Goal: Task Accomplishment & Management: Manage account settings

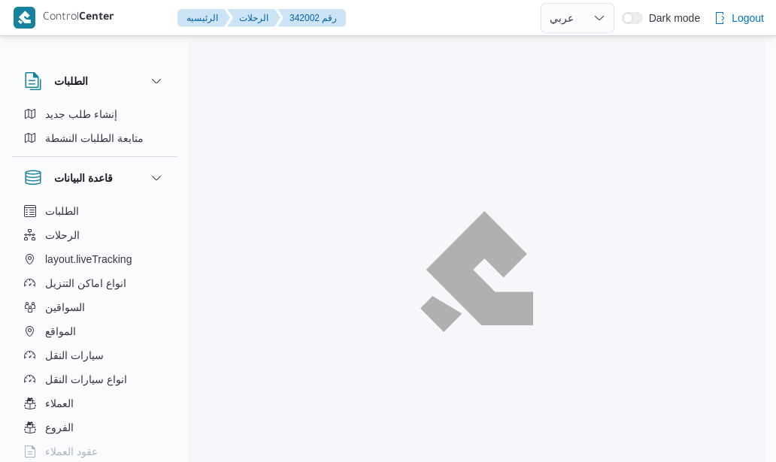
select select "ar"
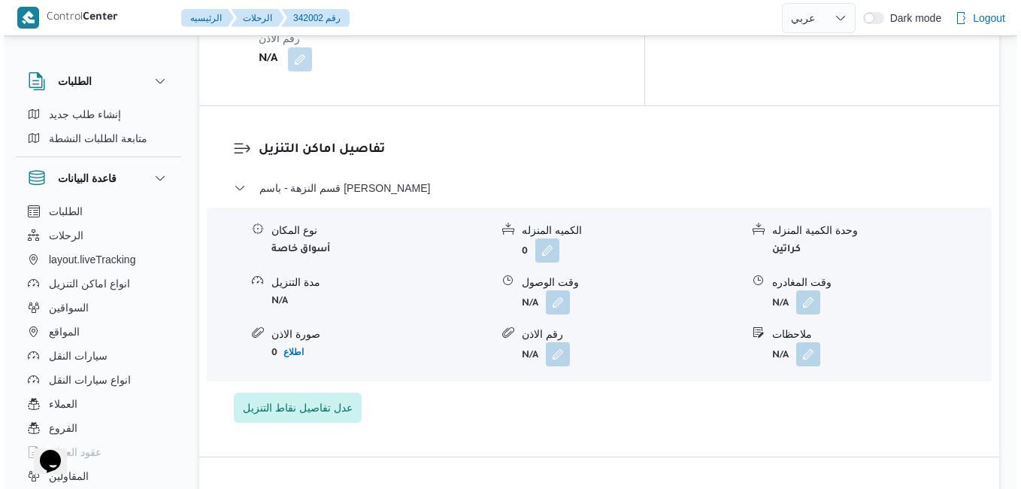
scroll to position [1323, 0]
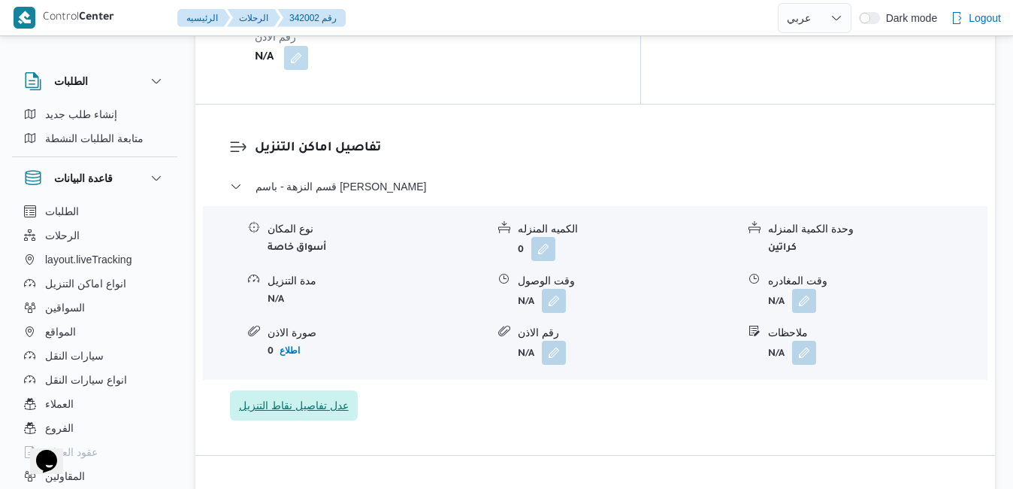
click at [323, 396] on span "عدل تفاصيل نقاط التنزيل" at bounding box center [294, 405] width 110 height 18
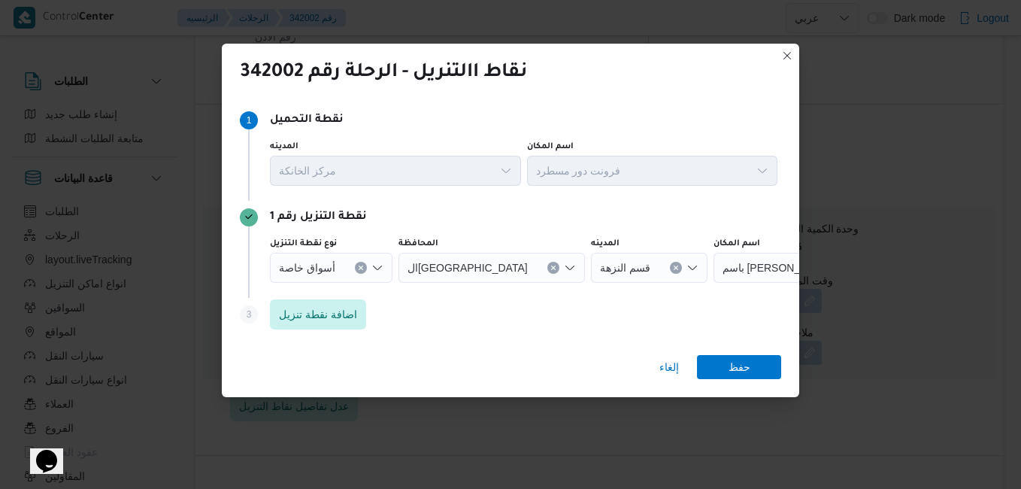
click at [378, 270] on icon "Open list of options" at bounding box center [377, 268] width 12 height 12
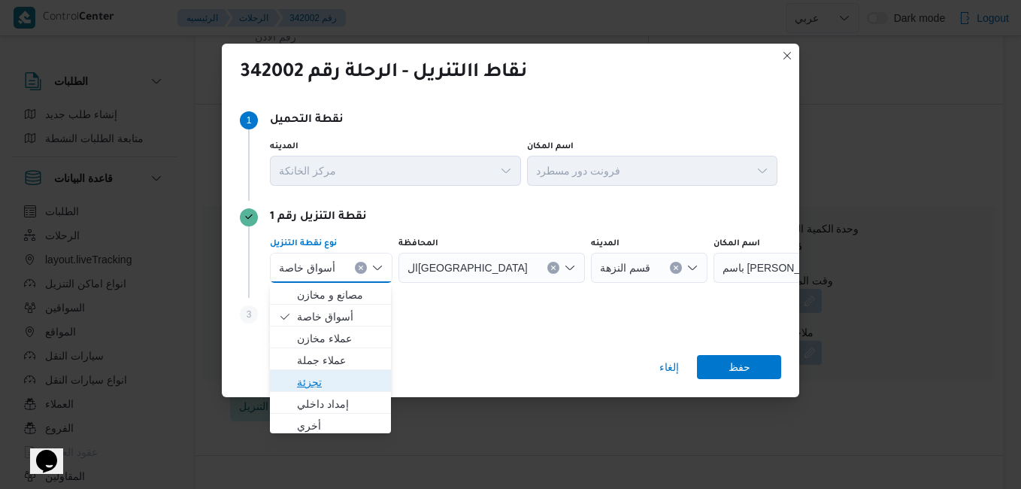
click at [315, 377] on span "تجزئة" at bounding box center [339, 382] width 85 height 18
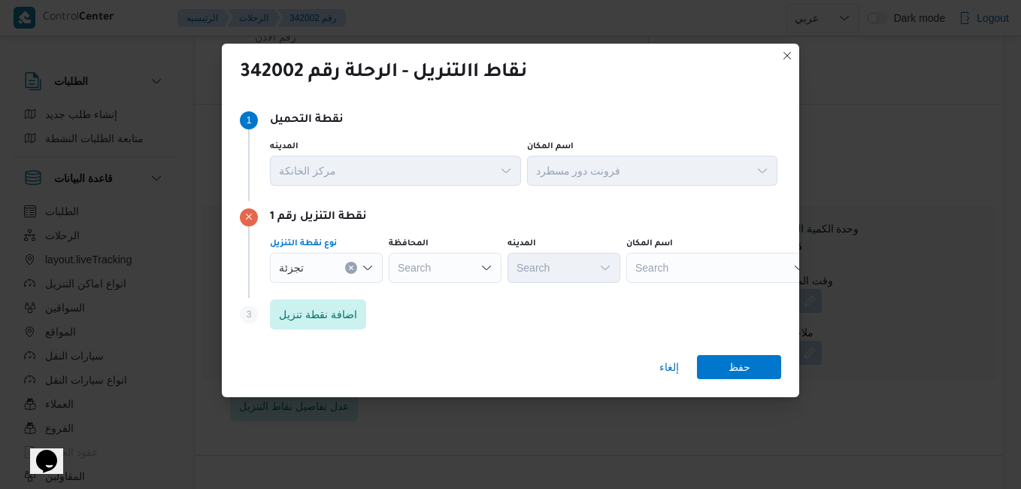
click at [460, 255] on div "Search" at bounding box center [445, 268] width 113 height 30
type input "القاهر"
click at [445, 294] on mark "القاهر" at bounding box center [434, 295] width 26 height 12
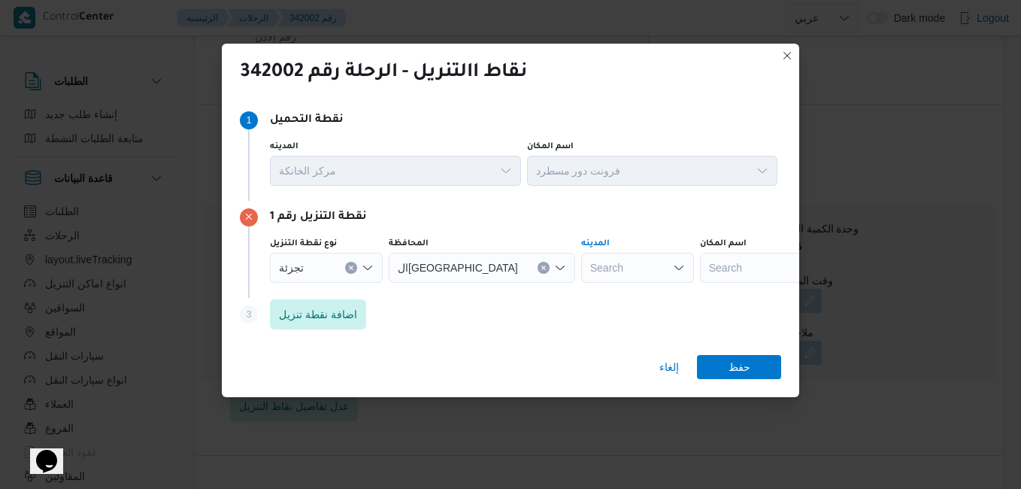
click at [593, 262] on div "Search" at bounding box center [637, 268] width 113 height 30
type input "ا"
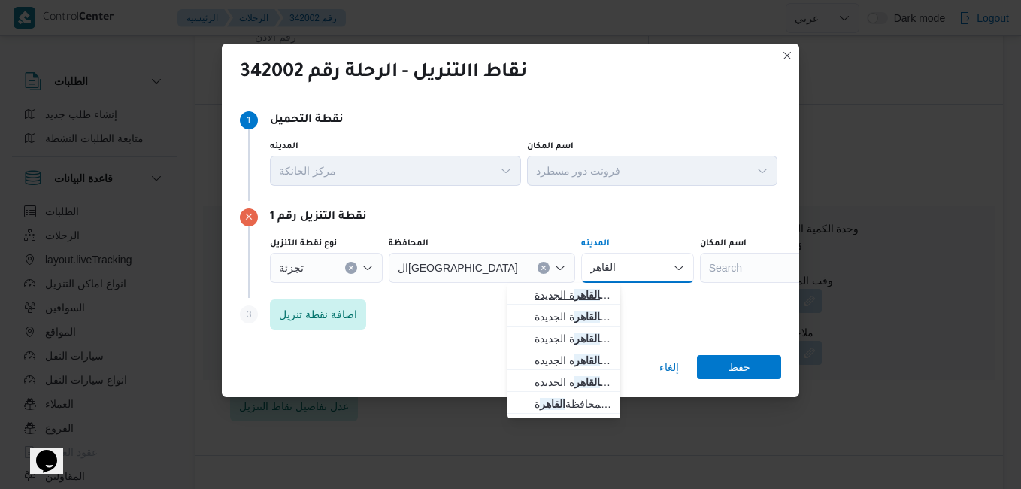
type input "القاهر"
click at [558, 292] on span "قسم أول القاهر ة الجديدة" at bounding box center [572, 295] width 77 height 18
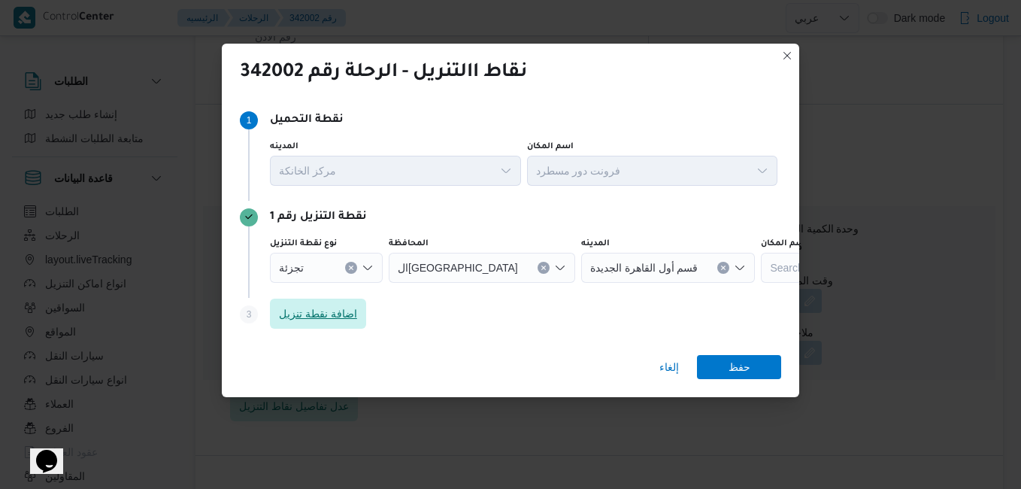
click at [340, 306] on span "اضافة نقطة تنزيل" at bounding box center [318, 313] width 78 height 18
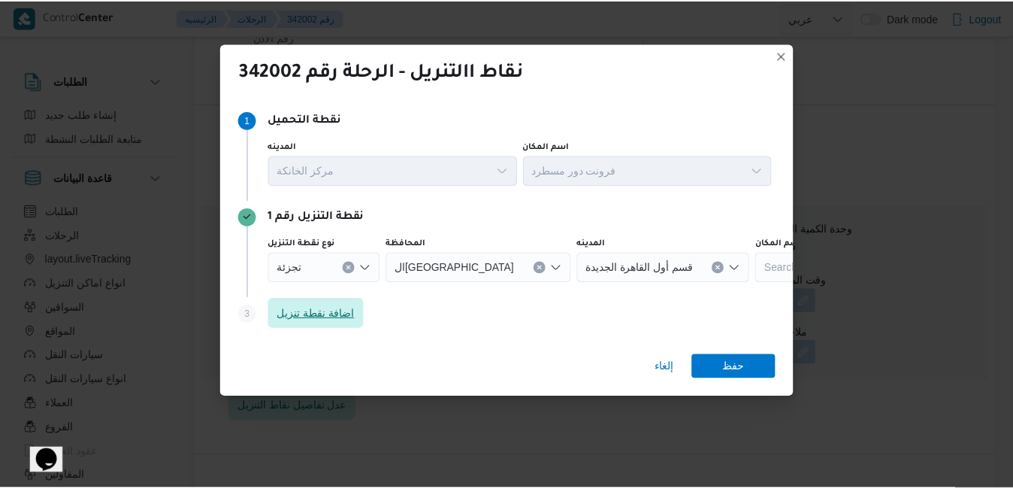
scroll to position [18, 0]
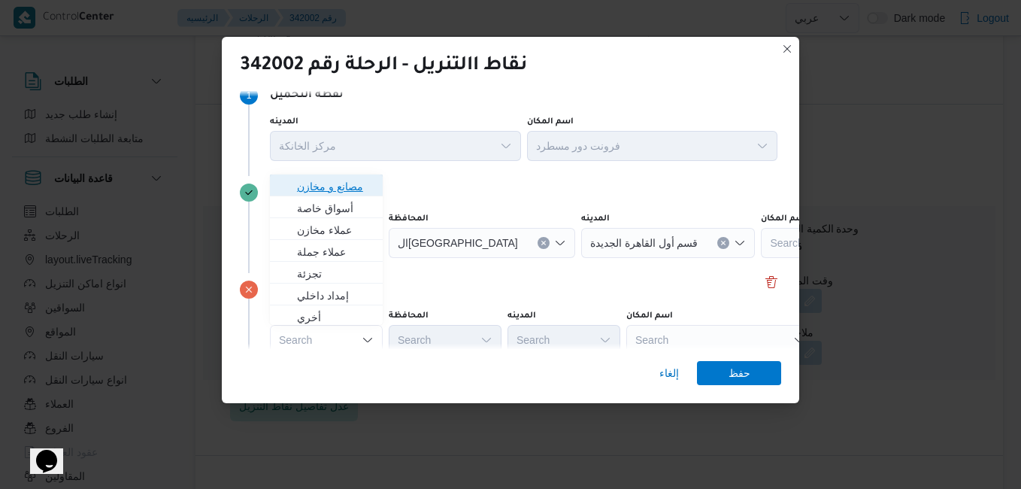
click at [360, 192] on span "مصانع و مخازن" at bounding box center [335, 186] width 77 height 18
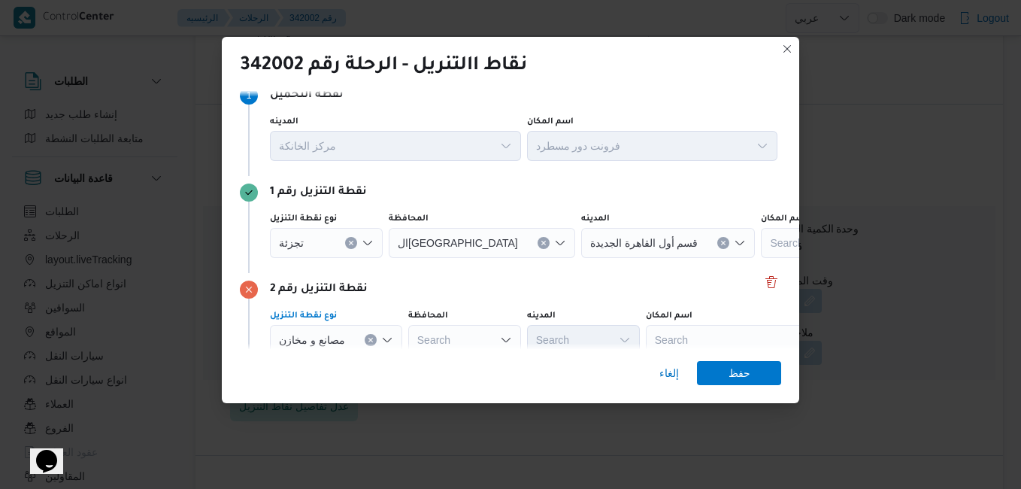
click at [690, 337] on div "Search" at bounding box center [740, 340] width 188 height 30
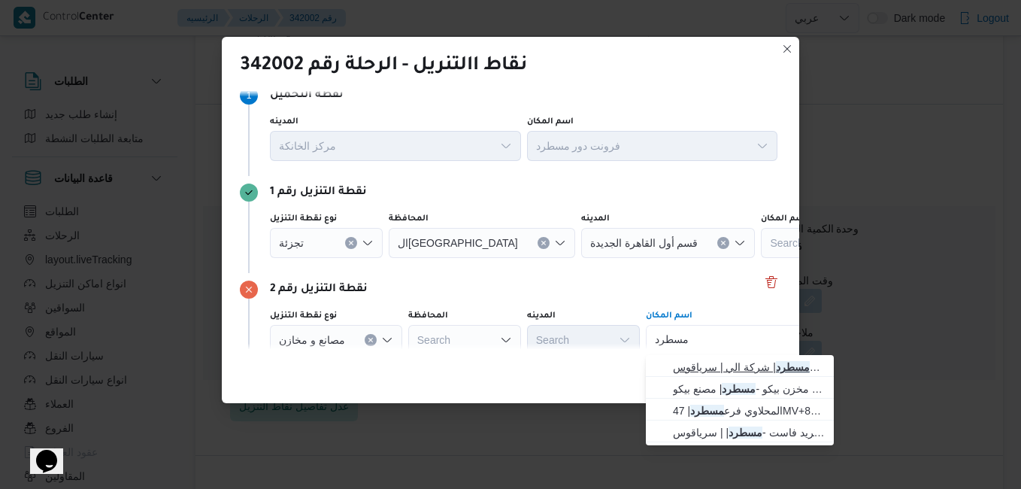
type input "مسطرد"
click at [694, 366] on span "فرونت دور مسطرد | شركة الي | سرياقوس" at bounding box center [749, 367] width 152 height 18
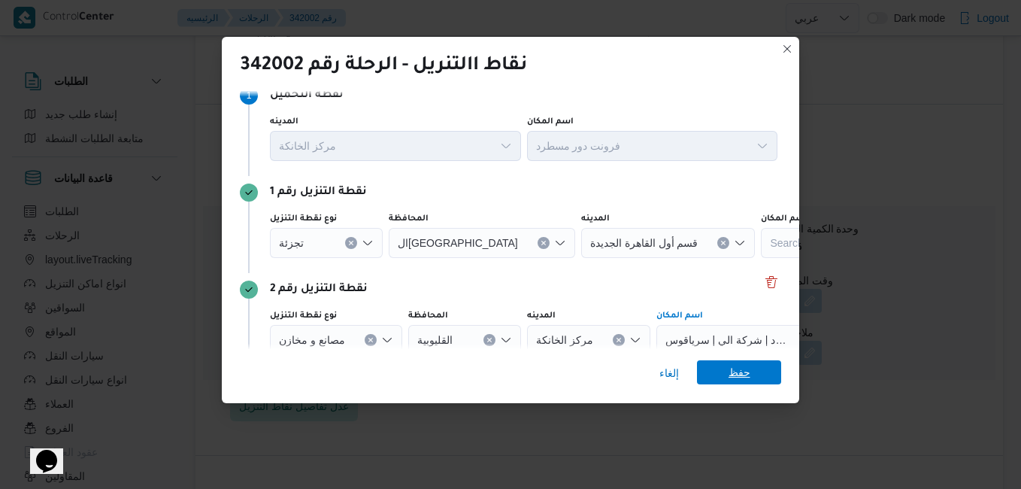
click at [721, 368] on span "حفظ" at bounding box center [739, 372] width 84 height 24
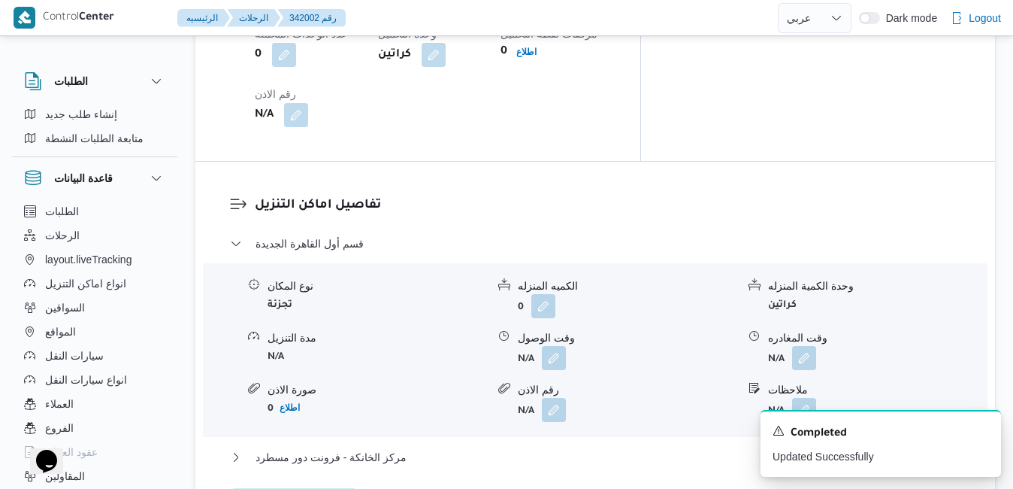
scroll to position [1263, 0]
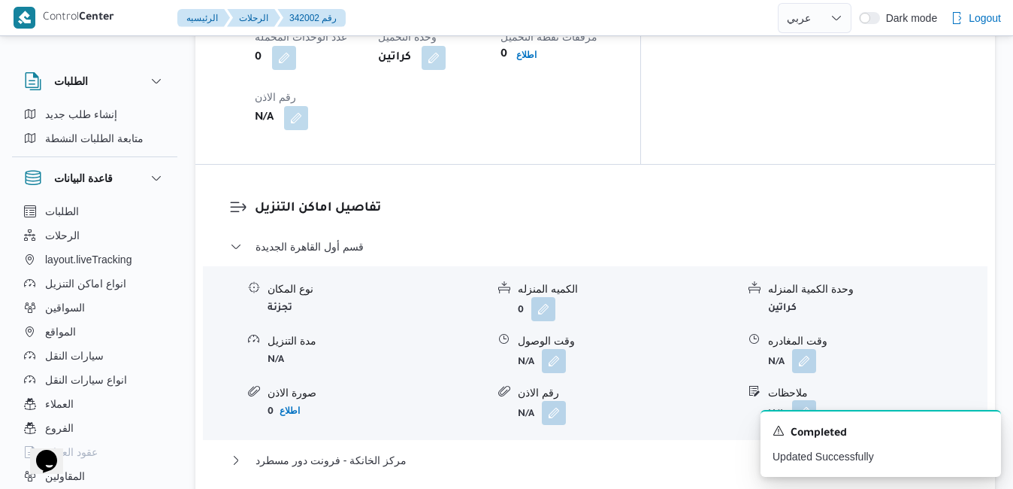
click at [775, 400] on button "button" at bounding box center [804, 412] width 24 height 24
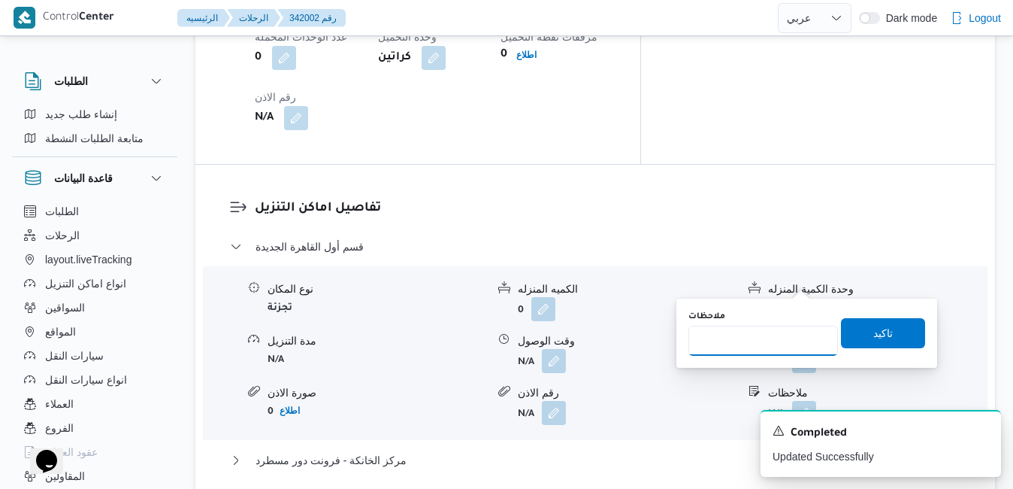
click at [744, 346] on input "ملاحظات" at bounding box center [763, 340] width 150 height 30
type input "التجمع"
click at [775, 334] on span "تاكيد" at bounding box center [883, 332] width 20 height 18
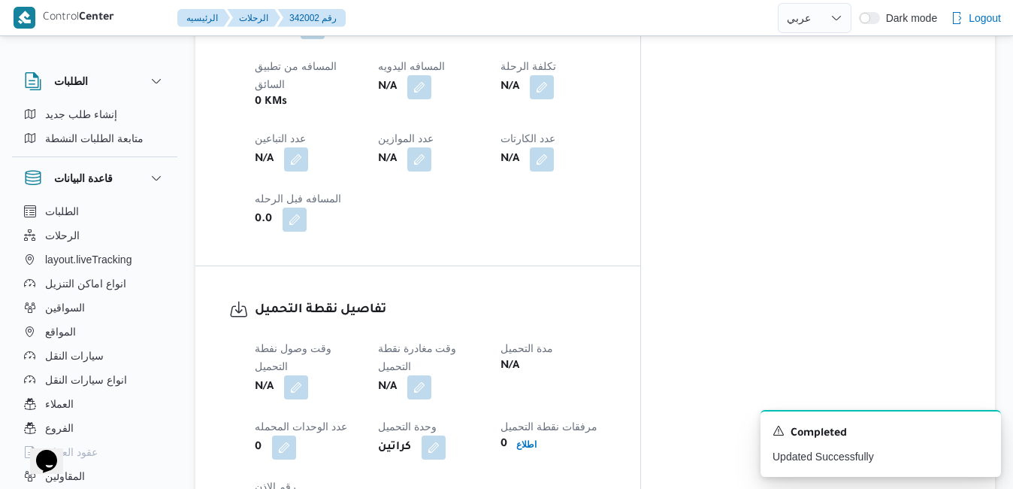
scroll to position [872, 0]
click at [296, 376] on button "button" at bounding box center [296, 388] width 24 height 24
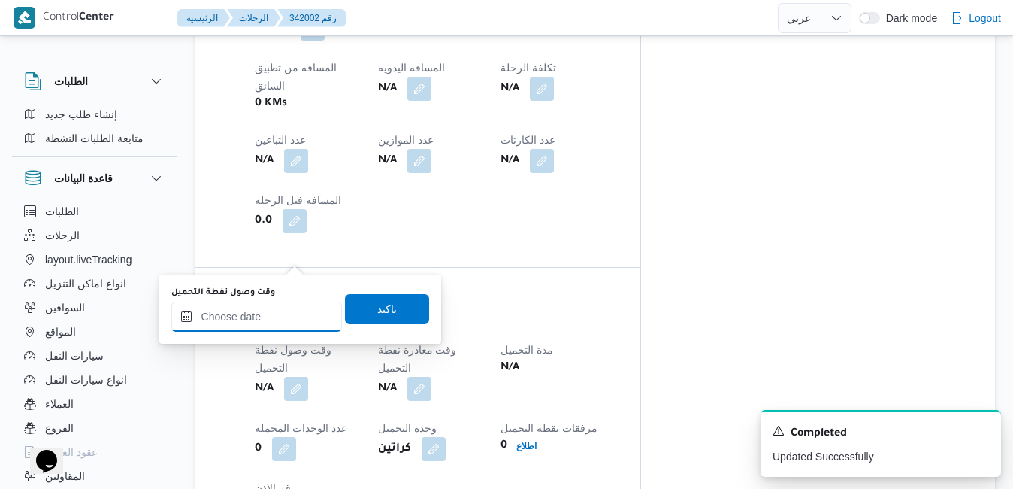
click at [237, 314] on input "وقت وصول نفطة التحميل" at bounding box center [256, 316] width 171 height 30
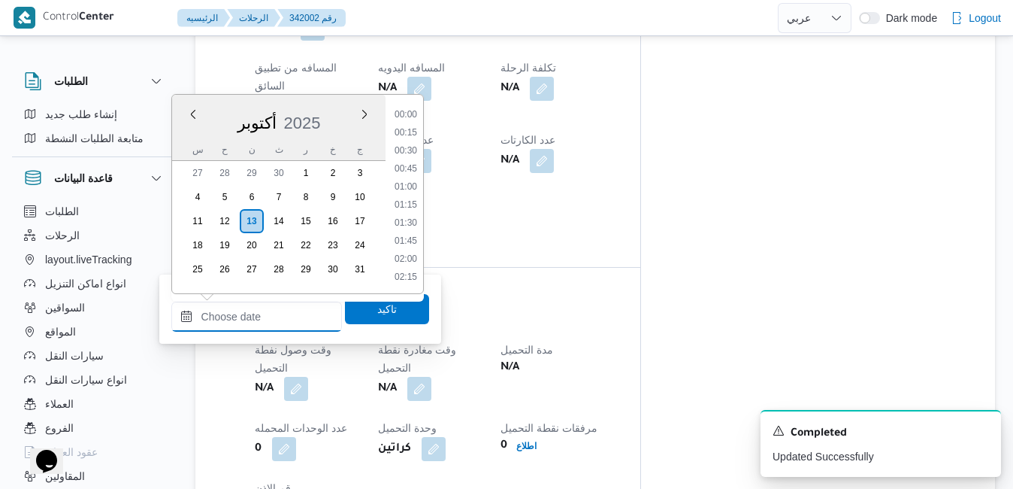
scroll to position [1135, 0]
click at [189, 147] on div "س" at bounding box center [198, 149] width 24 height 21
click at [410, 132] on li "16:00" at bounding box center [406, 133] width 35 height 15
type input "١٣/١٠/٢٠٢٥ ١٦:٠٠"
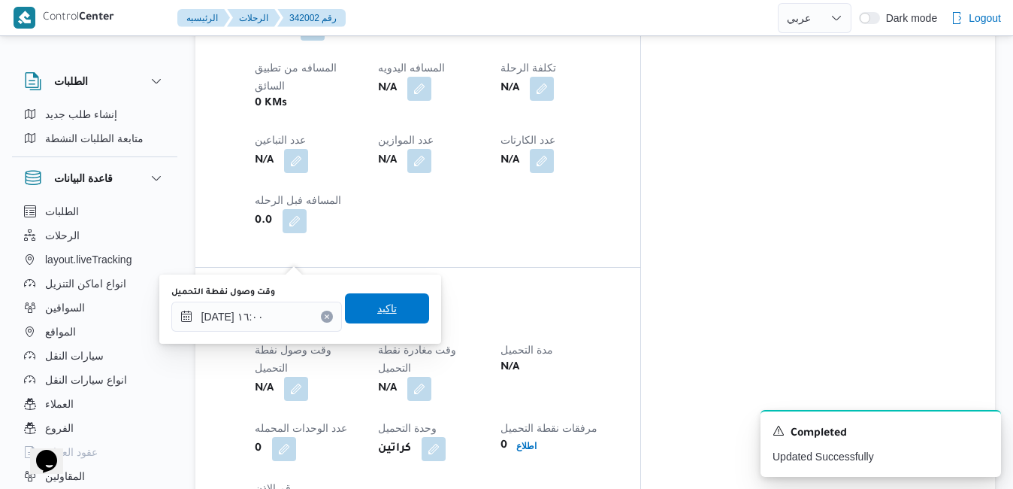
click at [377, 313] on span "تاكيد" at bounding box center [387, 308] width 20 height 18
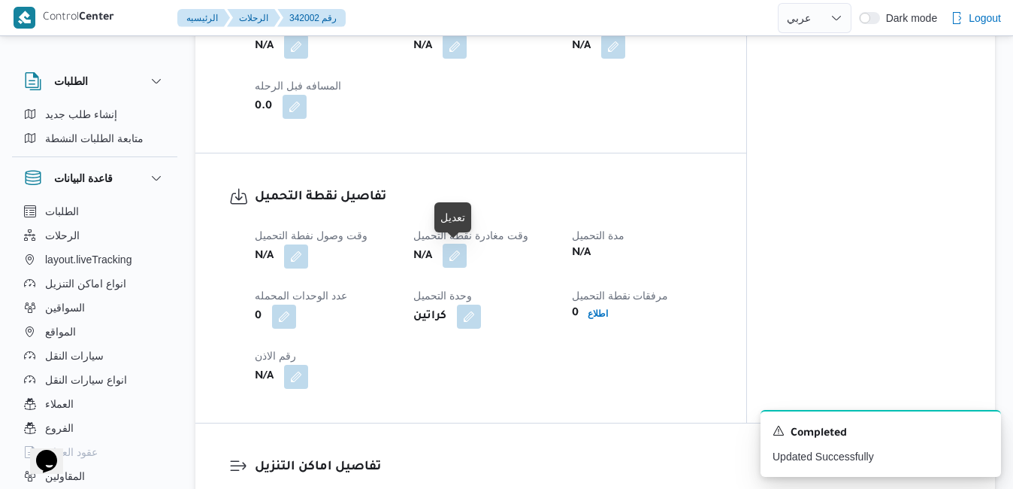
click at [459, 261] on button "button" at bounding box center [455, 256] width 24 height 24
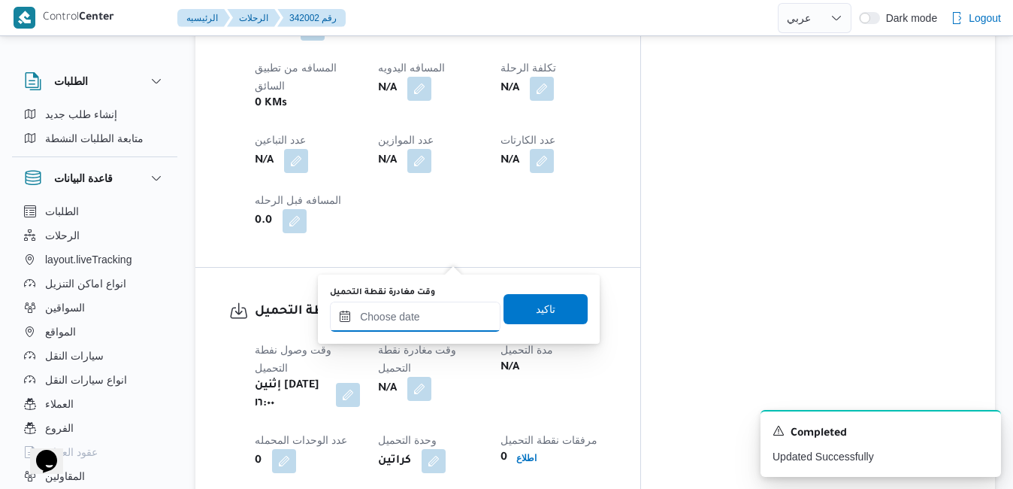
click at [376, 311] on input "وقت مغادرة نقطة التحميل" at bounding box center [415, 316] width 171 height 30
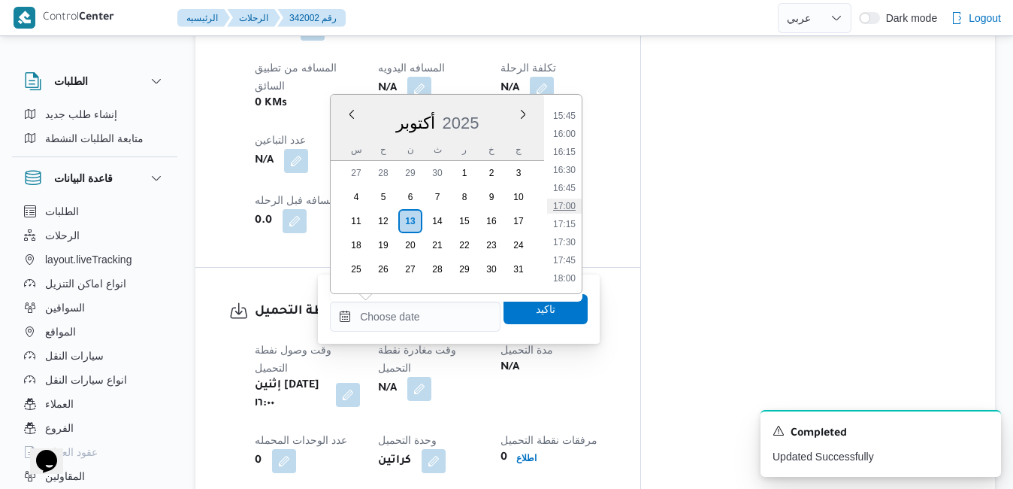
click at [572, 209] on li "17:00" at bounding box center [564, 205] width 35 height 15
type input "١٣/١٠/٢٠٢٥ ١٧:٠٠"
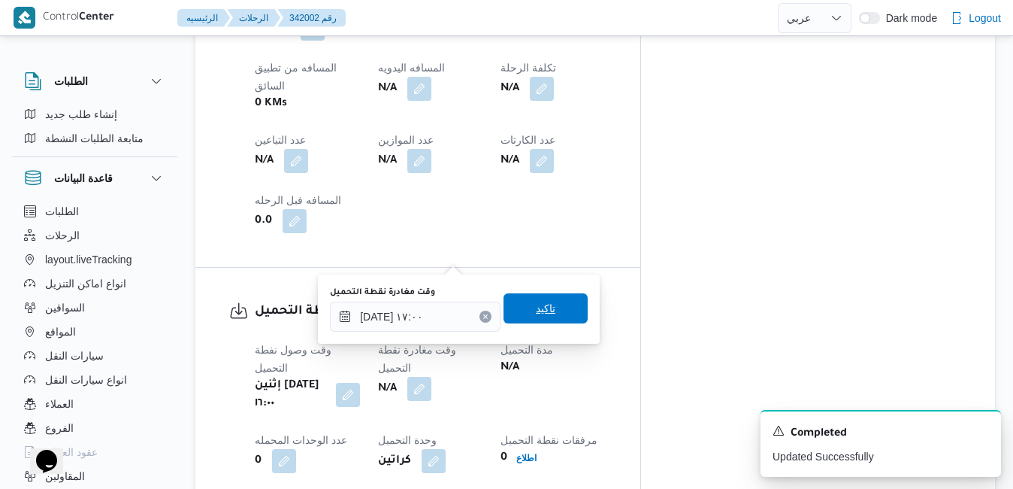
click at [536, 313] on span "تاكيد" at bounding box center [546, 308] width 20 height 18
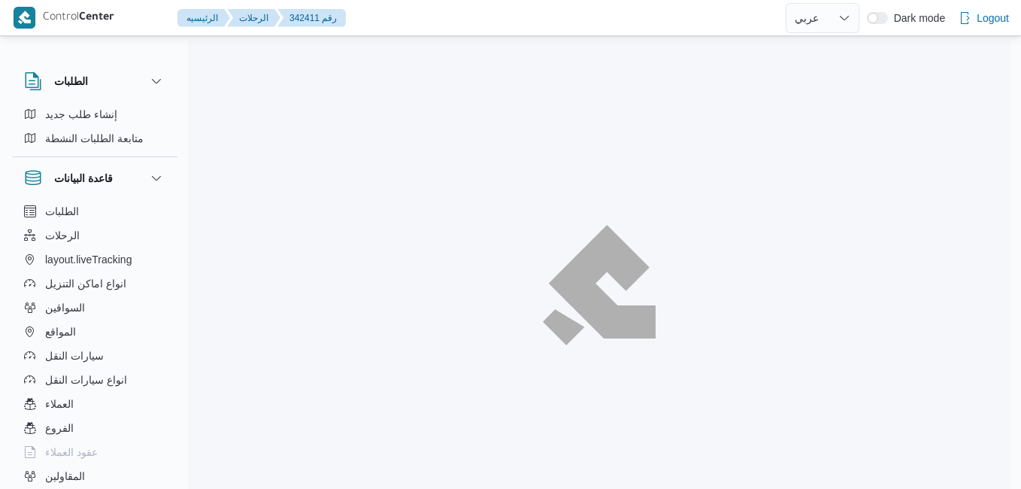
select select "ar"
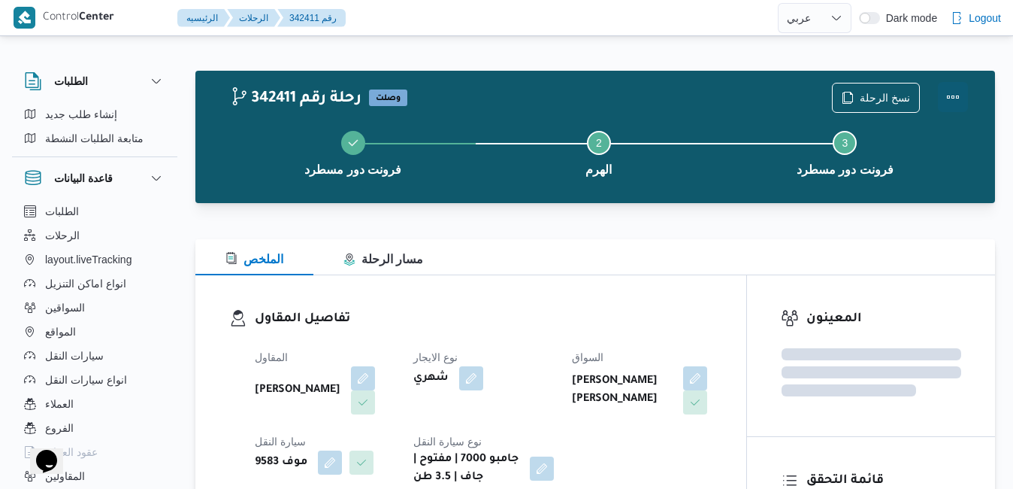
click at [951, 94] on button "Actions" at bounding box center [953, 97] width 30 height 30
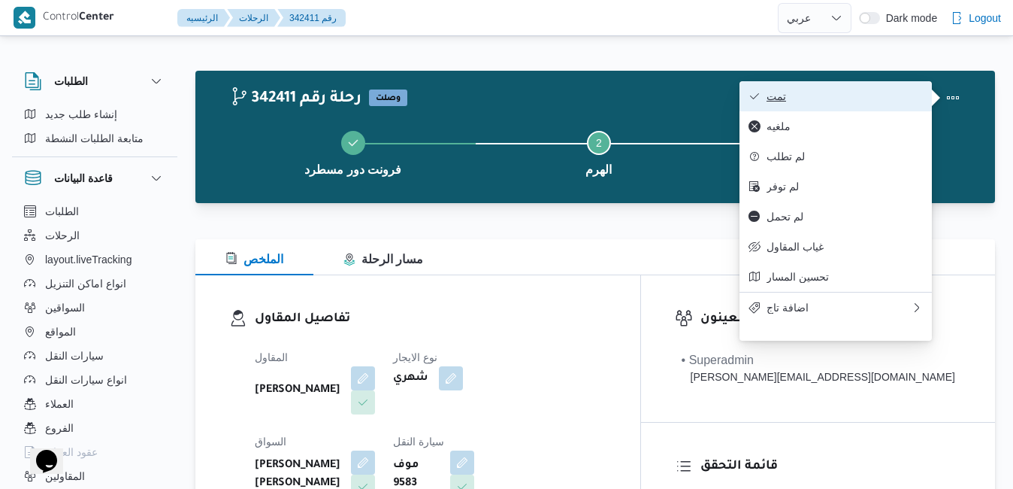
click at [897, 92] on span "تمت" at bounding box center [845, 96] width 156 height 12
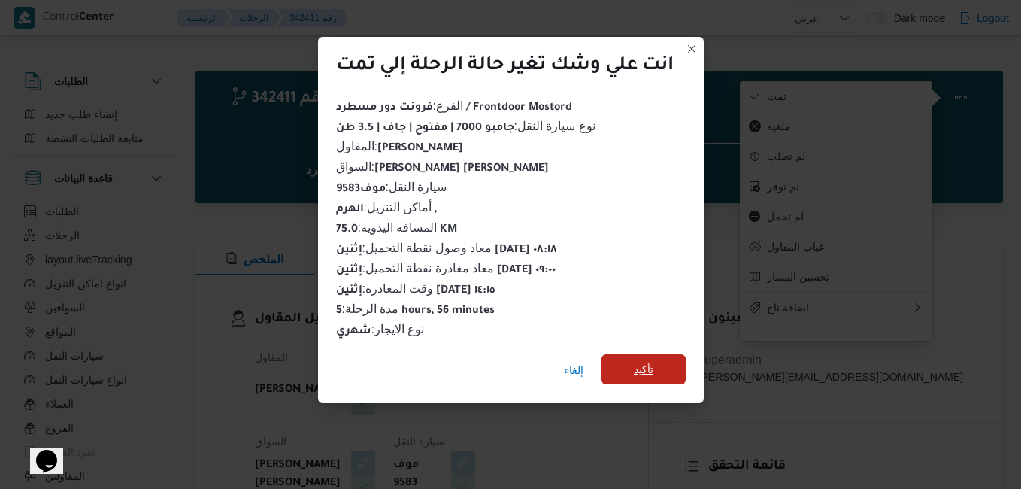
click at [677, 361] on span "تأكيد" at bounding box center [643, 369] width 84 height 30
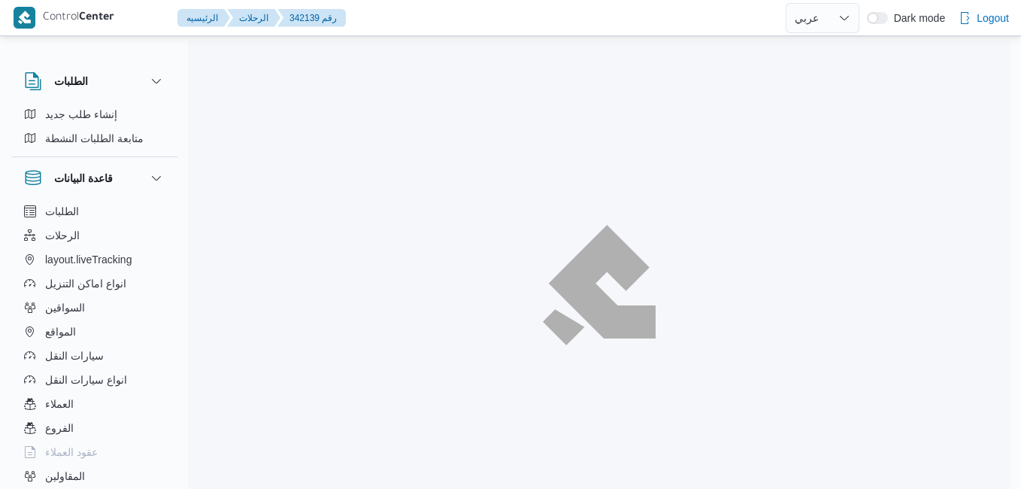
select select "ar"
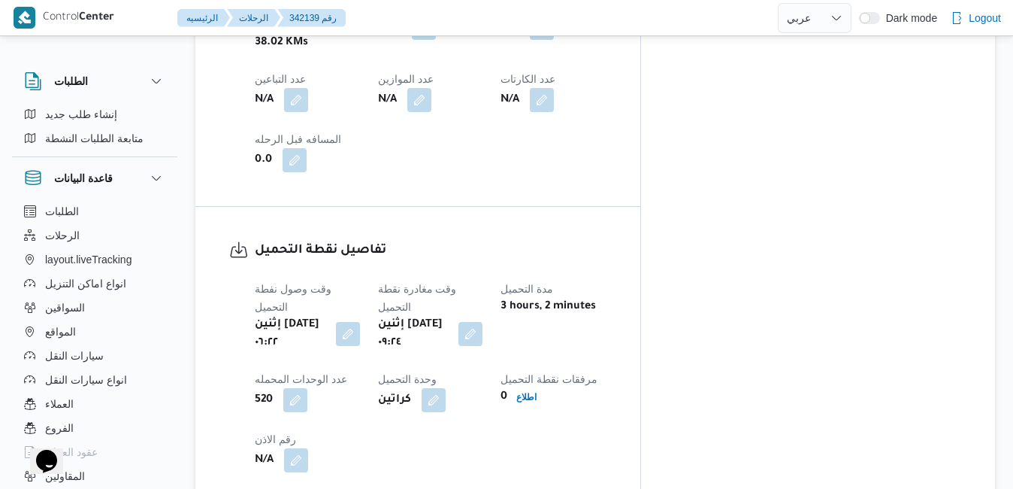
scroll to position [981, 0]
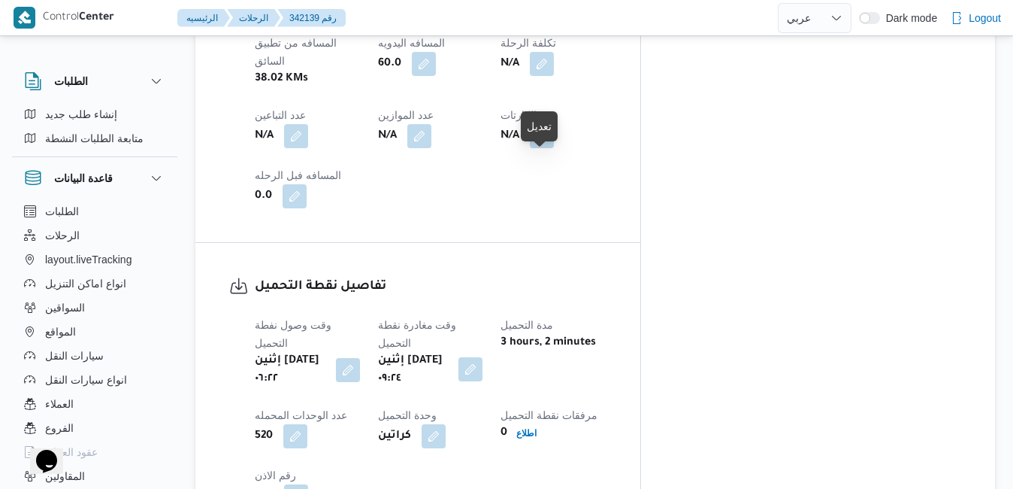
click at [482, 357] on button "button" at bounding box center [470, 369] width 24 height 24
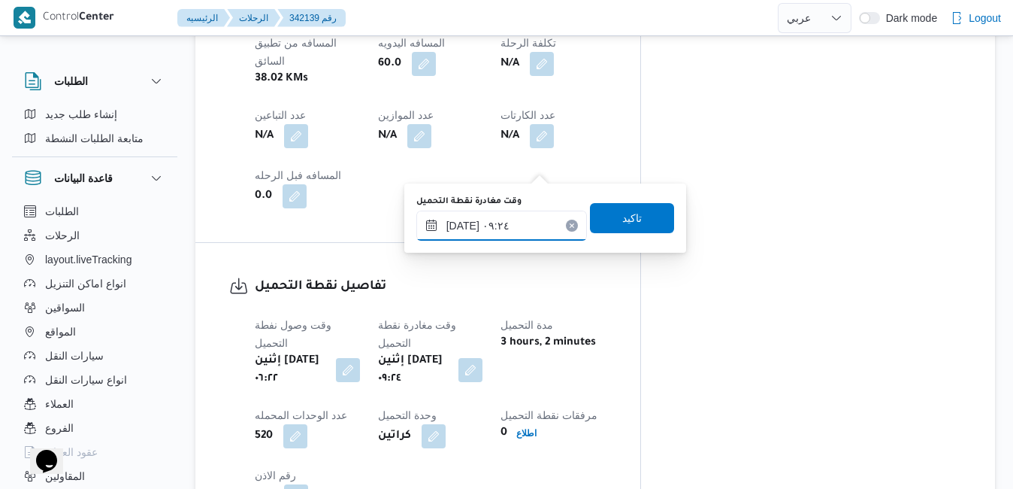
click at [493, 228] on input "١٣/١٠/٢٠٢٥ ٠٩:٢٤" at bounding box center [501, 225] width 171 height 30
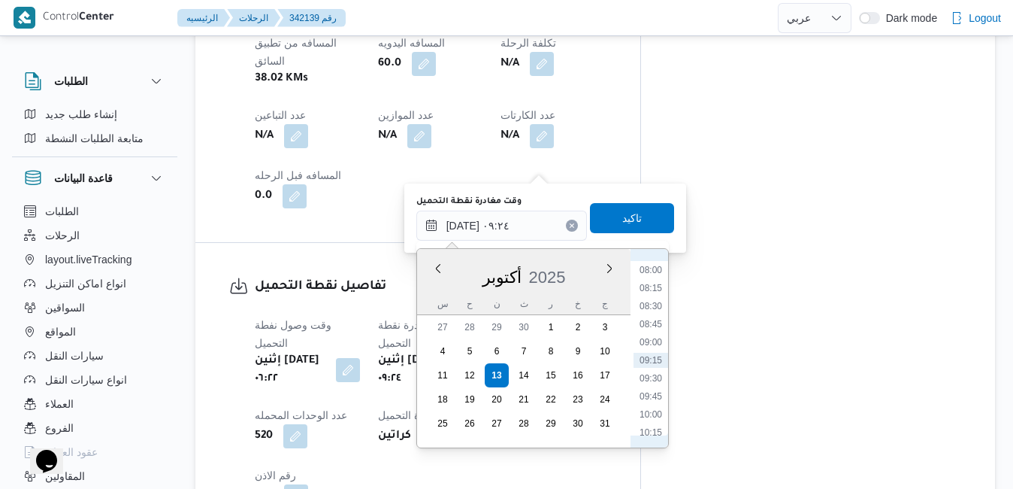
scroll to position [423, 0]
click at [649, 367] on li "07:15" at bounding box center [651, 368] width 35 height 15
type input "١٣/١٠/٢٠٢٥ ٠٧:١٥"
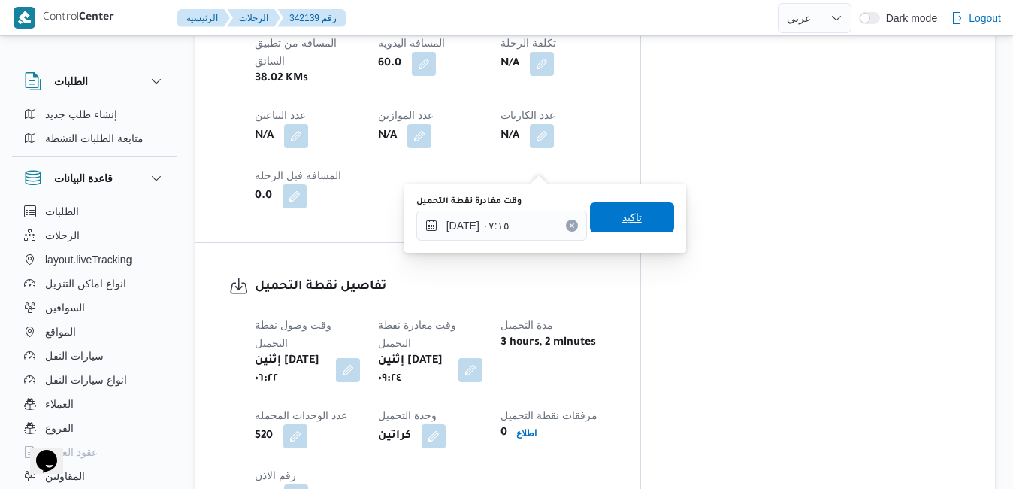
click at [634, 225] on span "تاكيد" at bounding box center [632, 217] width 84 height 30
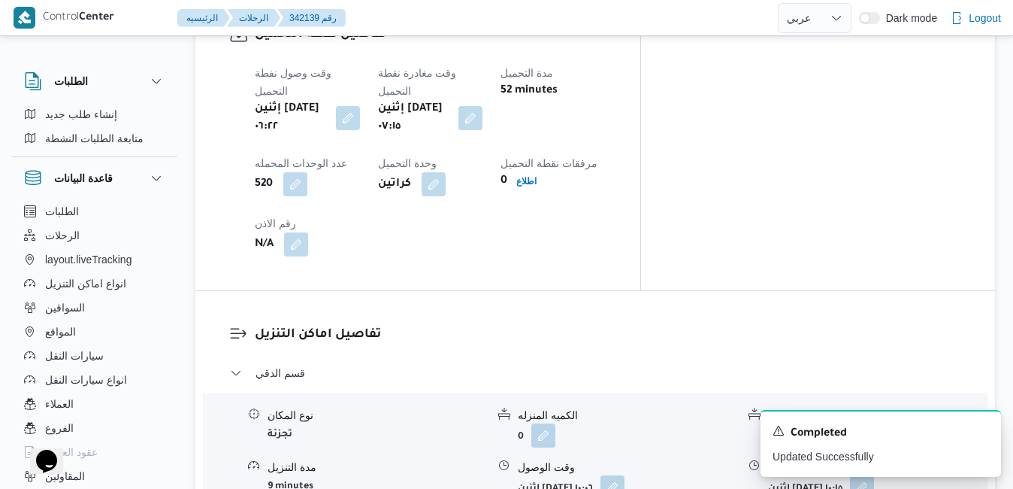
scroll to position [1372, 0]
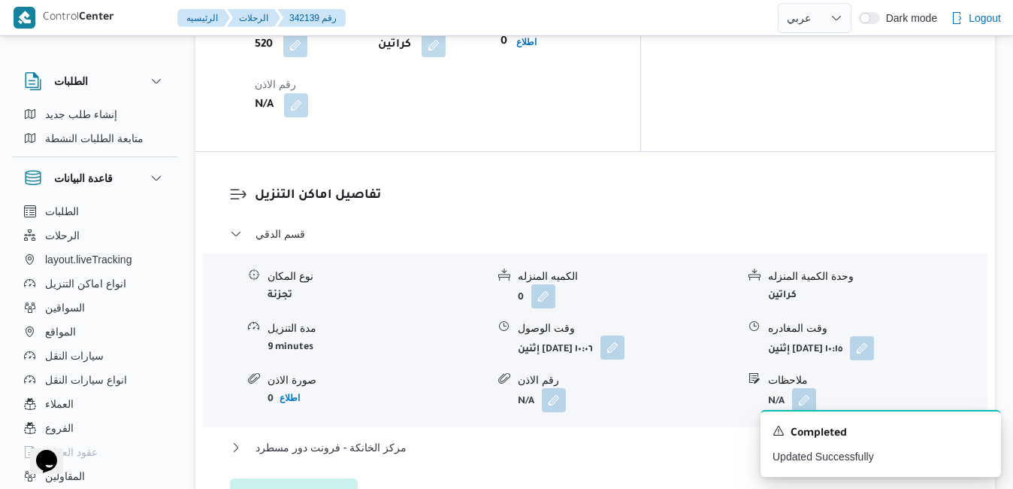
click at [625, 335] on button "button" at bounding box center [612, 347] width 24 height 24
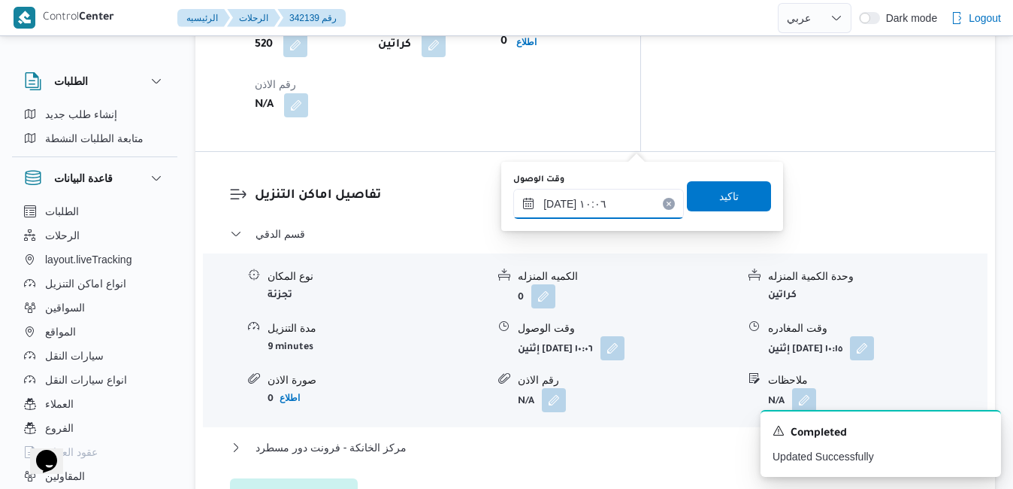
click at [616, 196] on input "١٣/١٠/٢٠٢٥ ١٠:٠٦" at bounding box center [598, 204] width 171 height 30
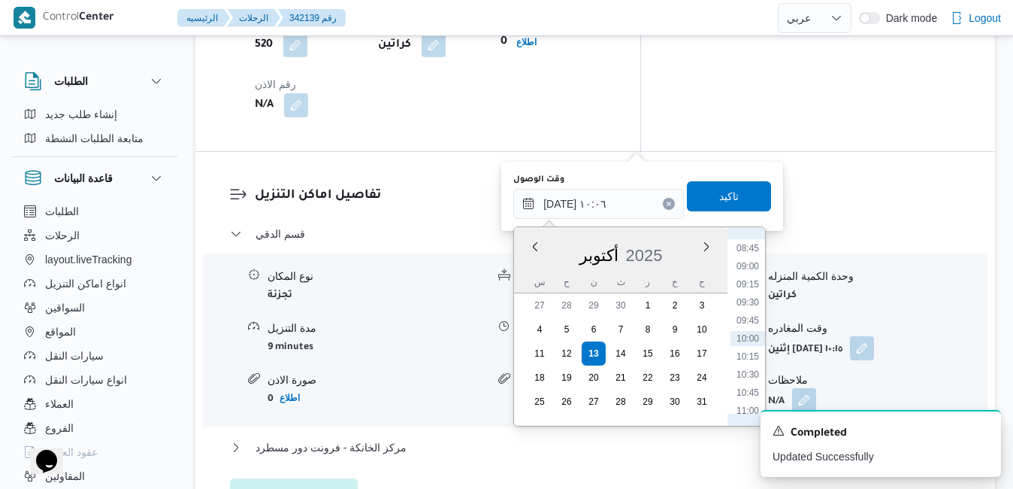
scroll to position [477, 0]
click at [741, 347] on li "08:00" at bounding box center [748, 346] width 35 height 15
type input "١٣/١٠/٢٠٢٥ ٠٨:٠٠"
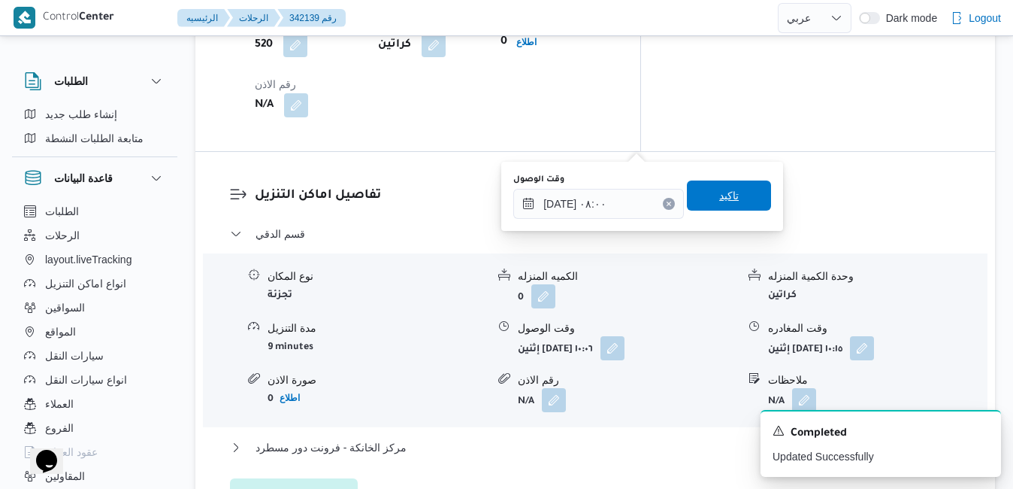
click at [740, 191] on span "تاكيد" at bounding box center [729, 195] width 84 height 30
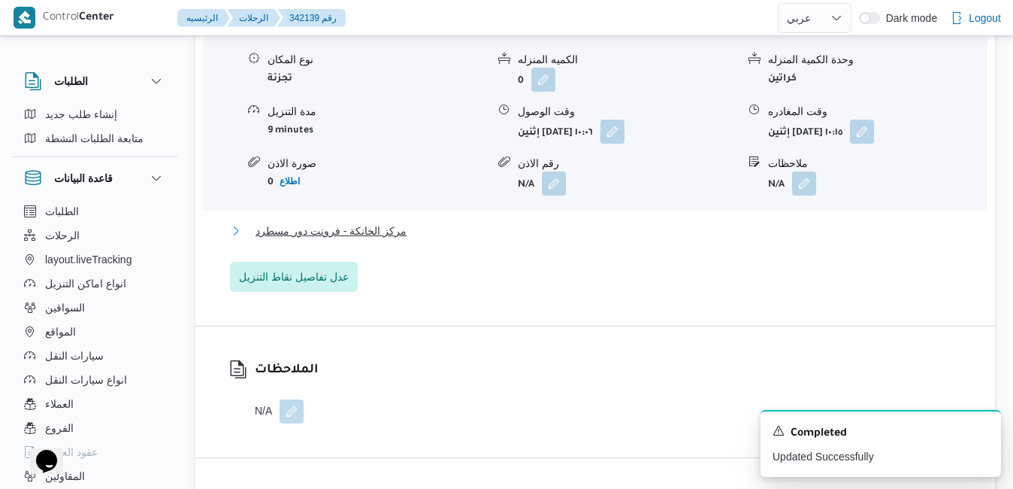
click at [590, 240] on button "مركز الخانكة - فرونت دور مسطرد" at bounding box center [595, 231] width 731 height 18
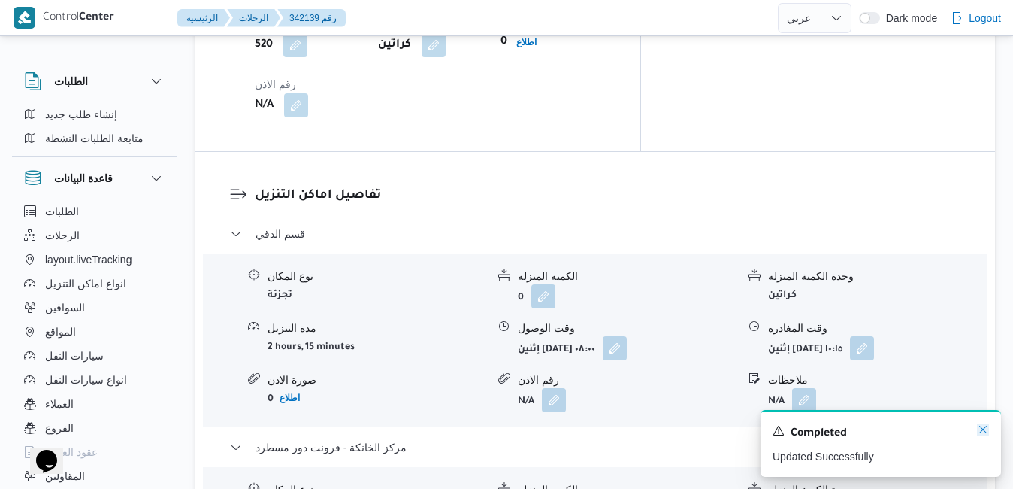
click at [982, 426] on icon "Dismiss toast" at bounding box center [983, 429] width 12 height 12
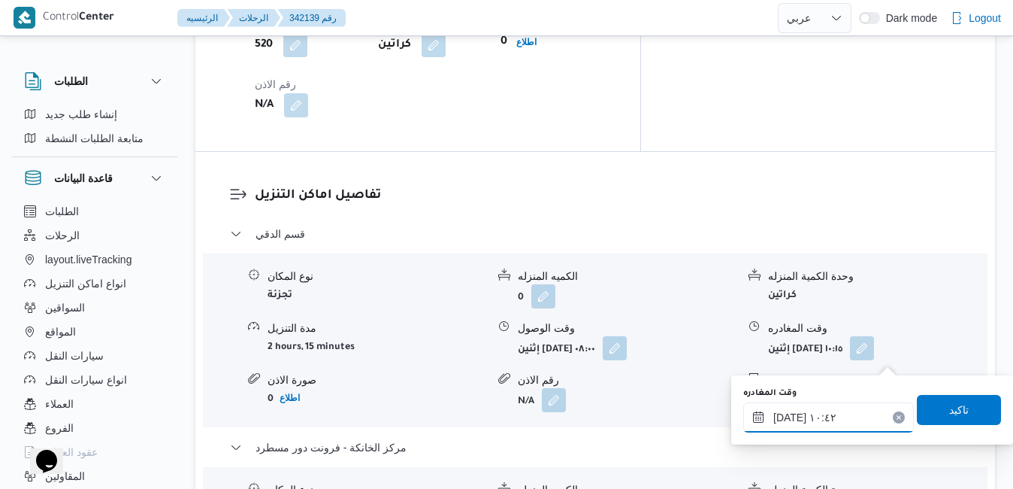
click at [811, 418] on input "١٣/١٠/٢٠٢٥ ١٠:٤٢" at bounding box center [828, 417] width 171 height 30
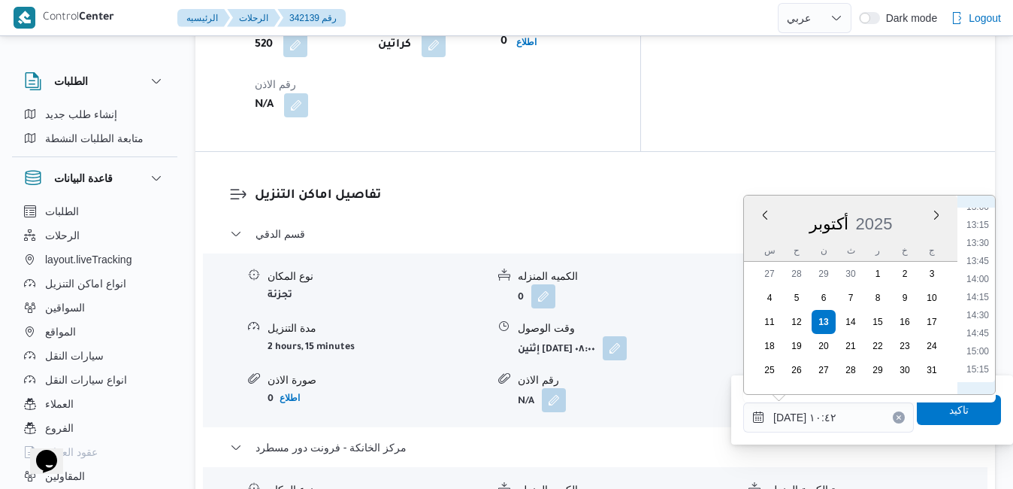
scroll to position [971, 0]
click at [984, 253] on li "14:00" at bounding box center [977, 254] width 35 height 15
type input "[DATE] ١٤:٠٠"
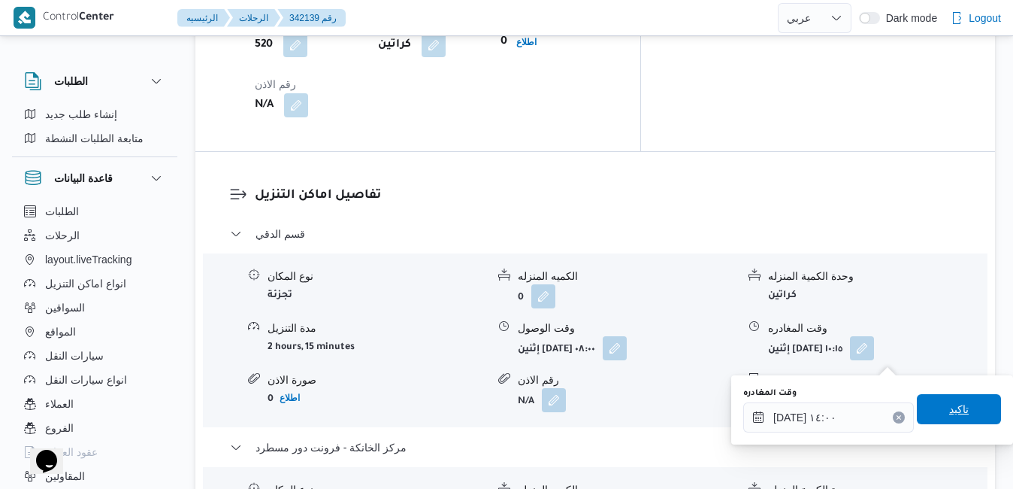
click at [932, 406] on span "تاكيد" at bounding box center [959, 409] width 84 height 30
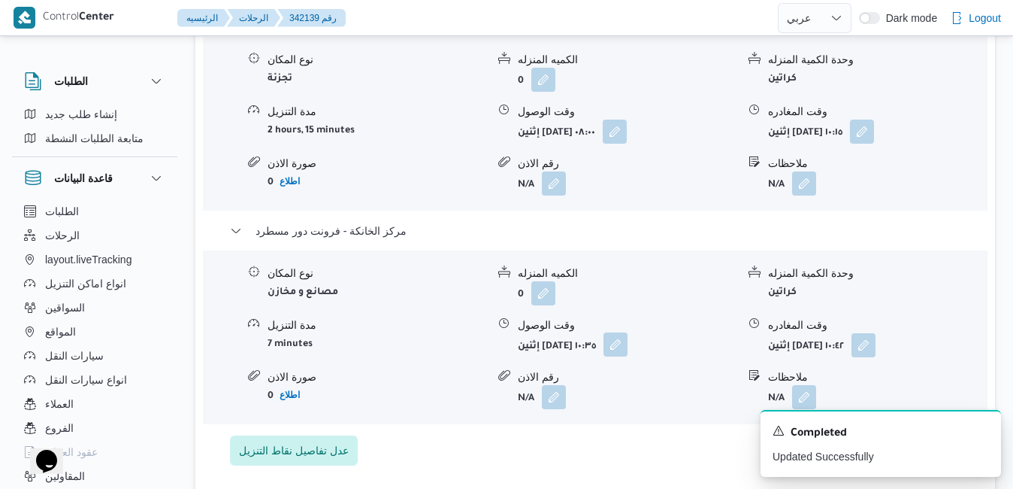
click at [628, 349] on button "button" at bounding box center [615, 344] width 24 height 24
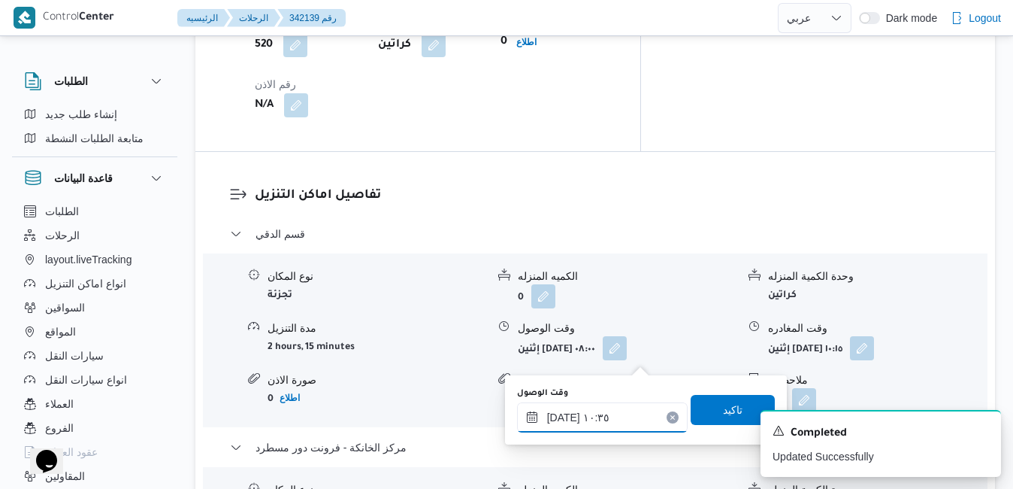
click at [561, 426] on input "١٣/١٠/٢٠٢٥ ١٠:٣٥" at bounding box center [602, 417] width 171 height 30
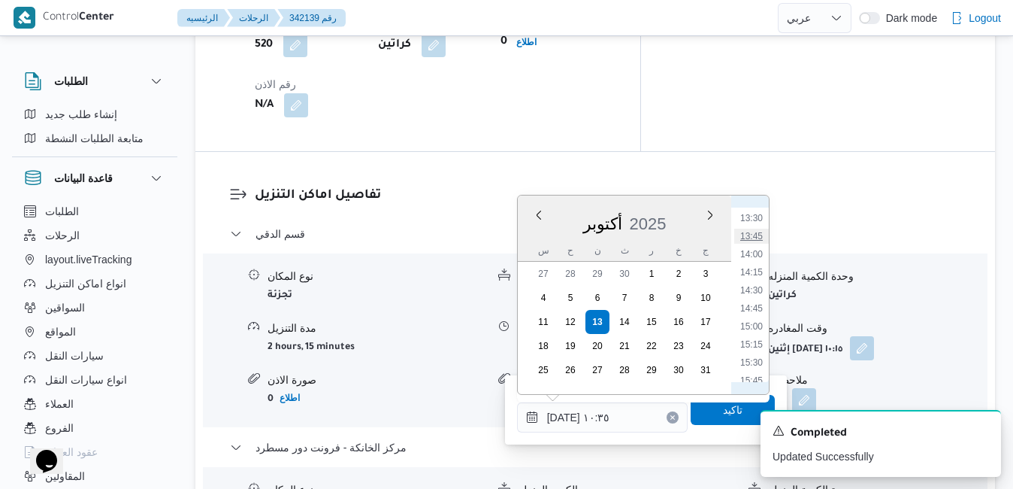
click at [753, 238] on li "13:45" at bounding box center [751, 235] width 35 height 15
type input "[DATE] ١٣:٤٥"
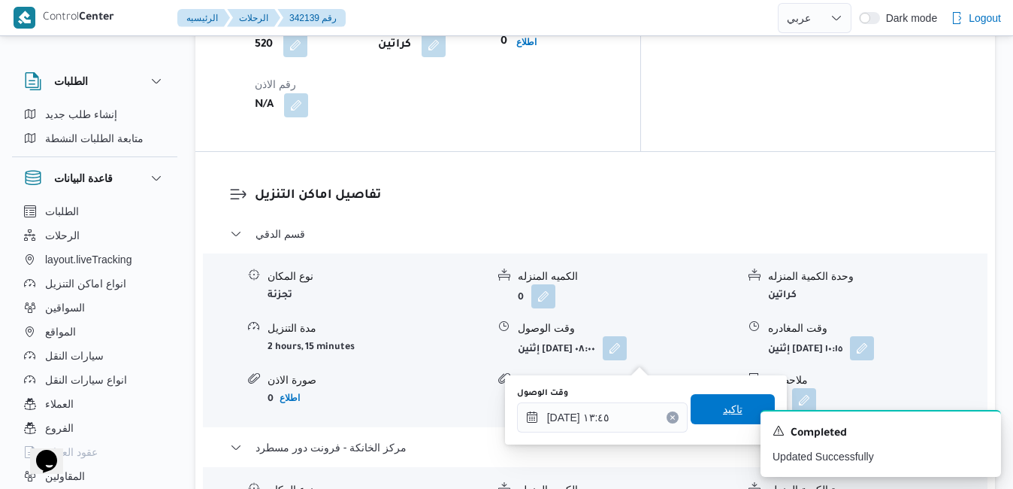
click at [704, 409] on span "تاكيد" at bounding box center [733, 409] width 84 height 30
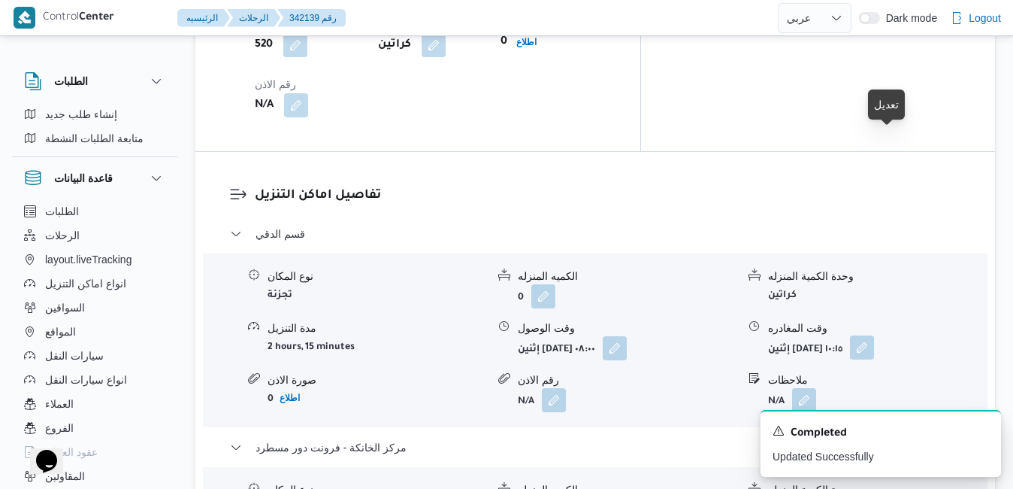
click at [874, 335] on button "button" at bounding box center [862, 347] width 24 height 24
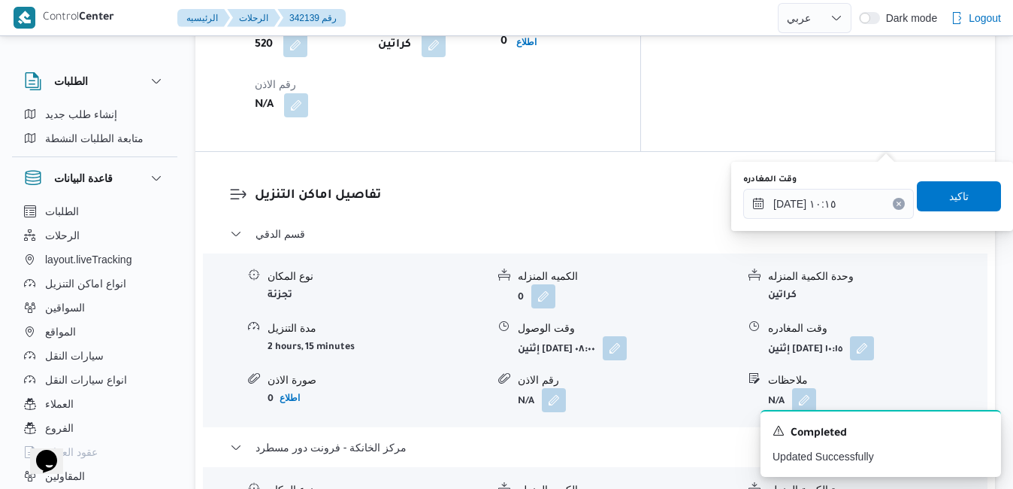
click at [833, 188] on div "وقت المغادره ١٣/١٠/٢٠٢٥ ١٠:١٥" at bounding box center [828, 196] width 171 height 45
click at [818, 210] on input "١٣/١٠/٢٠٢٥ ١٠:١٥" at bounding box center [828, 204] width 171 height 30
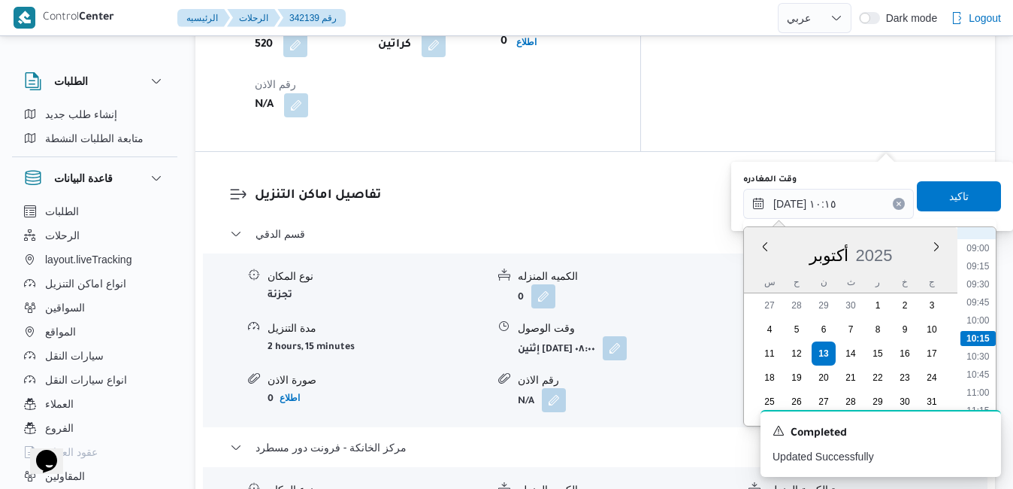
scroll to position [800, 0]
click at [982, 383] on li "13:00" at bounding box center [977, 384] width 35 height 15
type input "١٣/١٠/٢٠٢٥ ١٣:٠٠"
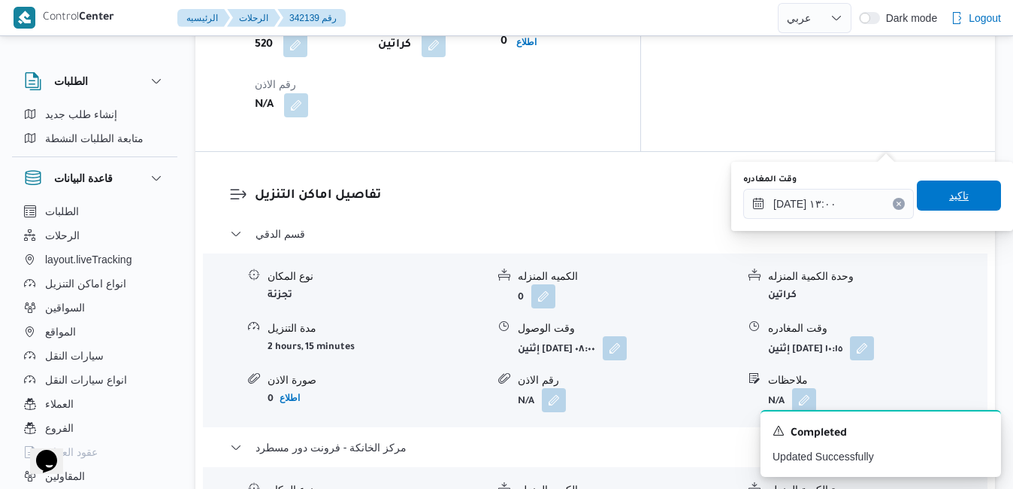
click at [963, 202] on span "تاكيد" at bounding box center [959, 195] width 84 height 30
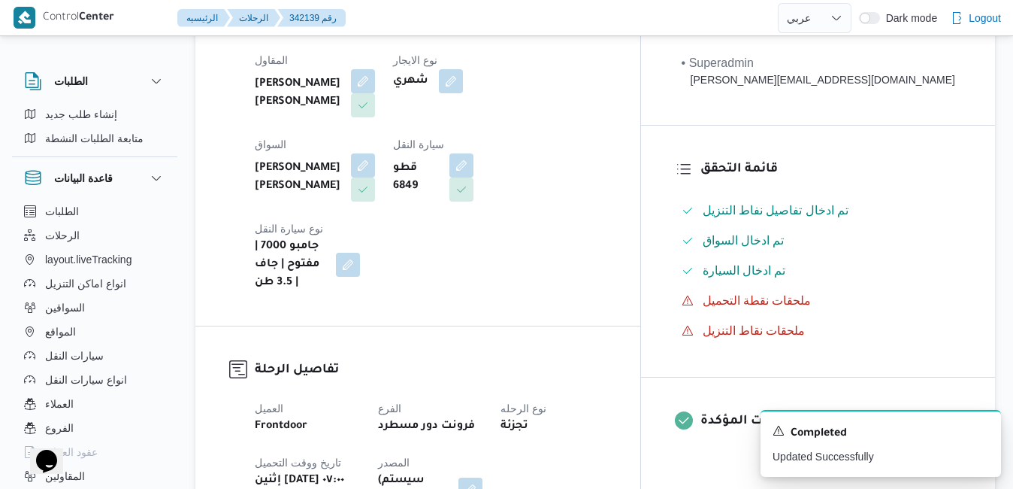
scroll to position [0, 0]
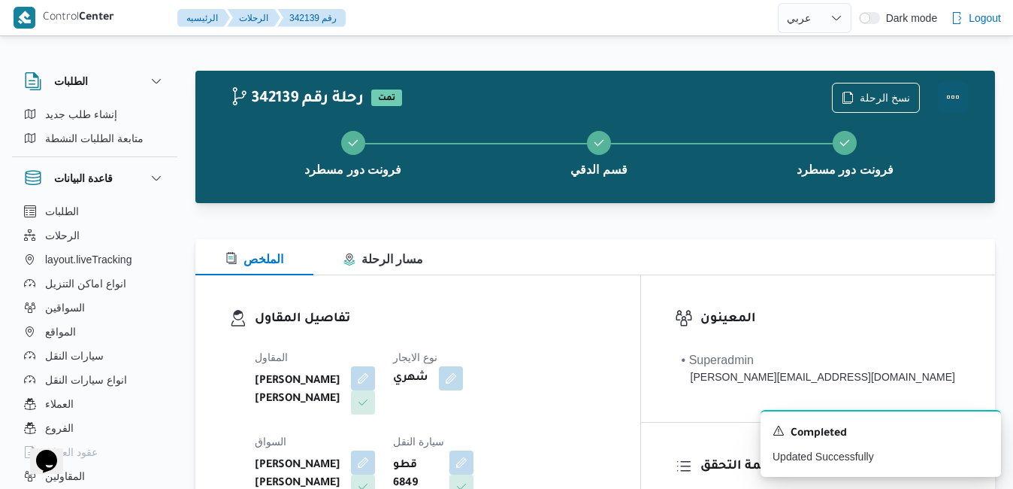
click at [953, 89] on button "Actions" at bounding box center [953, 97] width 30 height 30
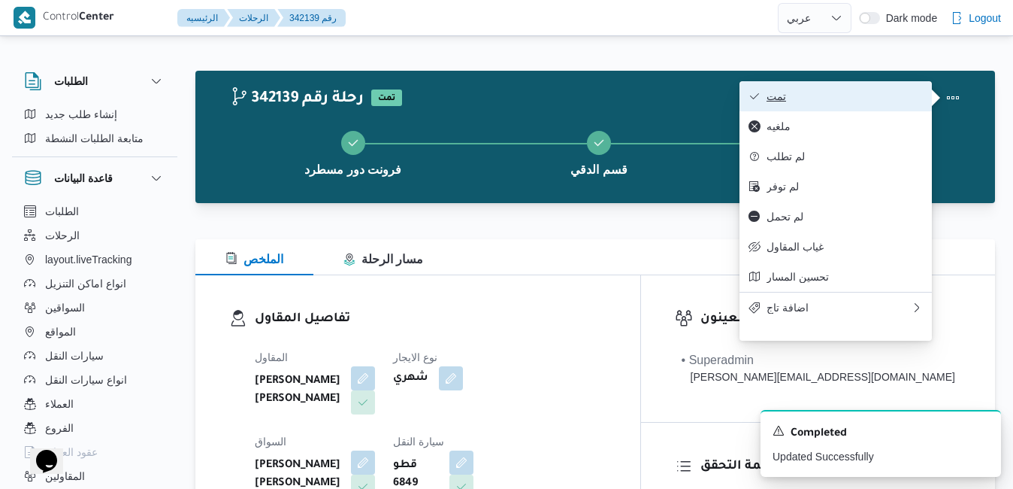
click at [872, 102] on span "تمت" at bounding box center [845, 96] width 156 height 12
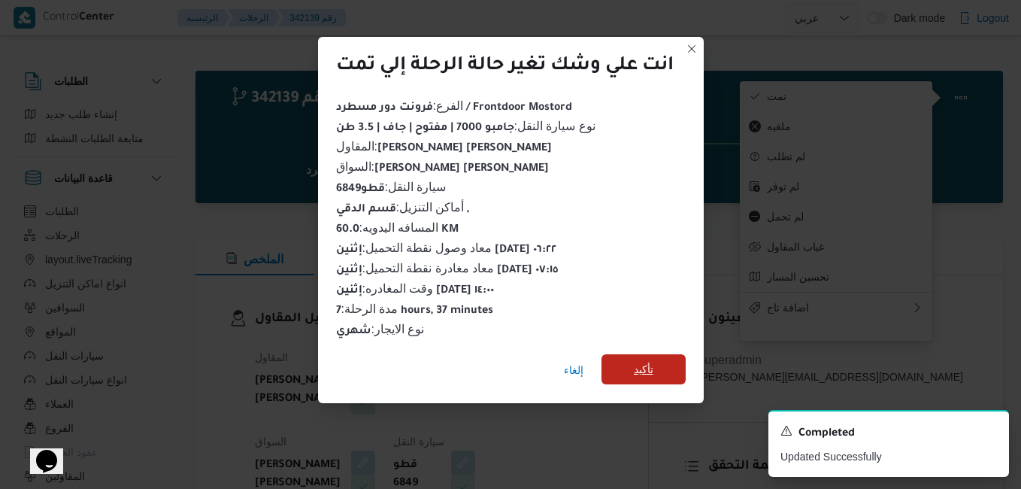
click at [653, 362] on span "تأكيد" at bounding box center [644, 369] width 20 height 18
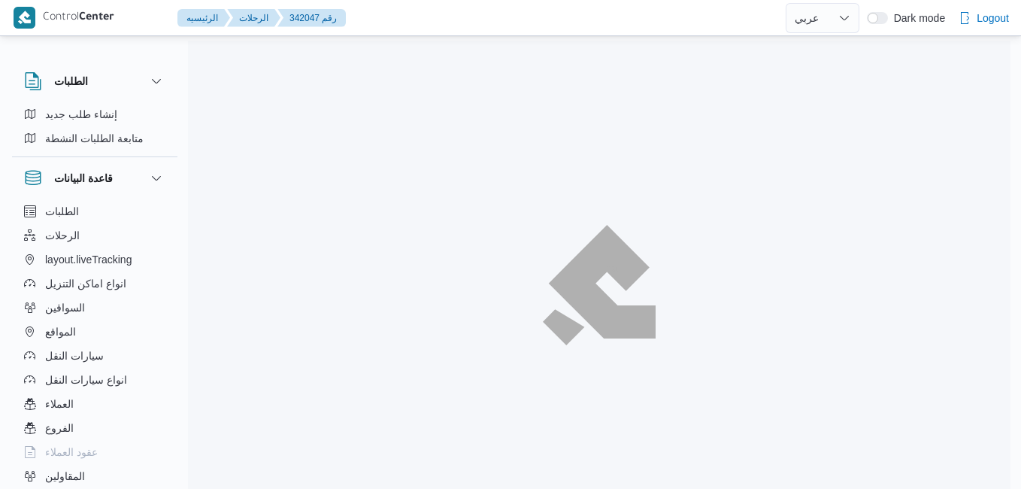
select select "ar"
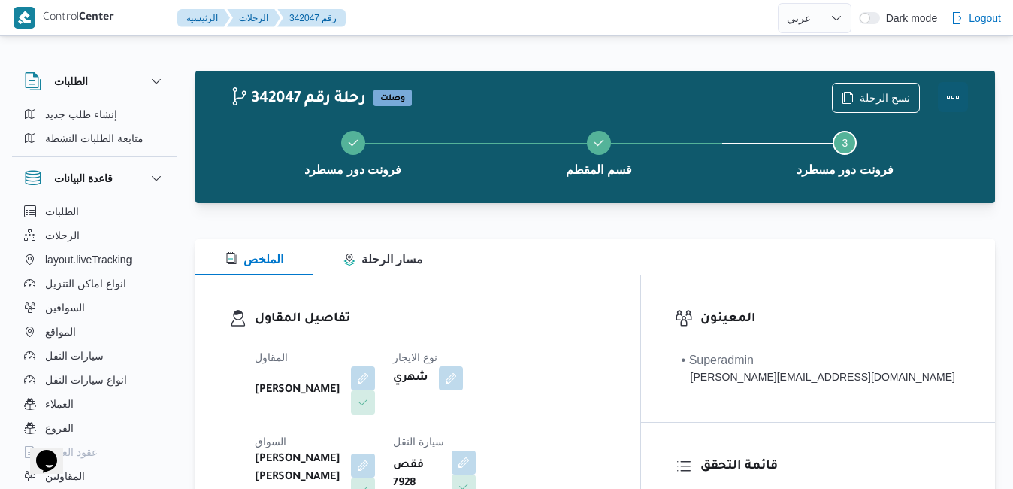
click at [943, 96] on button "Actions" at bounding box center [953, 97] width 30 height 30
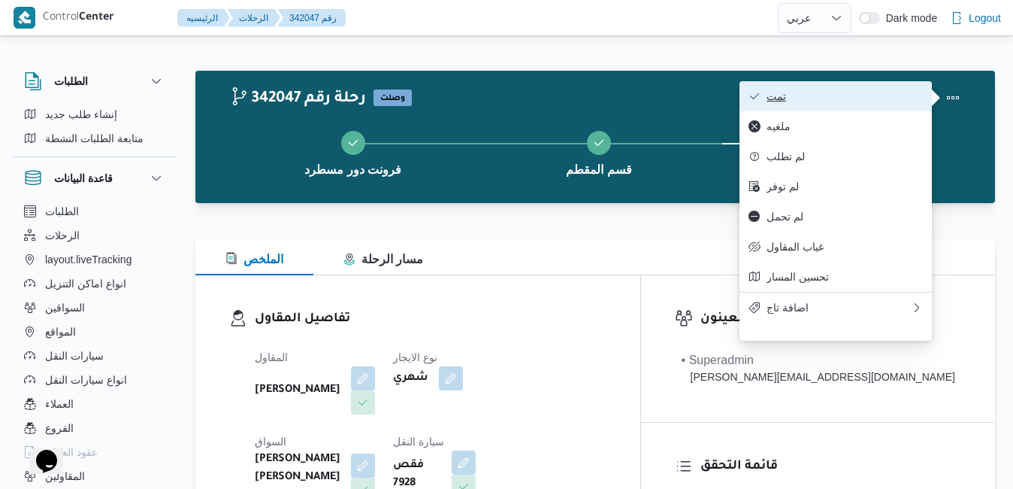
click at [900, 101] on span "تمت" at bounding box center [845, 96] width 156 height 12
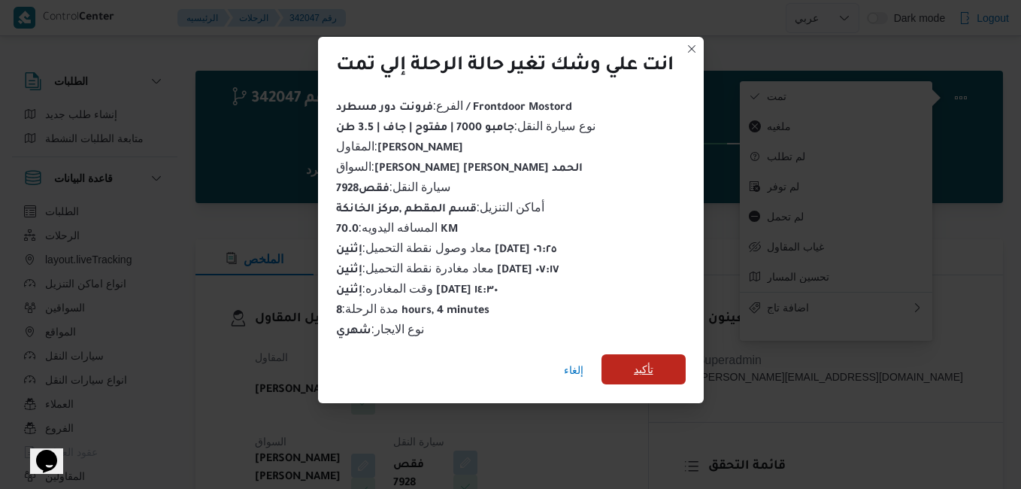
click at [664, 358] on span "تأكيد" at bounding box center [643, 369] width 84 height 30
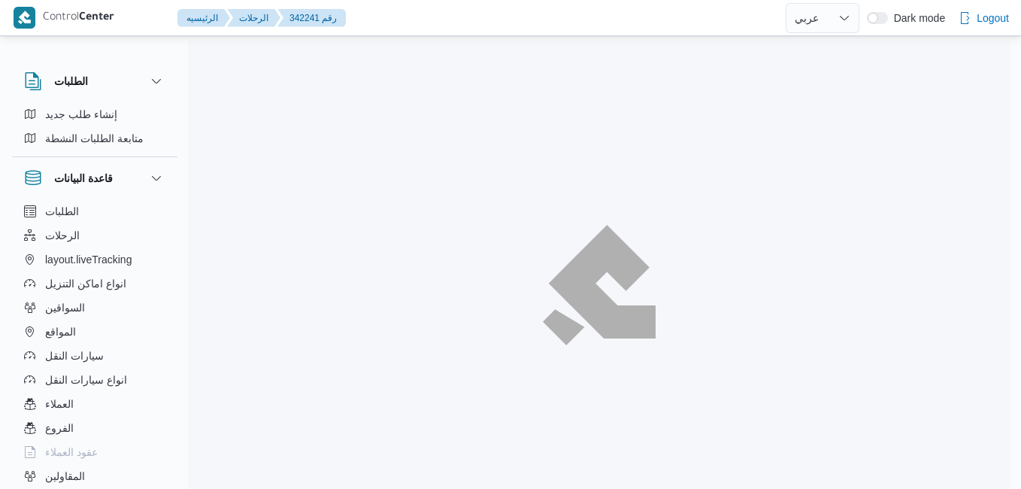
select select "ar"
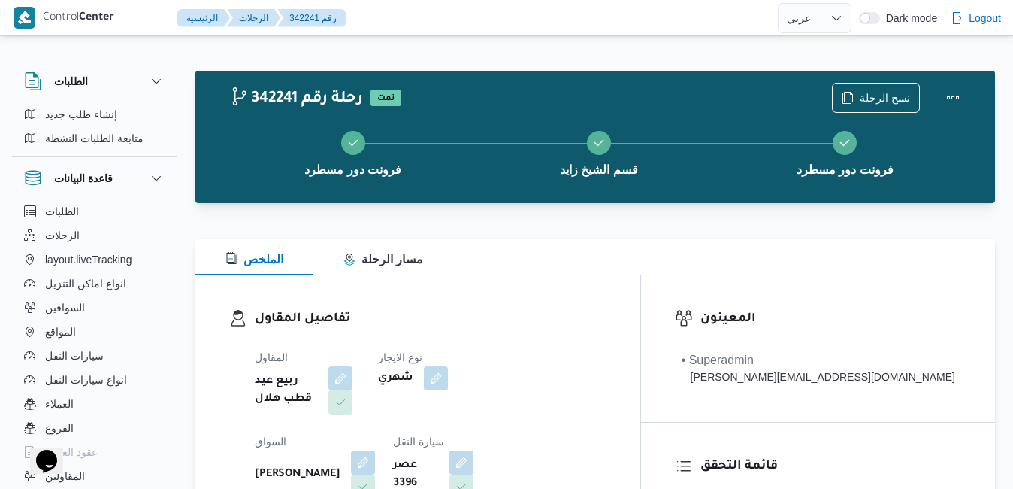
click at [649, 256] on div "الملخص مسار الرحلة" at bounding box center [595, 257] width 800 height 36
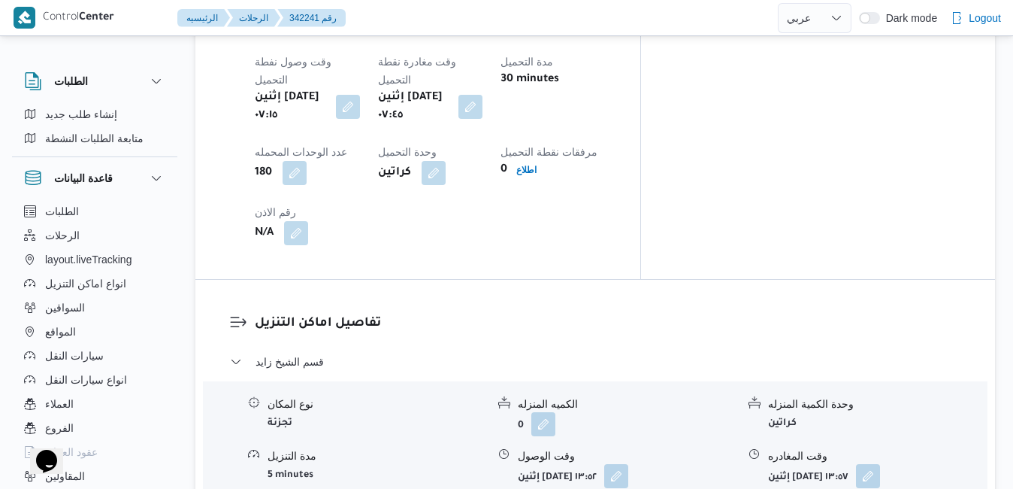
scroll to position [1353, 0]
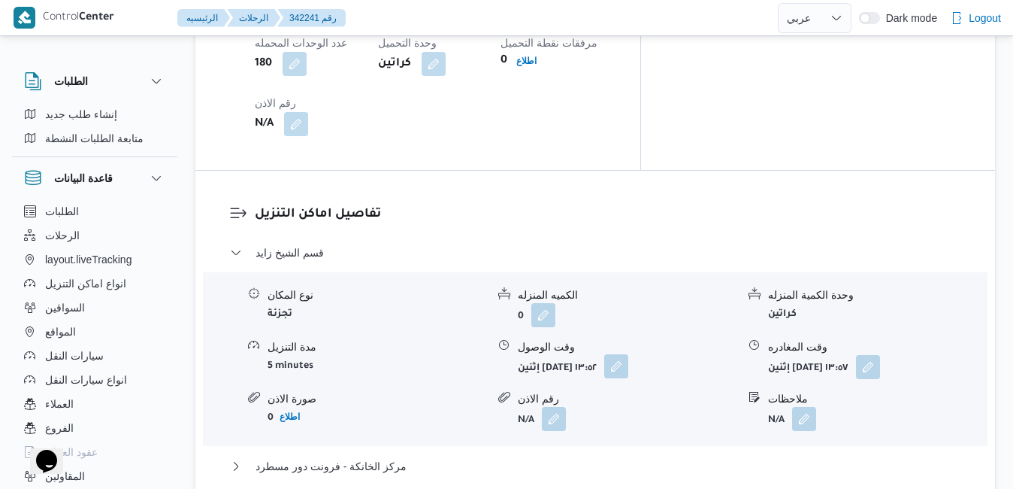
click at [628, 354] on button "button" at bounding box center [616, 366] width 24 height 24
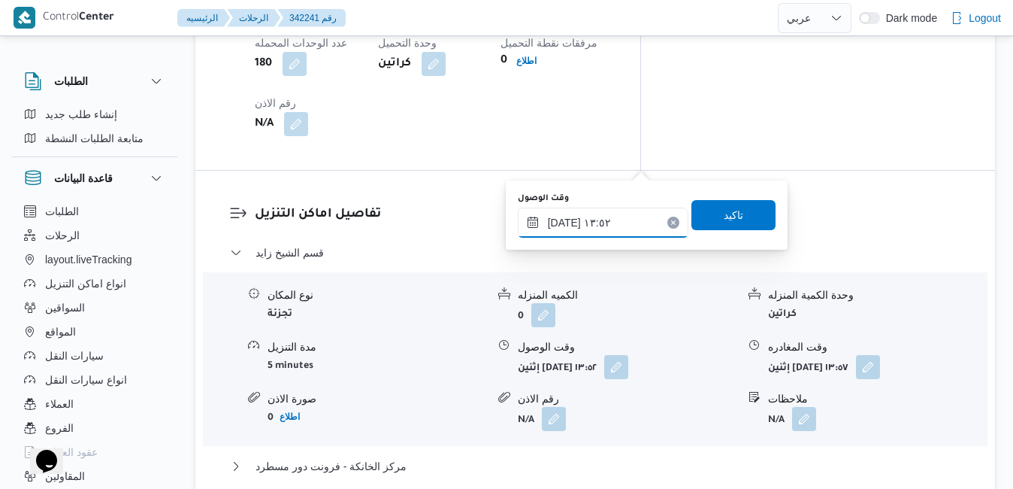
click at [570, 229] on input "[DATE] ١٣:٥٢" at bounding box center [603, 222] width 171 height 30
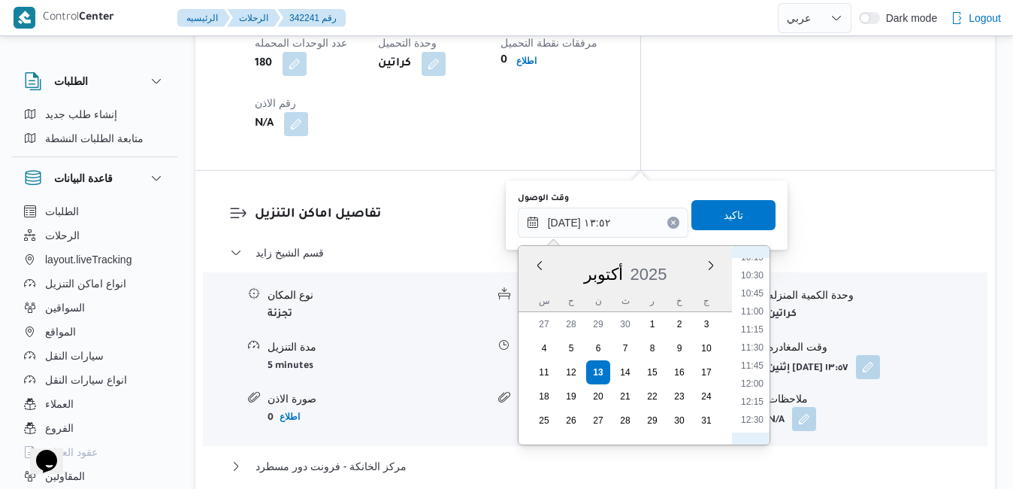
scroll to position [595, 0]
click at [752, 303] on li "08:45" at bounding box center [752, 301] width 35 height 15
type input "[DATE] ٠٨:٤٥"
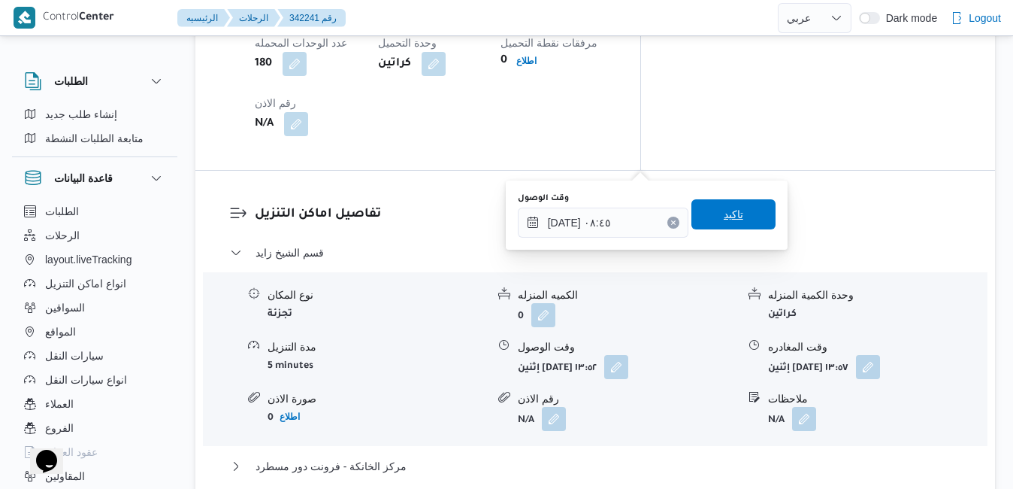
click at [724, 214] on span "تاكيد" at bounding box center [734, 214] width 20 height 18
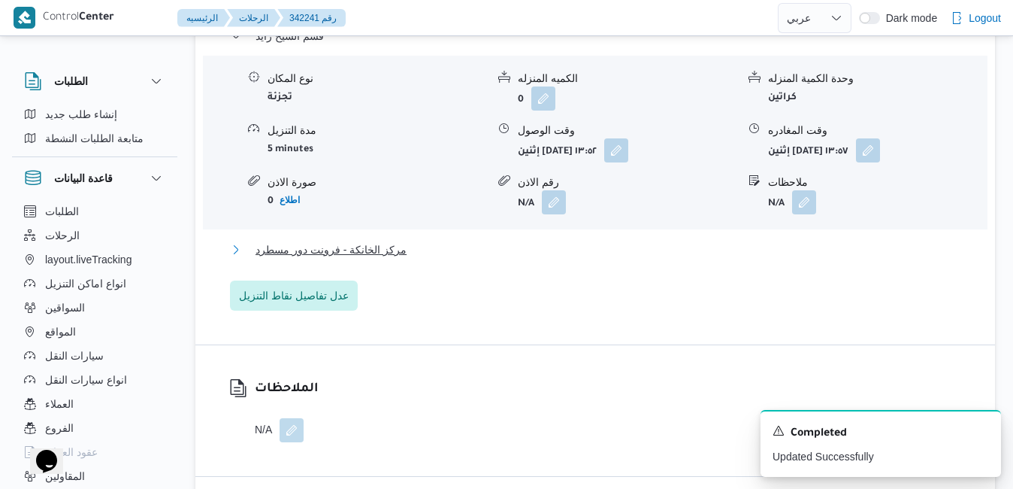
click at [531, 259] on button "مركز الخانكة - فرونت دور مسطرد" at bounding box center [595, 249] width 731 height 18
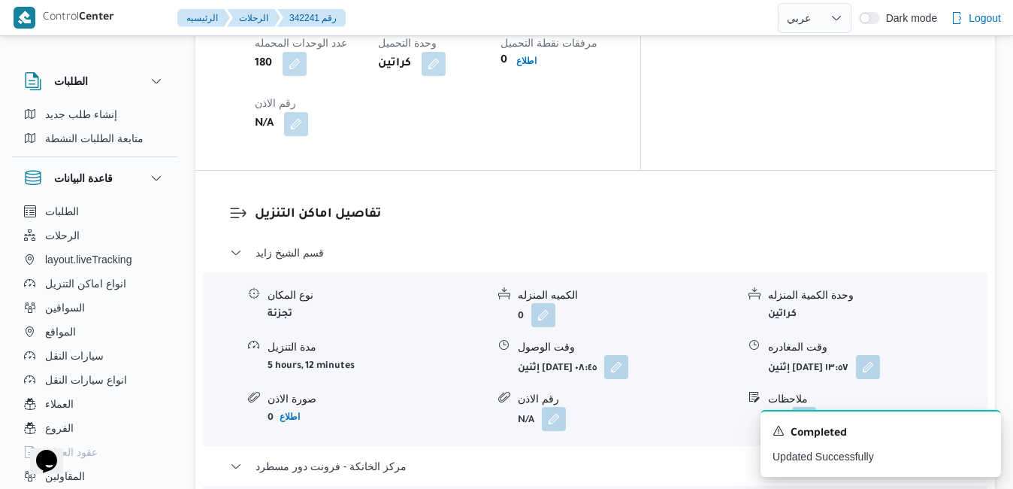
click at [985, 429] on icon "Dismiss toast" at bounding box center [983, 429] width 12 height 12
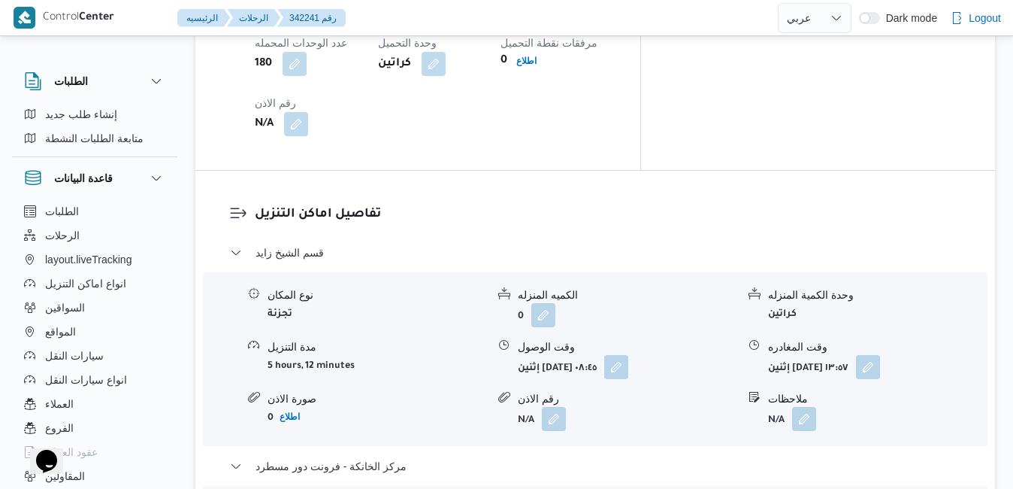
click at [880, 354] on button "button" at bounding box center [868, 366] width 24 height 24
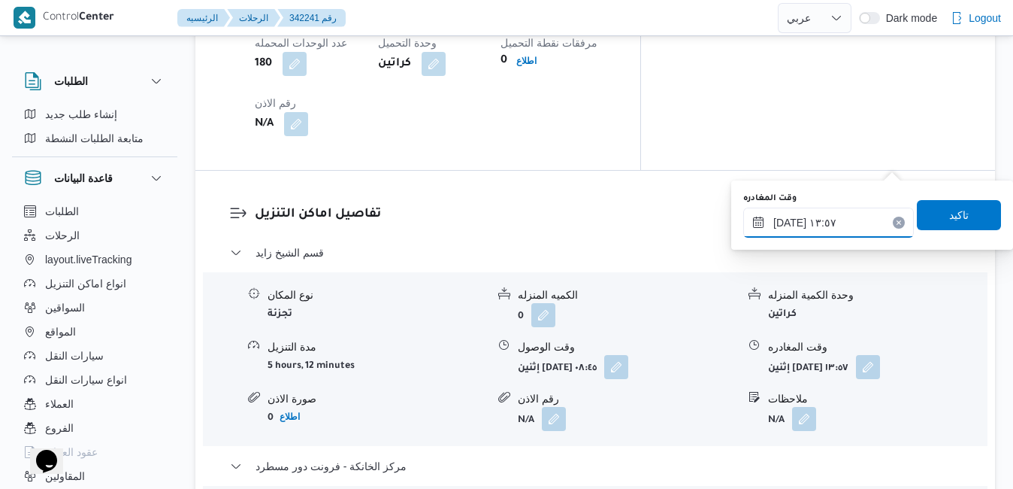
click at [818, 220] on input "١٣/١٠/٢٠٢٥ ١٣:٥٧" at bounding box center [828, 222] width 171 height 30
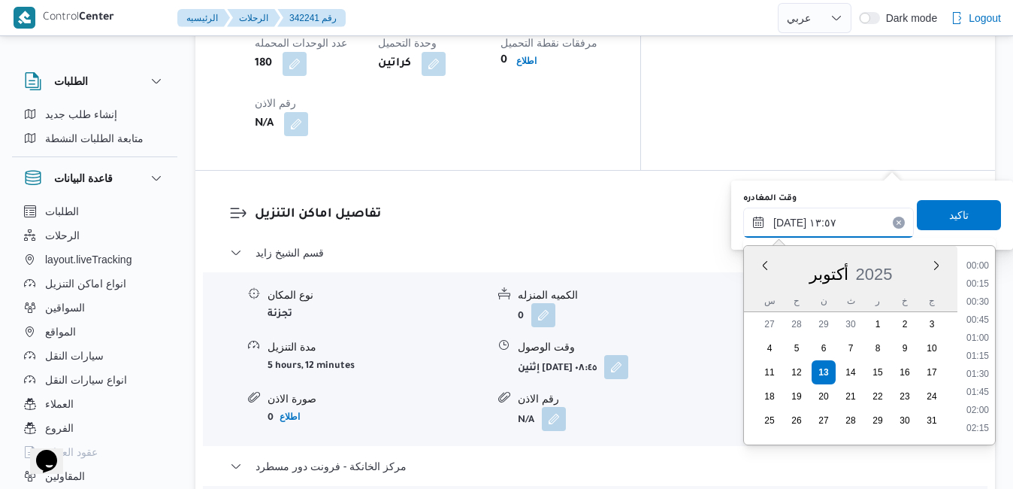
scroll to position [900, 0]
click at [979, 307] on li "13:00" at bounding box center [977, 302] width 35 height 15
type input "١٣/١٠/٢٠٢٥ ١٣:٠٠"
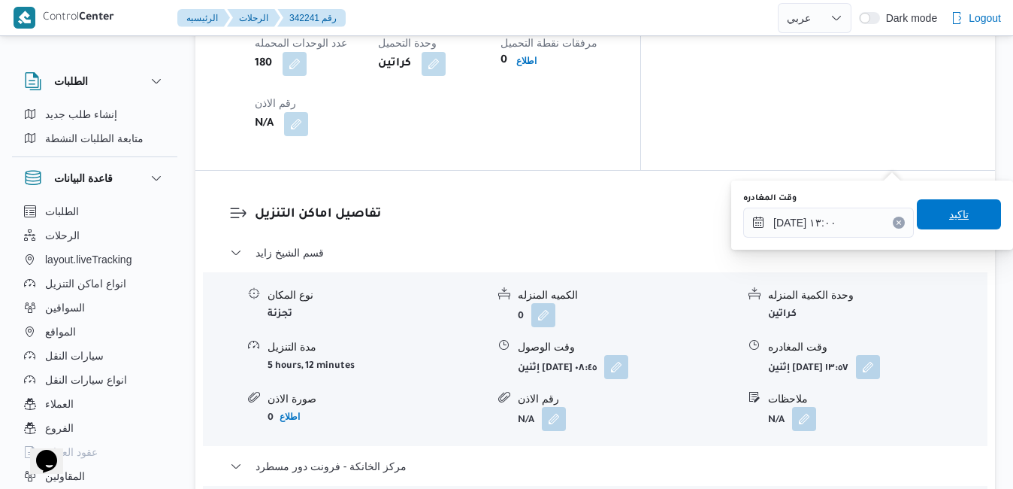
click at [962, 222] on span "تاكيد" at bounding box center [959, 214] width 84 height 30
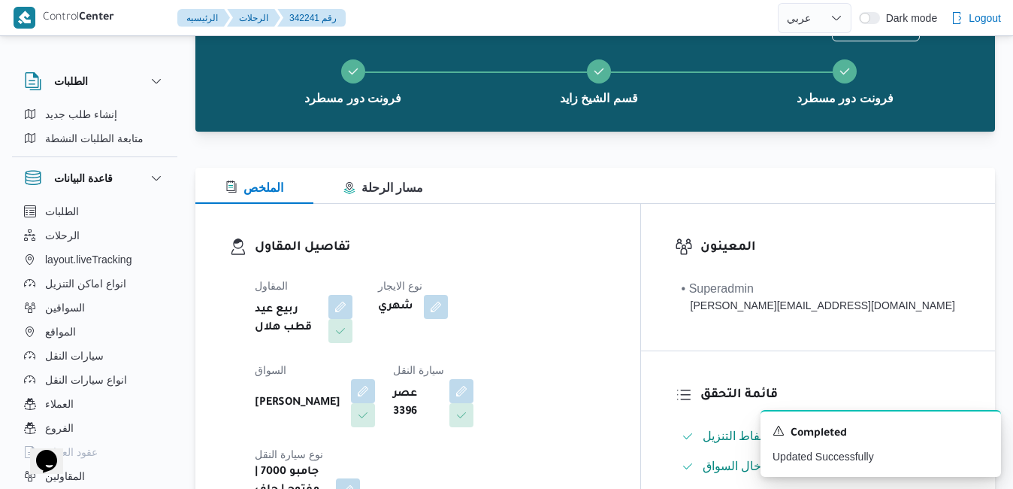
scroll to position [0, 0]
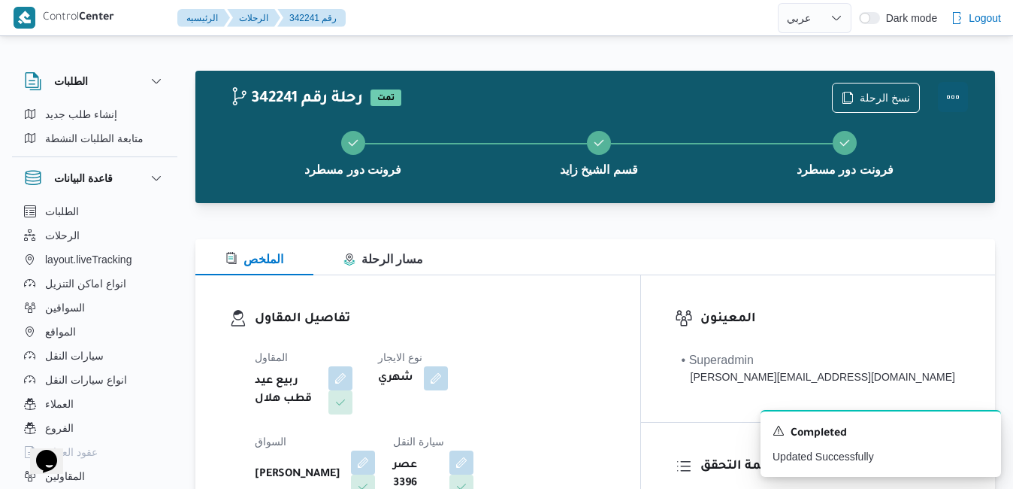
click at [952, 106] on button "Actions" at bounding box center [953, 97] width 30 height 30
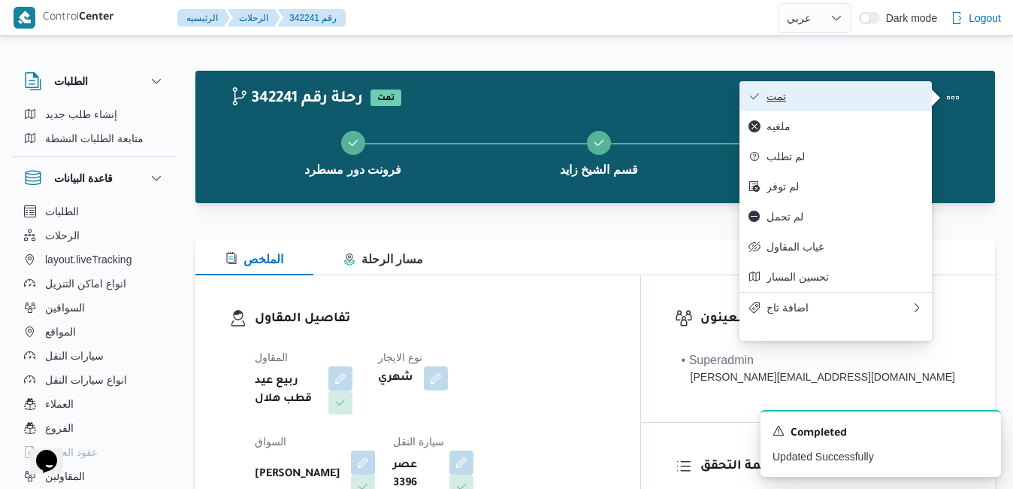
click at [867, 102] on span "تمت" at bounding box center [845, 96] width 156 height 12
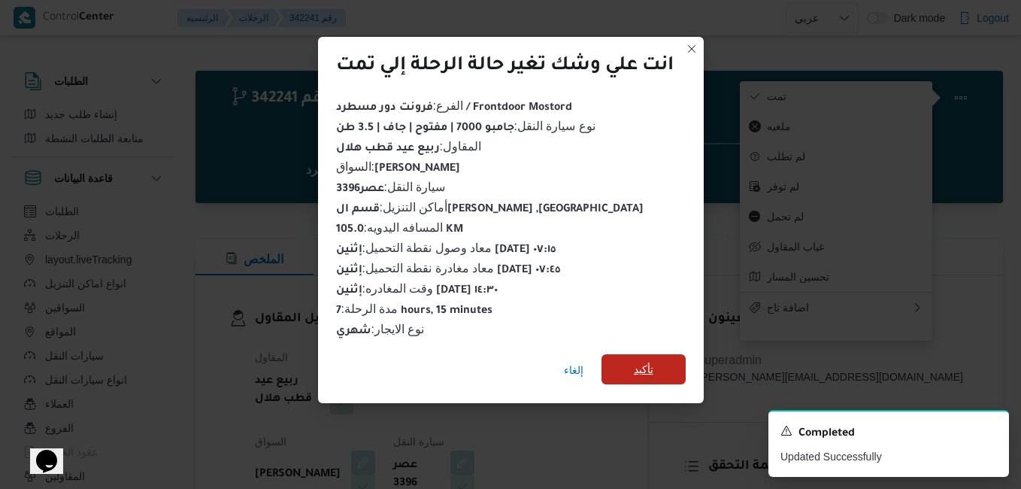
click at [634, 356] on span "تأكيد" at bounding box center [643, 369] width 84 height 30
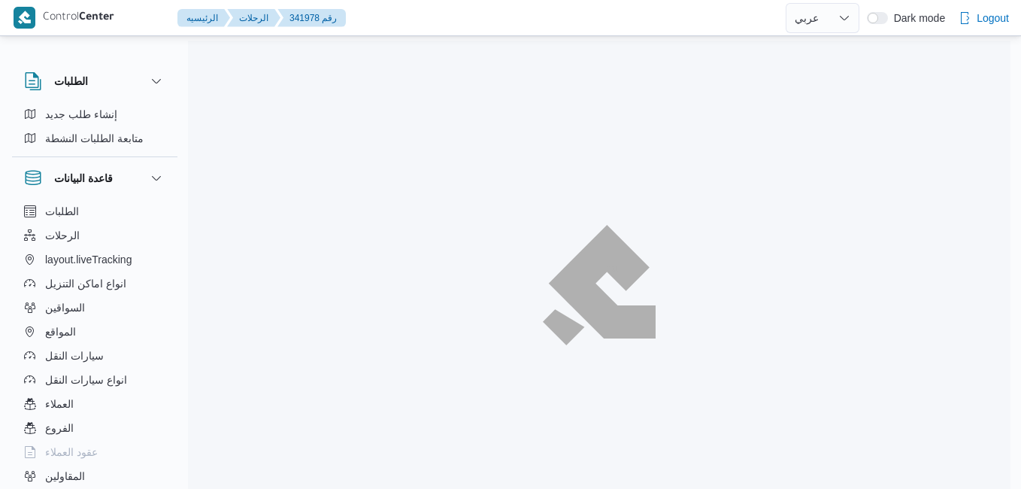
select select "ar"
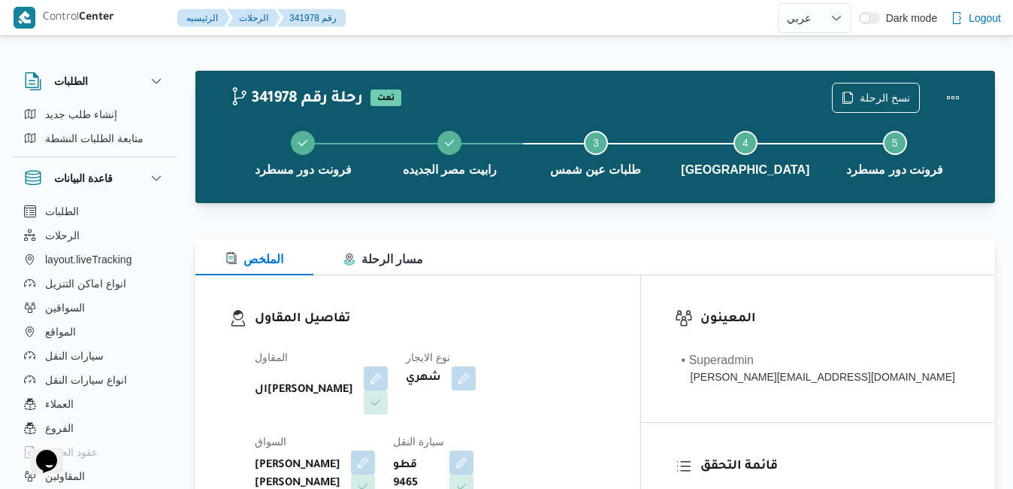
click at [554, 318] on h3 "تفاصيل المقاول" at bounding box center [431, 319] width 352 height 20
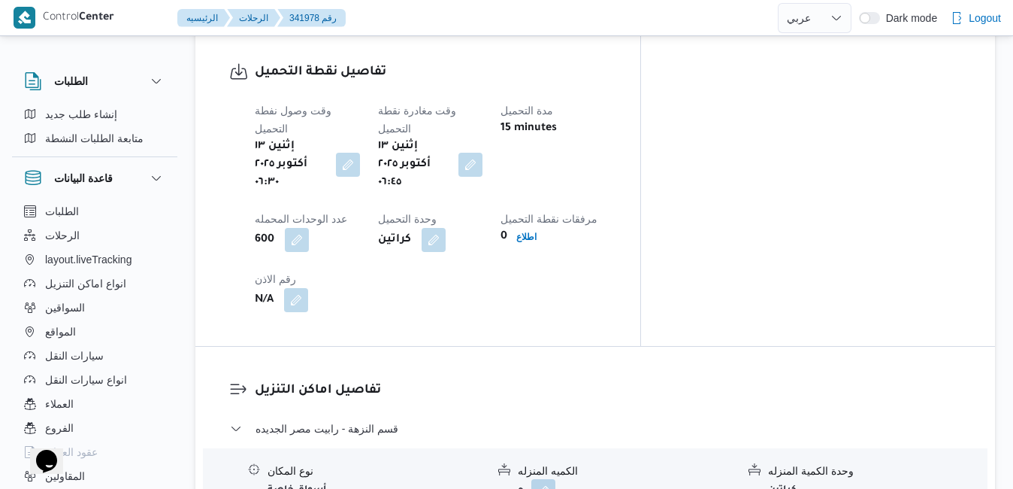
scroll to position [1233, 0]
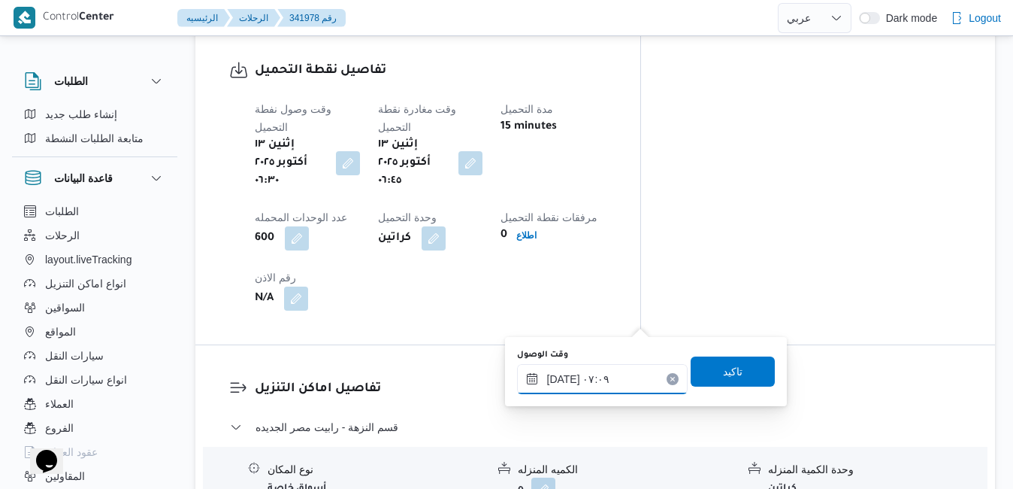
click at [563, 388] on input "[DATE] ٠٧:٠٩" at bounding box center [602, 379] width 171 height 30
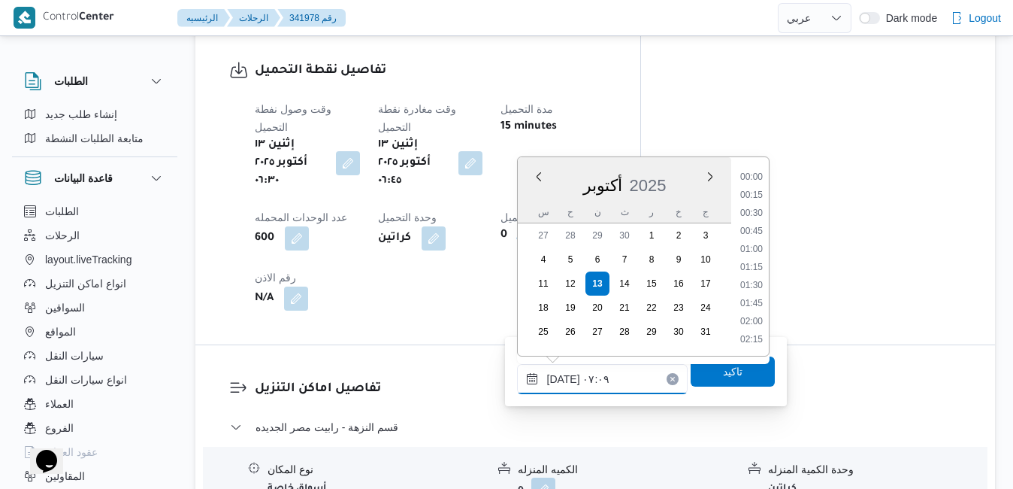
scroll to position [413, 0]
click at [758, 286] on li "07:15" at bounding box center [751, 286] width 35 height 15
type input "١٣/١٠/٢٠٢٥ ٠٧:١٥"
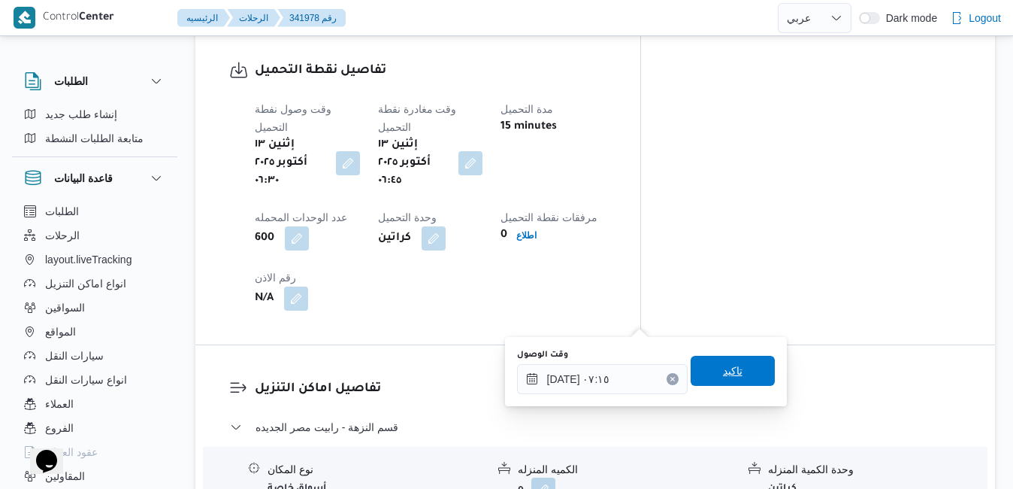
click at [723, 372] on span "تاكيد" at bounding box center [733, 370] width 20 height 18
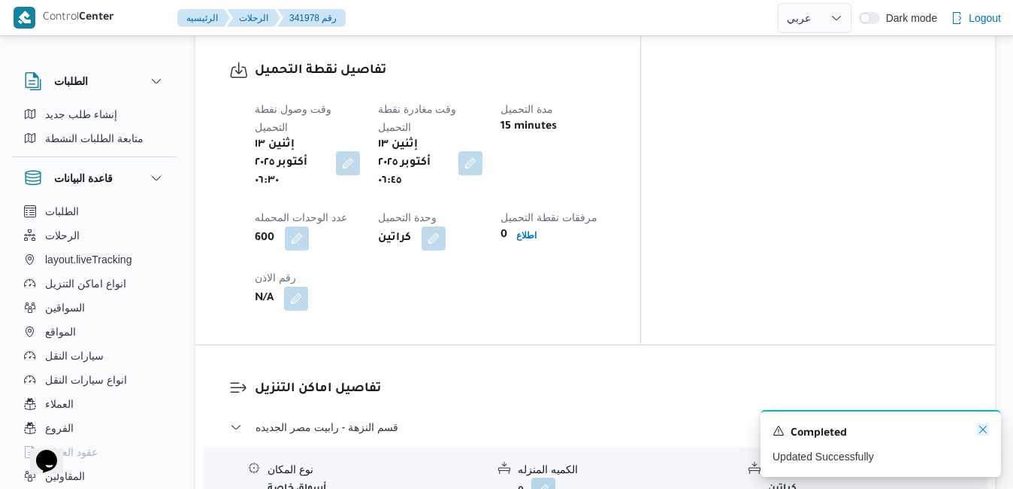
click at [984, 429] on icon "Dismiss toast" at bounding box center [983, 429] width 12 height 12
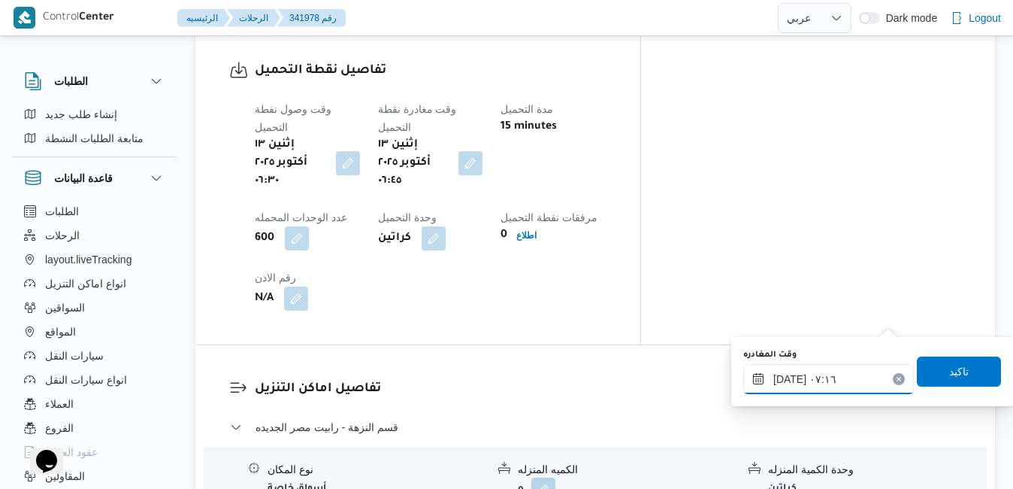
click at [797, 391] on input "١٣/١٠/٢٠٢٥ ٠٧:١٦" at bounding box center [828, 379] width 171 height 30
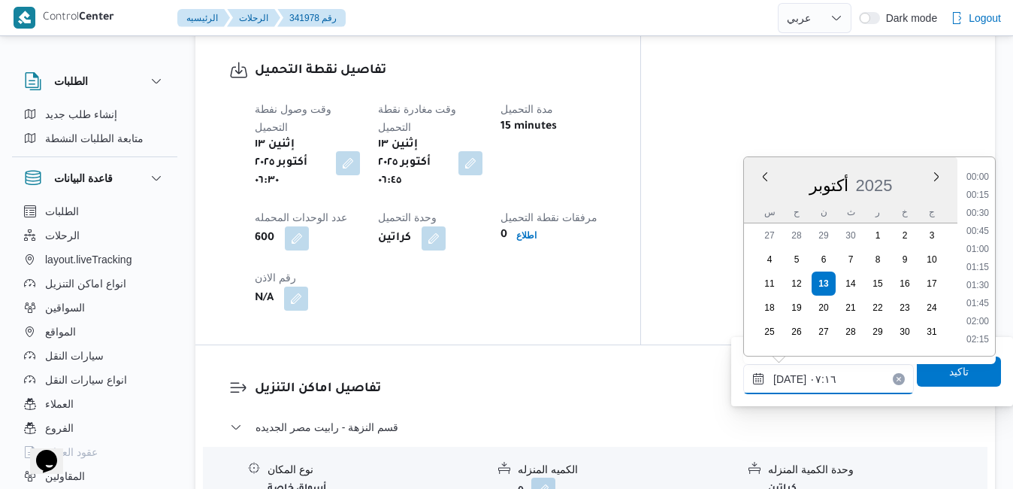
scroll to position [431, 0]
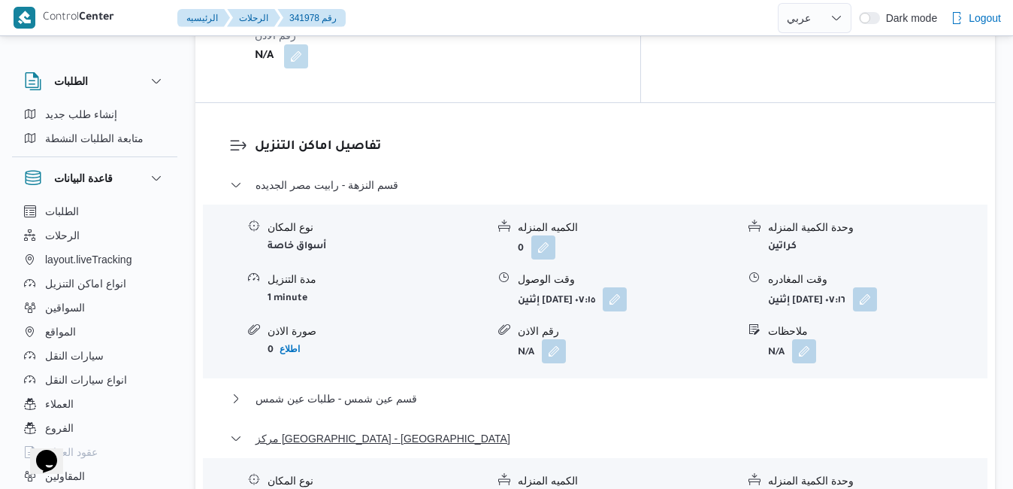
scroll to position [1503, 0]
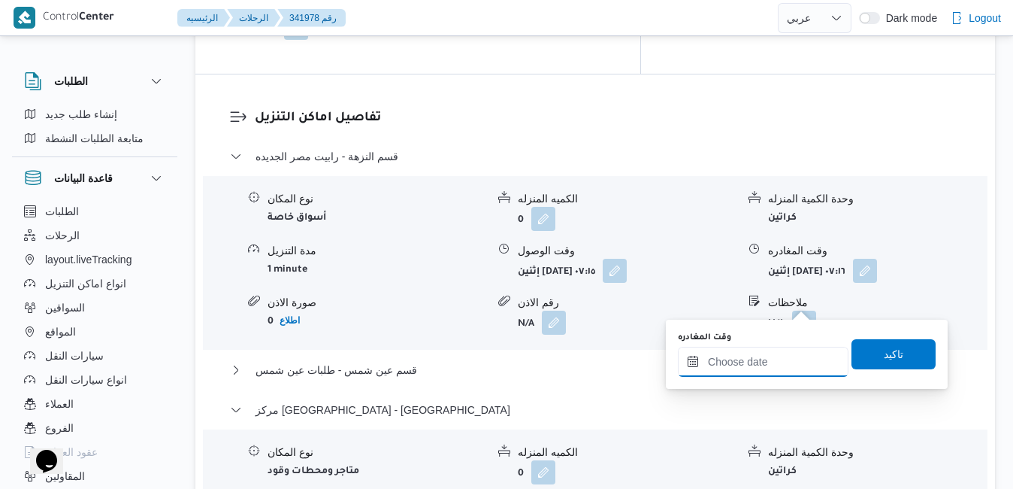
click at [724, 368] on input "وقت المغادره" at bounding box center [763, 361] width 171 height 30
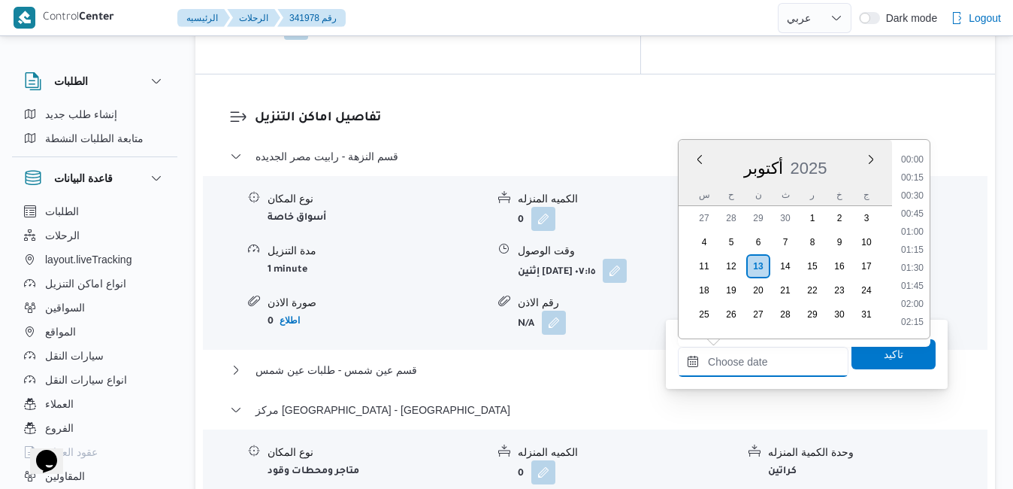
scroll to position [1207, 0]
click at [682, 186] on div "س ح ن ث ر خ ج" at bounding box center [785, 194] width 213 height 21
click at [910, 265] on li "14:00" at bounding box center [912, 267] width 35 height 15
type input "[DATE] ١٤:٠٠"
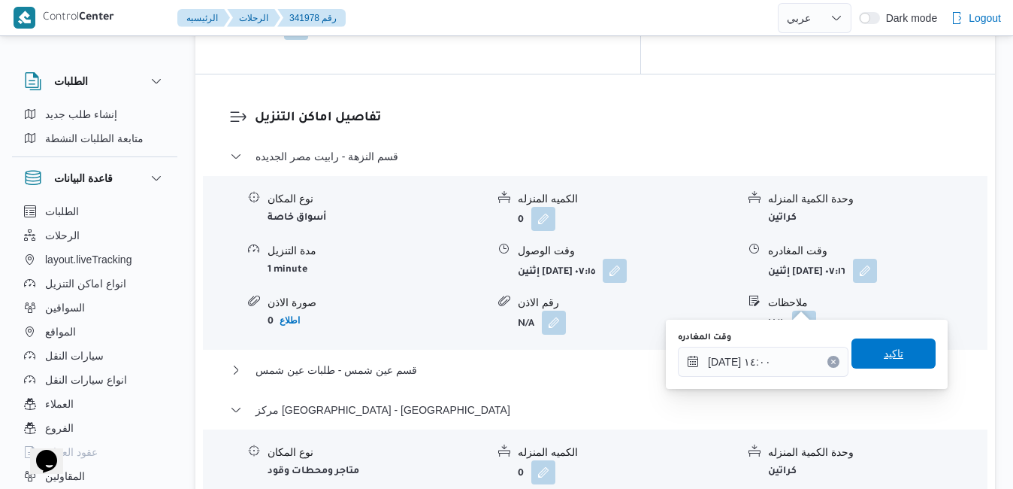
click at [884, 347] on span "تاكيد" at bounding box center [894, 353] width 20 height 18
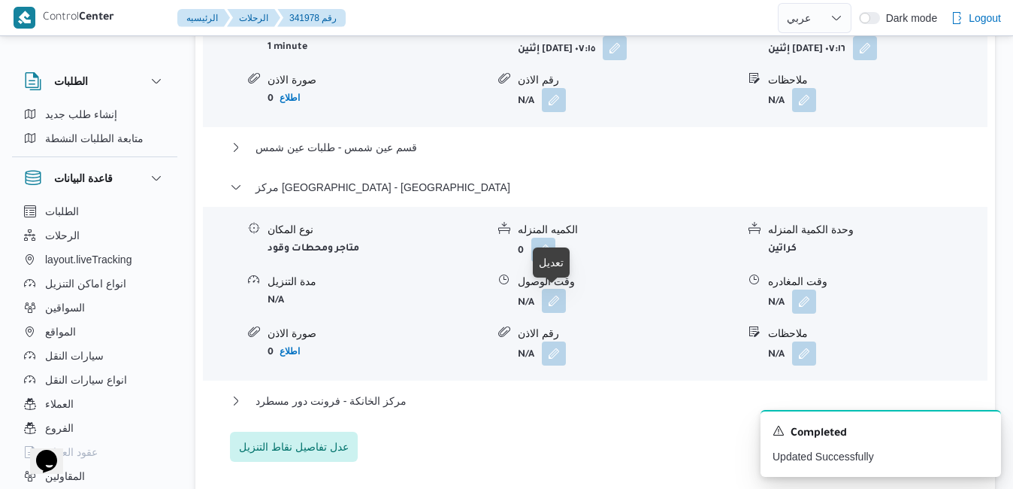
click at [543, 293] on button "button" at bounding box center [554, 301] width 24 height 24
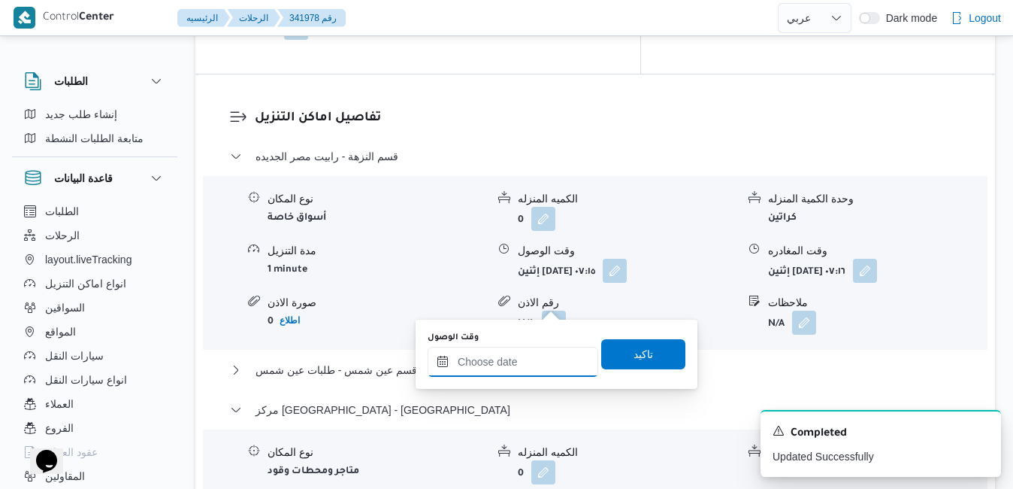
click at [535, 368] on input "وقت الوصول" at bounding box center [513, 361] width 171 height 30
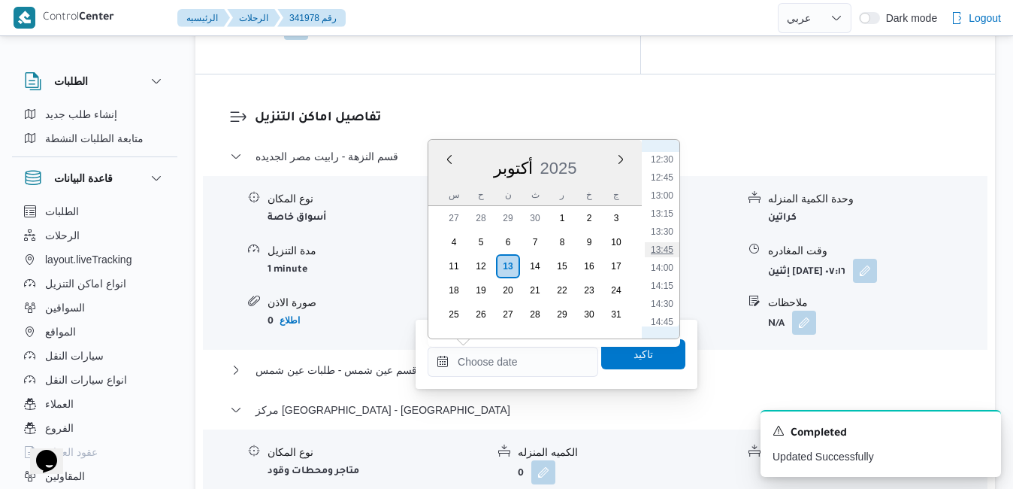
click at [664, 250] on li "13:45" at bounding box center [662, 249] width 35 height 15
type input "[DATE] ١٣:٤٥"
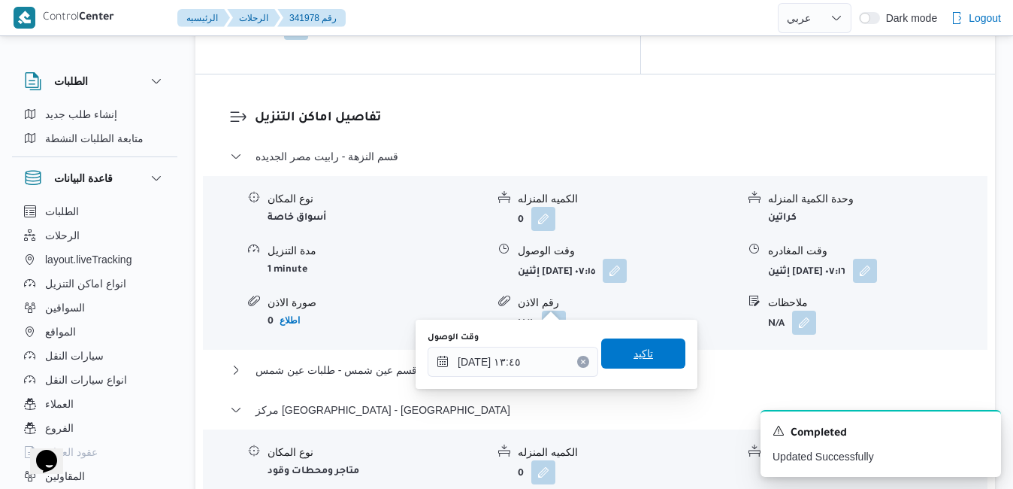
click at [634, 349] on span "تاكيد" at bounding box center [644, 353] width 20 height 18
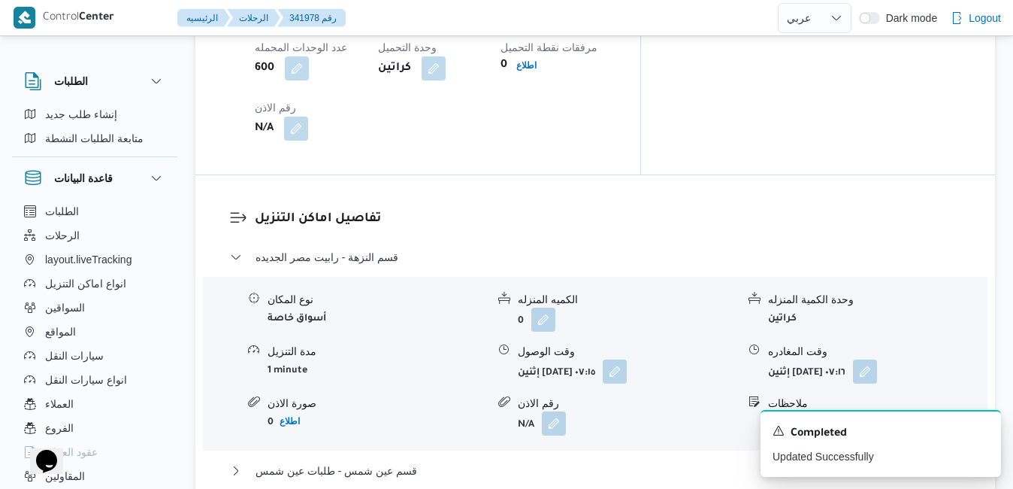
scroll to position [1383, 0]
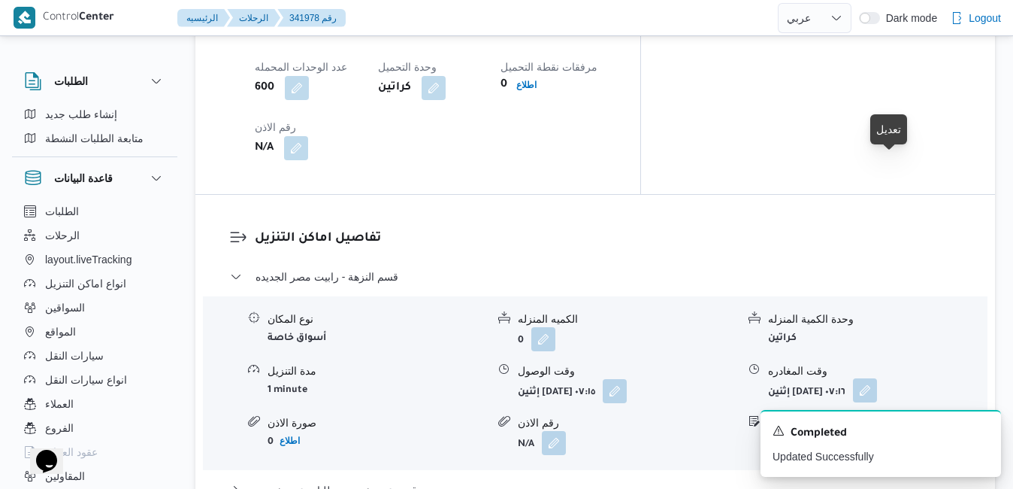
click at [877, 378] on button "button" at bounding box center [865, 390] width 24 height 24
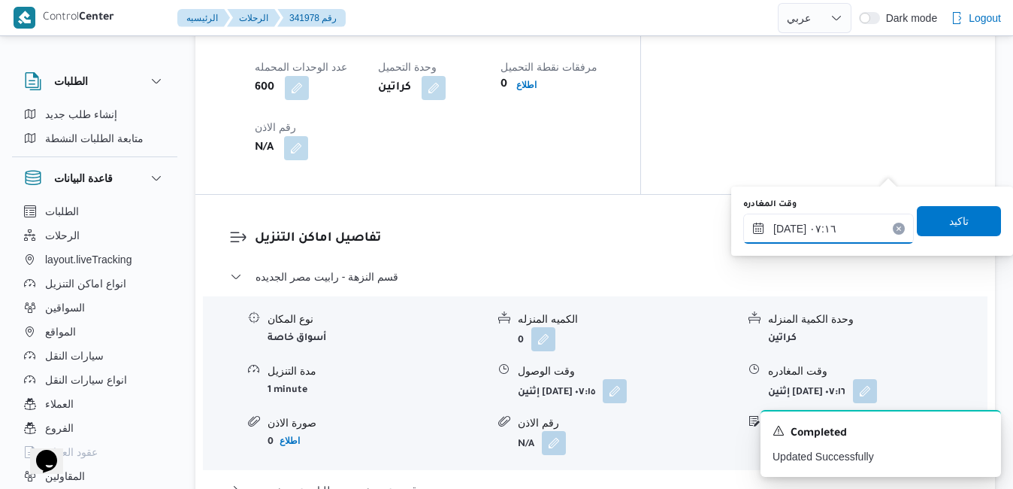
click at [839, 236] on input "١٣/١٠/٢٠٢٥ ٠٧:١٦" at bounding box center [828, 228] width 171 height 30
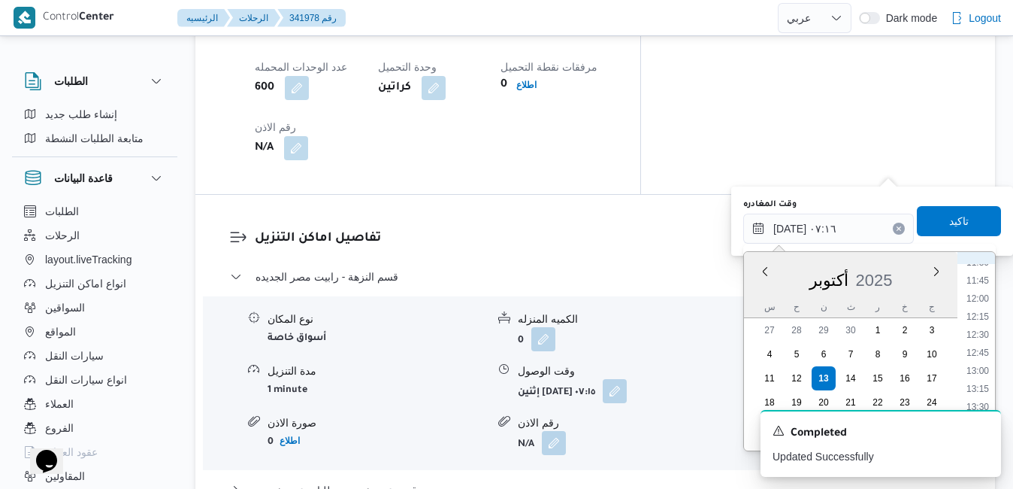
scroll to position [889, 0]
click at [981, 337] on li "13:15" at bounding box center [977, 338] width 35 height 15
type input "١٣/١٠/٢٠٢٥ ١٣:١٥"
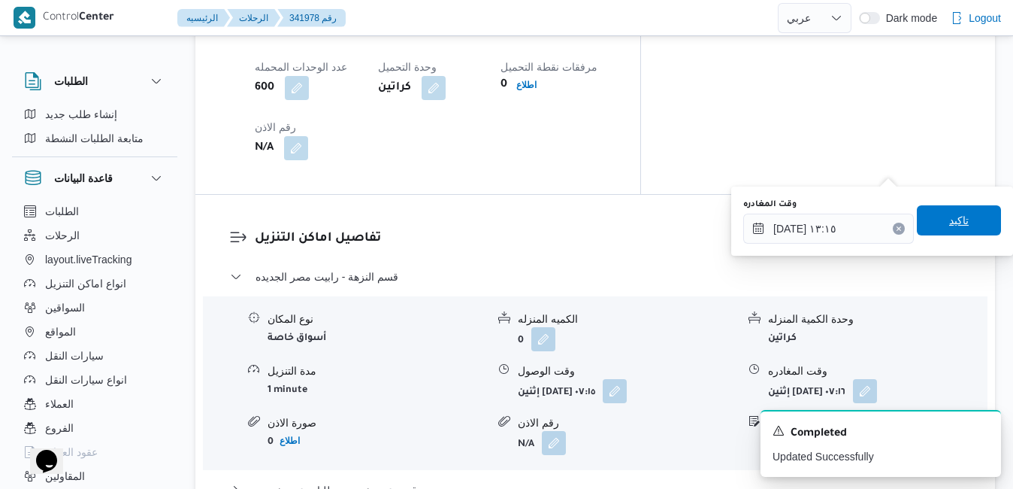
click at [960, 229] on span "تاكيد" at bounding box center [959, 220] width 84 height 30
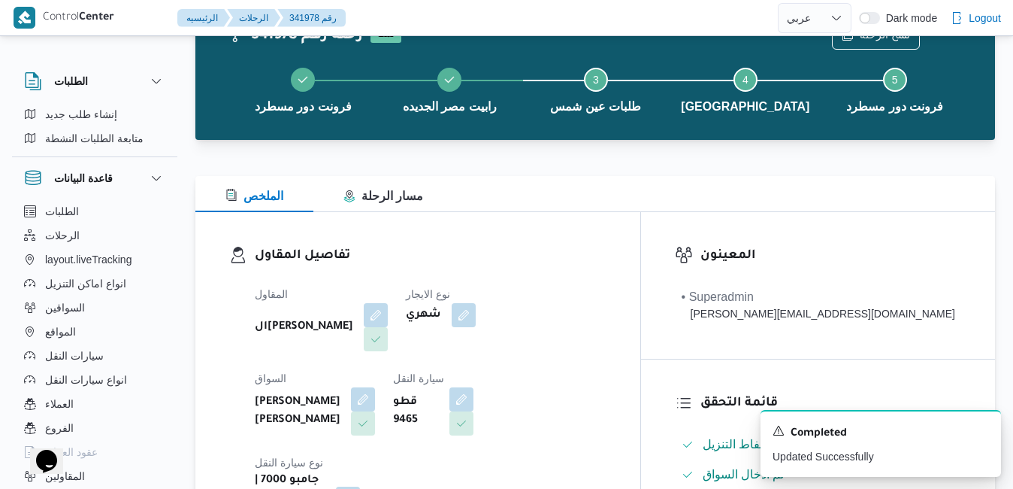
scroll to position [2, 0]
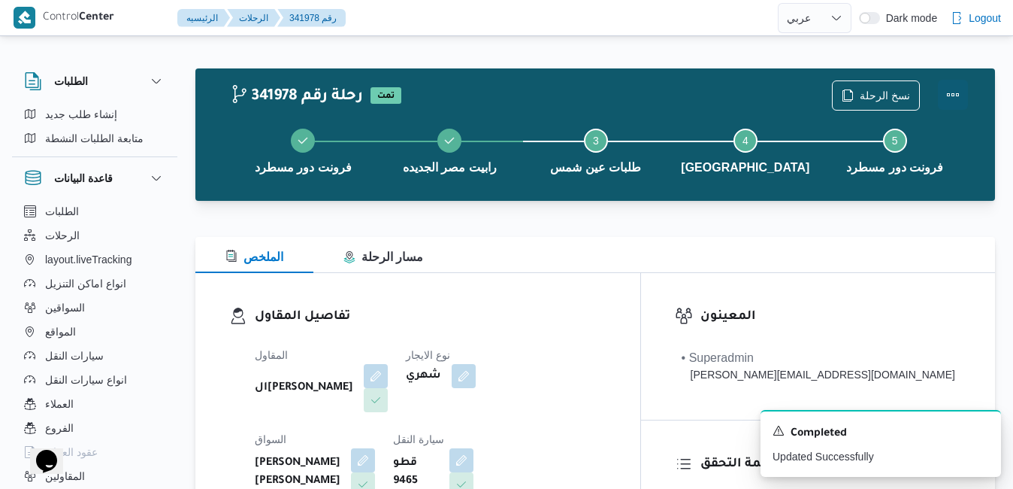
click at [946, 100] on button "Actions" at bounding box center [953, 95] width 30 height 30
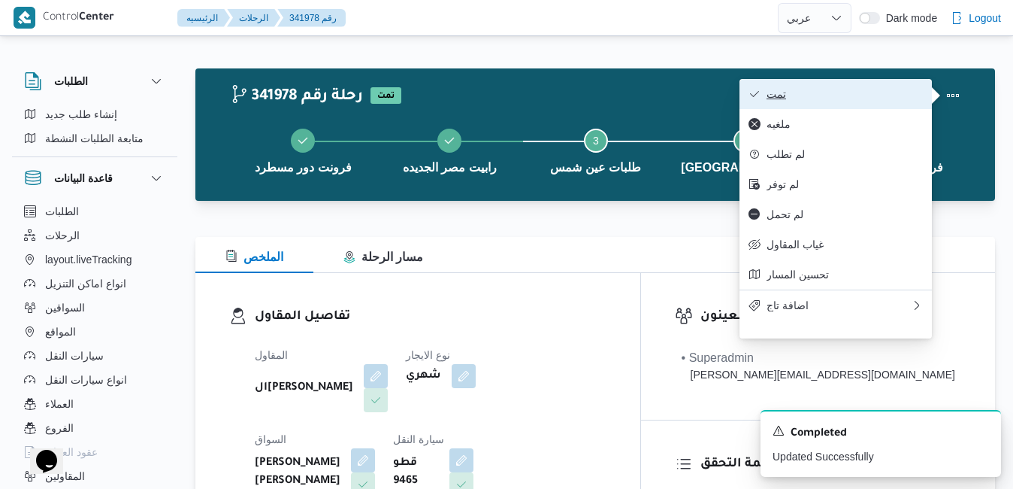
click at [900, 100] on span "تمت" at bounding box center [845, 94] width 156 height 12
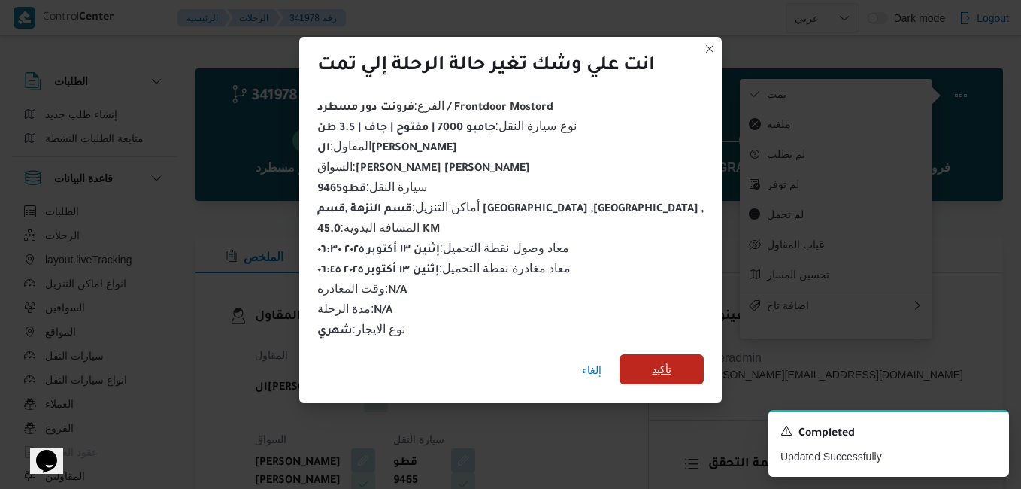
click at [652, 365] on span "تأكيد" at bounding box center [662, 369] width 20 height 18
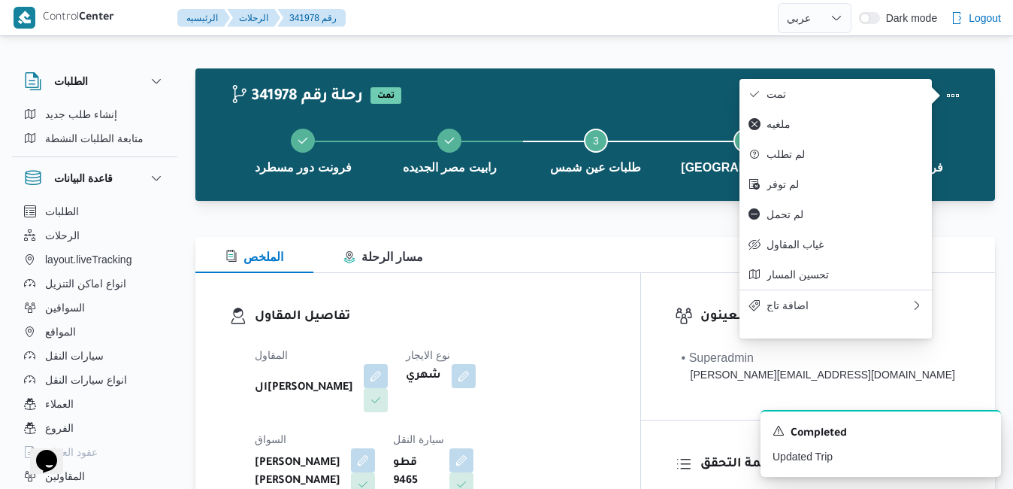
click at [375, 430] on dt "السواق" at bounding box center [315, 439] width 120 height 18
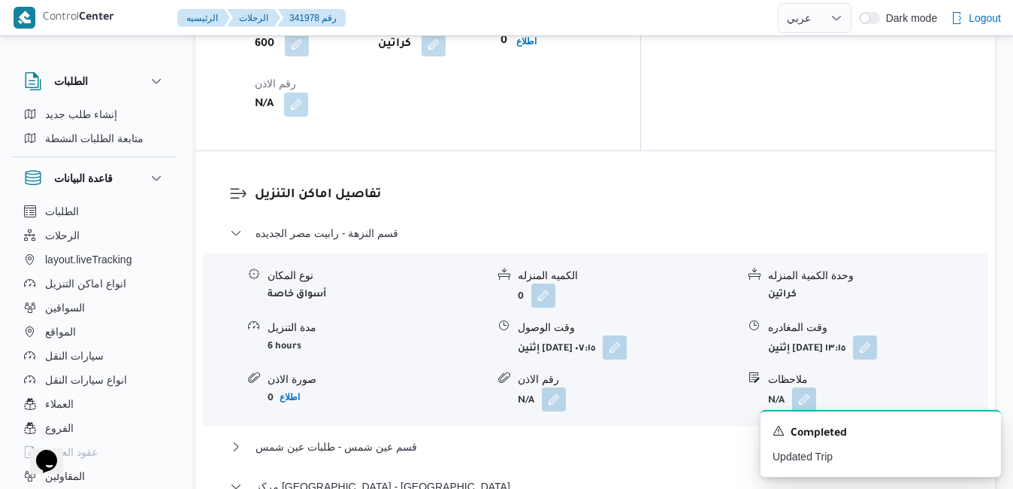
scroll to position [1445, 0]
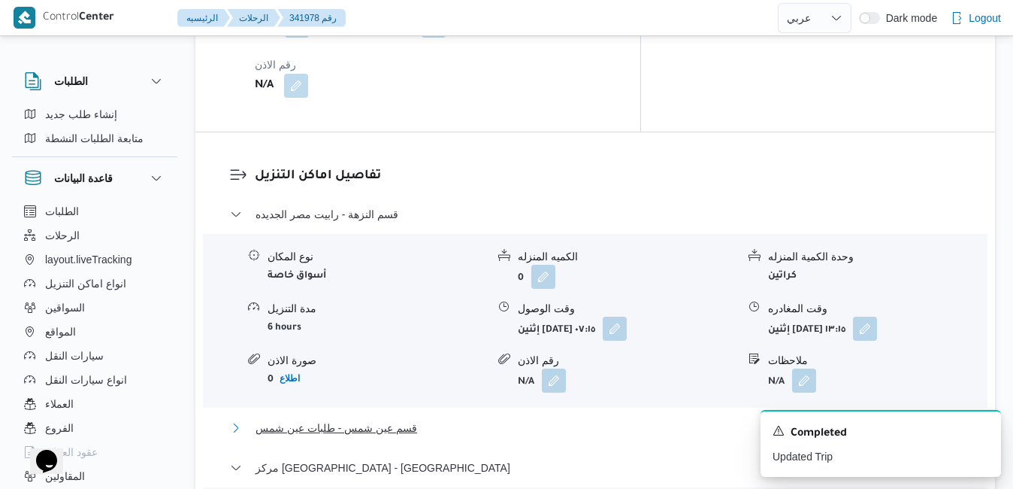
click at [537, 419] on button "قسم عين شمس - طلبات عين شمس" at bounding box center [595, 428] width 731 height 18
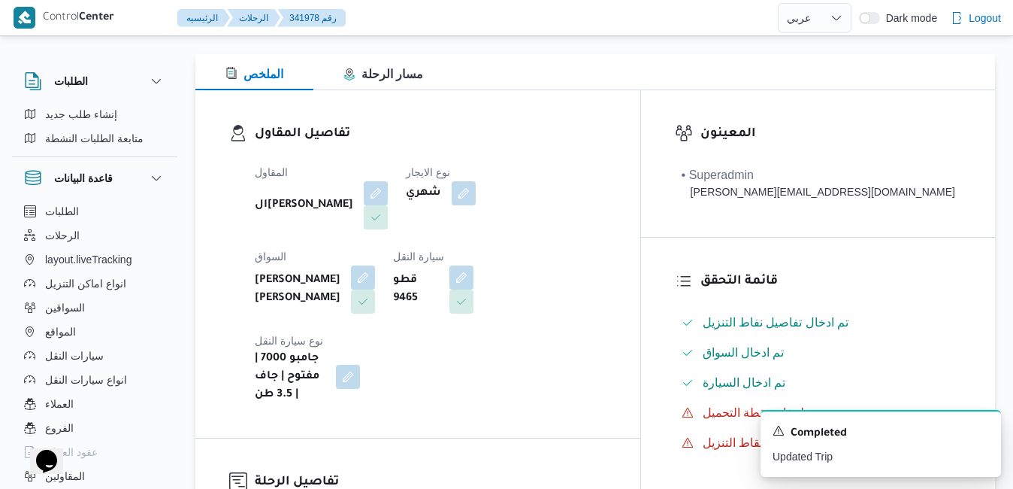
scroll to position [0, 0]
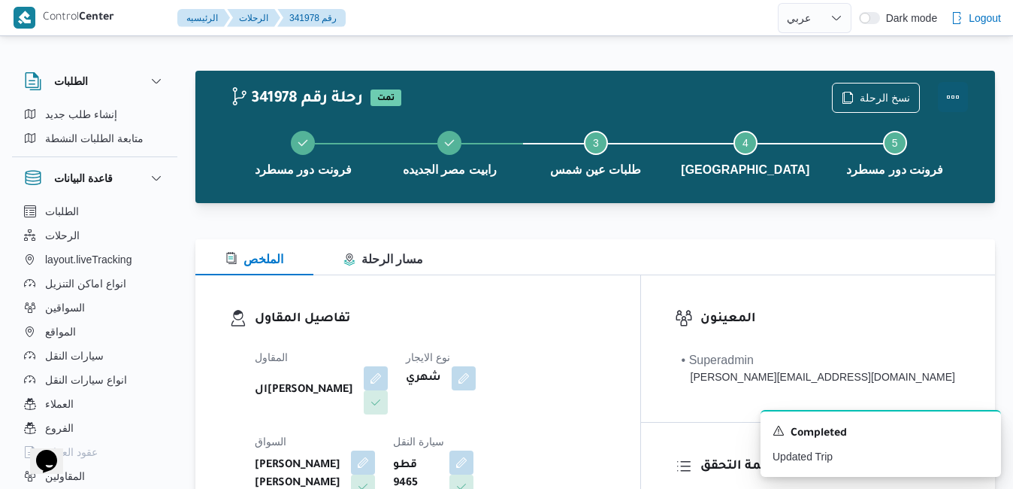
click at [952, 98] on button "Actions" at bounding box center [953, 97] width 30 height 30
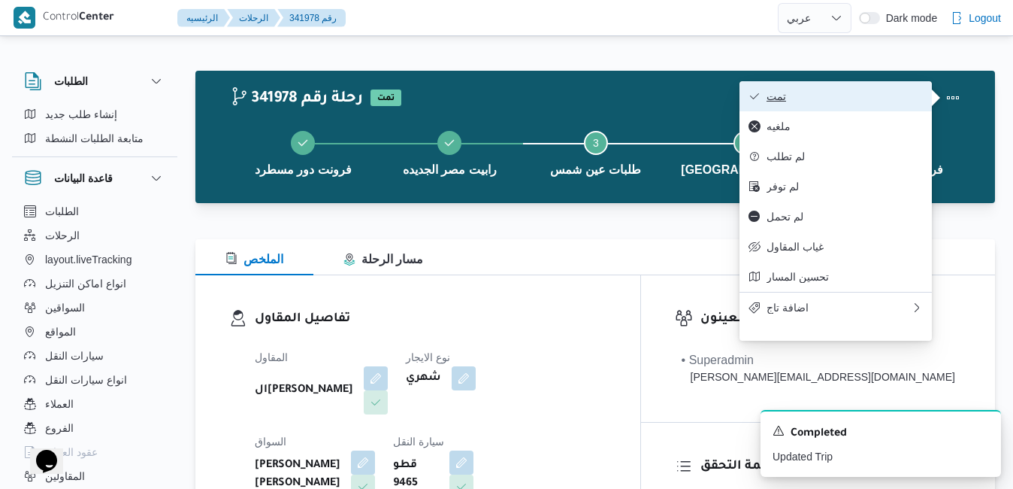
click at [892, 100] on span "تمت" at bounding box center [845, 96] width 156 height 12
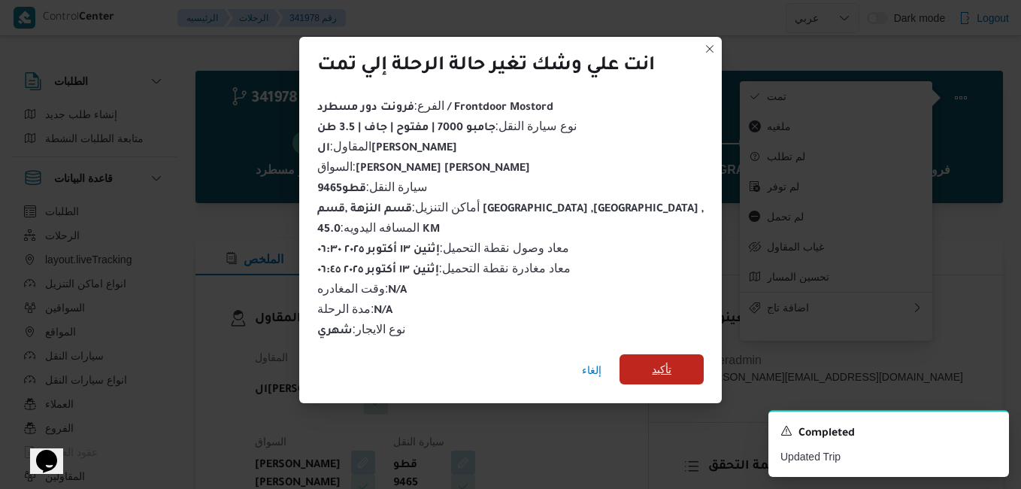
click at [652, 363] on span "تأكيد" at bounding box center [662, 369] width 20 height 18
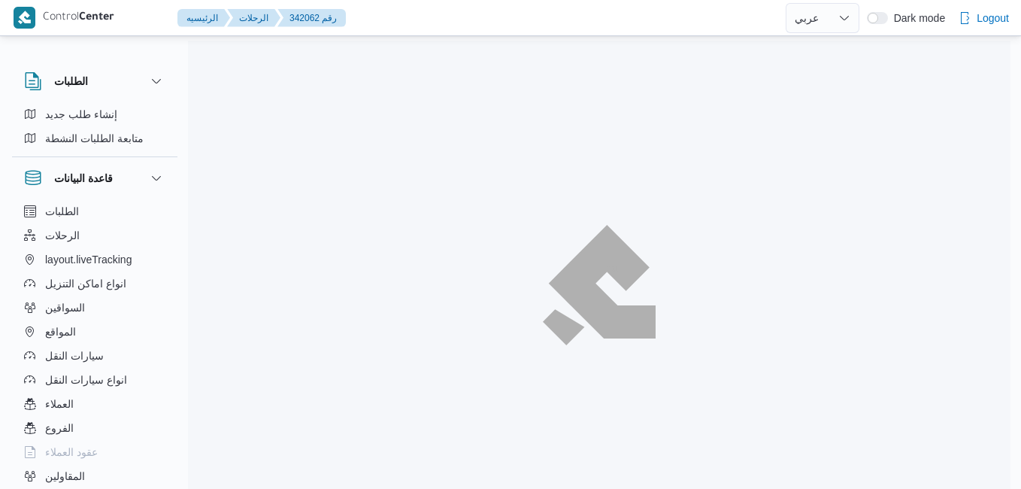
select select "ar"
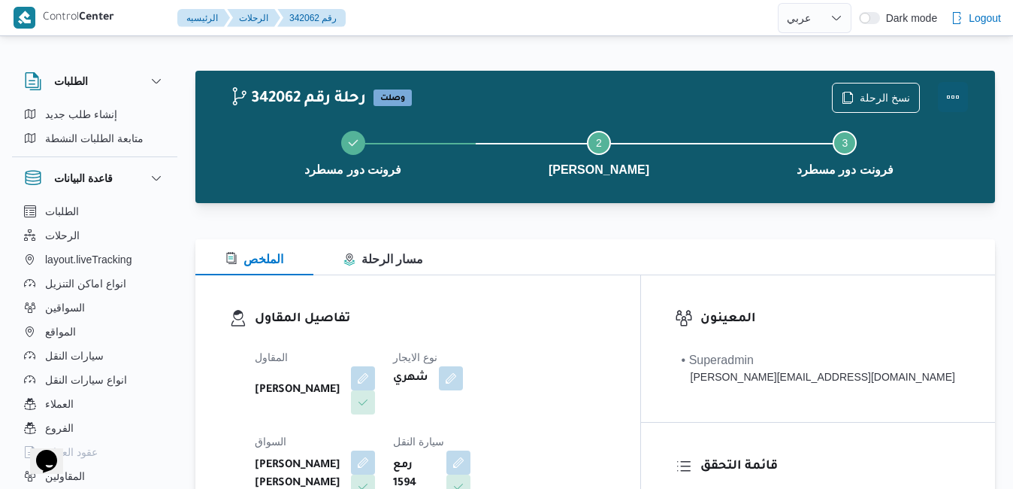
click at [957, 105] on button "Actions" at bounding box center [953, 97] width 30 height 30
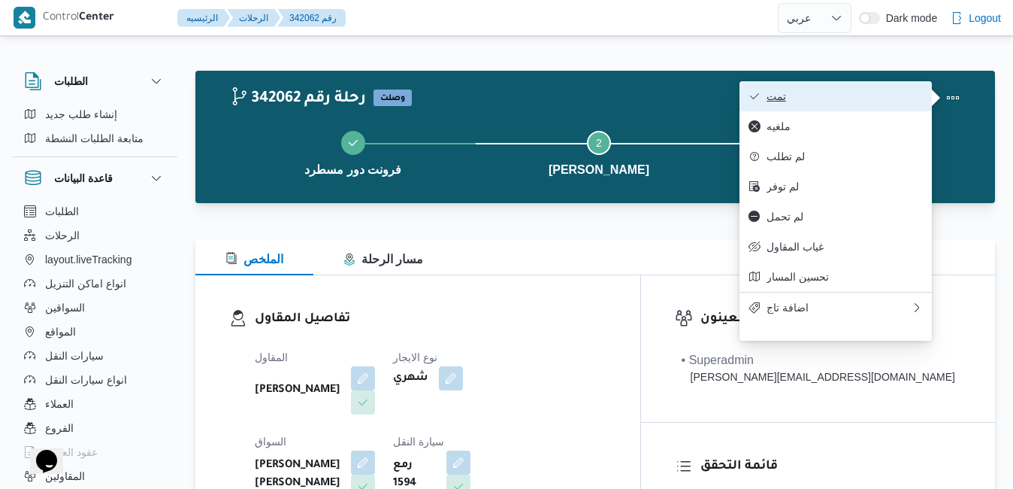
click at [900, 101] on span "تمت" at bounding box center [845, 96] width 156 height 12
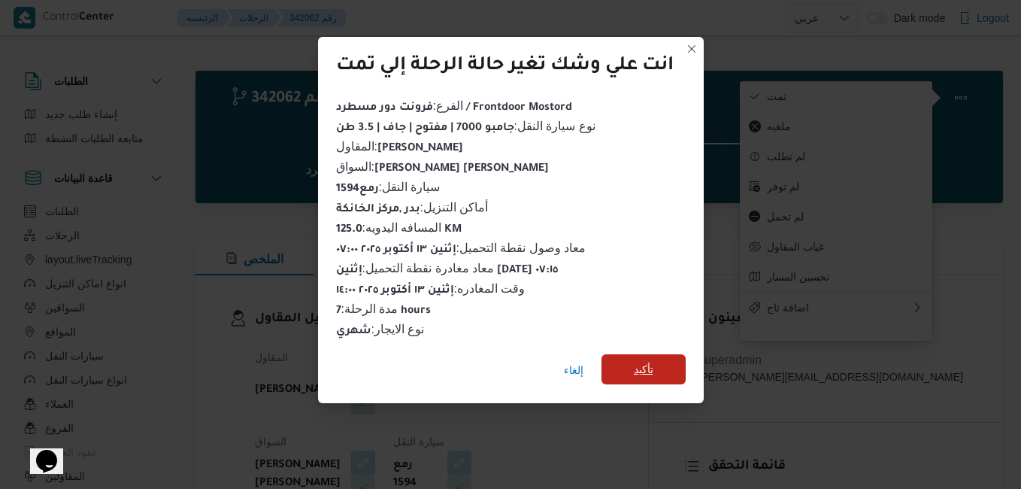
click at [651, 360] on span "تأكيد" at bounding box center [644, 369] width 20 height 18
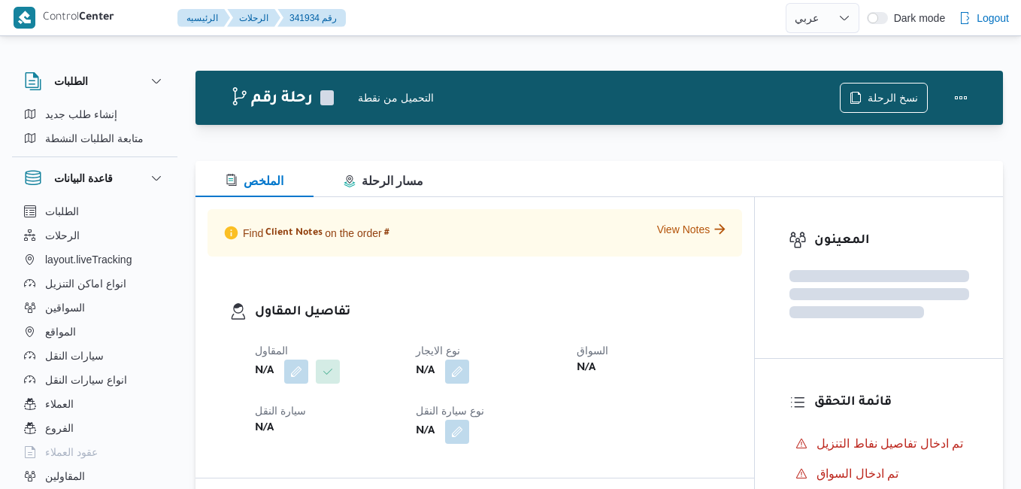
select select "ar"
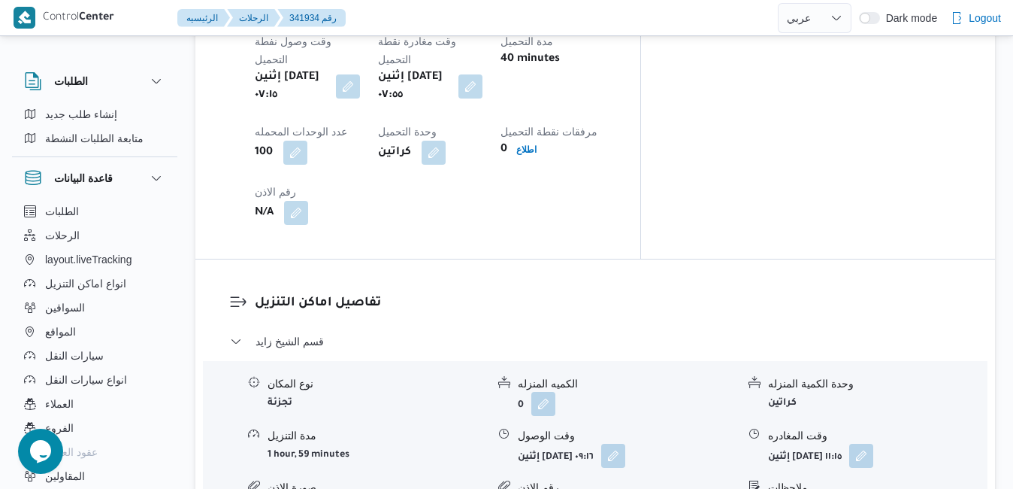
scroll to position [1287, 0]
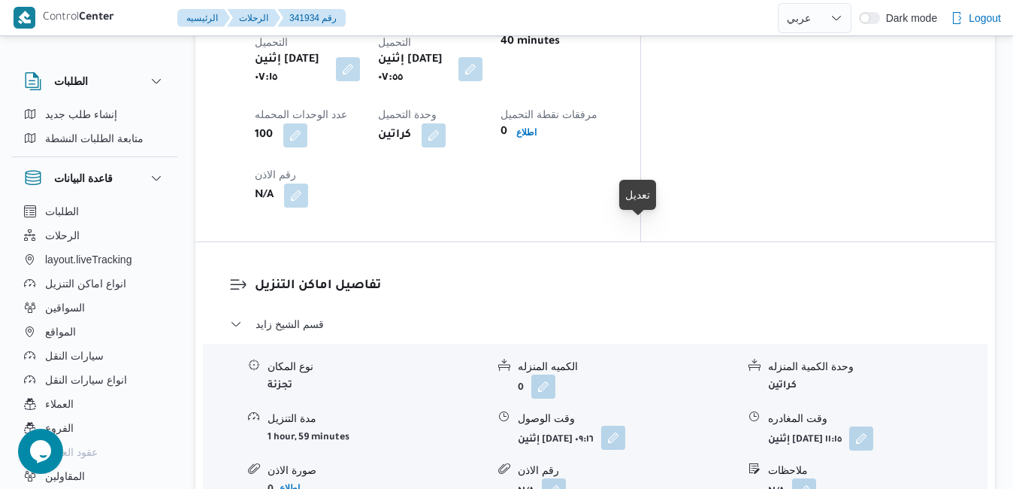
click at [625, 425] on button "button" at bounding box center [613, 437] width 24 height 24
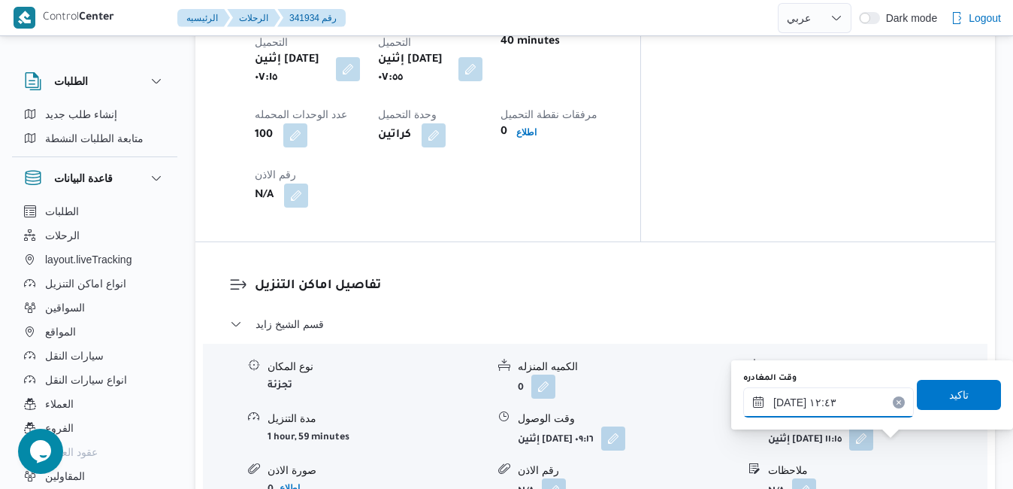
click at [870, 405] on input "١٣/١٠/٢٠٢٥ ١٢:٤٣" at bounding box center [828, 402] width 171 height 30
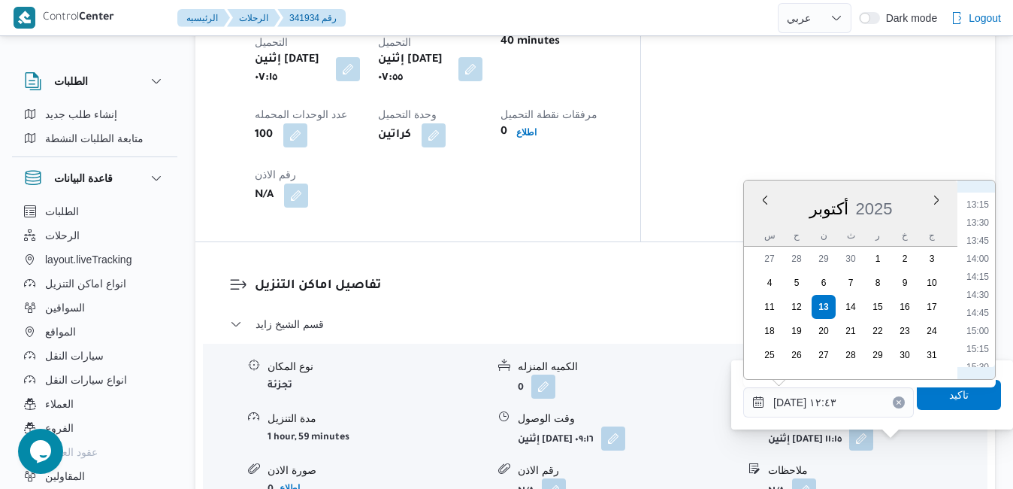
scroll to position [963, 0]
click at [980, 262] on li "14:15" at bounding box center [977, 265] width 35 height 15
type input "١٣/١٠/٢٠٢٥ ١٤:١٥"
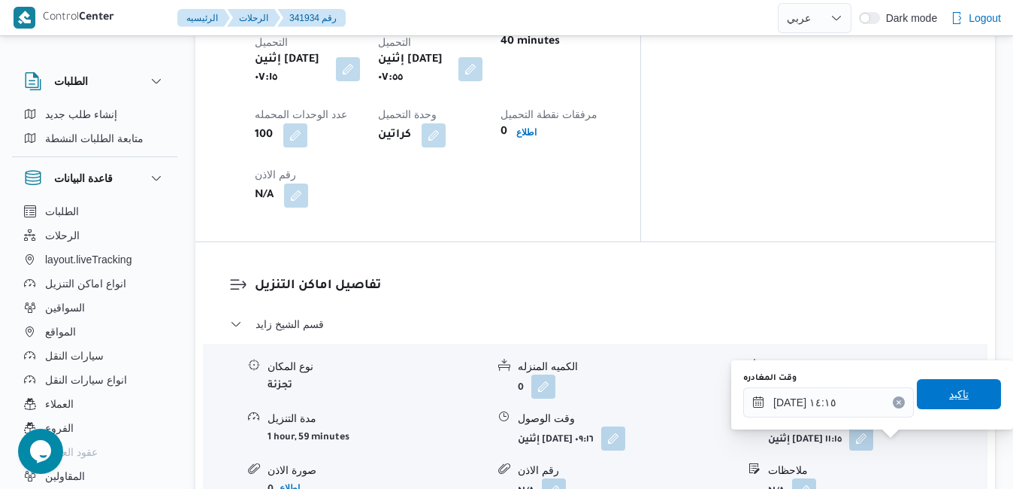
click at [949, 386] on span "تاكيد" at bounding box center [959, 394] width 20 height 18
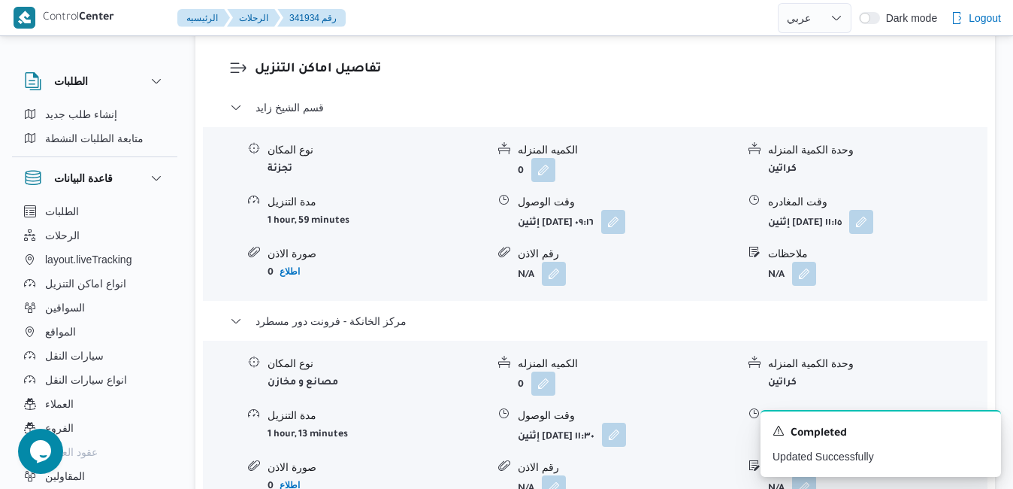
click at [626, 444] on button "button" at bounding box center [614, 434] width 24 height 24
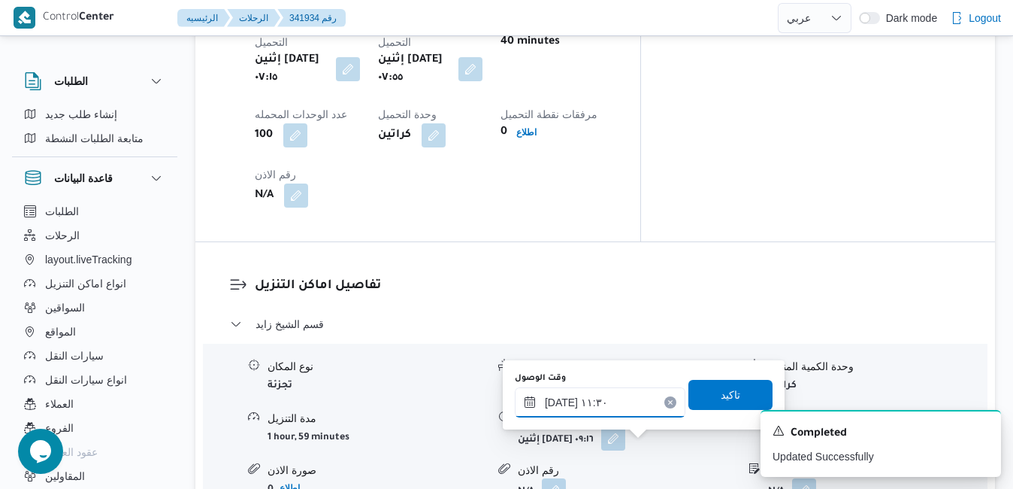
click at [622, 407] on input "١٣/١٠/٢٠٢٥ ١١:٣٠" at bounding box center [600, 402] width 171 height 30
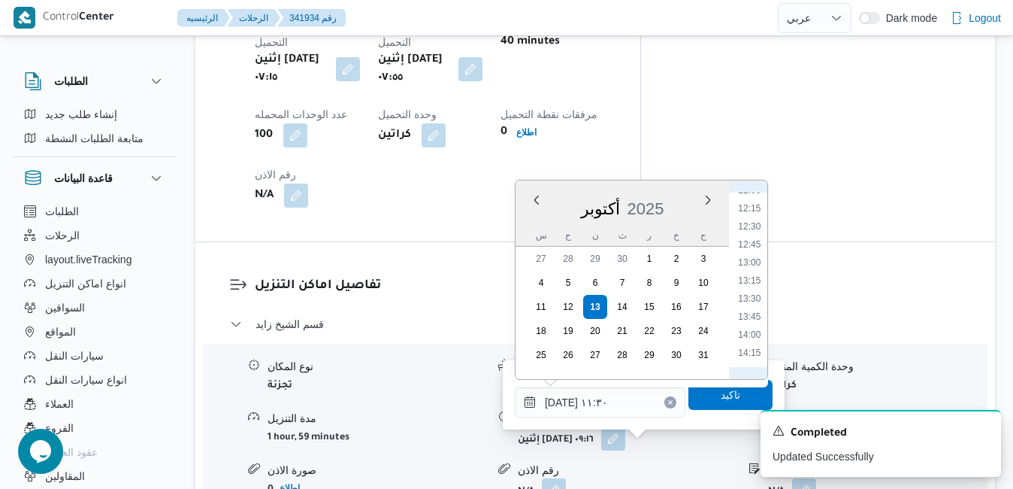
scroll to position [891, 0]
click at [983, 429] on icon "Dismiss toast" at bounding box center [983, 429] width 12 height 12
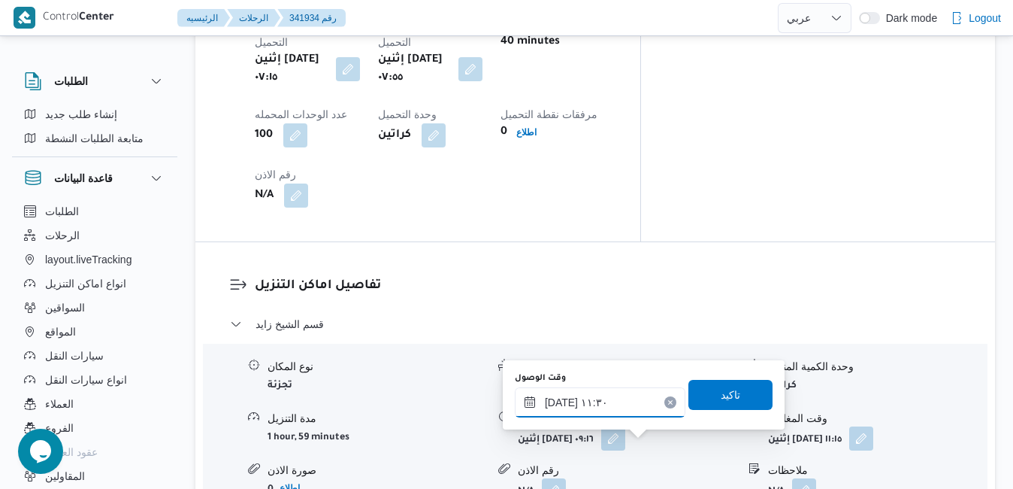
click at [610, 404] on input "١٣/١٠/٢٠٢٥ ١١:٣٠" at bounding box center [600, 402] width 171 height 30
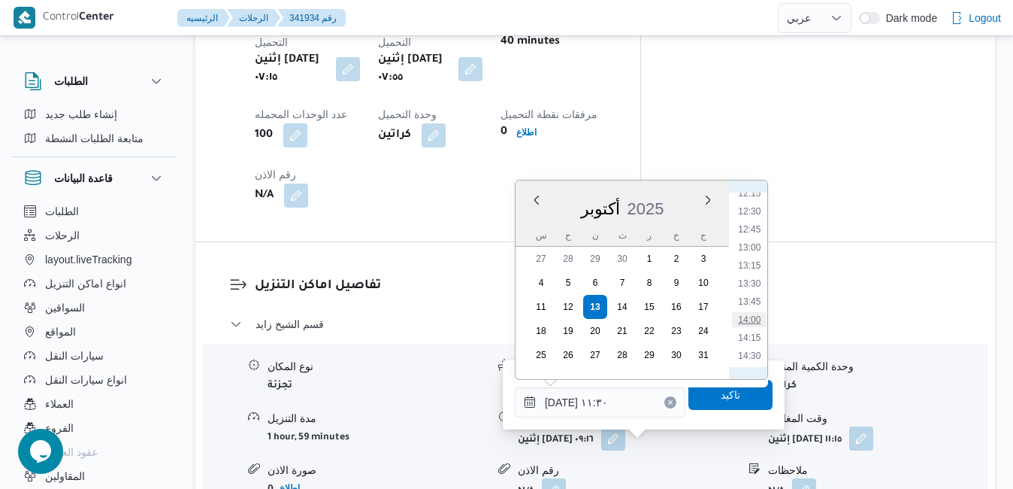
click at [753, 315] on li "14:00" at bounding box center [749, 319] width 35 height 15
type input "١٣/١٠/٢٠٢٥ ١٤:٠٠"
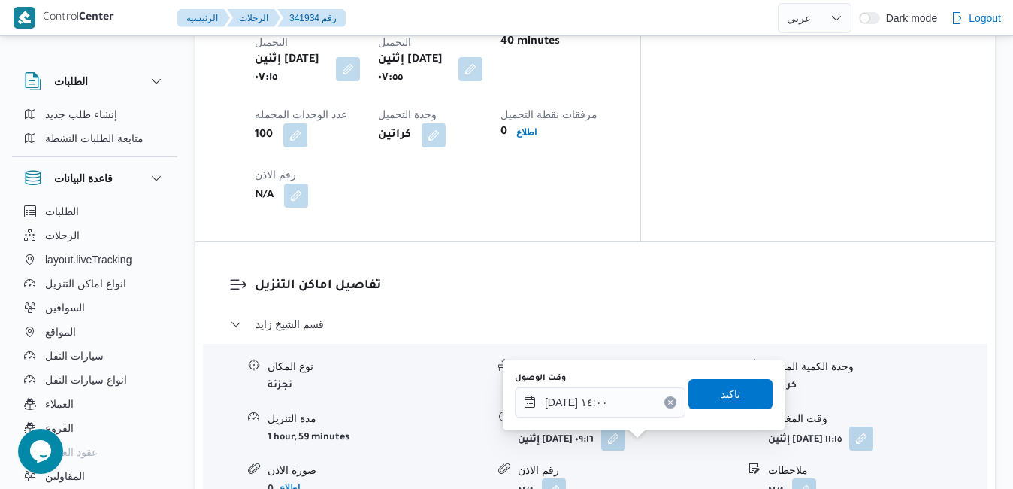
click at [702, 392] on span "تاكيد" at bounding box center [730, 394] width 84 height 30
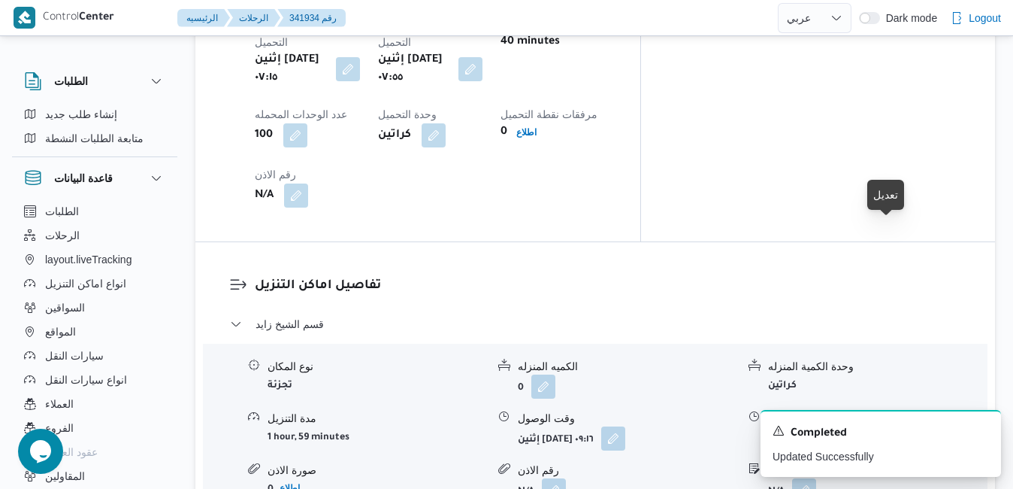
click at [873, 425] on button "button" at bounding box center [861, 437] width 24 height 24
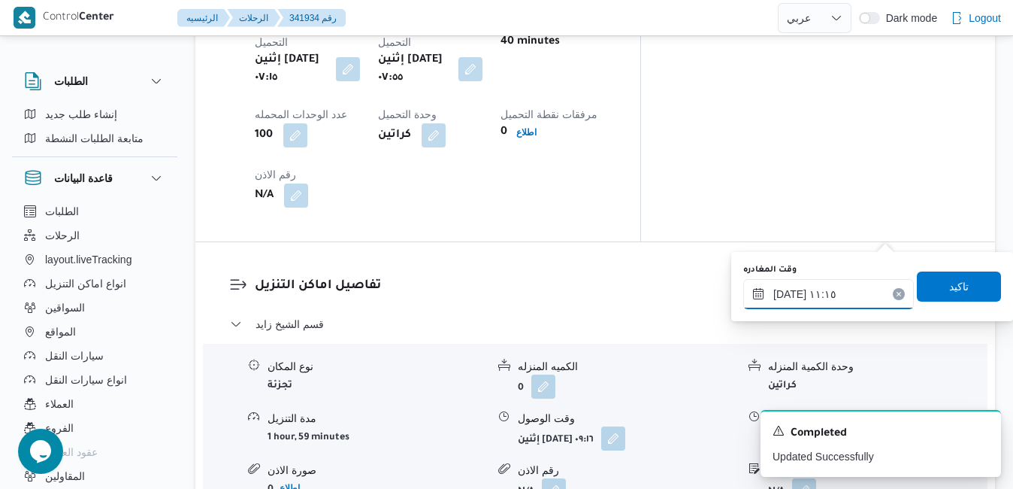
click at [803, 295] on input "١٣/١٠/٢٠٢٥ ١١:١٥" at bounding box center [828, 294] width 171 height 30
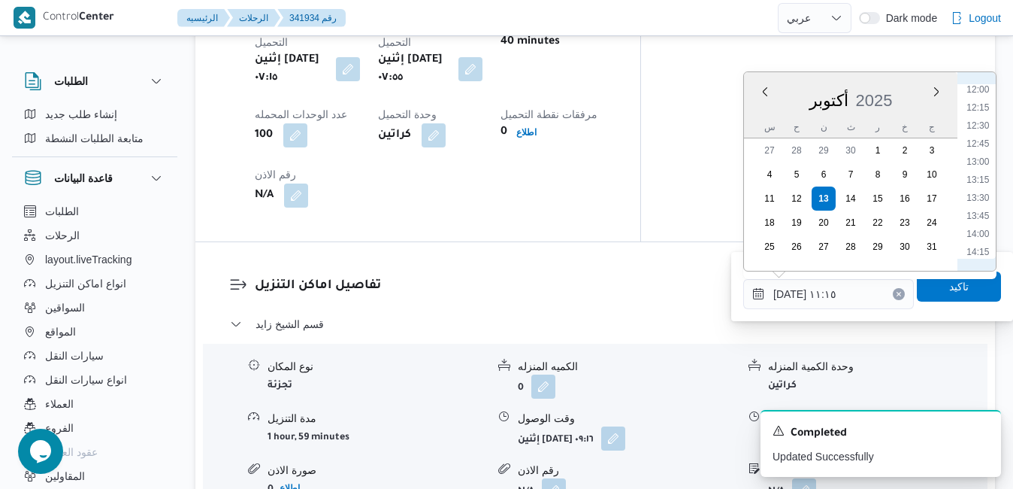
scroll to position [873, 0]
click at [981, 160] on li "13:00" at bounding box center [977, 157] width 35 height 15
type input "[DATE] ١٣:٠٠"
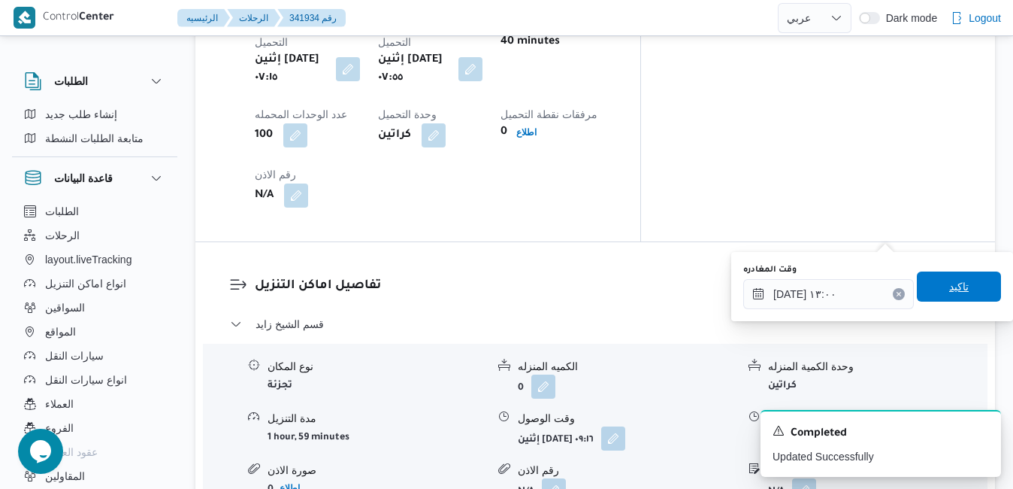
click at [949, 285] on span "تاكيد" at bounding box center [959, 286] width 20 height 18
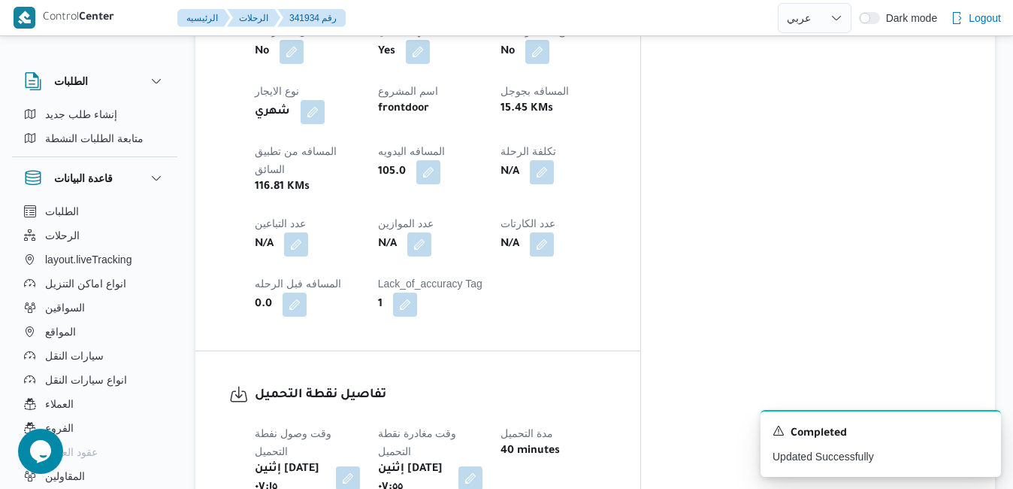
scroll to position [0, 0]
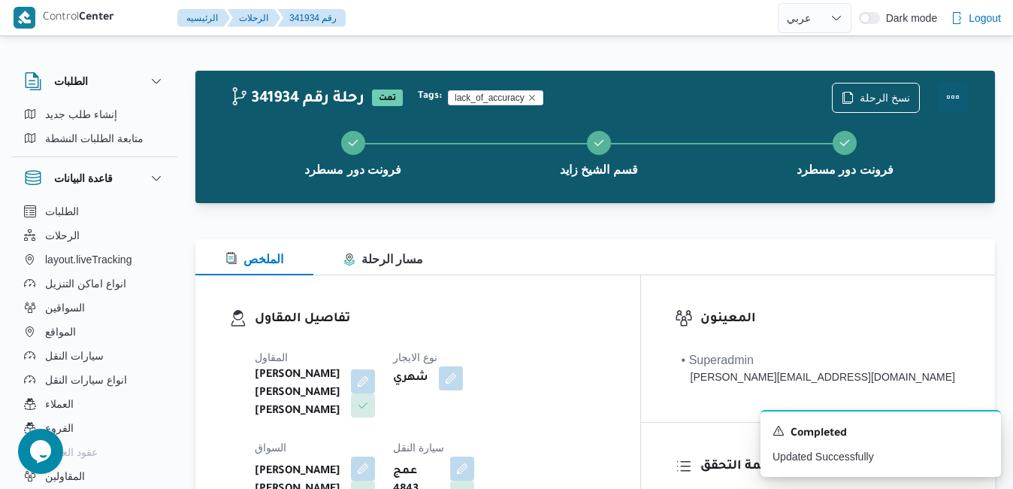
click at [947, 101] on button "Actions" at bounding box center [953, 97] width 30 height 30
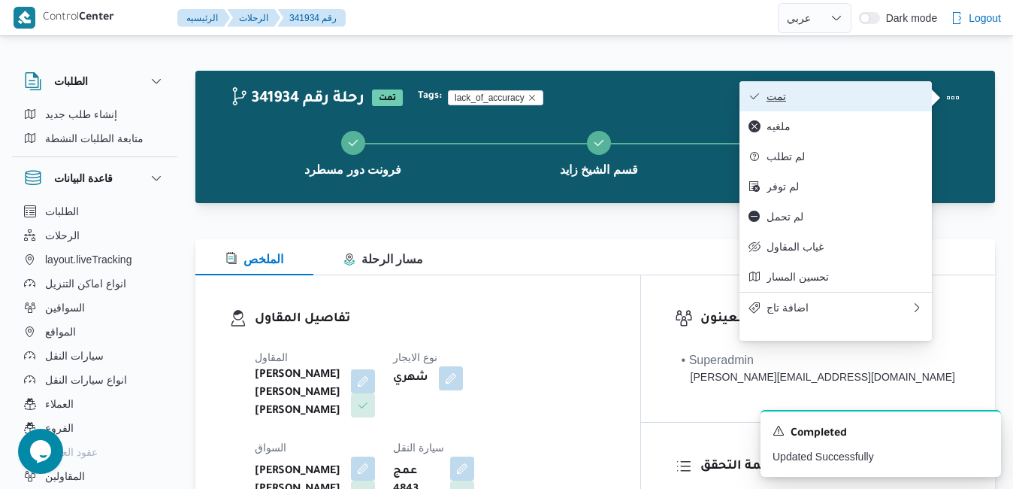
click at [879, 101] on span "تمت" at bounding box center [845, 96] width 156 height 12
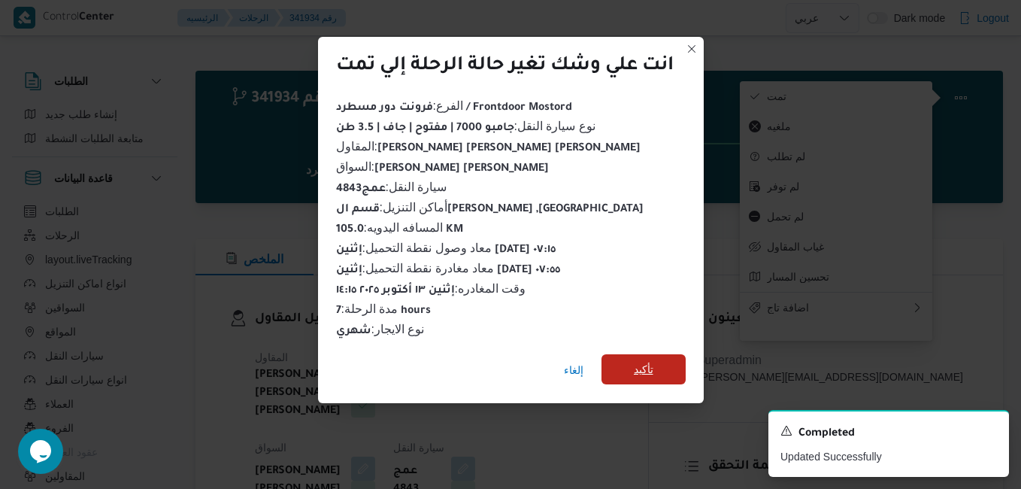
click at [646, 362] on span "تأكيد" at bounding box center [644, 369] width 20 height 18
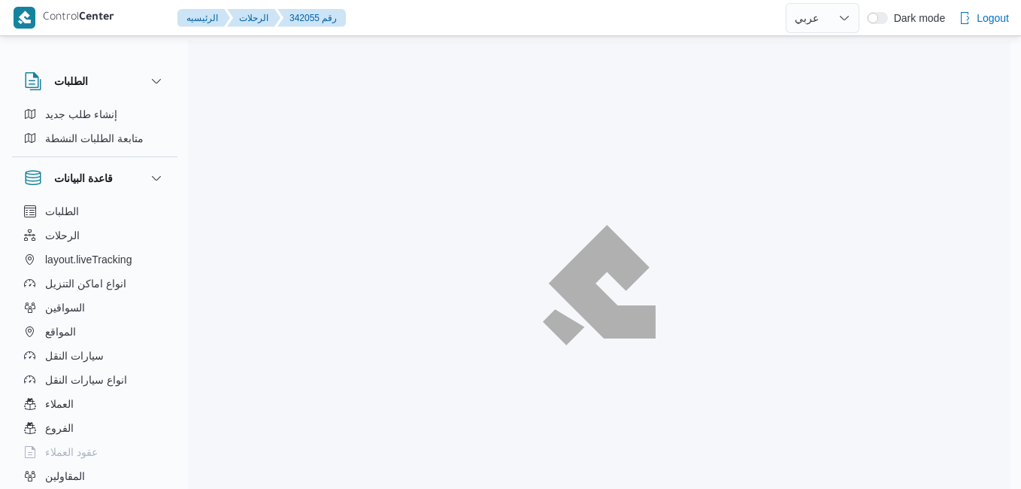
select select "ar"
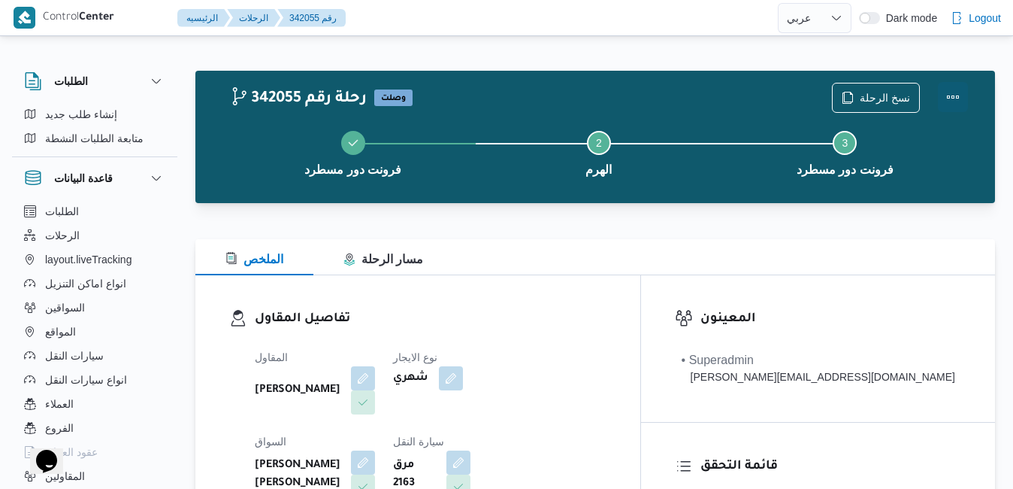
click at [953, 95] on button "Actions" at bounding box center [953, 97] width 30 height 30
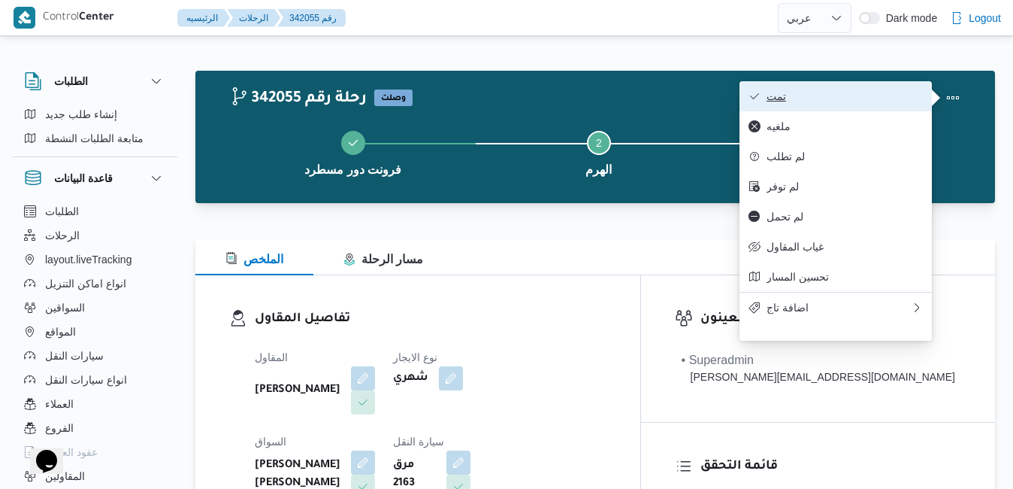
click at [842, 96] on span "تمت" at bounding box center [845, 96] width 156 height 12
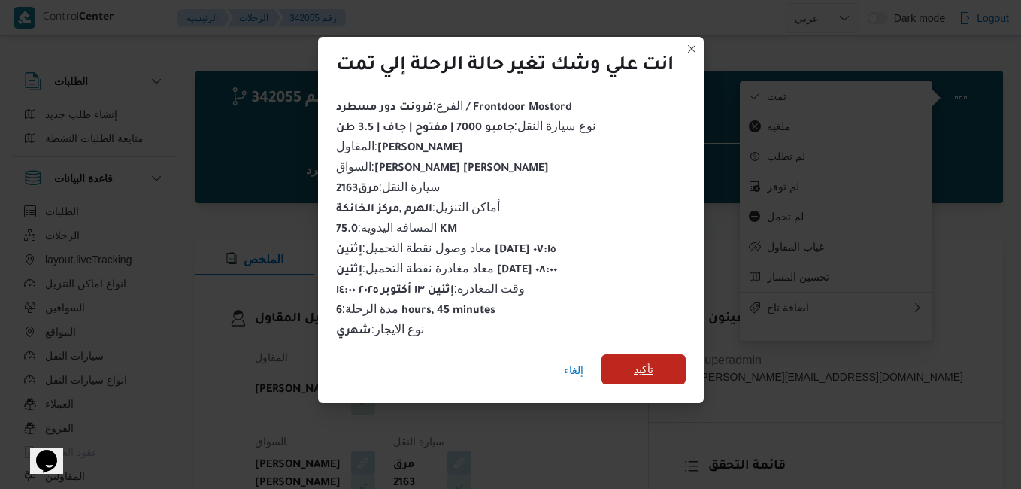
click at [651, 360] on span "تأكيد" at bounding box center [644, 369] width 20 height 18
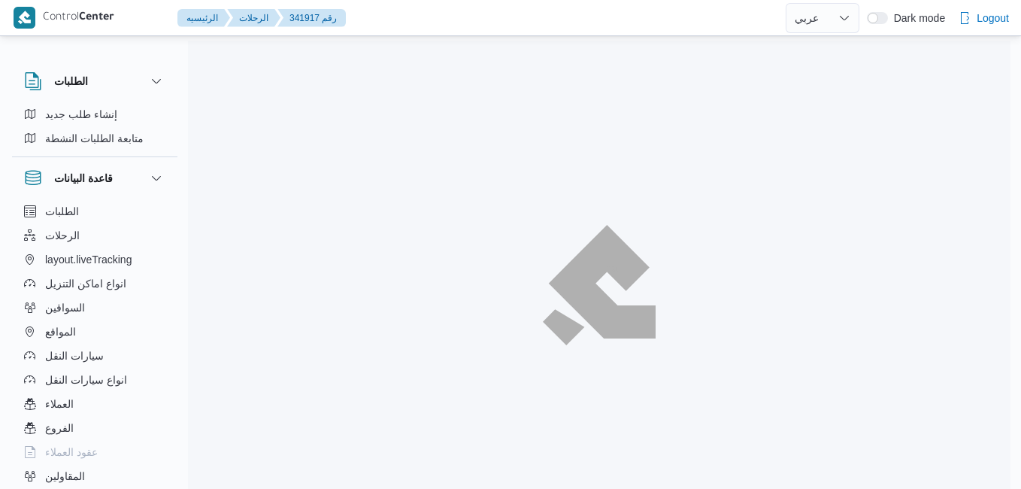
select select "ar"
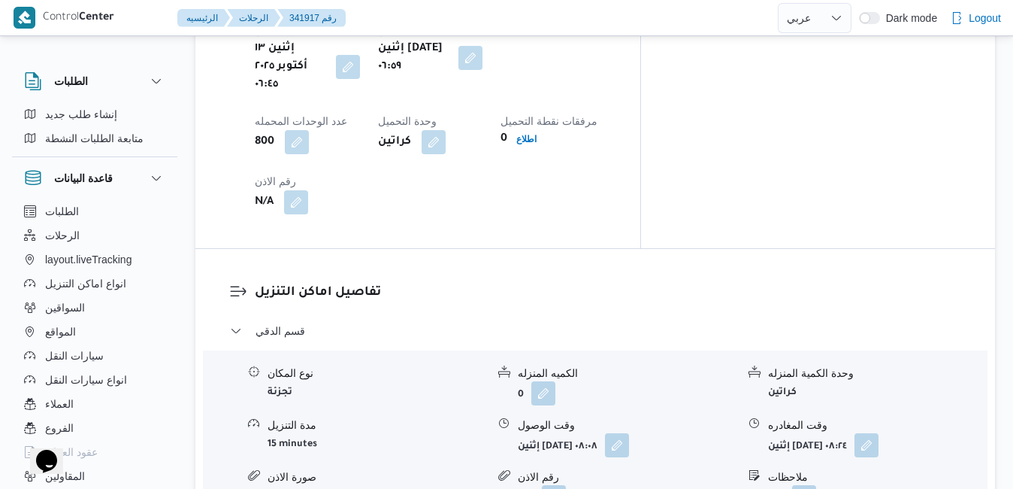
scroll to position [1323, 0]
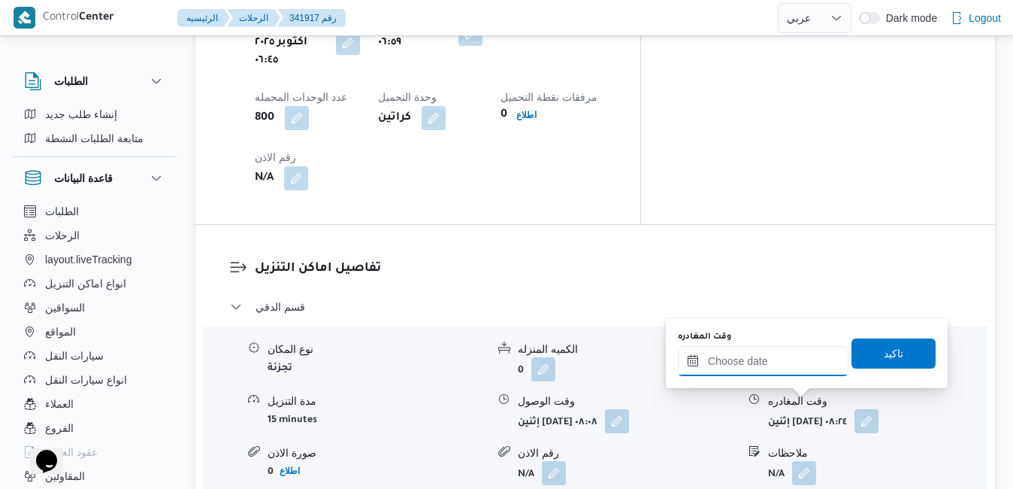
click at [782, 358] on input "وقت المغادره" at bounding box center [763, 361] width 171 height 30
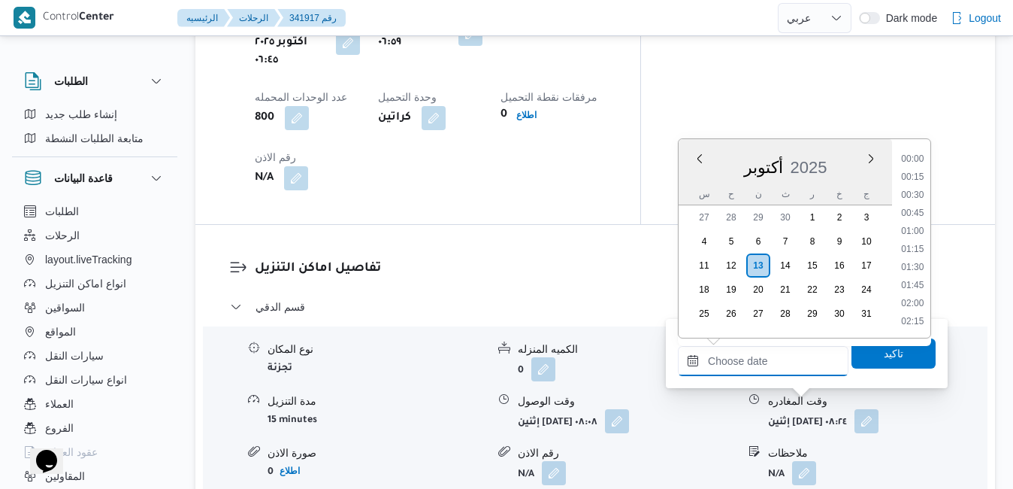
scroll to position [1225, 0]
click at [697, 177] on div "أكتوبر 2025" at bounding box center [785, 164] width 213 height 38
click at [913, 249] on li "14:00" at bounding box center [912, 248] width 35 height 15
type input "[DATE] ١٤:٠٠"
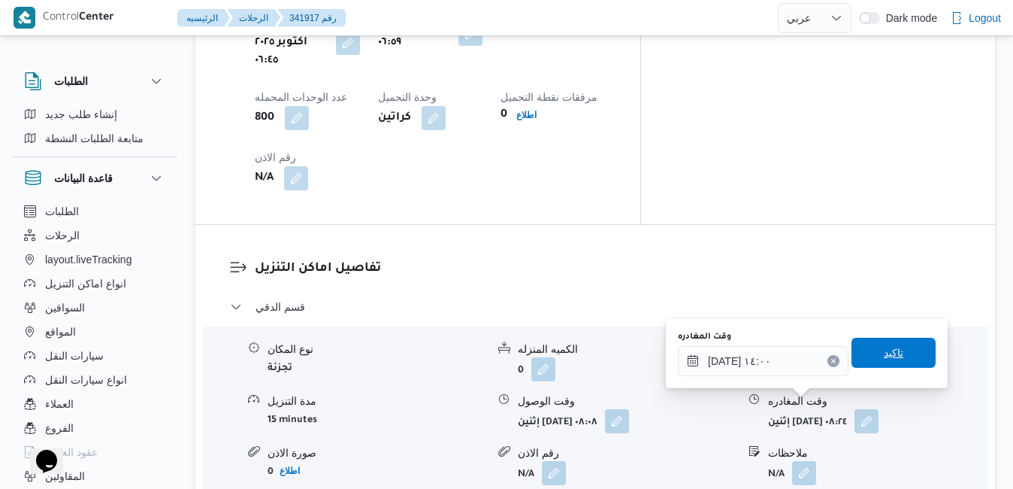
click at [870, 345] on span "تاكيد" at bounding box center [894, 352] width 84 height 30
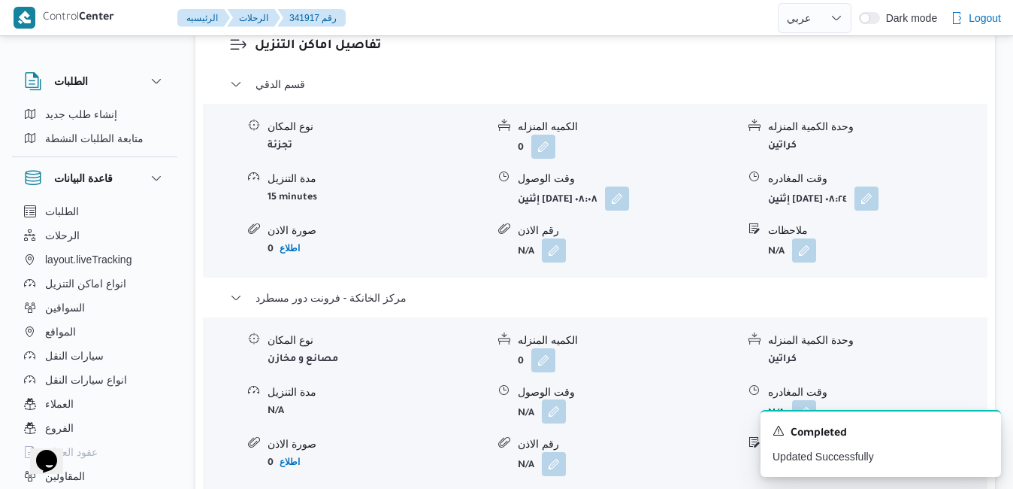
click at [557, 408] on button "button" at bounding box center [554, 411] width 24 height 24
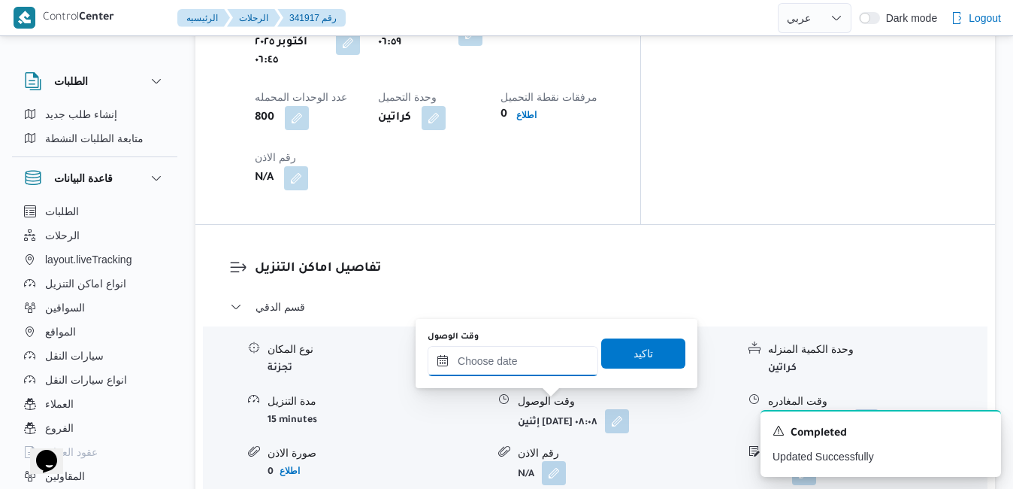
click at [531, 365] on input "وقت الوصول" at bounding box center [513, 361] width 171 height 30
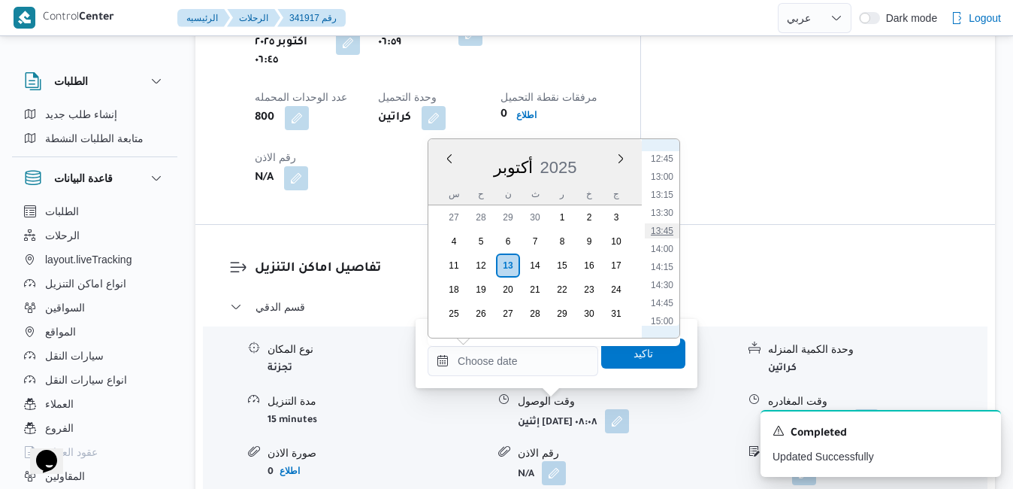
click at [661, 232] on li "13:45" at bounding box center [662, 230] width 35 height 15
type input "[DATE] ١٣:٤٥"
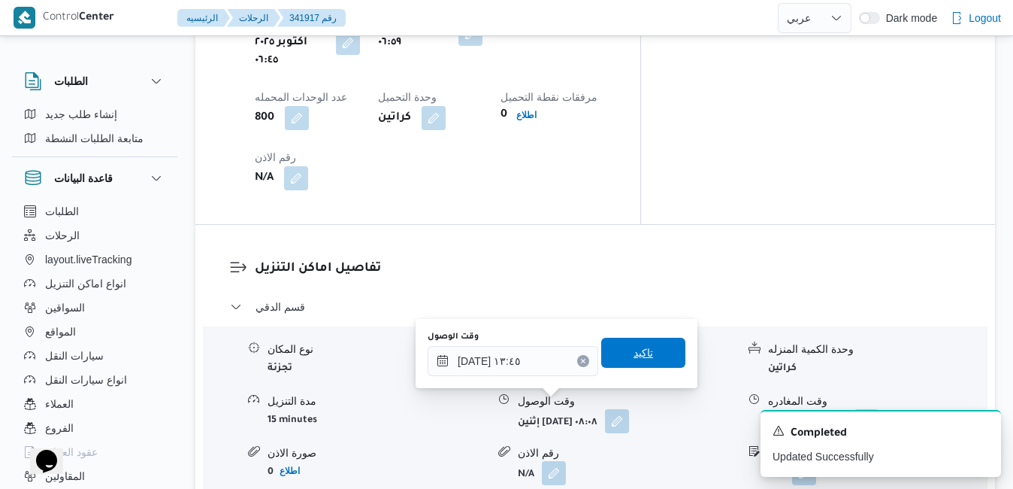
click at [644, 349] on span "تاكيد" at bounding box center [643, 352] width 84 height 30
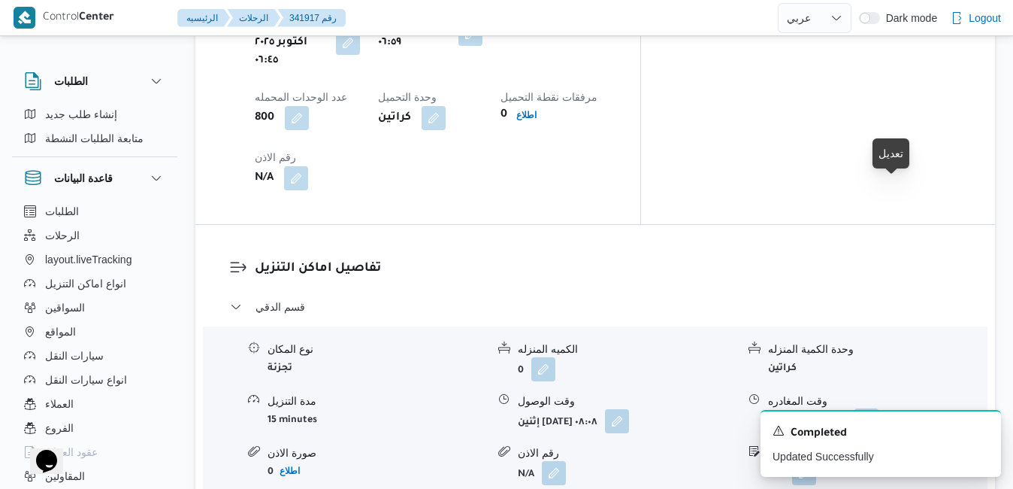
click at [879, 408] on button "button" at bounding box center [867, 420] width 24 height 24
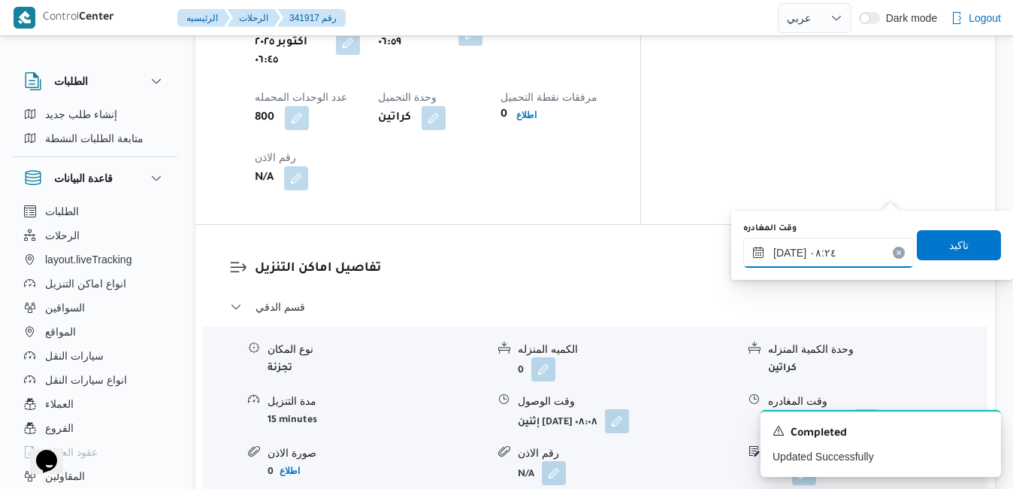
click at [834, 253] on input "[DATE] ٠٨:٢٤" at bounding box center [828, 252] width 171 height 30
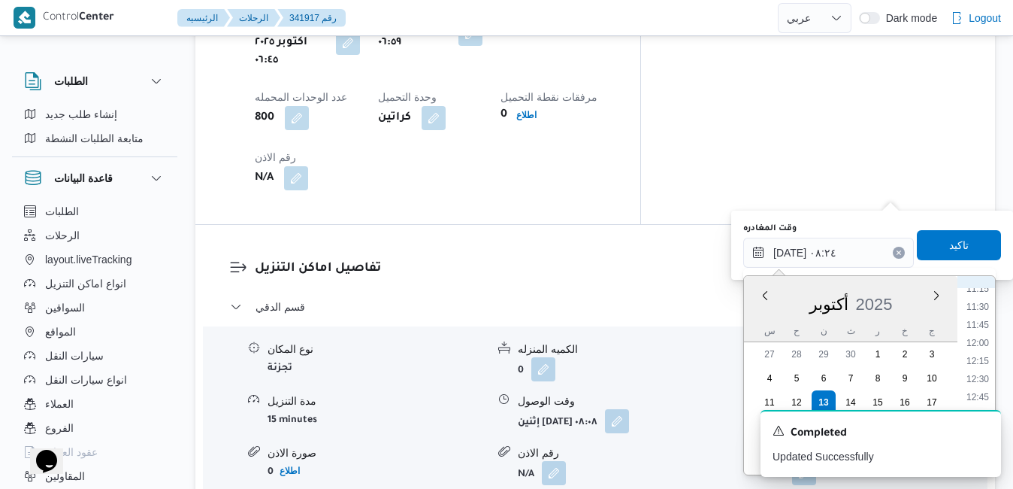
scroll to position [836, 0]
click at [978, 397] on li "13:00" at bounding box center [977, 397] width 35 height 15
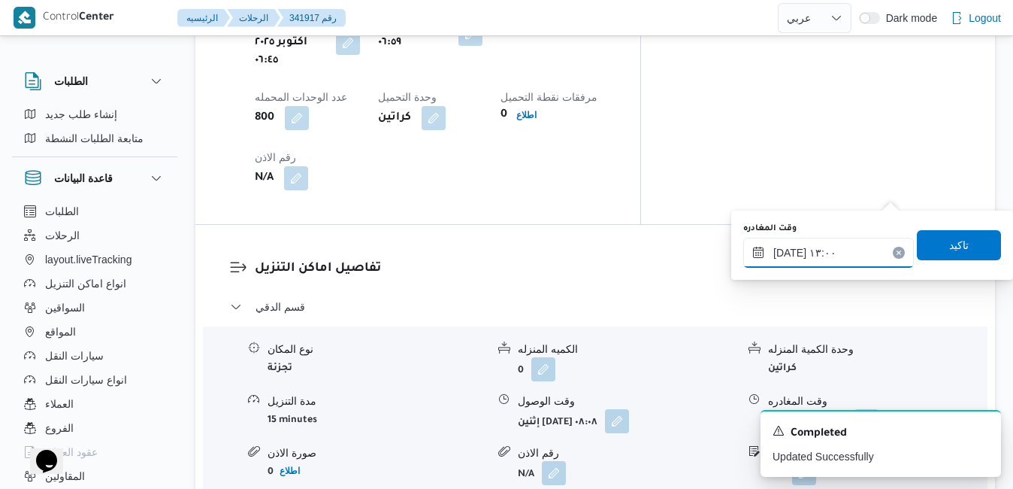
click at [790, 255] on input "[DATE] ١٣:٠٠" at bounding box center [828, 252] width 171 height 30
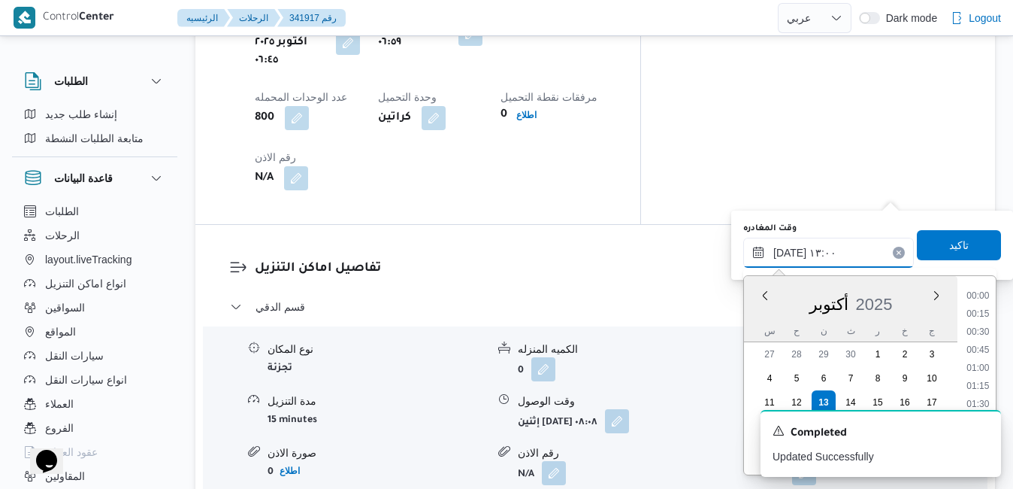
click at [790, 255] on input "[DATE] ١٣:٠٠" at bounding box center [828, 252] width 171 height 30
type input "[DATE] ١٣:10"
click at [949, 242] on span "تاكيد" at bounding box center [959, 244] width 20 height 18
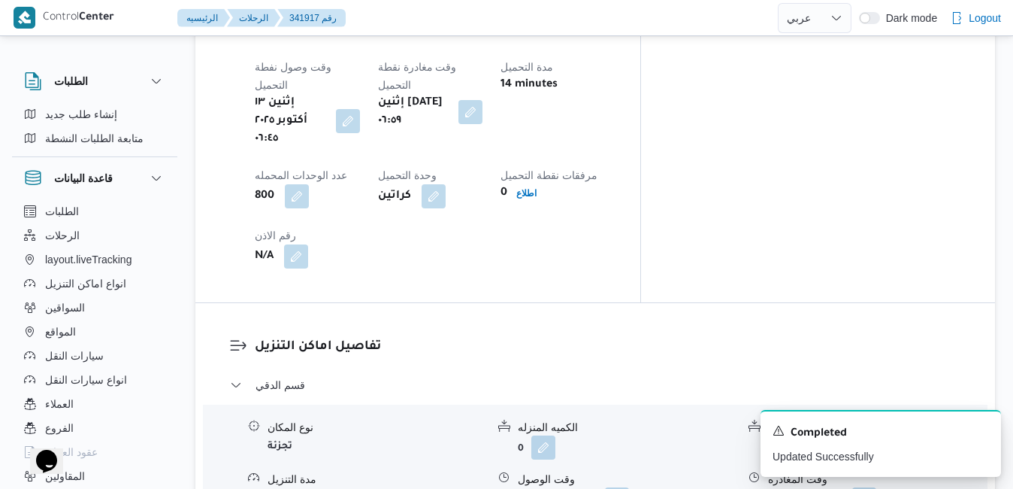
scroll to position [0, 0]
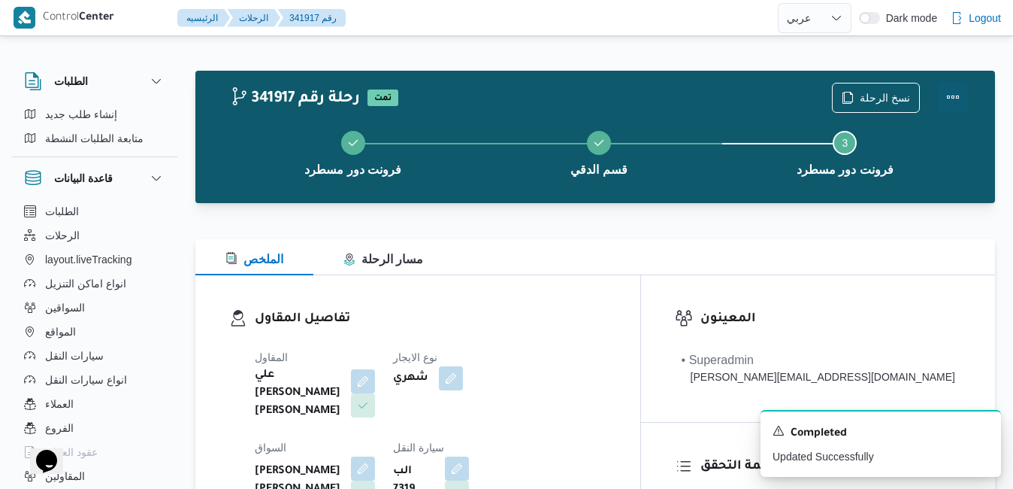
click at [952, 98] on button "Actions" at bounding box center [953, 97] width 30 height 30
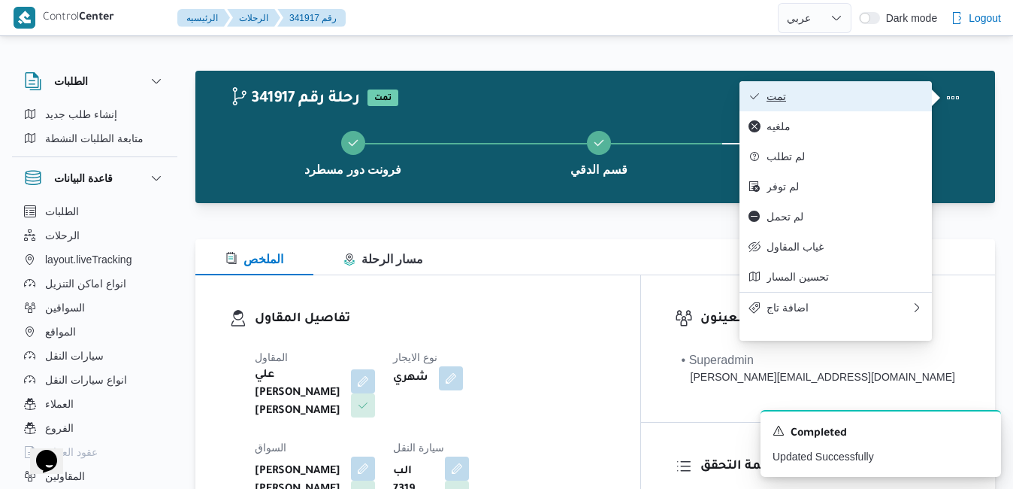
click at [884, 104] on button "تمت" at bounding box center [836, 96] width 192 height 30
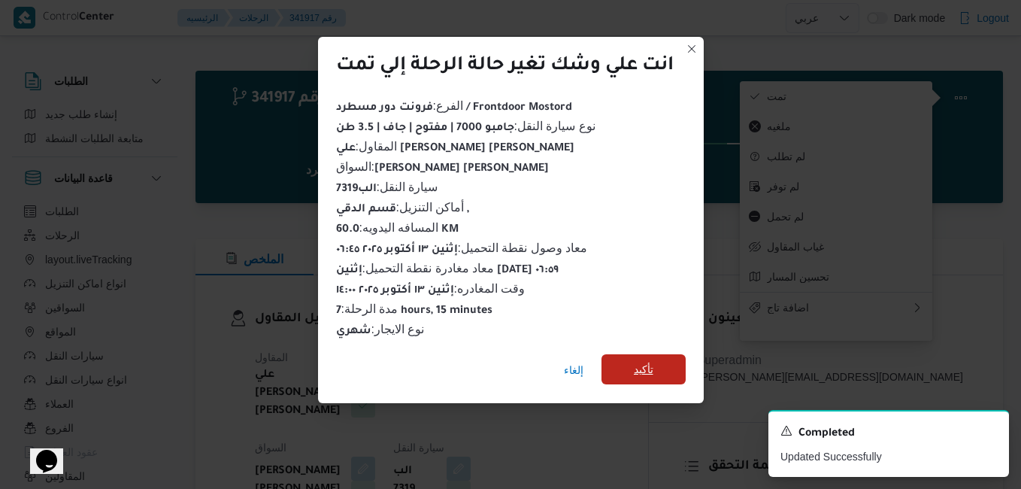
click at [652, 363] on span "تأكيد" at bounding box center [644, 369] width 20 height 18
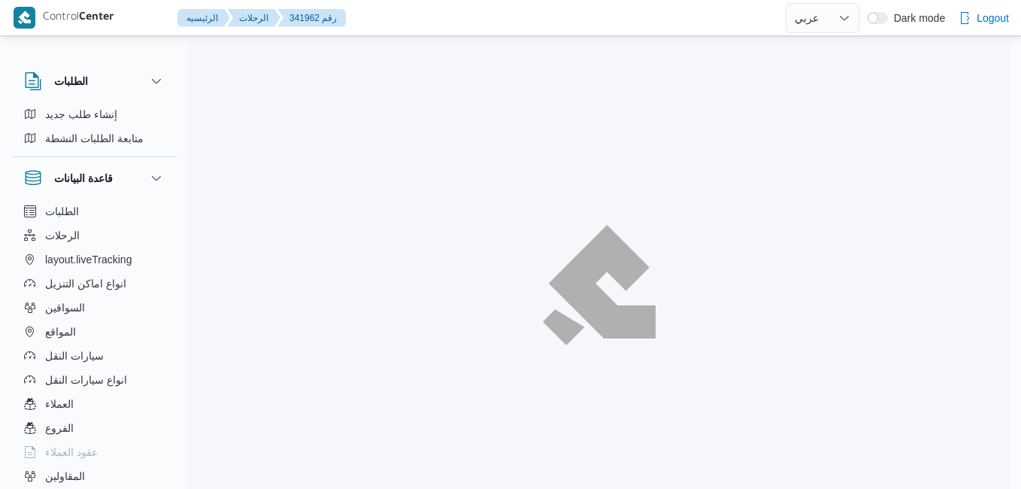
select select "ar"
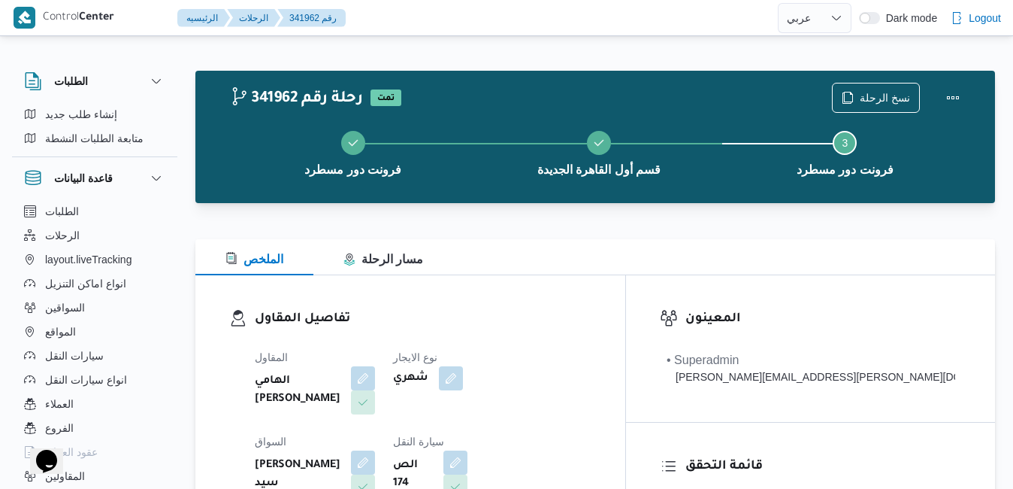
click at [700, 274] on div "الملخص مسار الرحلة" at bounding box center [595, 257] width 800 height 36
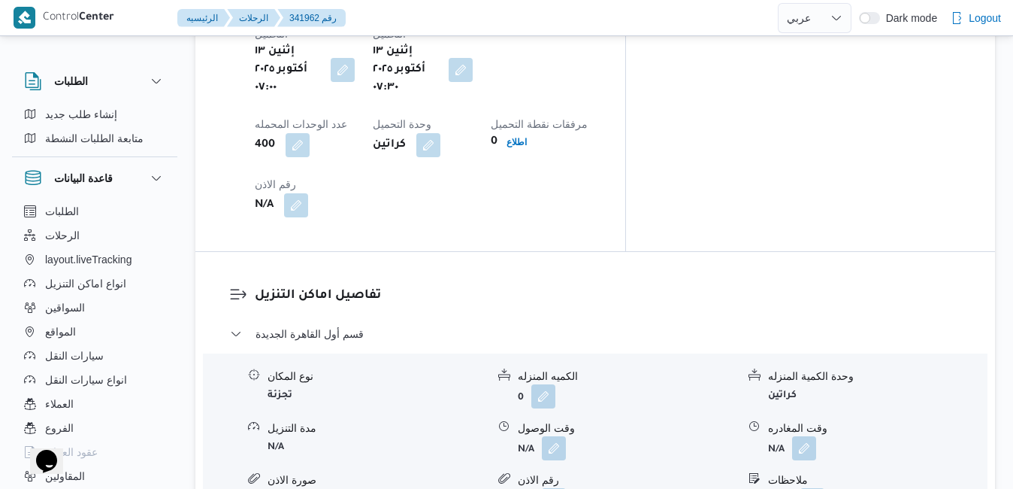
scroll to position [1293, 0]
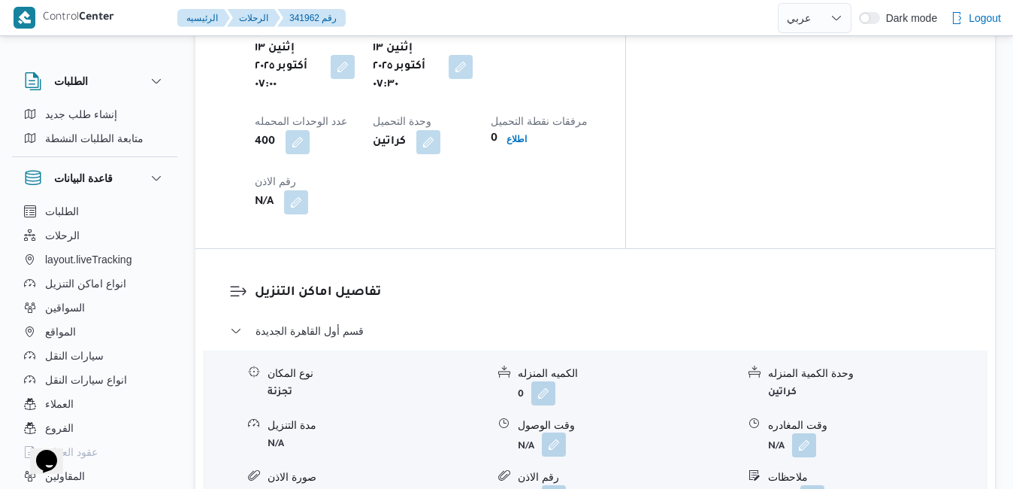
click at [553, 432] on button "button" at bounding box center [554, 444] width 24 height 24
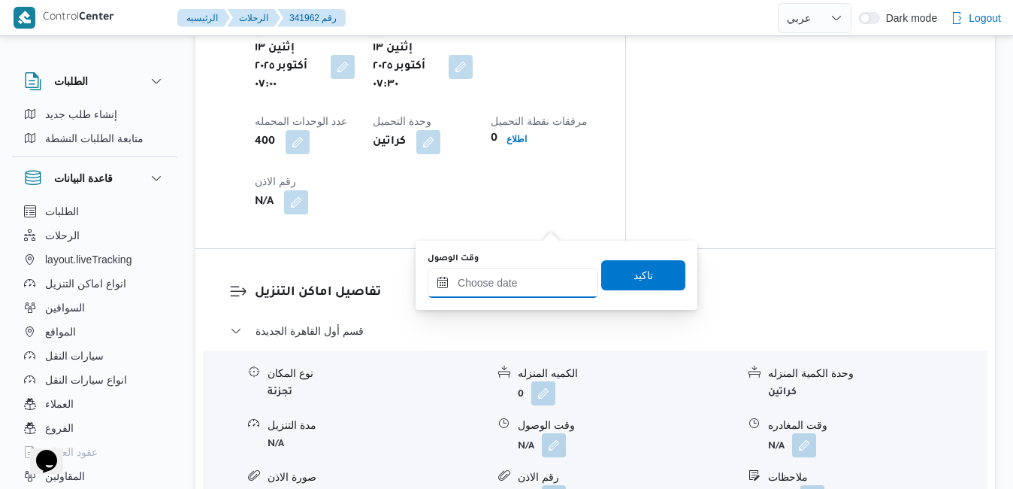
click at [501, 276] on input "وقت الوصول" at bounding box center [513, 283] width 171 height 30
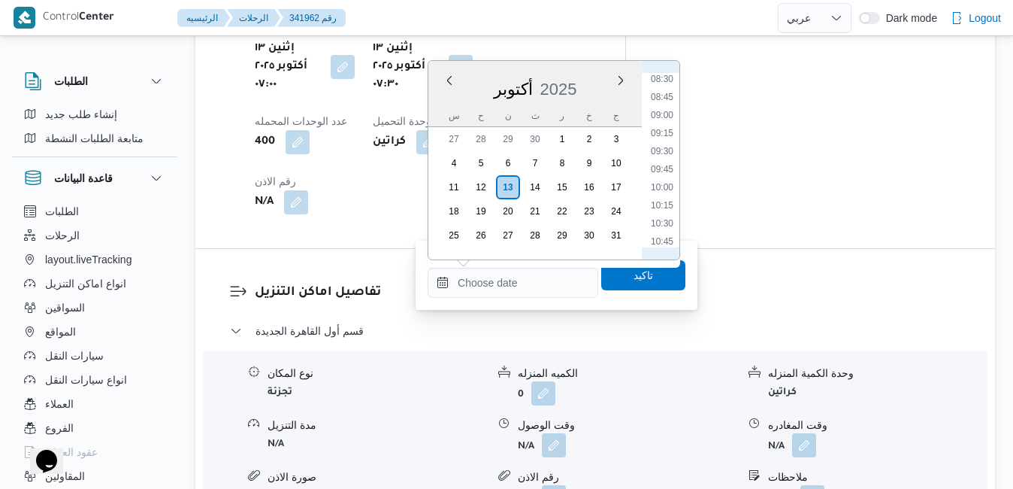
scroll to position [462, 0]
click at [659, 218] on li "08:15" at bounding box center [662, 213] width 35 height 15
type input "١٣/١٠/٢٠٢٥ ٠٨:١٥"
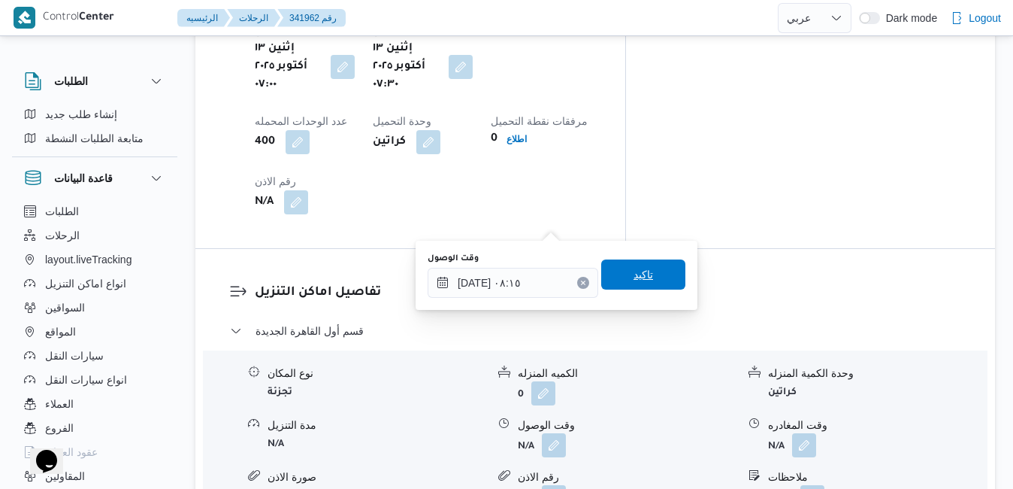
click at [635, 274] on span "تاكيد" at bounding box center [644, 274] width 20 height 18
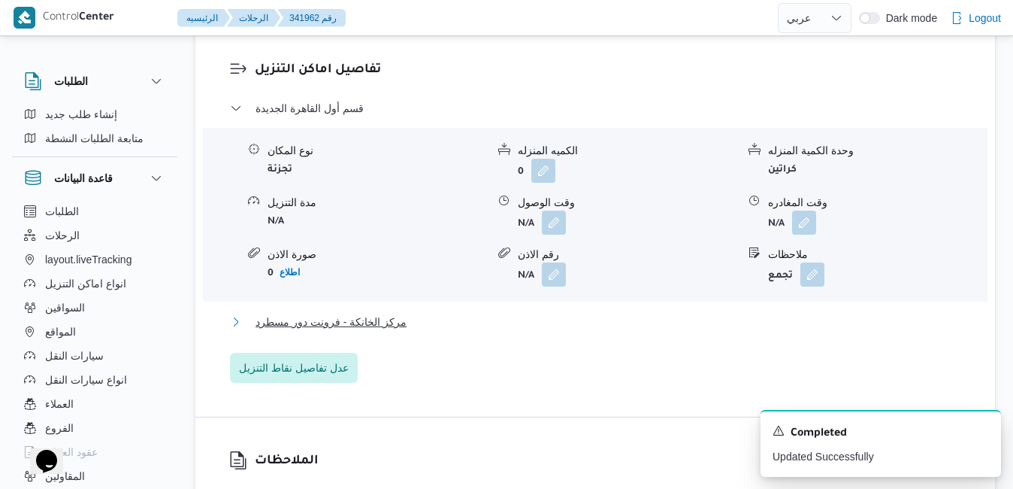
click at [517, 322] on button "مركز الخانكة - فرونت دور مسطرد" at bounding box center [595, 322] width 731 height 18
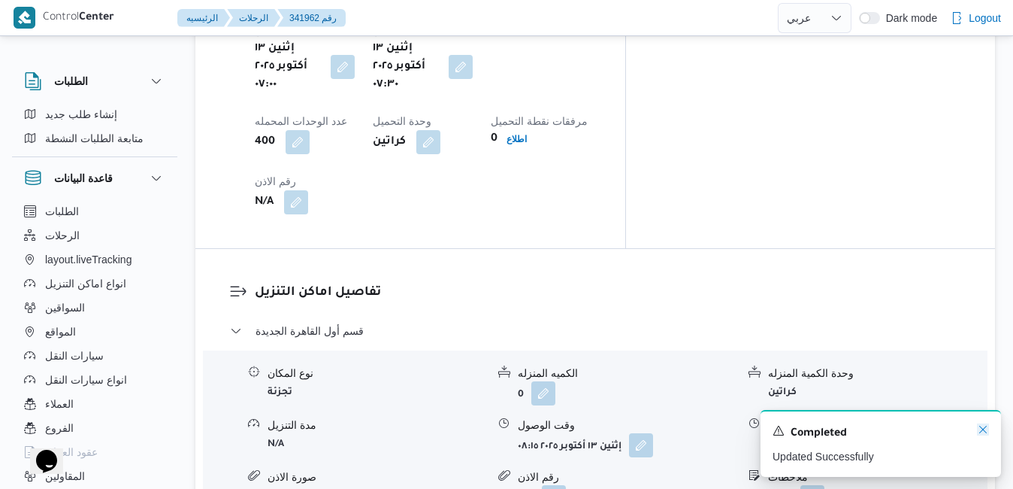
click at [982, 430] on icon "Dismiss toast" at bounding box center [983, 429] width 12 height 12
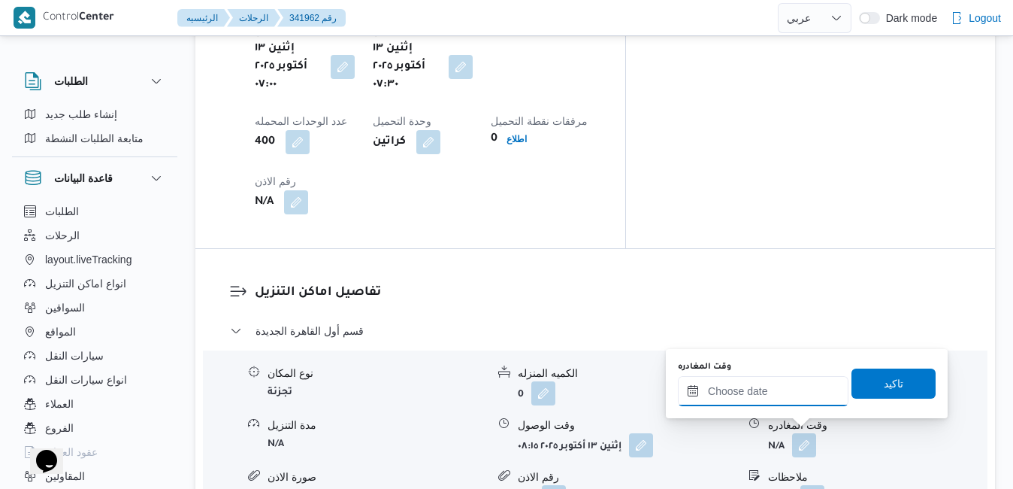
click at [797, 394] on input "وقت المغادره" at bounding box center [763, 391] width 171 height 30
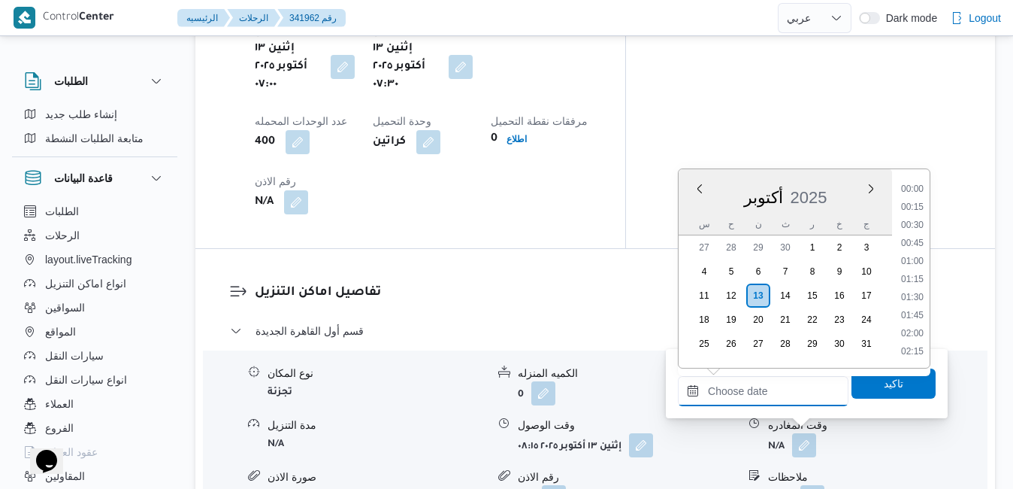
scroll to position [1225, 0]
click at [689, 207] on div "أكتوبر 2025" at bounding box center [785, 194] width 213 height 38
click at [913, 300] on li "14:15" at bounding box center [912, 296] width 35 height 15
type input "١٣/١٠/٢٠٢٥ ١٤:١٥"
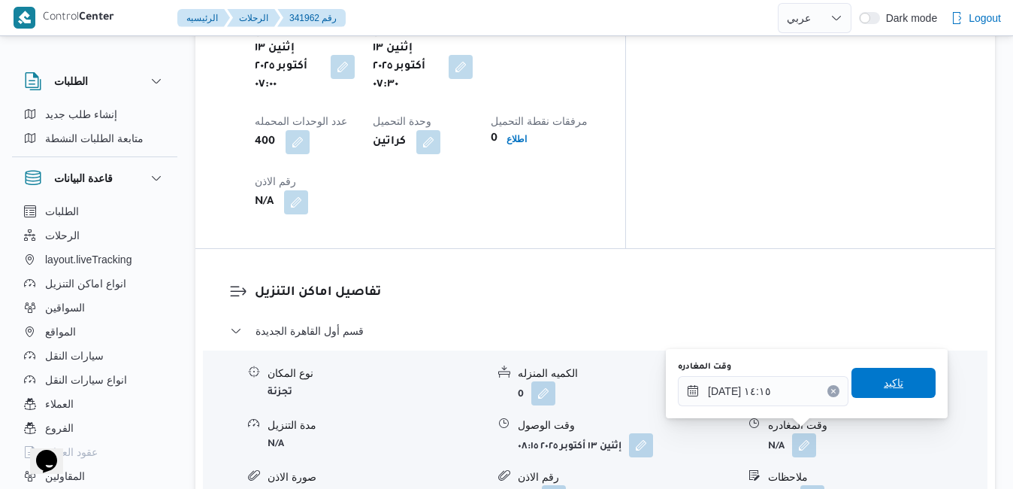
click at [884, 381] on span "تاكيد" at bounding box center [894, 383] width 20 height 18
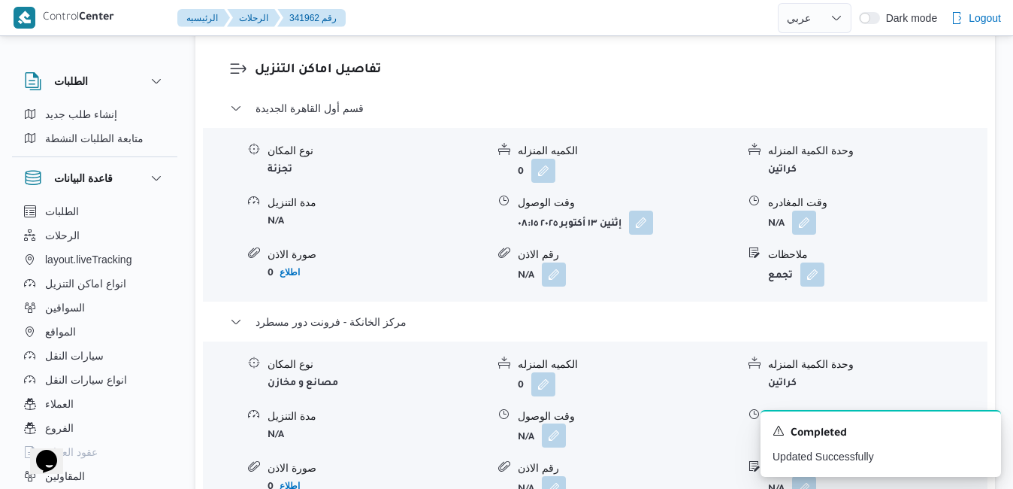
click at [554, 434] on button "button" at bounding box center [554, 435] width 24 height 24
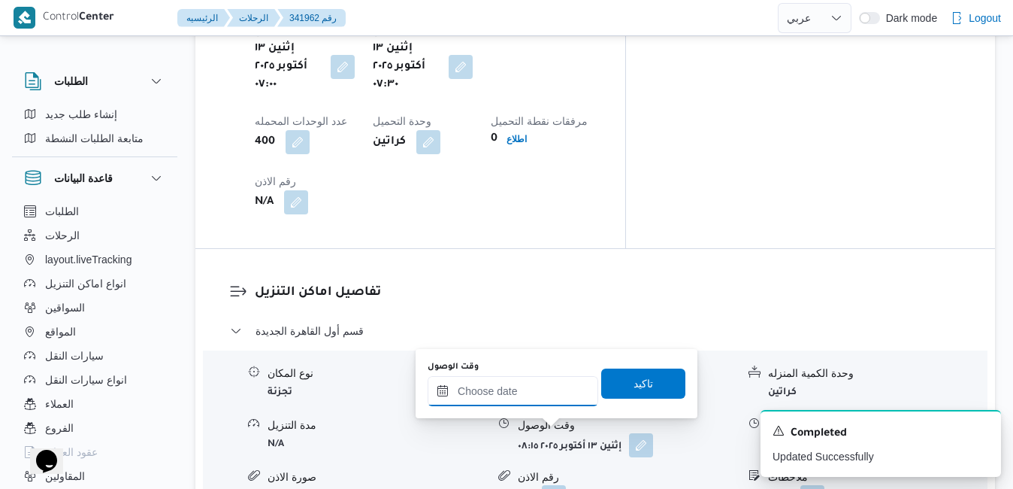
click at [543, 393] on input "وقت الوصول" at bounding box center [513, 391] width 171 height 30
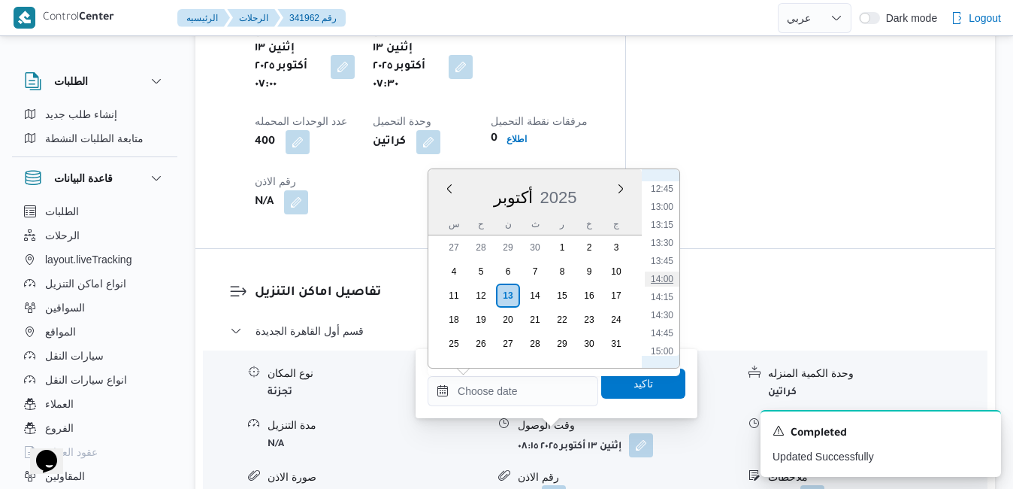
click at [661, 280] on li "14:00" at bounding box center [662, 278] width 35 height 15
type input "١٣/١٠/٢٠٢٥ ١٤:٠٠"
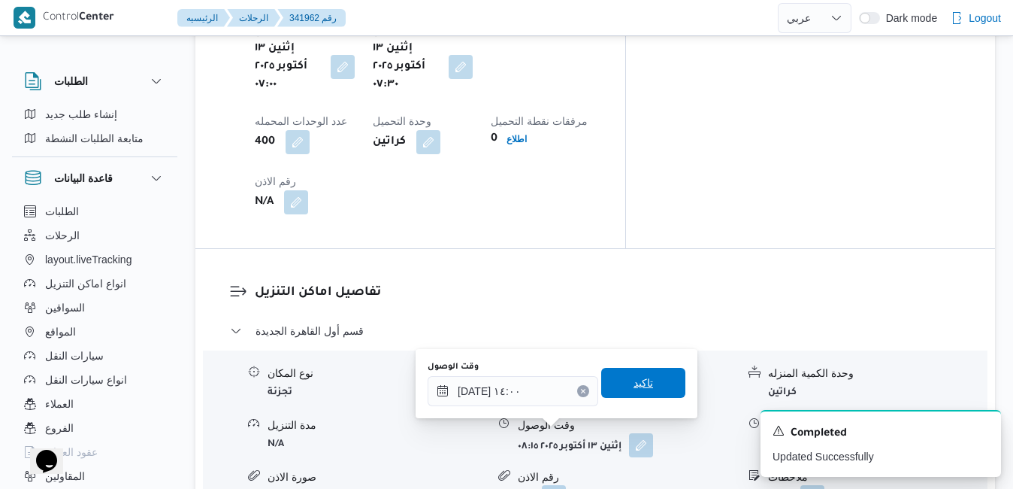
click at [635, 377] on span "تاكيد" at bounding box center [644, 383] width 20 height 18
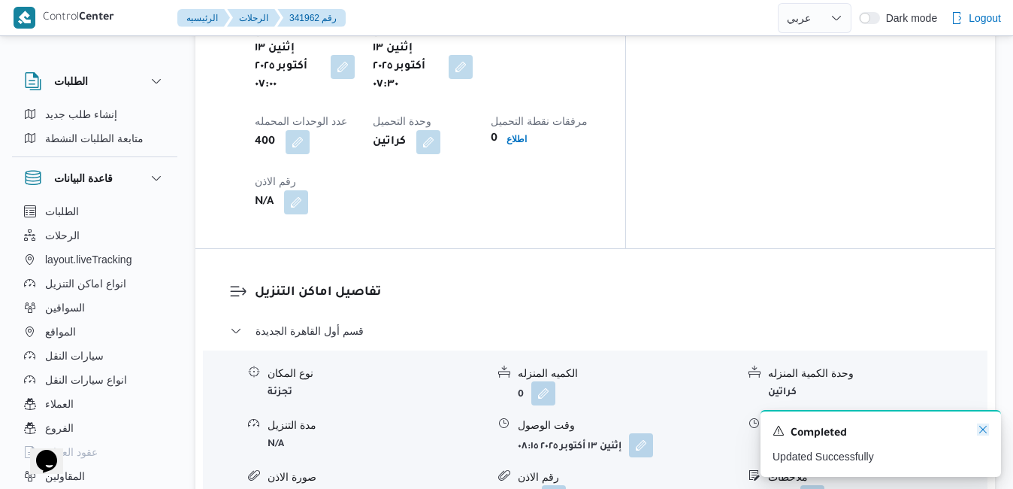
click at [984, 428] on icon "Dismiss toast" at bounding box center [983, 429] width 12 height 12
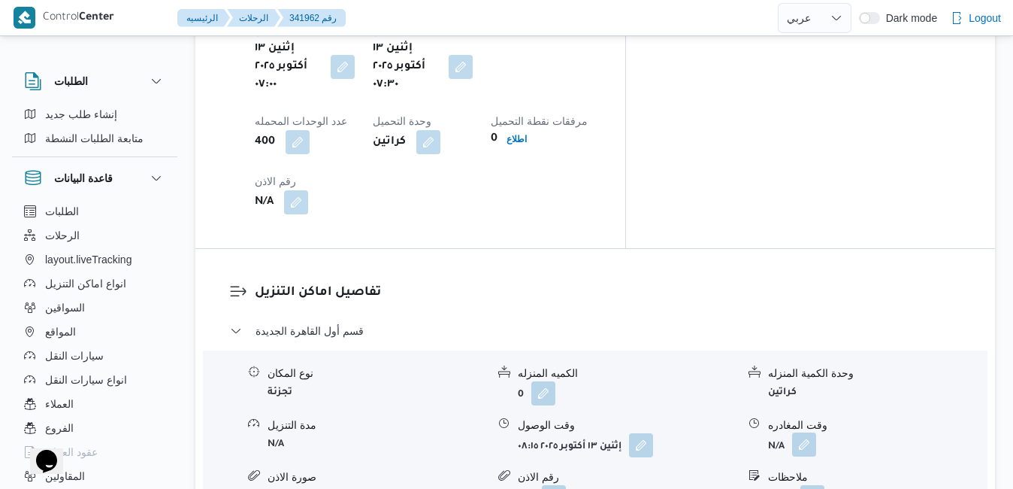
click at [803, 432] on button "button" at bounding box center [804, 444] width 24 height 24
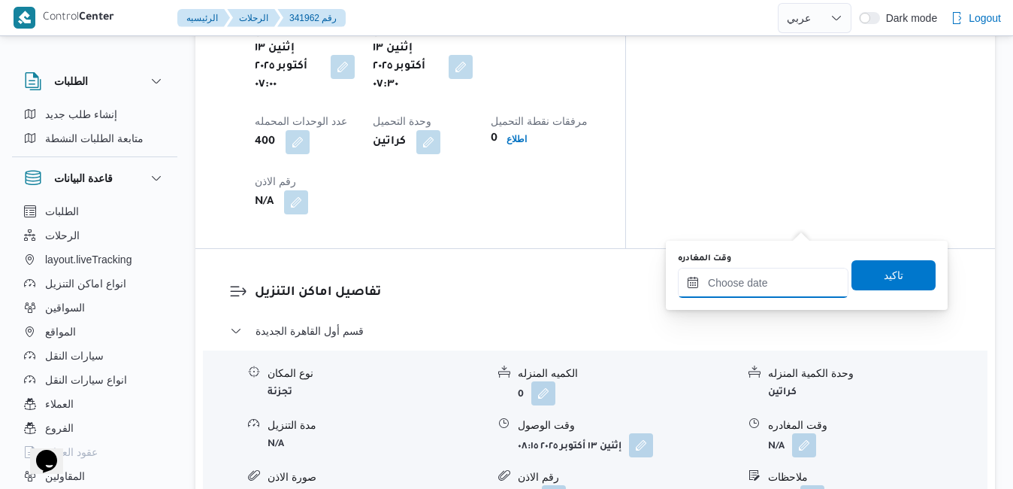
click at [762, 281] on input "وقت المغادره" at bounding box center [763, 283] width 171 height 30
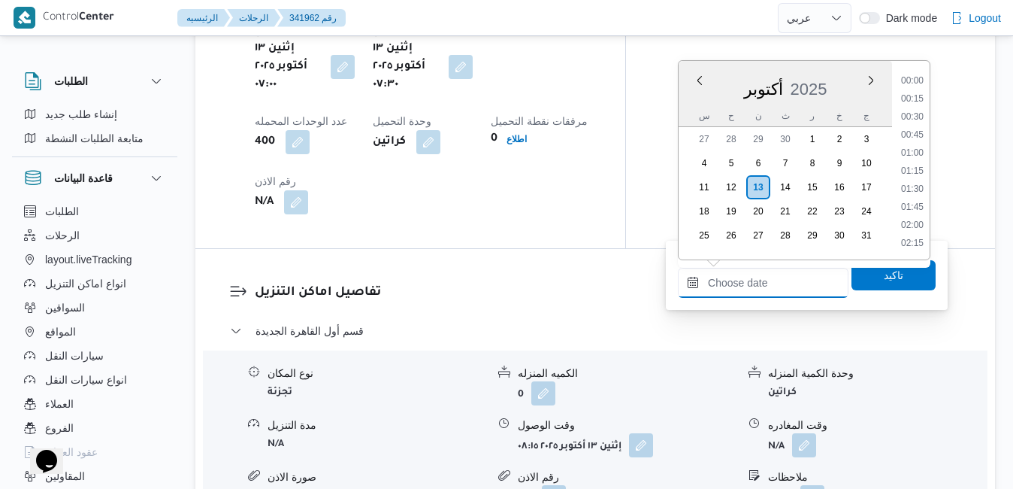
scroll to position [1225, 0]
click at [694, 99] on div "أكتوبر 2025" at bounding box center [785, 86] width 213 height 38
click at [912, 119] on li "13:15" at bounding box center [912, 116] width 35 height 15
type input "١٣/١٠/٢٠٢٥ ١٣:١٥"
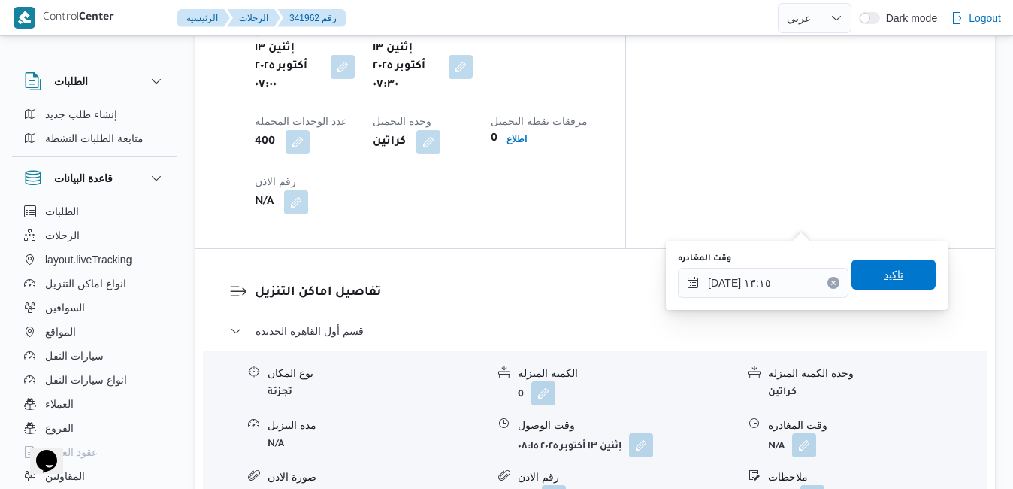
click at [884, 280] on span "تاكيد" at bounding box center [894, 274] width 20 height 18
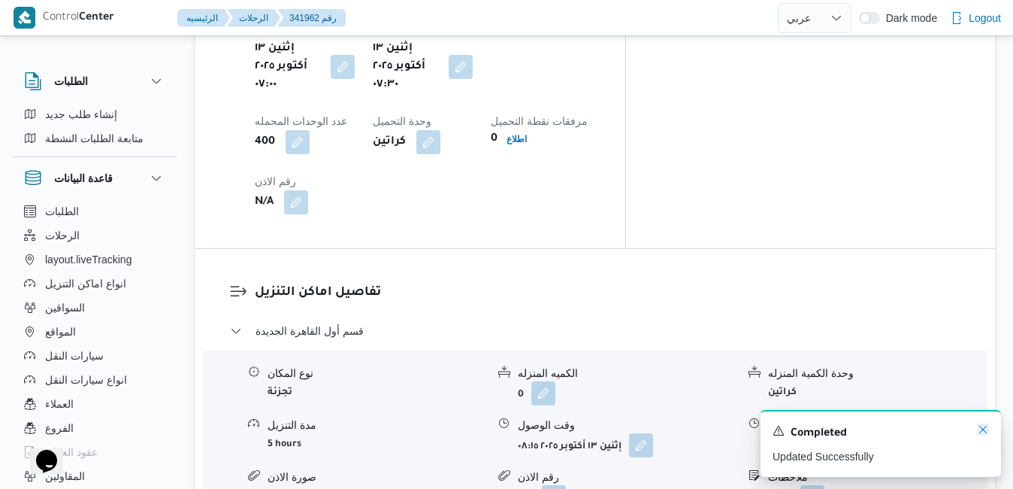
click at [984, 431] on icon "Dismiss toast" at bounding box center [983, 429] width 8 height 8
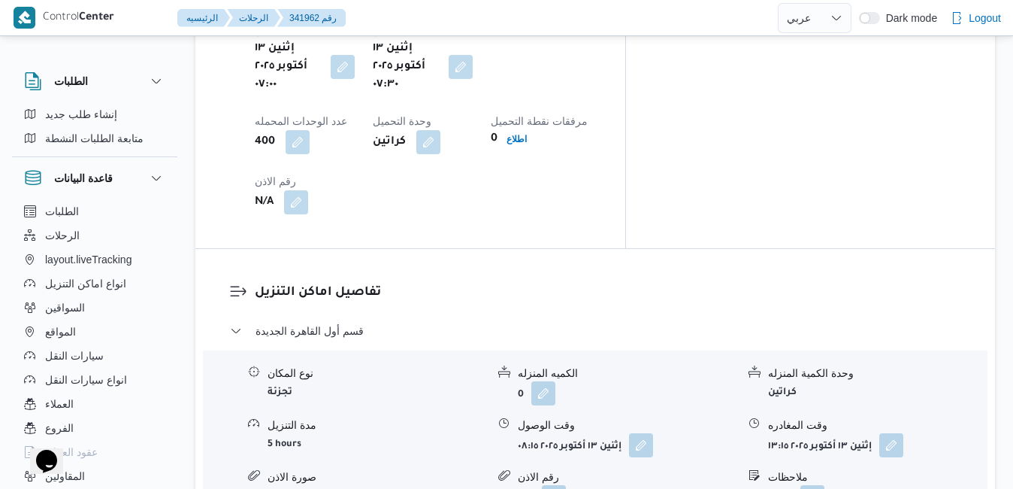
scroll to position [0, 0]
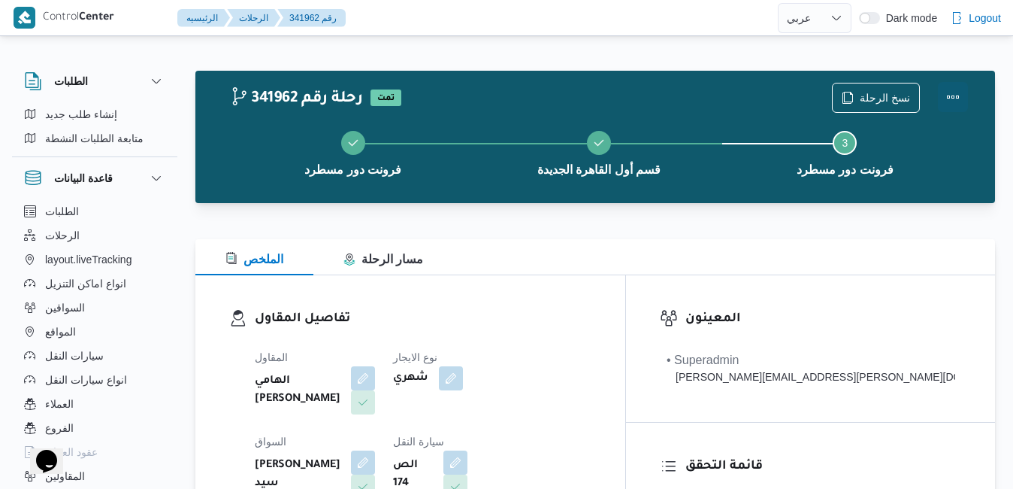
click at [948, 89] on button "Actions" at bounding box center [953, 97] width 30 height 30
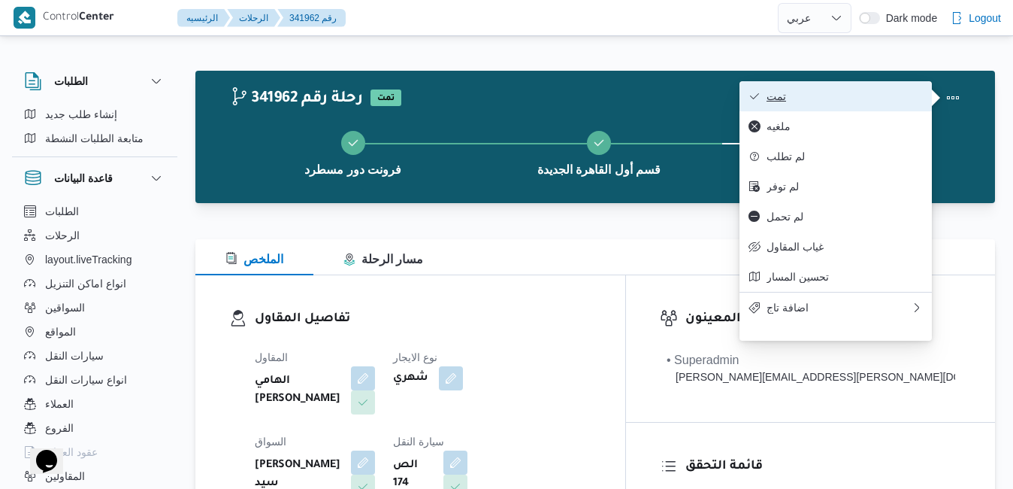
click at [888, 90] on span "تمت" at bounding box center [845, 96] width 156 height 12
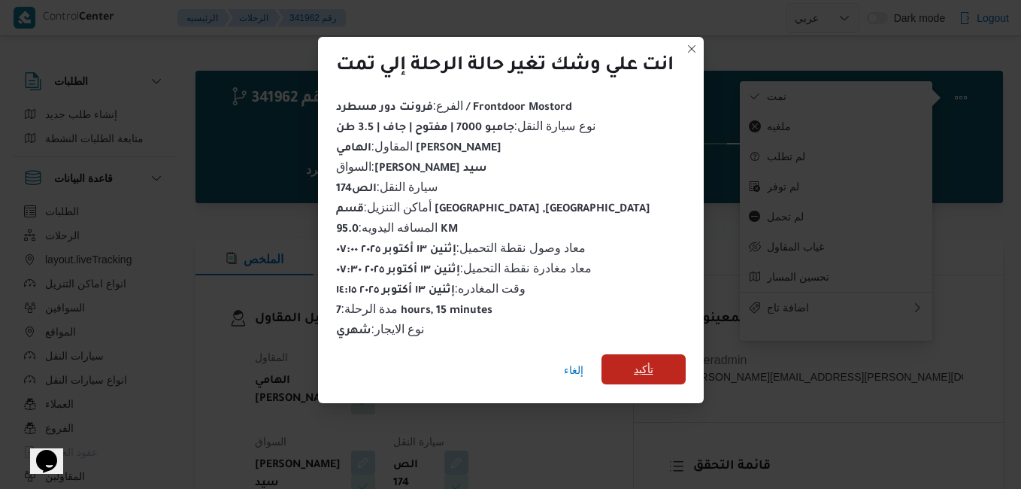
click at [657, 356] on span "تأكيد" at bounding box center [643, 369] width 84 height 30
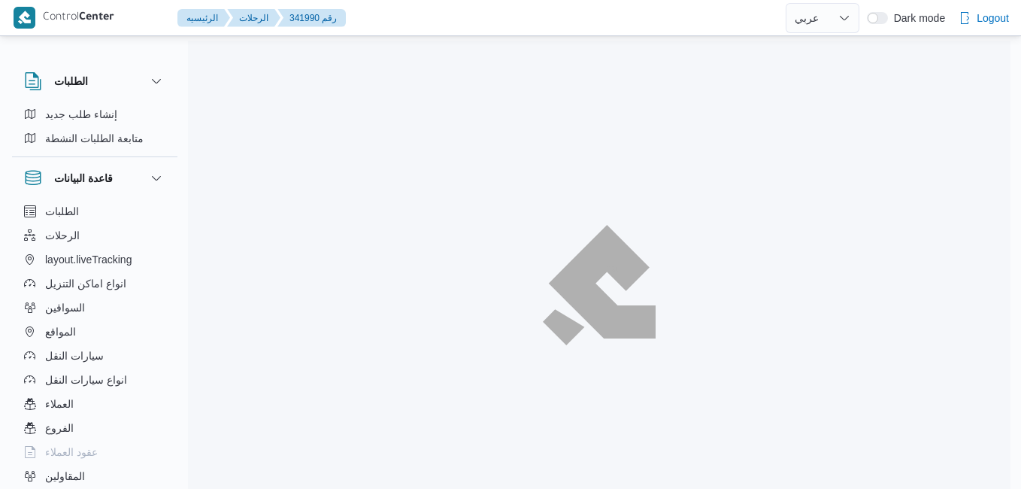
select select "ar"
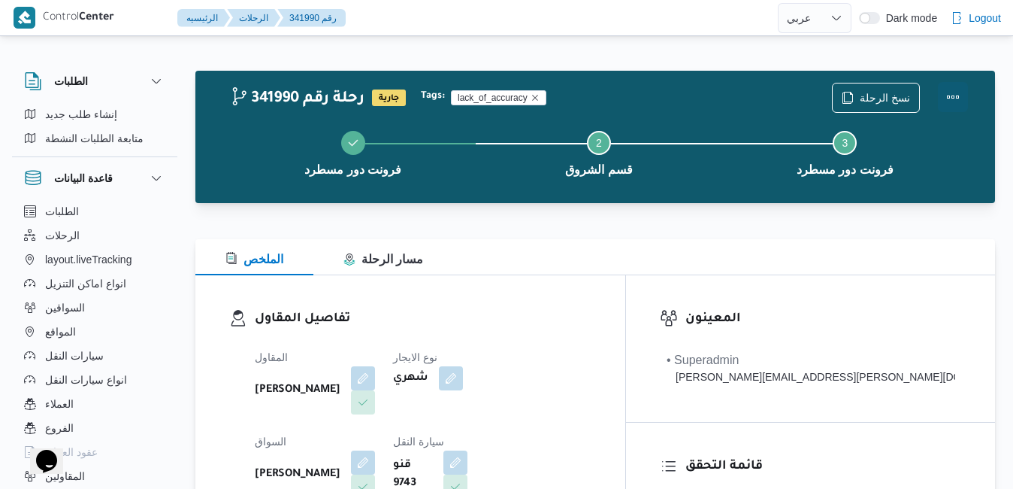
click at [945, 98] on button "Actions" at bounding box center [953, 97] width 30 height 30
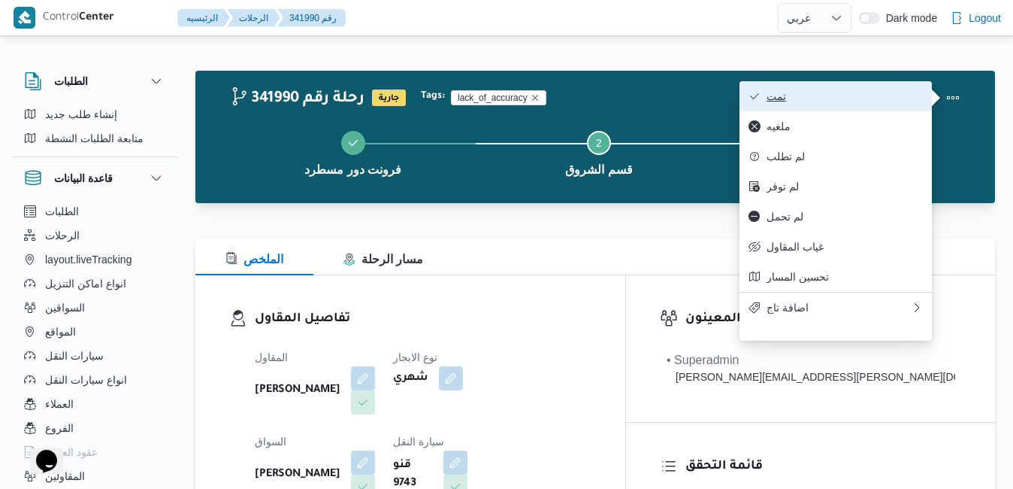
click at [887, 102] on span "تمت" at bounding box center [845, 96] width 156 height 12
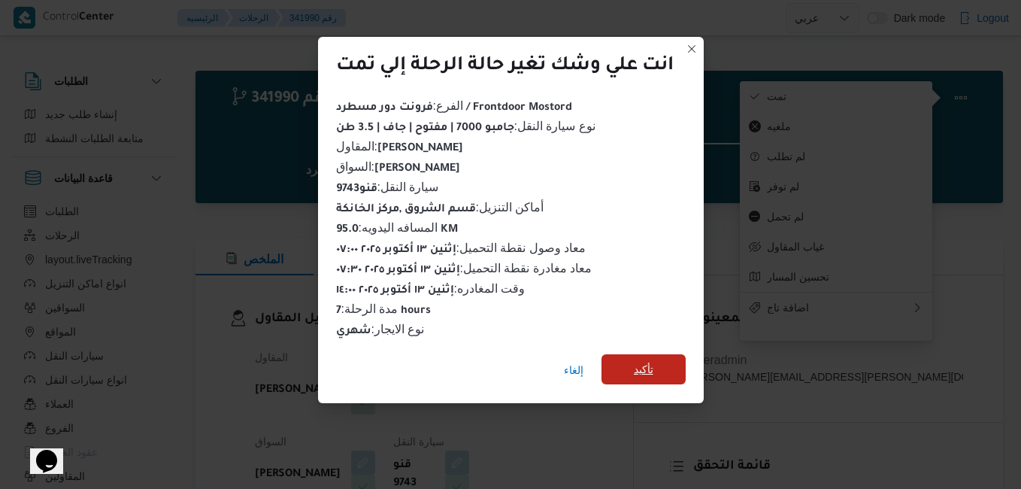
click at [653, 360] on span "تأكيد" at bounding box center [644, 369] width 20 height 18
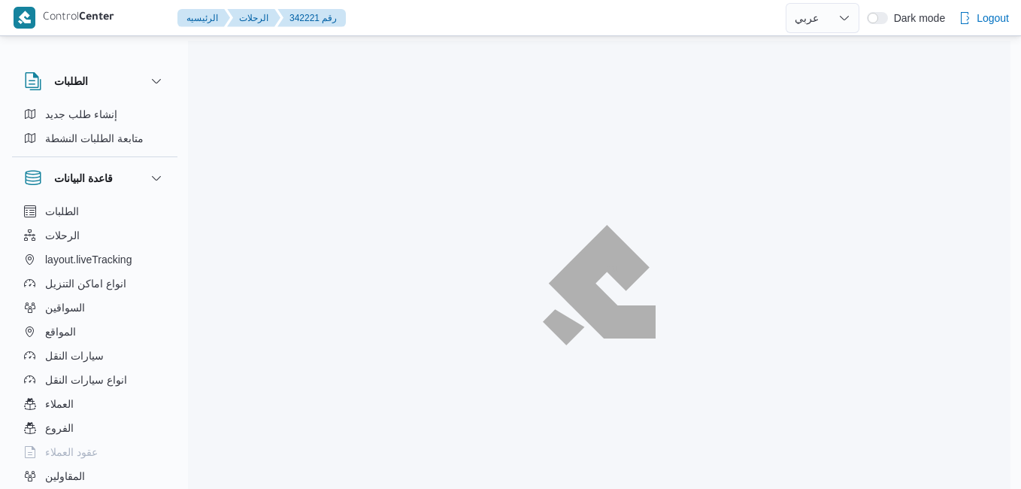
select select "ar"
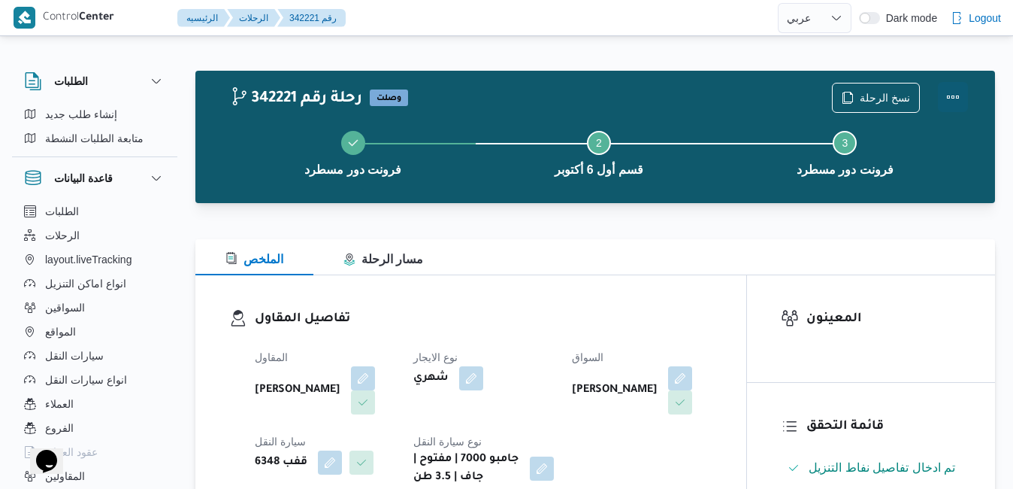
click at [954, 92] on button "Actions" at bounding box center [953, 97] width 30 height 30
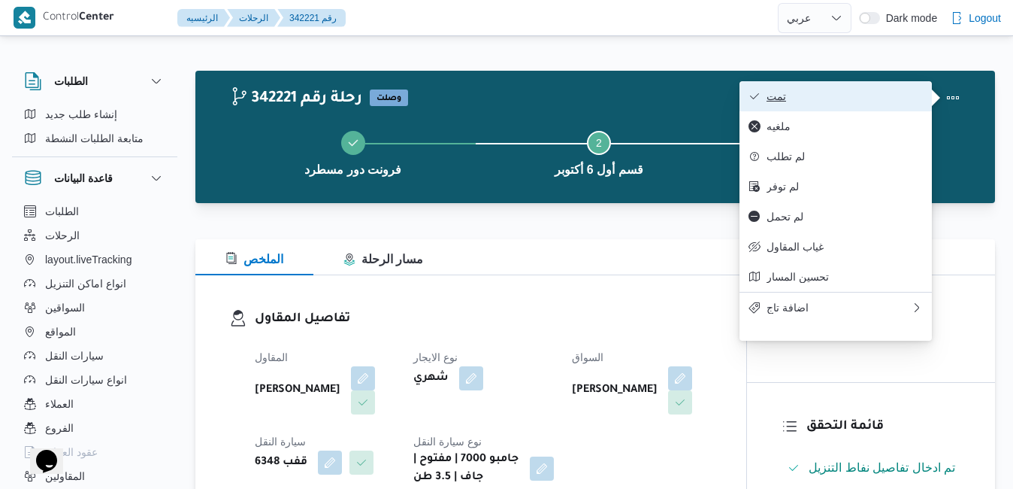
click at [896, 96] on span "تمت" at bounding box center [845, 96] width 156 height 12
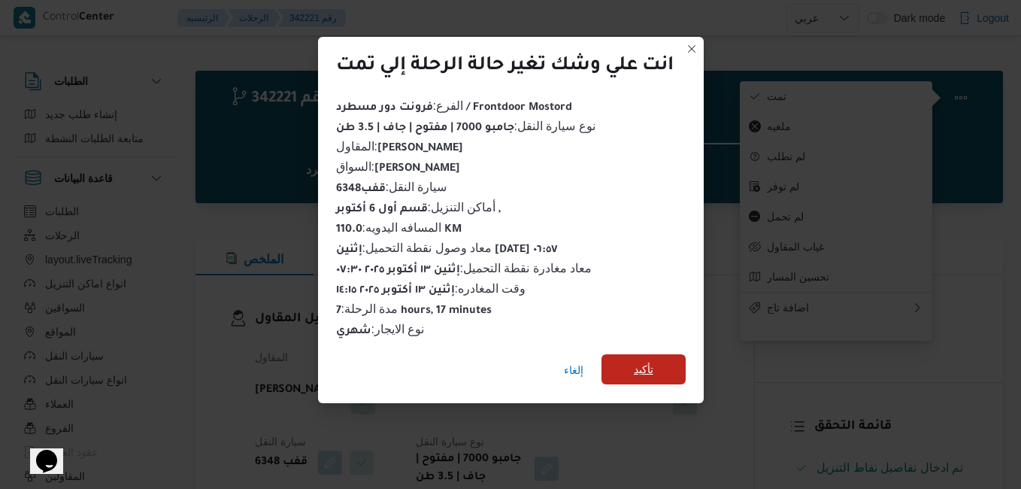
click at [656, 357] on span "تأكيد" at bounding box center [643, 369] width 84 height 30
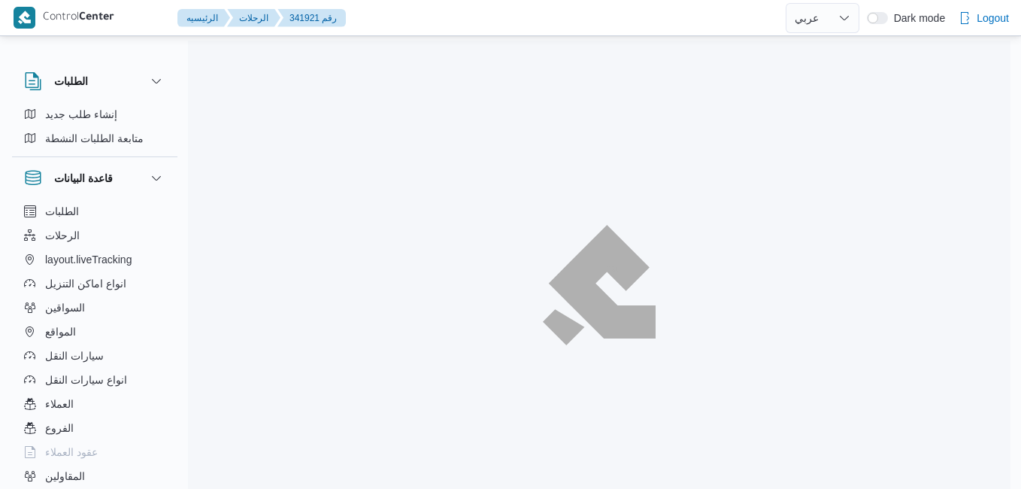
select select "ar"
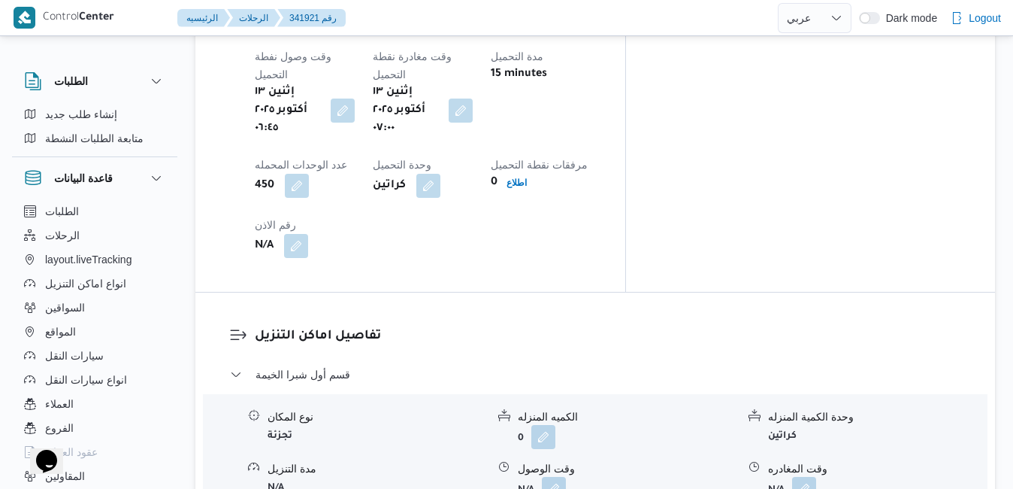
scroll to position [1263, 0]
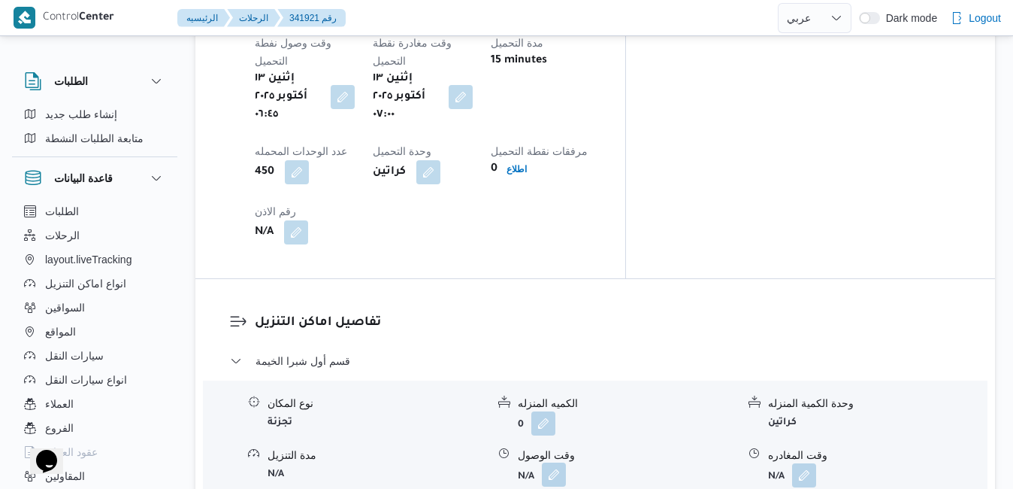
click at [556, 462] on button "button" at bounding box center [554, 474] width 24 height 24
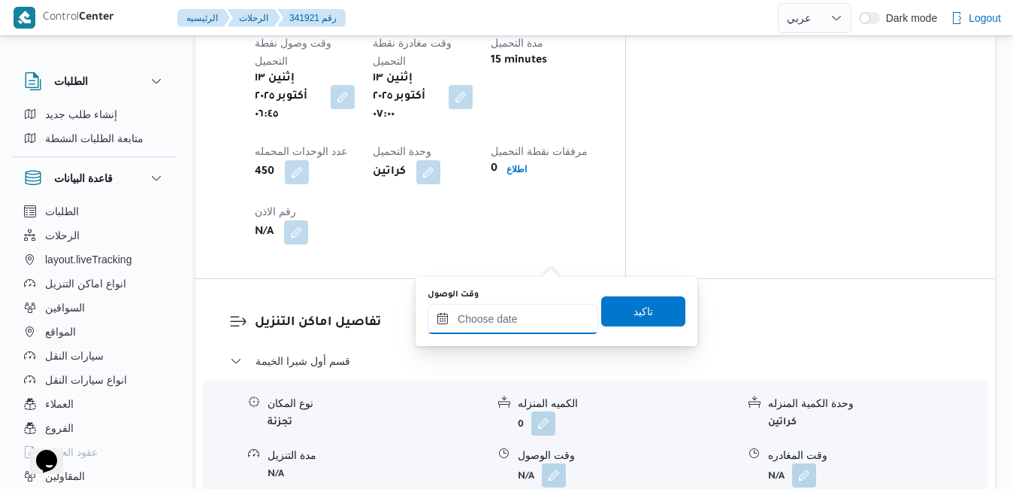
click at [495, 315] on input "وقت الوصول" at bounding box center [513, 319] width 171 height 30
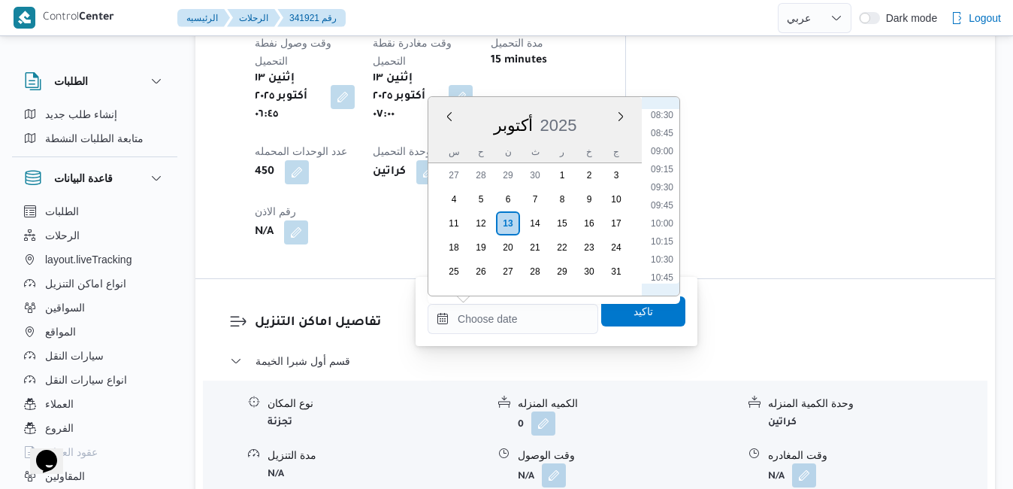
scroll to position [462, 0]
click at [657, 196] on li "07:30" at bounding box center [662, 195] width 35 height 15
type input "١٣/١٠/٢٠٢٥ ٠٧:٣٠"
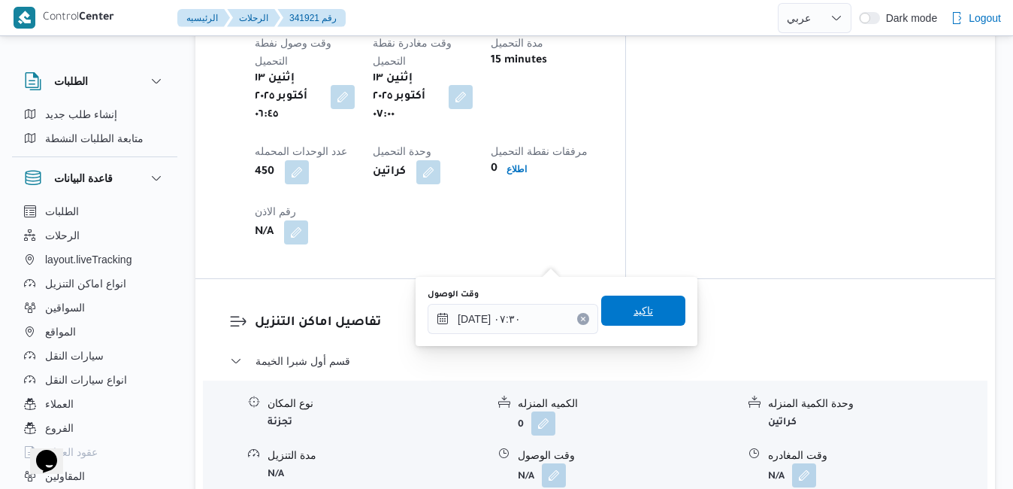
click at [634, 313] on span "تاكيد" at bounding box center [644, 310] width 20 height 18
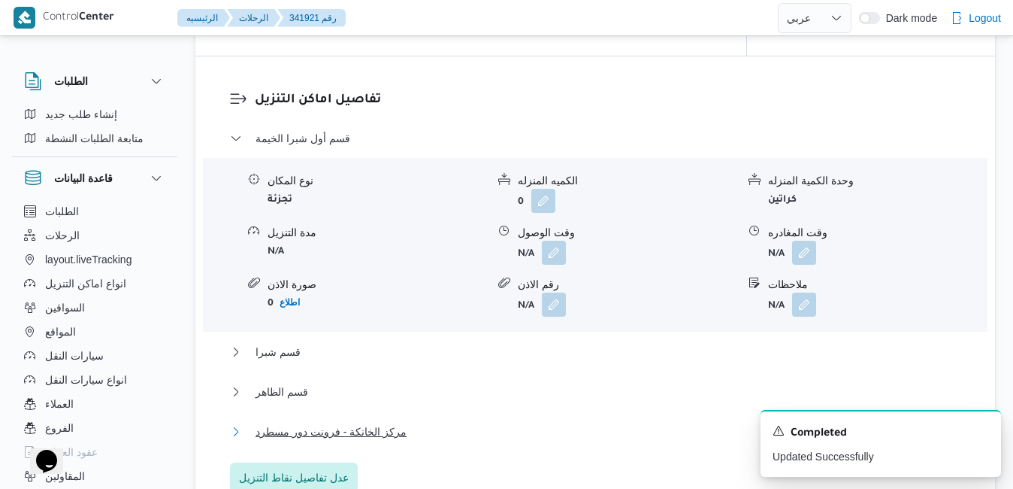
click at [492, 440] on button "مركز الخانكة - فرونت دور مسطرد" at bounding box center [595, 431] width 731 height 18
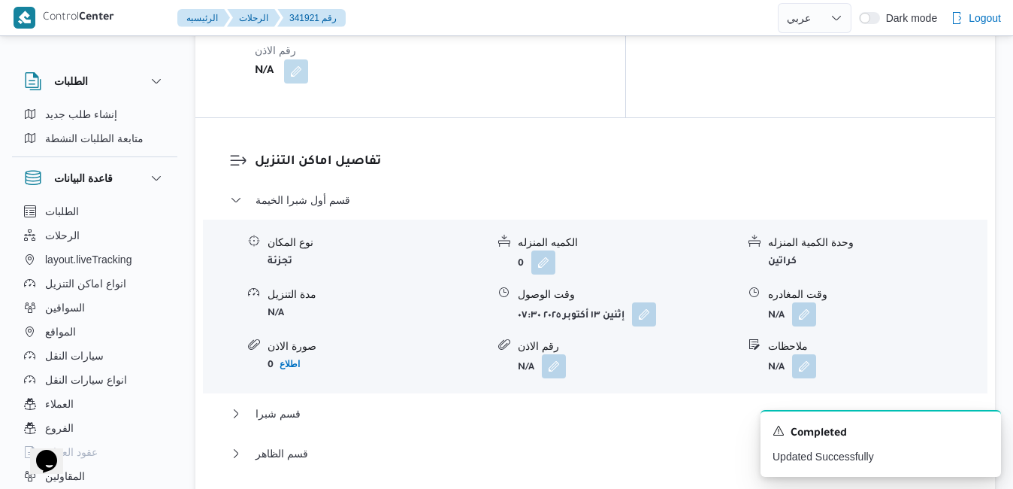
scroll to position [1563, 0]
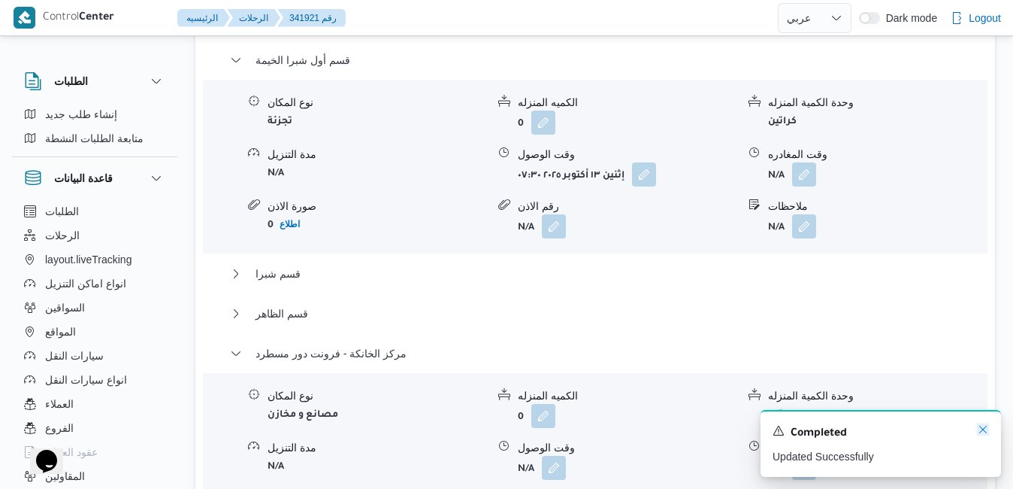
click at [982, 429] on icon "Dismiss toast" at bounding box center [983, 429] width 8 height 8
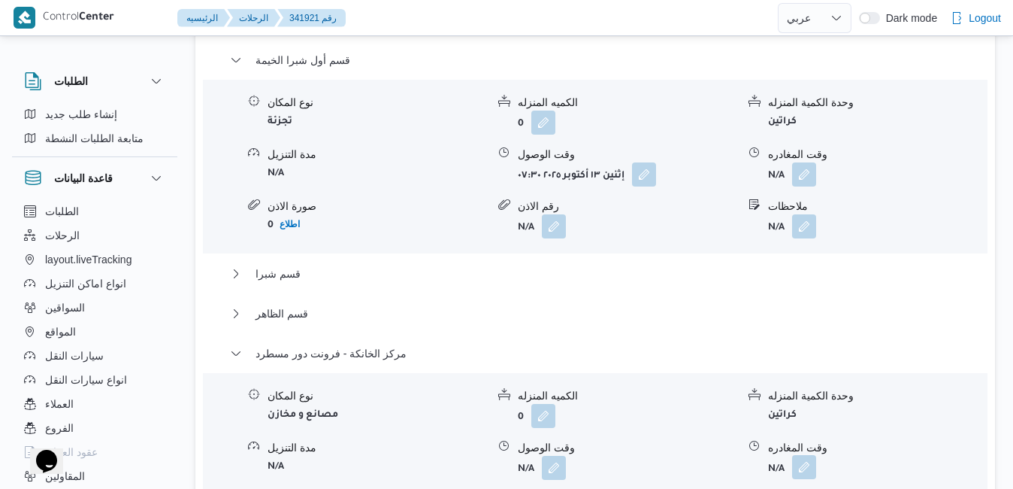
click at [805, 455] on button "button" at bounding box center [804, 467] width 24 height 24
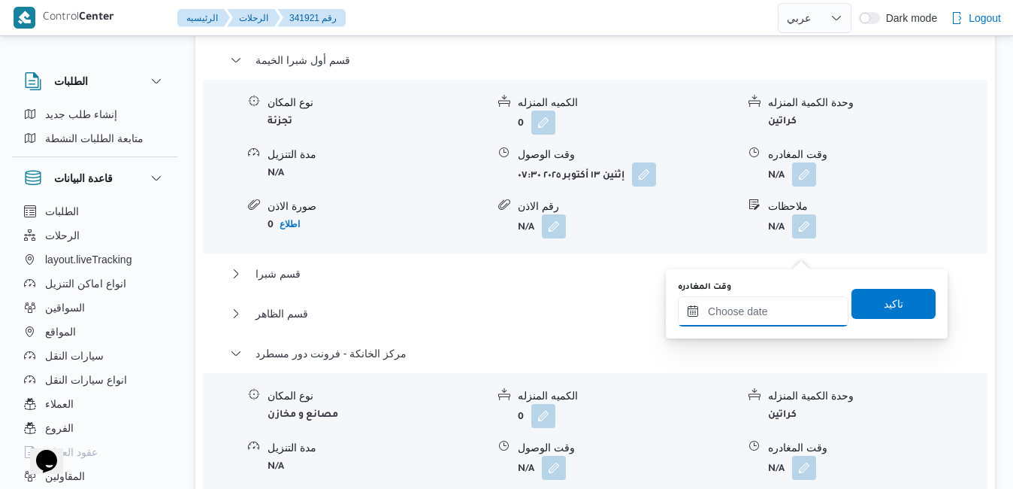
click at [738, 306] on input "وقت المغادره" at bounding box center [763, 311] width 171 height 30
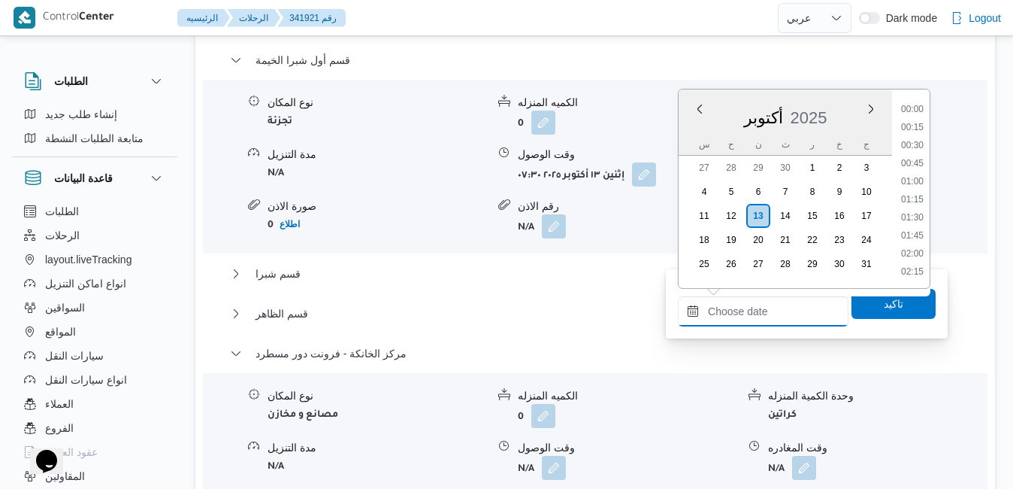
scroll to position [1225, 0]
click at [697, 123] on div "أكتوبر 2025" at bounding box center [785, 114] width 213 height 38
click at [911, 202] on li "14:00" at bounding box center [912, 199] width 35 height 15
type input "١٣/١٠/٢٠٢٥ ١٤:٠٠"
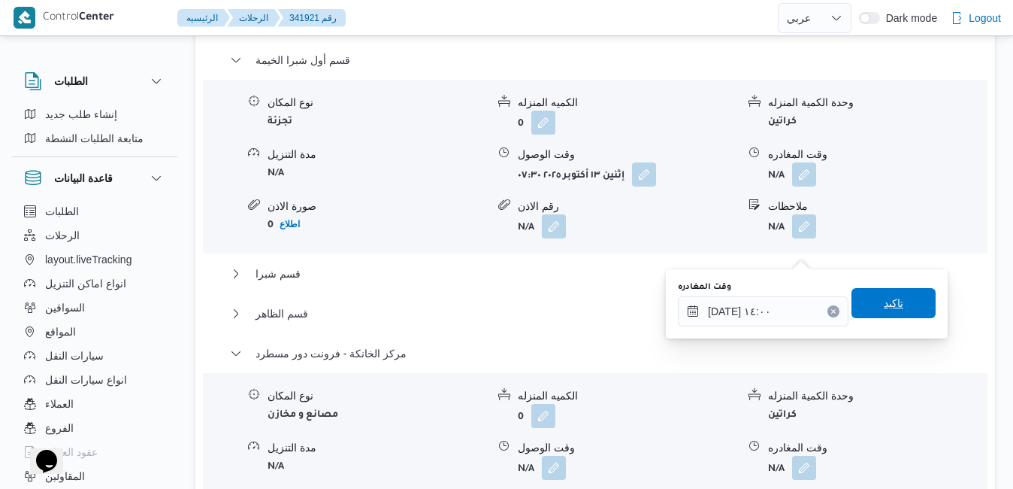
click at [884, 303] on span "تاكيد" at bounding box center [894, 303] width 20 height 18
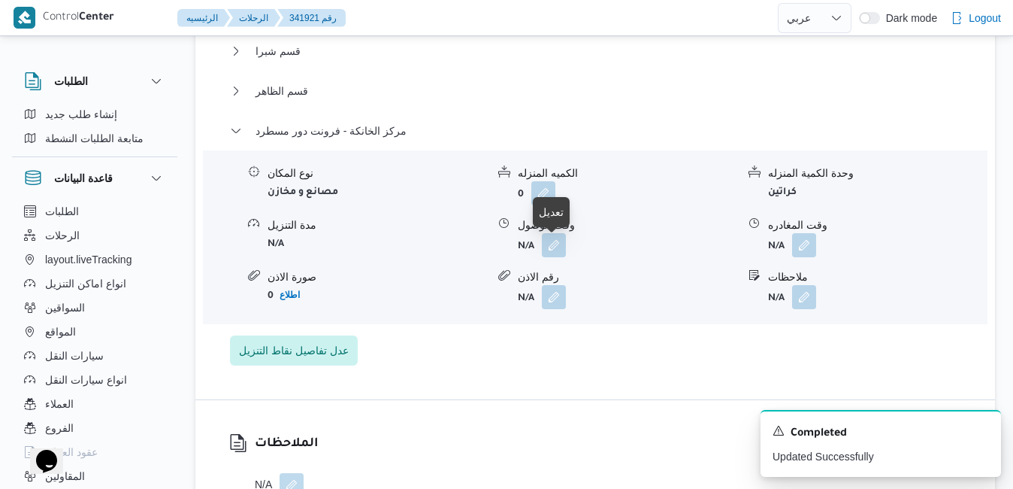
click at [540, 253] on span at bounding box center [550, 245] width 32 height 24
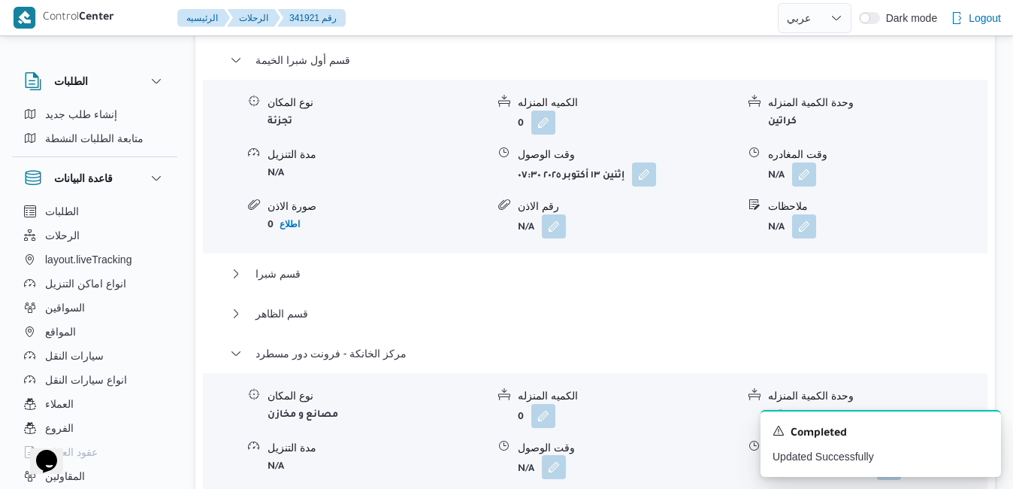
click at [551, 455] on button "button" at bounding box center [554, 467] width 24 height 24
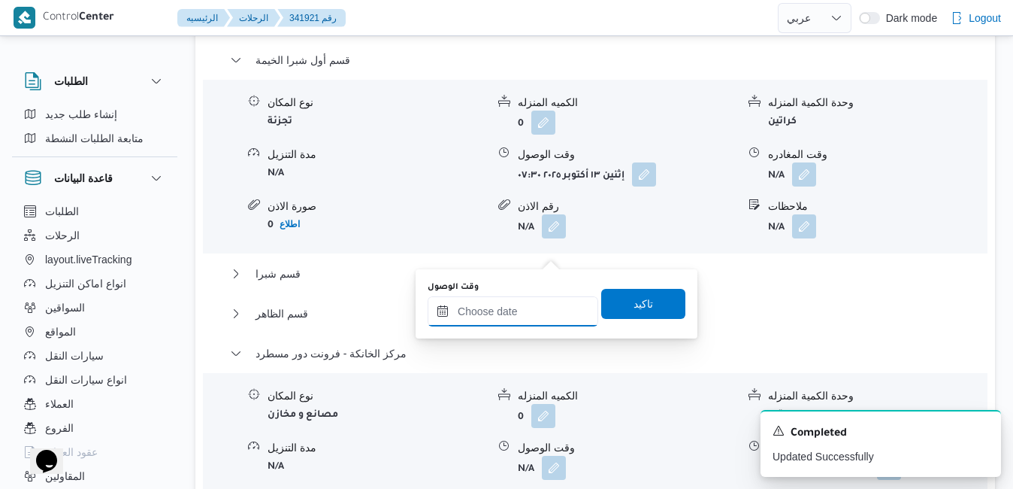
click at [513, 306] on input "وقت الوصول" at bounding box center [513, 311] width 171 height 30
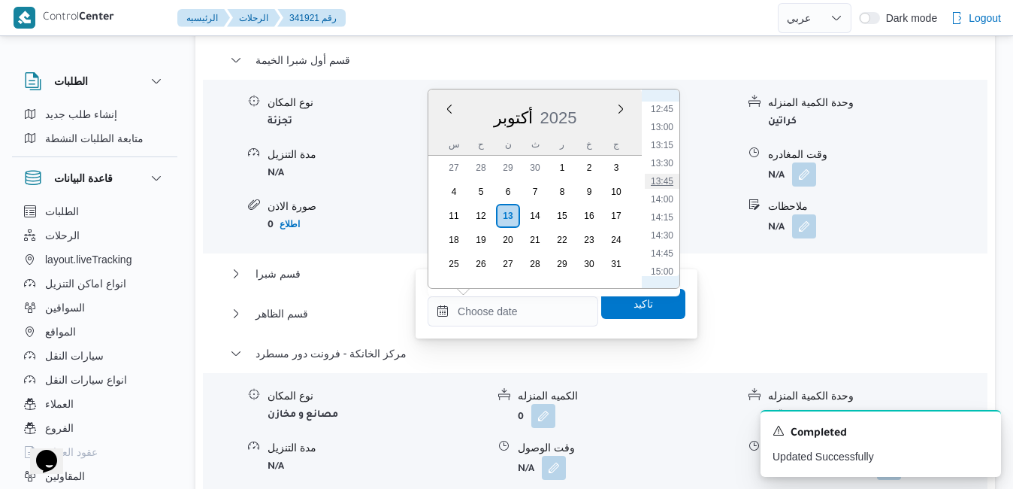
click at [664, 177] on li "13:45" at bounding box center [662, 181] width 35 height 15
type input "١٣/١٠/٢٠٢٥ ١٣:٤٥"
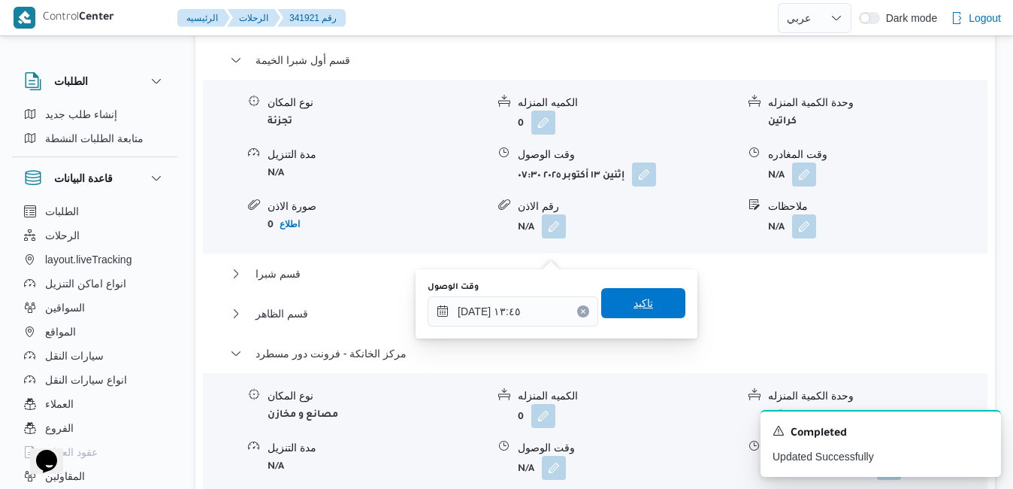
click at [634, 303] on span "تاكيد" at bounding box center [644, 303] width 20 height 18
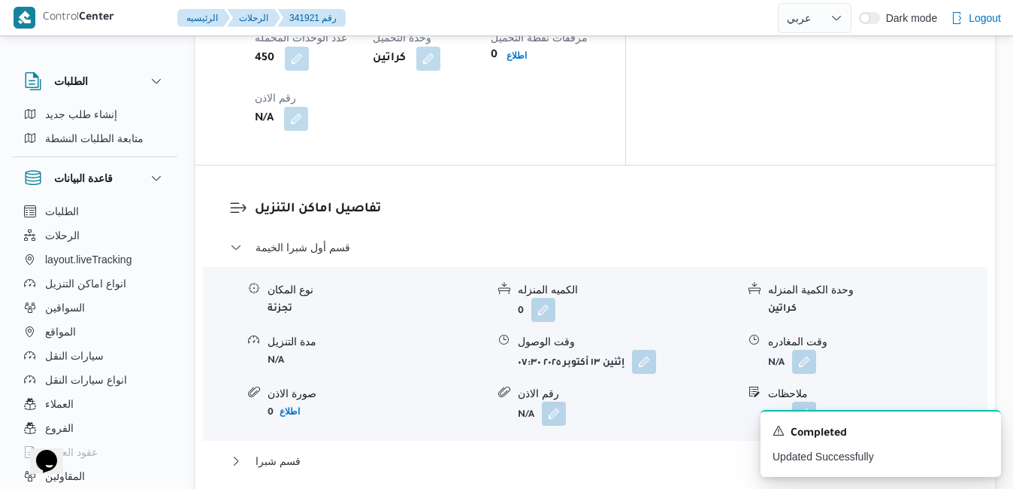
scroll to position [1353, 0]
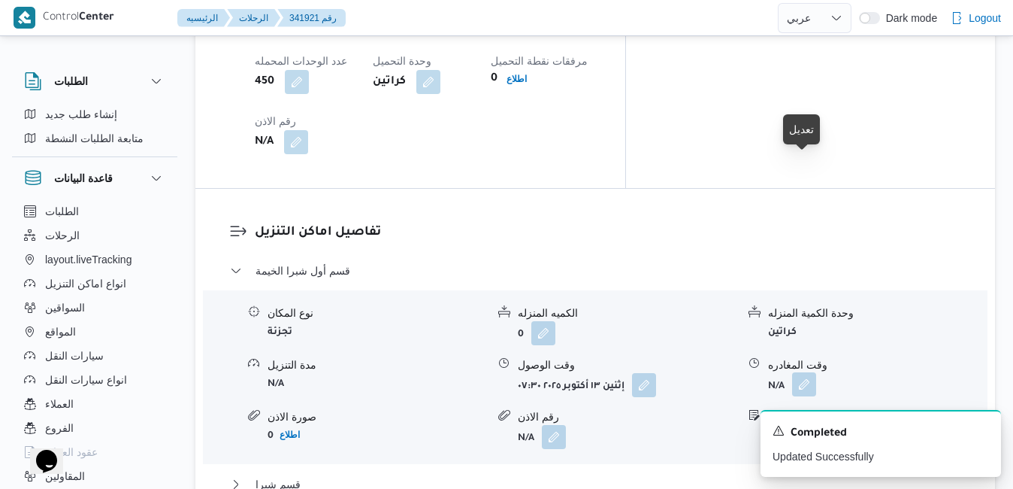
click at [815, 372] on button "button" at bounding box center [804, 384] width 24 height 24
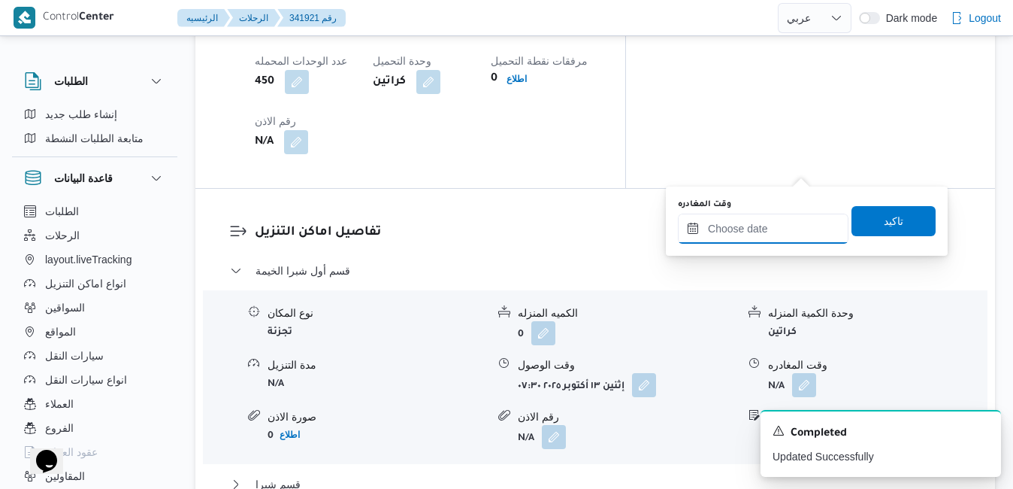
click at [754, 231] on input "وقت المغادره" at bounding box center [763, 228] width 171 height 30
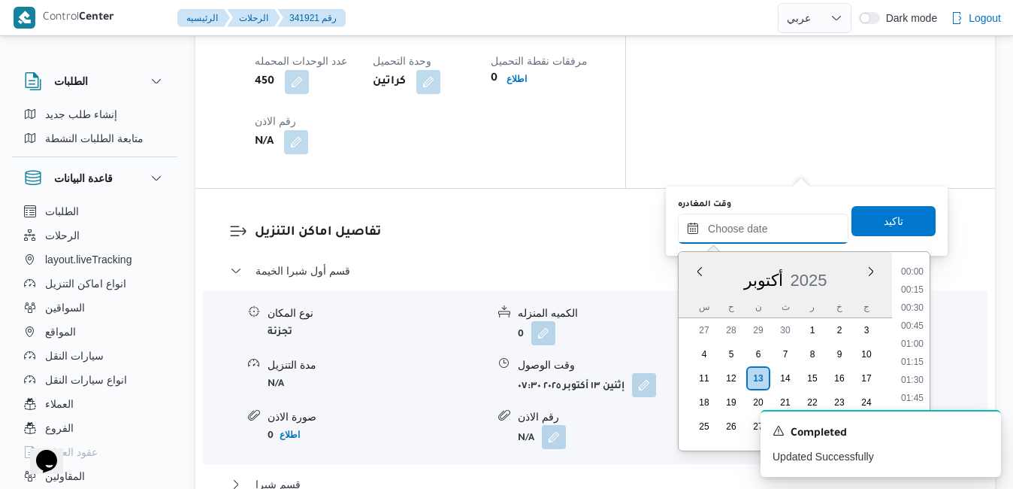
scroll to position [1225, 0]
click at [688, 295] on div "أكتوبر 2025" at bounding box center [785, 277] width 213 height 38
click at [918, 292] on li "13:00" at bounding box center [912, 289] width 35 height 15
type input "[DATE] ١٣:٠٠"
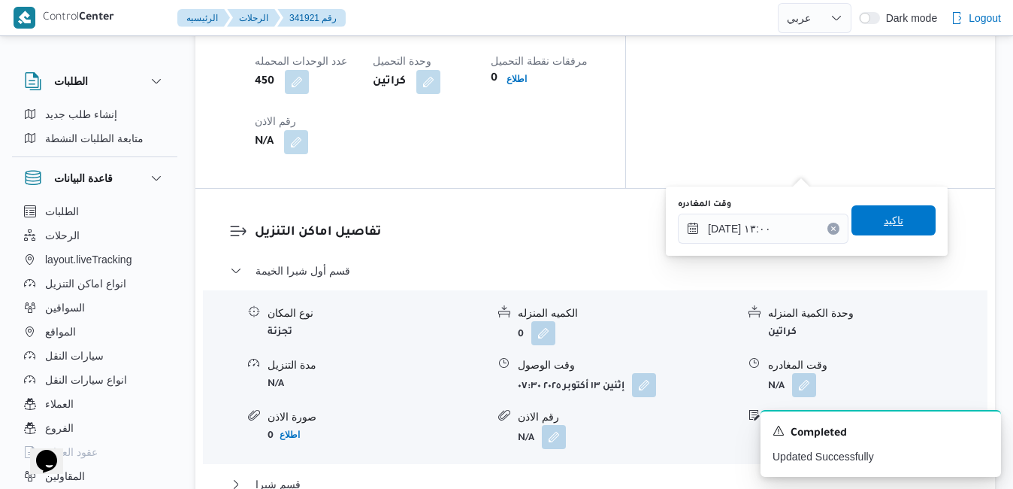
click at [900, 226] on span "تاكيد" at bounding box center [894, 220] width 84 height 30
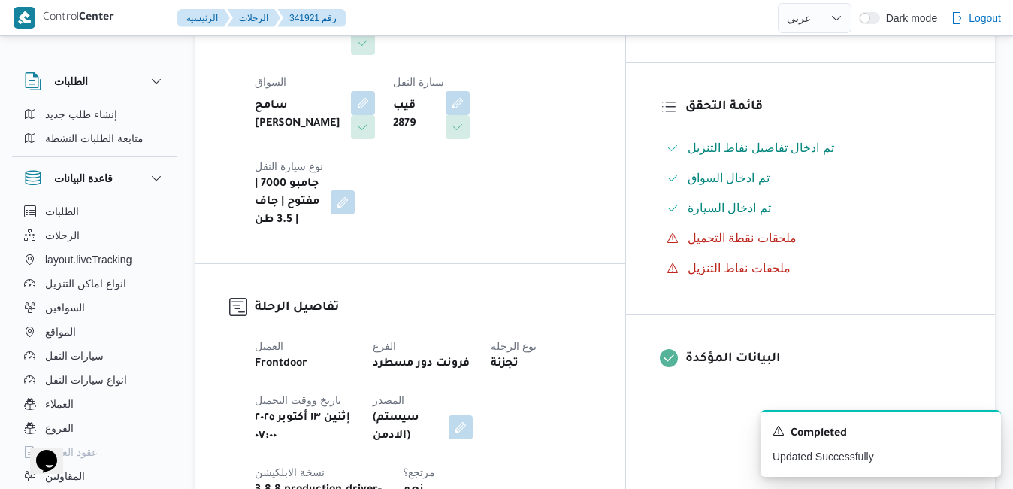
scroll to position [0, 0]
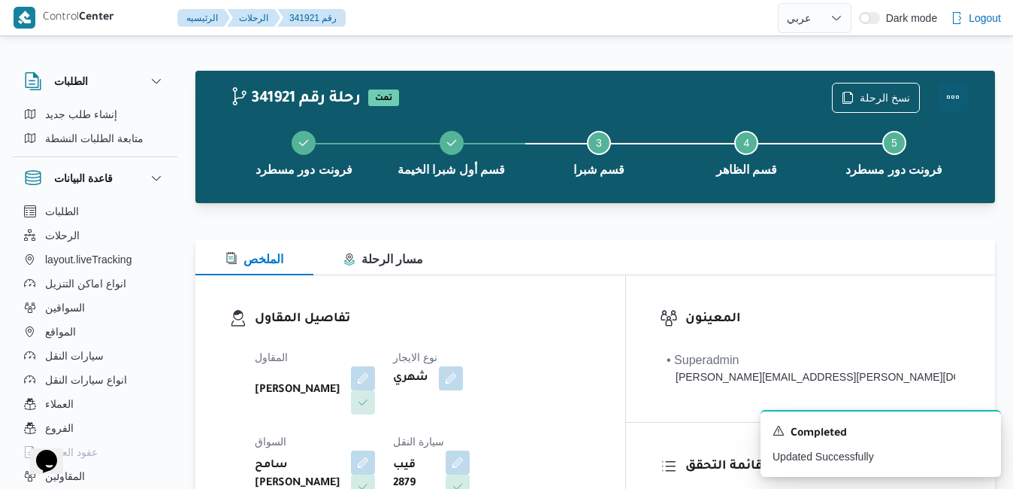
click at [951, 100] on button "Actions" at bounding box center [953, 97] width 30 height 30
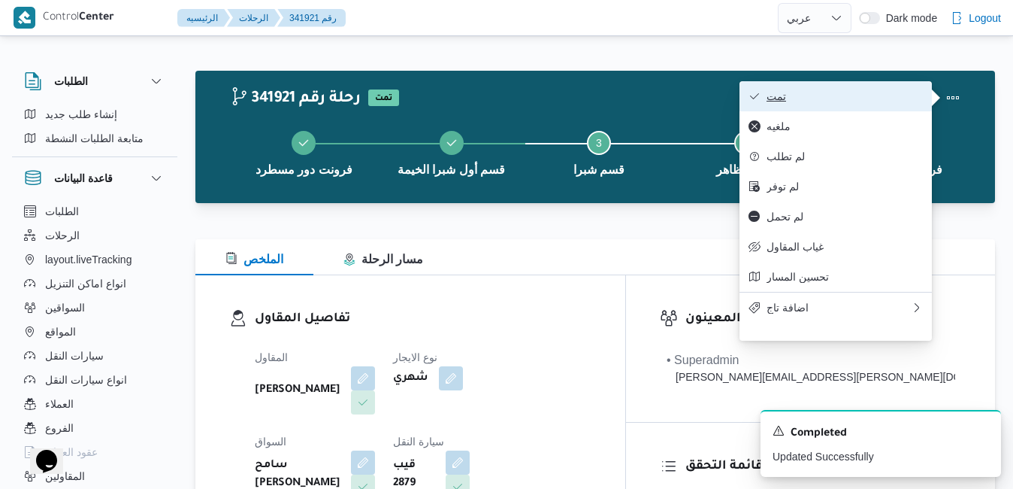
click at [850, 95] on span "تمت" at bounding box center [845, 96] width 156 height 12
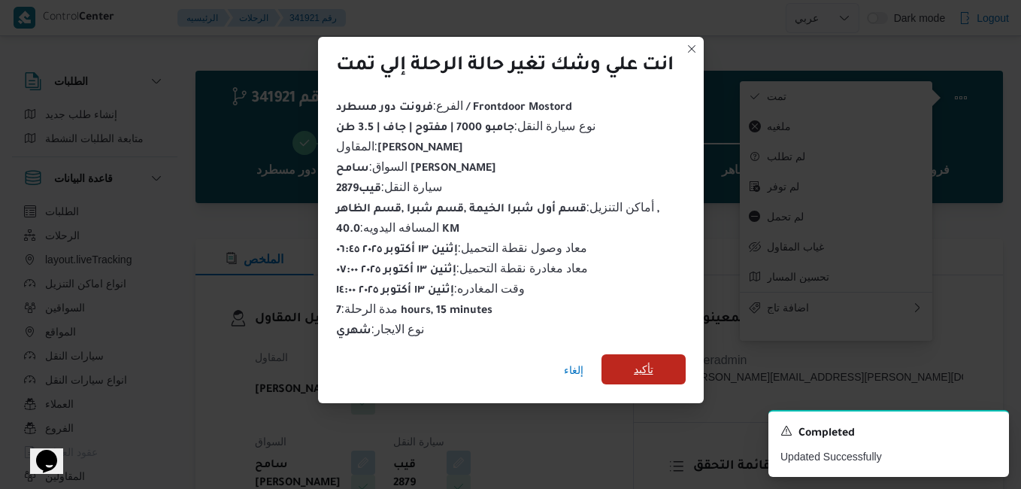
click at [652, 360] on span "تأكيد" at bounding box center [644, 369] width 20 height 18
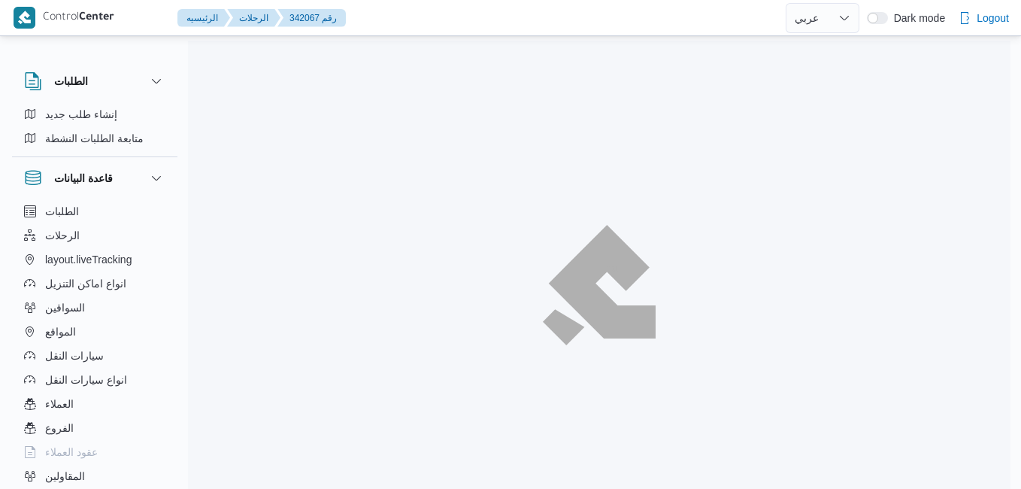
select select "ar"
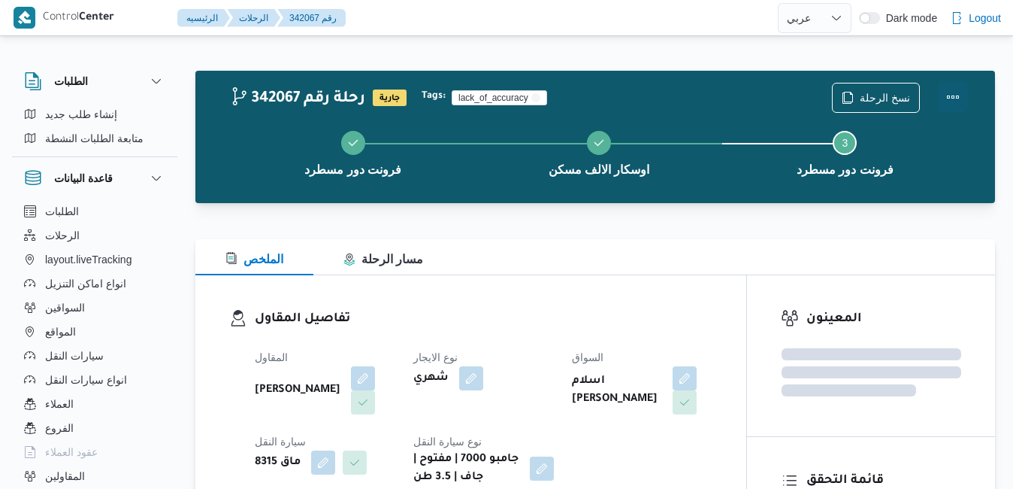
click at [948, 91] on button "Actions" at bounding box center [953, 97] width 30 height 30
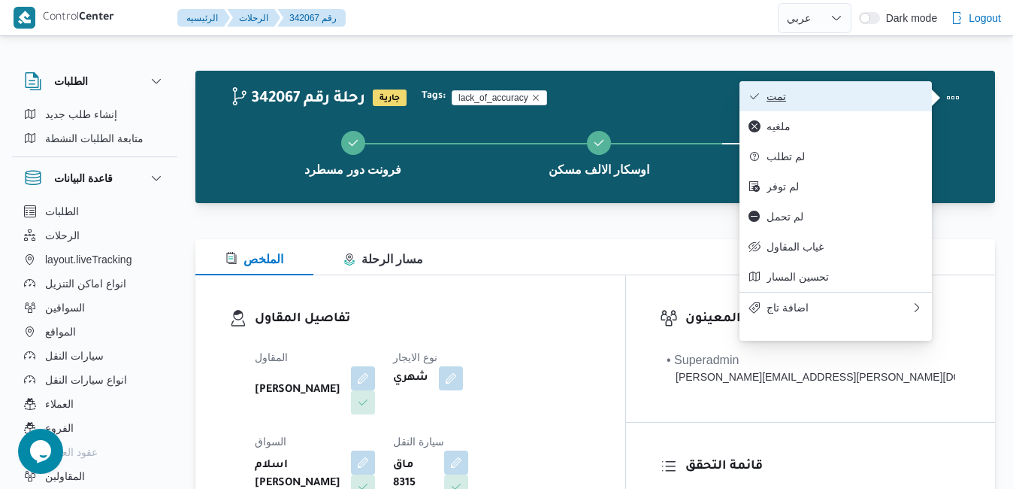
click at [894, 91] on span "تمت" at bounding box center [845, 96] width 156 height 12
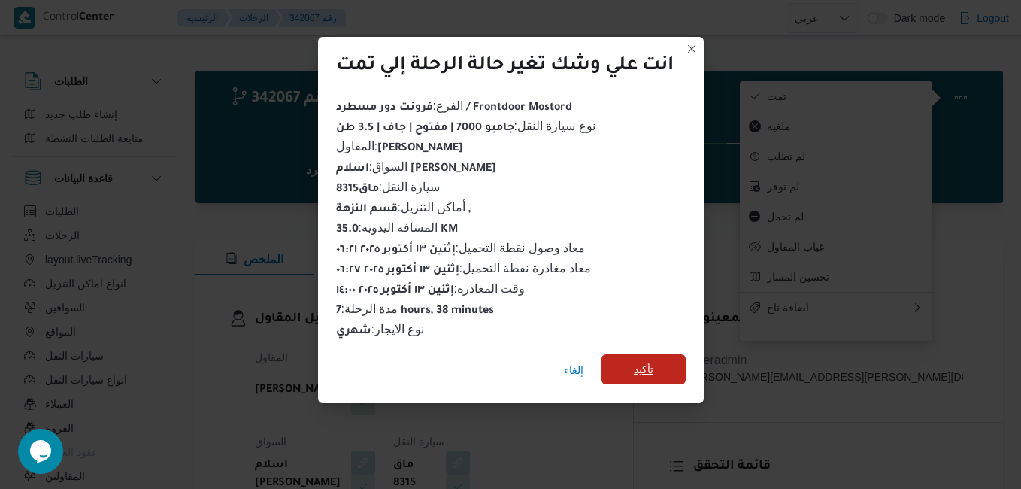
click at [649, 360] on span "تأكيد" at bounding box center [644, 369] width 20 height 18
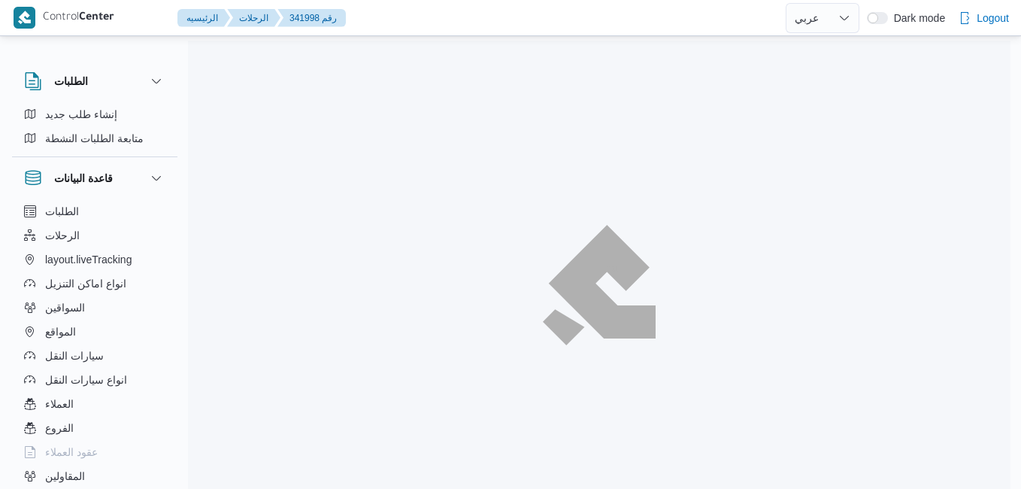
select select "ar"
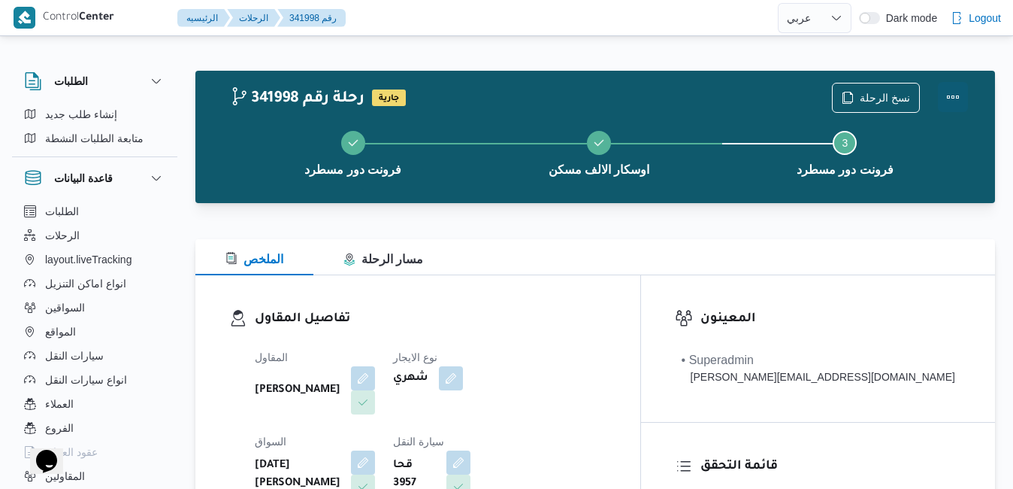
click at [955, 104] on button "Actions" at bounding box center [953, 97] width 30 height 30
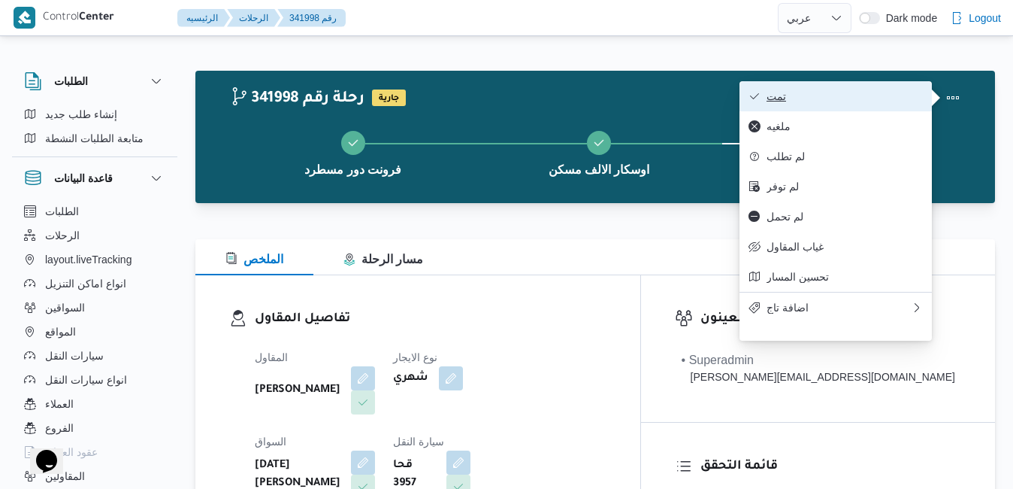
click at [849, 95] on span "تمت" at bounding box center [845, 96] width 156 height 12
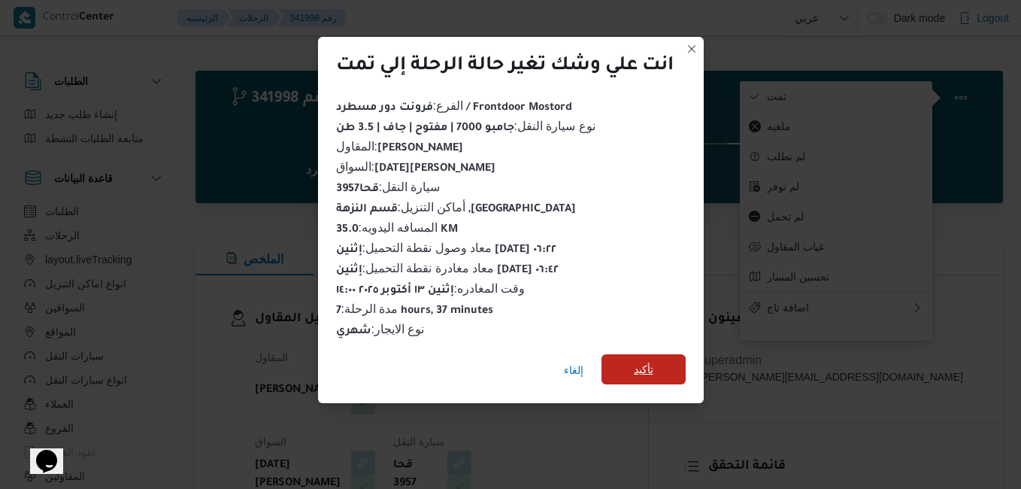
click at [648, 364] on span "تأكيد" at bounding box center [644, 369] width 20 height 18
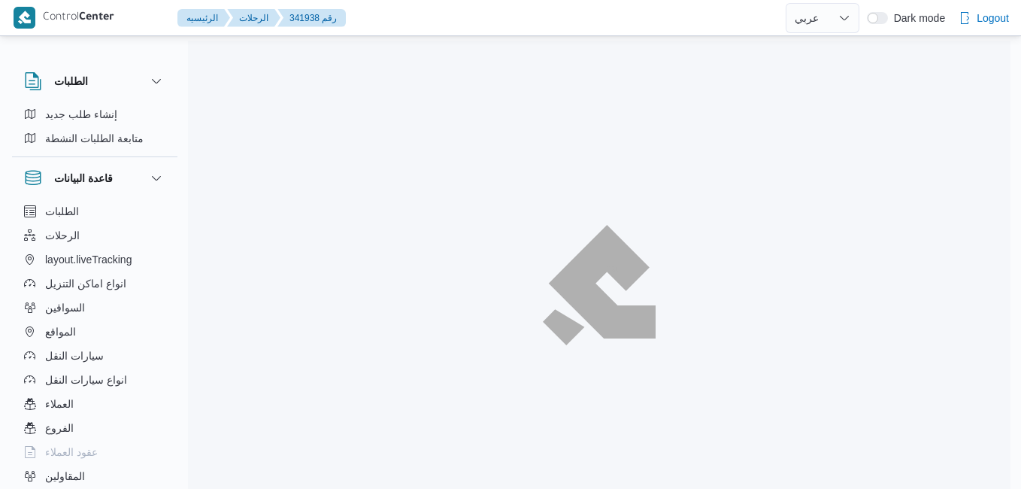
select select "ar"
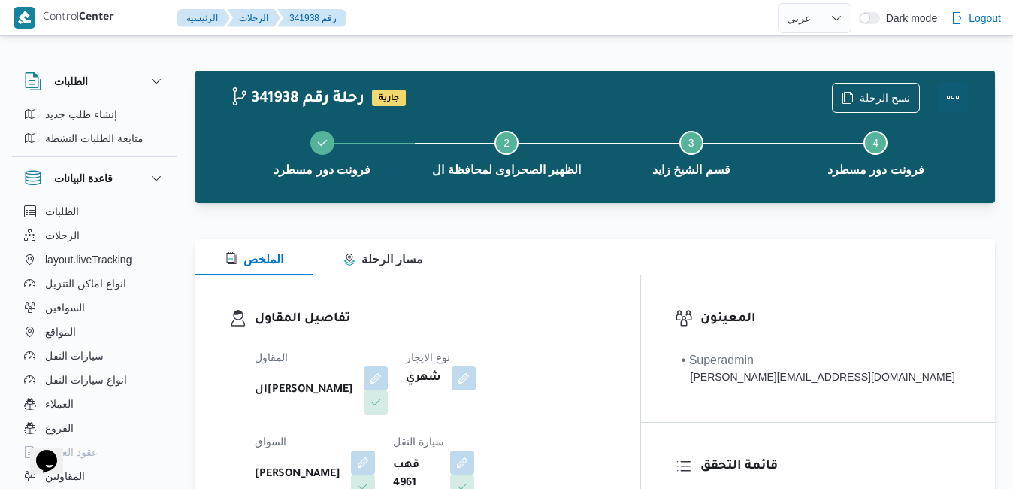
click at [951, 98] on button "Actions" at bounding box center [953, 97] width 30 height 30
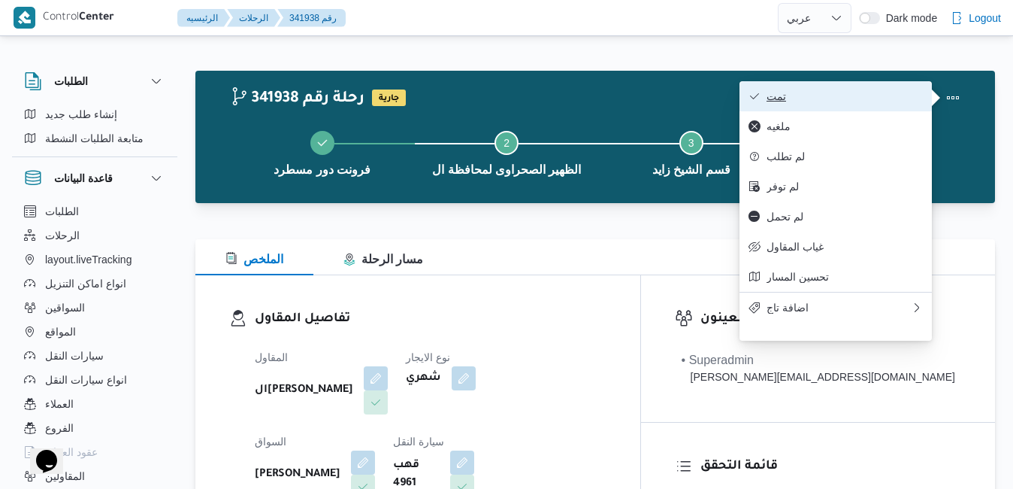
click at [897, 102] on span "تمت" at bounding box center [845, 96] width 156 height 12
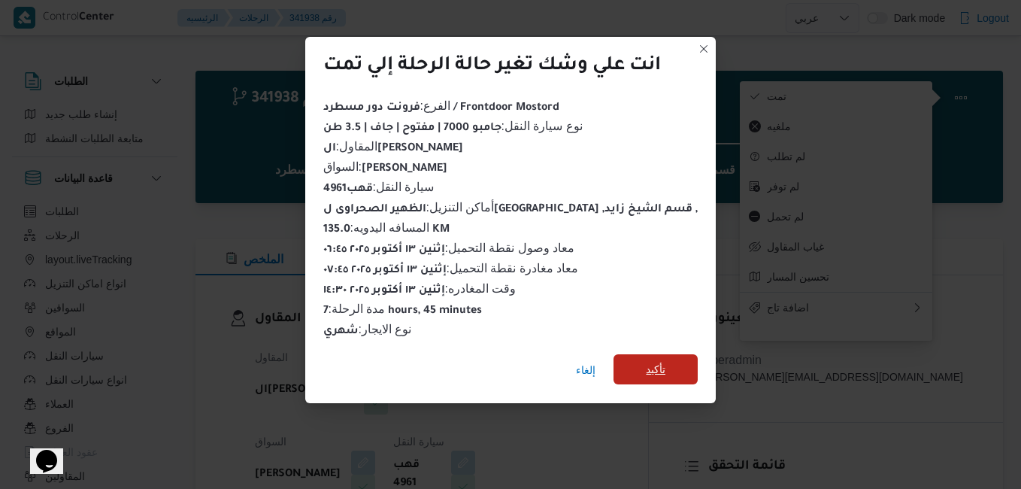
click at [646, 368] on span "تأكيد" at bounding box center [656, 369] width 20 height 18
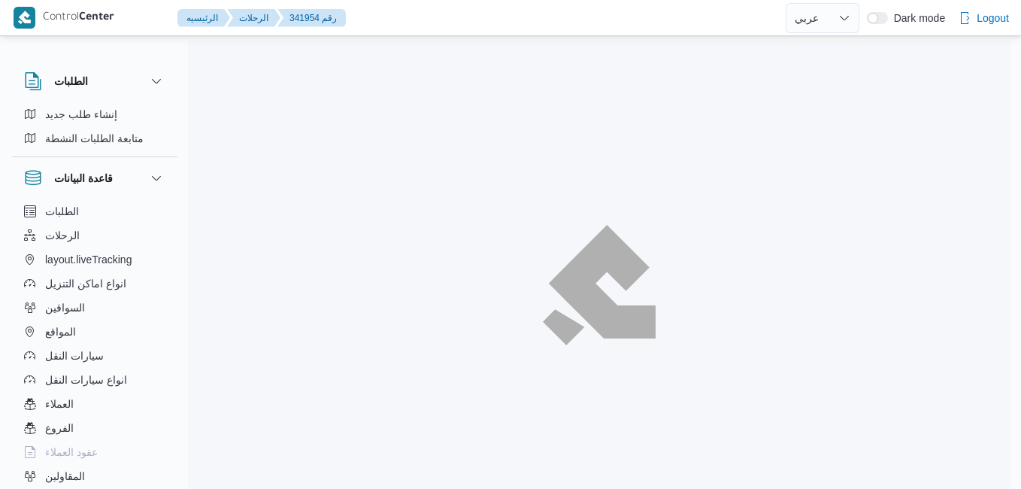
select select "ar"
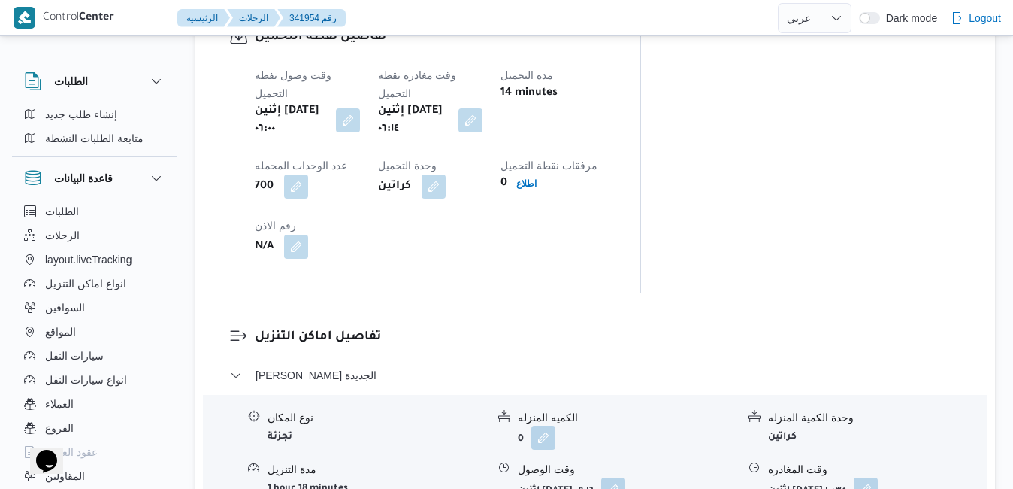
scroll to position [1293, 0]
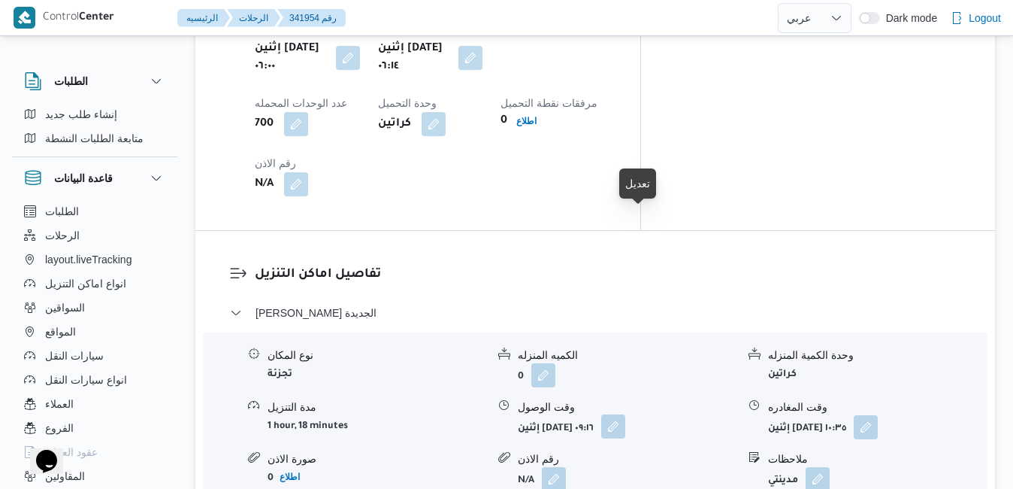
click at [625, 414] on button "button" at bounding box center [613, 426] width 24 height 24
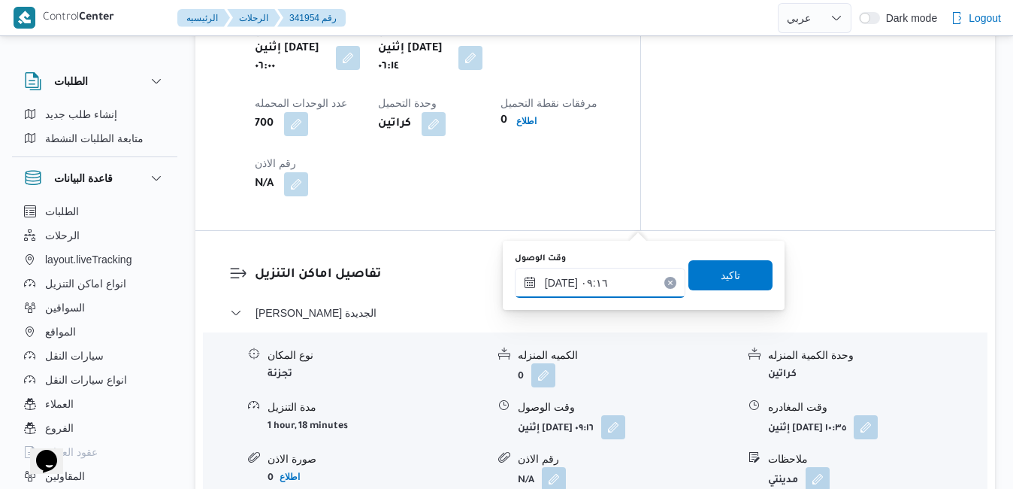
click at [593, 282] on input "١٣/١٠/٢٠٢٥ ٠٩:١٦" at bounding box center [600, 283] width 171 height 30
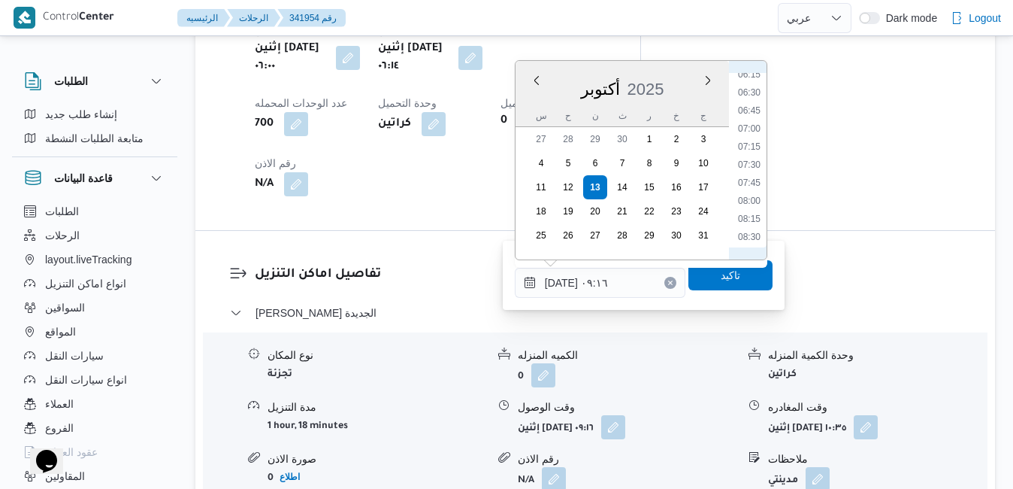
scroll to position [423, 0]
click at [746, 163] on li "07:00" at bounding box center [749, 162] width 35 height 15
type input "١٣/١٠/٢٠٢٥ ٠٧:٠٠"
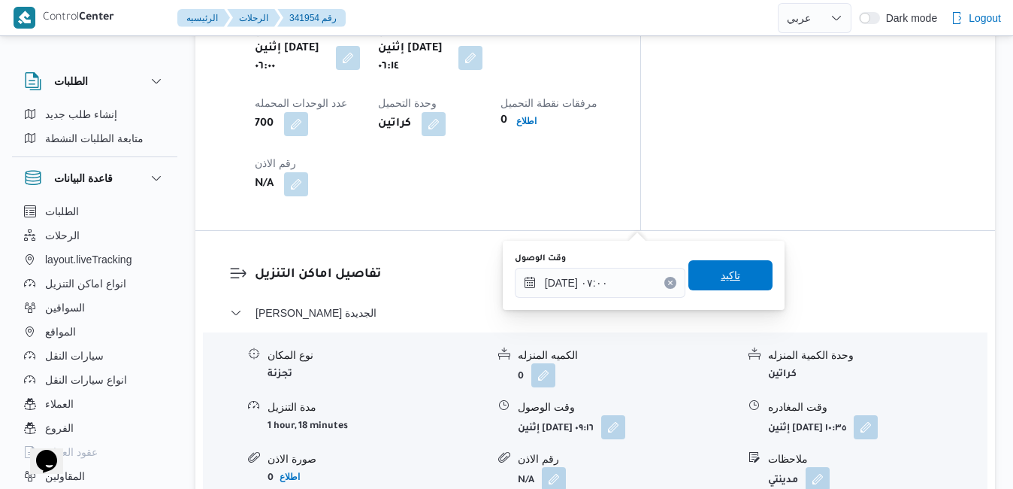
click at [721, 271] on span "تاكيد" at bounding box center [731, 275] width 20 height 18
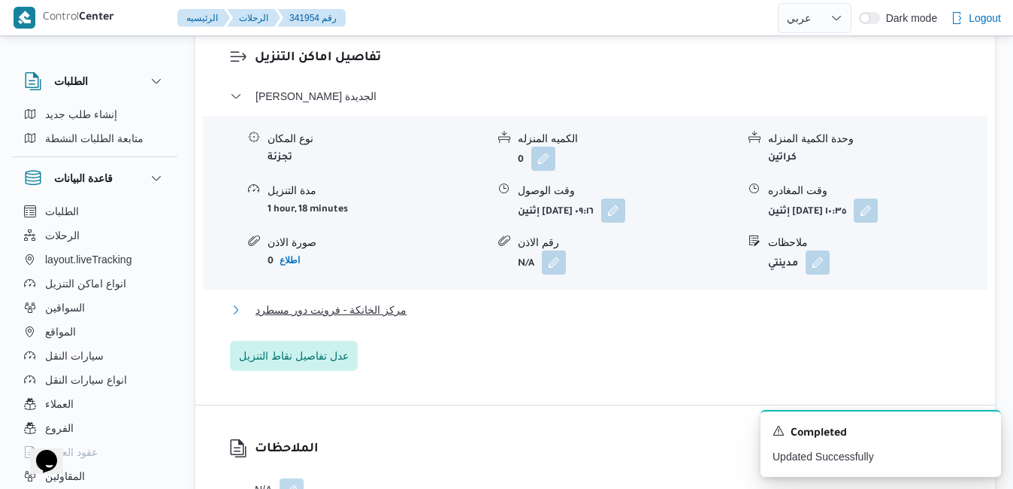
click at [537, 316] on button "مركز الخانكة - فرونت دور مسطرد" at bounding box center [595, 310] width 731 height 18
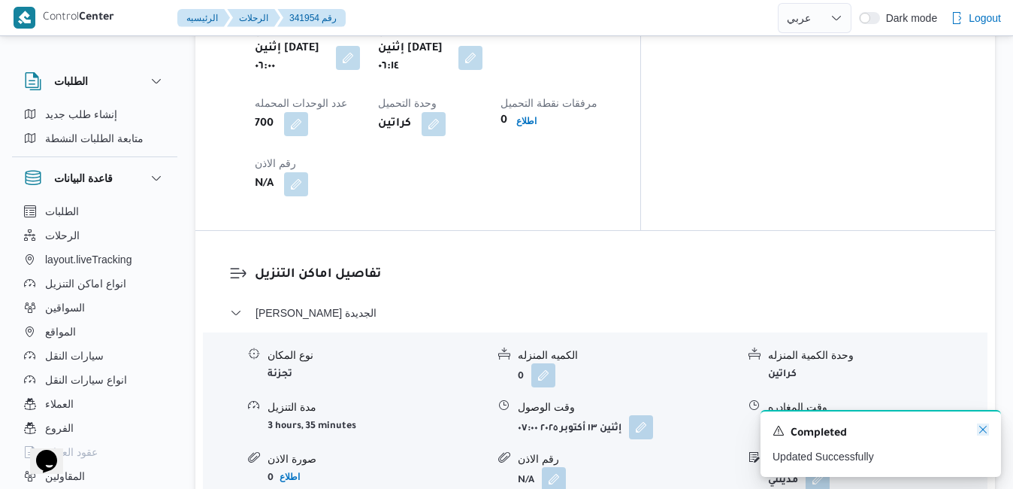
click at [987, 431] on icon "Dismiss toast" at bounding box center [983, 429] width 12 height 12
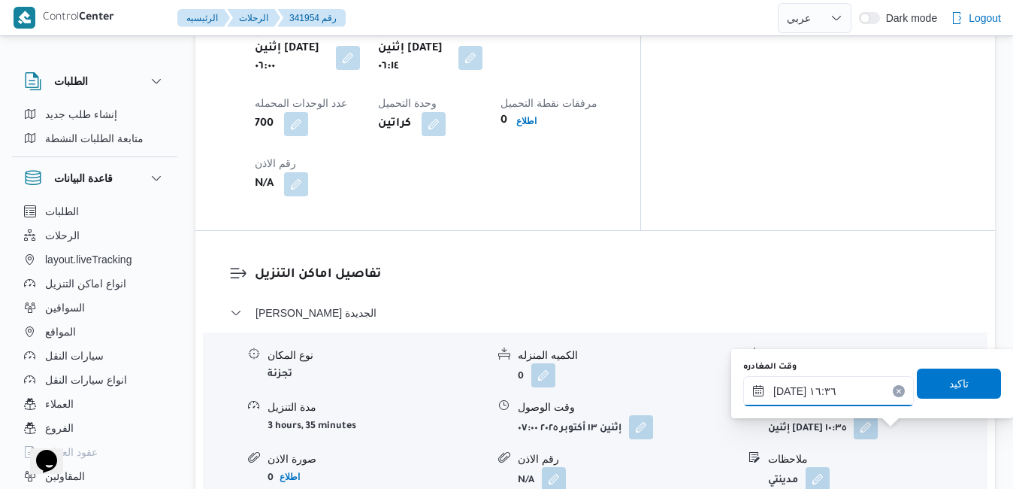
click at [826, 391] on input "١٣/١٠/٢٠٢٥ ١٦:٣٦" at bounding box center [828, 391] width 171 height 30
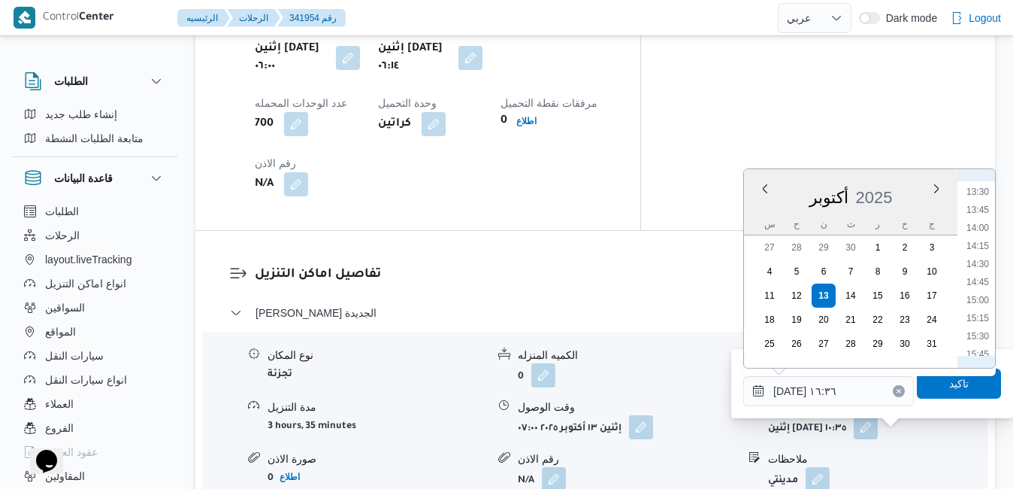
scroll to position [946, 0]
click at [979, 322] on li "15:00" at bounding box center [977, 324] width 35 height 15
type input "١٣/١٠/٢٠٢٥ ١٥:٠٠"
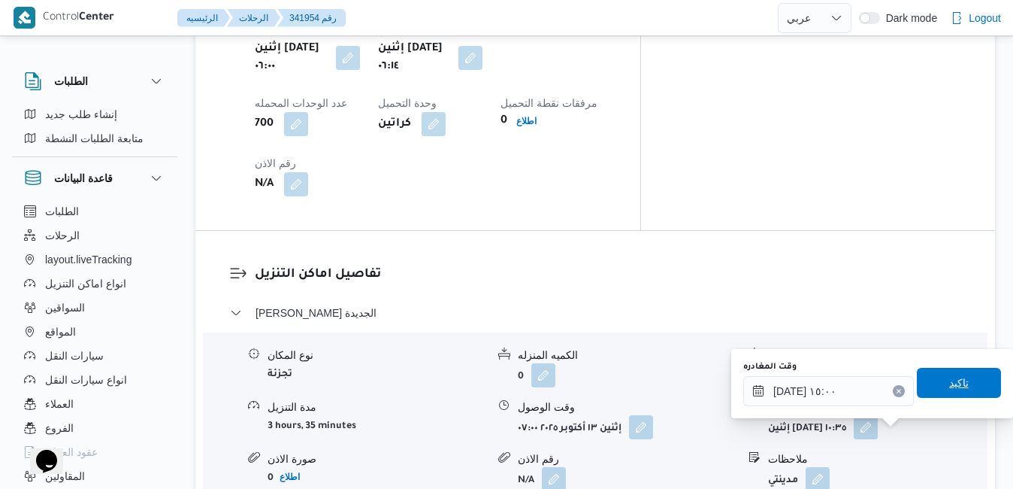
click at [949, 384] on span "تاكيد" at bounding box center [959, 383] width 20 height 18
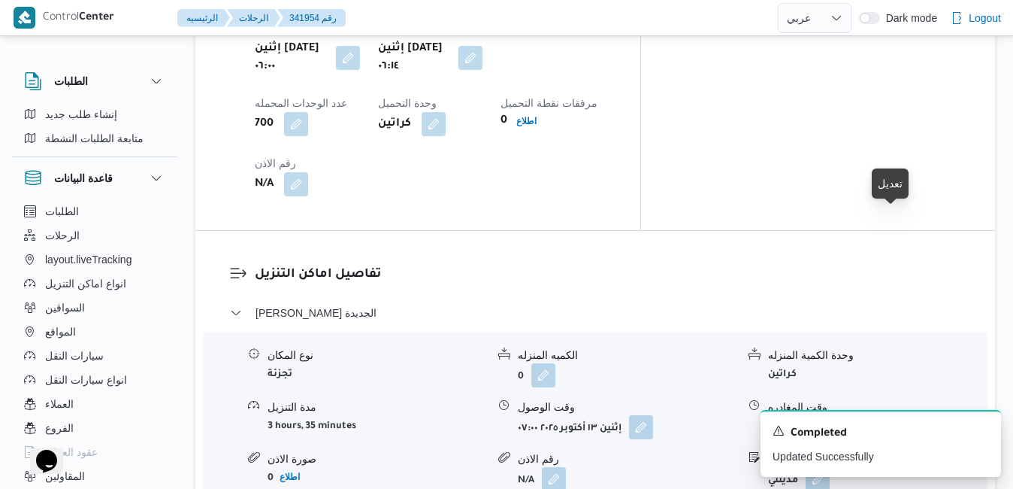
click at [878, 414] on button "button" at bounding box center [866, 426] width 24 height 24
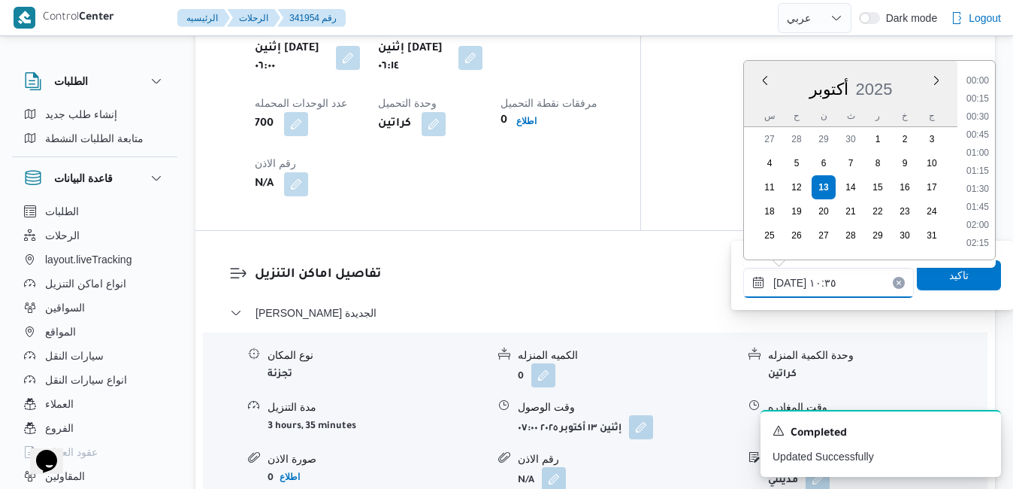
click at [835, 283] on input "١٣/١٠/٢٠٢٥ ١٠:٣٥" at bounding box center [828, 283] width 171 height 30
click at [984, 113] on li "14:00" at bounding box center [977, 119] width 35 height 15
type input "١٣/١٠/٢٠٢٥ ١٤:٠٠"
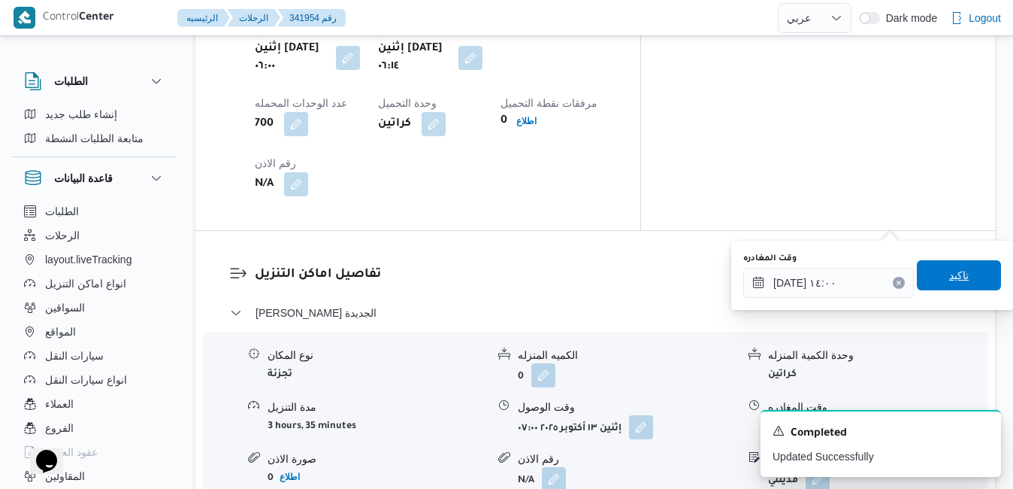
click at [935, 274] on span "تاكيد" at bounding box center [959, 275] width 84 height 30
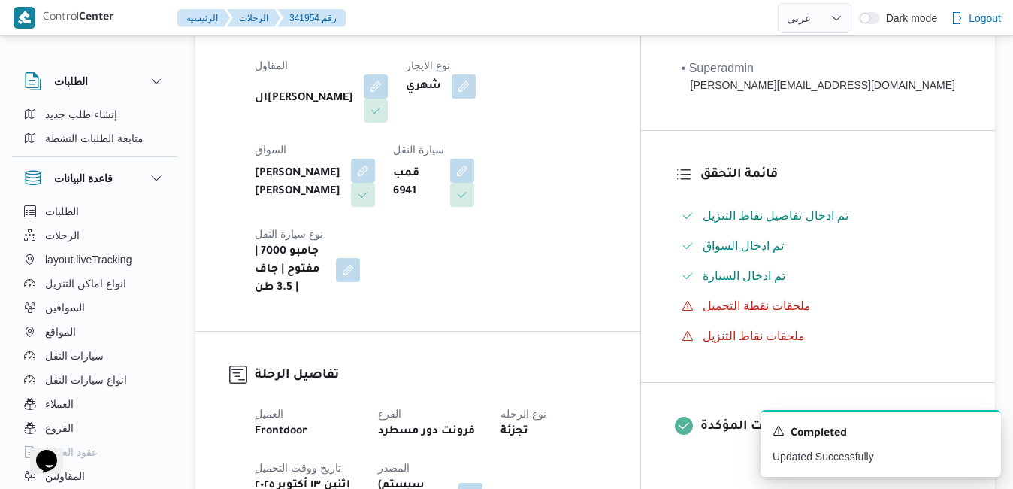
scroll to position [0, 0]
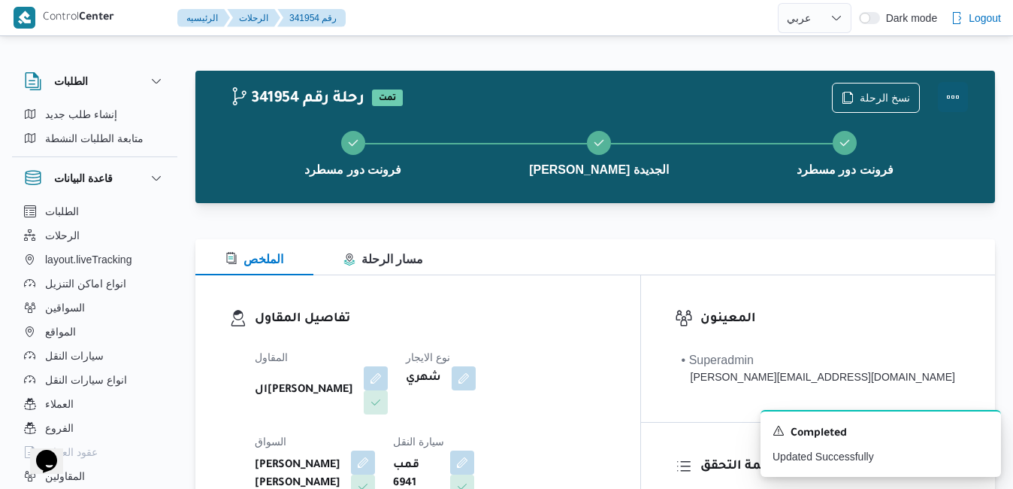
click at [951, 95] on button "Actions" at bounding box center [953, 97] width 30 height 30
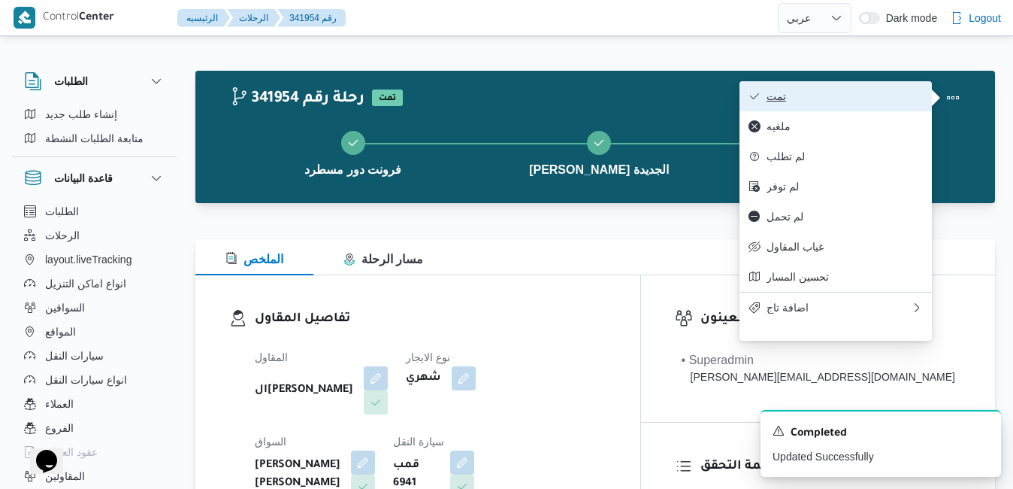
click at [909, 91] on span "تمت" at bounding box center [845, 96] width 156 height 12
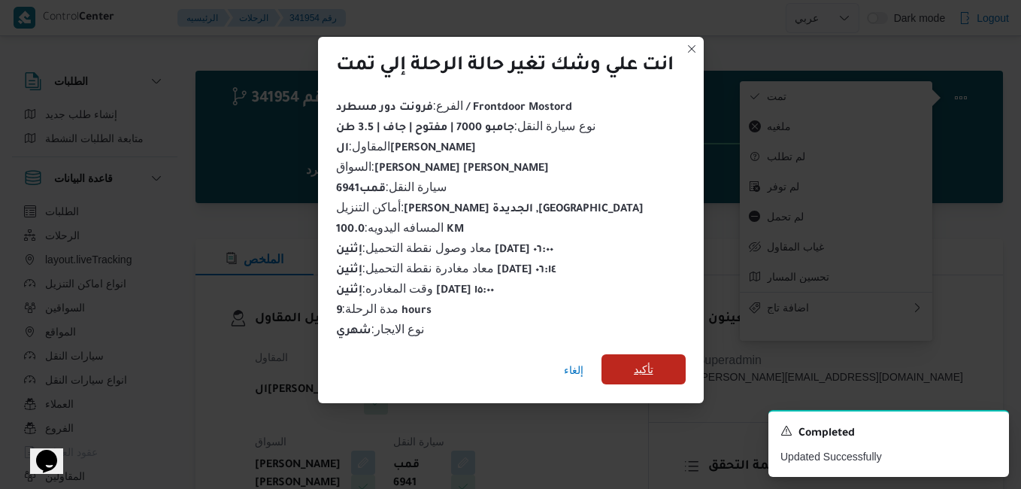
click at [656, 358] on span "تأكيد" at bounding box center [643, 369] width 84 height 30
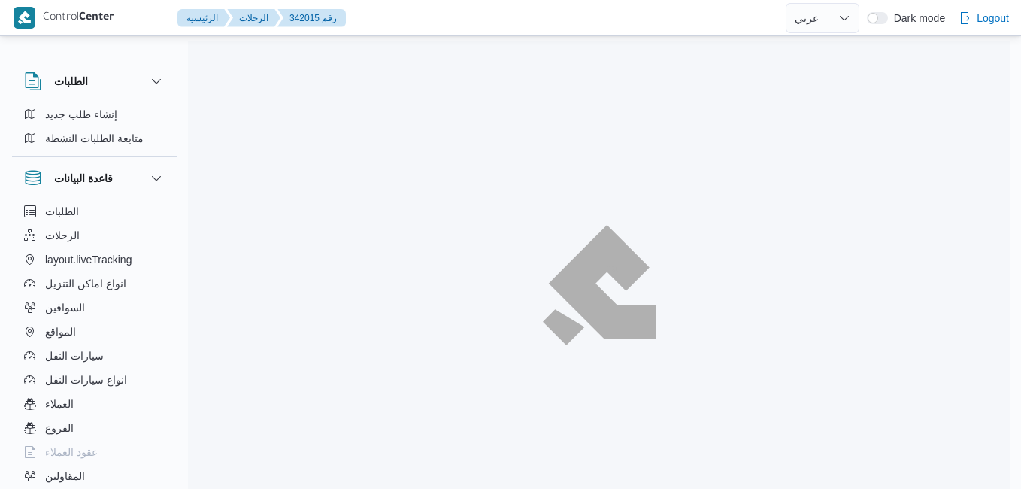
select select "ar"
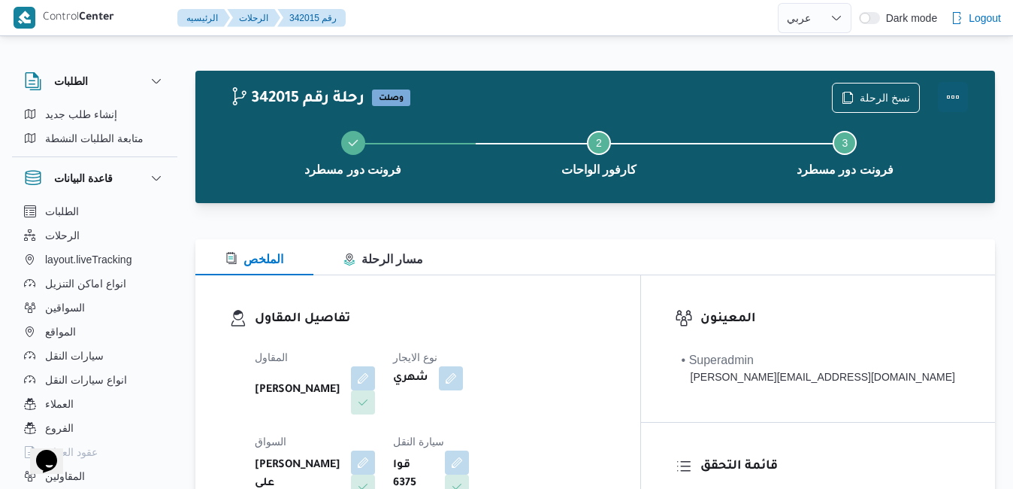
click at [957, 107] on button "Actions" at bounding box center [953, 97] width 30 height 30
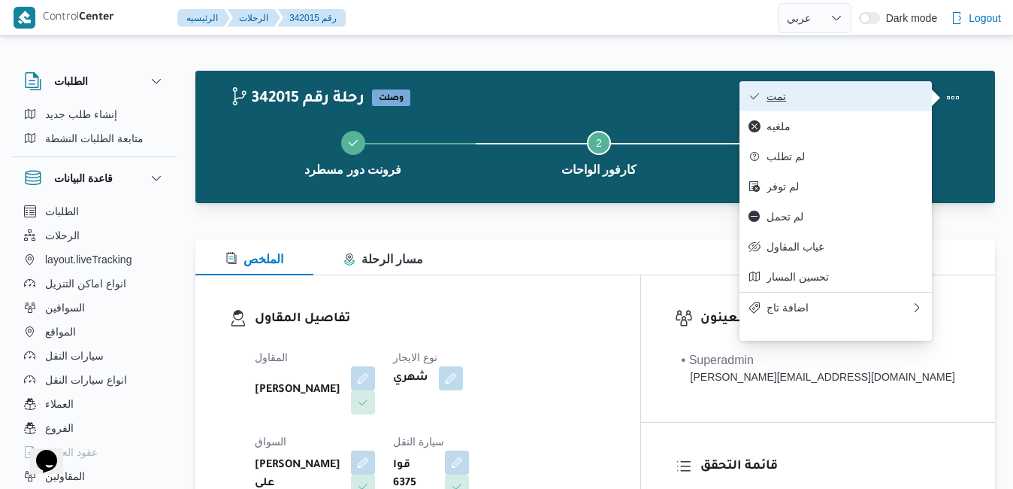
click at [897, 95] on span "تمت" at bounding box center [845, 96] width 156 height 12
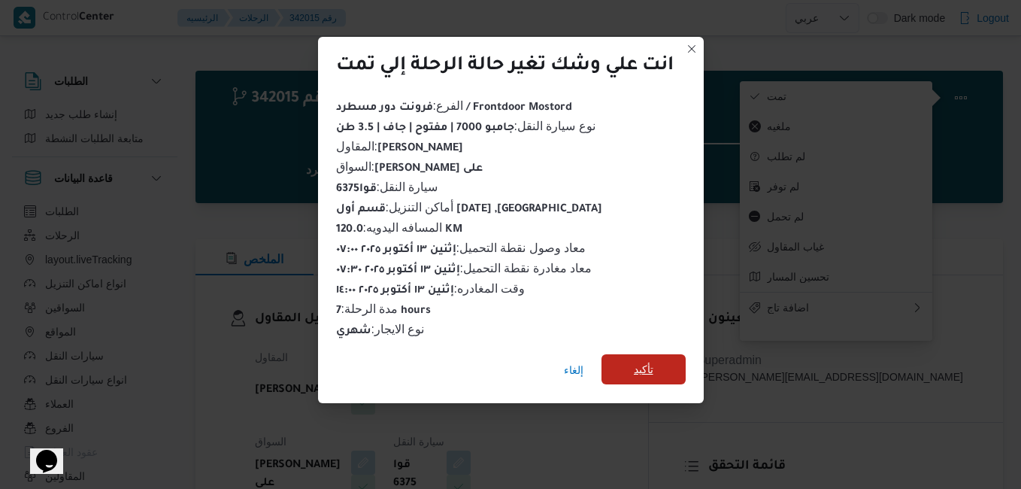
click at [672, 369] on span "تأكيد" at bounding box center [643, 369] width 84 height 30
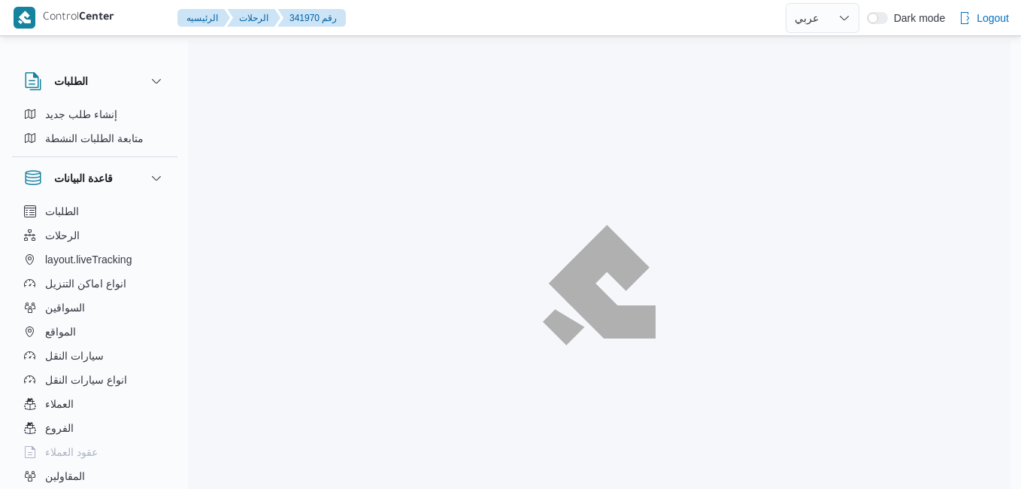
select select "ar"
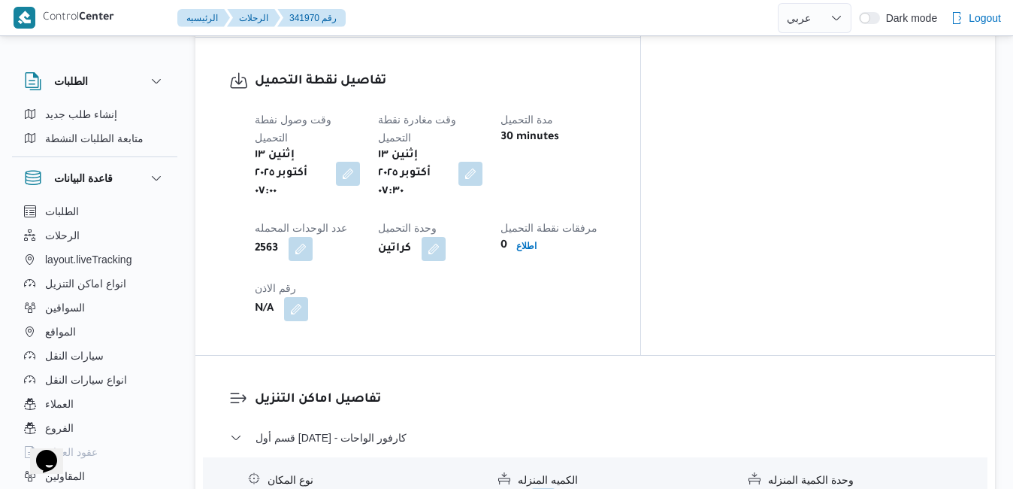
scroll to position [1353, 0]
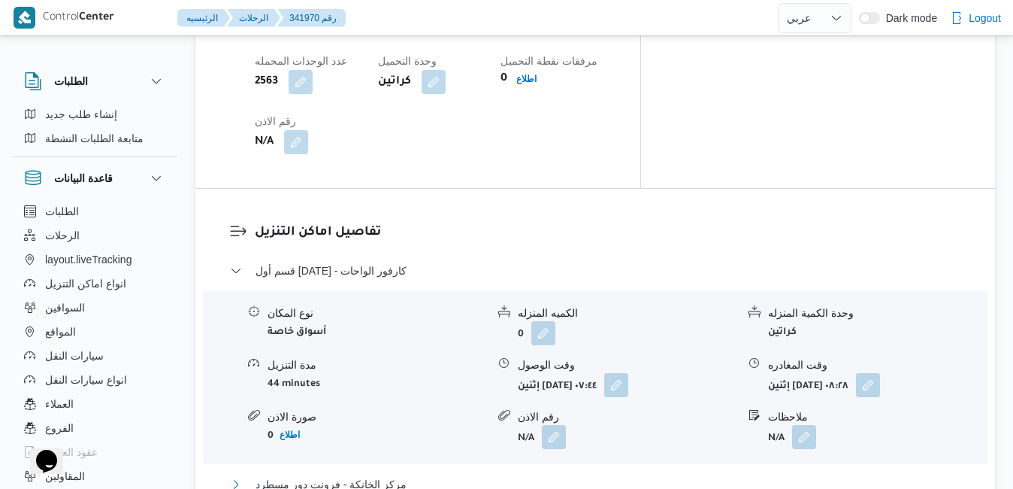
click at [492, 475] on button "مركز الخانكة - فرونت دور مسطرد" at bounding box center [595, 484] width 731 height 18
click at [628, 372] on button "button" at bounding box center [616, 384] width 24 height 24
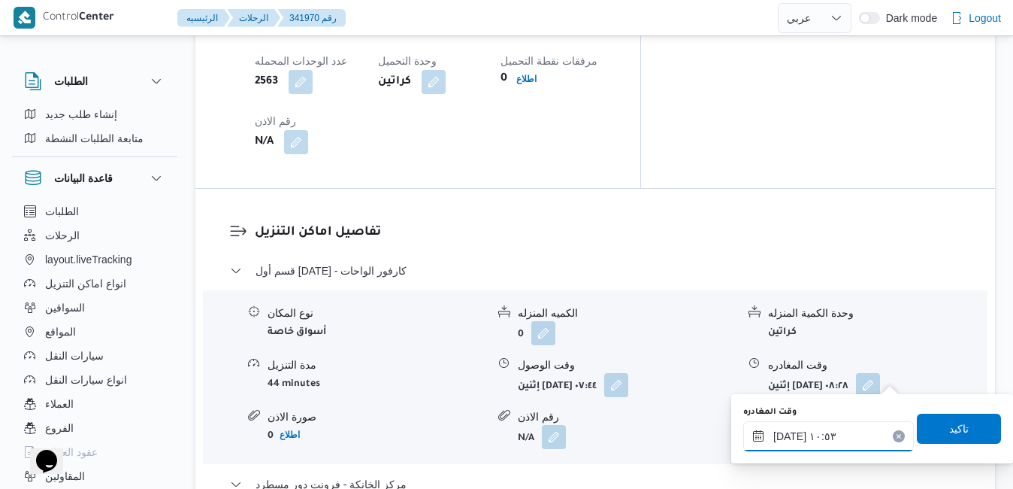
click at [838, 428] on input "[DATE] ١٠:٥٣" at bounding box center [828, 436] width 171 height 30
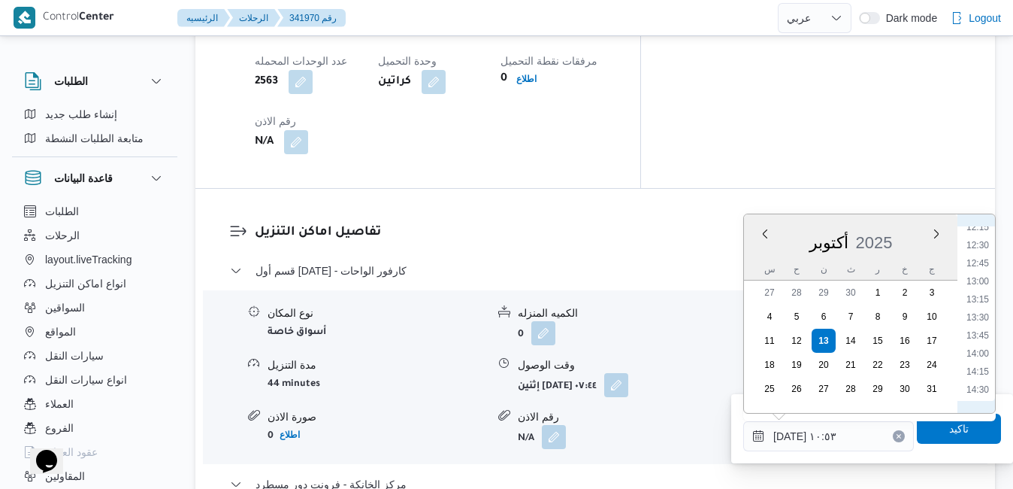
scroll to position [989, 0]
click at [985, 274] on li "14:15" at bounding box center [977, 272] width 35 height 15
type input "[DATE] ١٤:١٥"
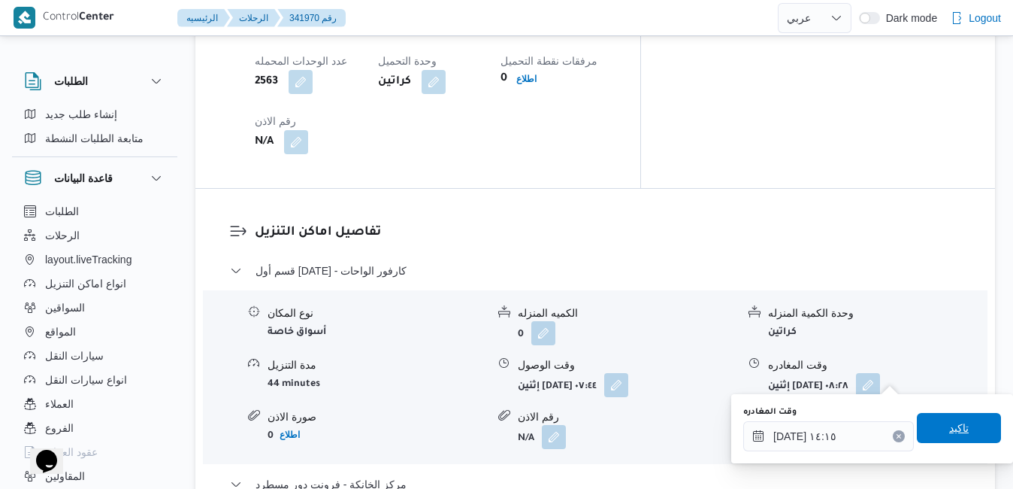
click at [935, 431] on span "تاكيد" at bounding box center [959, 428] width 84 height 30
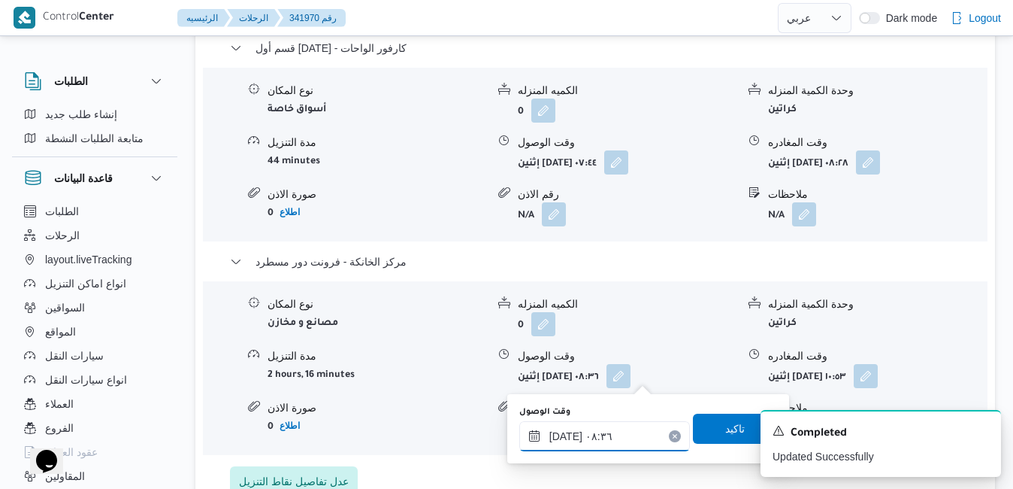
click at [609, 433] on input "١٣/١٠/٢٠٢٥ ٠٨:٣٦" at bounding box center [604, 436] width 171 height 30
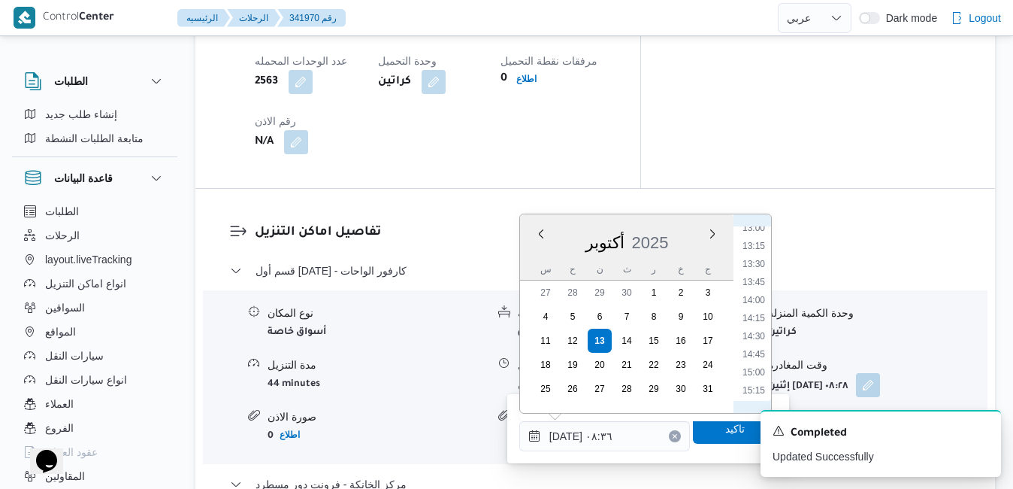
scroll to position [979, 0]
click at [758, 266] on li "14:00" at bounding box center [754, 264] width 35 height 15
type input "[DATE] ١٤:٠٠"
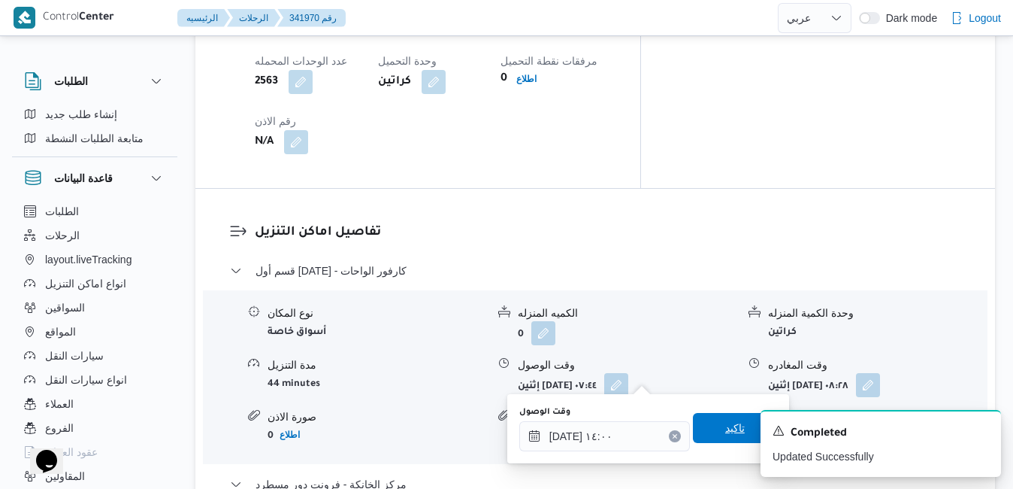
click at [697, 431] on span "تاكيد" at bounding box center [735, 428] width 84 height 30
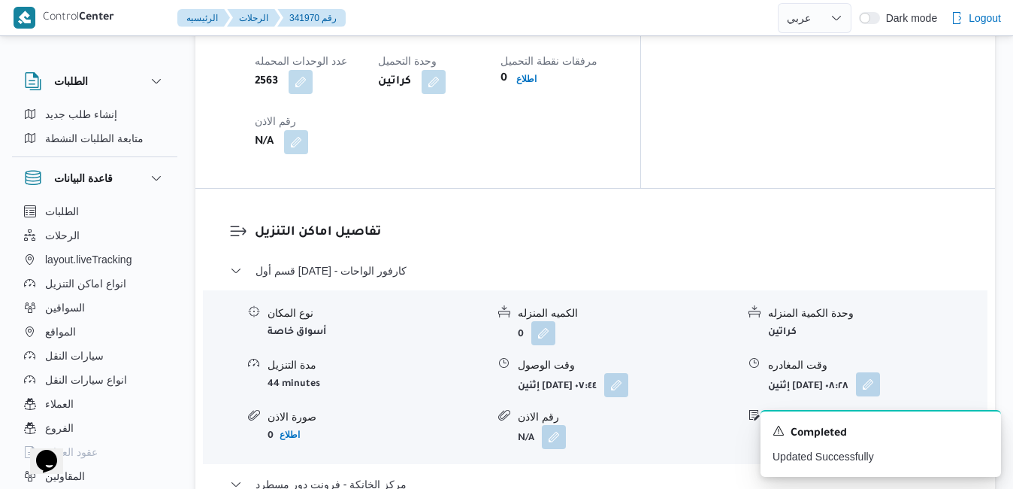
click at [880, 372] on button "button" at bounding box center [868, 384] width 24 height 24
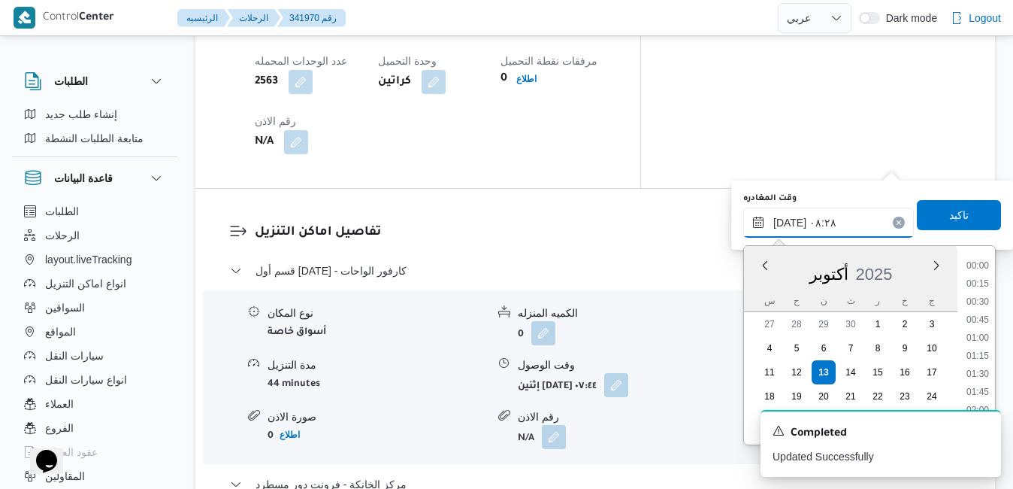
click at [832, 224] on input "١٣/١٠/٢٠٢٥ ٠٨:٢٨" at bounding box center [828, 222] width 171 height 30
click at [982, 393] on li "13:00" at bounding box center [977, 394] width 35 height 15
type input "١٣/١٠/٢٠٢٥ ١٣:٠٠"
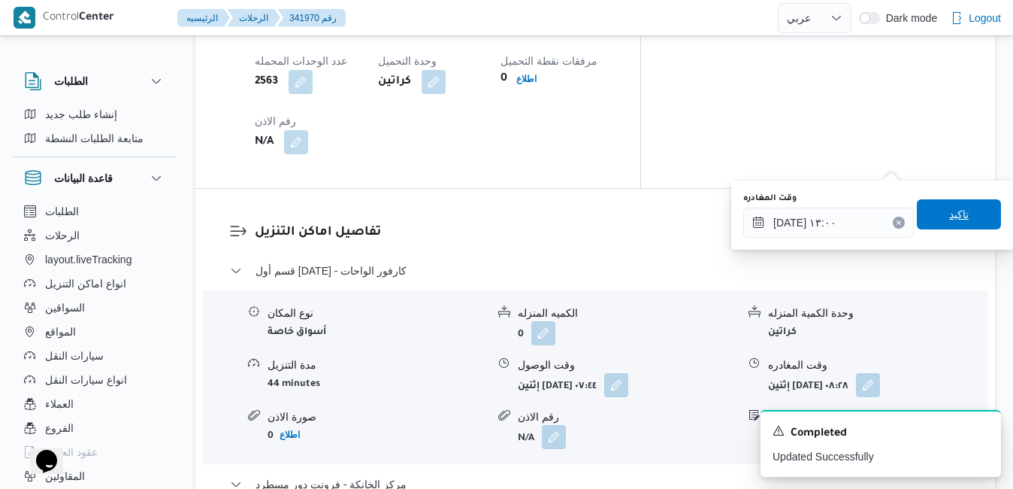
click at [972, 210] on span "تاكيد" at bounding box center [959, 214] width 84 height 30
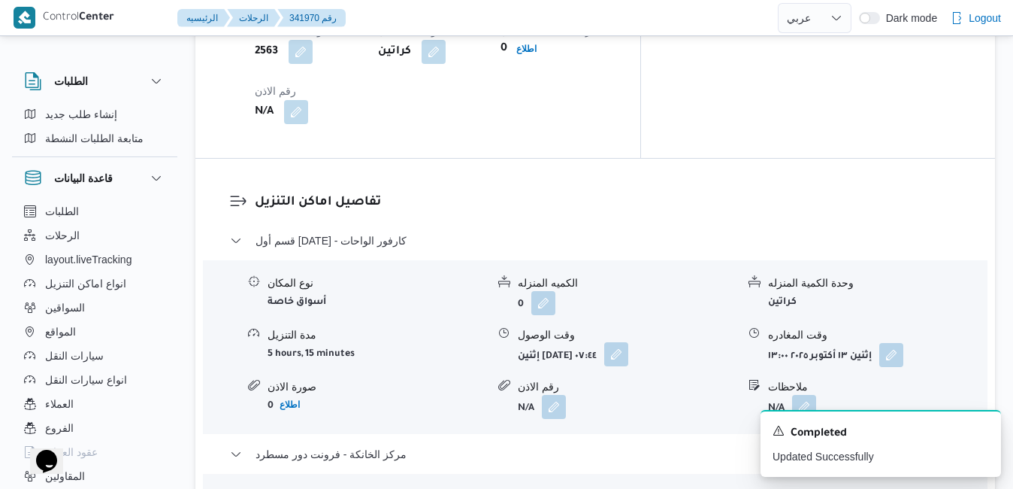
scroll to position [1413, 0]
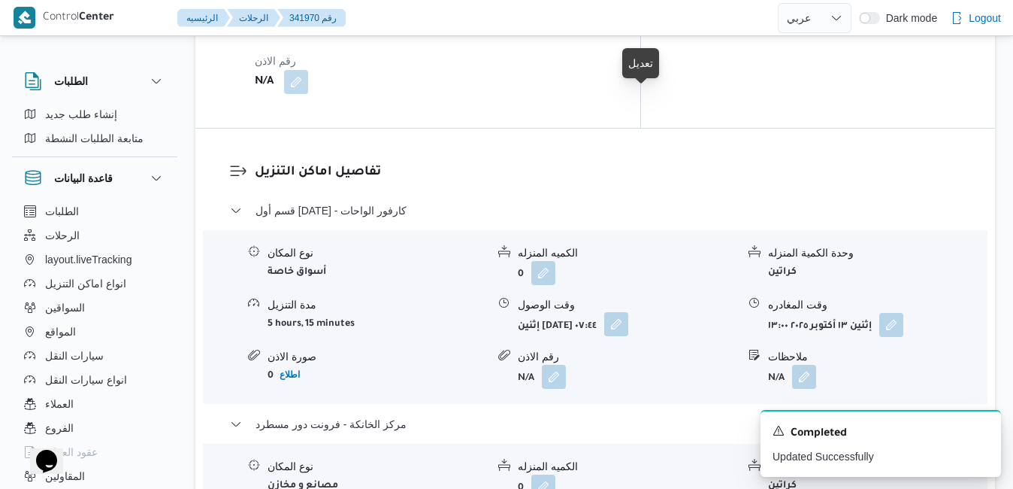
click at [628, 312] on button "button" at bounding box center [616, 324] width 24 height 24
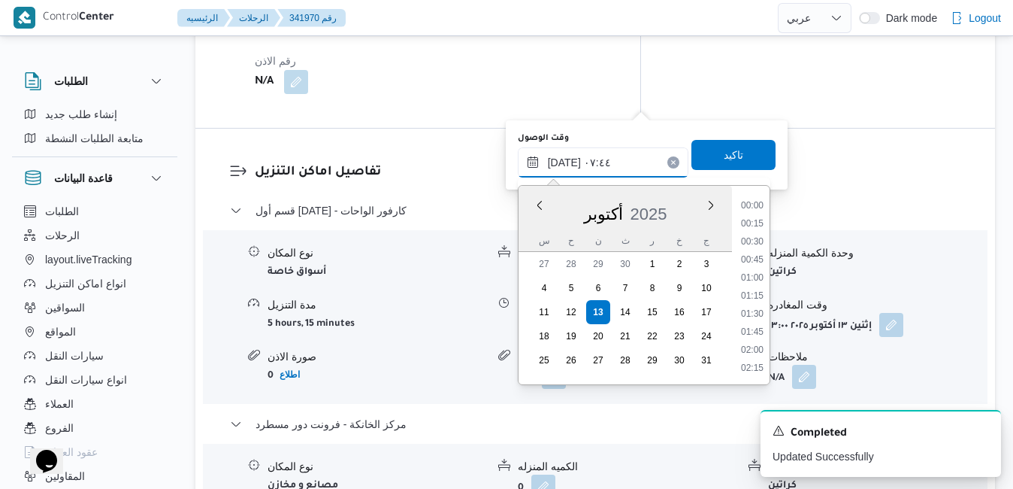
click at [606, 165] on input "١٣/١٠/٢٠٢٥ ٠٧:٤٤" at bounding box center [603, 162] width 171 height 30
click at [752, 365] on li "08:30" at bounding box center [752, 368] width 35 height 15
type input "١٣/١٠/٢٠٢٥ ٠٨:٣٠"
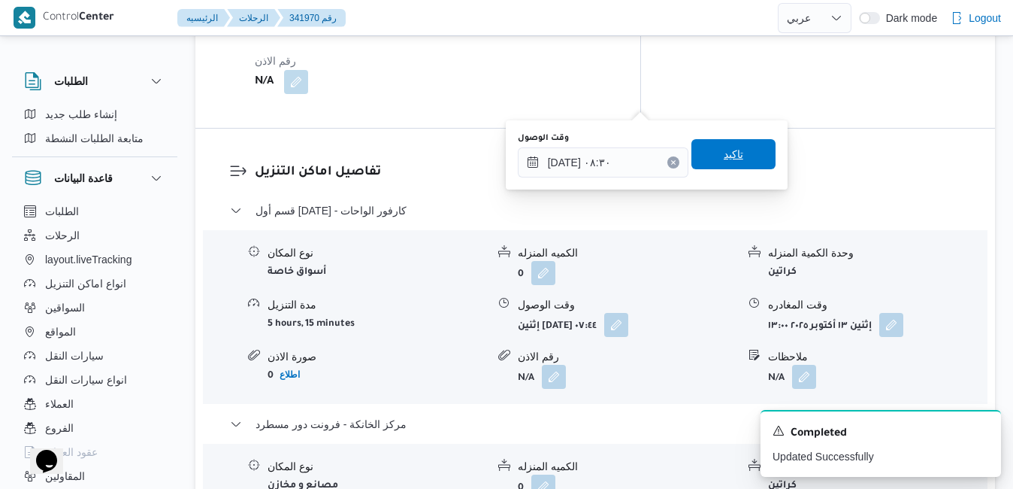
click at [734, 165] on span "تاكيد" at bounding box center [733, 154] width 84 height 30
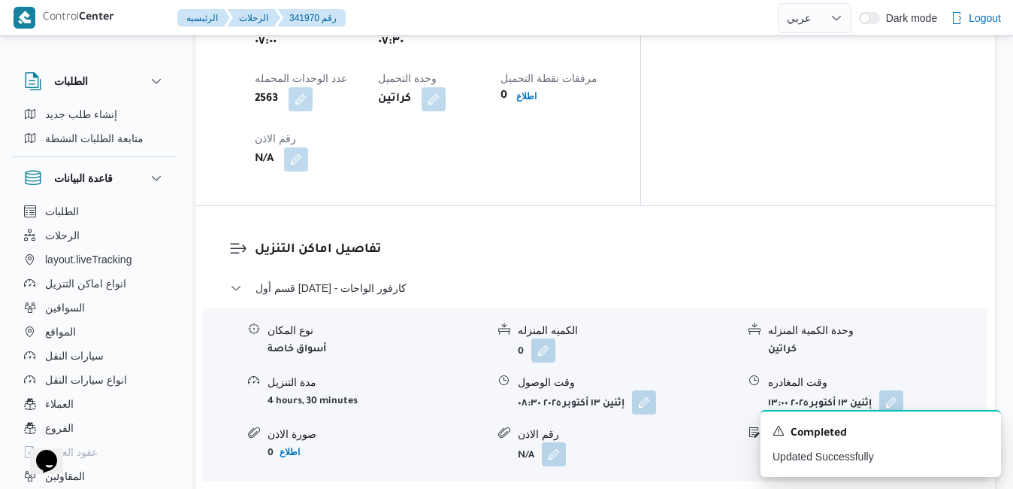
scroll to position [0, 0]
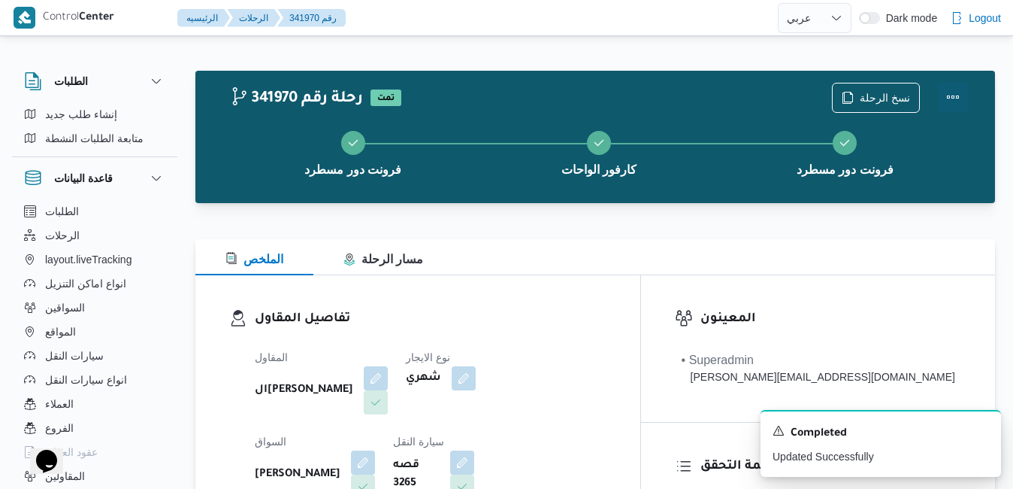
click at [954, 100] on button "Actions" at bounding box center [953, 97] width 30 height 30
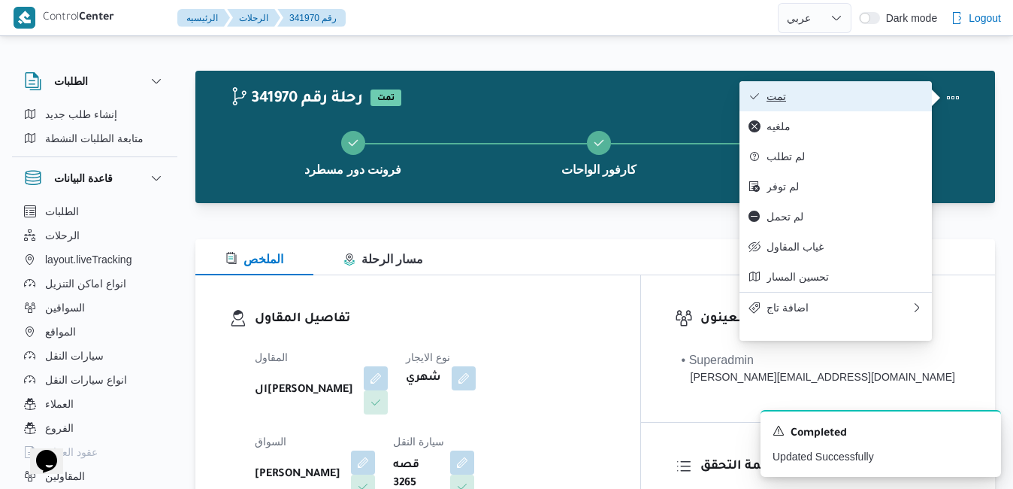
click at [879, 104] on button "تمت" at bounding box center [836, 96] width 192 height 30
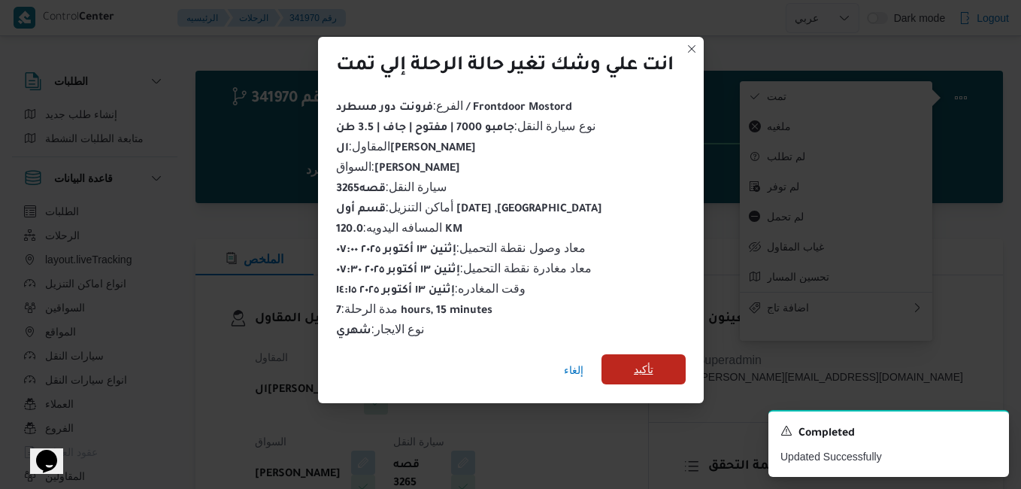
click at [647, 360] on span "تأكيد" at bounding box center [644, 369] width 20 height 18
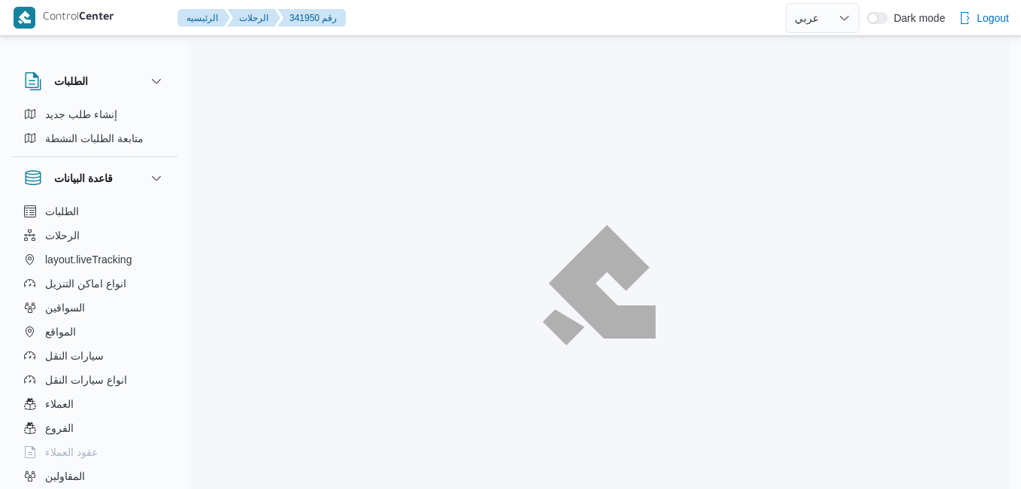
select select "ar"
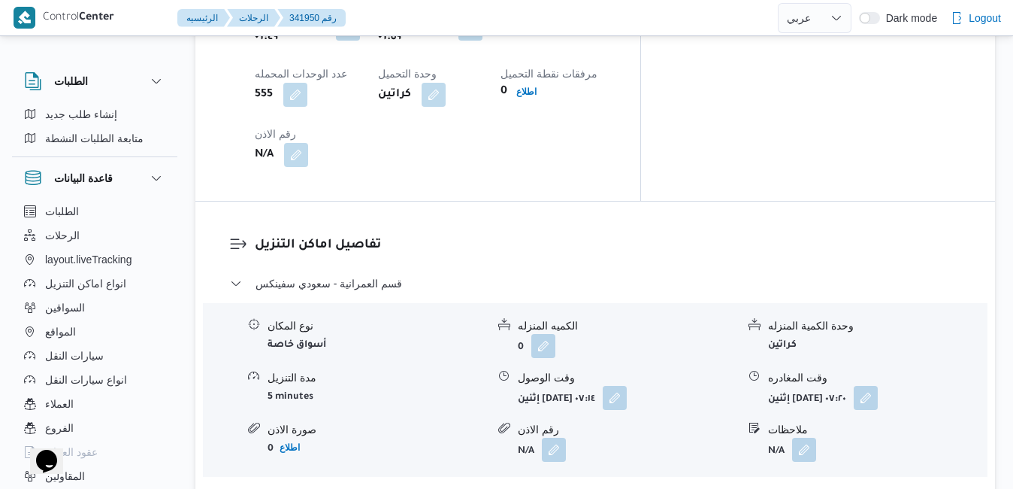
scroll to position [1323, 0]
click at [627, 384] on button "button" at bounding box center [615, 396] width 24 height 24
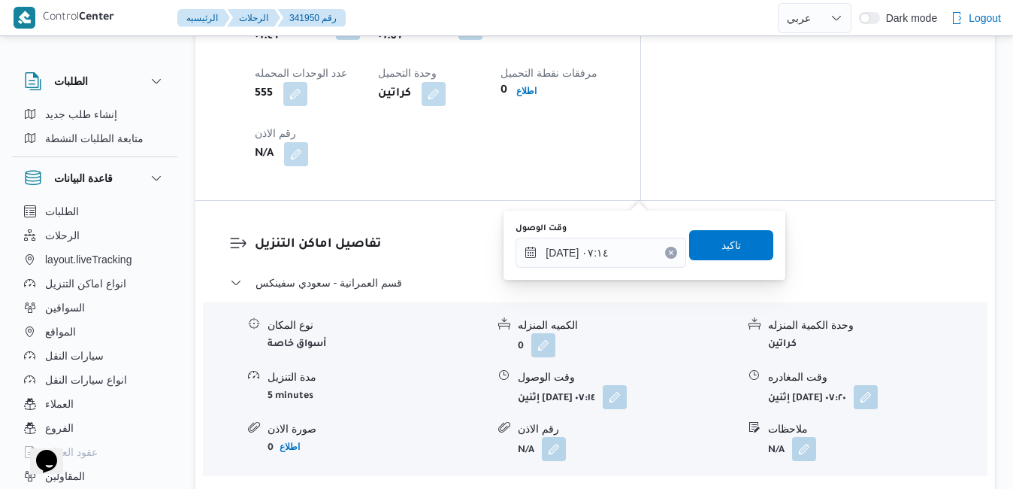
click at [521, 487] on button "مركز الخانكة - فرونت دور مسطرد" at bounding box center [595, 496] width 731 height 18
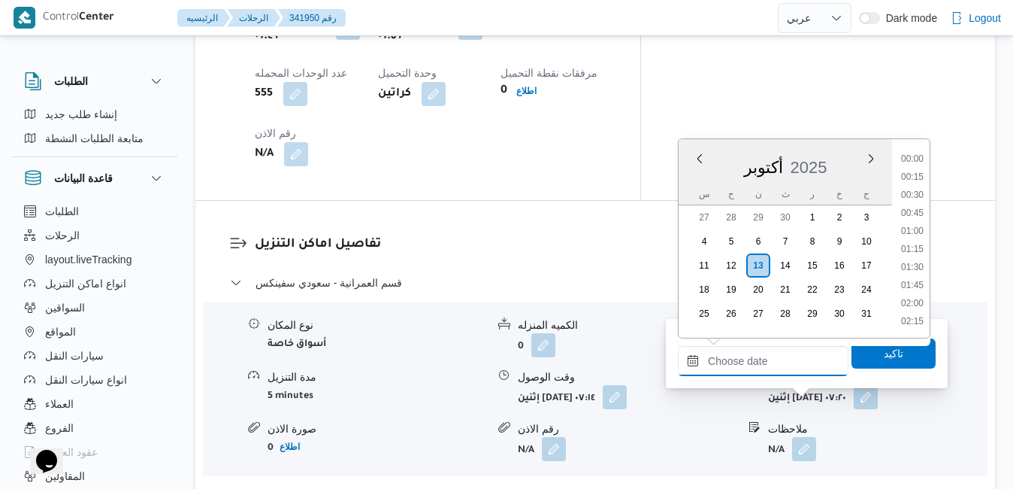
click at [771, 369] on input "وقت المغادره" at bounding box center [763, 361] width 171 height 30
click at [696, 179] on div "أكتوبر 2025" at bounding box center [785, 164] width 213 height 38
click at [914, 247] on li "14:15" at bounding box center [912, 248] width 35 height 15
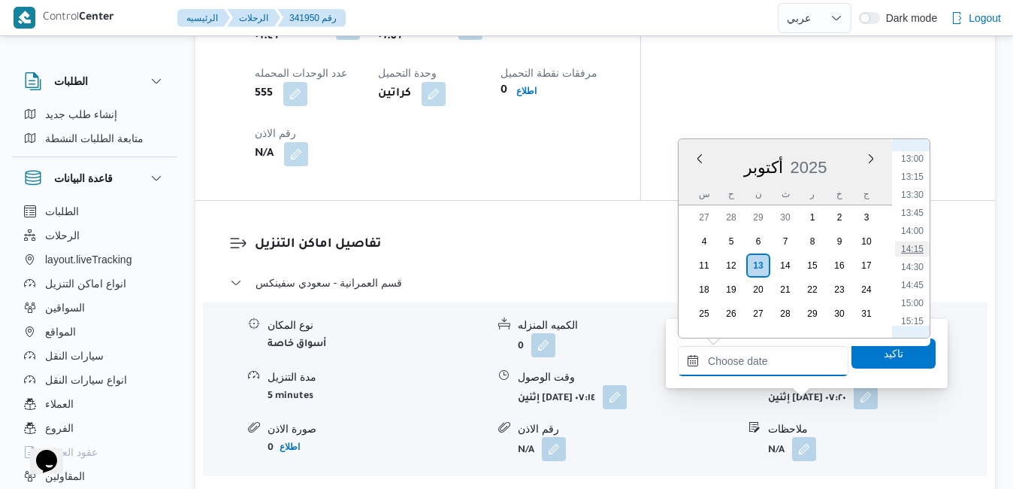
type input "١٣/١٠/٢٠٢٥ ١٤:١٥"
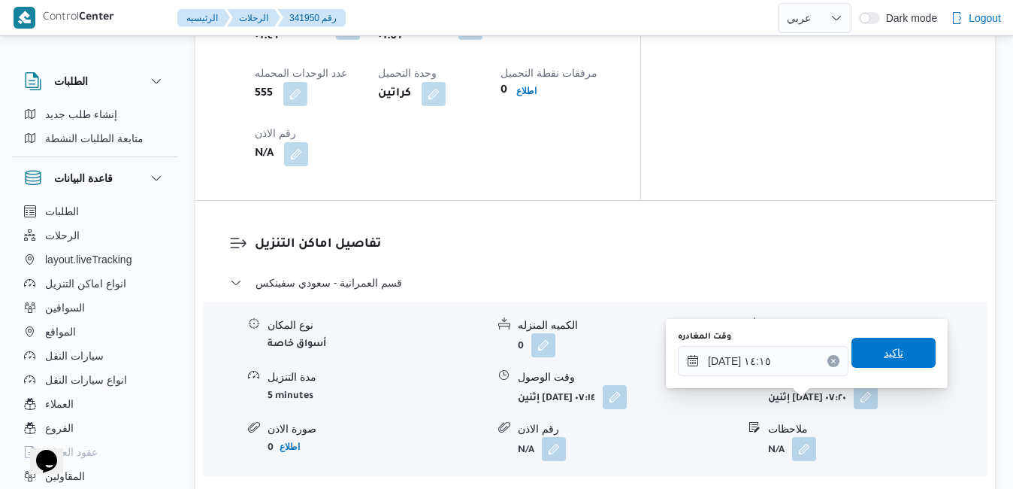
click at [867, 350] on span "تاكيد" at bounding box center [894, 352] width 84 height 30
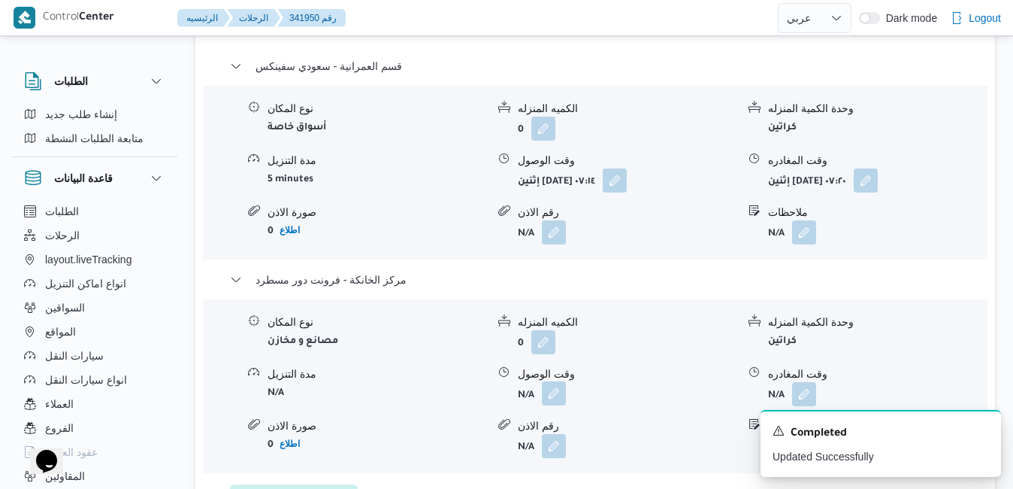
click at [554, 404] on button "button" at bounding box center [554, 393] width 24 height 24
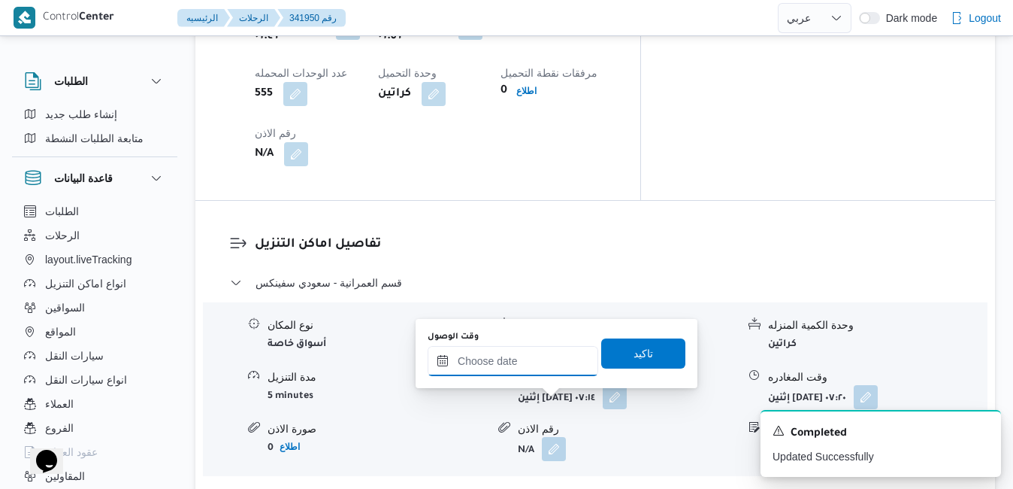
click at [521, 367] on input "وقت الوصول" at bounding box center [513, 361] width 171 height 30
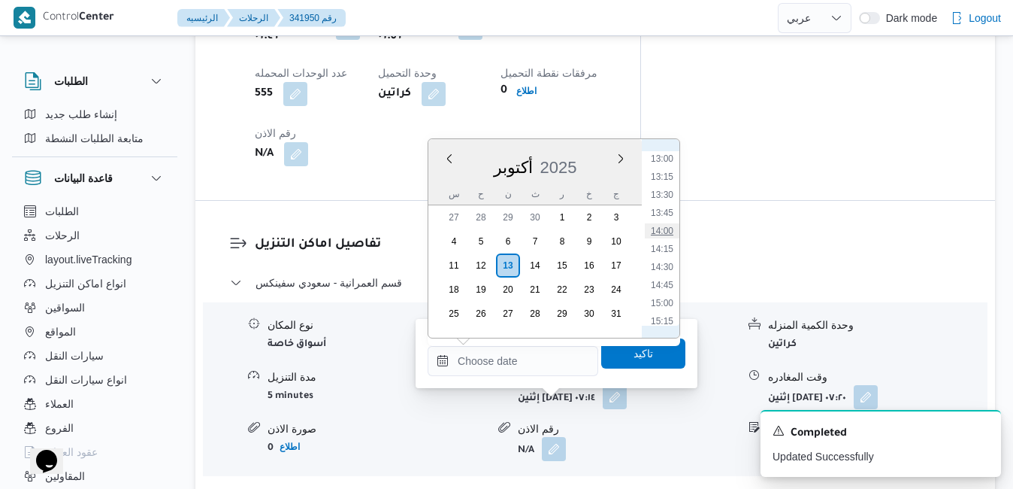
click at [666, 231] on li "14:00" at bounding box center [662, 230] width 35 height 15
type input "[DATE] ١٤:٠٠"
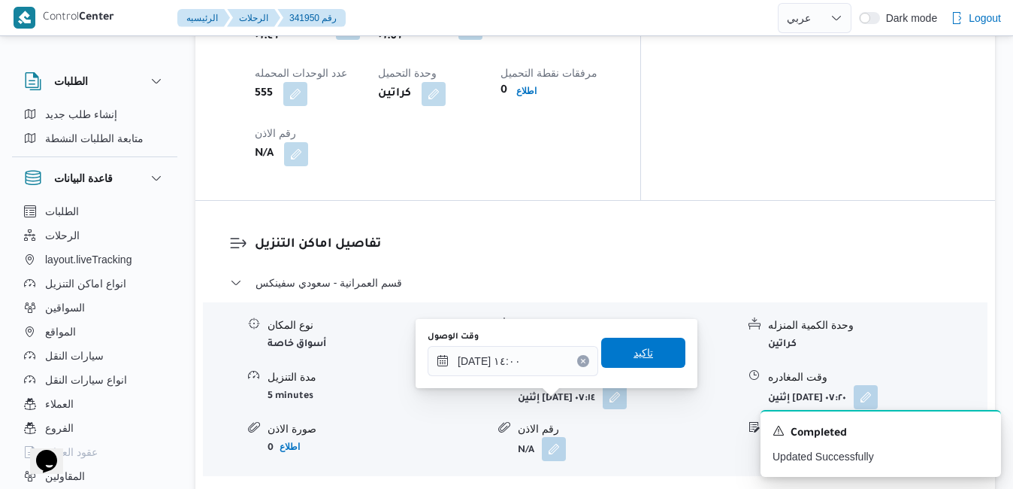
click at [635, 359] on span "تاكيد" at bounding box center [644, 352] width 20 height 18
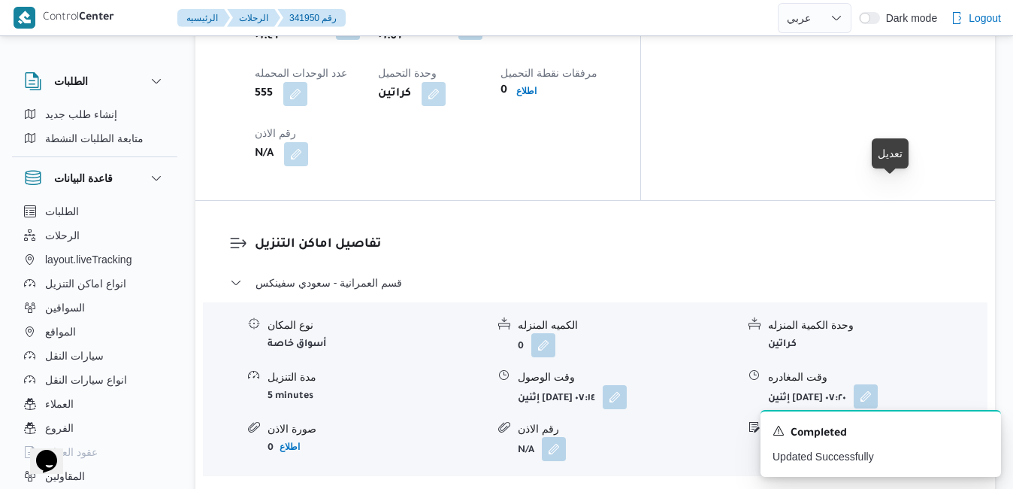
click at [878, 384] on button "button" at bounding box center [866, 396] width 24 height 24
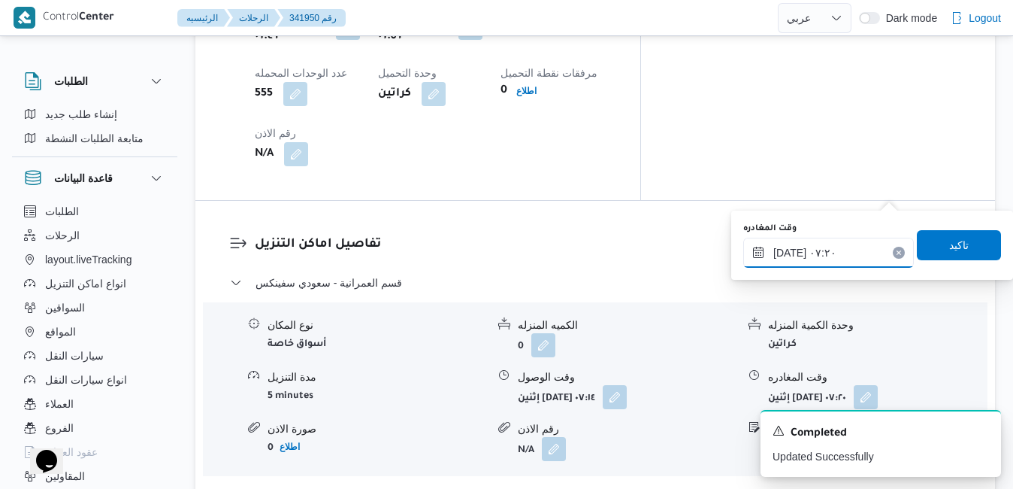
click at [807, 254] on input "١٣/١٠/٢٠٢٥ ٠٧:٢٠" at bounding box center [828, 252] width 171 height 30
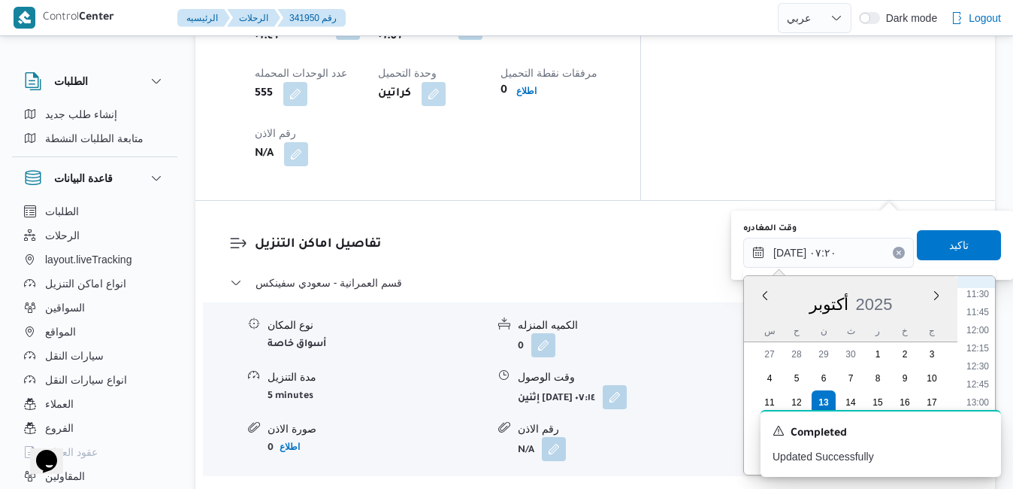
scroll to position [889, 0]
click at [983, 345] on li "13:00" at bounding box center [977, 344] width 35 height 15
type input "١٣/١٠/٢٠٢٥ ١٣:٠٠"
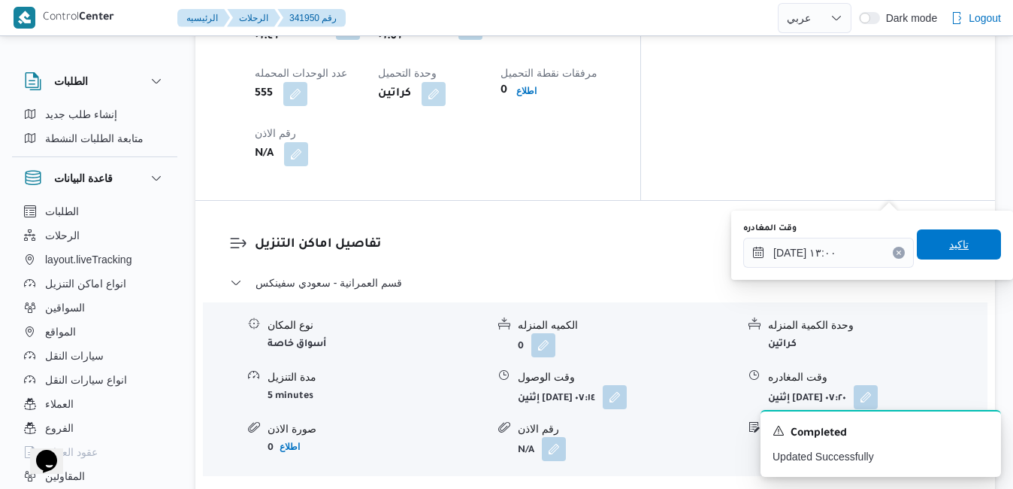
click at [949, 245] on span "تاكيد" at bounding box center [959, 244] width 20 height 18
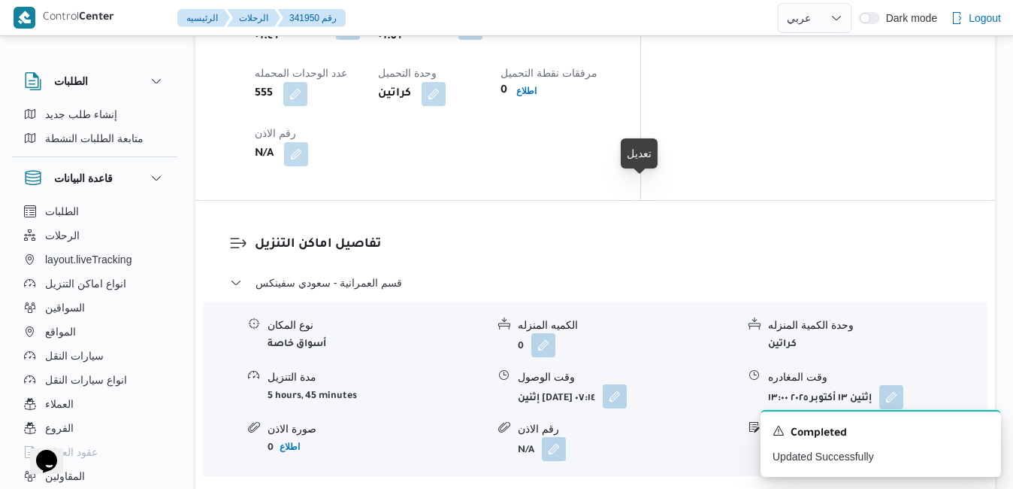
click at [627, 384] on button "button" at bounding box center [615, 396] width 24 height 24
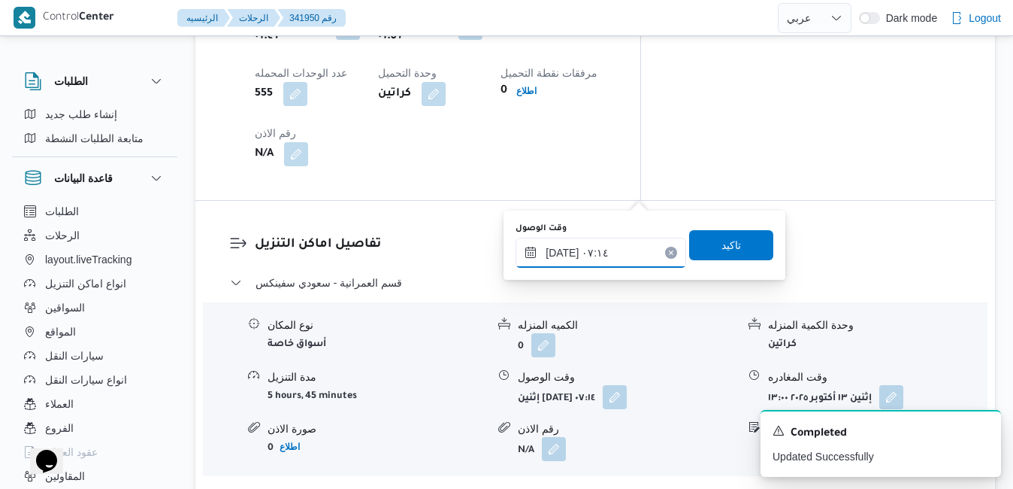
click at [603, 256] on input "١٣/١٠/٢٠٢٥ ٠٧:١٤" at bounding box center [601, 252] width 171 height 30
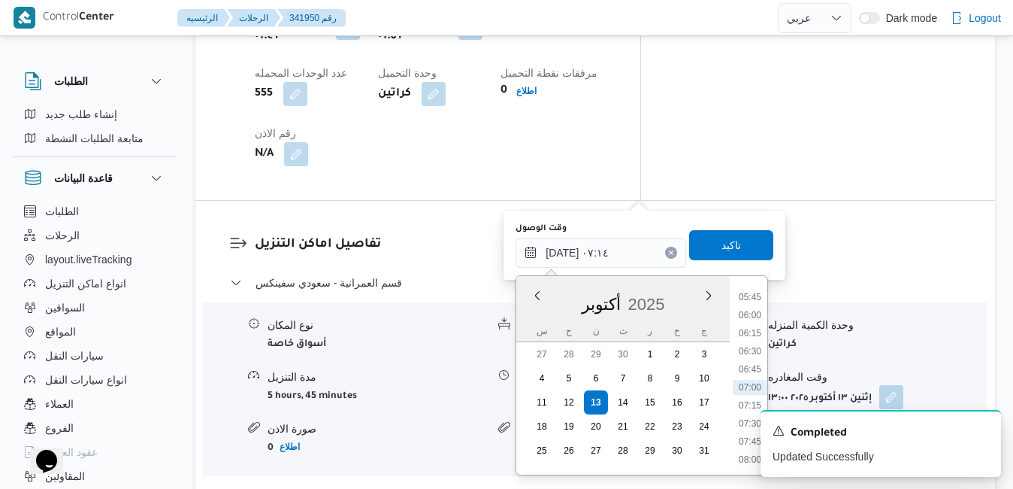
scroll to position [566, 0]
click at [748, 307] on li "08:00" at bounding box center [750, 306] width 35 height 15
type input "١٣/١٠/٢٠٢٥ ٠٨:٠٠"
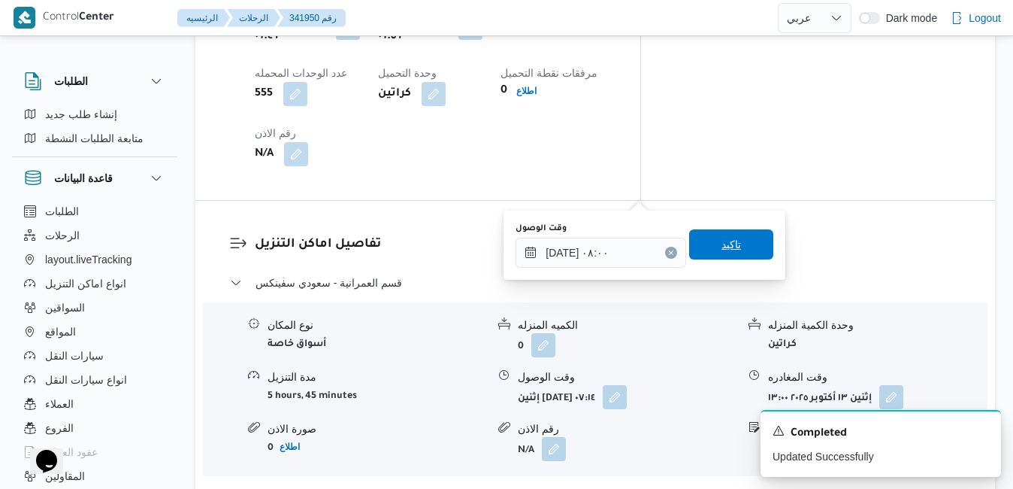
click at [734, 248] on span "تاكيد" at bounding box center [731, 244] width 84 height 30
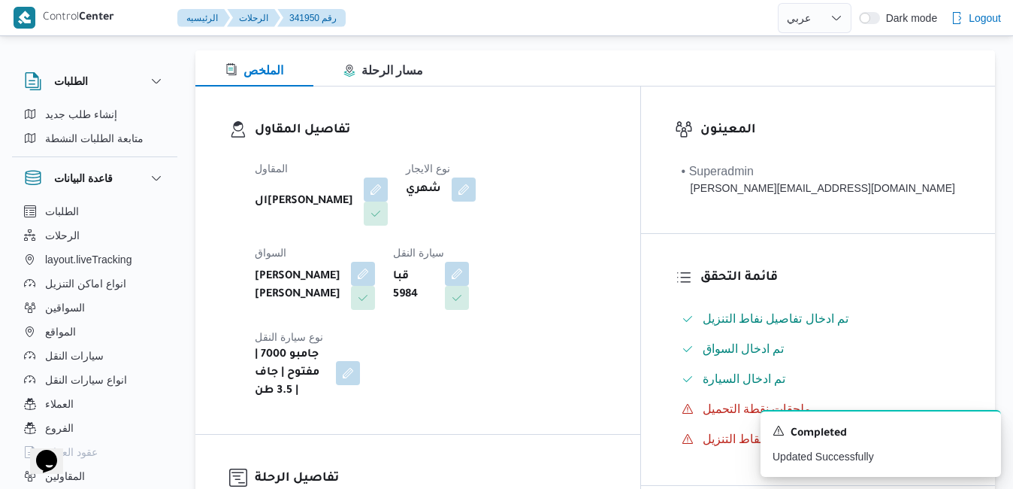
scroll to position [0, 0]
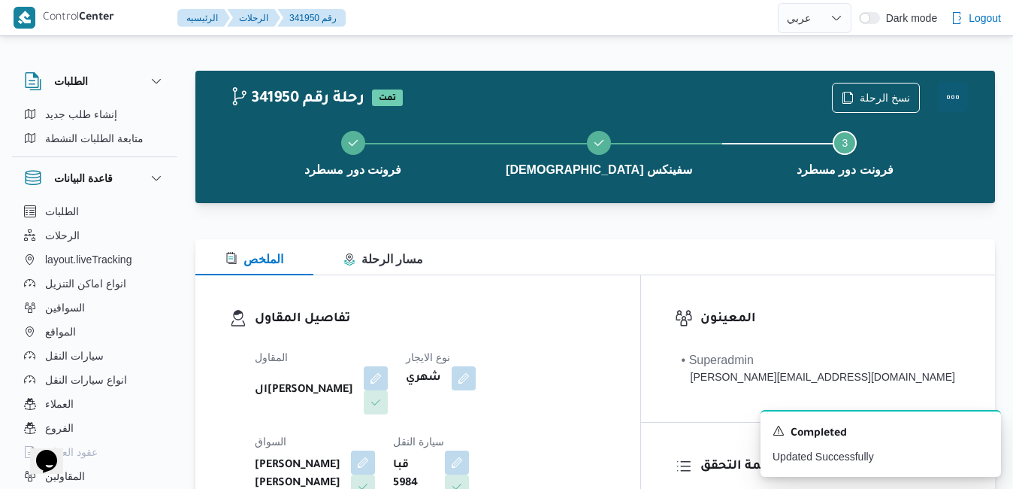
click at [952, 104] on button "Actions" at bounding box center [953, 97] width 30 height 30
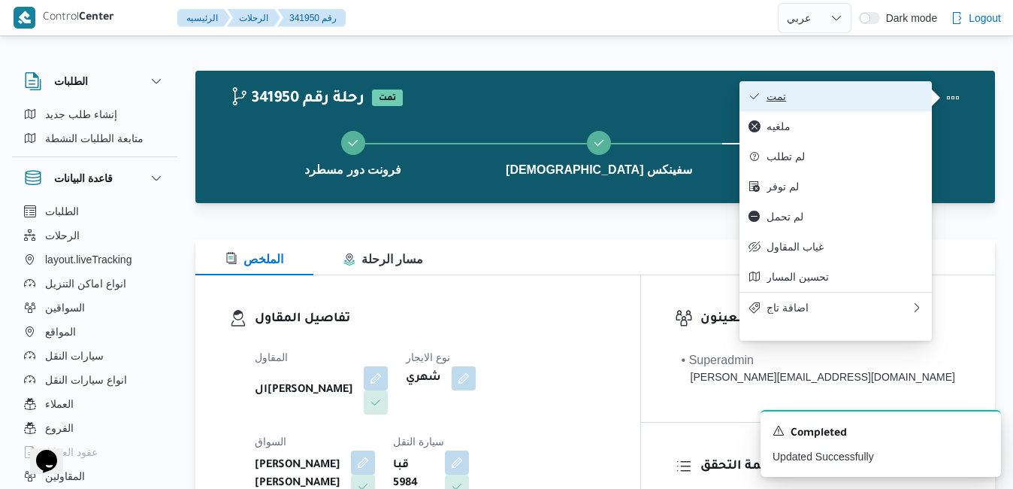
click at [852, 98] on span "تمت" at bounding box center [845, 96] width 156 height 12
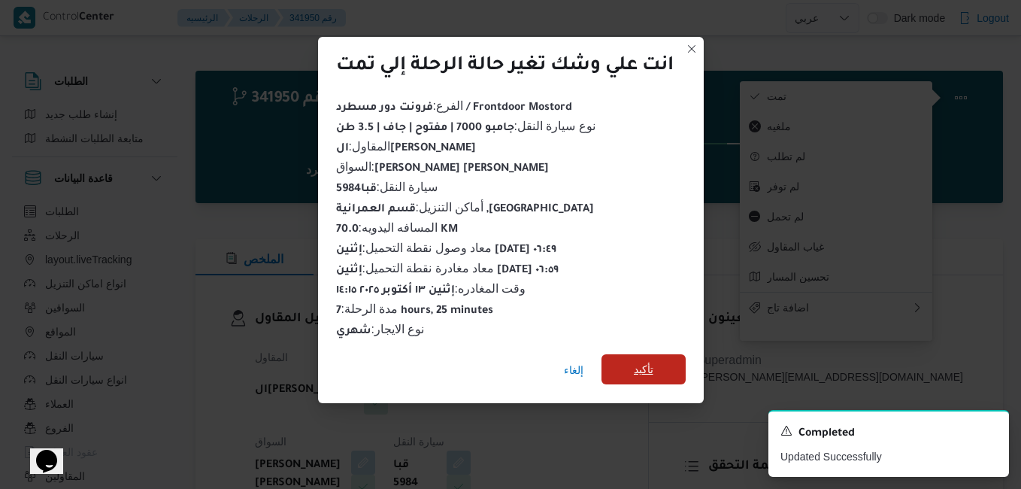
click at [628, 364] on span "تأكيد" at bounding box center [643, 369] width 84 height 30
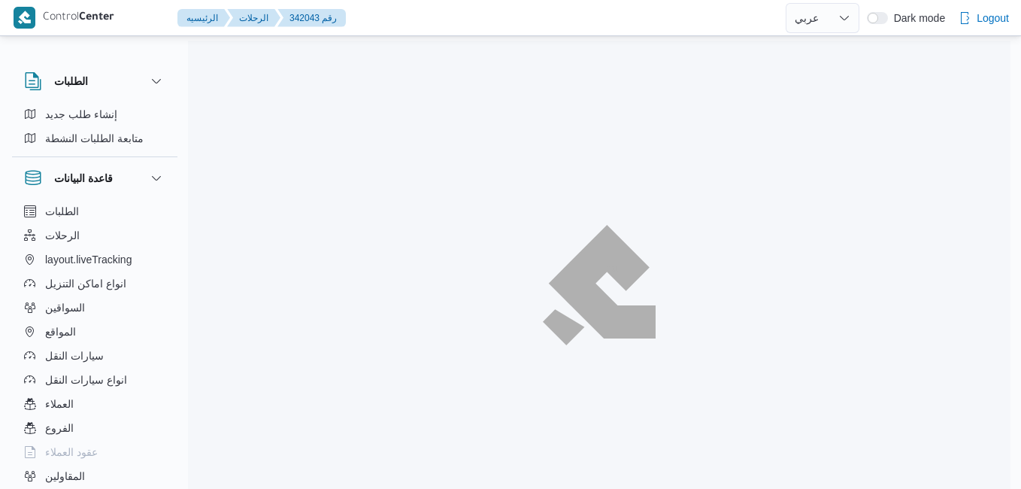
select select "ar"
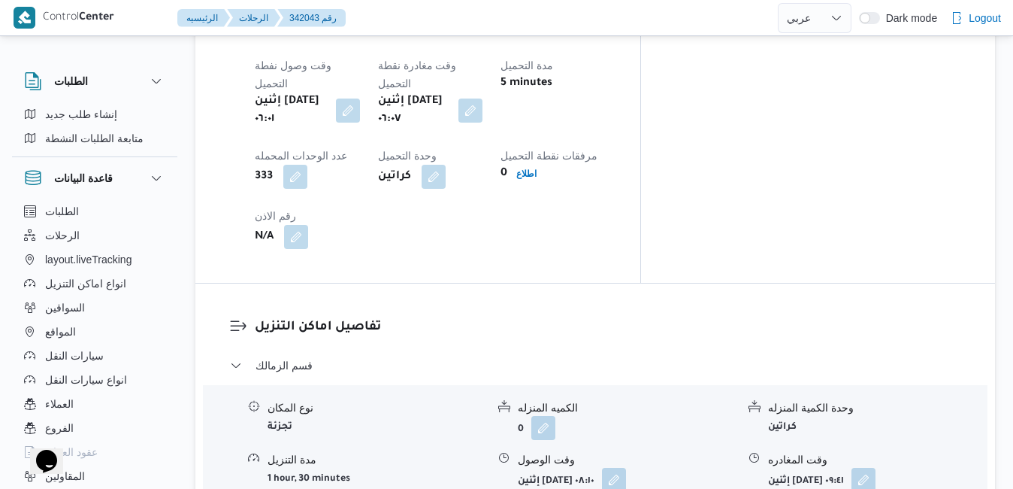
scroll to position [1263, 0]
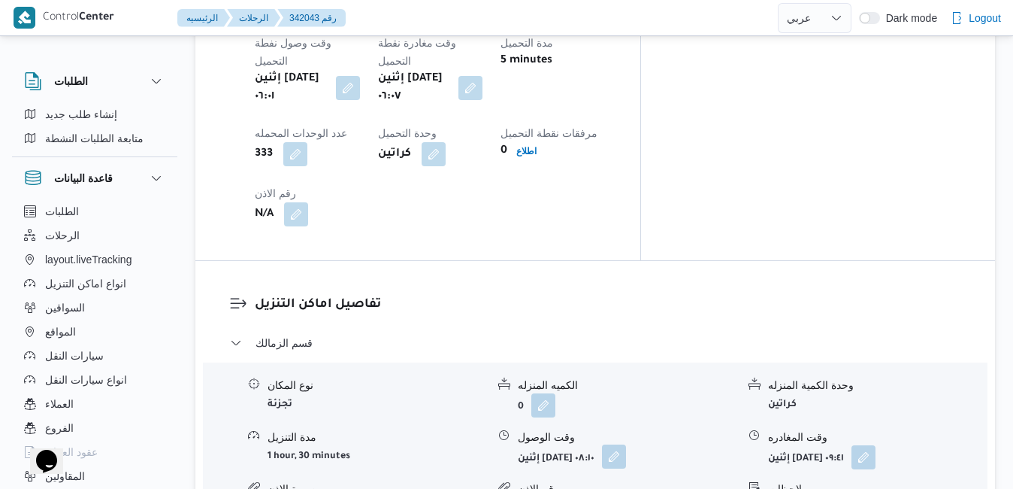
click at [626, 444] on button "button" at bounding box center [614, 456] width 24 height 24
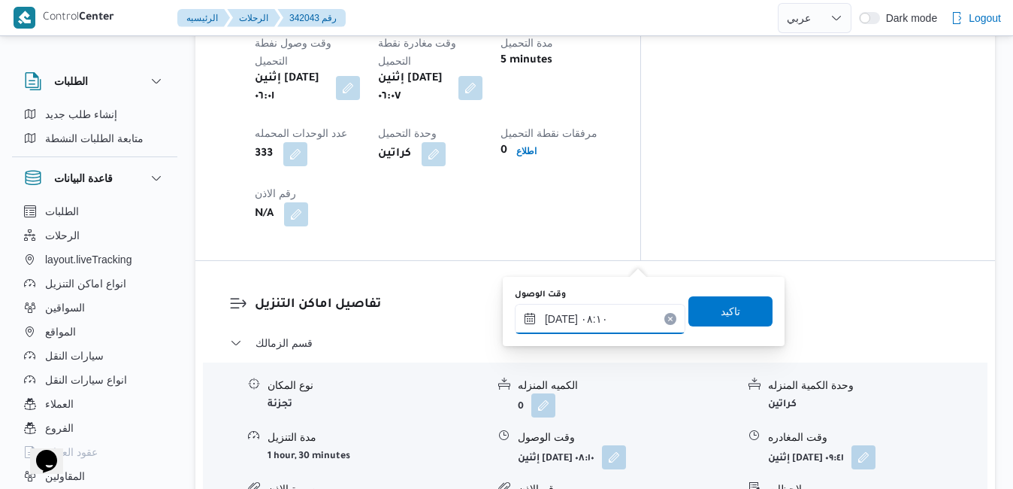
click at [559, 328] on input "[DATE] ٠٨:١٠" at bounding box center [600, 319] width 171 height 30
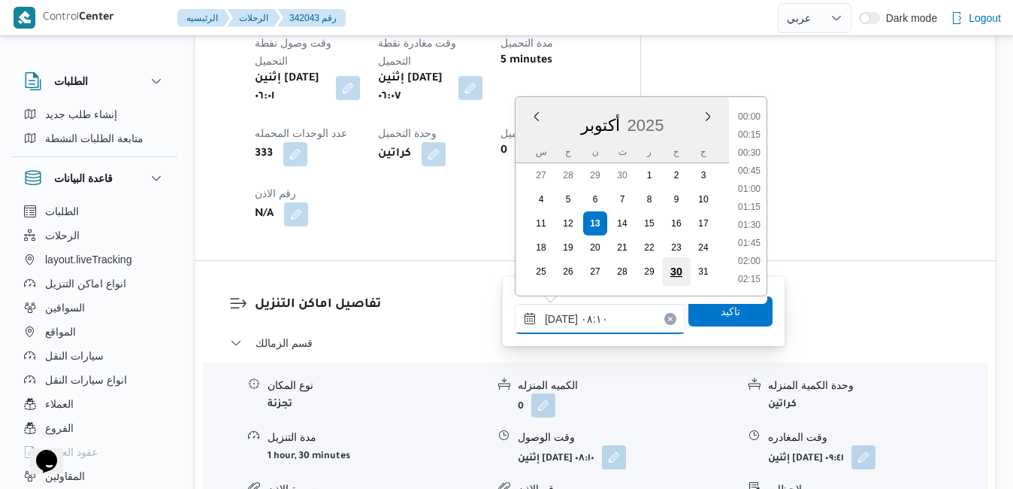
scroll to position [485, 0]
click at [746, 188] on li "07:45" at bounding box center [749, 190] width 35 height 15
type input "[DATE] ٠٧:٤٥"
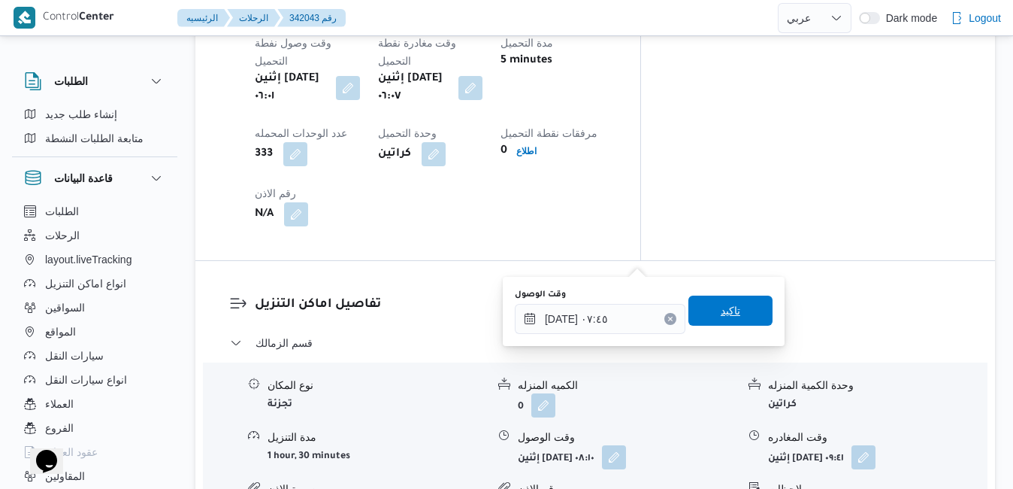
click at [721, 314] on span "تاكيد" at bounding box center [731, 310] width 20 height 18
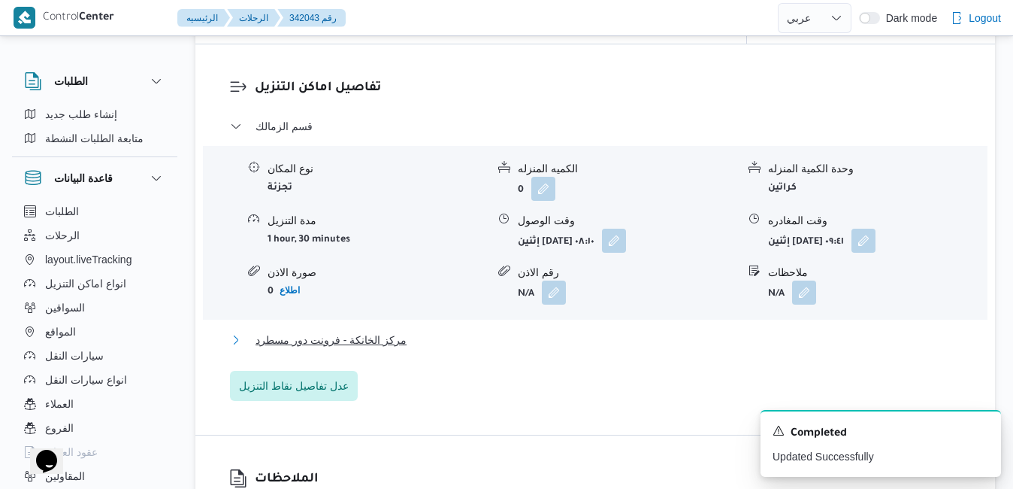
click at [591, 349] on button "مركز الخانكة - فرونت دور مسطرد" at bounding box center [595, 340] width 731 height 18
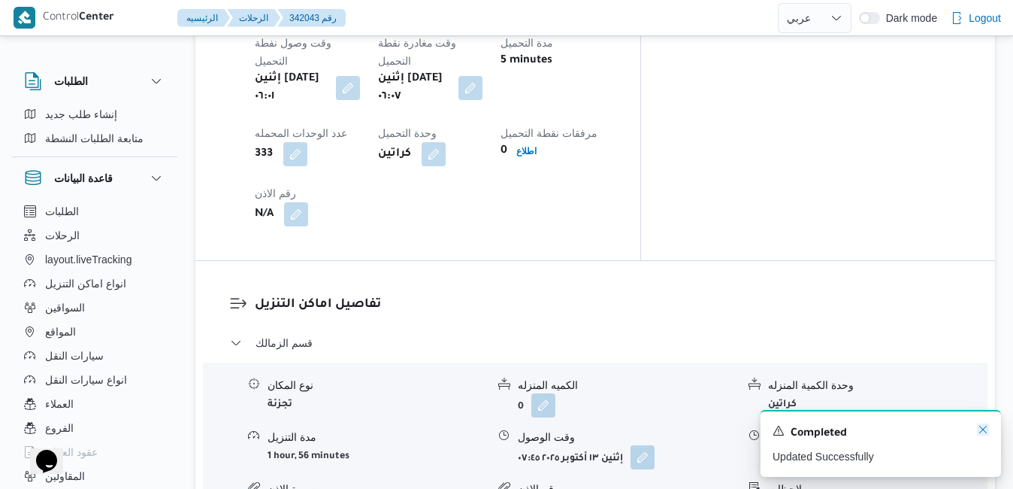
click at [983, 431] on icon "Dismiss toast" at bounding box center [983, 429] width 12 height 12
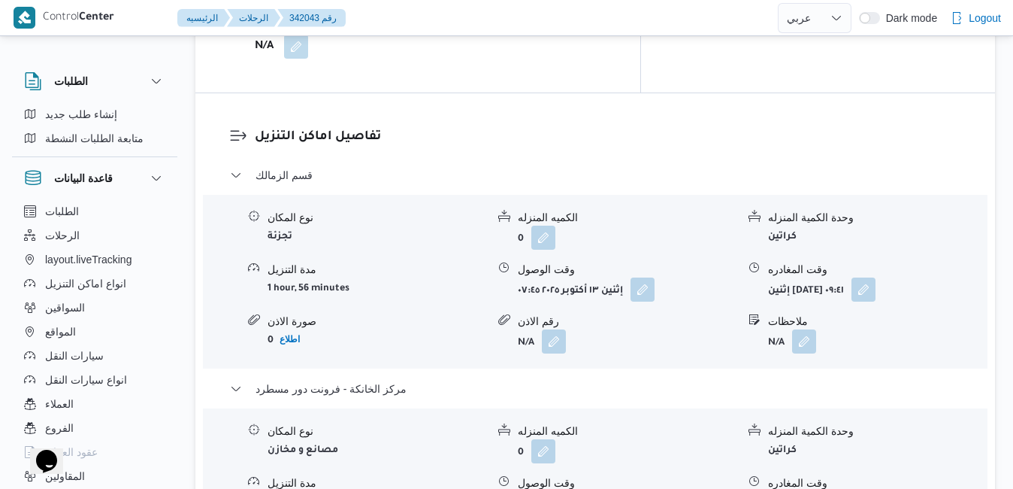
scroll to position [1443, 0]
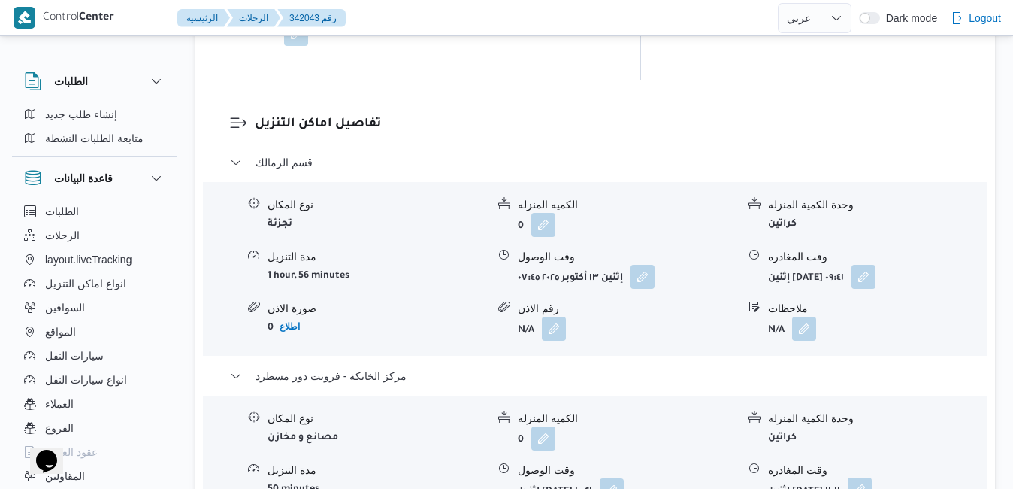
click at [872, 477] on button "button" at bounding box center [860, 489] width 24 height 24
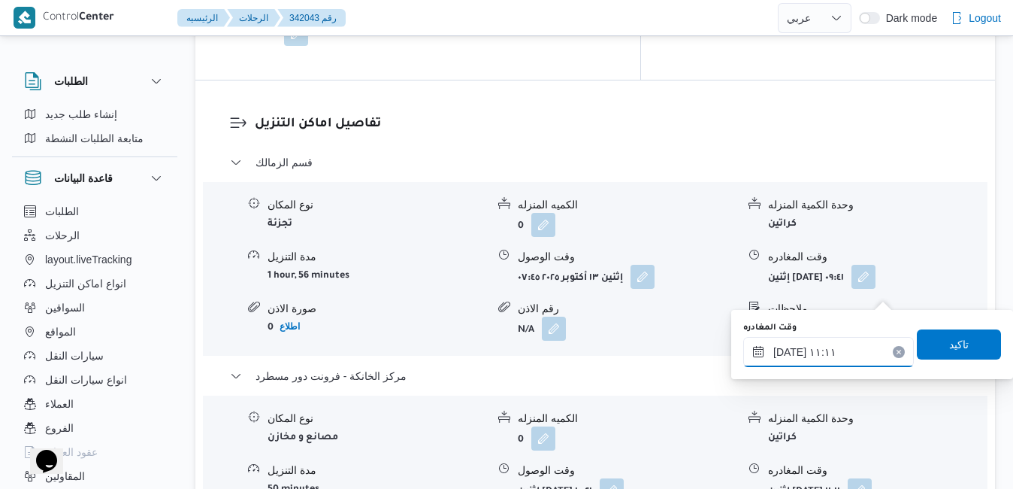
click at [827, 349] on input "١٣/١٠/٢٠٢٥ ١١:١١" at bounding box center [828, 352] width 171 height 30
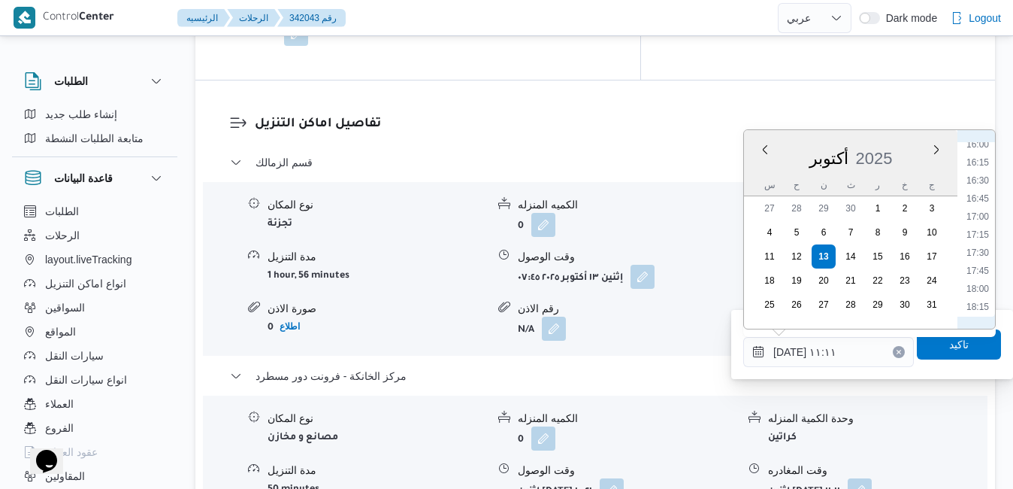
scroll to position [1007, 0]
click at [975, 171] on li "14:15" at bounding box center [977, 170] width 35 height 15
type input "١٣/١٠/٢٠٢٥ ١٤:١٥"
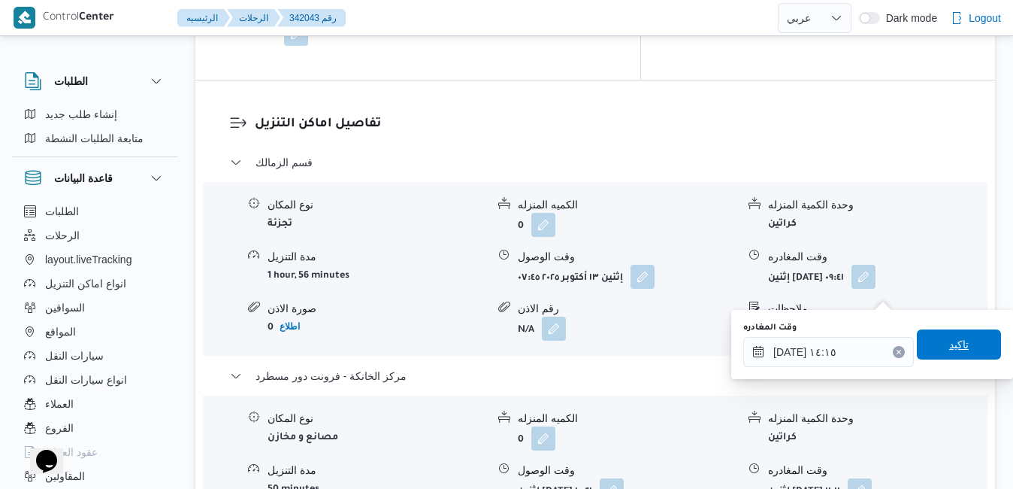
click at [922, 340] on span "تاكيد" at bounding box center [959, 344] width 84 height 30
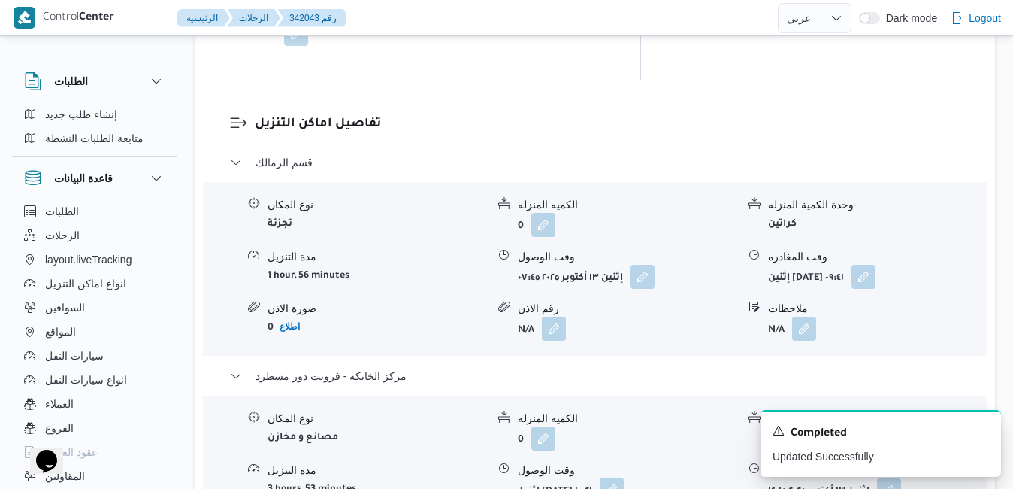
click at [624, 477] on button "button" at bounding box center [612, 489] width 24 height 24
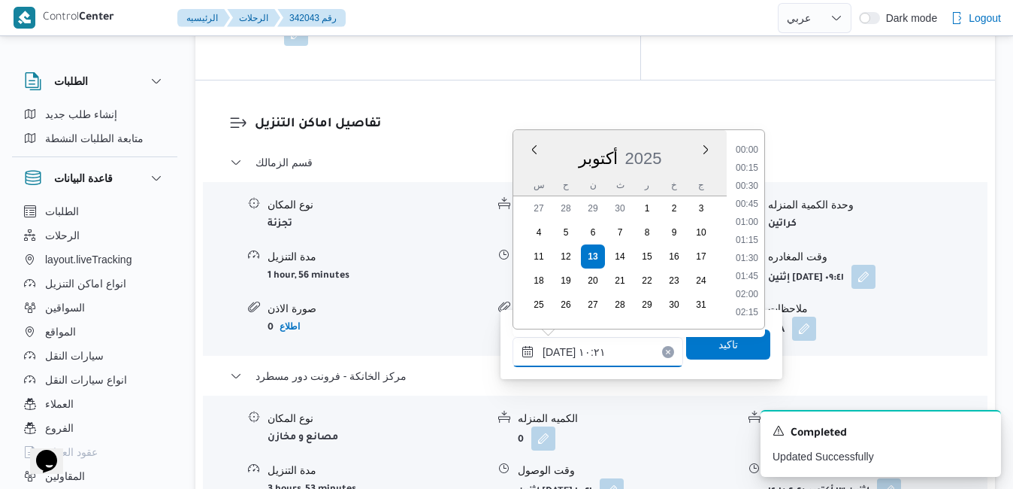
click at [605, 355] on input "١٣/١٠/٢٠٢٥ ١٠:٢١" at bounding box center [598, 352] width 171 height 30
click at [749, 227] on li "14:15" at bounding box center [747, 224] width 35 height 15
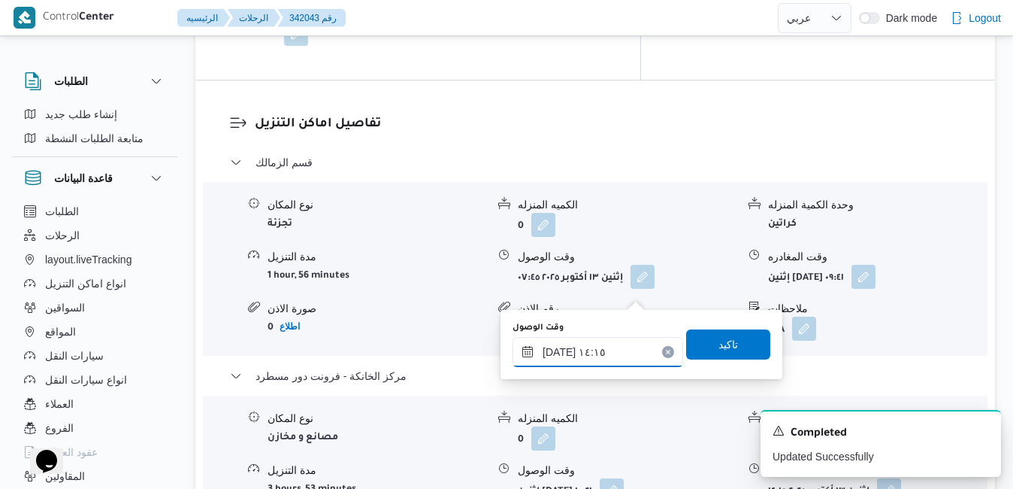
click at [558, 354] on input "١٣/١٠/٢٠٢٥ ١٤:١٥" at bounding box center [598, 352] width 171 height 30
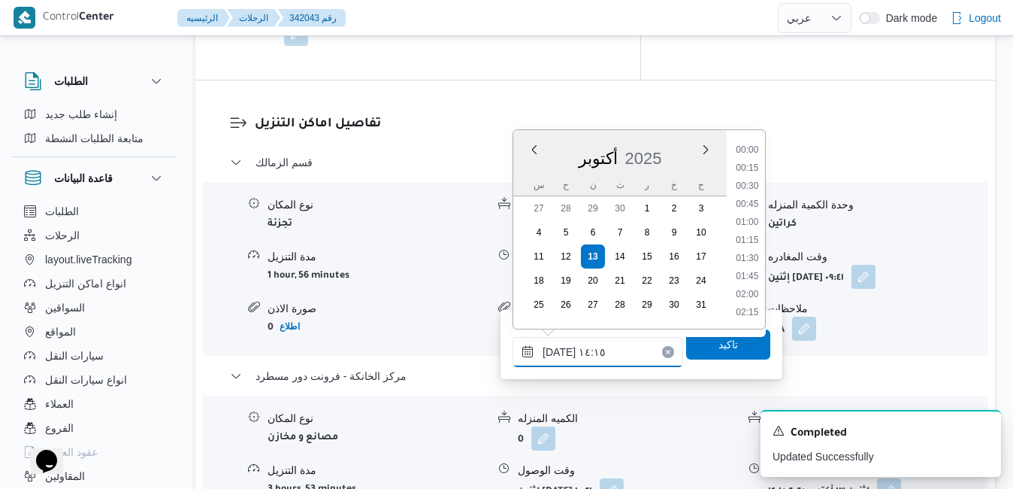
scroll to position [936, 0]
click at [745, 217] on li "14:00" at bounding box center [747, 223] width 35 height 15
type input "[DATE] ١٤:٠٠"
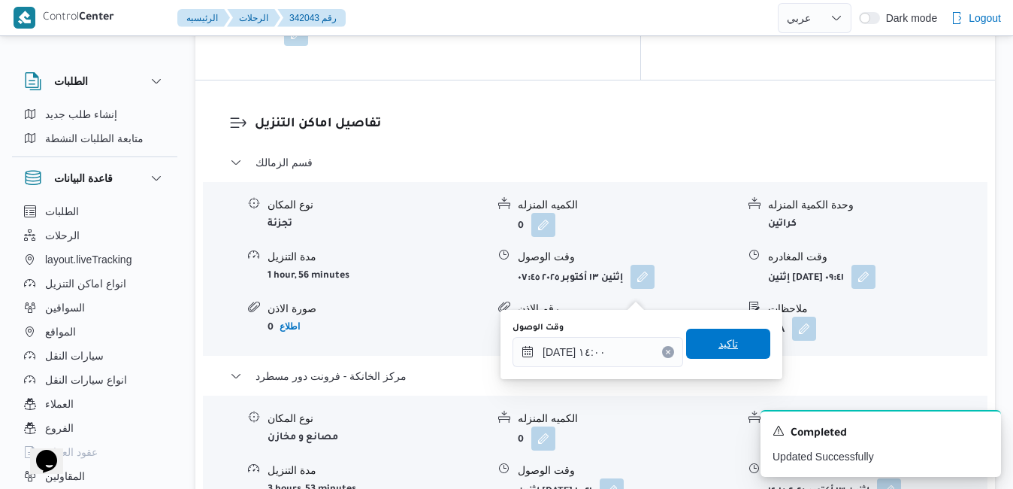
click at [718, 348] on span "تاكيد" at bounding box center [728, 343] width 20 height 18
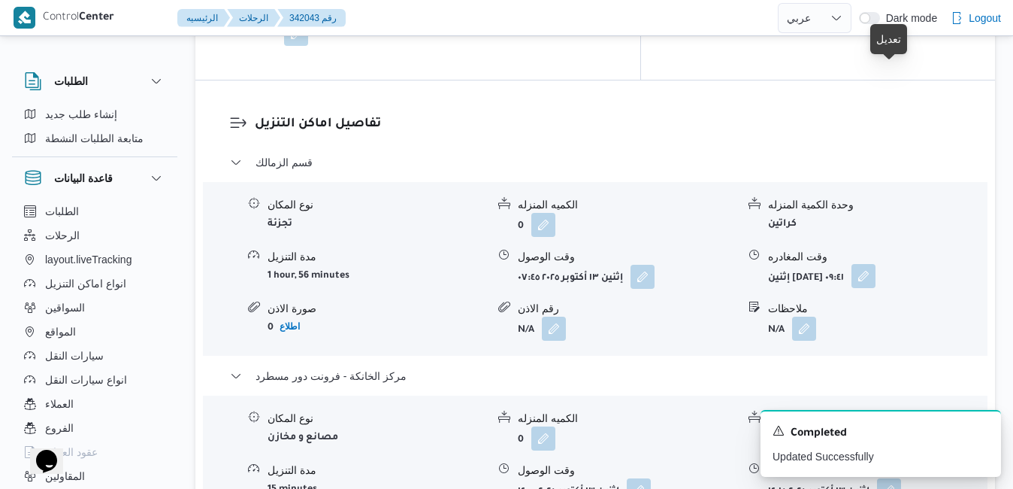
click at [876, 264] on button "button" at bounding box center [864, 276] width 24 height 24
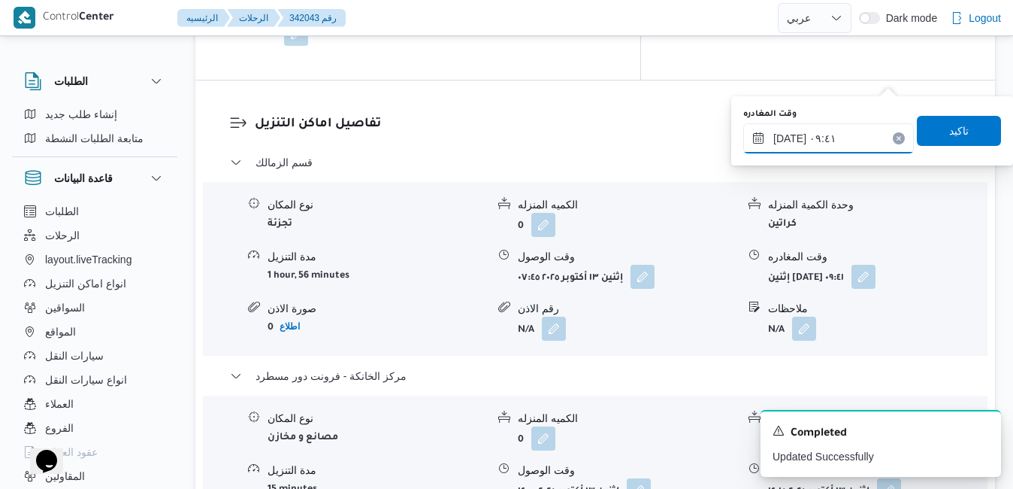
click at [794, 135] on input "١٣/١٠/٢٠٢٥ ٠٩:٤١" at bounding box center [828, 138] width 171 height 30
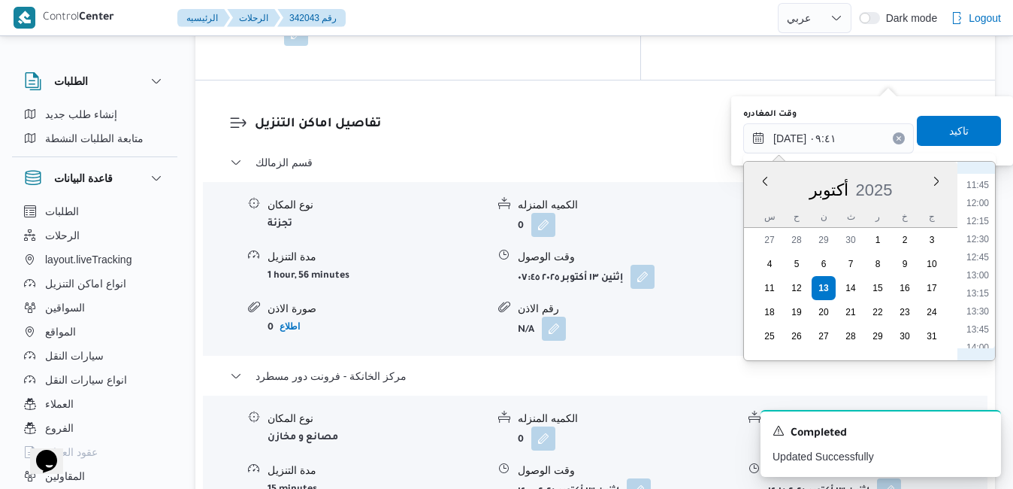
scroll to position [899, 0]
click at [983, 251] on li "13:30" at bounding box center [977, 256] width 35 height 15
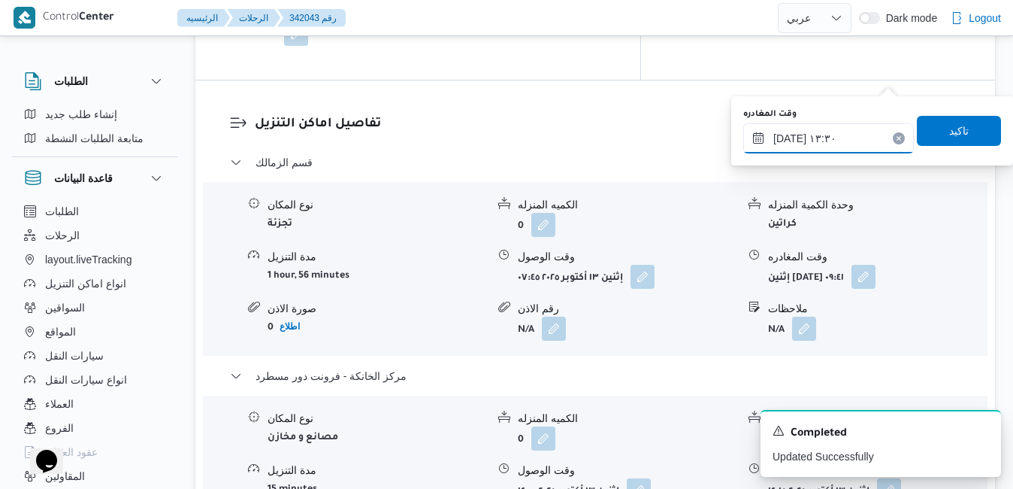
click at [791, 141] on input "١٣/١٠/٢٠٢٥ ١٣:٣٠" at bounding box center [828, 138] width 171 height 30
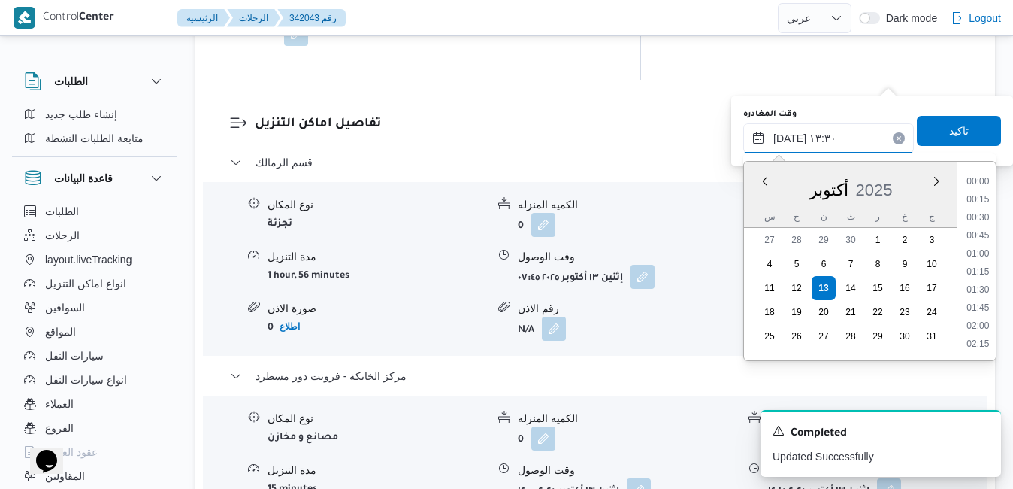
click at [791, 141] on input "١٣/١٠/٢٠٢٥ ١٣:٣٠" at bounding box center [828, 138] width 171 height 30
type input "١٣/١٠/٢٠٢٥ ١٣:25"
click at [949, 136] on span "تاكيد" at bounding box center [959, 131] width 20 height 18
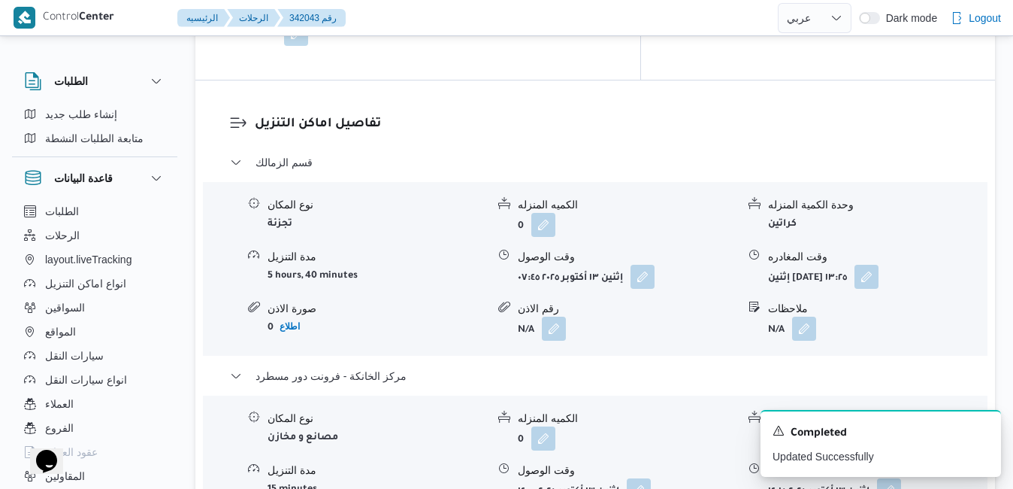
scroll to position [0, 0]
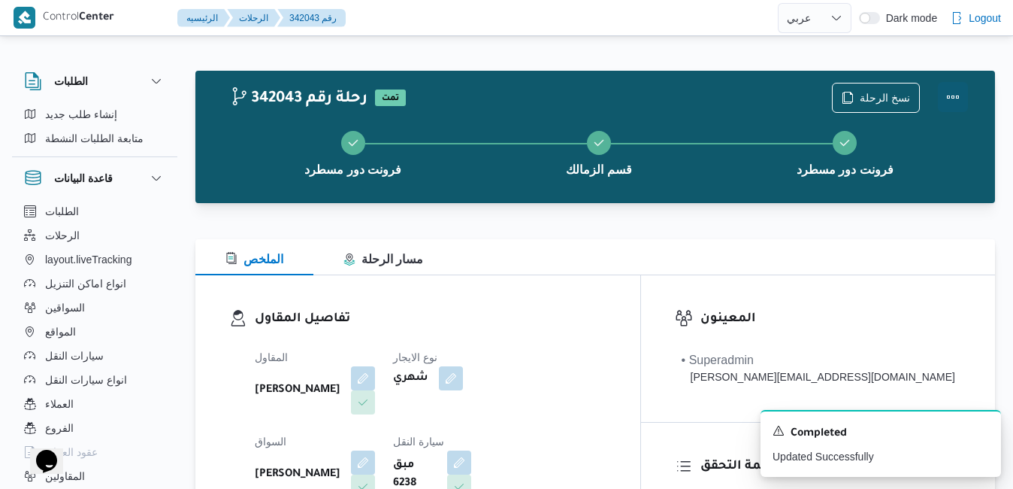
click at [957, 95] on button "Actions" at bounding box center [953, 97] width 30 height 30
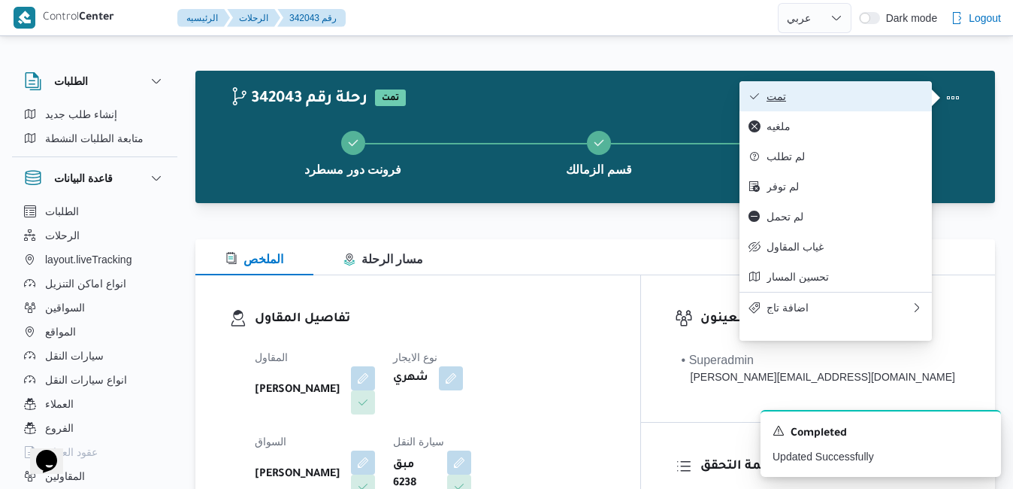
click at [844, 92] on span "تمت" at bounding box center [845, 96] width 156 height 12
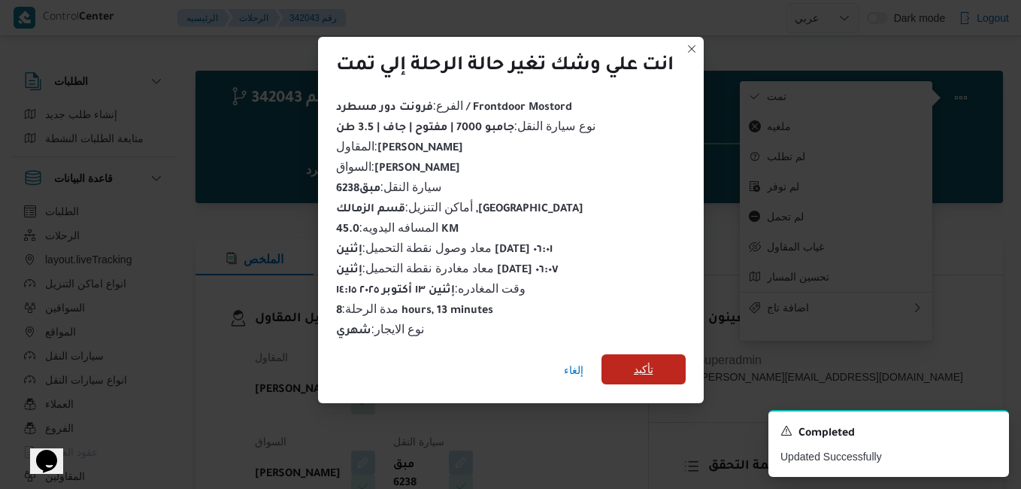
click at [643, 360] on span "تأكيد" at bounding box center [644, 369] width 20 height 18
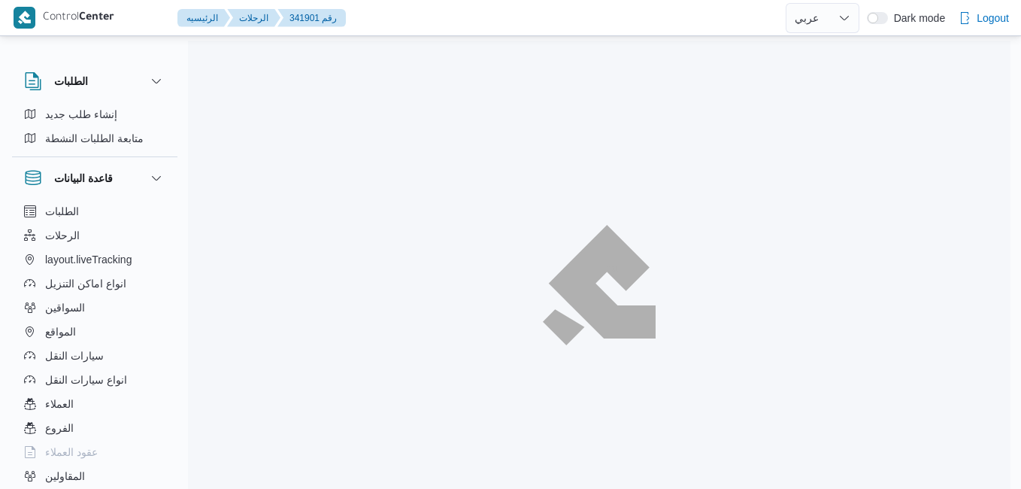
select select "ar"
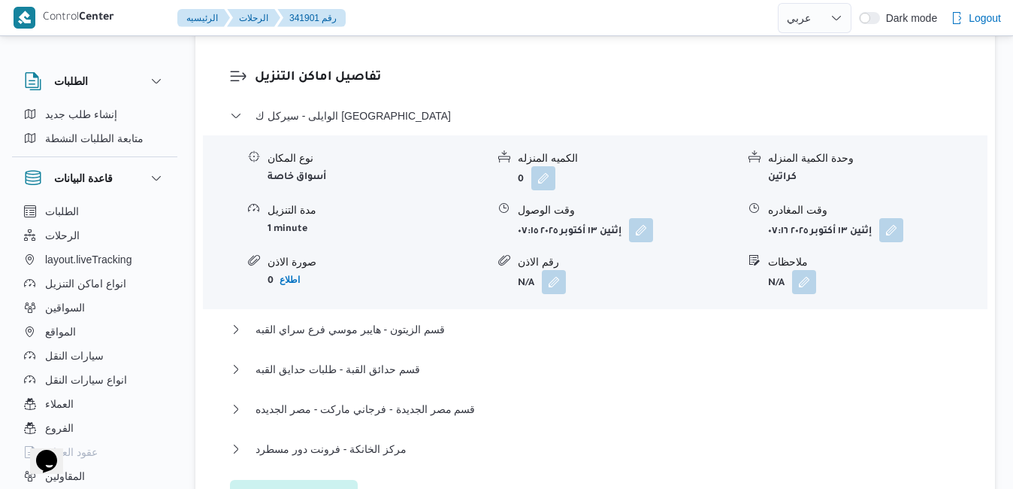
scroll to position [1563, 0]
click at [642, 398] on button "قسم مصر الجديدة - فرجاني ماركت - مصر الجديده" at bounding box center [595, 407] width 731 height 18
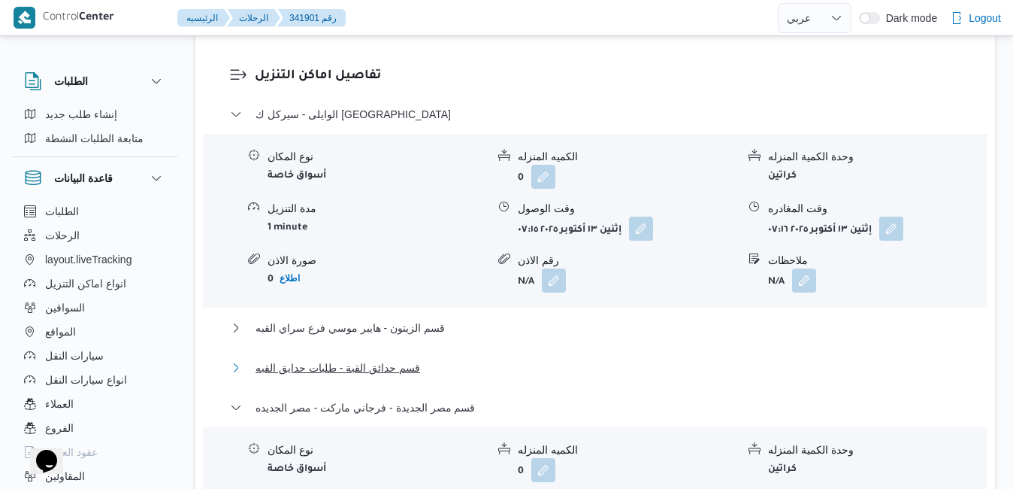
click at [624, 358] on button "قسم حدائق القبة - طلبات حدايق القبه" at bounding box center [595, 367] width 731 height 18
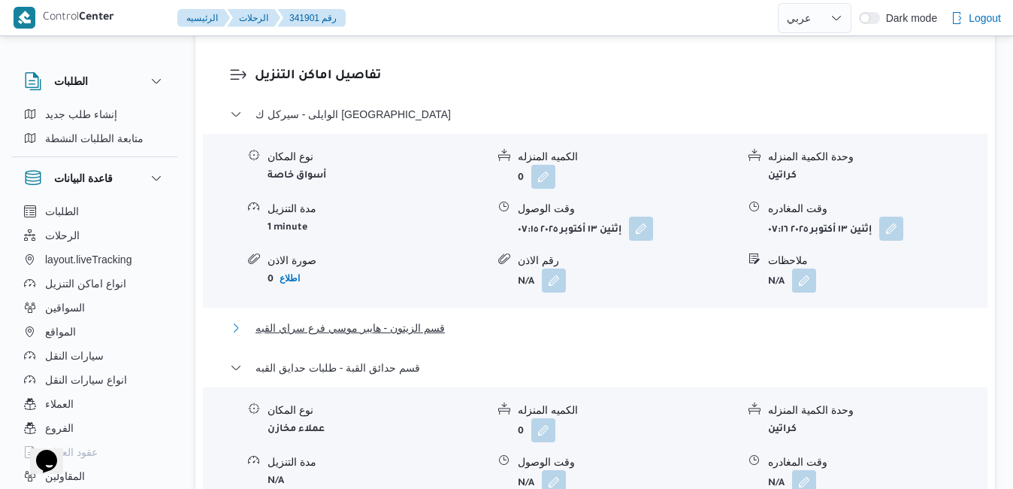
click at [619, 319] on button "قسم الزيتون - هايبر موسي فرع سراي القبه" at bounding box center [595, 328] width 731 height 18
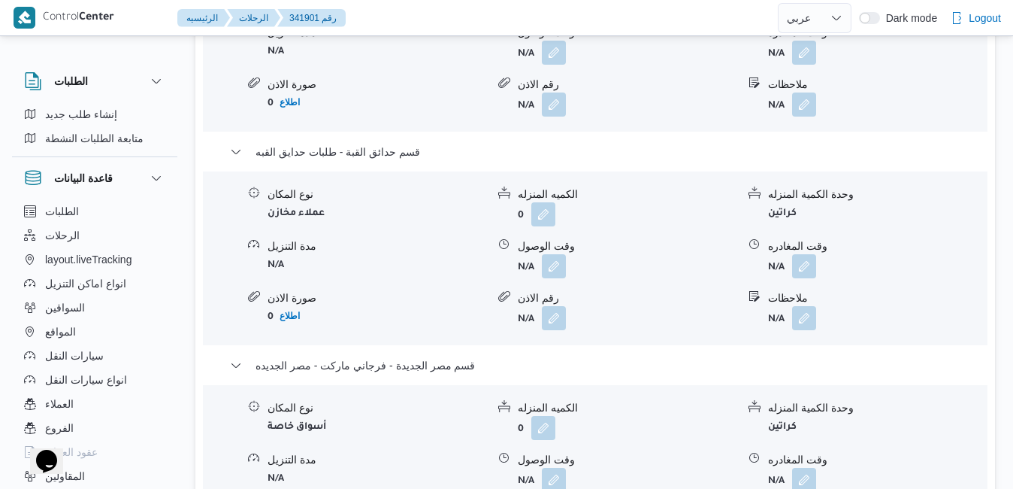
scroll to position [1954, 0]
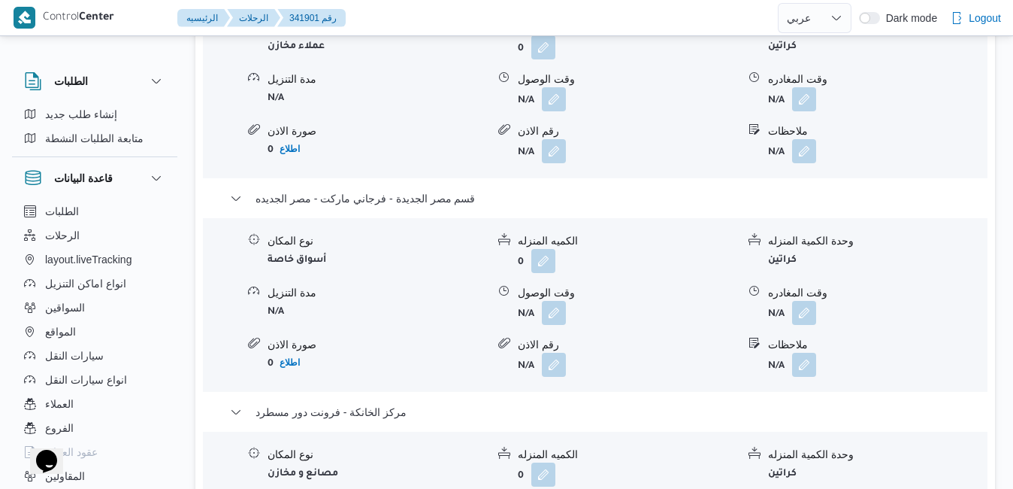
scroll to position [2134, 0]
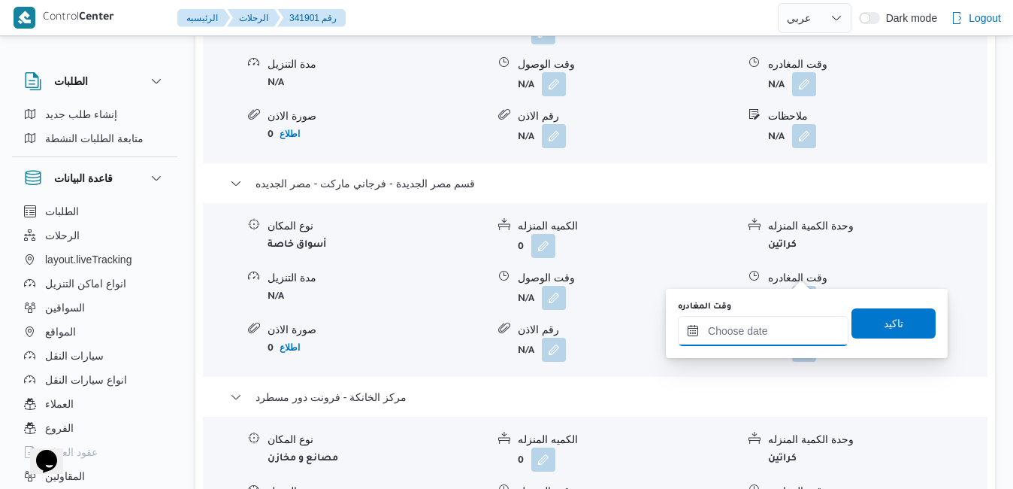
click at [747, 328] on input "وقت المغادره" at bounding box center [763, 331] width 171 height 30
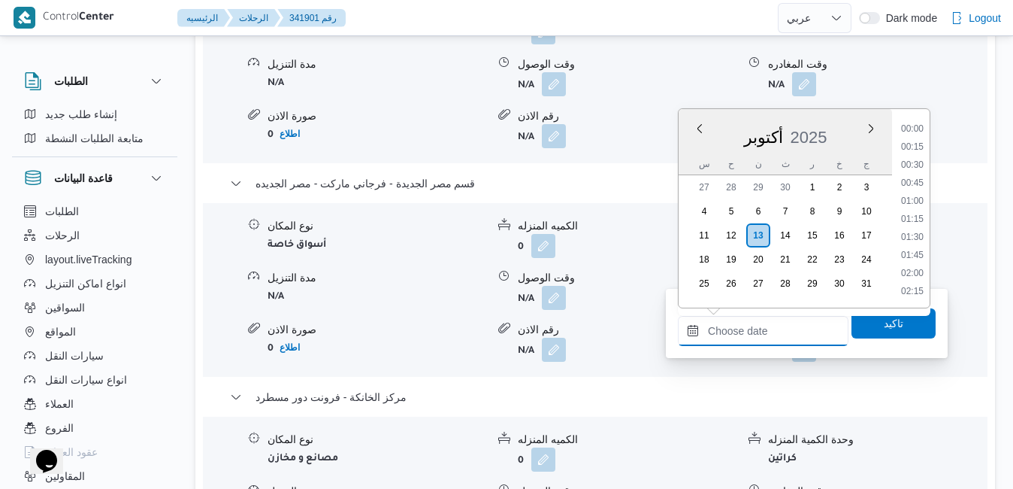
scroll to position [1243, 0]
click at [700, 147] on div "أكتوبر 2025" at bounding box center [785, 134] width 213 height 38
click at [911, 202] on li "14:00" at bounding box center [912, 200] width 35 height 15
type input "١٣/١٠/٢٠٢٥ ١٤:٠٠"
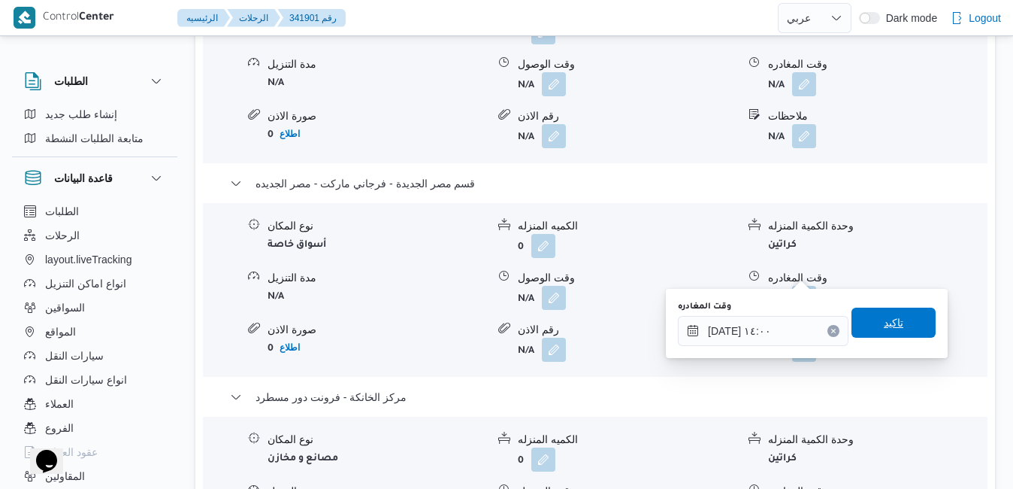
click at [866, 323] on span "تاكيد" at bounding box center [894, 322] width 84 height 30
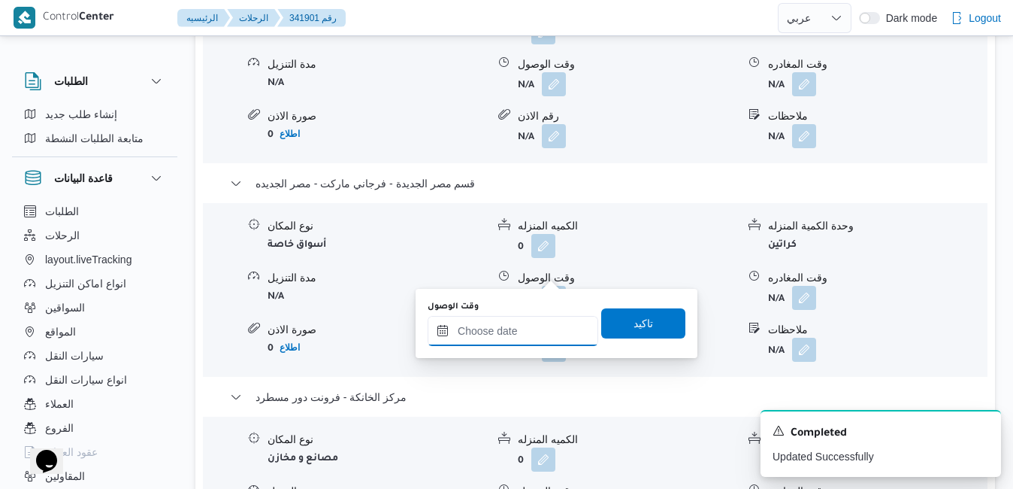
click at [534, 334] on input "وقت الوصول" at bounding box center [513, 331] width 171 height 30
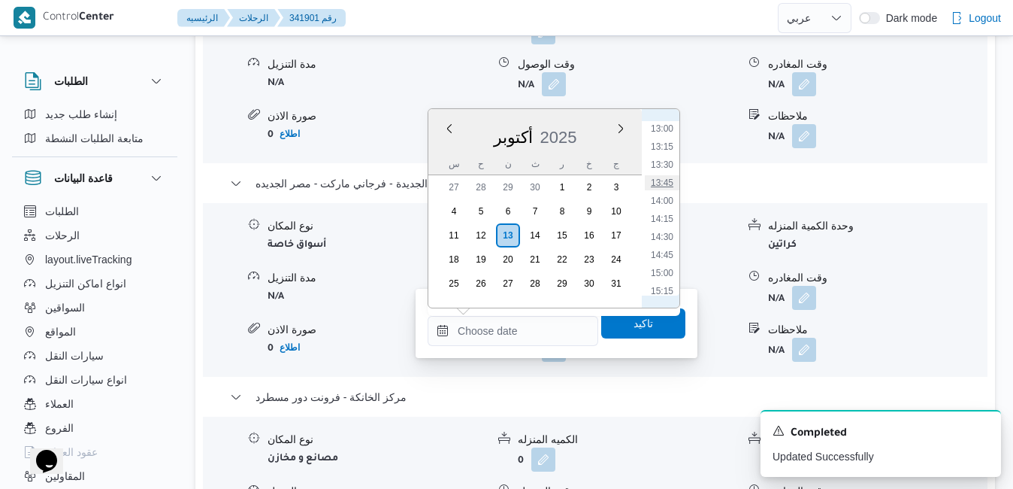
click at [659, 180] on li "13:45" at bounding box center [662, 182] width 35 height 15
type input "١٣/١٠/٢٠٢٥ ١٣:٤٥"
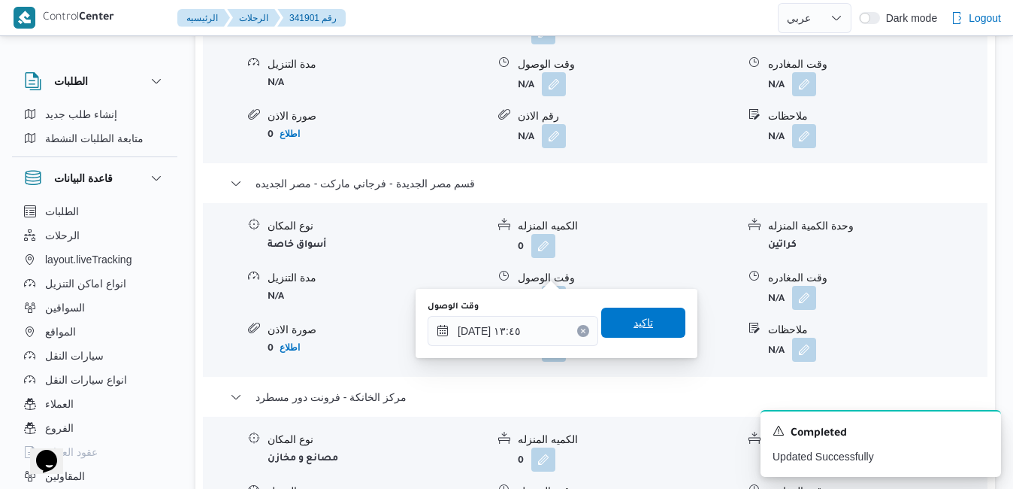
click at [634, 323] on span "تاكيد" at bounding box center [644, 322] width 20 height 18
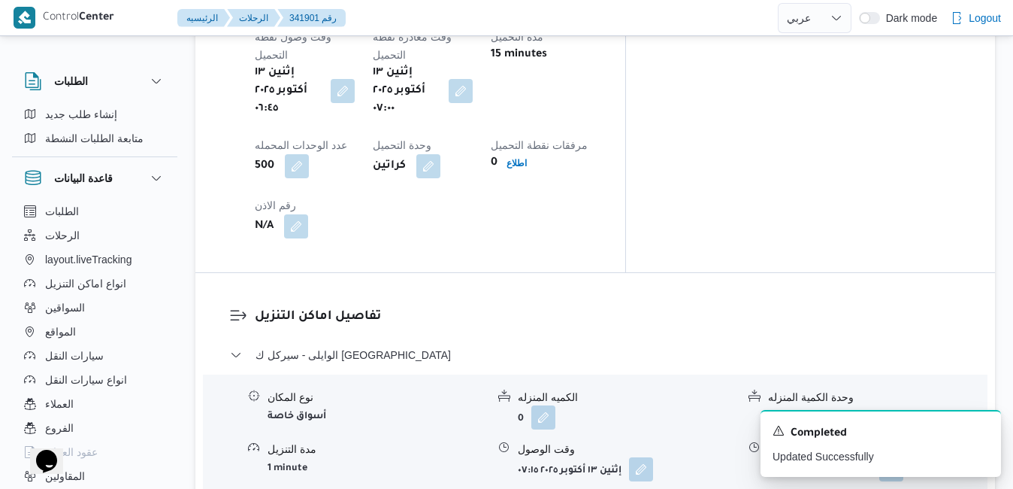
scroll to position [1353, 0]
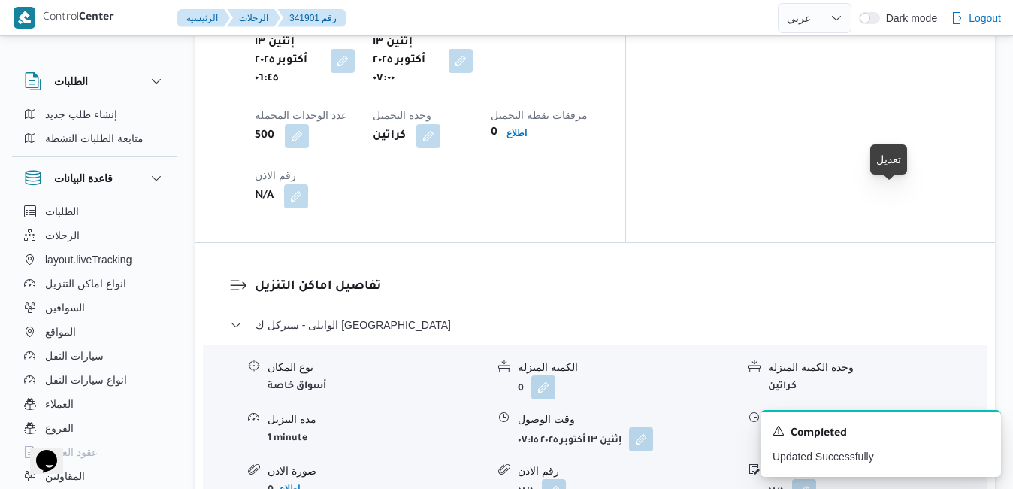
click at [894, 426] on button "button" at bounding box center [891, 438] width 24 height 24
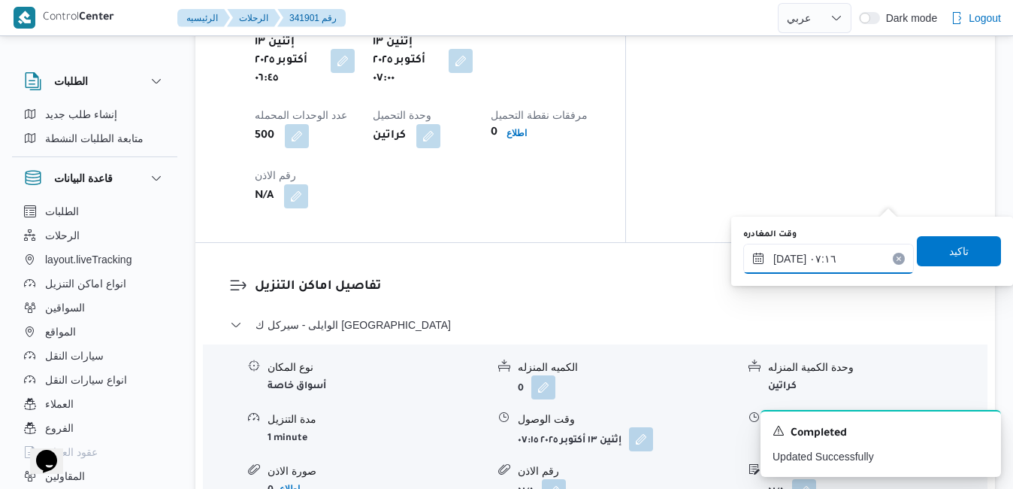
click at [836, 252] on input "١٣/١٠/٢٠٢٥ ٠٧:١٦" at bounding box center [828, 259] width 171 height 30
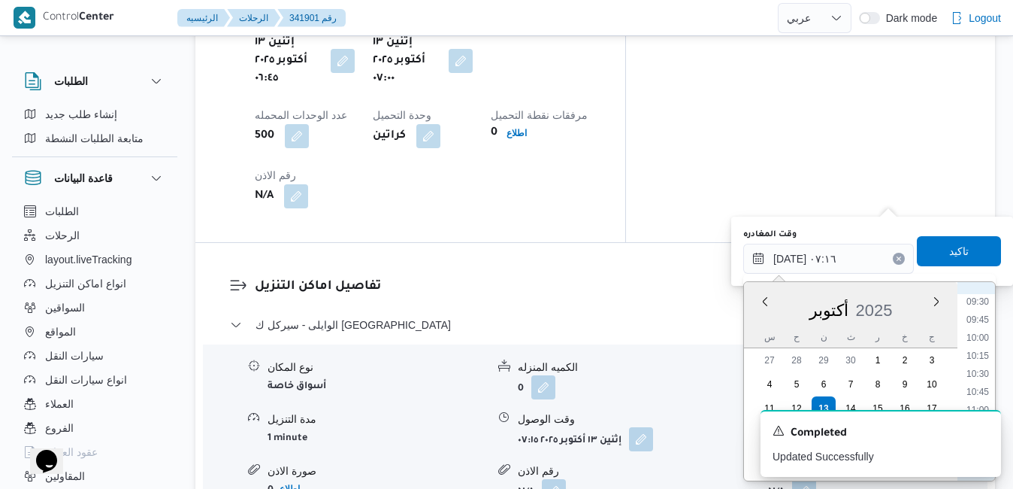
scroll to position [737, 0]
click at [997, 399] on div "A new notification appears Completed Updated Successfully" at bounding box center [862, 443] width 301 height 91
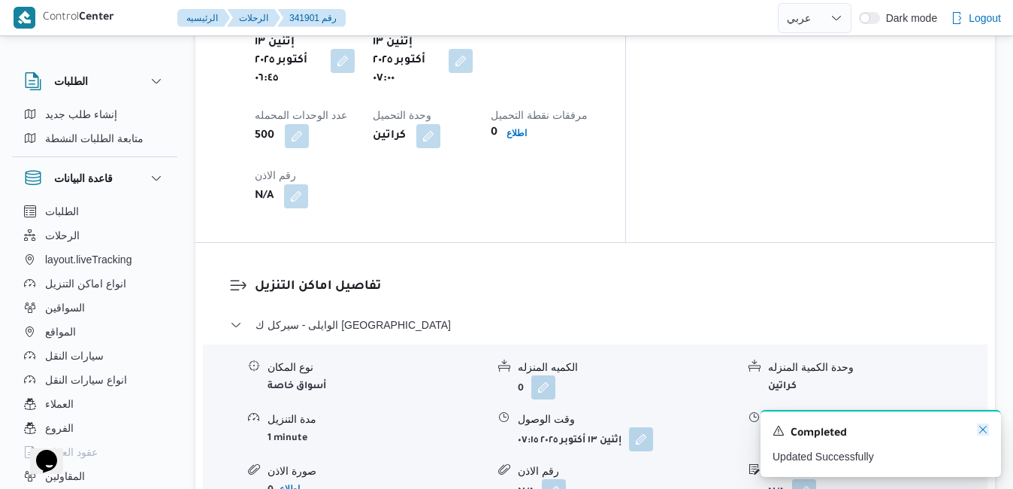
click at [985, 433] on icon "Dismiss toast" at bounding box center [983, 429] width 12 height 12
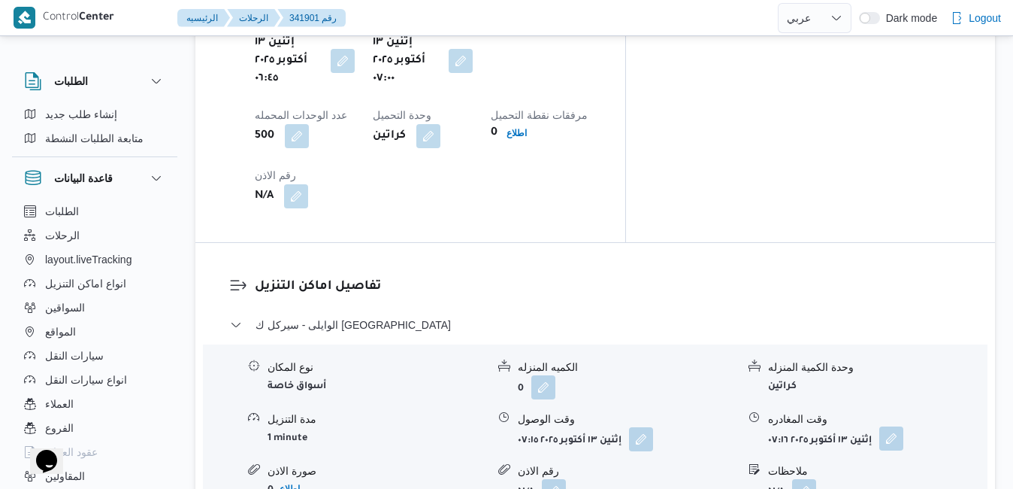
click at [892, 426] on button "button" at bounding box center [891, 438] width 24 height 24
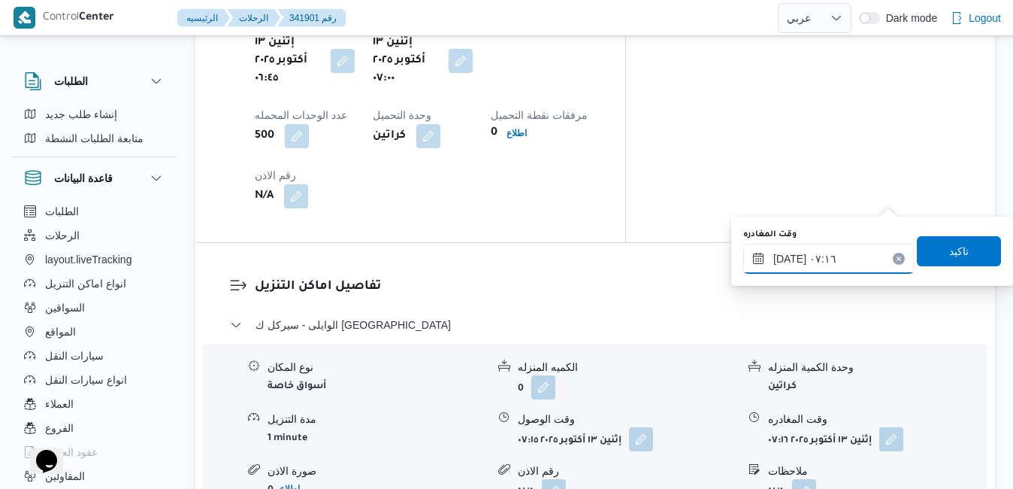
click at [836, 262] on input "١٣/١٠/٢٠٢٥ ٠٧:١٦" at bounding box center [828, 259] width 171 height 30
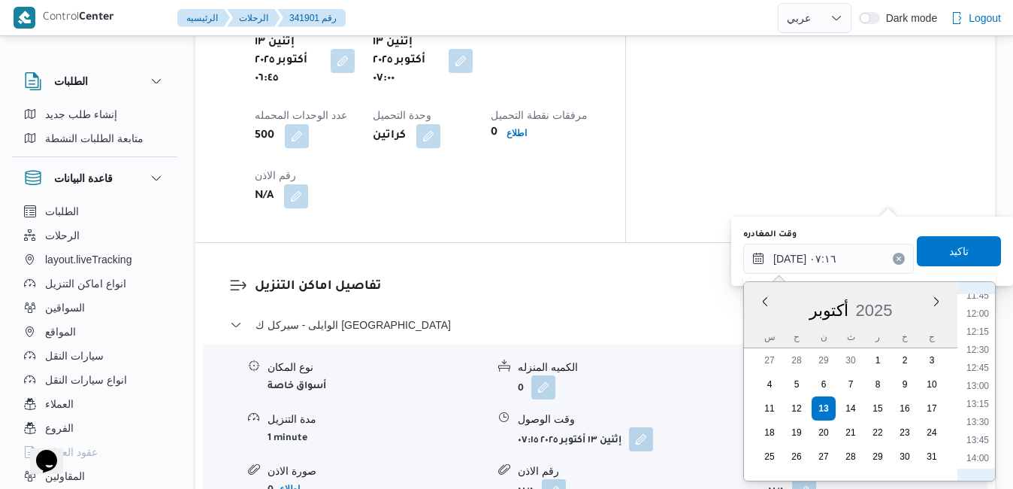
scroll to position [889, 0]
click at [977, 366] on li "13:15" at bounding box center [977, 368] width 35 height 15
type input "١٣/١٠/٢٠٢٥ ١٣:١٥"
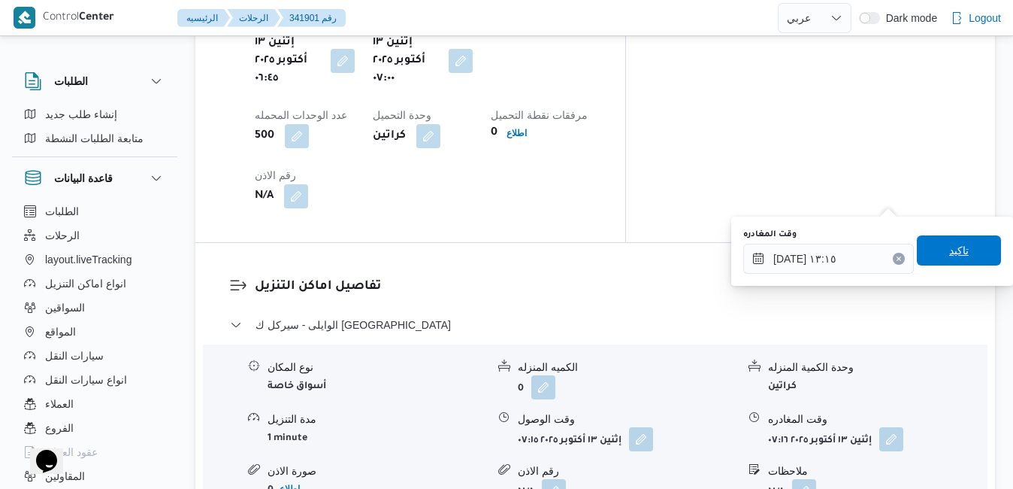
click at [945, 240] on span "تاكيد" at bounding box center [959, 250] width 84 height 30
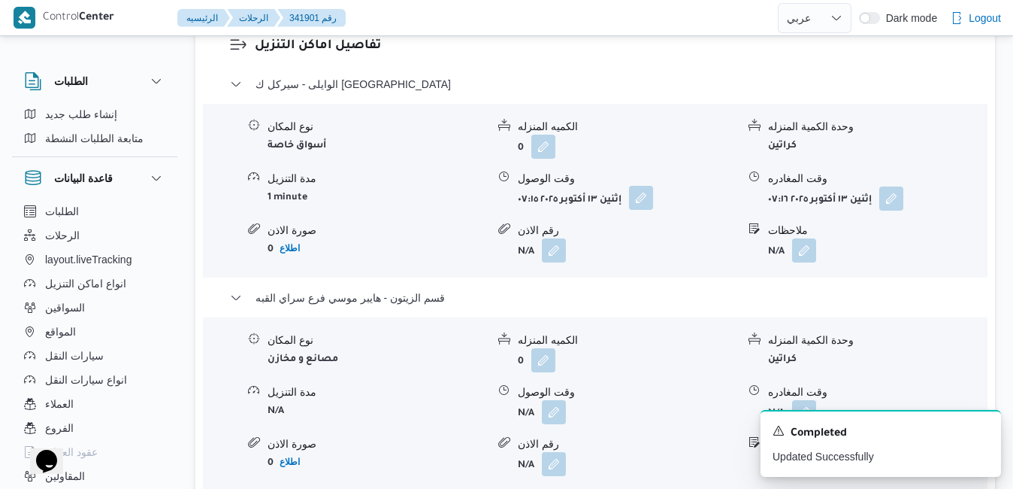
click at [640, 195] on button "button" at bounding box center [641, 198] width 24 height 24
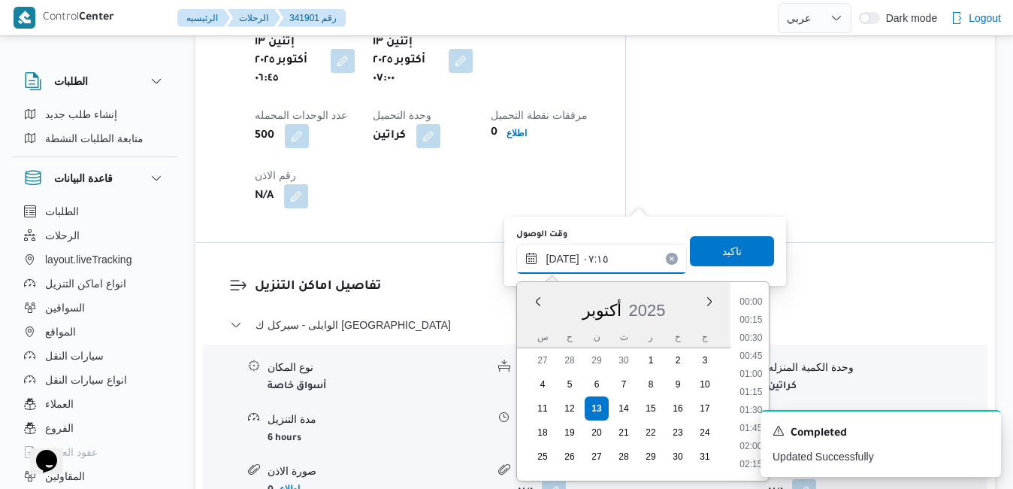
click at [605, 247] on input "١٣/١٠/٢٠٢٥ ٠٧:١٥" at bounding box center [601, 259] width 171 height 30
click at [752, 390] on li "07:15" at bounding box center [751, 393] width 35 height 15
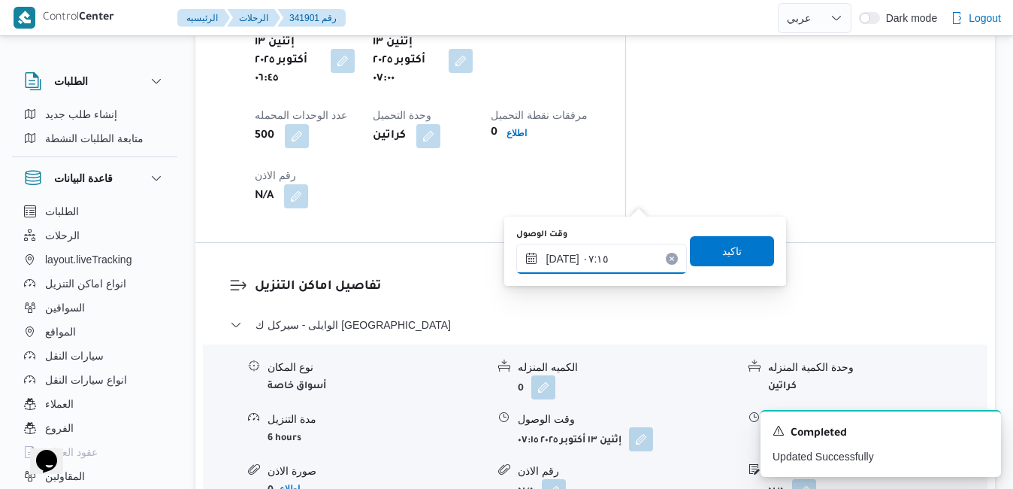
click at [564, 259] on input "١٣/١٠/٢٠٢٥ ٠٧:١٥" at bounding box center [601, 259] width 171 height 30
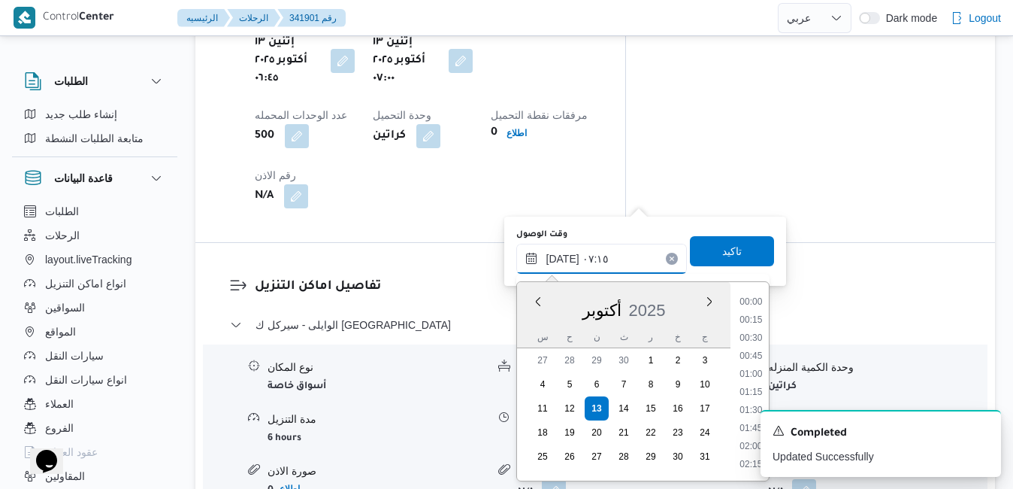
click at [564, 259] on input "١٣/١٠/٢٠٢٥ ٠٧:١٥" at bounding box center [601, 259] width 171 height 30
type input "١٣/١٠/٢٠٢٥ ٠٧:30"
click at [706, 253] on span "تاكيد" at bounding box center [732, 250] width 84 height 30
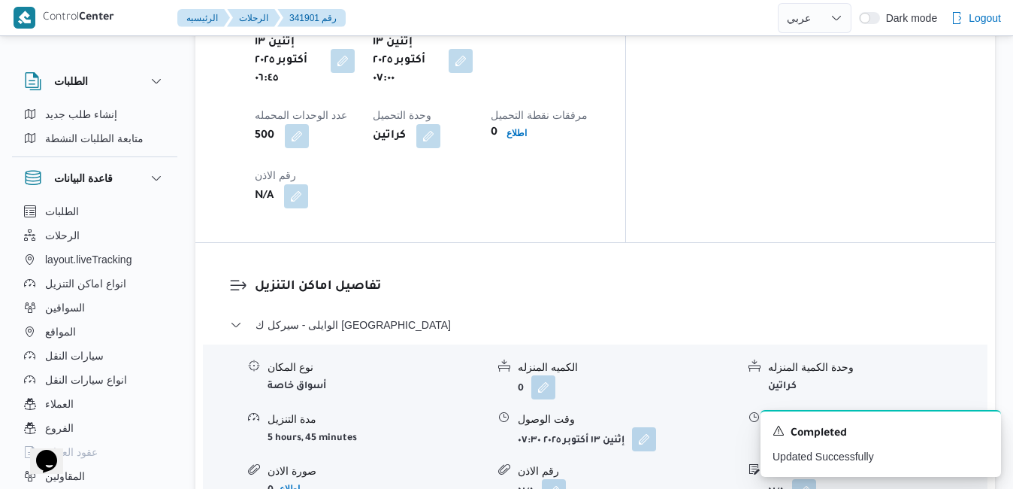
scroll to position [0, 0]
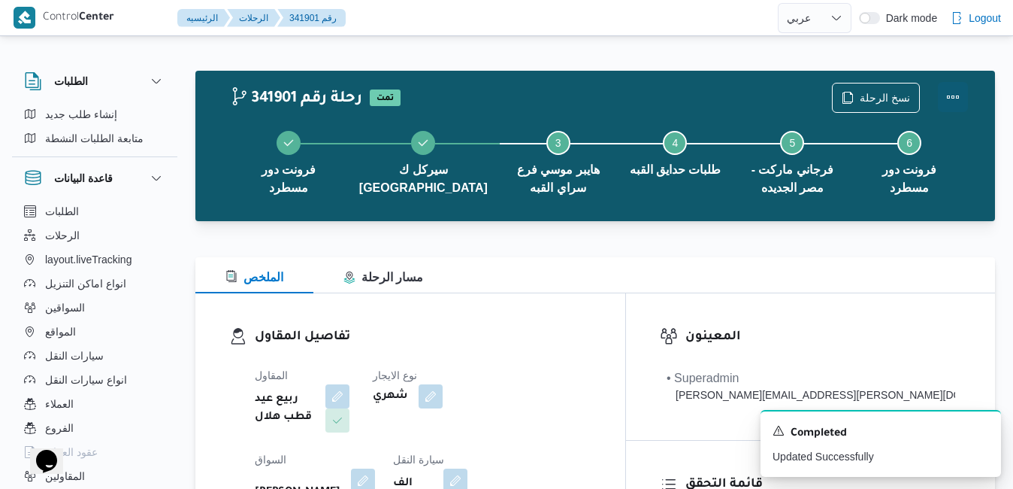
click at [948, 100] on button "Actions" at bounding box center [953, 97] width 30 height 30
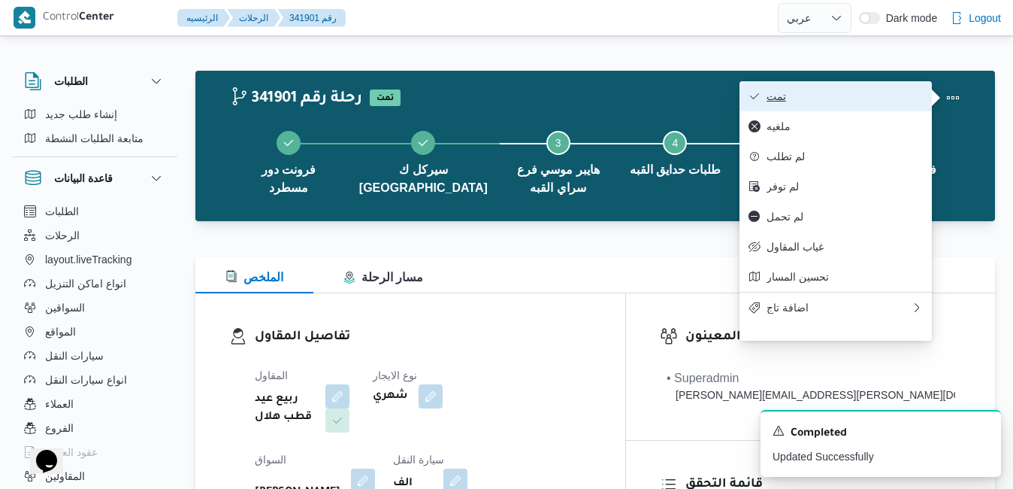
click at [893, 100] on span "تمت" at bounding box center [845, 96] width 156 height 12
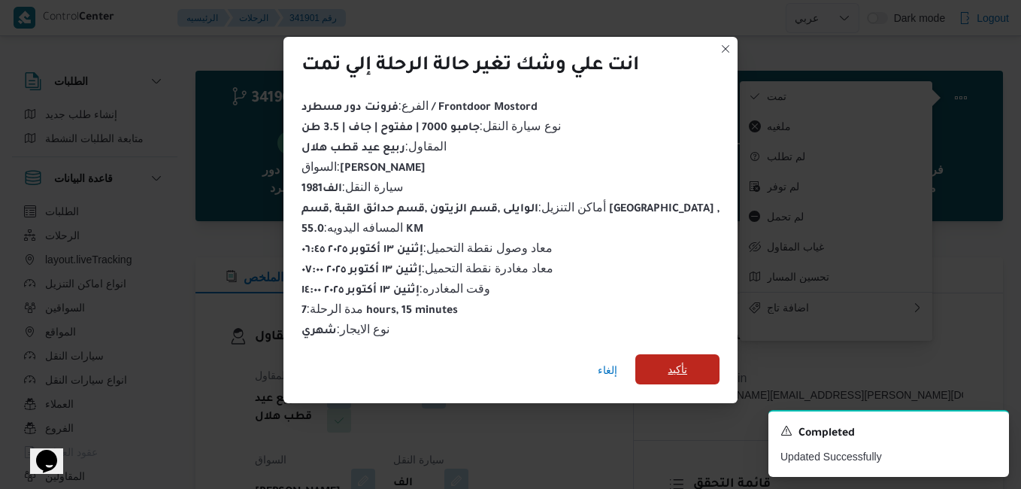
click at [667, 365] on span "تأكيد" at bounding box center [677, 369] width 20 height 18
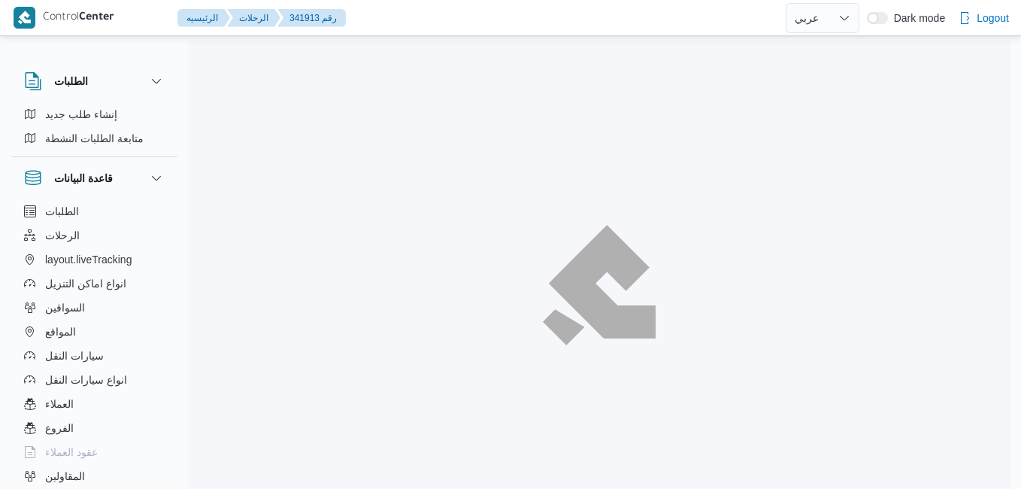
select select "ar"
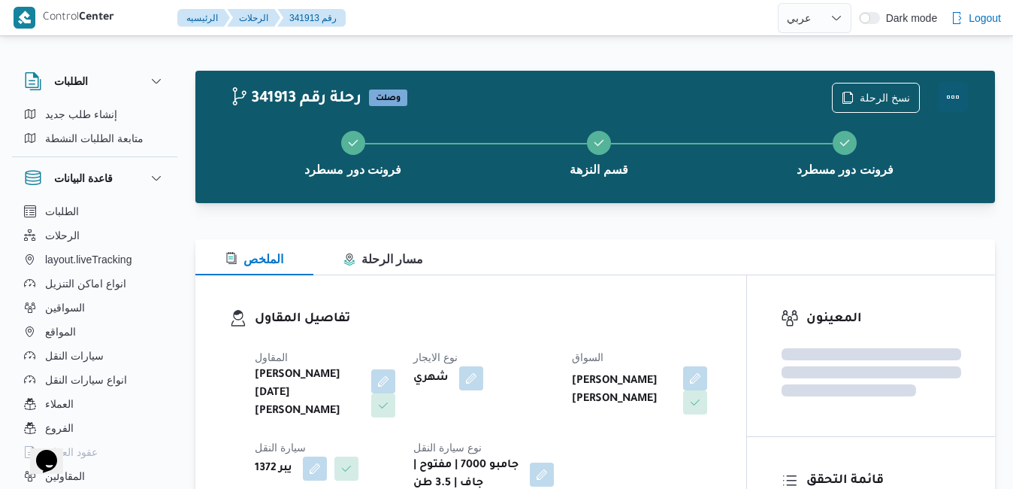
click at [947, 98] on button "Actions" at bounding box center [953, 97] width 30 height 30
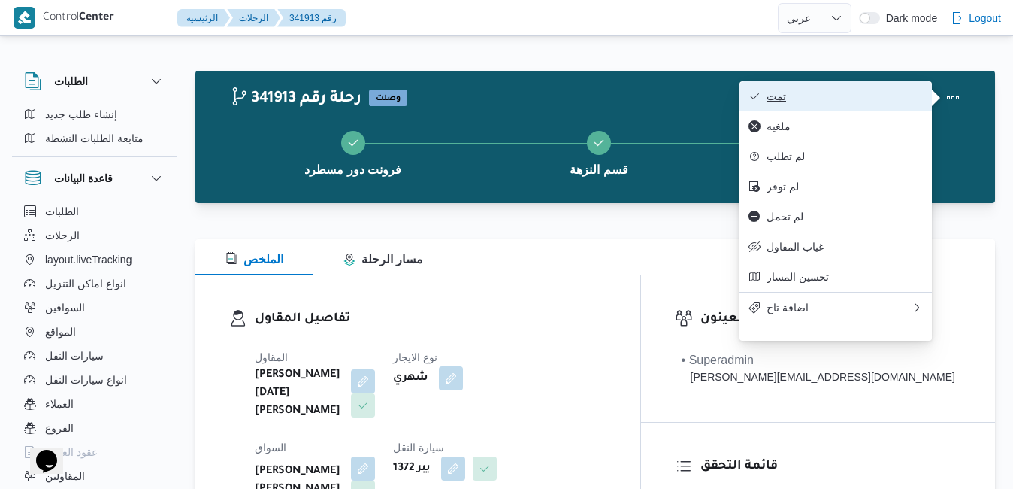
click at [889, 98] on span "تمت" at bounding box center [845, 96] width 156 height 12
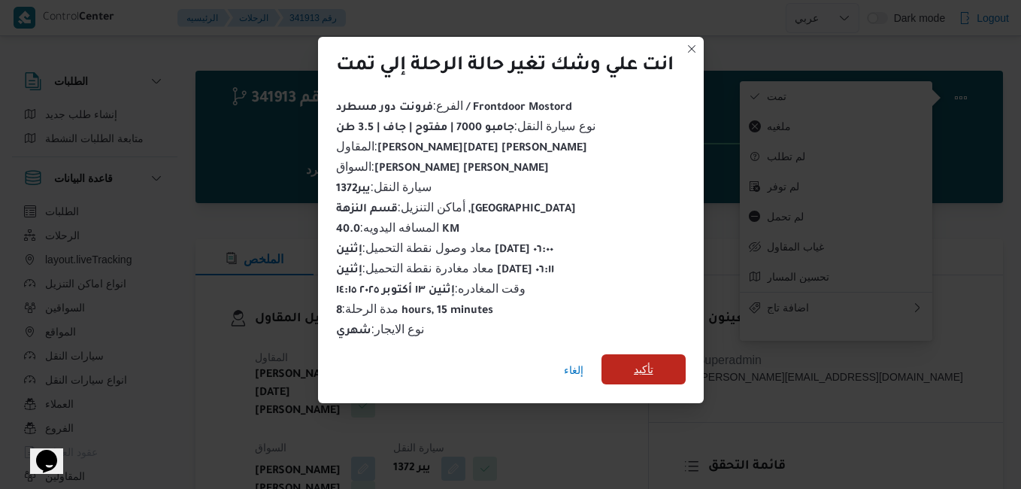
click at [648, 361] on span "تأكيد" at bounding box center [644, 369] width 20 height 18
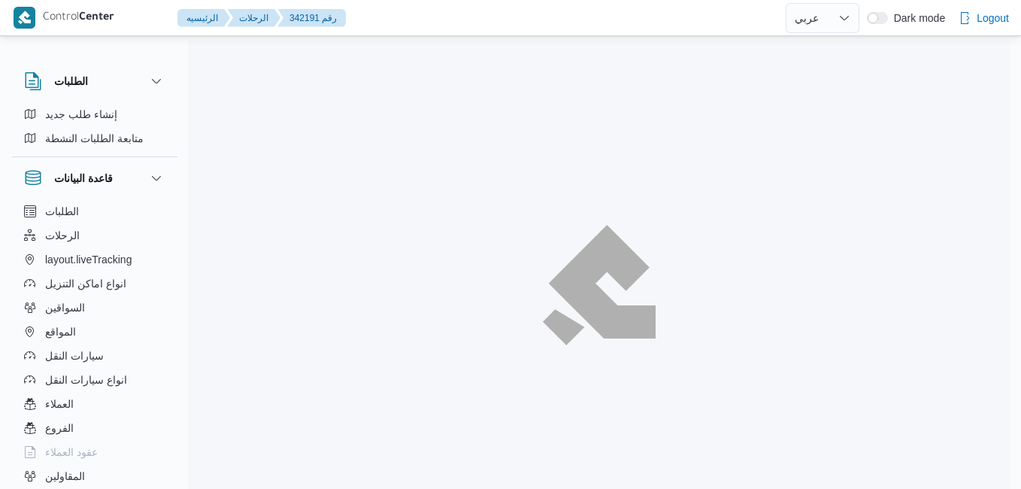
select select "ar"
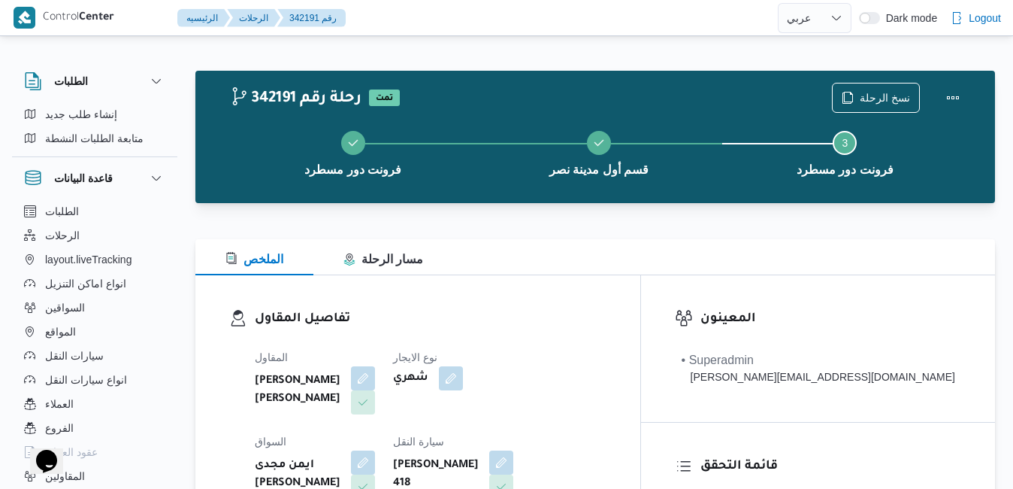
click at [586, 262] on div "الملخص مسار الرحلة" at bounding box center [595, 257] width 800 height 36
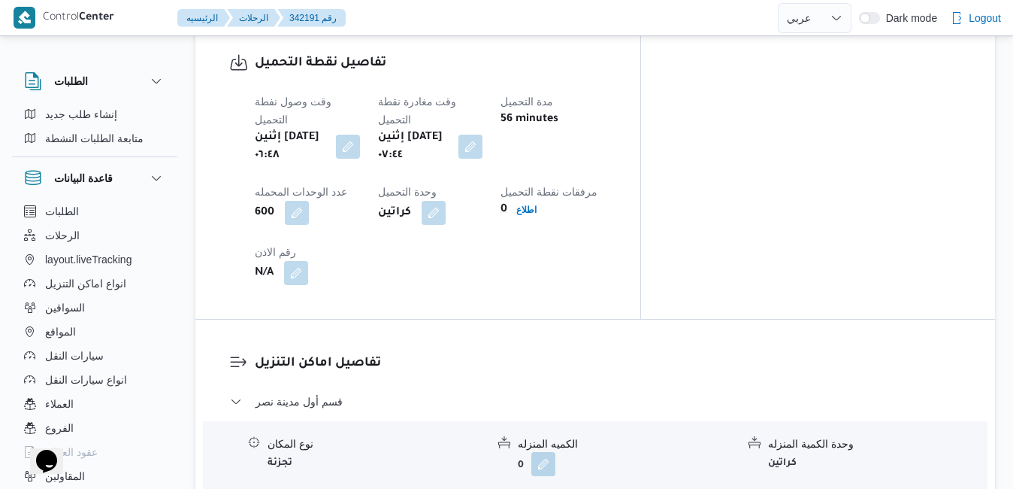
scroll to position [1233, 0]
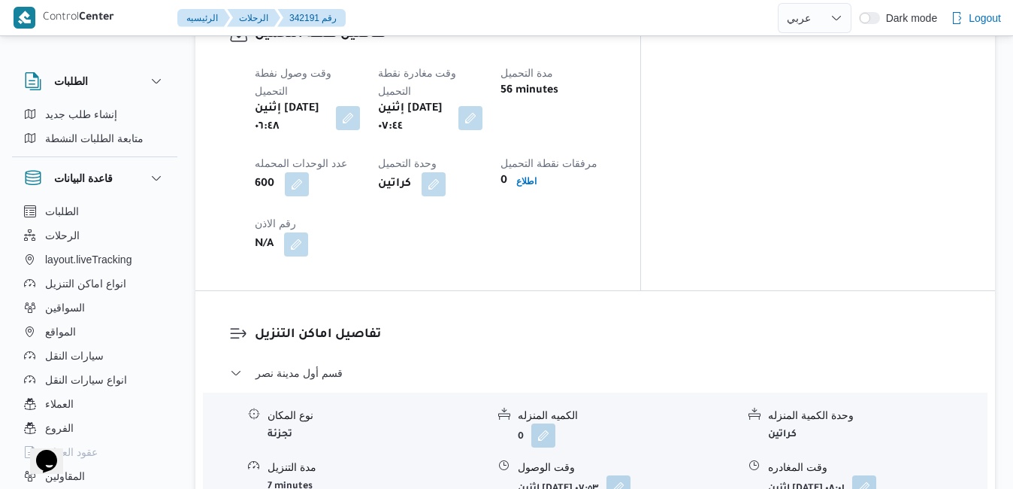
click at [631, 474] on button "button" at bounding box center [618, 486] width 24 height 24
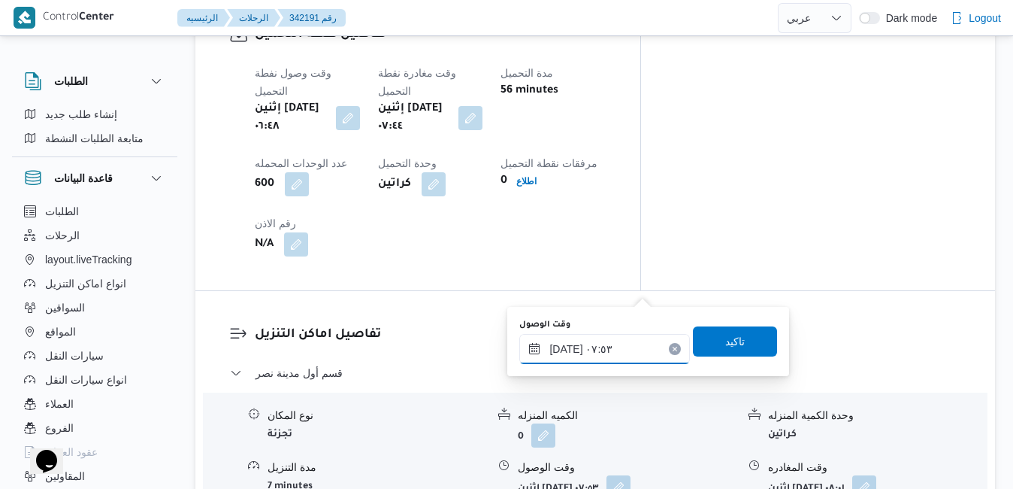
click at [561, 352] on input "١٣/١٠/٢٠٢٥ ٠٧:٥٣" at bounding box center [604, 349] width 171 height 30
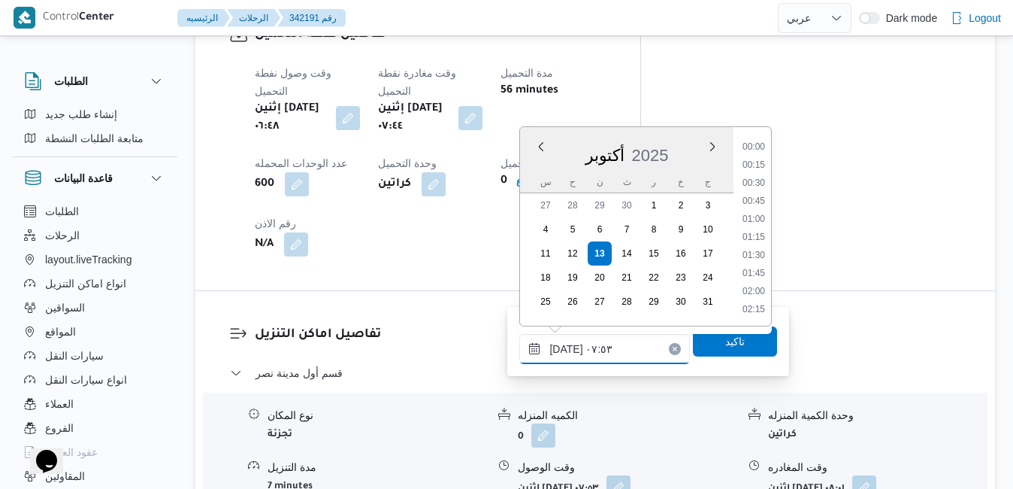
scroll to position [467, 0]
click at [752, 273] on li "08:15" at bounding box center [754, 274] width 35 height 15
type input "١٣/١٠/٢٠٢٥ ٠٨:١٥"
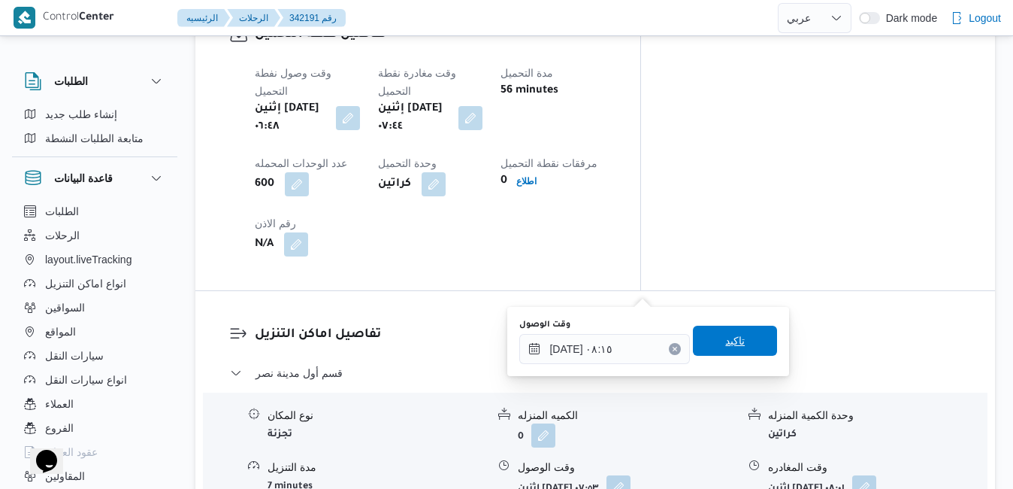
click at [725, 339] on span "تاكيد" at bounding box center [735, 340] width 20 height 18
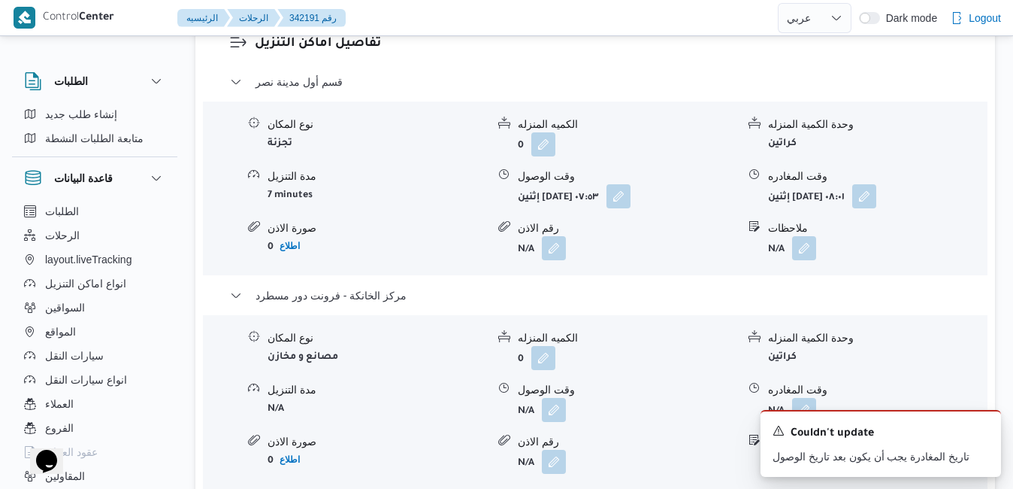
scroll to position [1533, 0]
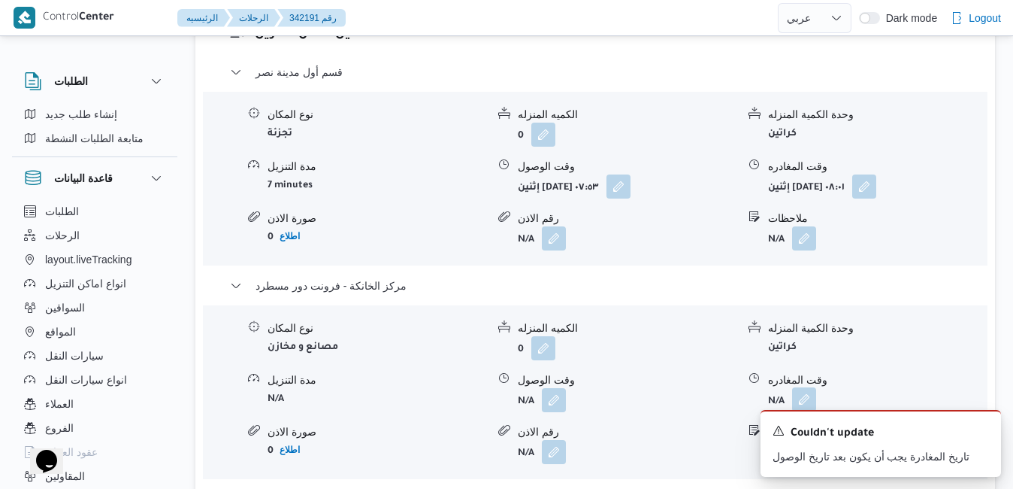
click at [800, 387] on button "button" at bounding box center [804, 399] width 24 height 24
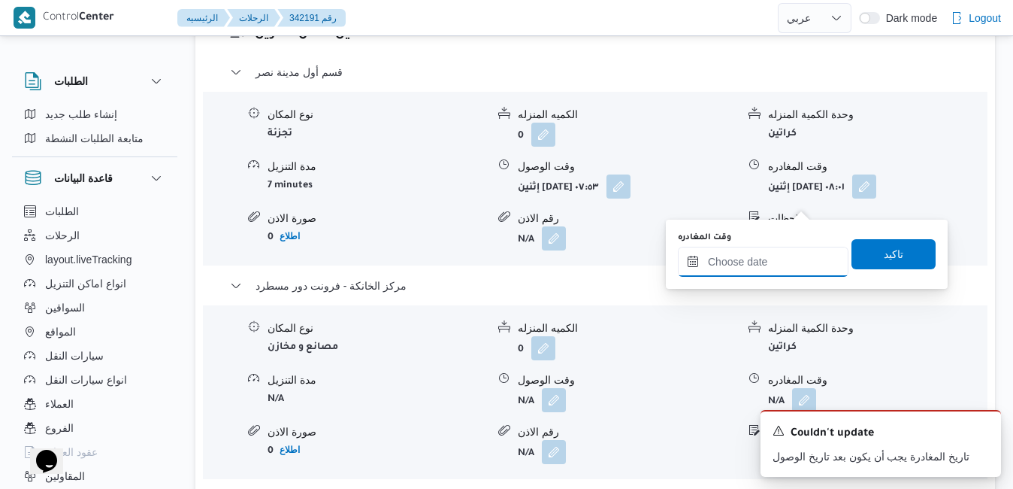
click at [731, 271] on input "وقت المغادره" at bounding box center [763, 262] width 171 height 30
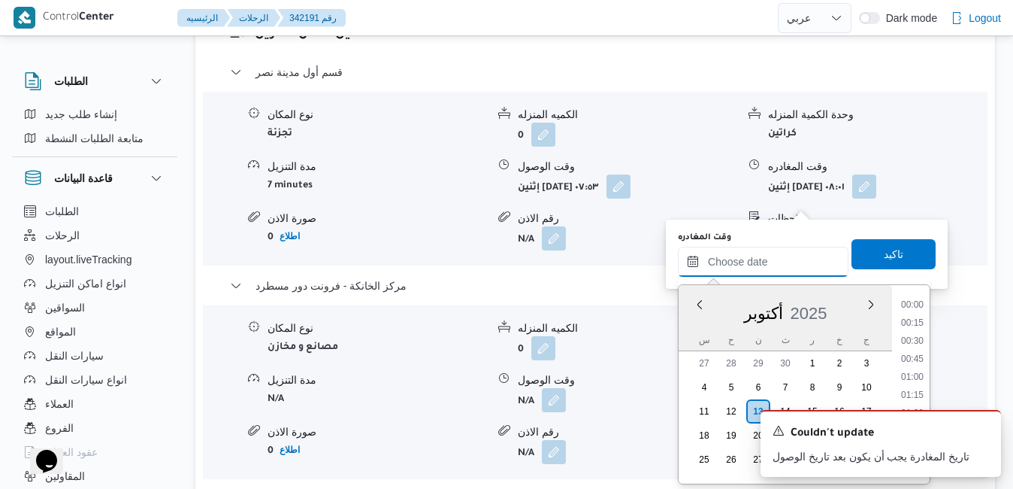
scroll to position [1261, 0]
drag, startPoint x: 690, startPoint y: 319, endPoint x: 700, endPoint y: 318, distance: 9.8
click at [690, 319] on div "أكتوبر 2025" at bounding box center [785, 310] width 213 height 38
click at [917, 398] on li "16:45" at bounding box center [912, 404] width 35 height 15
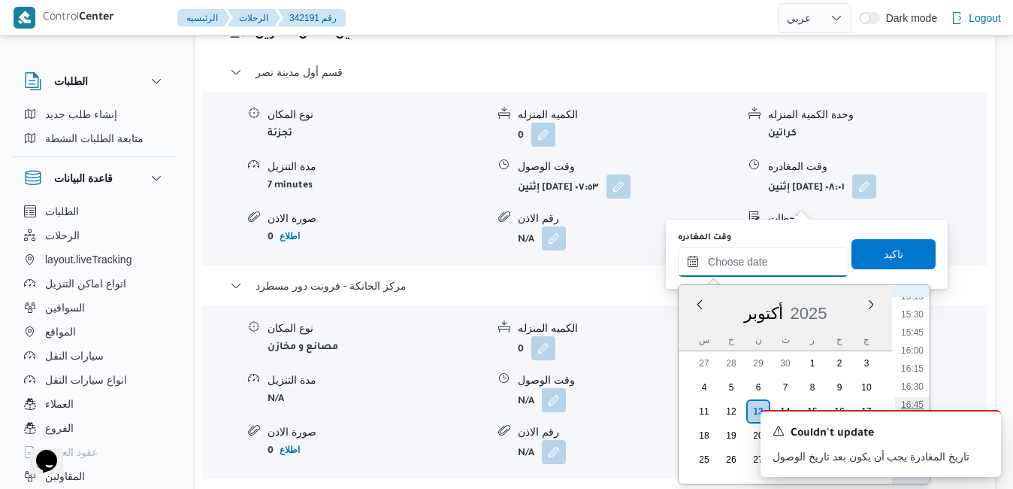
type input "١٣/١٠/٢٠٢٥ ١٦:٤٥"
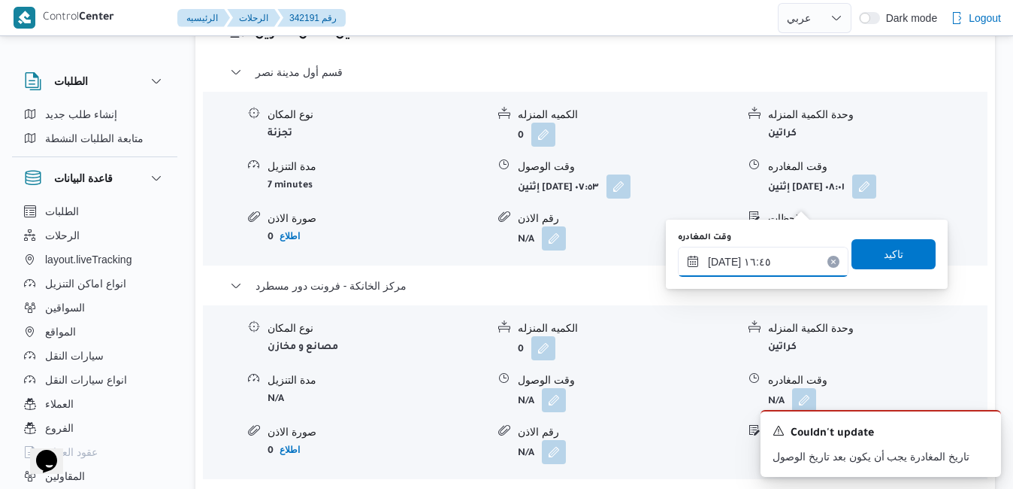
click at [724, 264] on input "١٣/١٠/٢٠٢٥ ١٦:٤٥" at bounding box center [763, 262] width 171 height 30
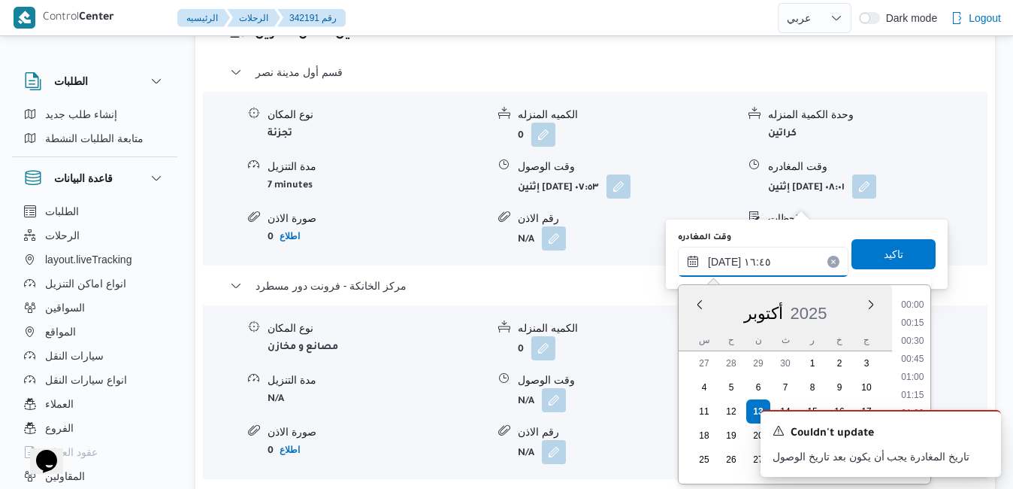
scroll to position [1117, 0]
click at [982, 430] on icon "Dismiss toast" at bounding box center [983, 429] width 8 height 8
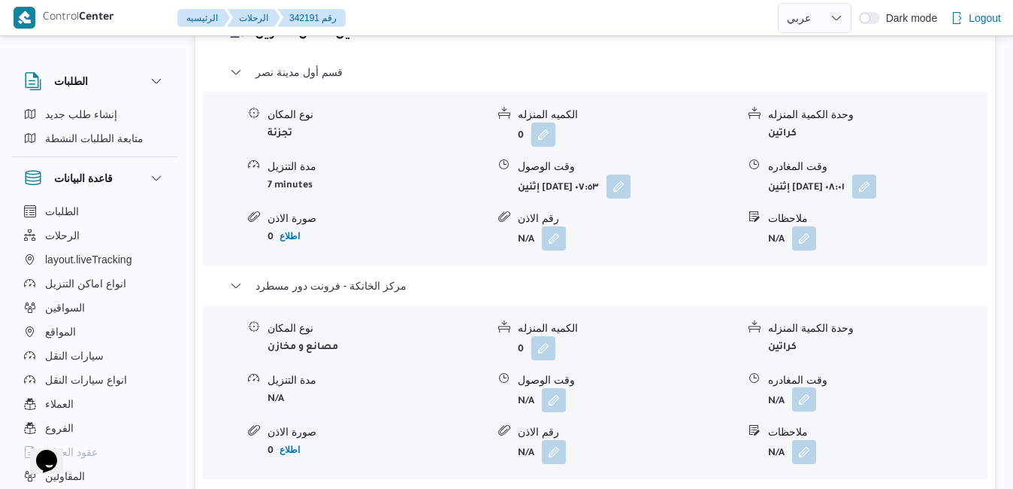
click at [806, 387] on button "button" at bounding box center [804, 399] width 24 height 24
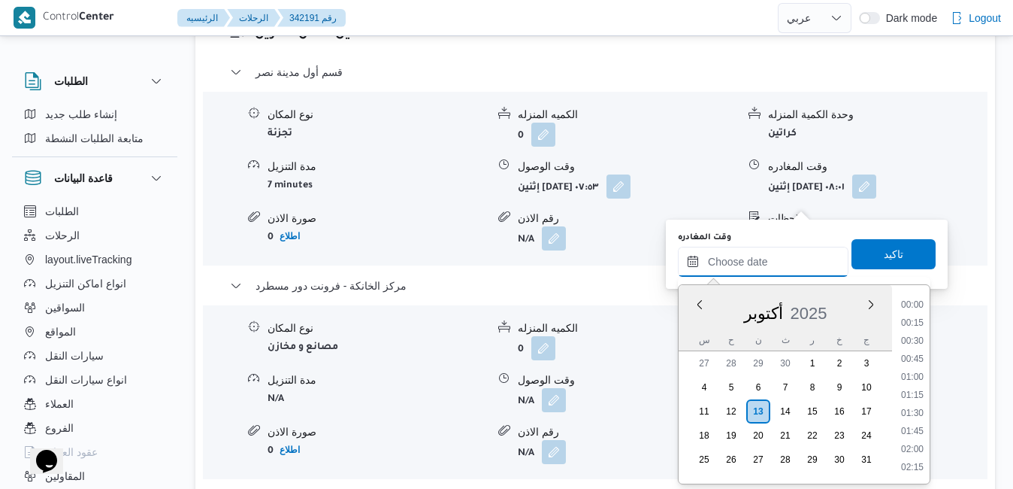
click at [766, 260] on input "وقت المغادره" at bounding box center [763, 262] width 171 height 30
click at [691, 303] on div "أكتوبر 2025" at bounding box center [785, 310] width 213 height 38
click at [918, 423] on li "17:00" at bounding box center [912, 422] width 35 height 15
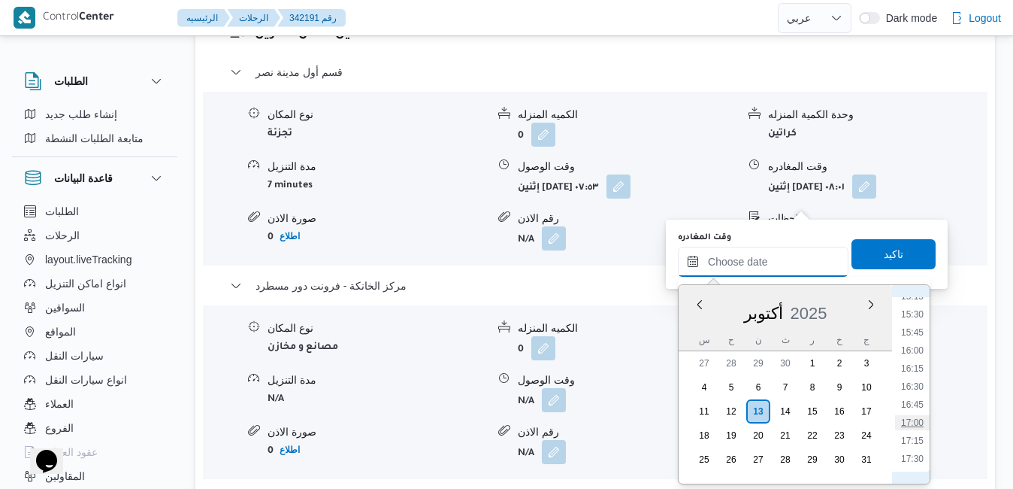
type input "١٣/١٠/٢٠٢٥ ١٧:٠٠"
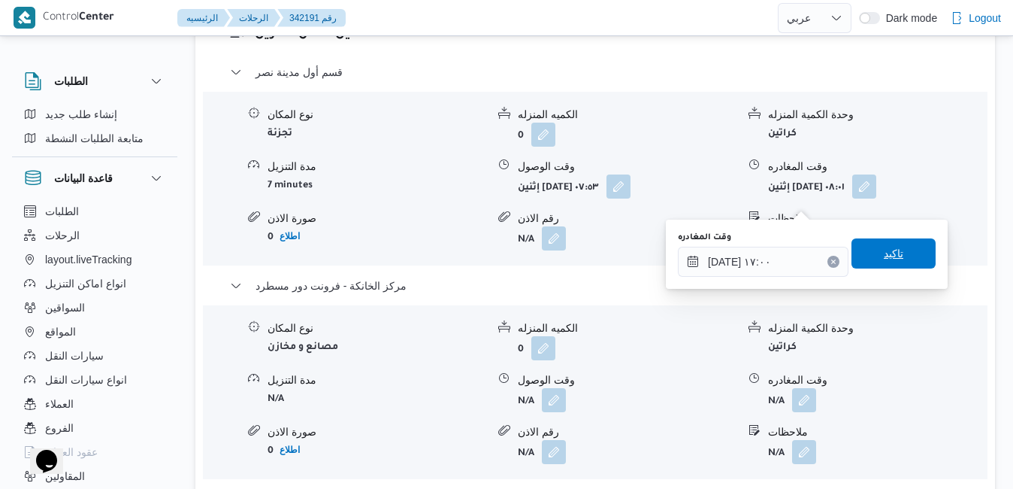
click at [891, 252] on span "تاكيد" at bounding box center [894, 253] width 20 height 18
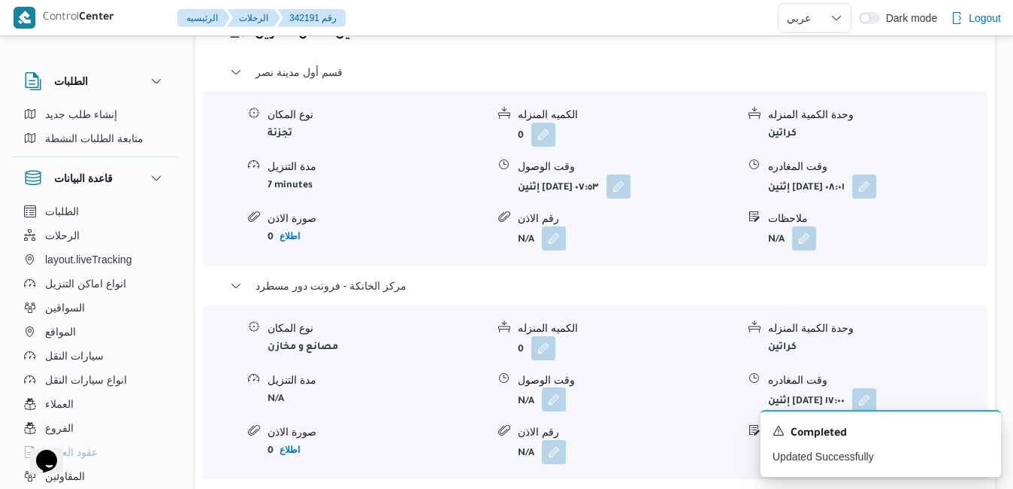
click at [556, 387] on button "button" at bounding box center [554, 399] width 24 height 24
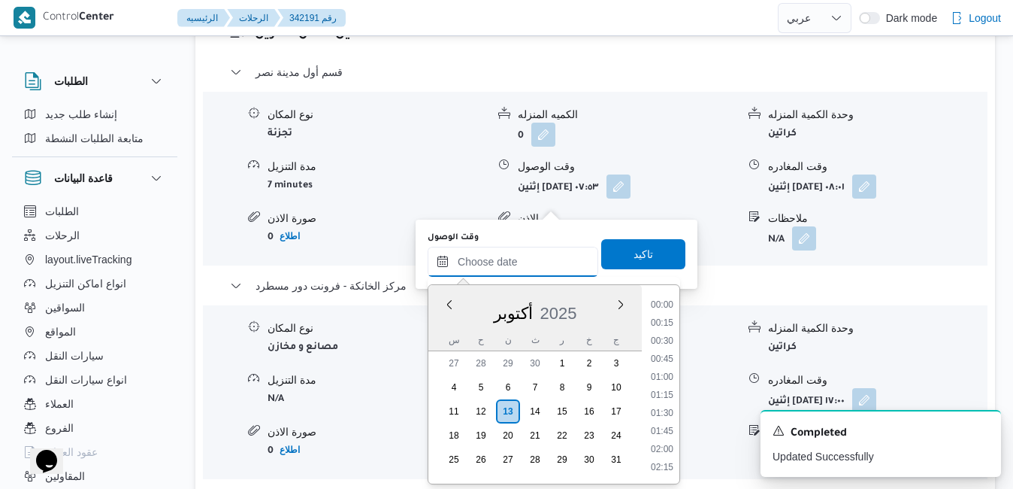
click at [540, 254] on input "وقت الوصول" at bounding box center [513, 262] width 171 height 30
click at [661, 405] on li "16:45" at bounding box center [662, 404] width 35 height 15
type input "١٣/١٠/٢٠٢٥ ١٦:٤٥"
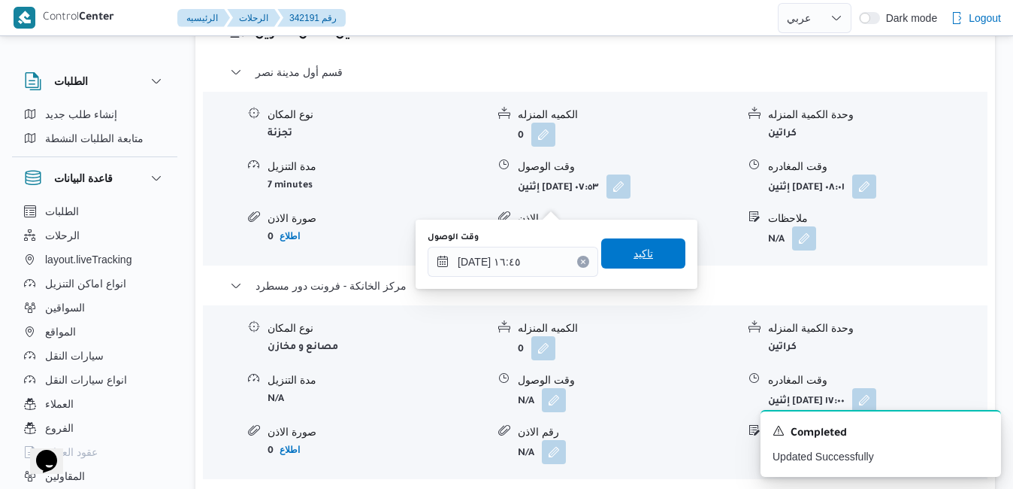
click at [640, 258] on span "تاكيد" at bounding box center [644, 253] width 20 height 18
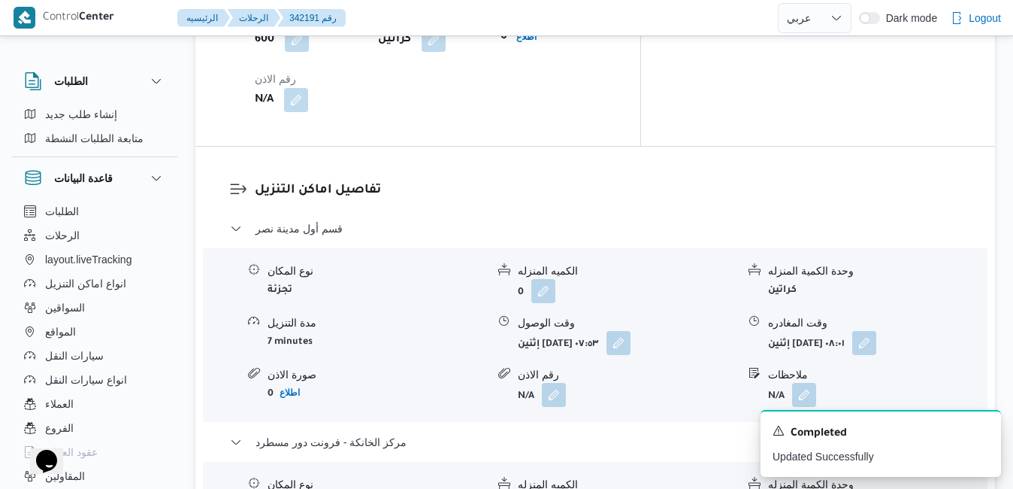
scroll to position [1353, 0]
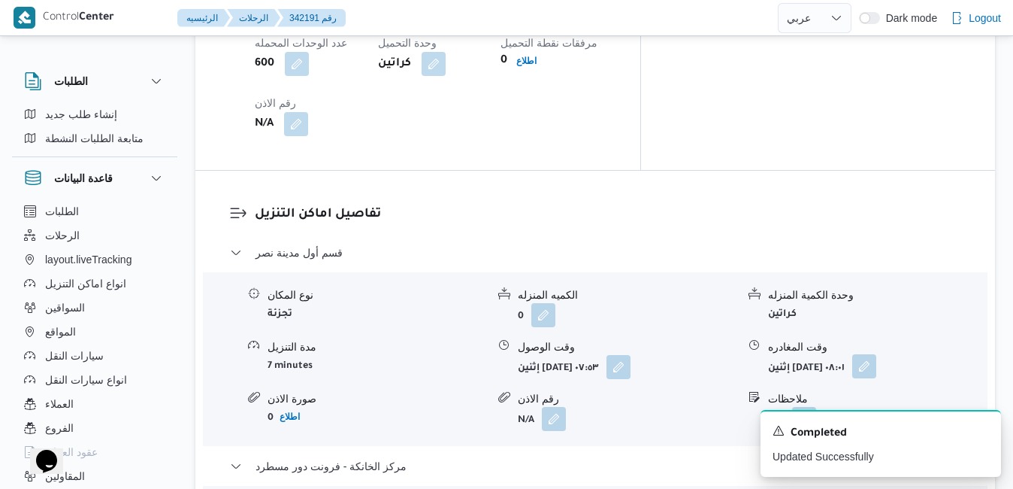
click at [876, 354] on button "button" at bounding box center [864, 366] width 24 height 24
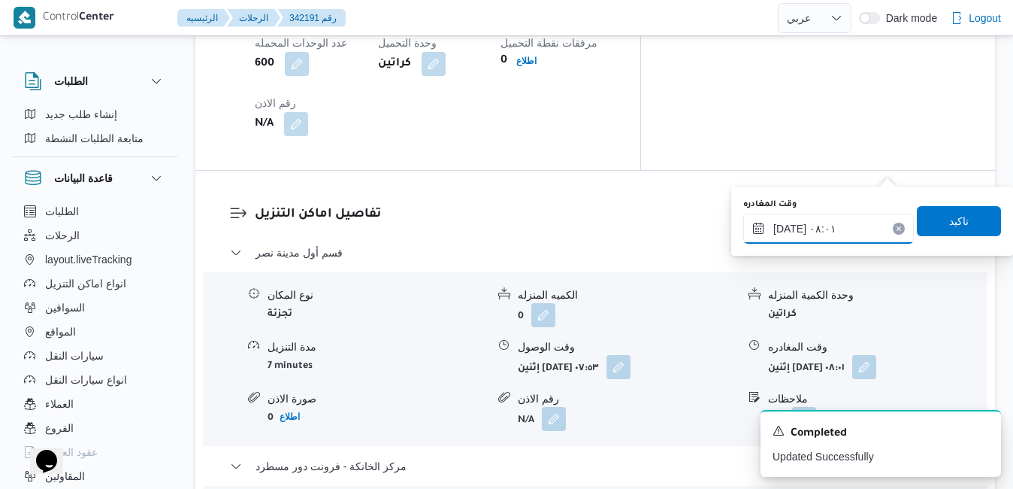
click at [834, 231] on input "١٣/١٠/٢٠٢٥ ٠٨:٠١" at bounding box center [828, 228] width 171 height 30
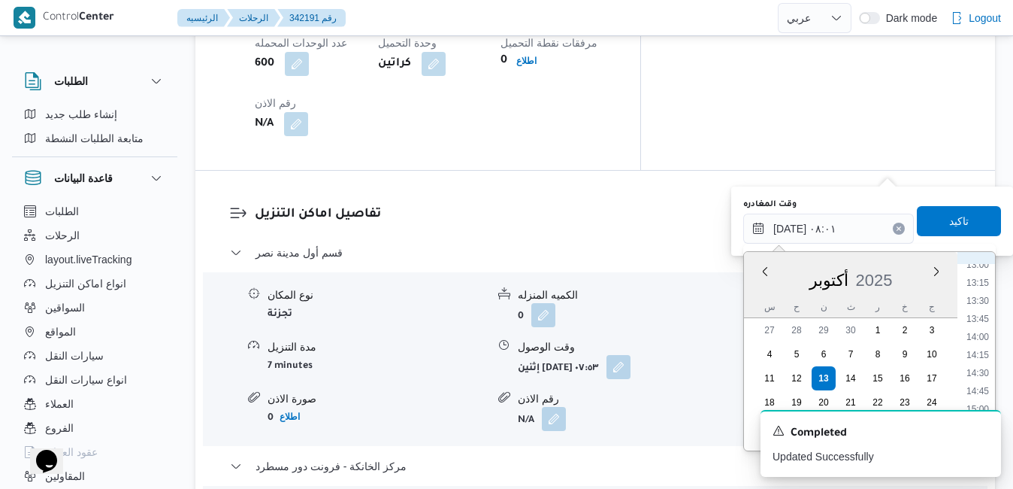
scroll to position [1097, 0]
click at [976, 364] on li "16:30" at bounding box center [977, 364] width 35 height 15
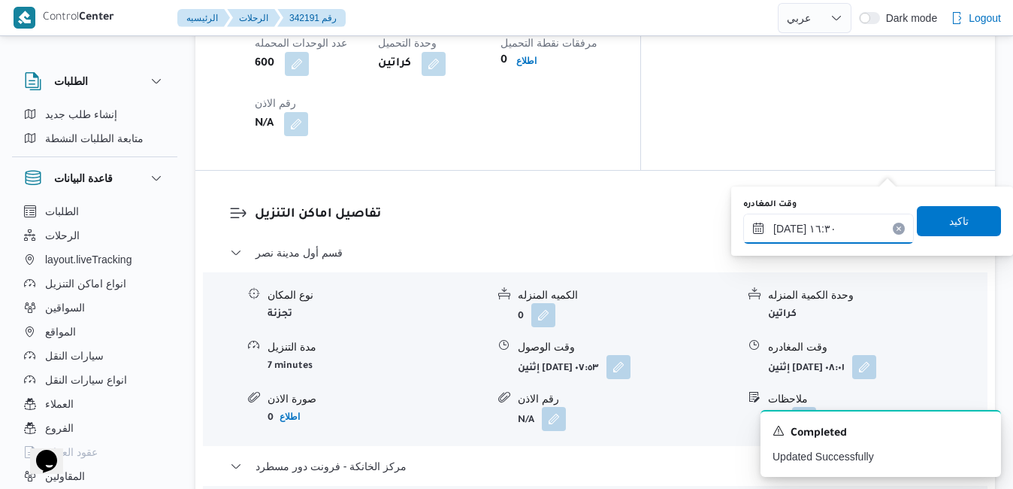
click at [792, 225] on input "١٣/١٠/٢٠٢٥ ١٦:٣٠" at bounding box center [828, 228] width 171 height 30
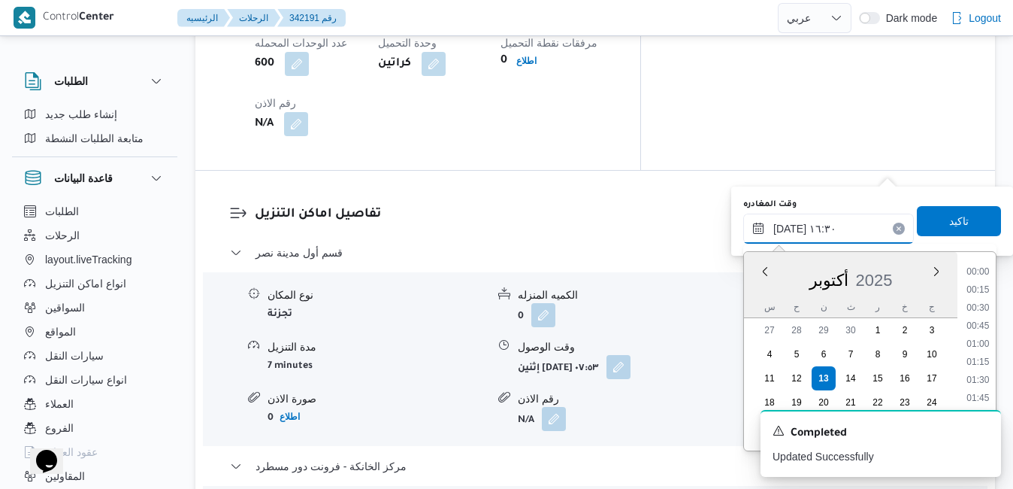
click at [792, 225] on input "١٣/١٠/٢٠٢٥ ١٦:٣٠" at bounding box center [828, 228] width 171 height 30
type input "١٣/١٠/٢٠٢٥ ١٦:١٠"
click at [934, 218] on span "تاكيد" at bounding box center [959, 220] width 84 height 30
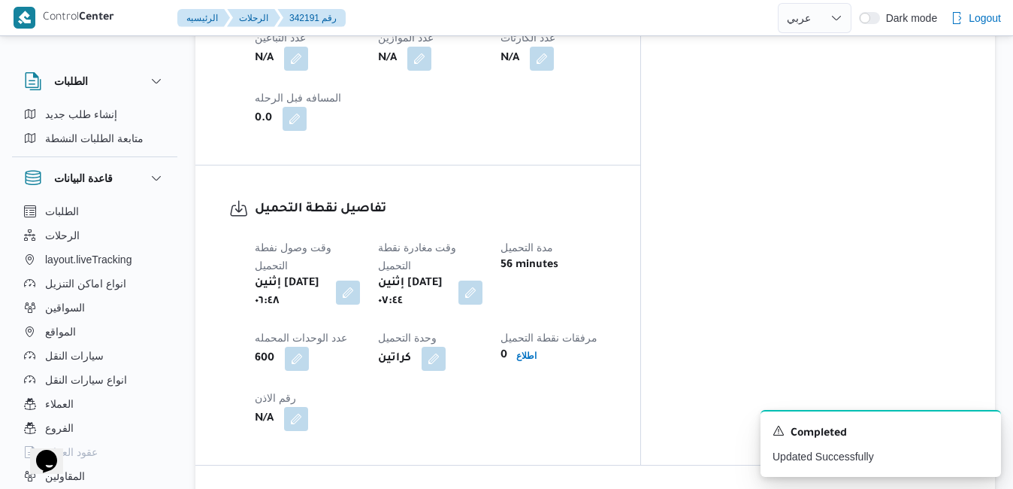
scroll to position [0, 0]
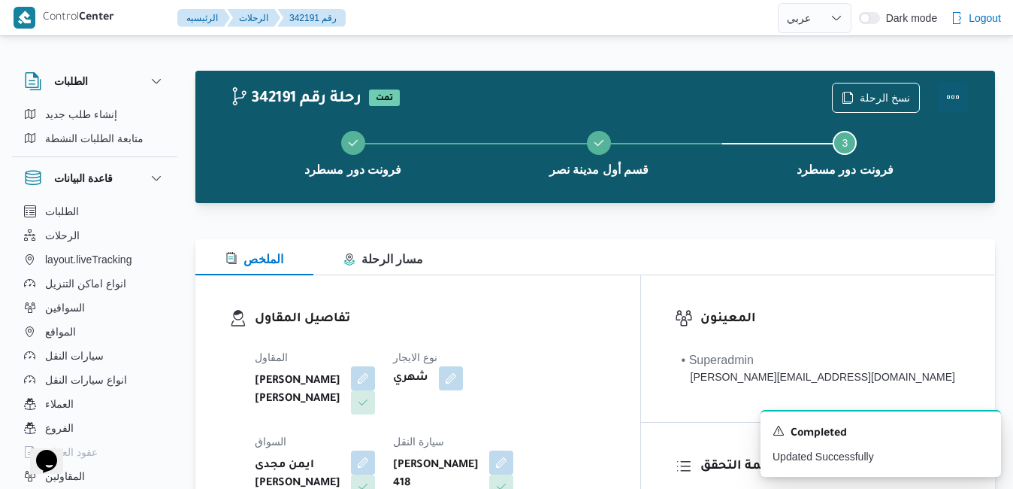
click at [955, 101] on button "Actions" at bounding box center [953, 97] width 30 height 30
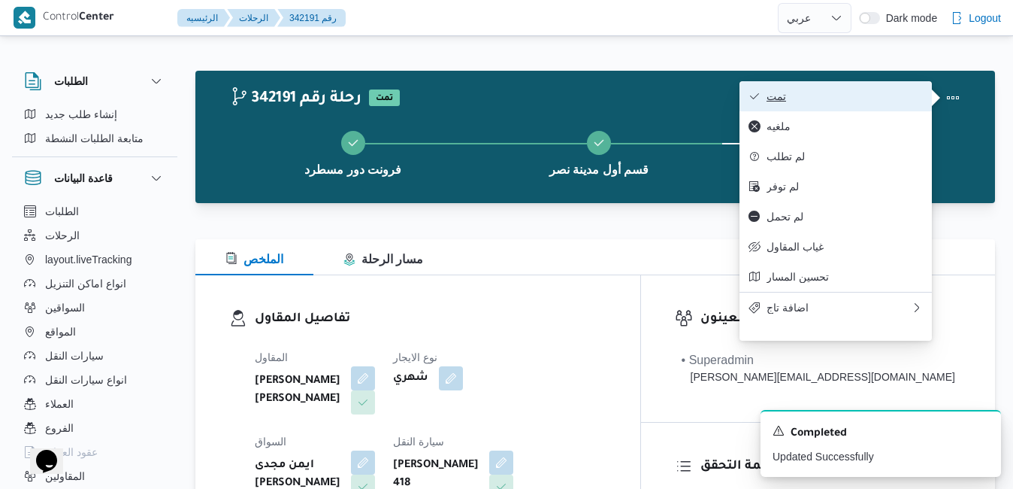
click at [871, 97] on span "تمت" at bounding box center [845, 96] width 156 height 12
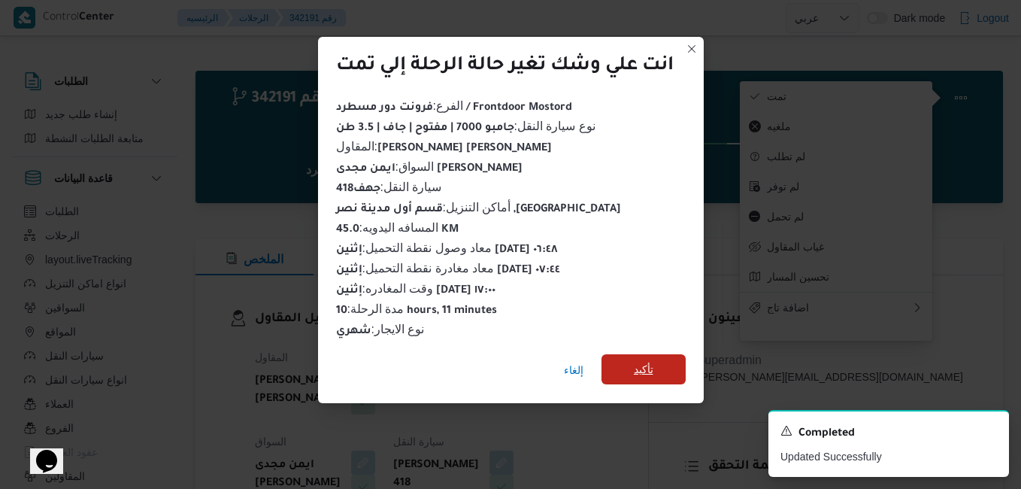
click at [638, 364] on span "تأكيد" at bounding box center [644, 369] width 20 height 18
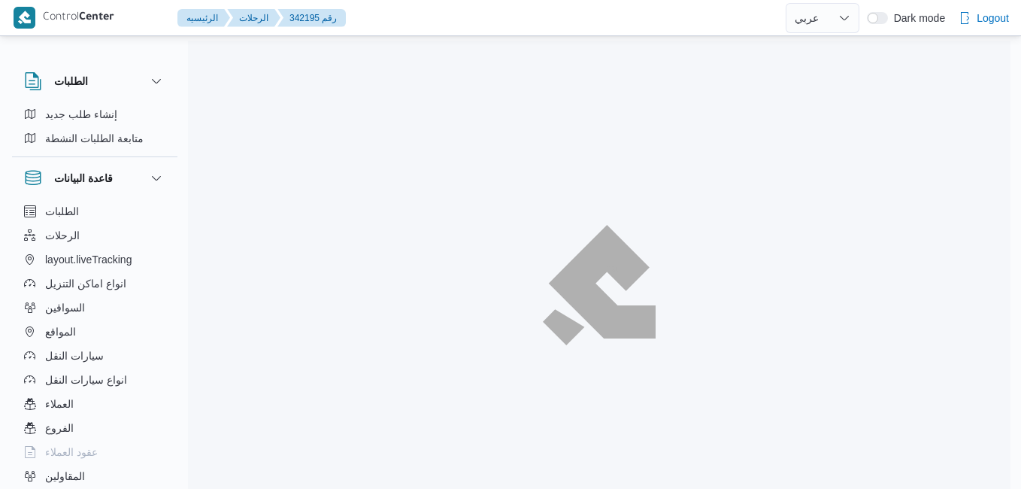
select select "ar"
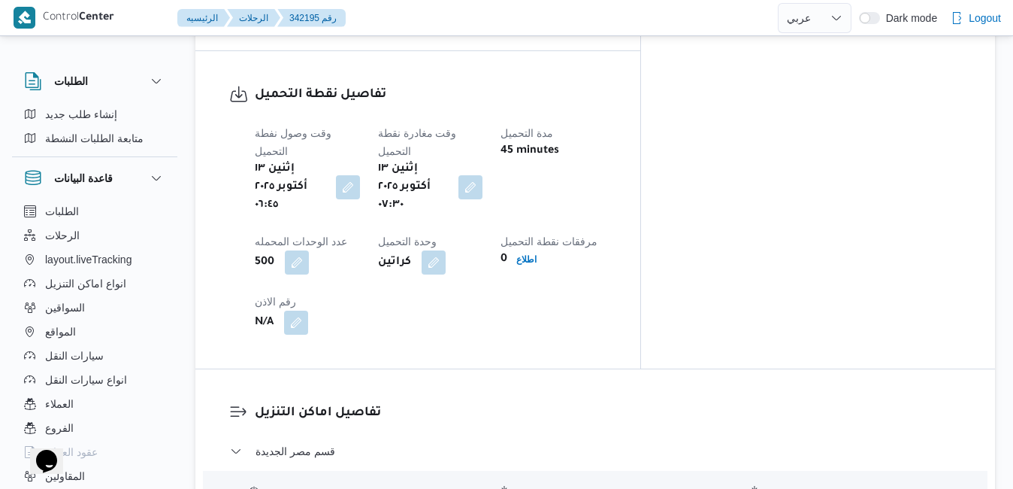
scroll to position [1293, 0]
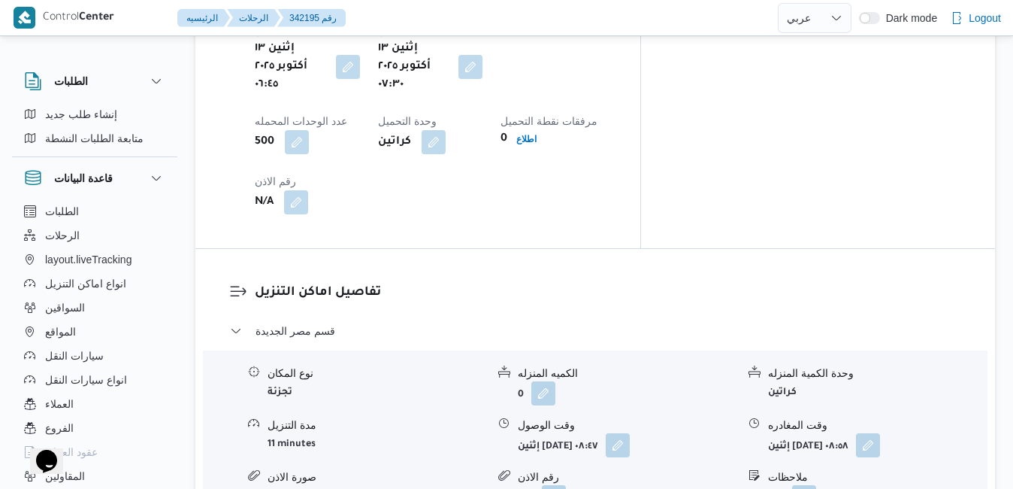
click at [630, 432] on button "button" at bounding box center [618, 444] width 24 height 24
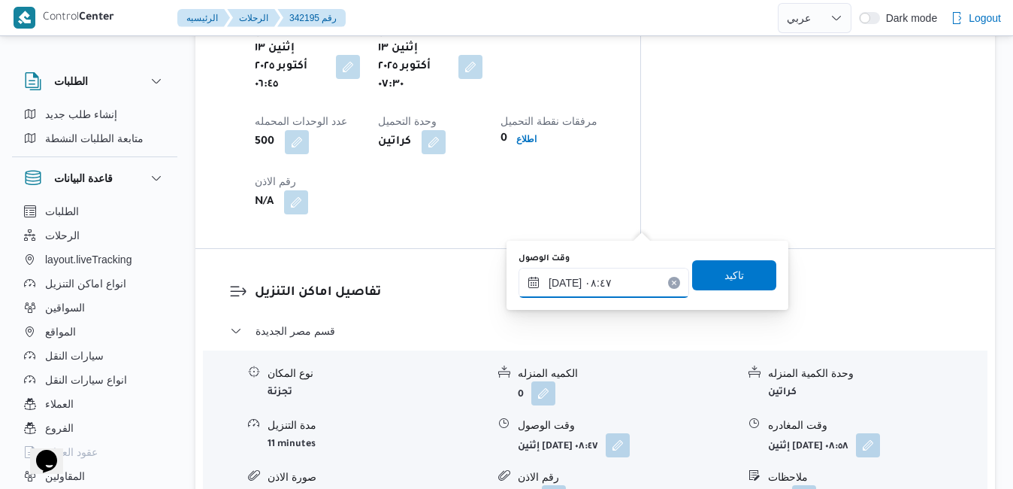
click at [575, 292] on input "١٣/١٠/٢٠٢٥ ٠٨:٤٧" at bounding box center [604, 283] width 171 height 30
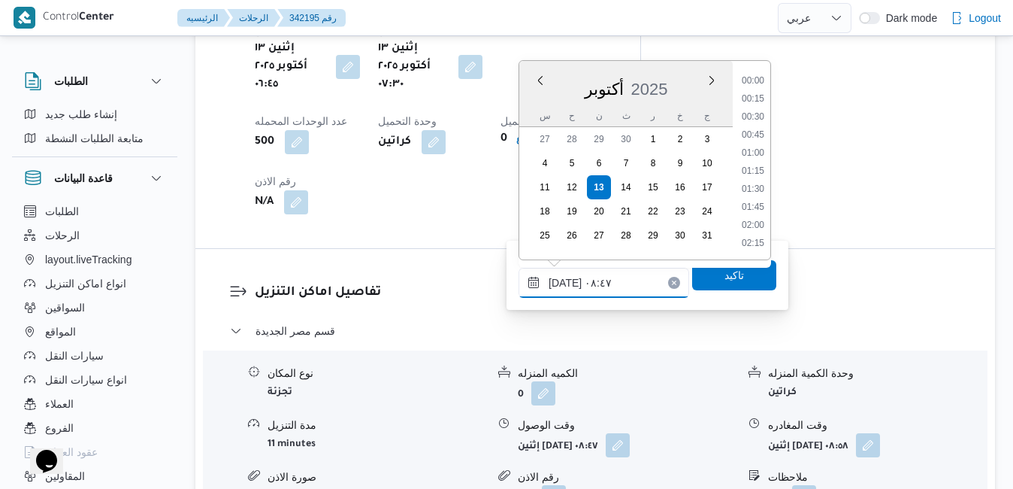
scroll to position [540, 0]
click at [759, 119] on li "08:00" at bounding box center [753, 117] width 35 height 15
type input "١٣/١٠/٢٠٢٥ ٠٨:٠٠"
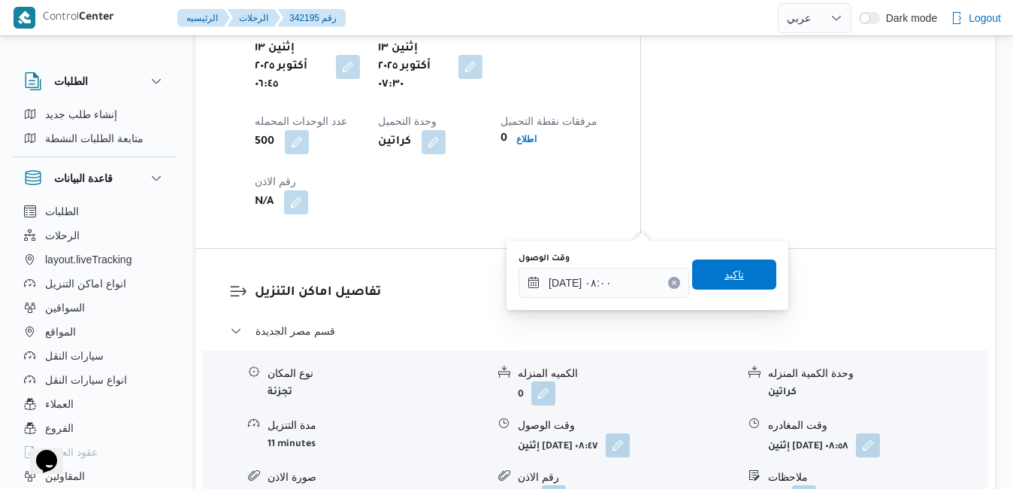
click at [706, 271] on span "تاكيد" at bounding box center [734, 274] width 84 height 30
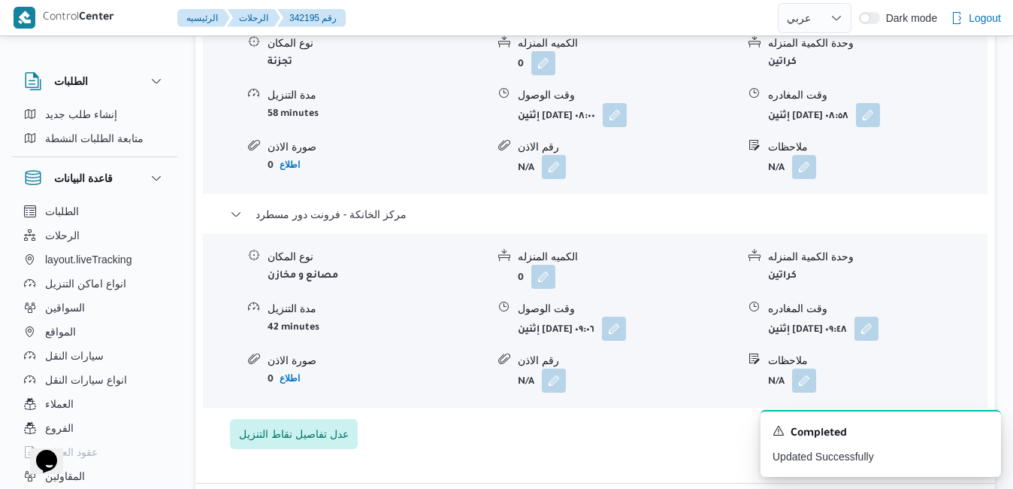
scroll to position [1623, 0]
click at [879, 315] on button "button" at bounding box center [867, 327] width 24 height 24
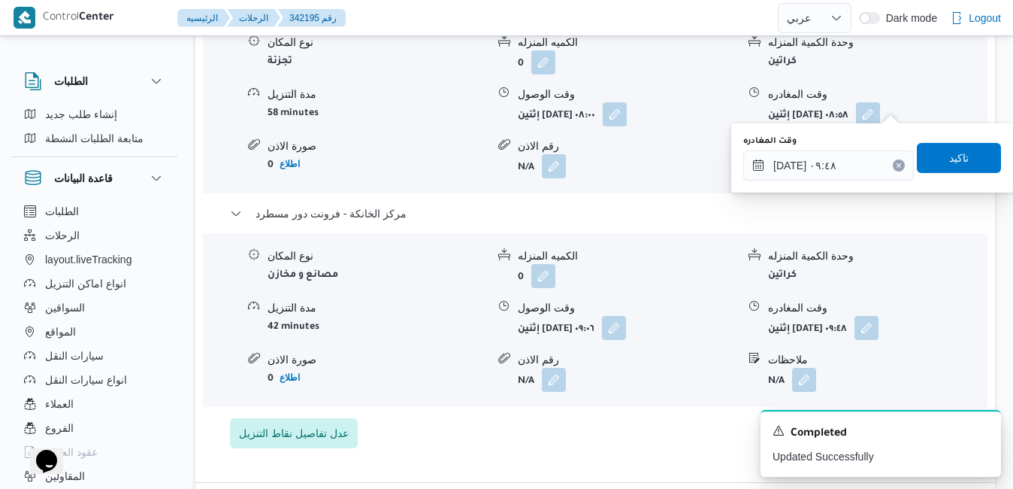
click at [813, 180] on div "وقت المغادره ١٣/١٠/٢٠٢٥ ٠٩:٤٨ تاكيد" at bounding box center [872, 158] width 261 height 48
click at [816, 171] on input "١٣/١٠/٢٠٢٥ ٠٩:٤٨" at bounding box center [828, 165] width 171 height 30
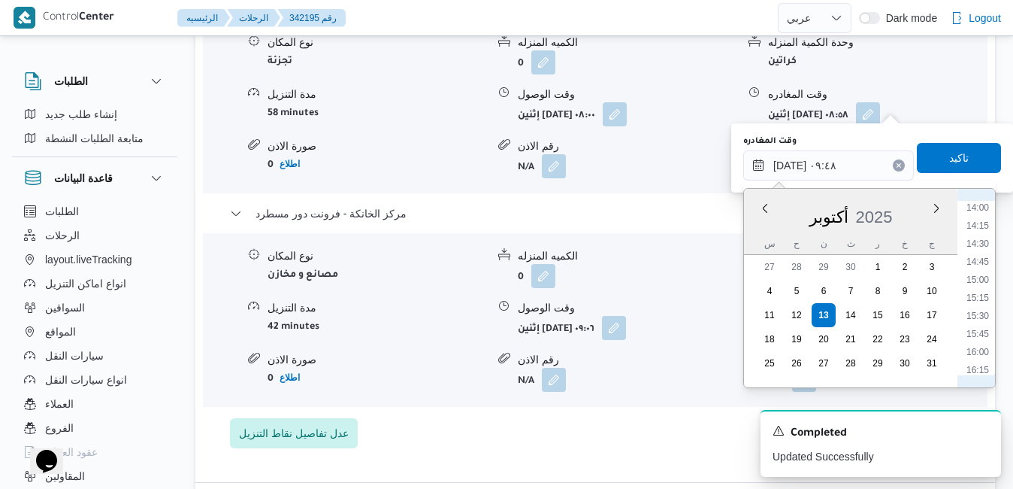
scroll to position [1069, 0]
click at [982, 348] on li "16:45" at bounding box center [977, 347] width 35 height 15
type input "١٣/١٠/٢٠٢٥ ١٦:٤٥"
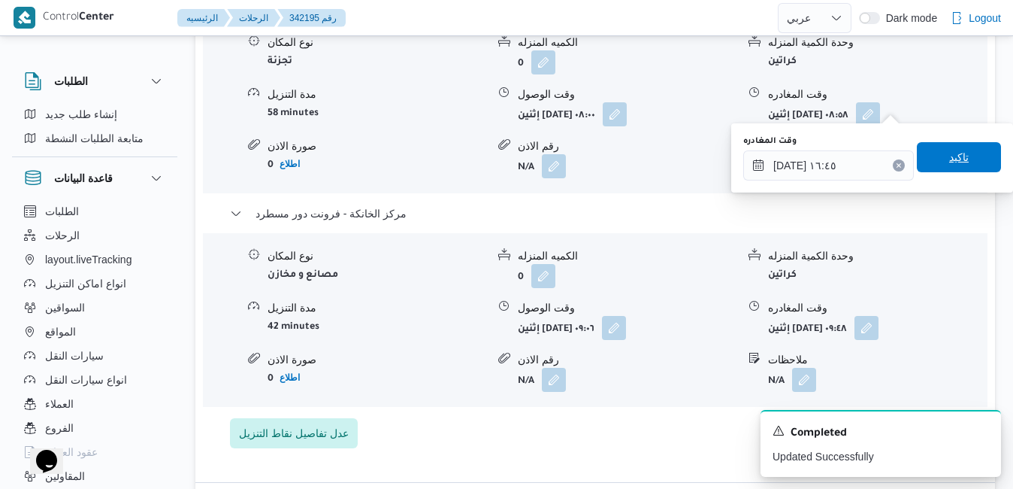
click at [954, 156] on span "تاكيد" at bounding box center [959, 157] width 20 height 18
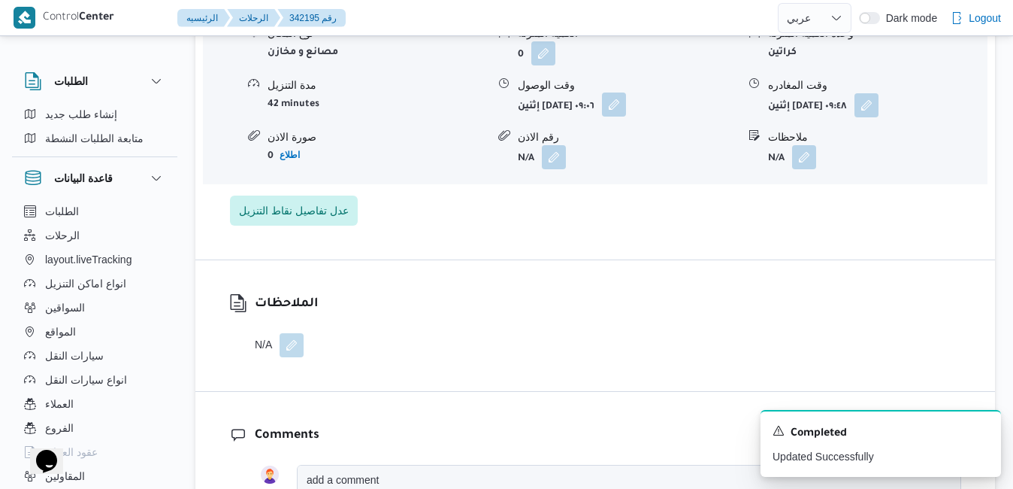
click at [626, 111] on button "button" at bounding box center [614, 104] width 24 height 24
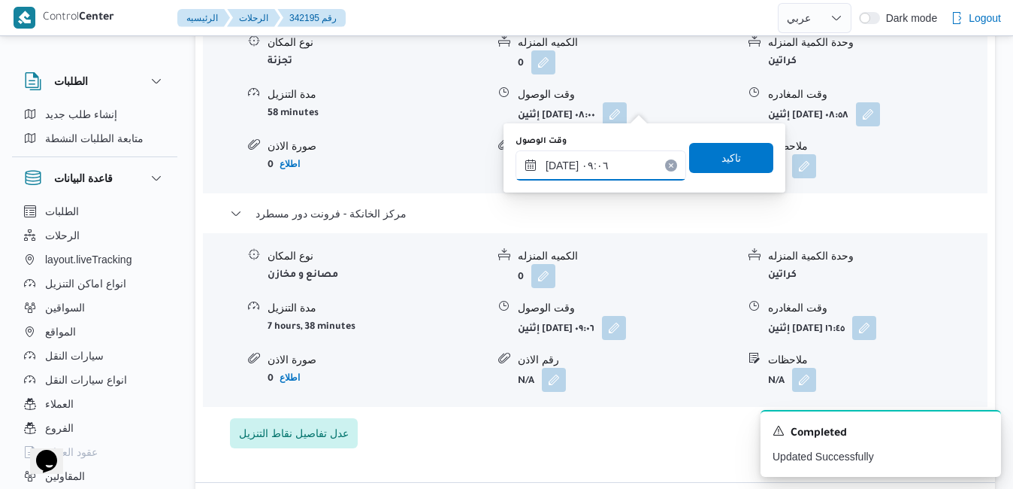
click at [619, 155] on input "١٣/١٠/٢٠٢٥ ٠٩:٠٦" at bounding box center [601, 165] width 171 height 30
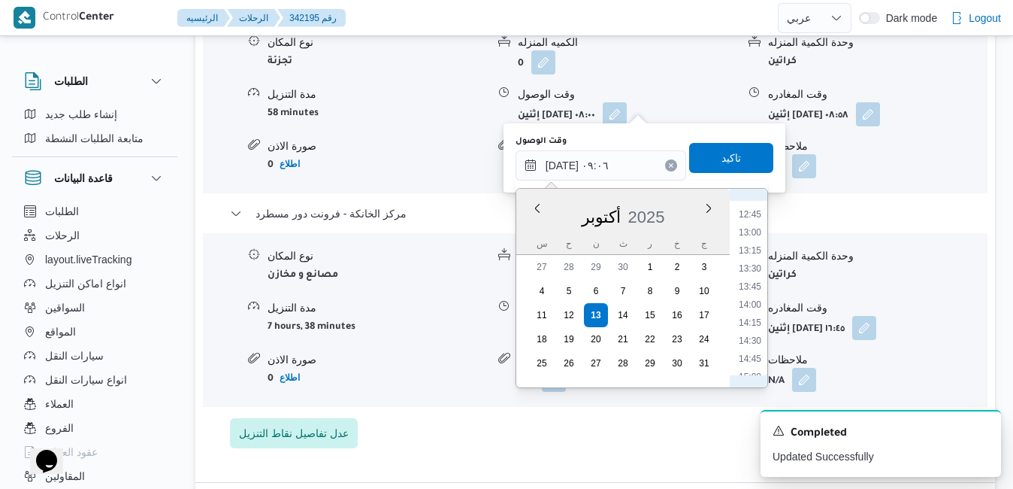
scroll to position [1066, 0]
click at [757, 331] on li "16:30" at bounding box center [750, 332] width 35 height 15
type input "[DATE] ١٦:٣٠"
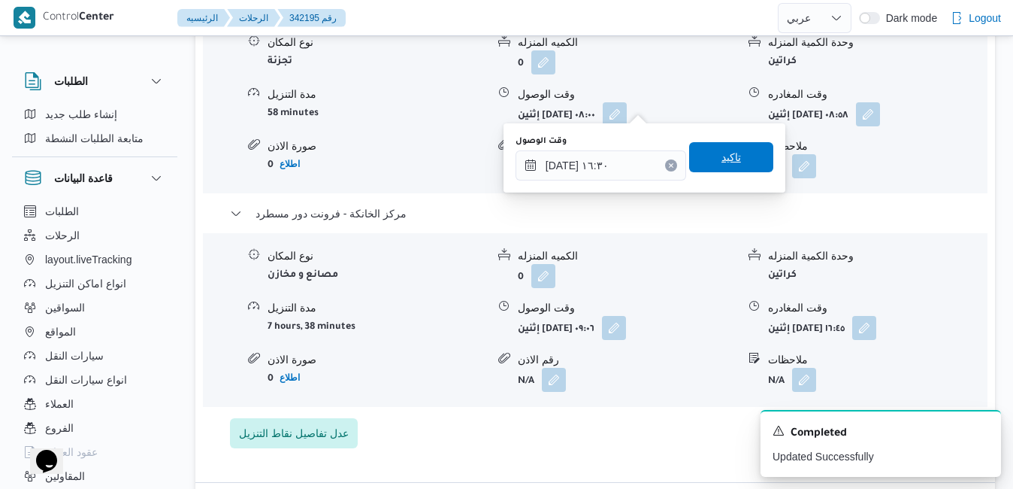
click at [716, 166] on span "تاكيد" at bounding box center [731, 157] width 84 height 30
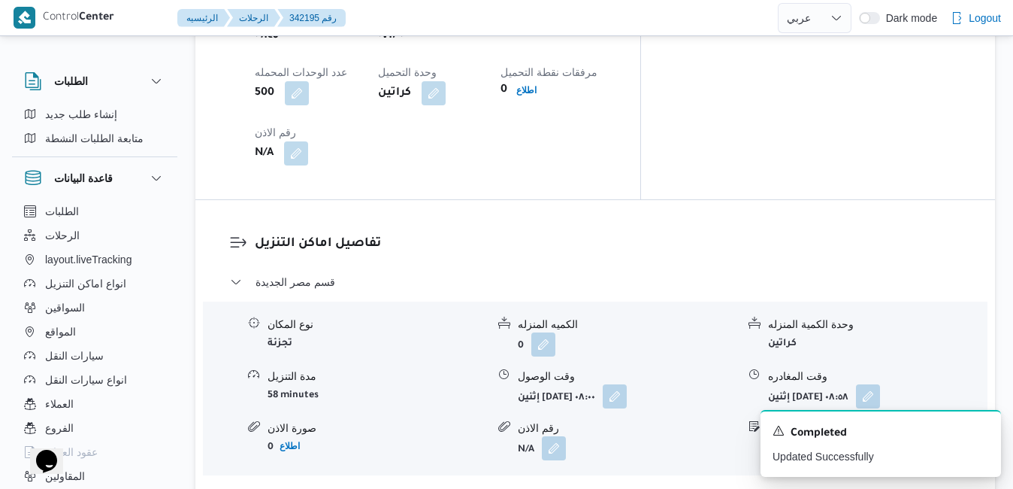
scroll to position [1323, 0]
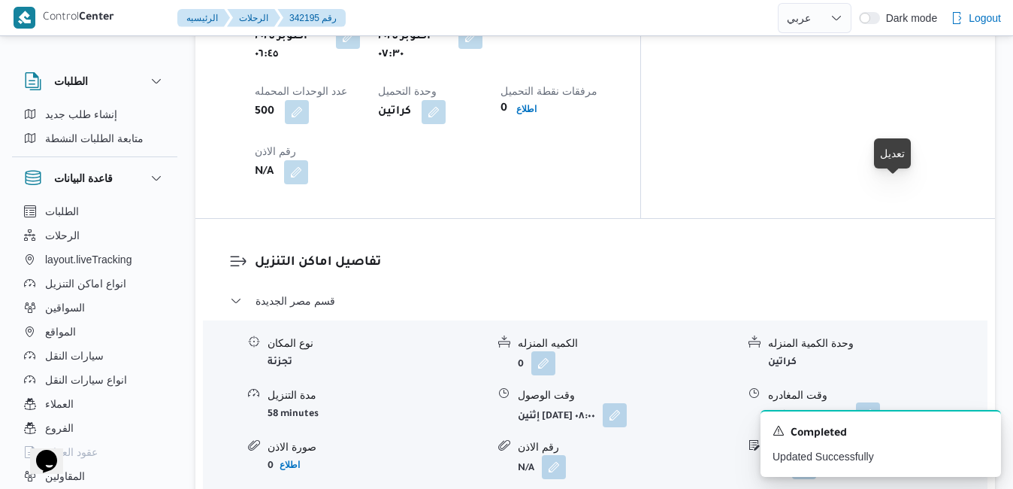
click at [880, 402] on button "button" at bounding box center [868, 414] width 24 height 24
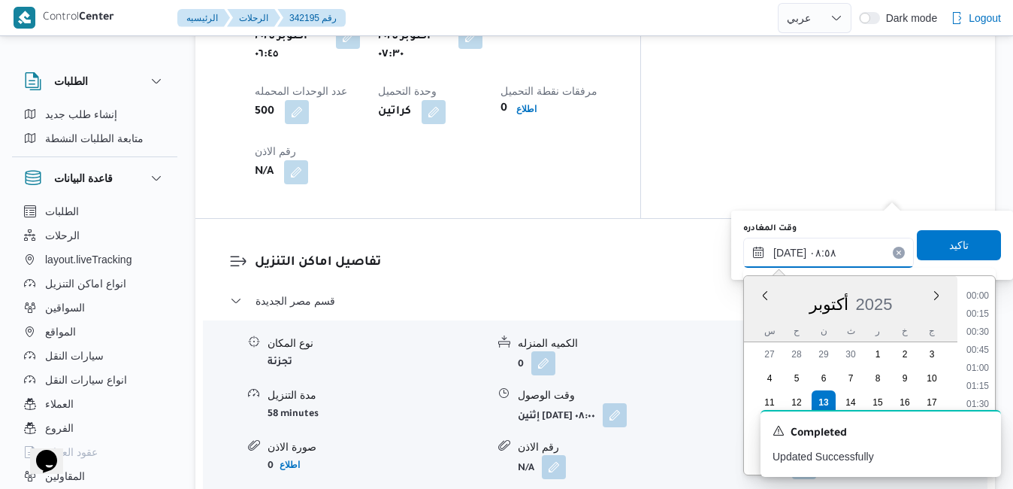
click at [815, 244] on input "١٣/١٠/٢٠٢٥ ٠٨:٥٨" at bounding box center [828, 252] width 171 height 30
click at [974, 379] on li "16:00" at bounding box center [977, 382] width 35 height 15
type input "١٣/١٠/٢٠٢٥ ١٦:٠٠"
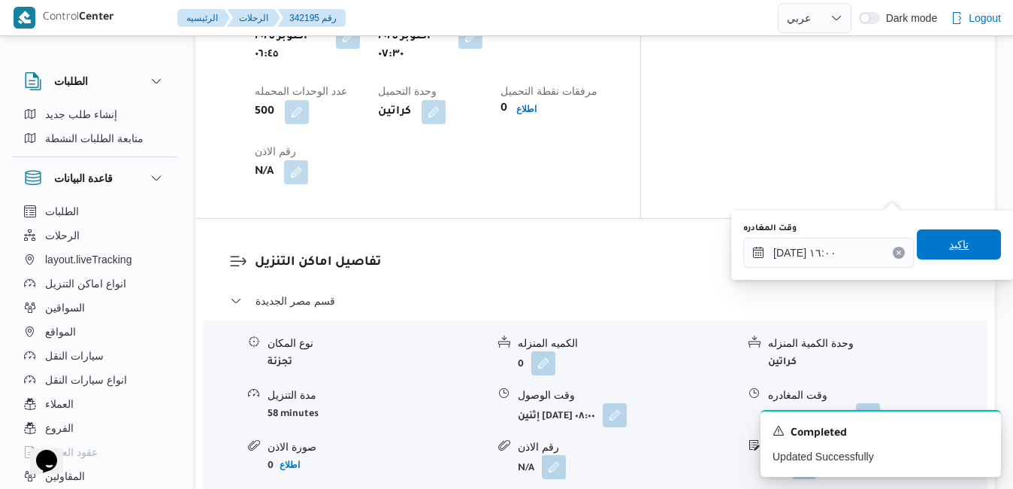
click at [950, 242] on span "تاكيد" at bounding box center [959, 244] width 20 height 18
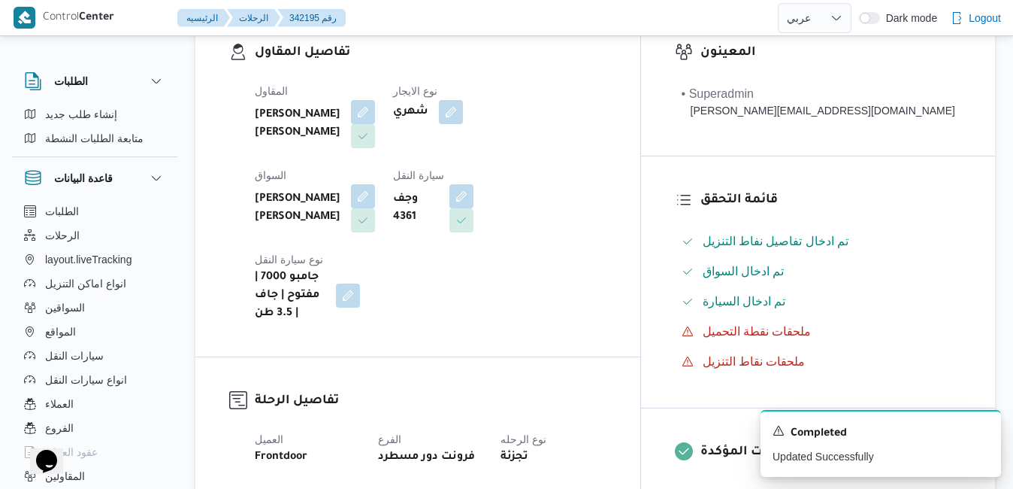
scroll to position [0, 0]
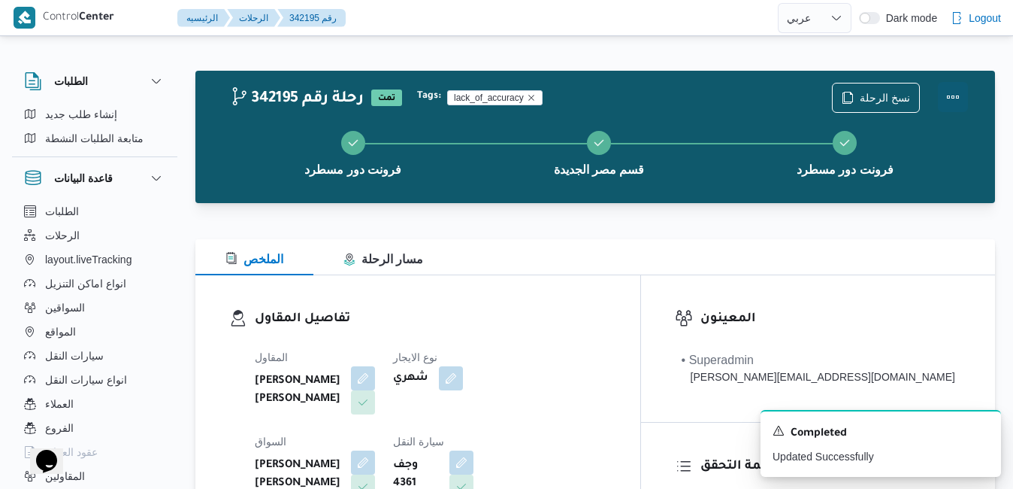
click at [957, 94] on button "Actions" at bounding box center [953, 97] width 30 height 30
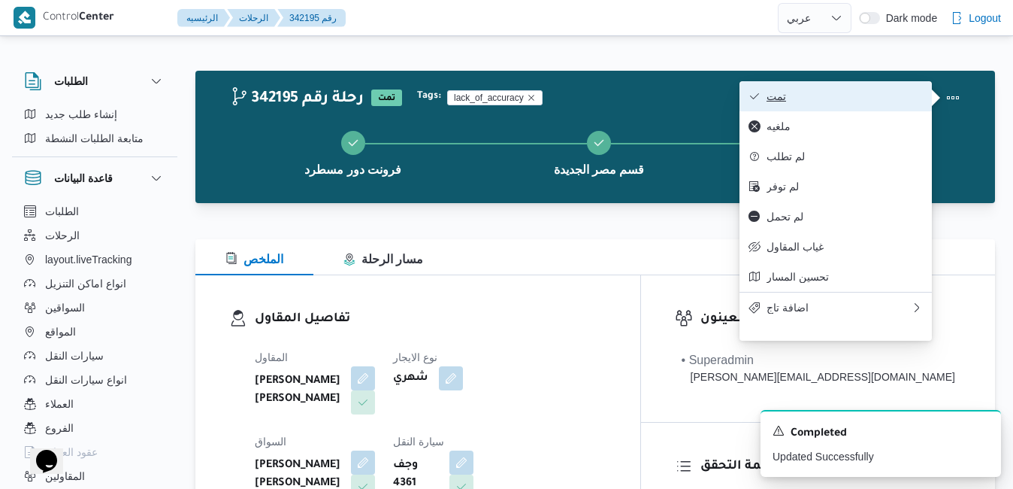
click at [909, 94] on span "تمت" at bounding box center [845, 96] width 156 height 12
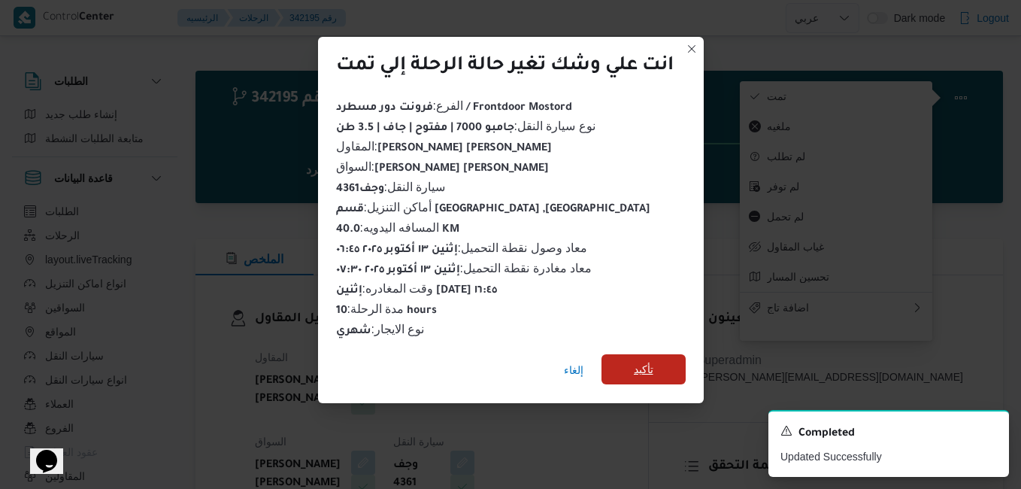
click at [641, 360] on span "تأكيد" at bounding box center [644, 369] width 20 height 18
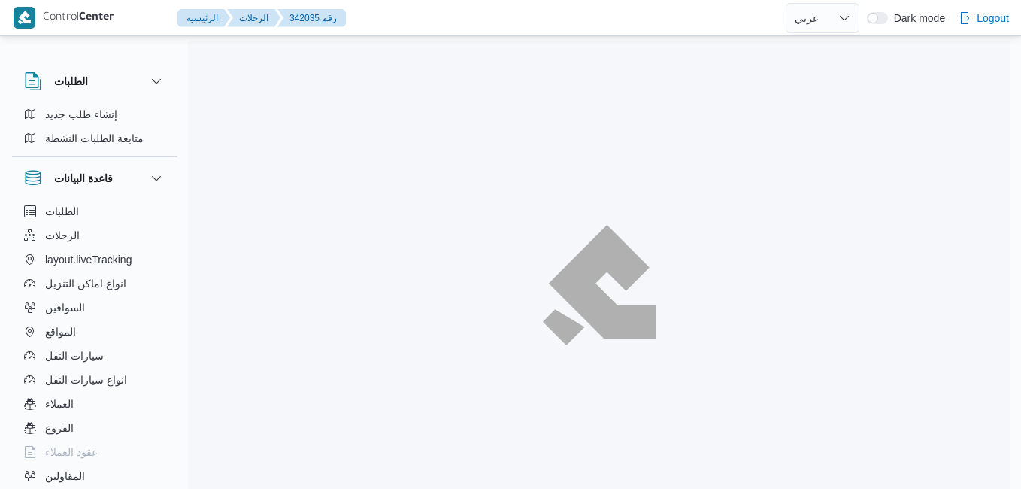
select select "ar"
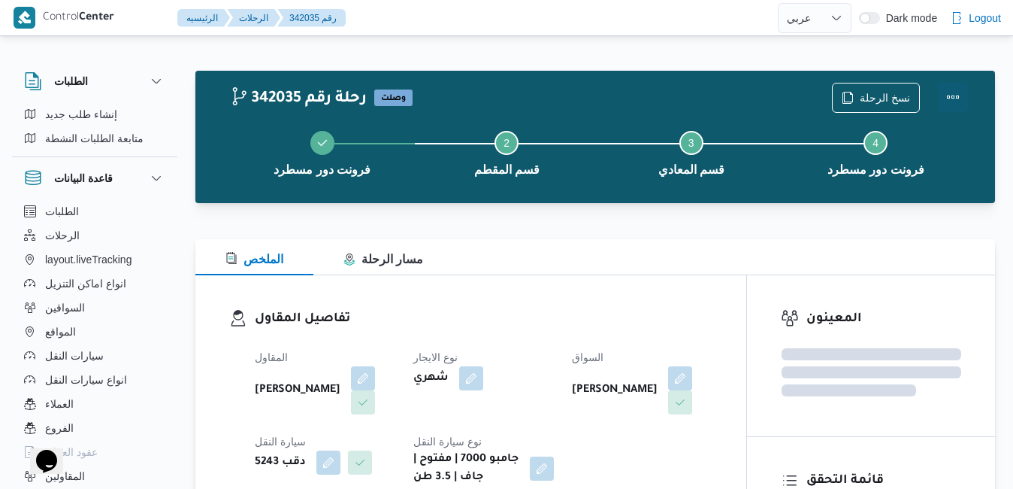
click at [965, 90] on button "Actions" at bounding box center [953, 97] width 30 height 30
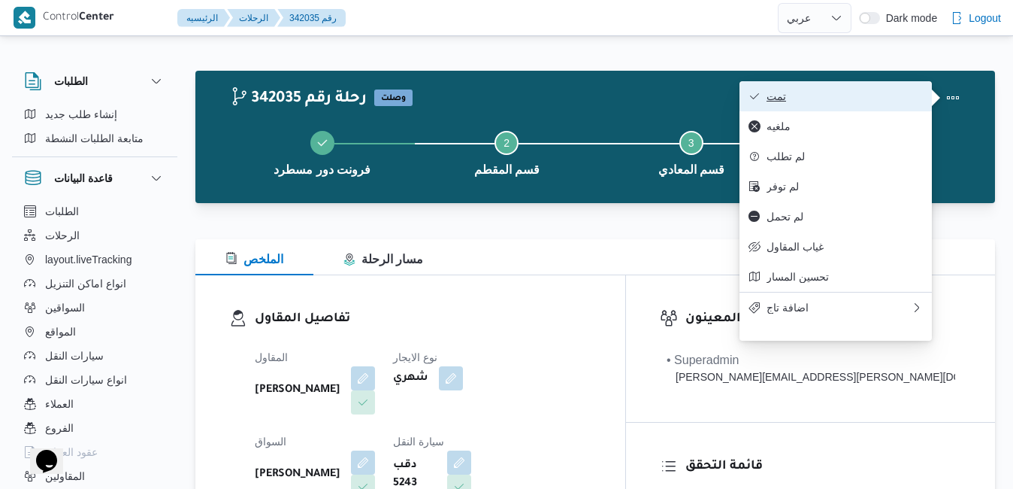
click at [901, 96] on span "تمت" at bounding box center [845, 96] width 156 height 12
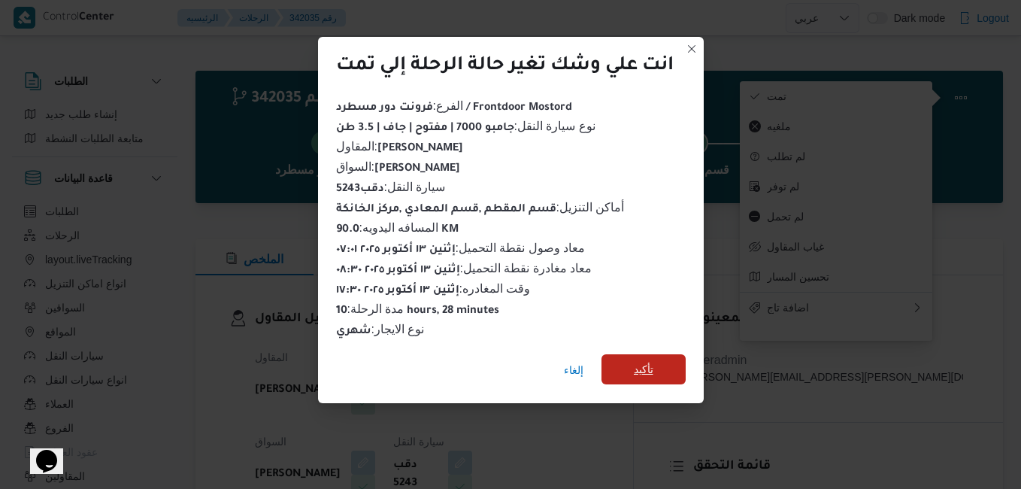
click at [667, 361] on span "تأكيد" at bounding box center [643, 369] width 84 height 30
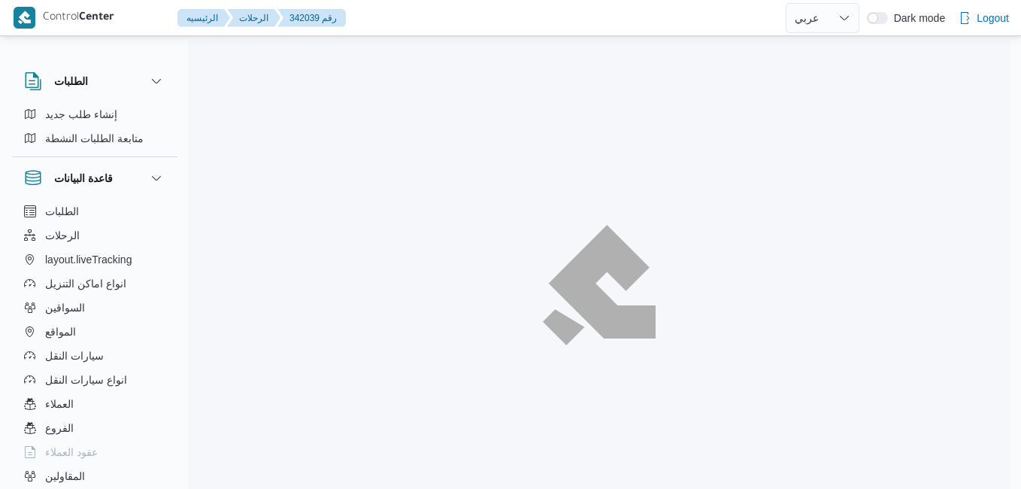
select select "ar"
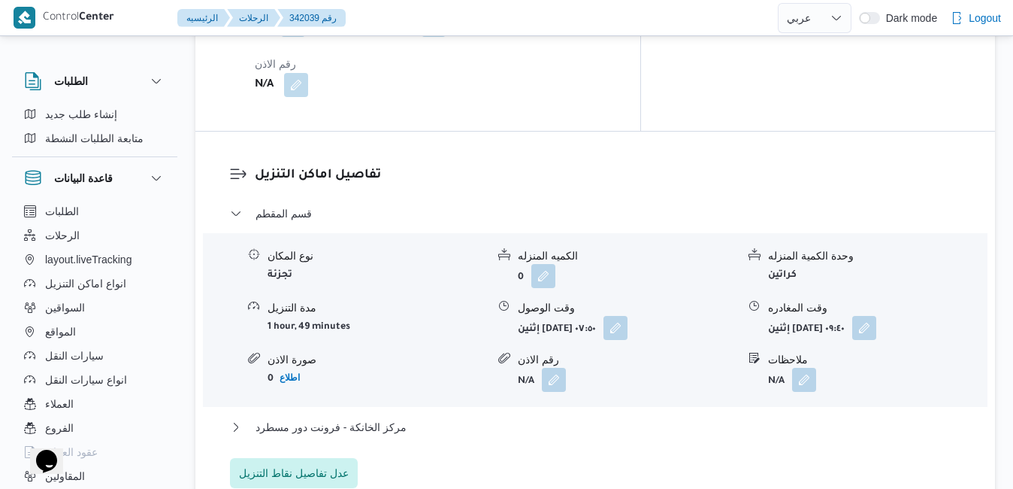
scroll to position [1413, 0]
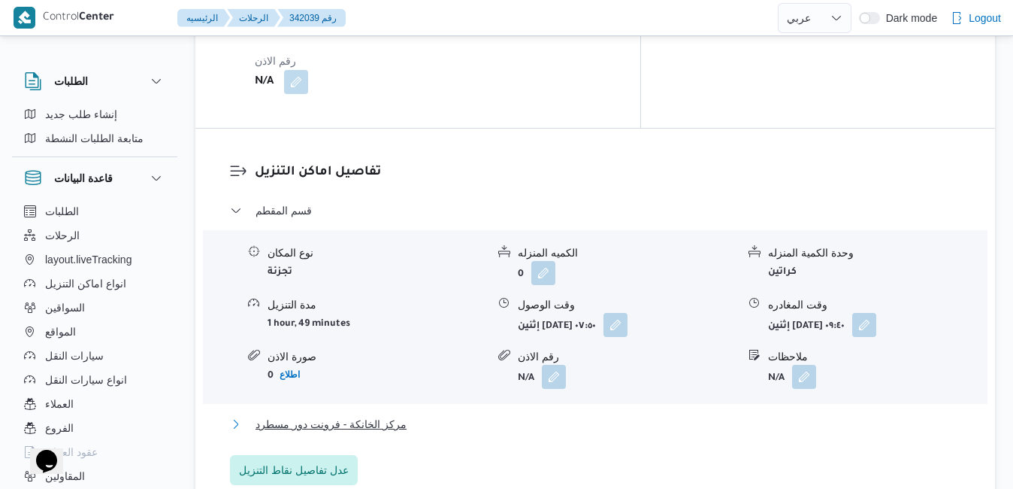
click at [644, 415] on button "مركز الخانكة - فرونت دور مسطرد" at bounding box center [595, 424] width 731 height 18
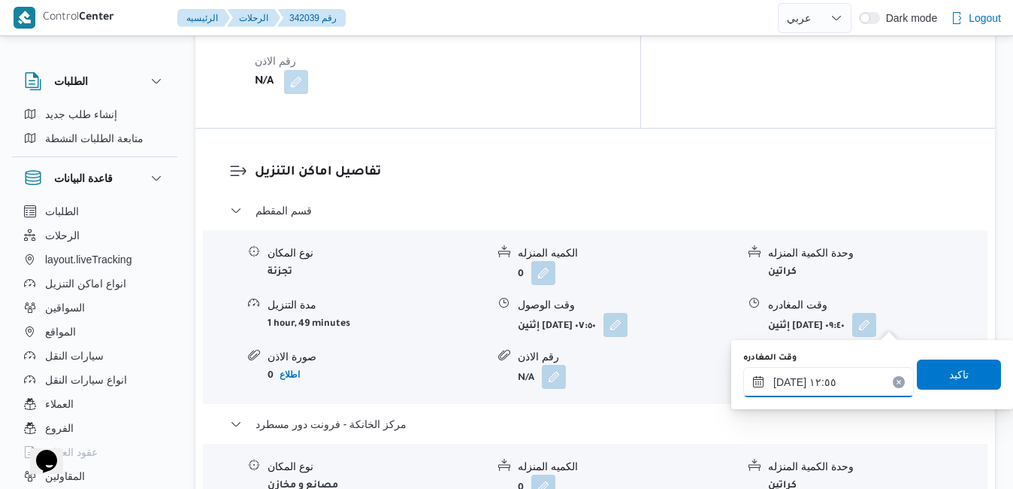
click at [794, 386] on input "[DATE] ١٢:٥٥" at bounding box center [828, 382] width 171 height 30
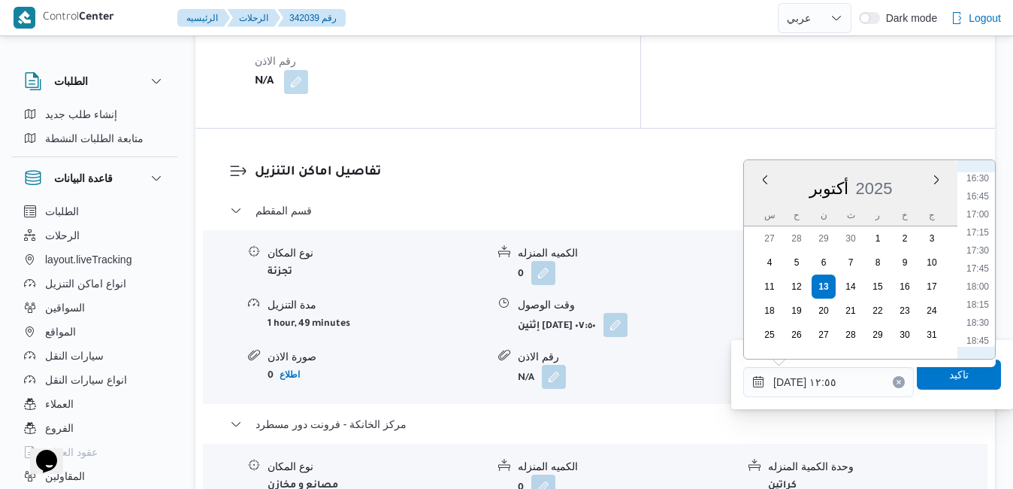
scroll to position [1133, 0]
click at [978, 311] on li "17:30" at bounding box center [977, 308] width 35 height 15
type input "١٣/١٠/٢٠٢٥ ١٧:٣٠"
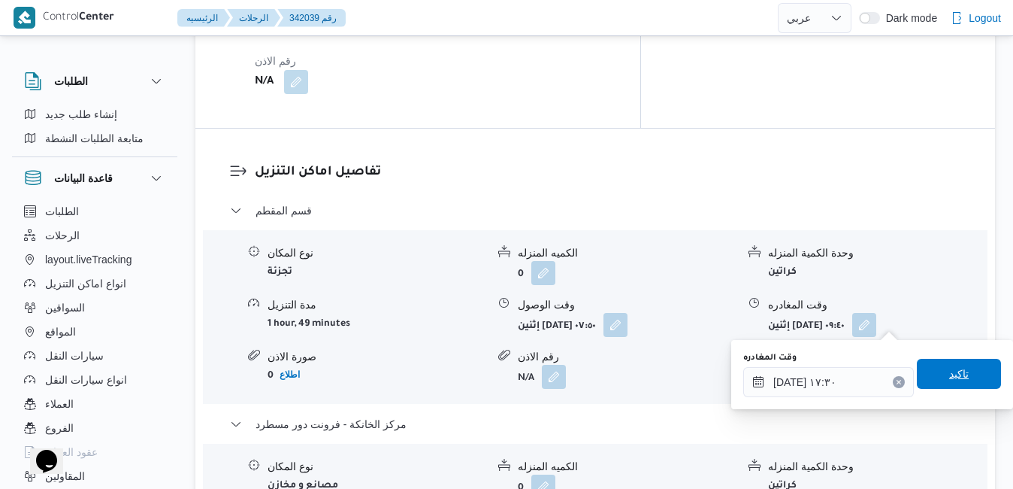
click at [949, 381] on span "تاكيد" at bounding box center [959, 374] width 20 height 18
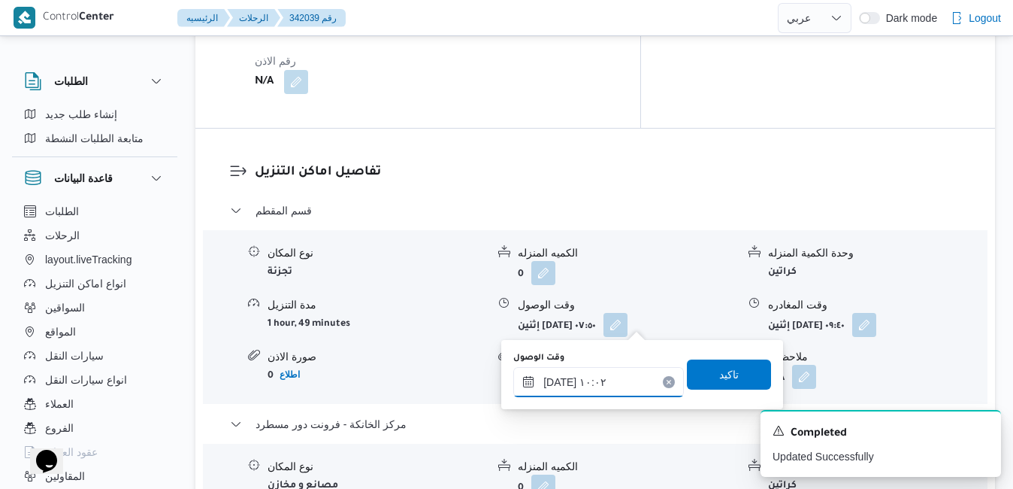
click at [610, 386] on input "١٣/١٠/٢٠٢٥ ١٠:٠٢" at bounding box center [598, 382] width 171 height 30
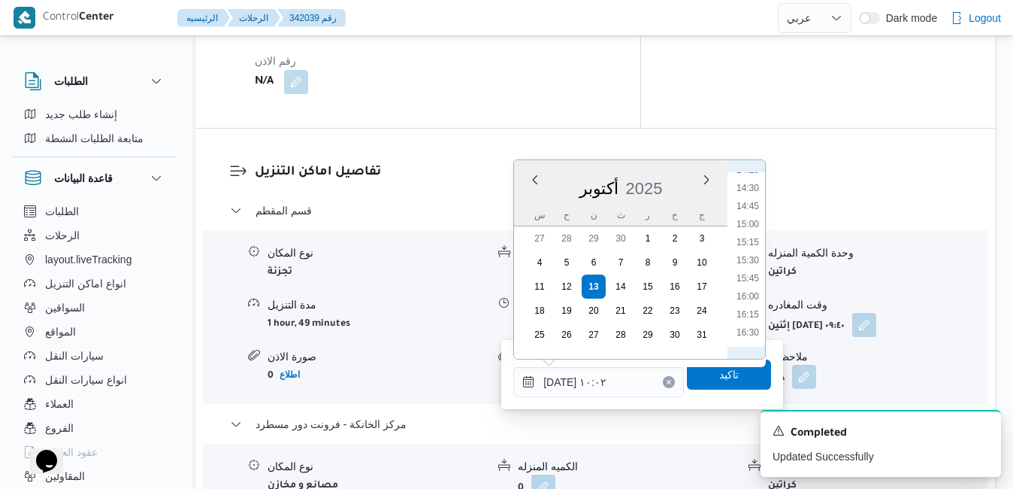
scroll to position [1087, 0]
click at [749, 334] on li "17:15" at bounding box center [748, 336] width 35 height 15
type input "١٣/١٠/٢٠٢٥ ١٧:١٥"
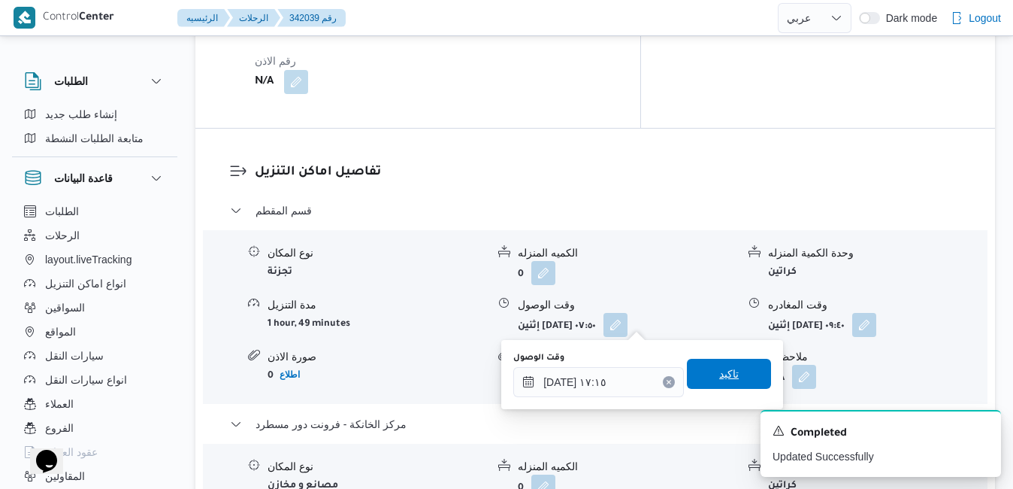
click at [719, 378] on span "تاكيد" at bounding box center [729, 374] width 20 height 18
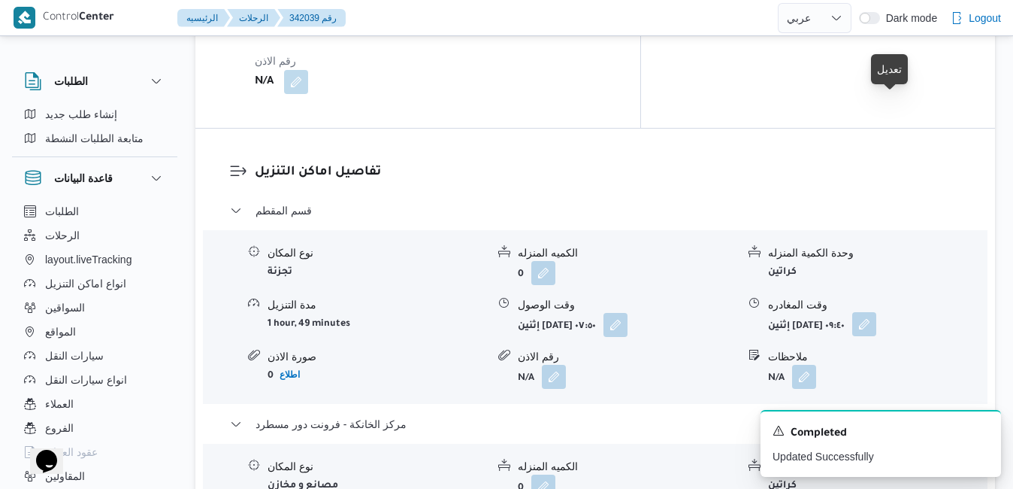
click at [876, 312] on button "button" at bounding box center [864, 324] width 24 height 24
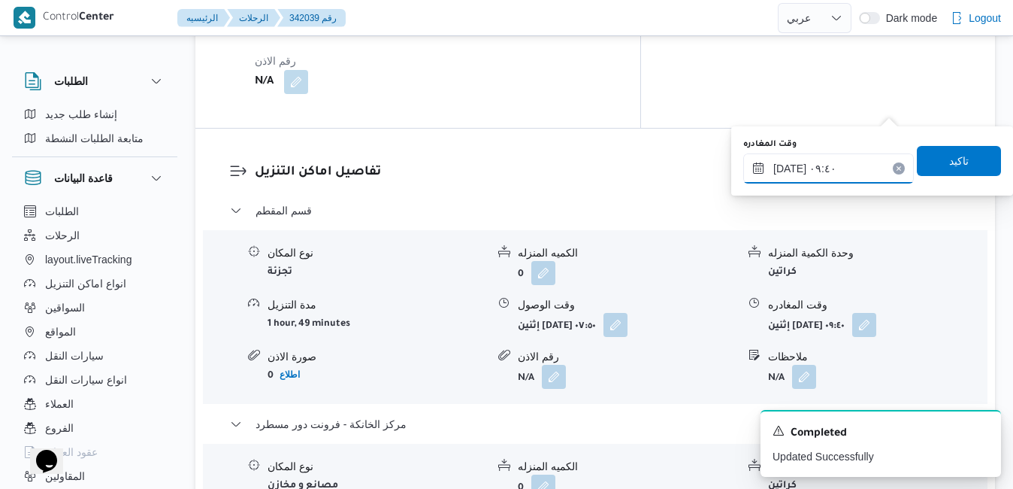
click at [825, 165] on input "١٣/١٠/٢٠٢٥ ٠٩:٤٠" at bounding box center [828, 168] width 171 height 30
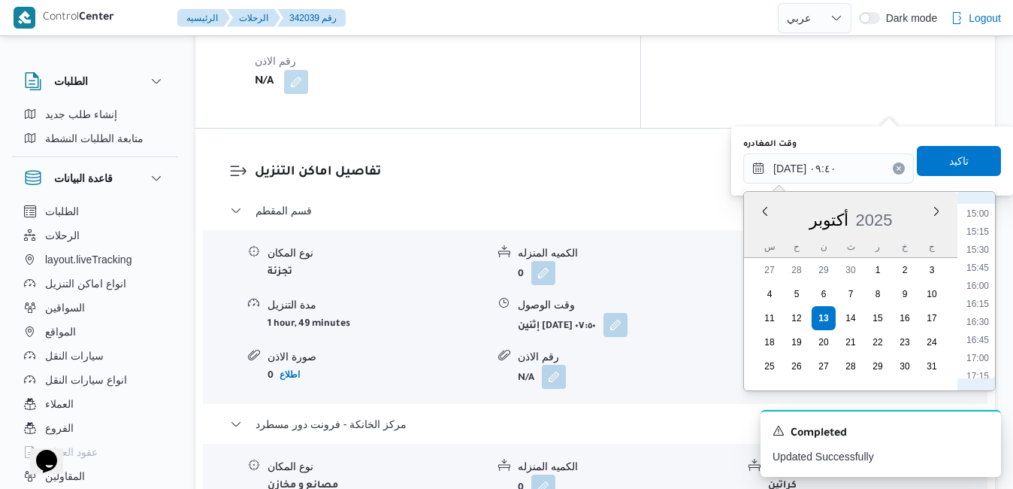
scroll to position [1051, 0]
click at [982, 331] on li "16:15" at bounding box center [977, 332] width 35 height 15
type input "١٣/١٠/٢٠٢٥ ١٦:١٥"
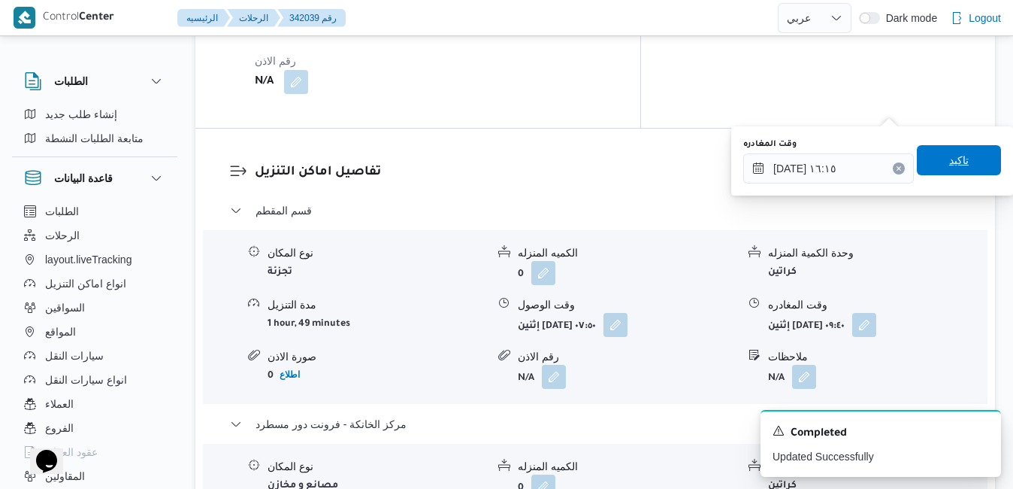
click at [973, 156] on span "تاكيد" at bounding box center [959, 160] width 84 height 30
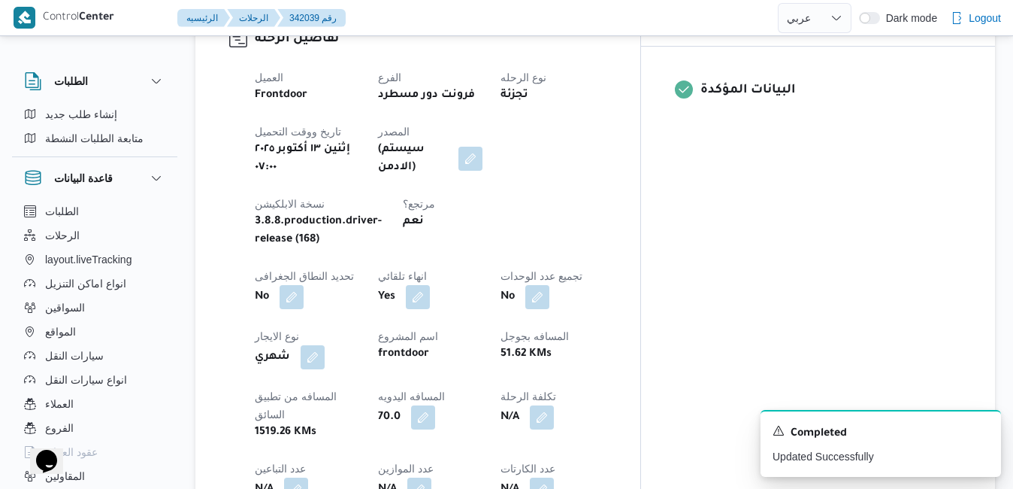
scroll to position [0, 0]
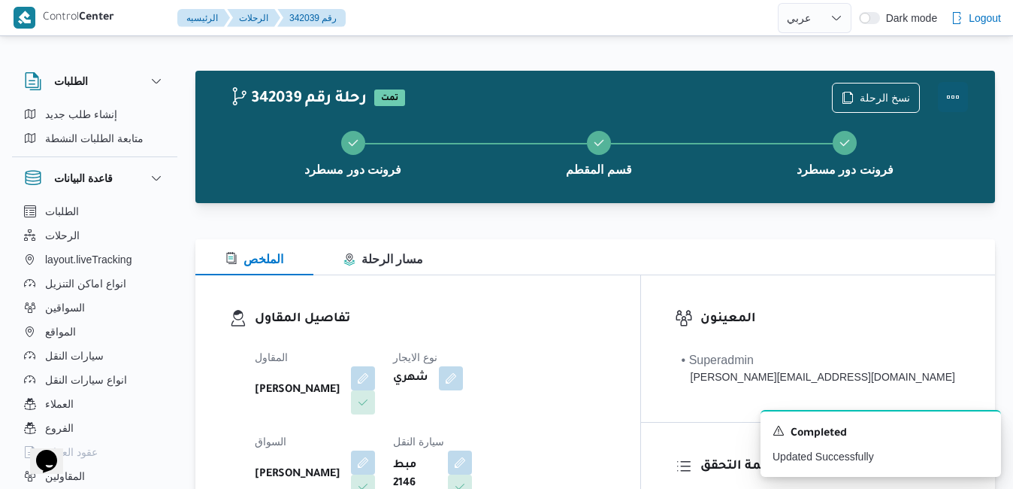
click at [959, 96] on button "Actions" at bounding box center [953, 97] width 30 height 30
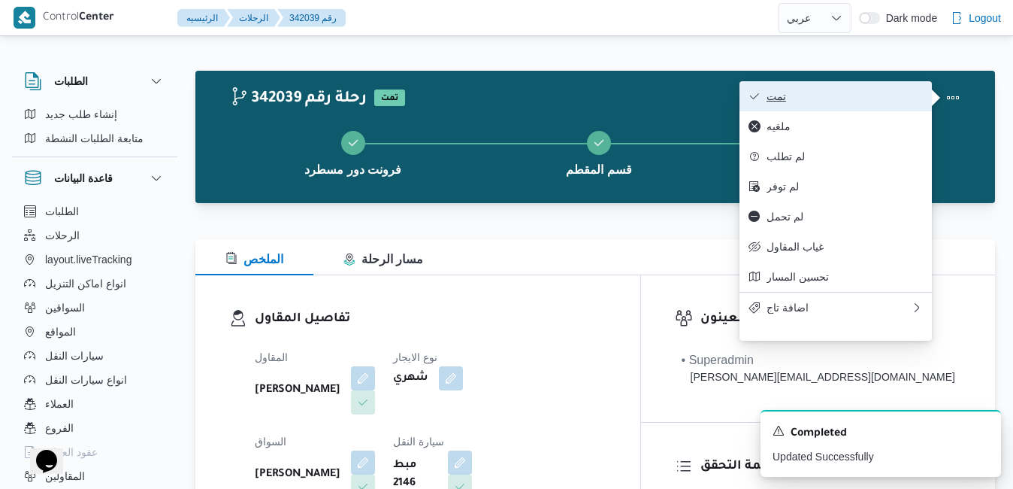
click at [895, 90] on span "تمت" at bounding box center [845, 96] width 156 height 12
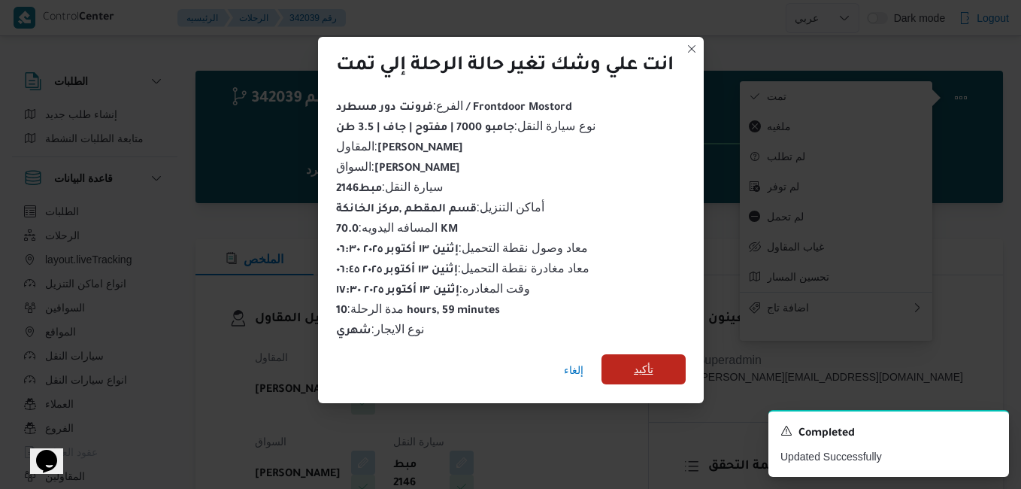
click at [649, 360] on span "تأكيد" at bounding box center [644, 369] width 20 height 18
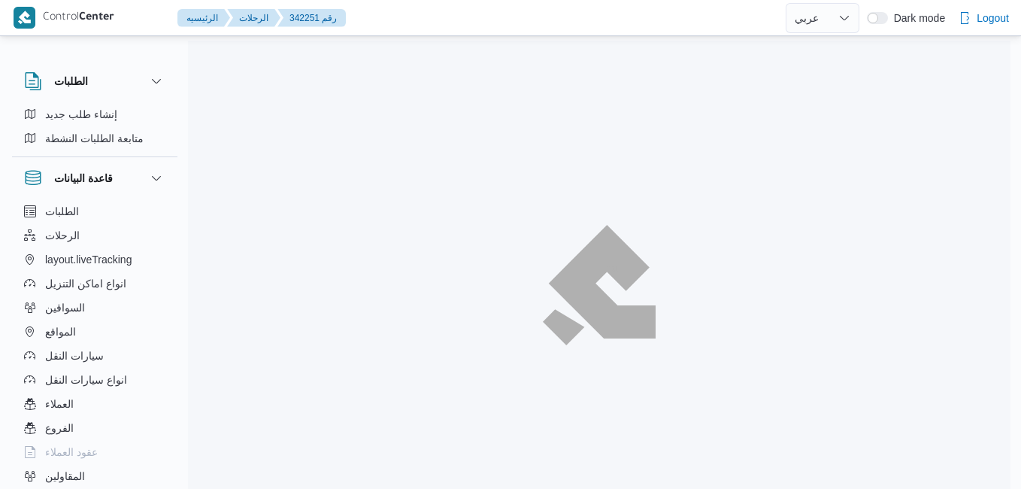
select select "ar"
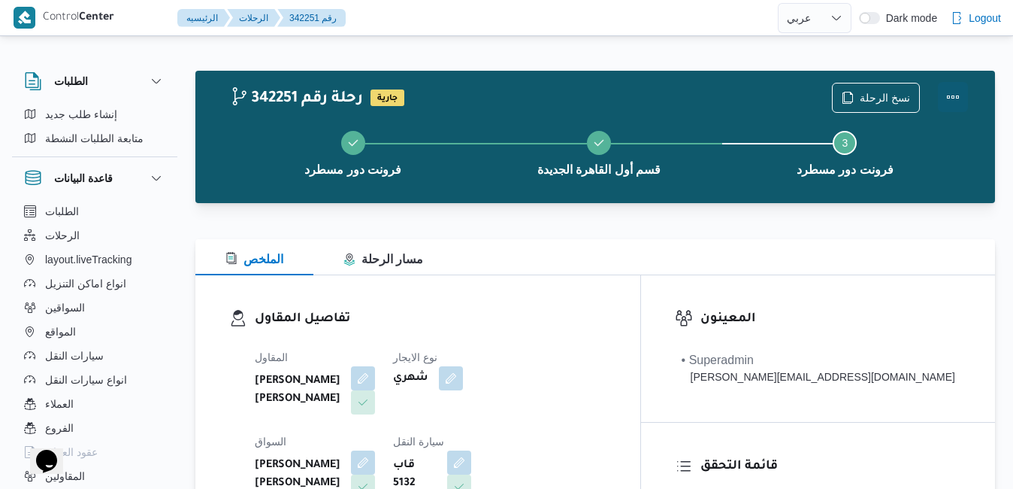
click at [963, 92] on button "Actions" at bounding box center [953, 97] width 30 height 30
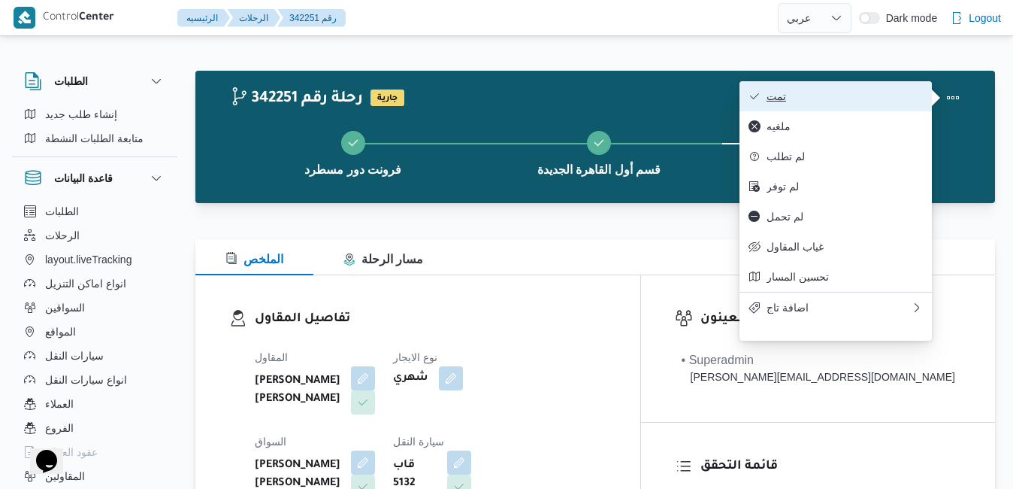
click at [904, 94] on span "تمت" at bounding box center [845, 96] width 156 height 12
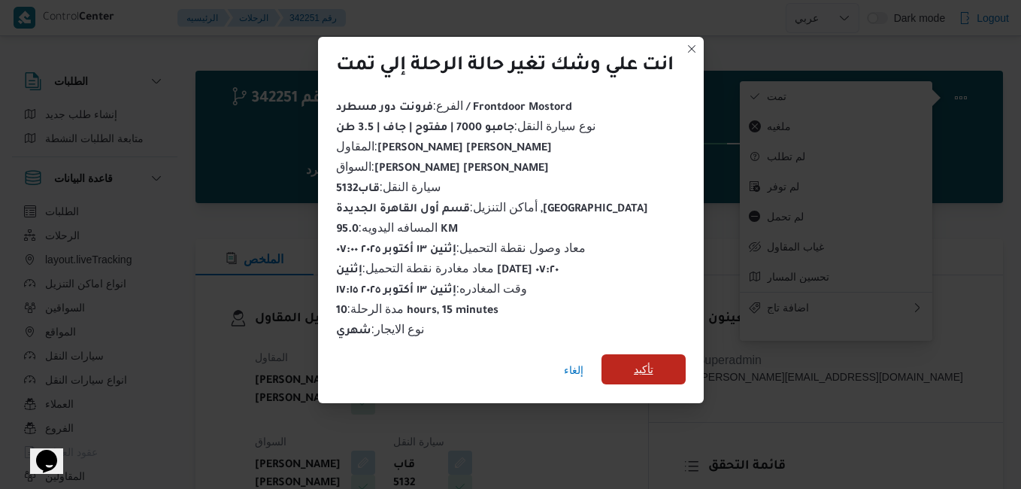
click at [640, 364] on span "تأكيد" at bounding box center [644, 369] width 20 height 18
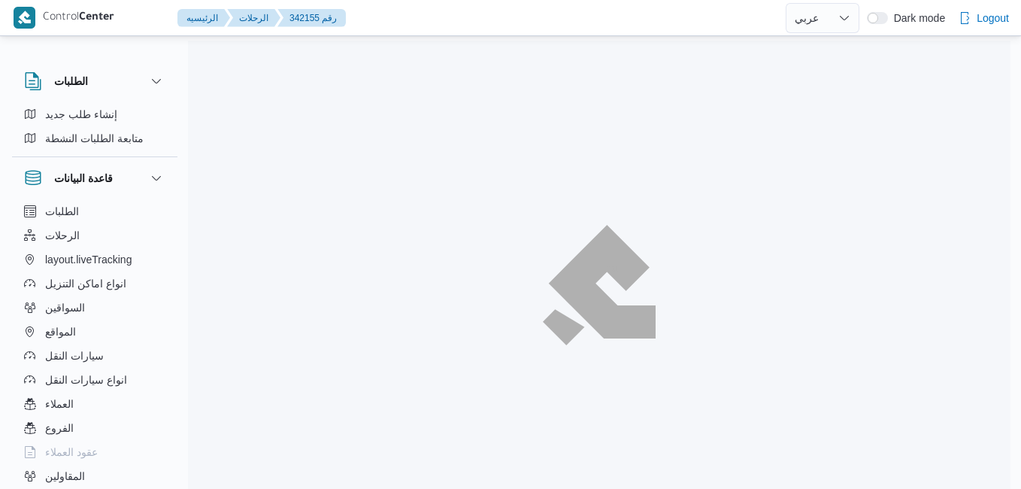
select select "ar"
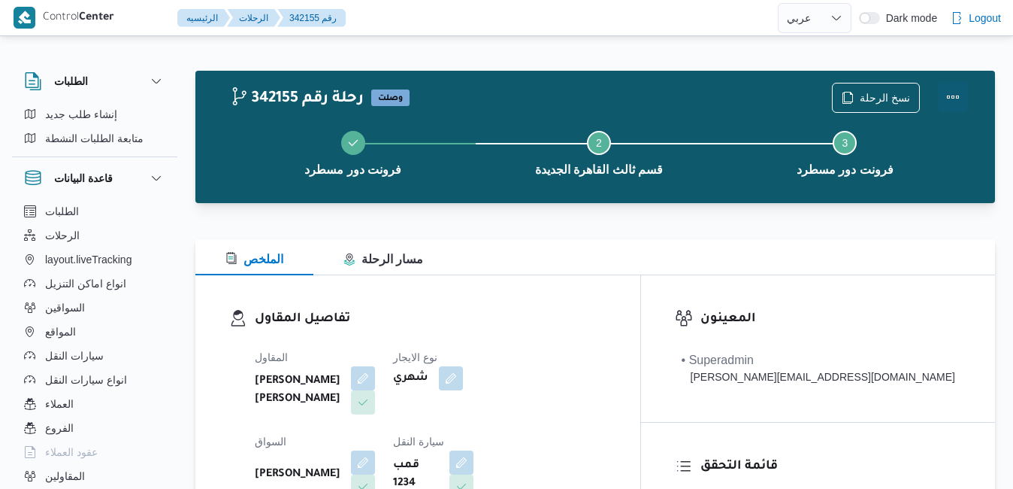
click at [956, 87] on button "Actions" at bounding box center [953, 97] width 30 height 30
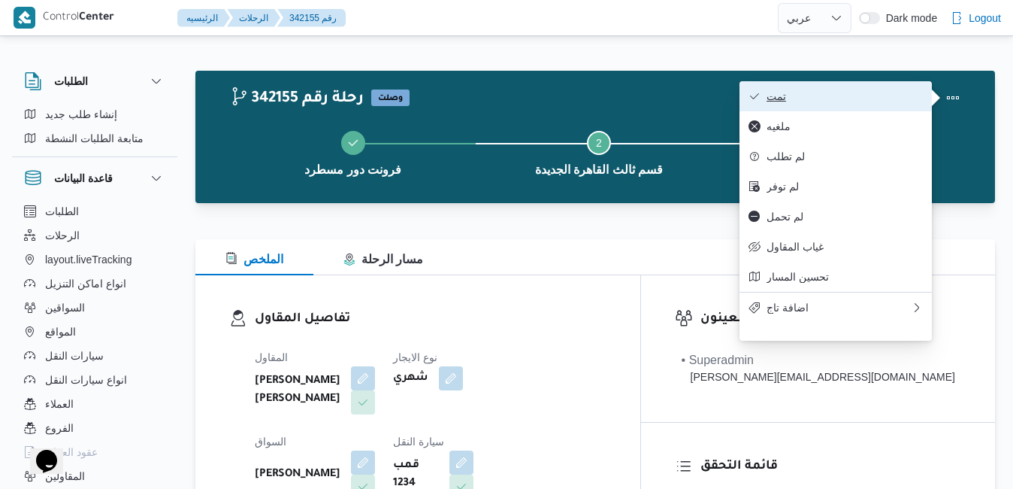
click at [816, 98] on span "تمت" at bounding box center [845, 96] width 156 height 12
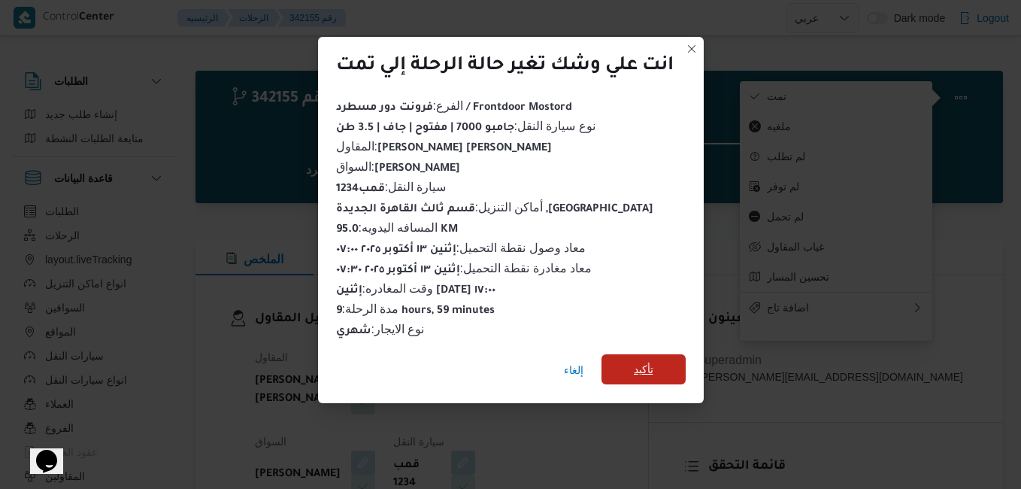
click at [656, 367] on span "تأكيد" at bounding box center [643, 369] width 84 height 30
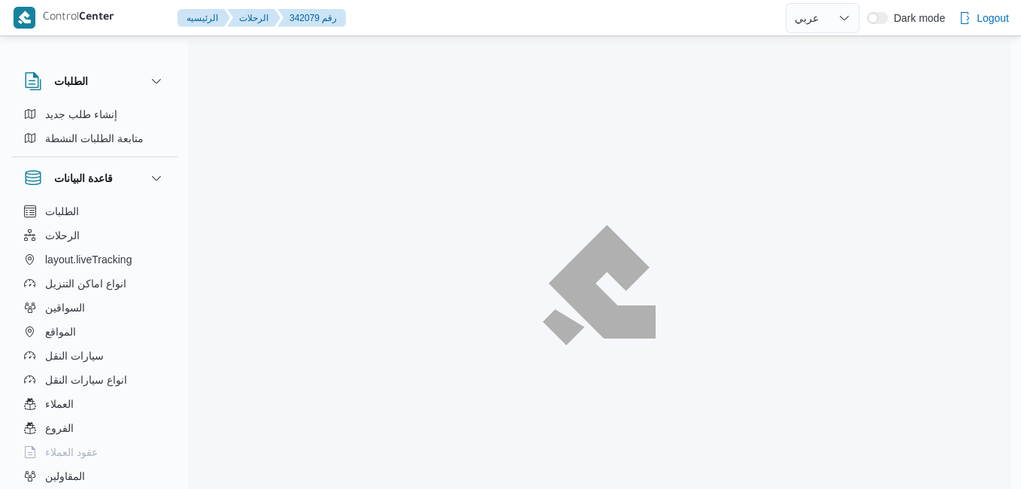
select select "ar"
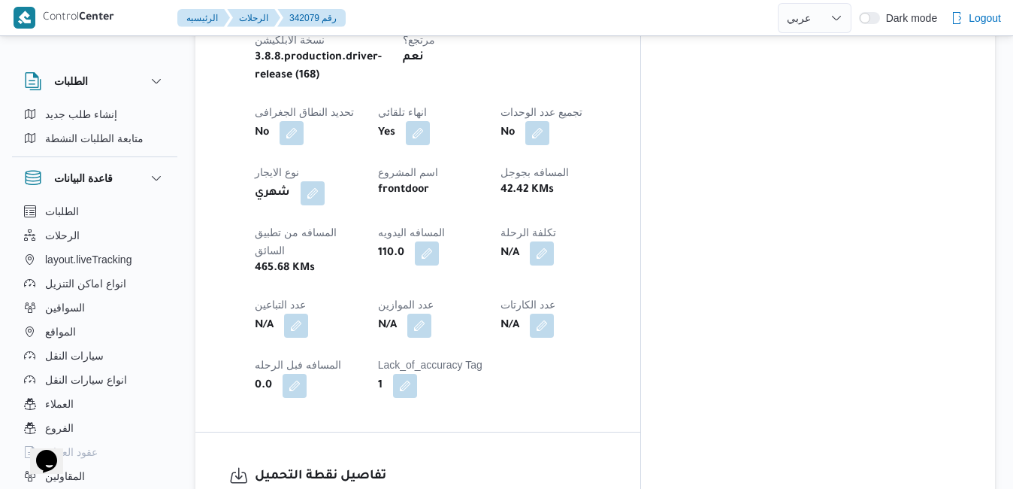
scroll to position [962, 0]
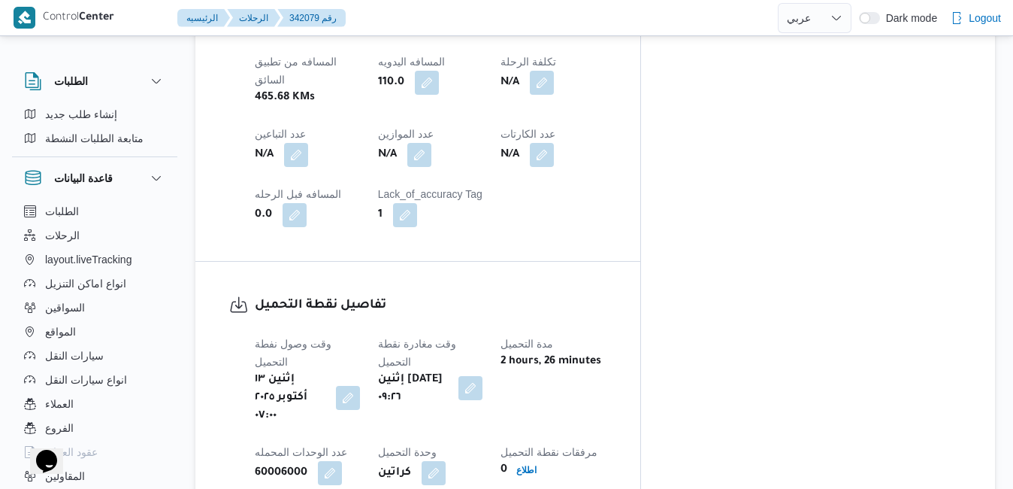
click at [482, 376] on button "button" at bounding box center [470, 388] width 24 height 24
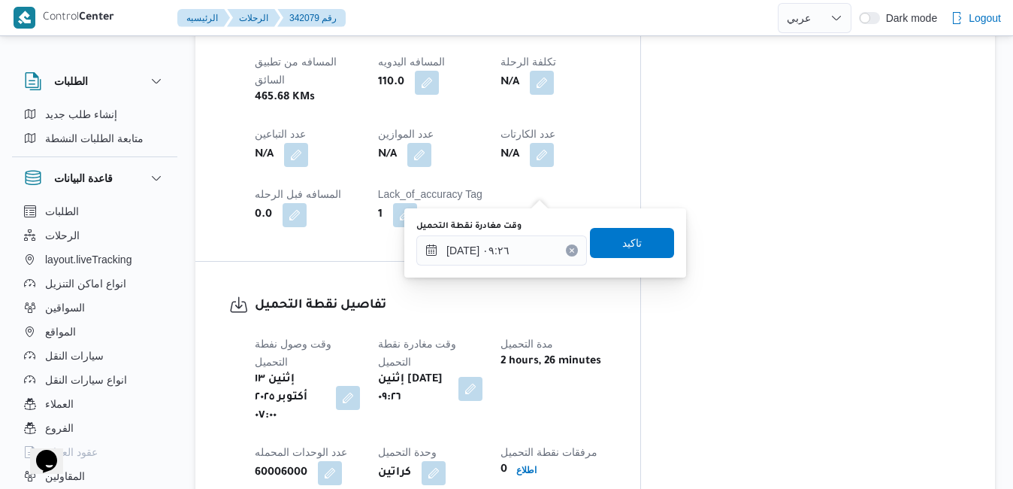
click at [483, 269] on div "You are in a dialog. To close this dialog, hit escape. وقت مغادرة نقطة التحميل …" at bounding box center [545, 242] width 282 height 69
click at [496, 243] on input "١٣/١٠/٢٠٢٥ ٠٩:٢٦" at bounding box center [501, 250] width 171 height 30
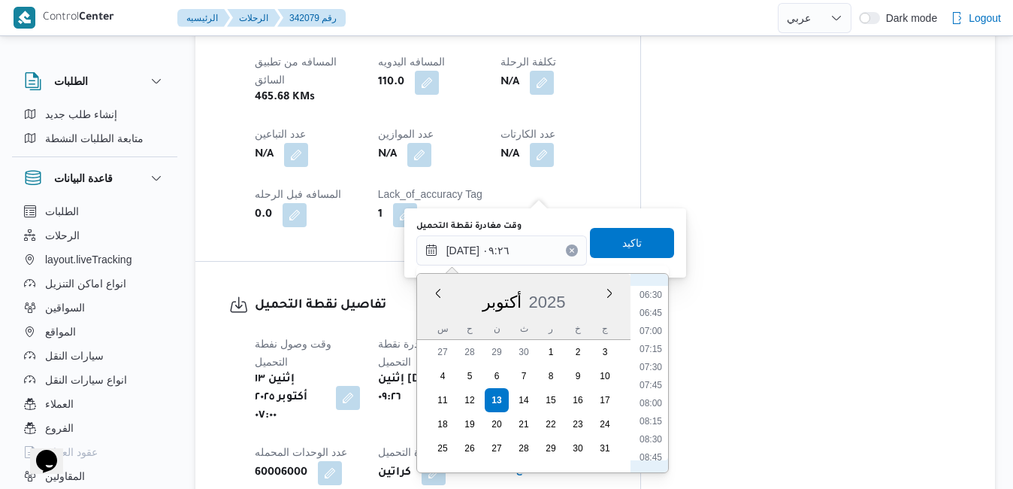
scroll to position [423, 0]
click at [657, 410] on li "07:30" at bounding box center [651, 411] width 35 height 15
type input "١٣/١٠/٢٠٢٥ ٠٧:٣٠"
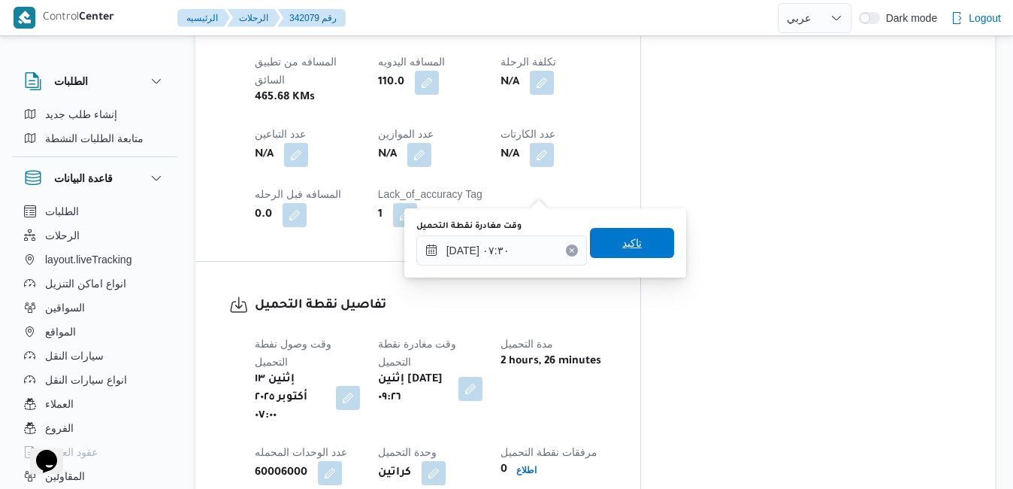
click at [622, 240] on span "تاكيد" at bounding box center [632, 243] width 20 height 18
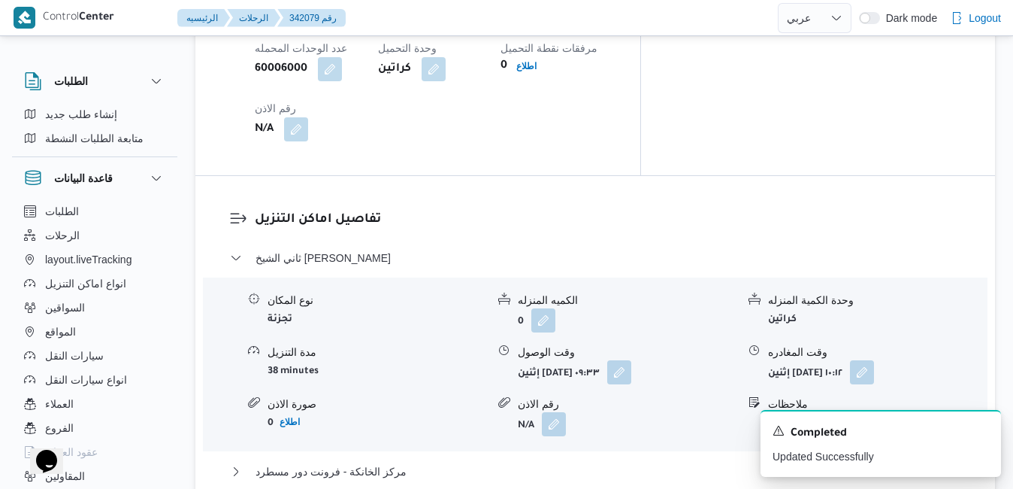
scroll to position [1383, 0]
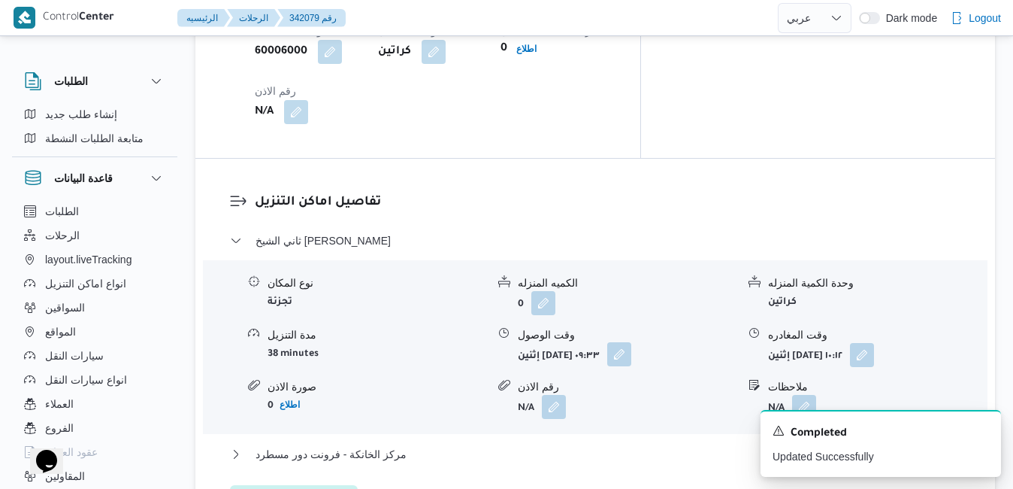
click at [631, 342] on button "button" at bounding box center [619, 354] width 24 height 24
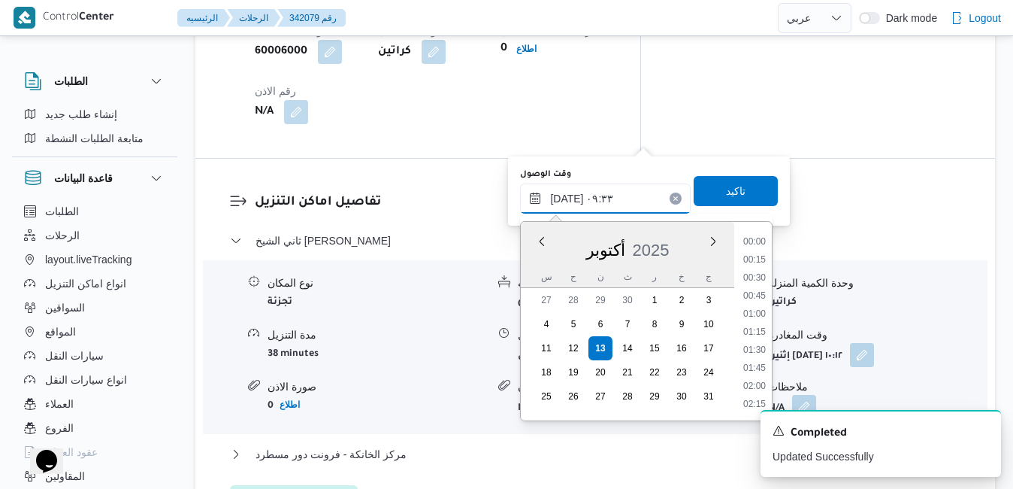
click at [593, 199] on input "١٣/١٠/٢٠٢٥ ٠٩:٣٣" at bounding box center [605, 198] width 171 height 30
click at [768, 256] on li "08:30" at bounding box center [754, 260] width 35 height 15
type input "١٣/١٠/٢٠٢٥ ٠٨:٣٠"
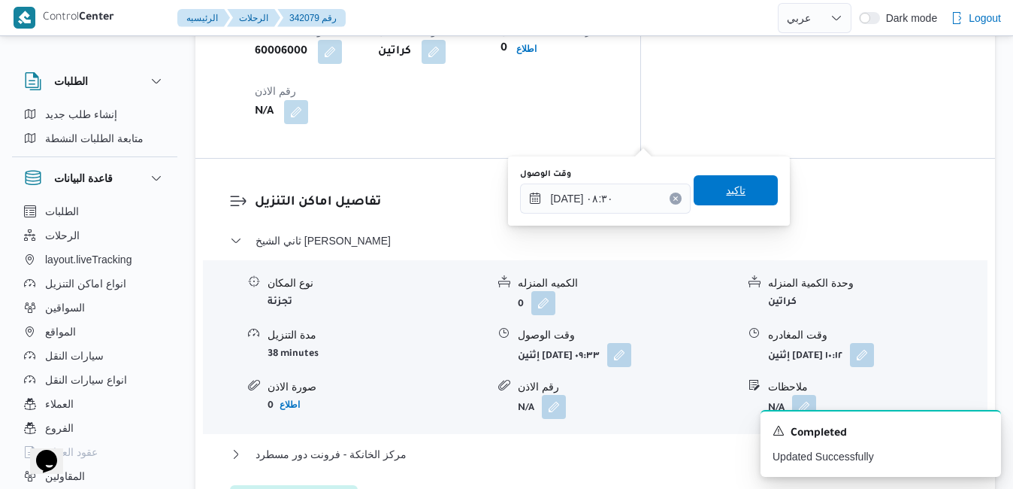
click at [737, 186] on span "تاكيد" at bounding box center [736, 190] width 84 height 30
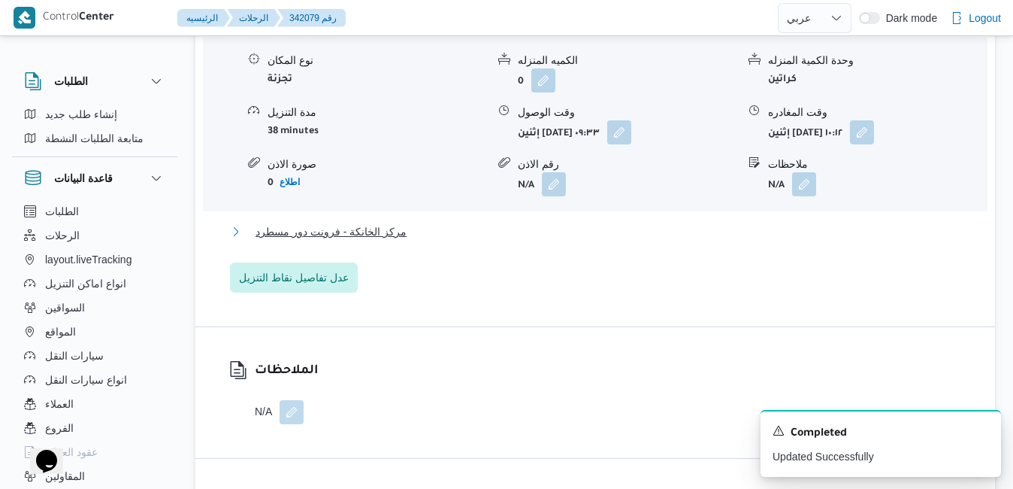
click at [622, 237] on button "مركز الخانكة - فرونت دور مسطرد" at bounding box center [595, 231] width 731 height 18
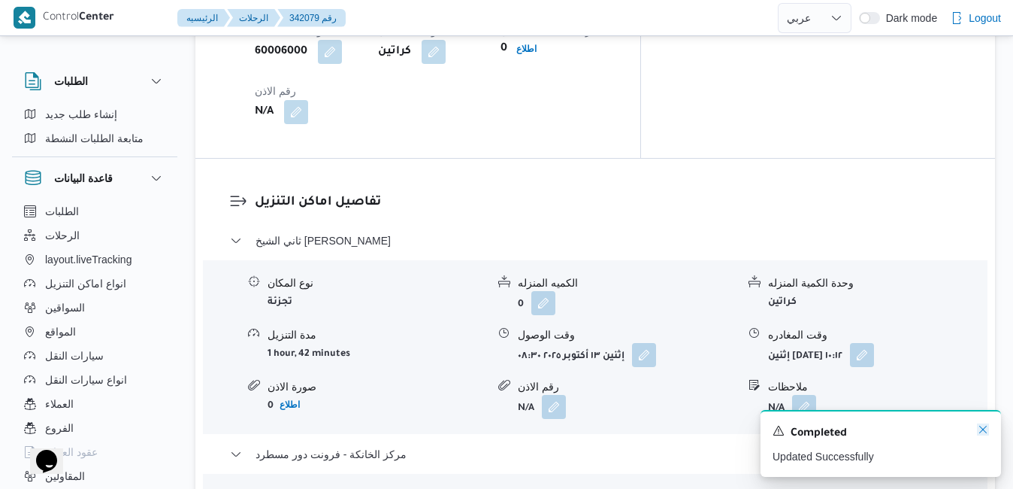
click at [982, 428] on icon "Dismiss toast" at bounding box center [983, 429] width 12 height 12
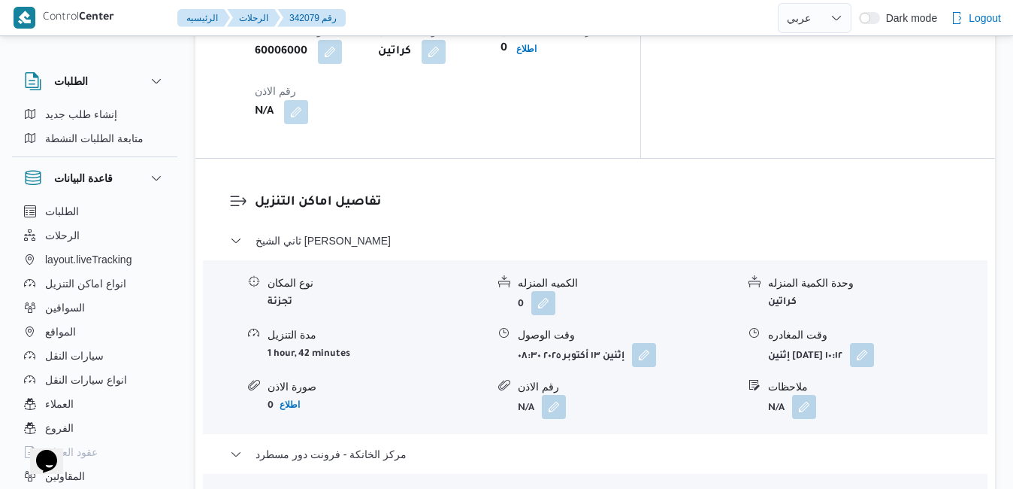
drag, startPoint x: 982, startPoint y: 428, endPoint x: 838, endPoint y: 367, distance: 155.9
drag, startPoint x: 838, startPoint y: 367, endPoint x: 803, endPoint y: 362, distance: 34.9
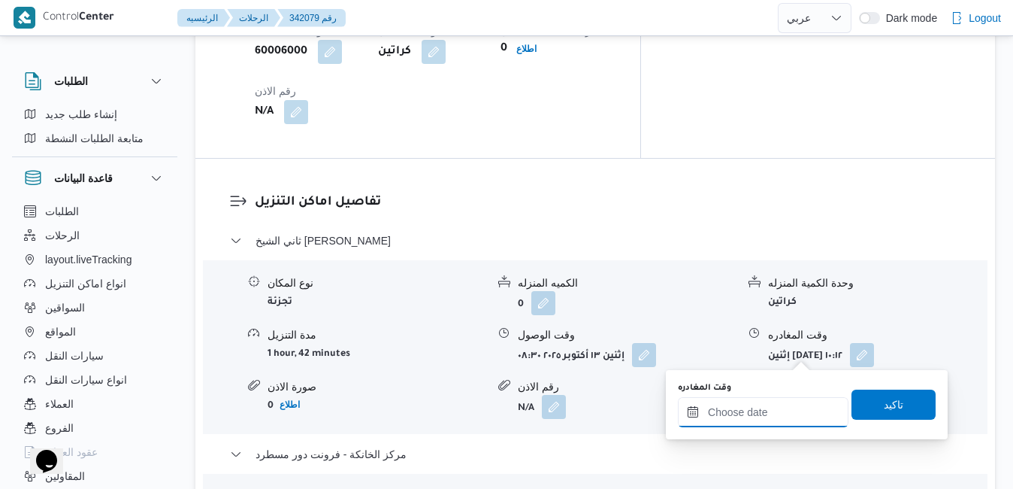
click at [776, 417] on input "وقت المغادره" at bounding box center [763, 412] width 171 height 30
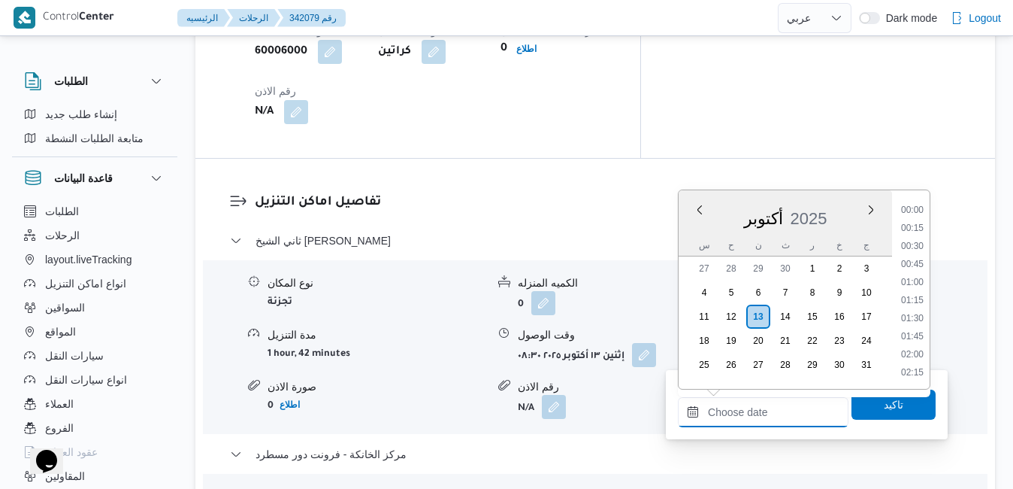
scroll to position [1279, 0]
click at [692, 230] on div "أكتوبر 2025" at bounding box center [785, 215] width 213 height 38
click at [916, 331] on li "17:15" at bounding box center [912, 327] width 35 height 15
type input "١٣/١٠/٢٠٢٥ ١٧:١٥"
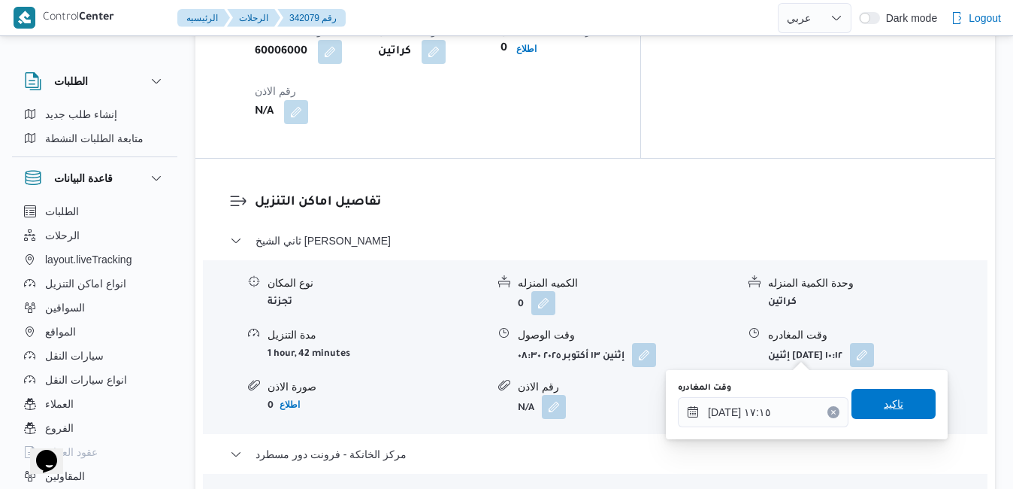
click at [884, 404] on span "تاكيد" at bounding box center [894, 404] width 20 height 18
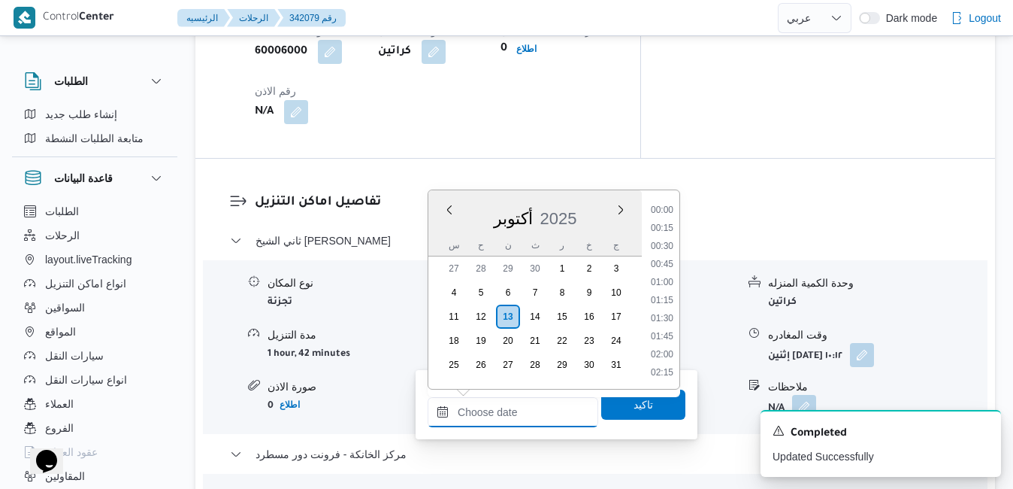
click at [526, 407] on input "وقت الوصول" at bounding box center [513, 412] width 171 height 30
click at [661, 310] on li "17:00" at bounding box center [662, 309] width 35 height 15
type input "١٣/١٠/٢٠٢٥ ١٧:٠٠"
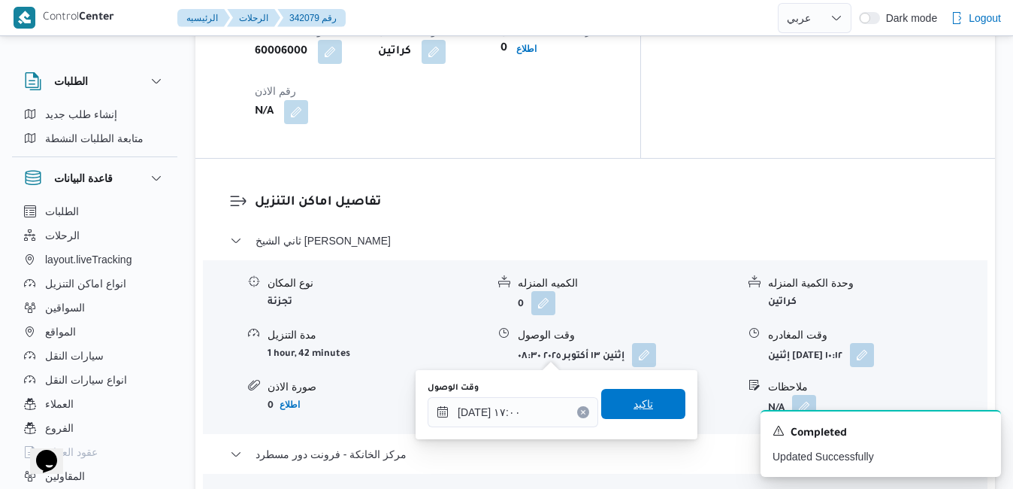
click at [618, 422] on div "وقت الوصول ١٣/١٠/٢٠٢٥ ١٧:٠٠ تاكيد" at bounding box center [556, 404] width 261 height 48
click at [634, 408] on span "تاكيد" at bounding box center [644, 404] width 20 height 18
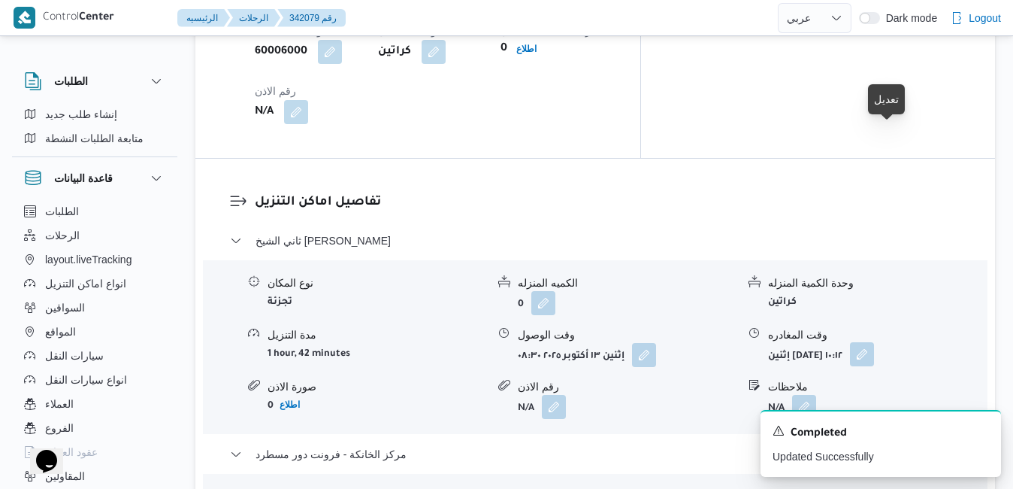
click at [874, 342] on button "button" at bounding box center [862, 354] width 24 height 24
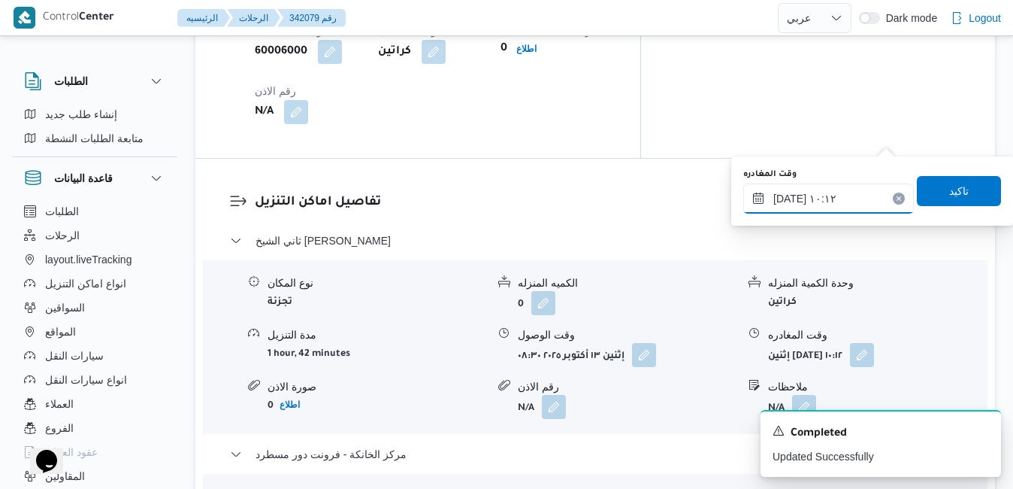
click at [840, 188] on input "١٣/١٠/٢٠٢٥ ١٠:١٢" at bounding box center [828, 198] width 171 height 30
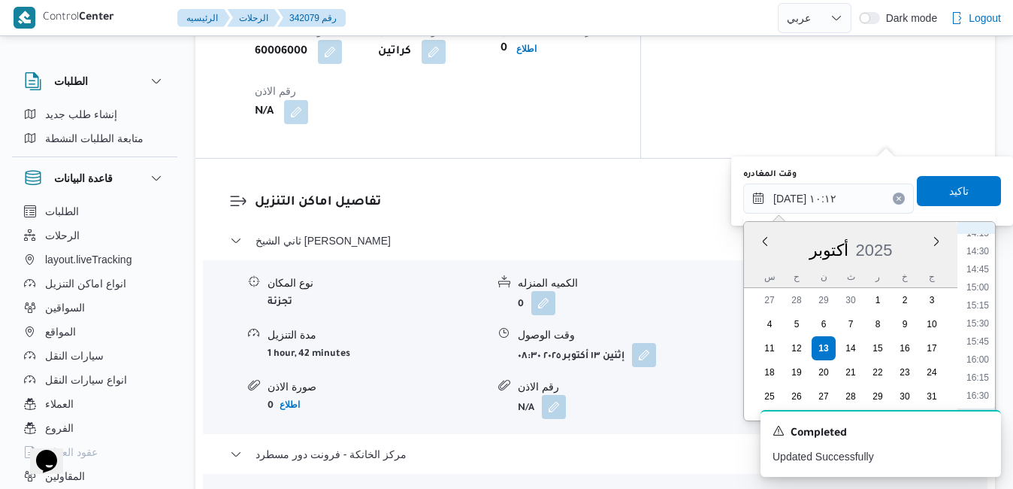
scroll to position [1087, 0]
click at [982, 308] on li "16:00" at bounding box center [977, 308] width 35 height 15
type input "١٣/١٠/٢٠٢٥ ١٦:٠٠"
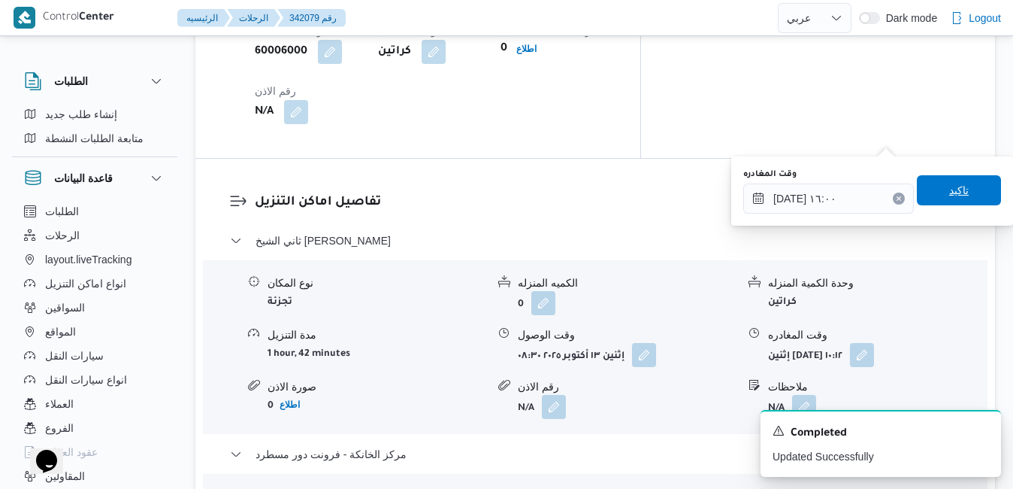
click at [961, 189] on span "تاكيد" at bounding box center [959, 190] width 84 height 30
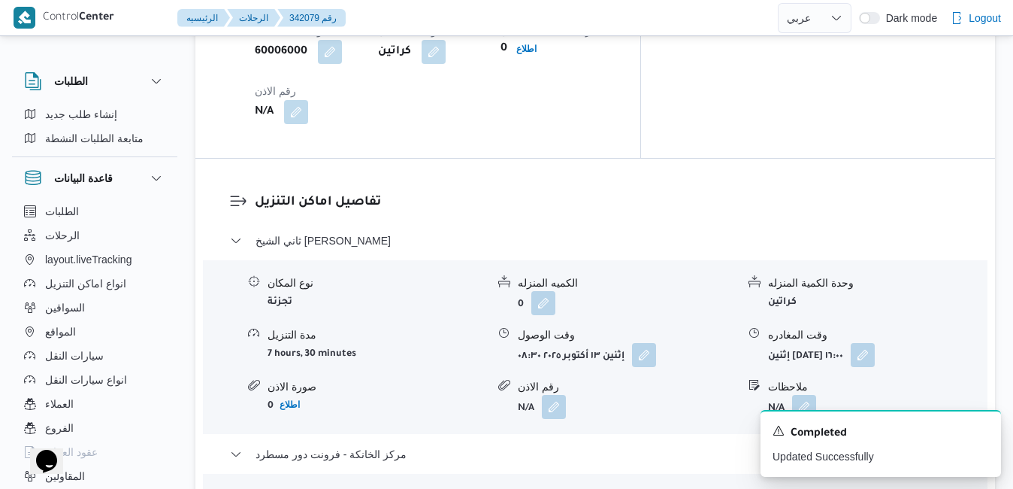
scroll to position [0, 0]
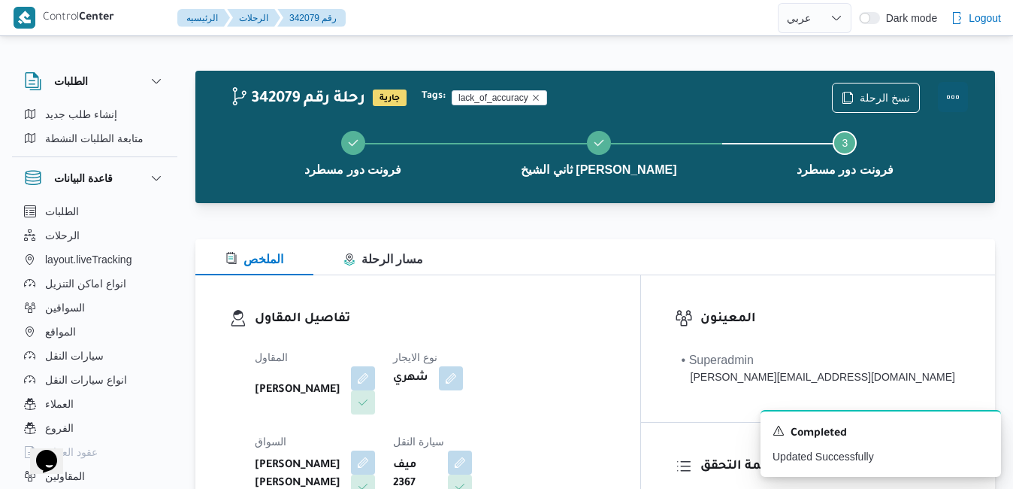
click at [954, 98] on button "Actions" at bounding box center [953, 97] width 30 height 30
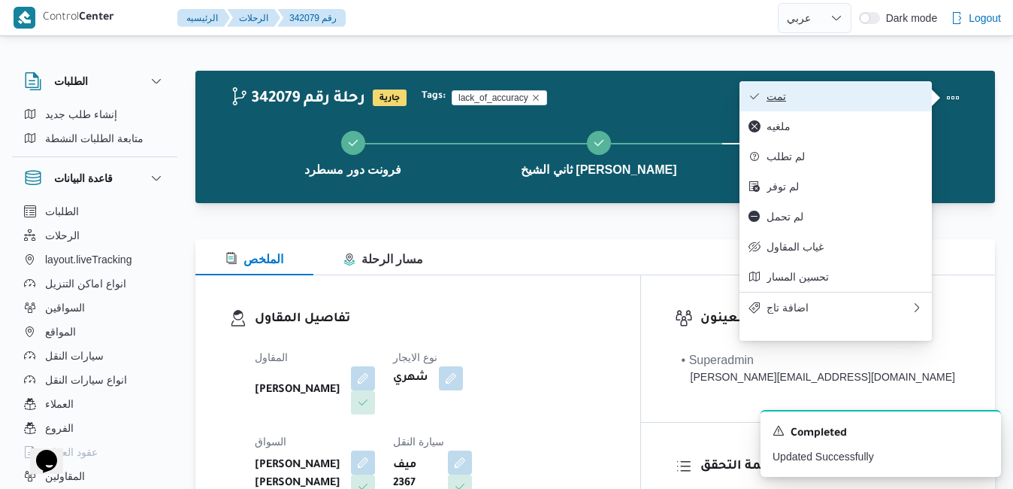
click at [839, 86] on button "تمت" at bounding box center [836, 96] width 192 height 30
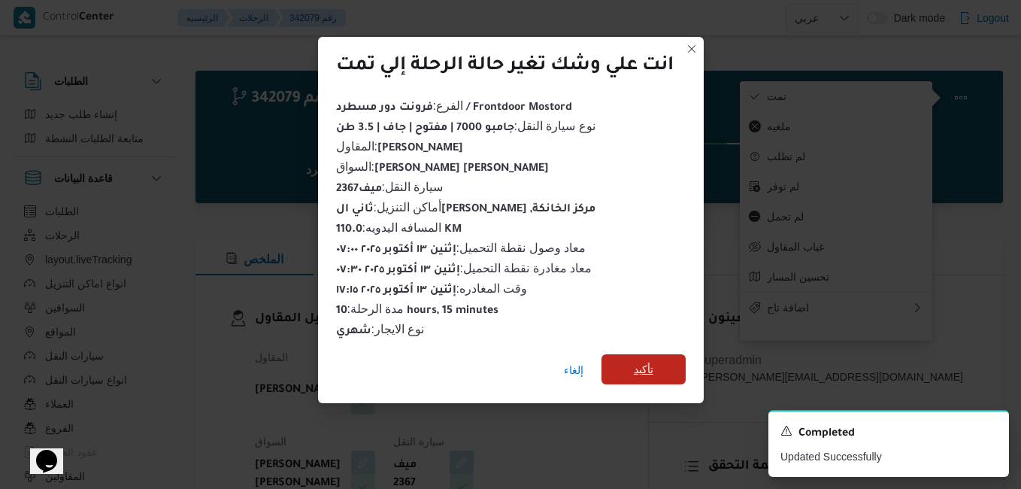
click at [655, 366] on span "تأكيد" at bounding box center [643, 369] width 84 height 30
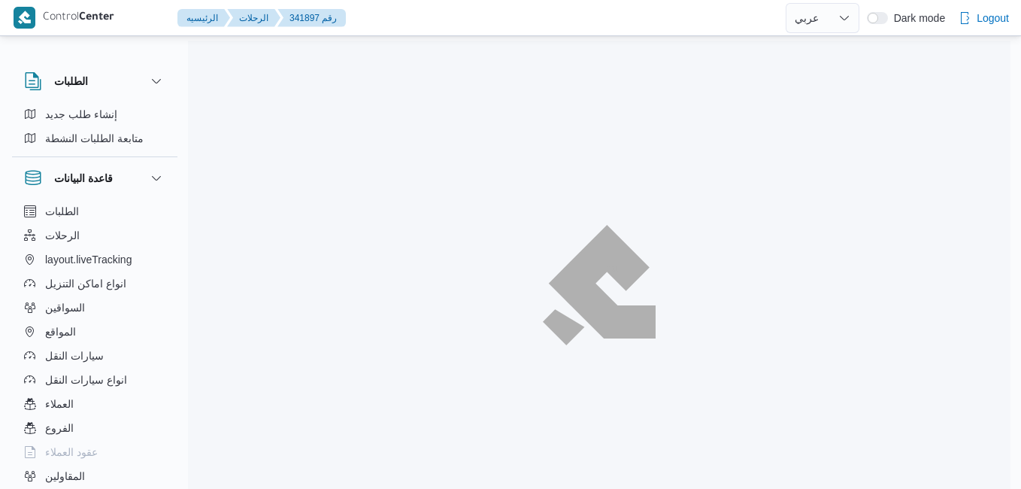
select select "ar"
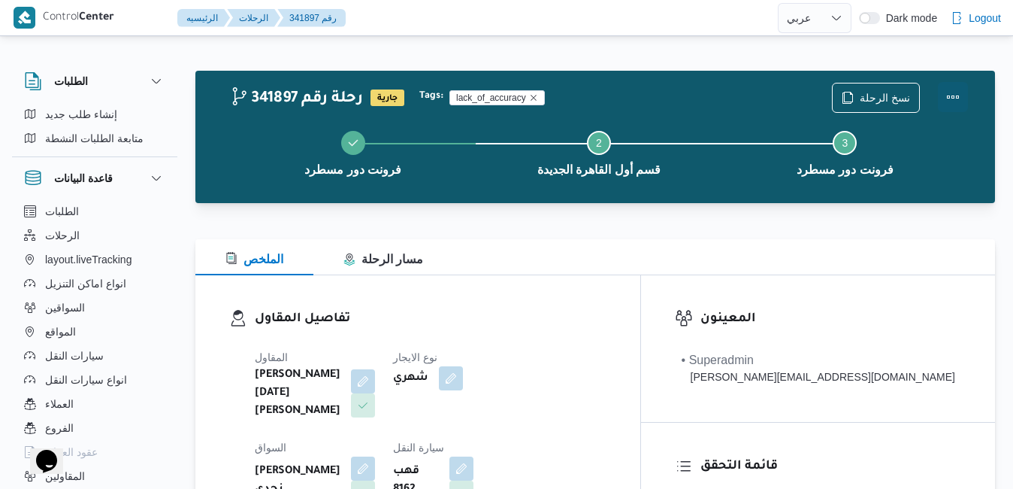
click at [955, 92] on button "Actions" at bounding box center [953, 97] width 30 height 30
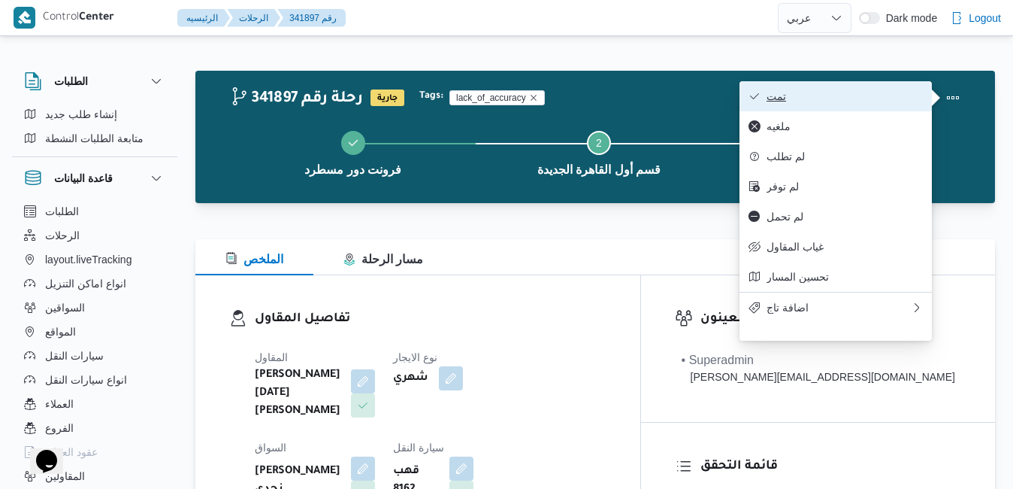
click at [909, 94] on span "تمت" at bounding box center [845, 96] width 156 height 12
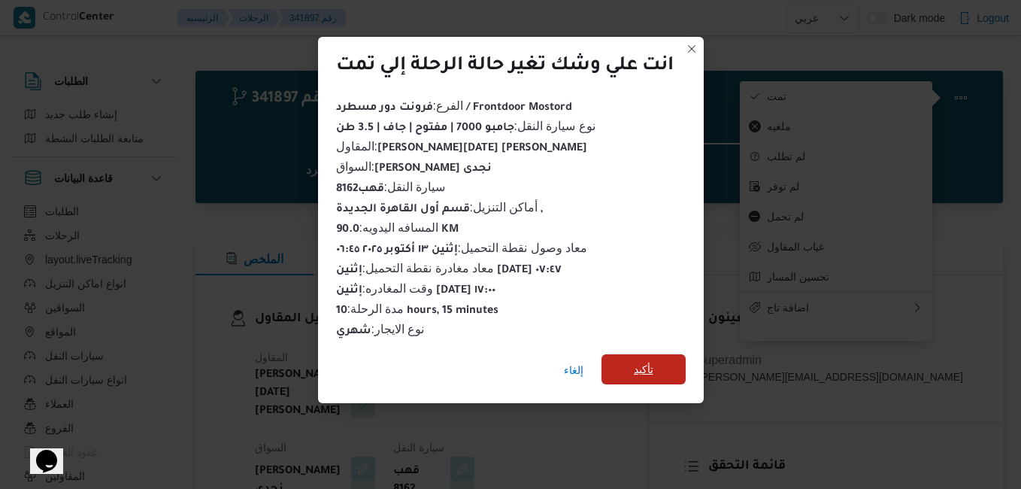
click at [661, 359] on span "تأكيد" at bounding box center [643, 369] width 84 height 30
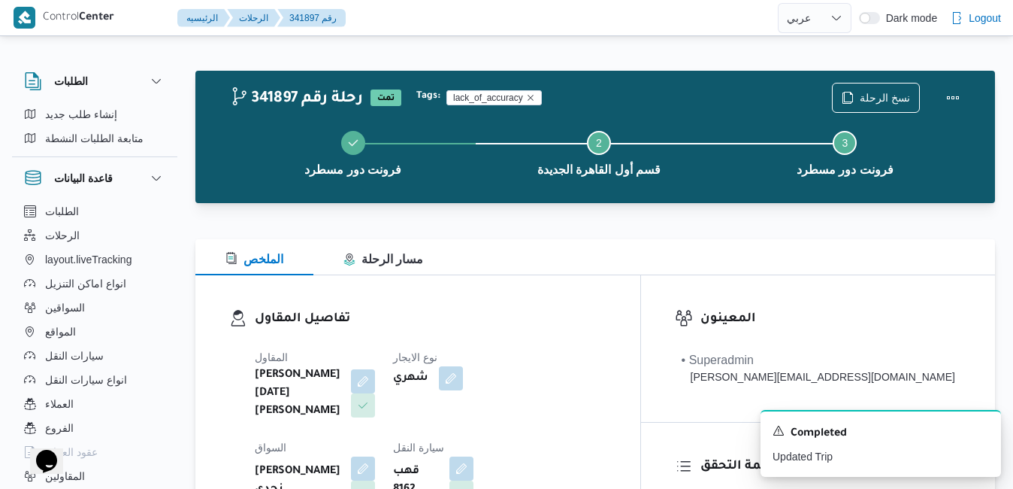
click at [375, 438] on dt "السواق" at bounding box center [315, 447] width 120 height 18
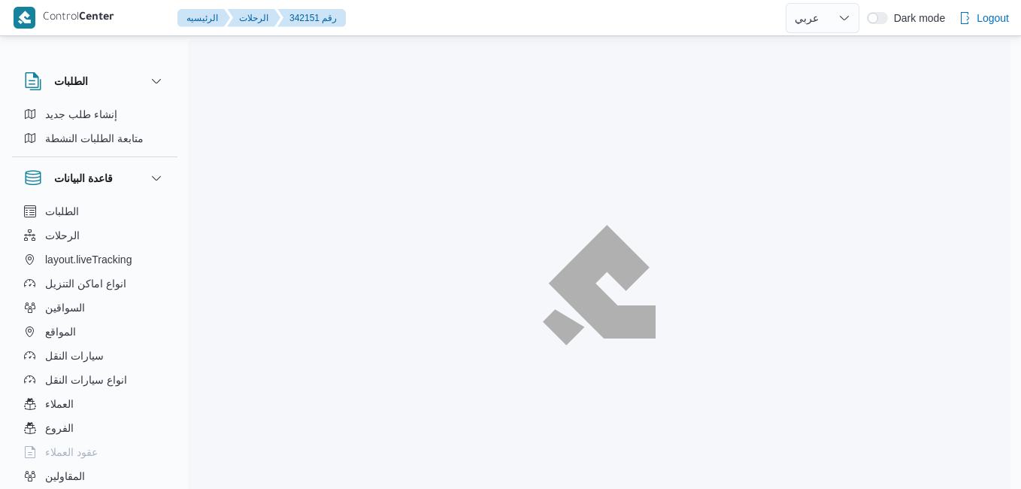
select select "ar"
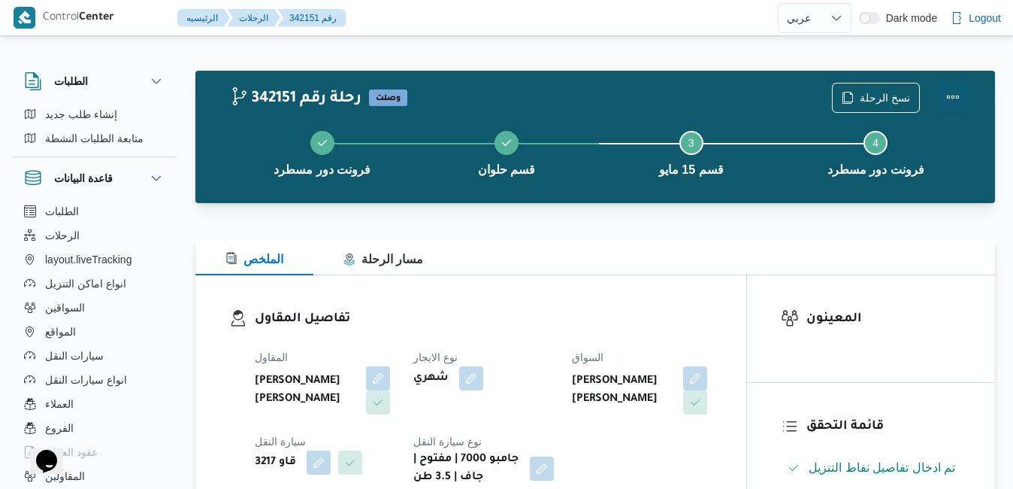
click at [958, 93] on button "Actions" at bounding box center [953, 97] width 30 height 30
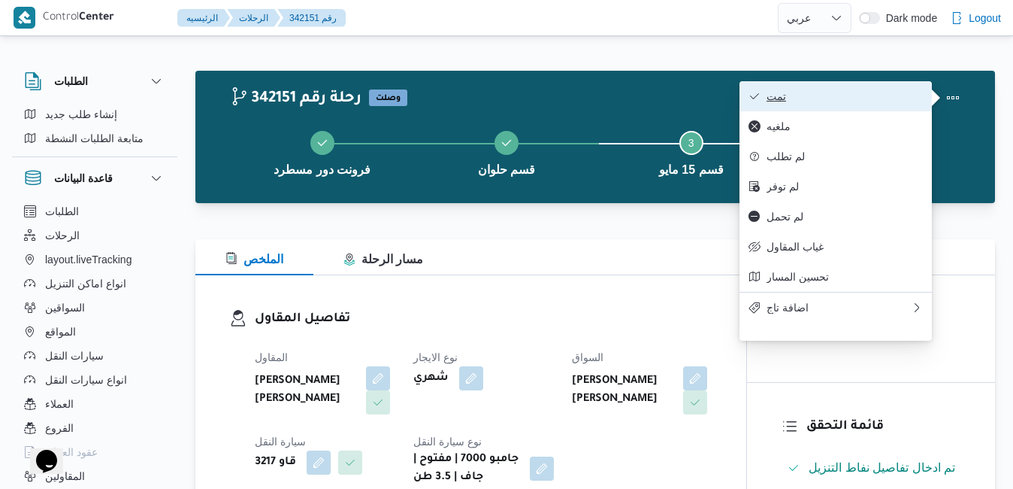
click at [900, 91] on span "تمت" at bounding box center [845, 96] width 156 height 12
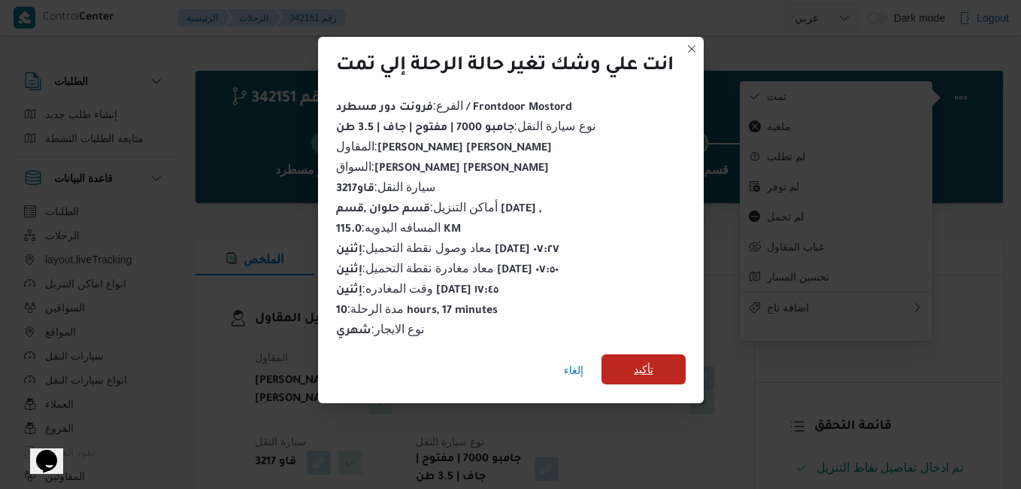
click at [659, 356] on span "تأكيد" at bounding box center [643, 369] width 84 height 30
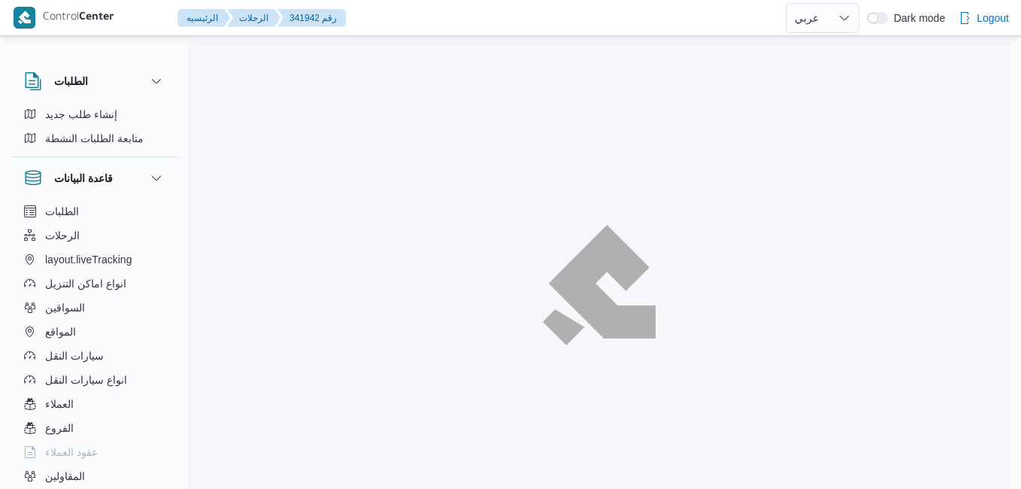
select select "ar"
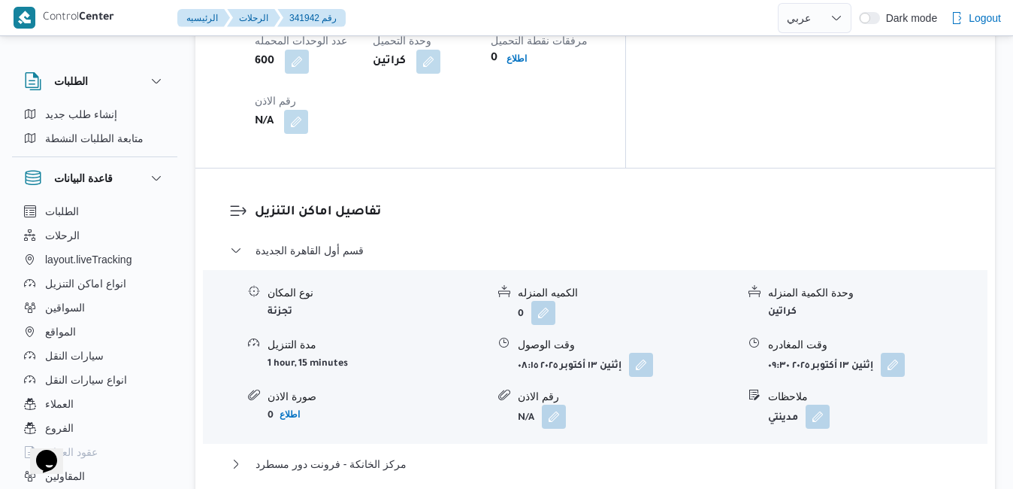
scroll to position [1383, 0]
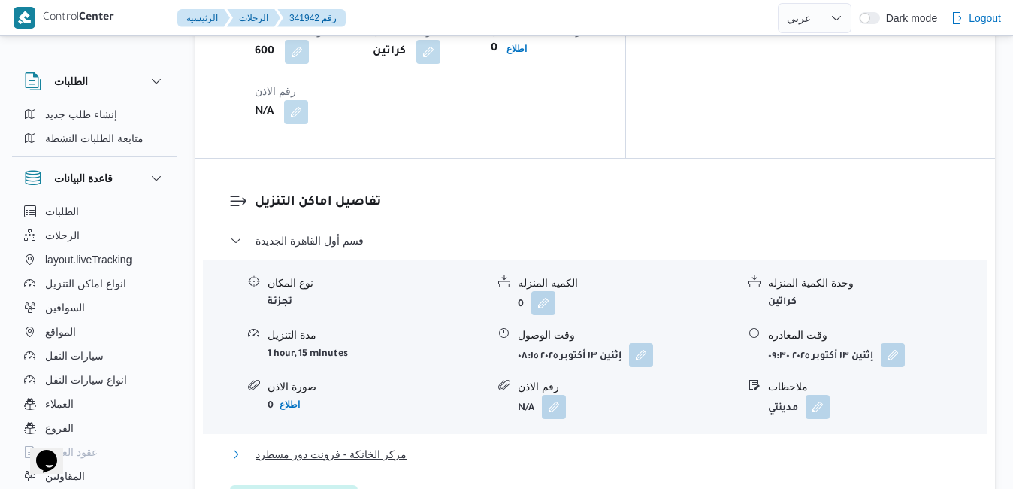
click at [611, 445] on button "مركز الخانكة - فرونت دور مسطرد" at bounding box center [595, 454] width 731 height 18
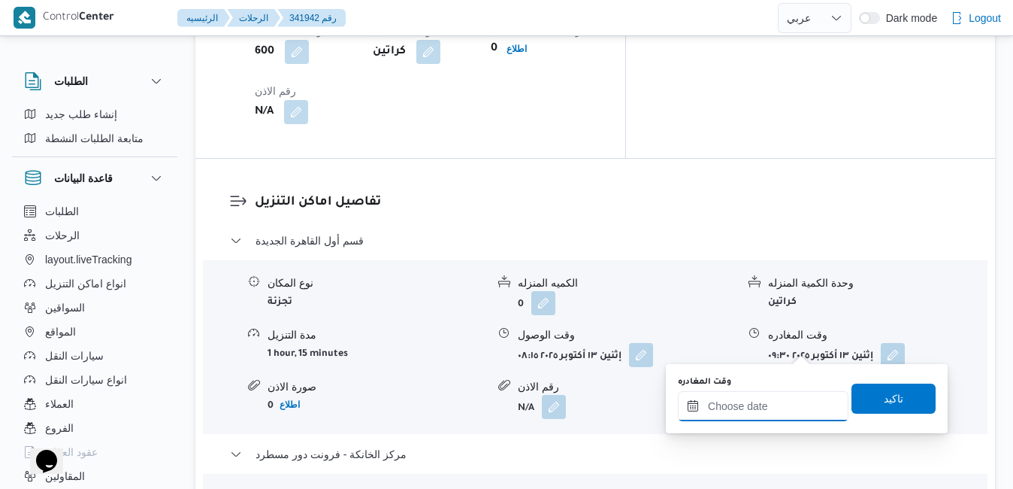
drag, startPoint x: 715, startPoint y: 404, endPoint x: 722, endPoint y: 399, distance: 9.2
click at [714, 404] on input "وقت المغادره" at bounding box center [763, 406] width 171 height 30
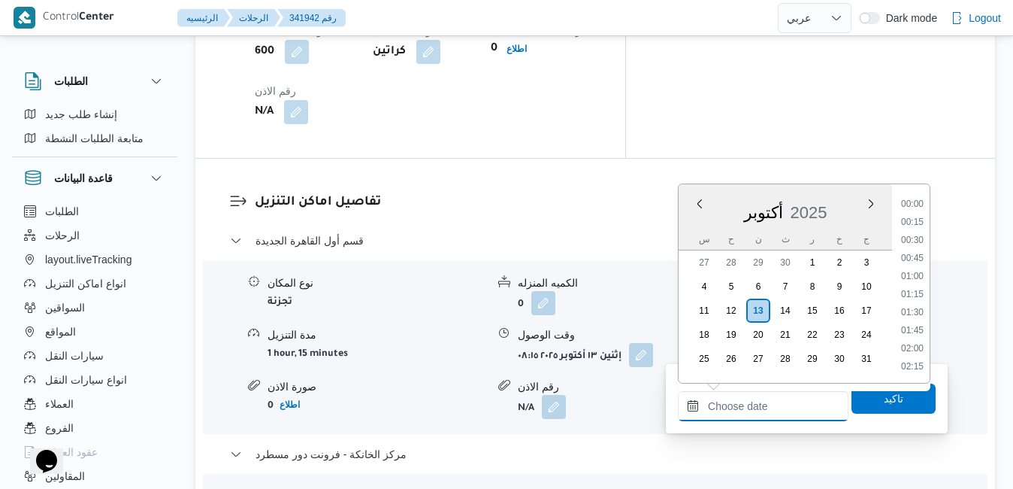
scroll to position [1297, 0]
click at [700, 225] on div "أكتوبر 2025" at bounding box center [785, 209] width 213 height 38
click at [915, 307] on li "17:15" at bounding box center [912, 303] width 35 height 15
type input "١٣/١٠/٢٠٢٥ ١٧:١٥"
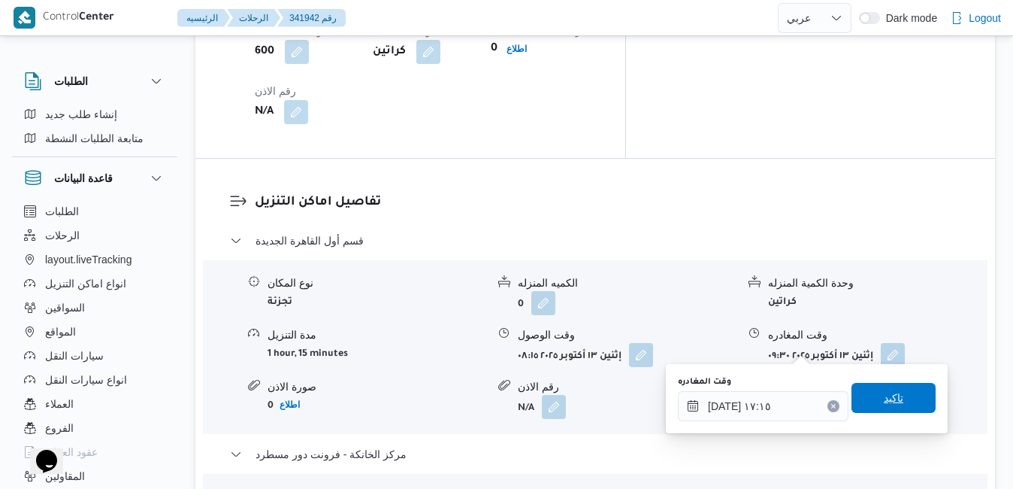
click at [884, 406] on span "تاكيد" at bounding box center [894, 398] width 20 height 18
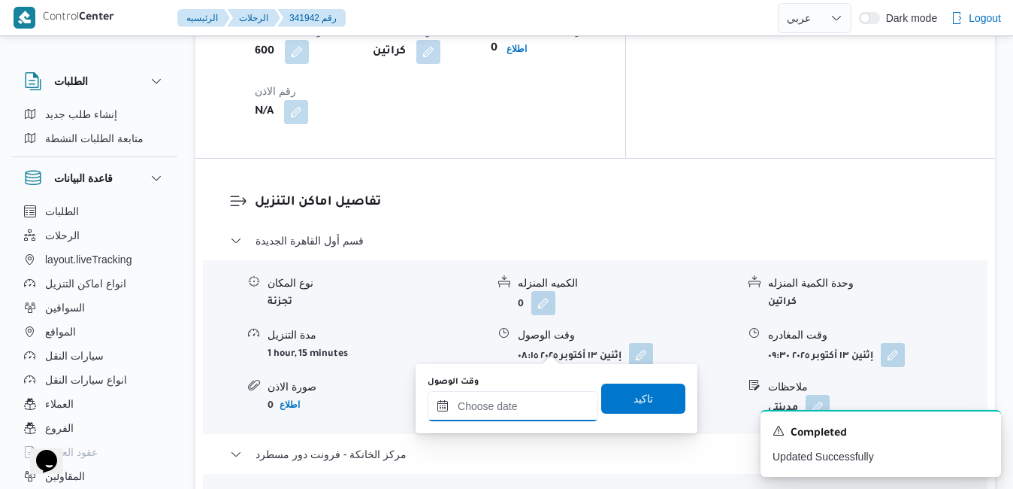
click at [507, 418] on input "وقت الوصول" at bounding box center [513, 406] width 171 height 30
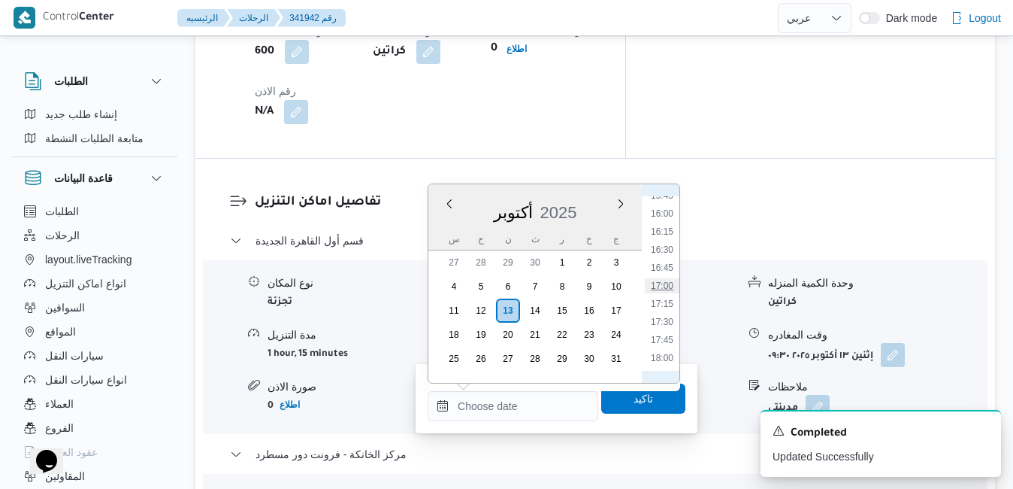
click at [661, 286] on li "17:00" at bounding box center [662, 285] width 35 height 15
type input "١٣/١٠/٢٠٢٥ ١٧:٠٠"
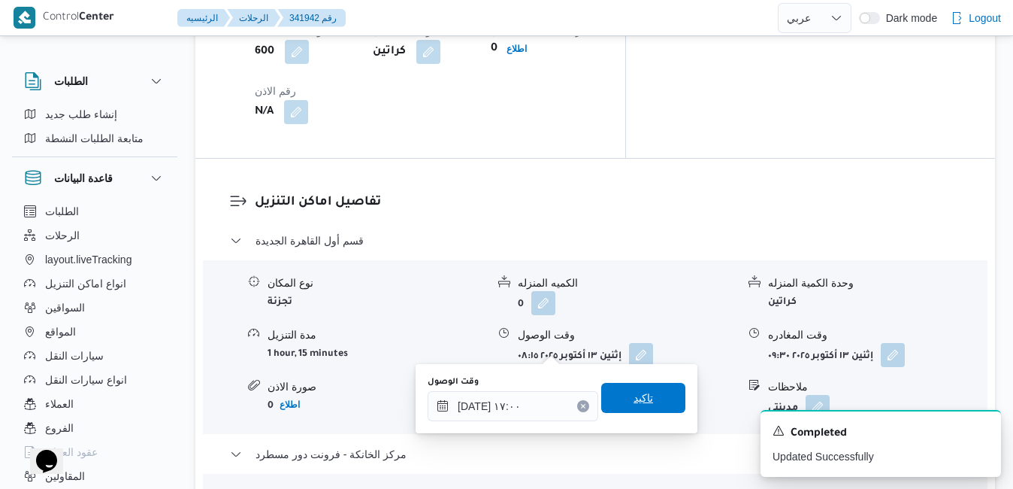
click at [634, 398] on span "تاكيد" at bounding box center [644, 398] width 20 height 18
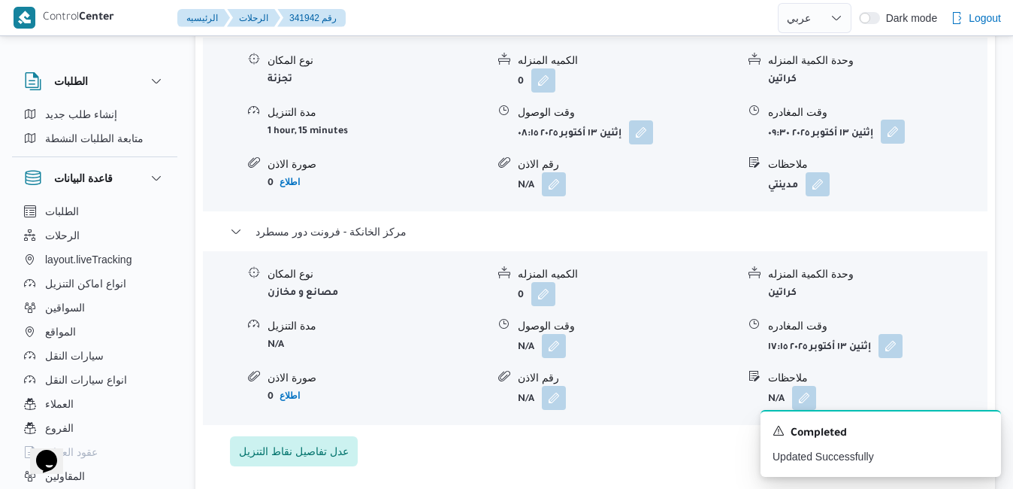
click at [891, 127] on button "button" at bounding box center [893, 131] width 24 height 24
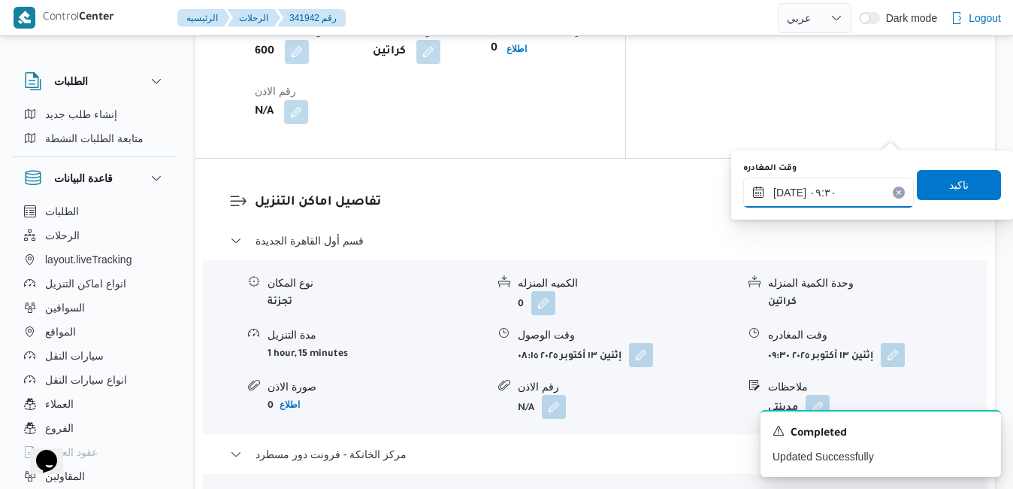
click at [824, 189] on input "١٣/١٠/٢٠٢٥ ٠٩:٣٠" at bounding box center [828, 192] width 171 height 30
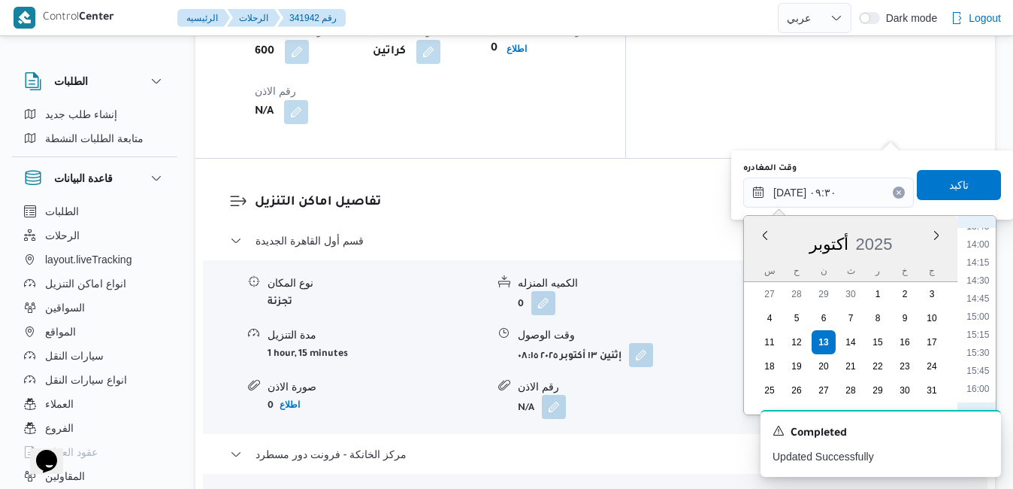
scroll to position [1051, 0]
click at [985, 353] on li "16:15" at bounding box center [977, 356] width 35 height 15
type input "[DATE] ١٦:١٥"
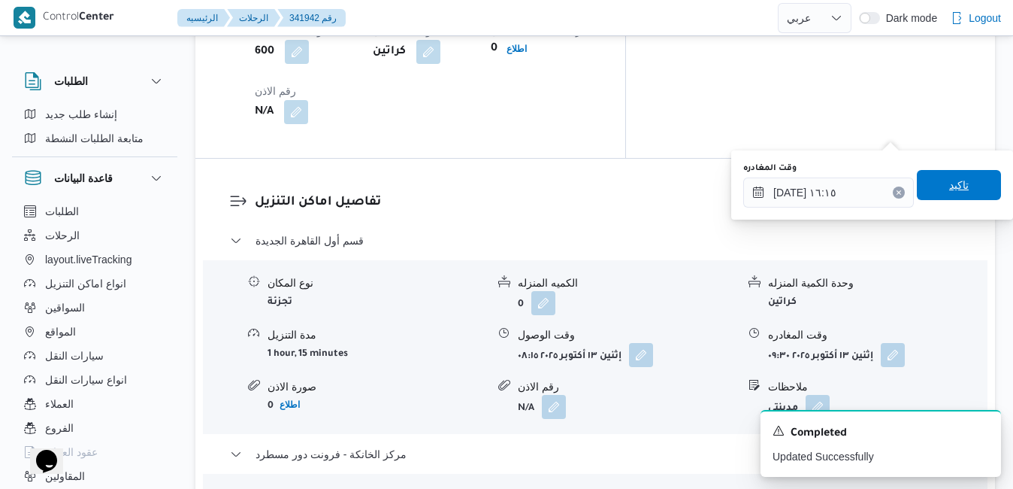
click at [958, 184] on span "تاكيد" at bounding box center [959, 185] width 84 height 30
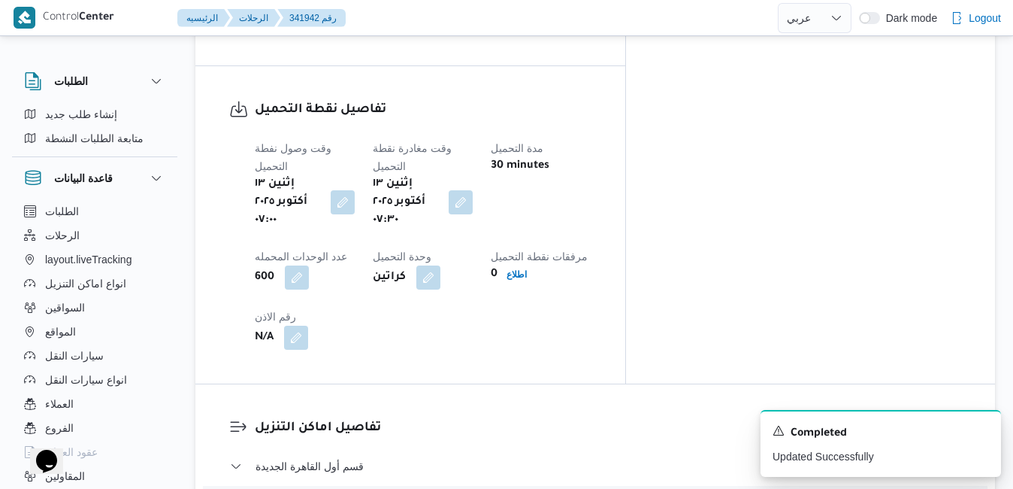
scroll to position [0, 0]
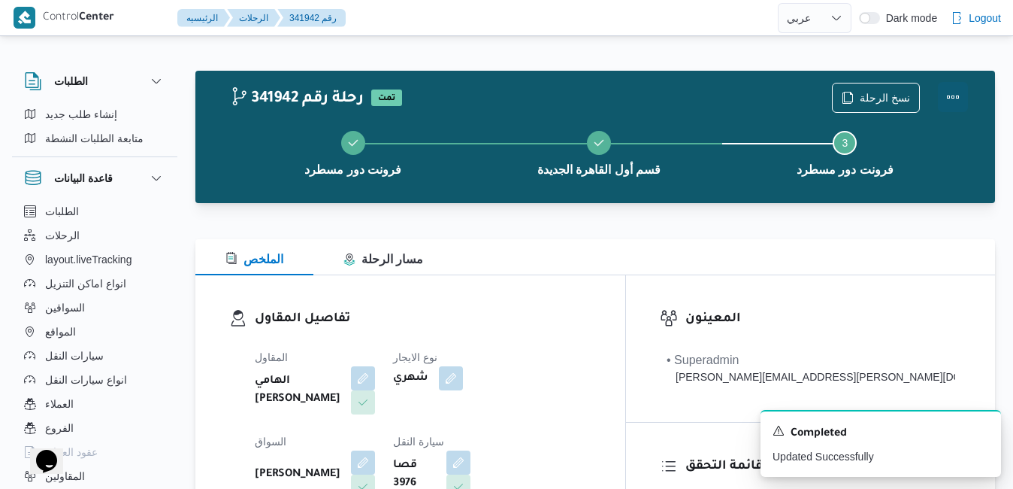
click at [952, 92] on button "Actions" at bounding box center [953, 97] width 30 height 30
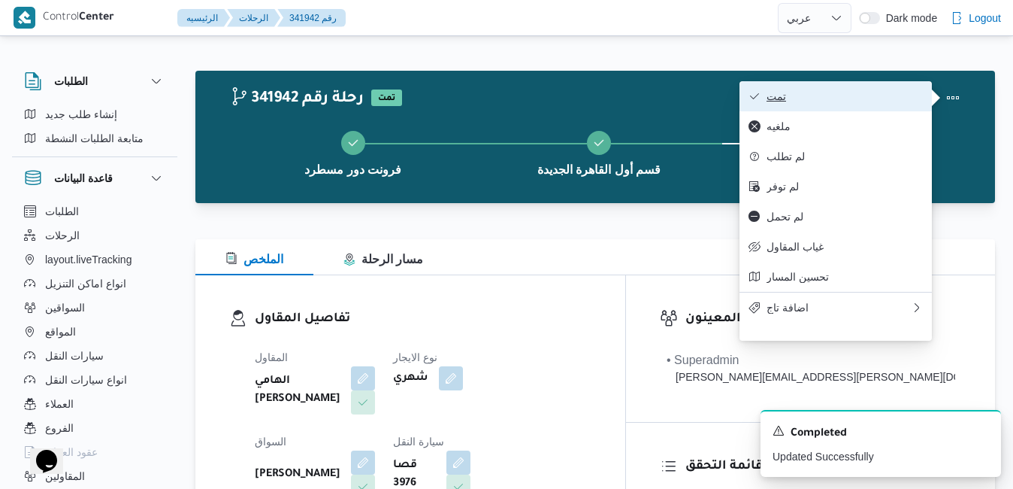
click at [892, 99] on span "تمت" at bounding box center [845, 96] width 156 height 12
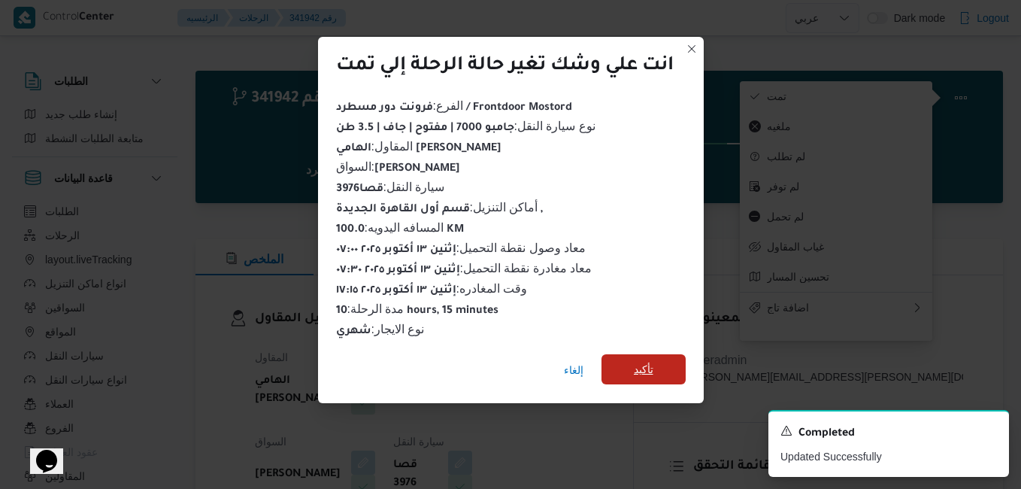
click at [639, 362] on span "تأكيد" at bounding box center [644, 369] width 20 height 18
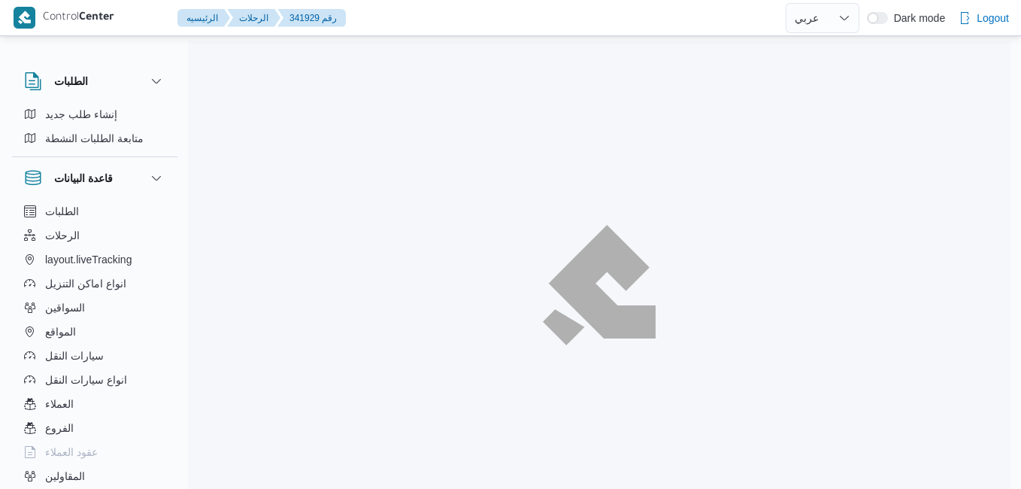
select select "ar"
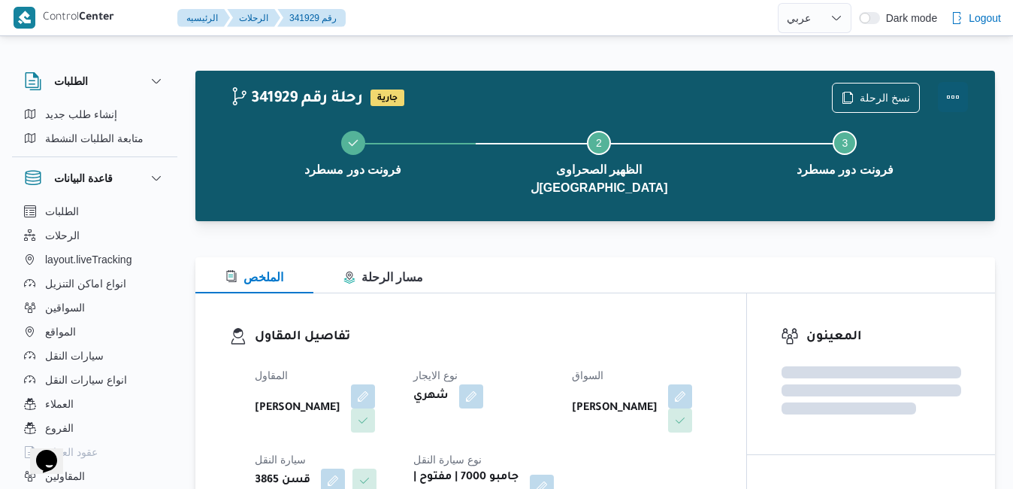
click at [954, 97] on button "Actions" at bounding box center [953, 97] width 30 height 30
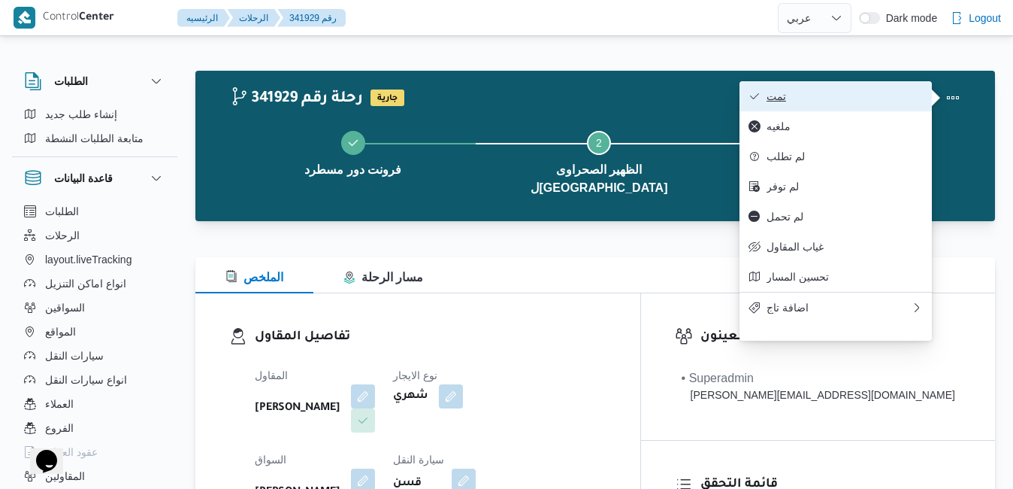
click at [882, 99] on span "تمت" at bounding box center [845, 96] width 156 height 12
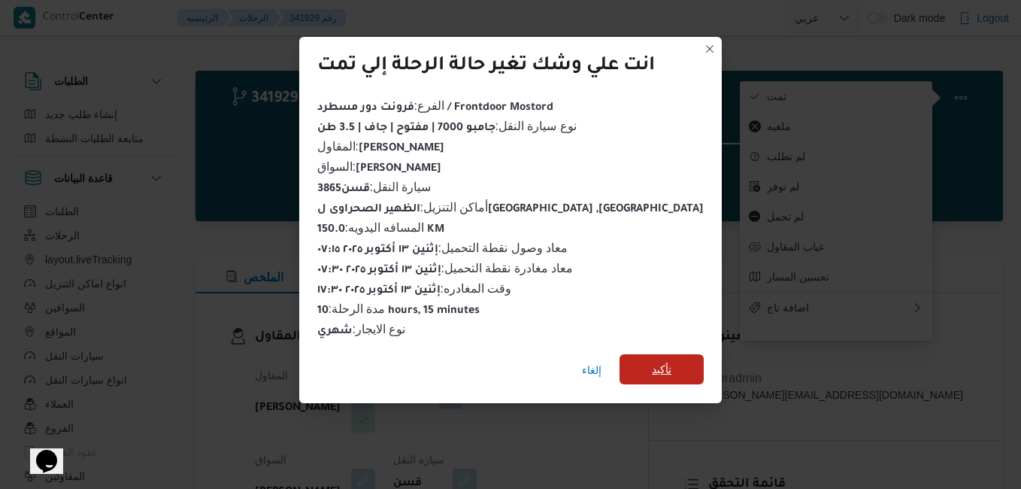
click at [652, 361] on span "تأكيد" at bounding box center [662, 369] width 20 height 18
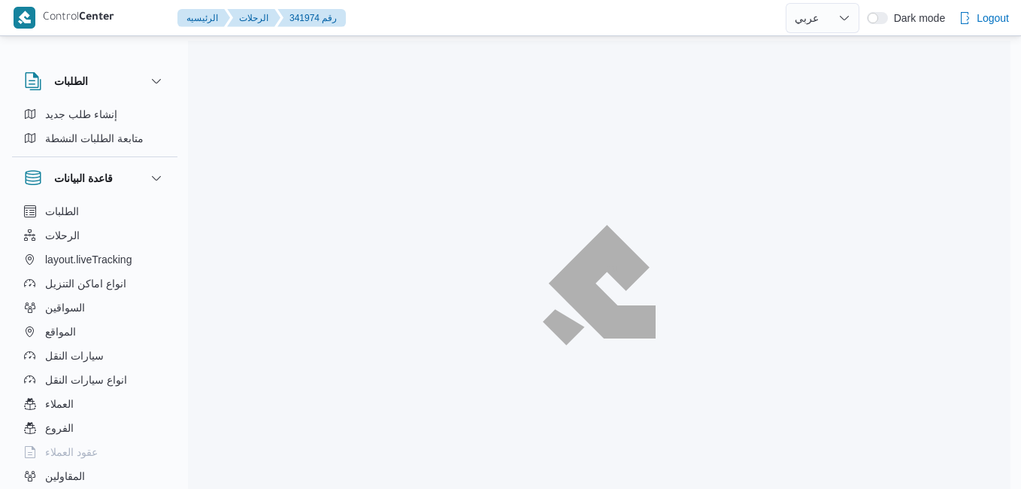
select select "ar"
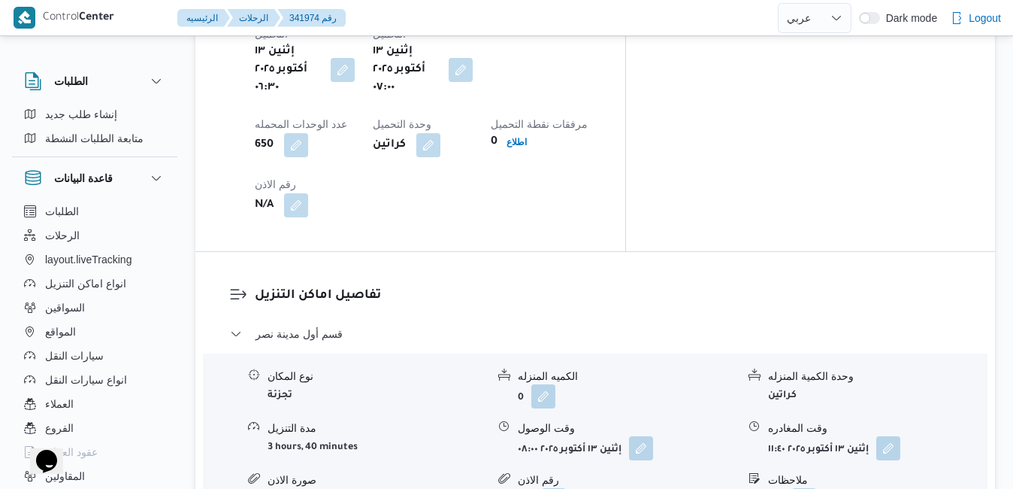
scroll to position [1323, 0]
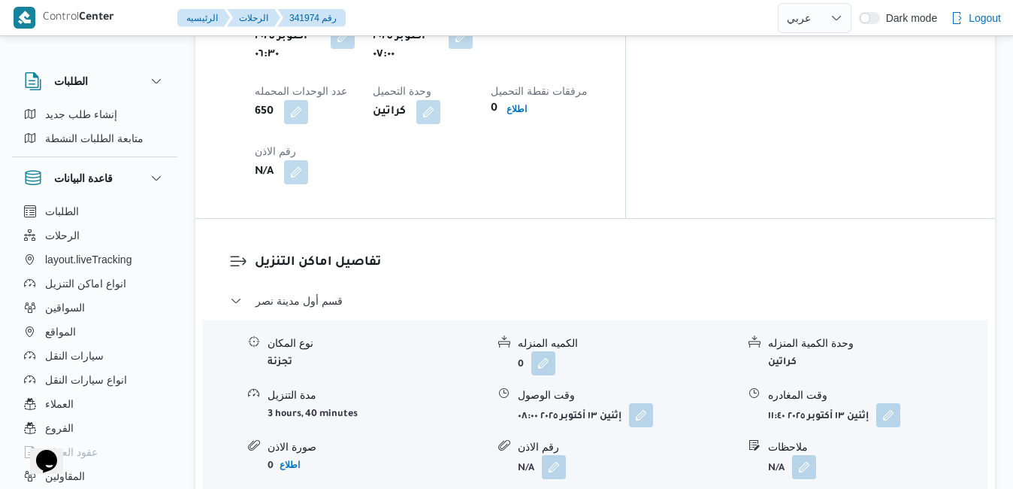
click at [652, 402] on button "button" at bounding box center [641, 414] width 24 height 24
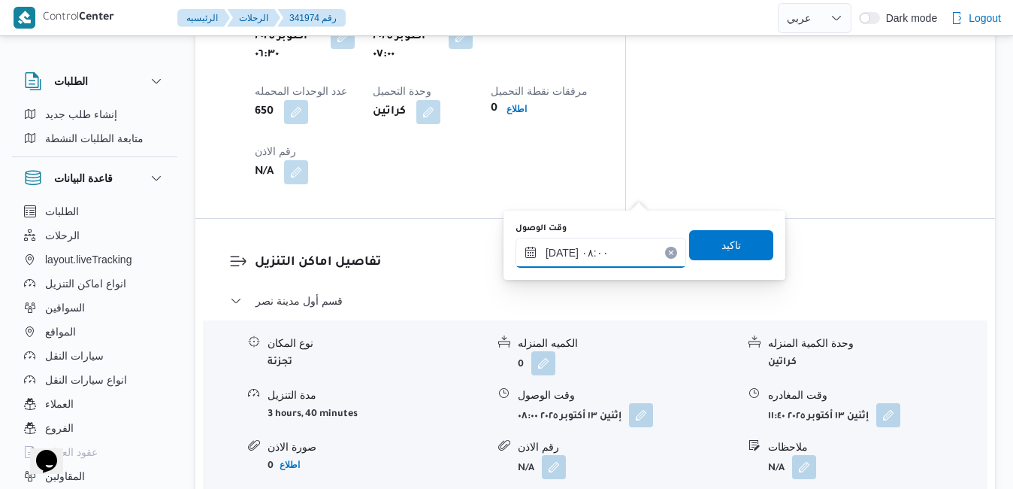
click at [581, 258] on input "[DATE] ٠٨:٠٠" at bounding box center [601, 252] width 171 height 30
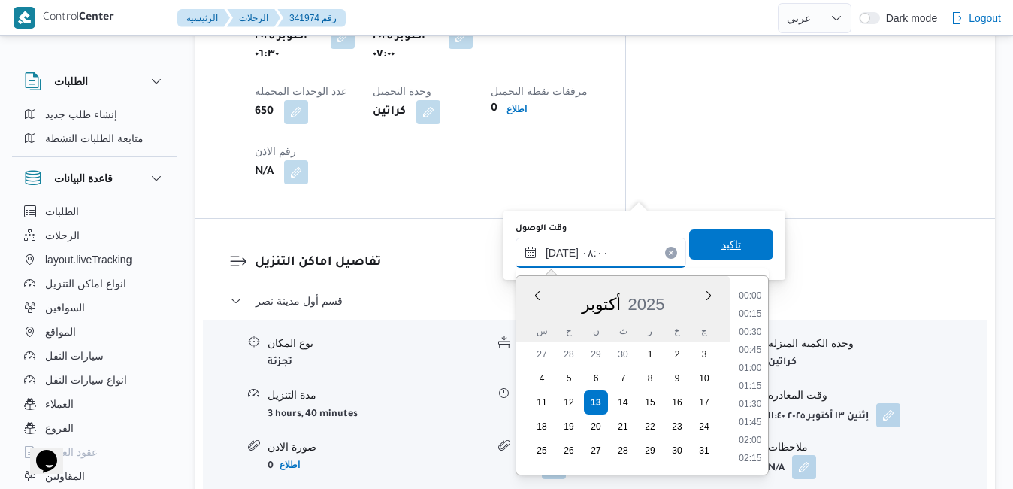
scroll to position [485, 0]
click at [755, 352] on li "07:30" at bounding box center [750, 350] width 35 height 15
type input "[DATE] ٠٧:٣٠"
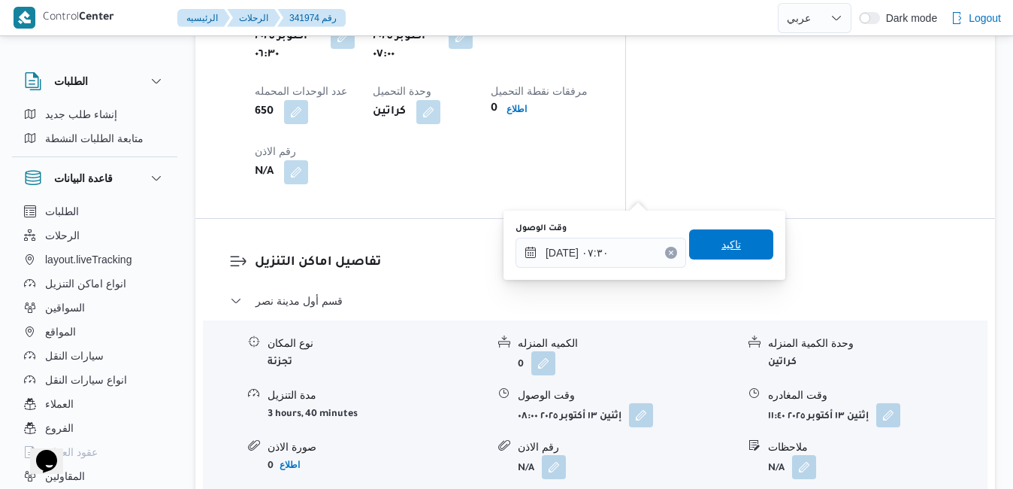
click at [740, 241] on span "تاكيد" at bounding box center [731, 244] width 84 height 30
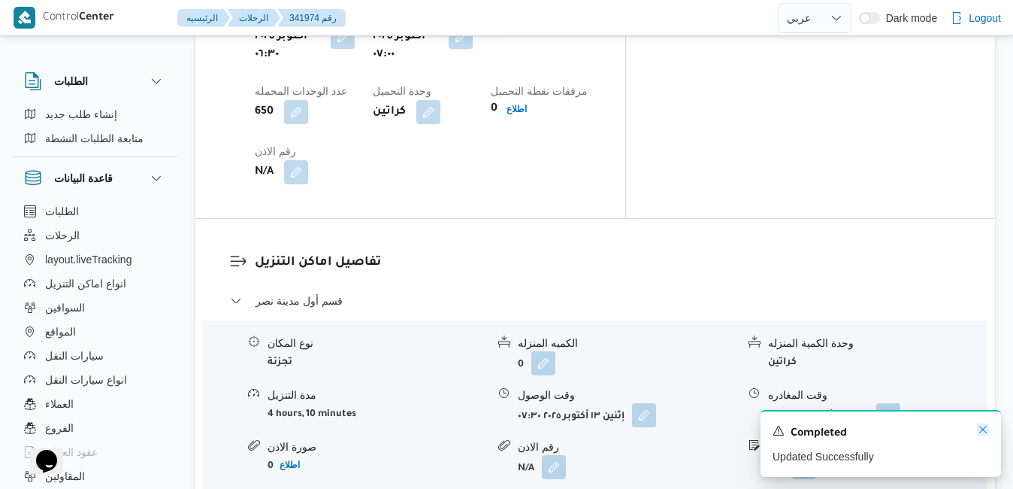
click at [982, 432] on icon "Dismiss toast" at bounding box center [983, 429] width 12 height 12
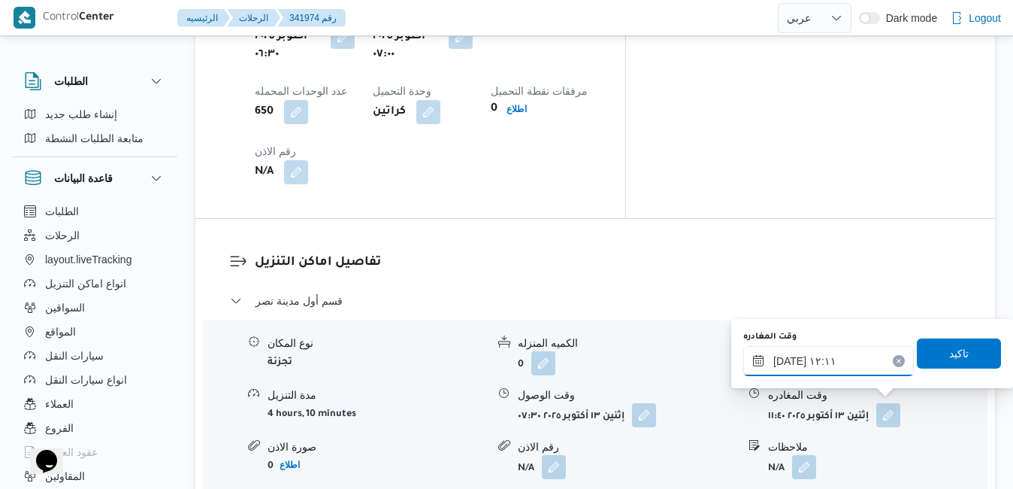
click at [833, 360] on input "١٣/١٠/٢٠٢٥ ١٢:١١" at bounding box center [828, 361] width 171 height 30
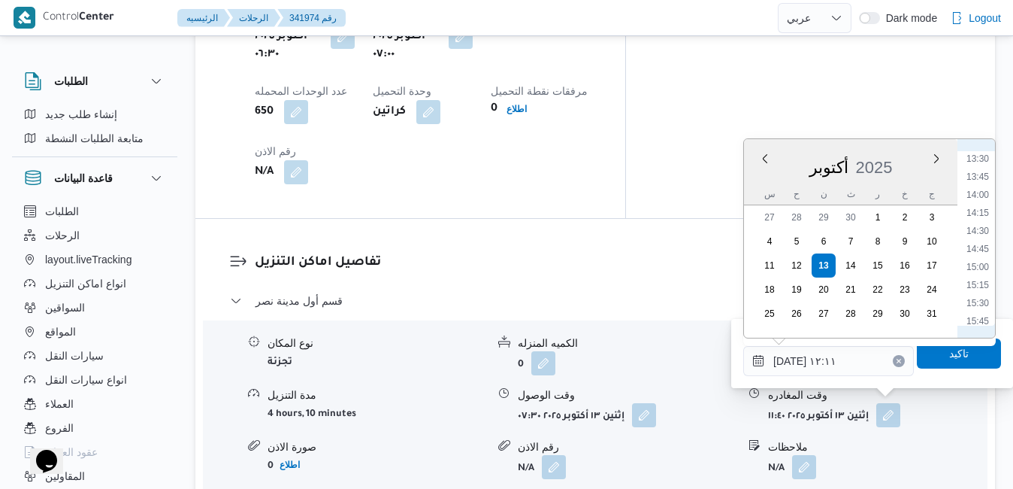
scroll to position [1079, 0]
click at [979, 271] on li "16:30" at bounding box center [977, 269] width 35 height 15
type input "١٣/١٠/٢٠٢٥ ١٦:٣٠"
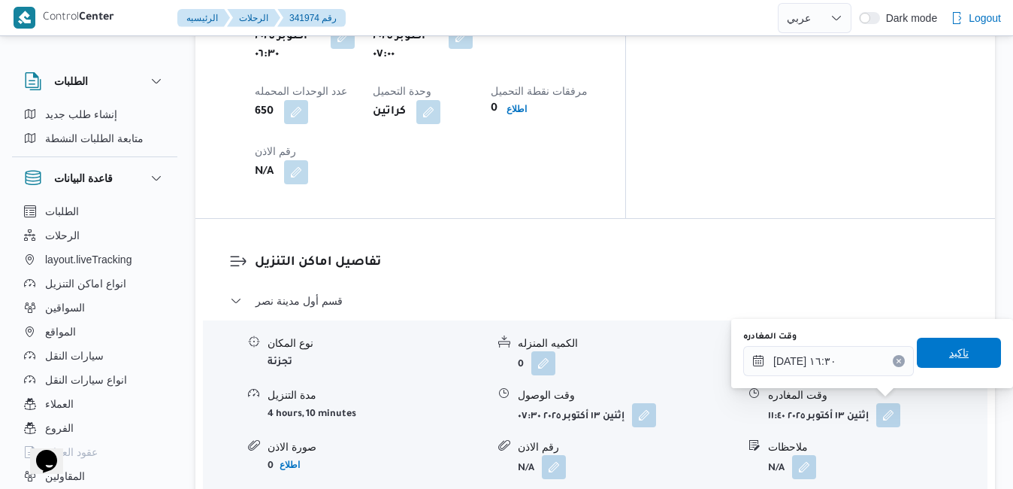
click at [956, 350] on span "تاكيد" at bounding box center [959, 352] width 20 height 18
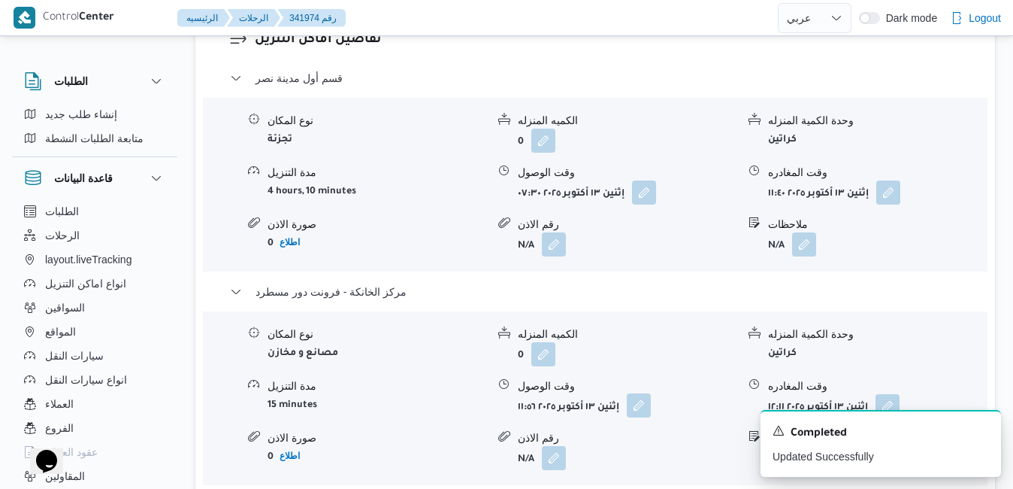
click at [642, 410] on button "button" at bounding box center [639, 405] width 24 height 24
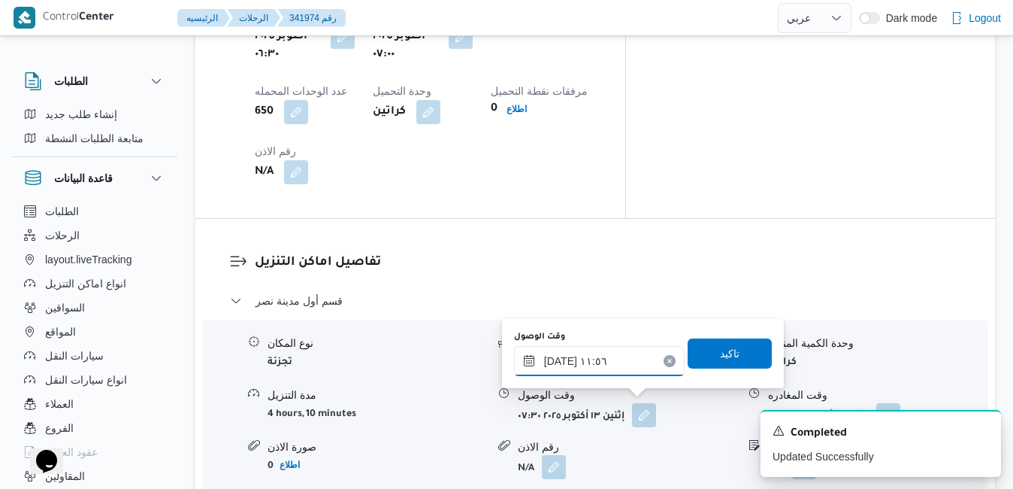
click at [615, 365] on input "١٣/١٠/٢٠٢٥ ١١:٥٦" at bounding box center [599, 361] width 171 height 30
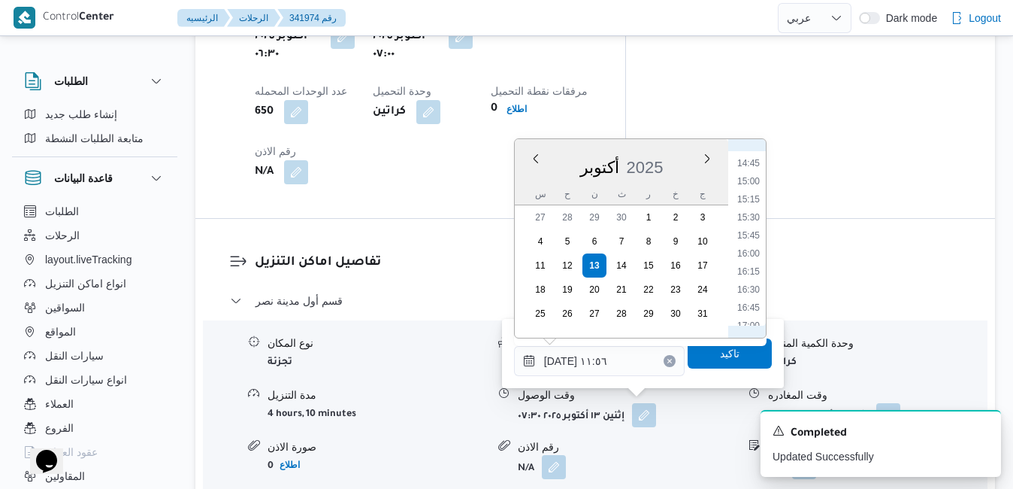
scroll to position [1061, 0]
click at [749, 271] on li "16:15" at bounding box center [748, 269] width 35 height 15
type input "١٣/١٠/٢٠٢٥ ١٦:١٥"
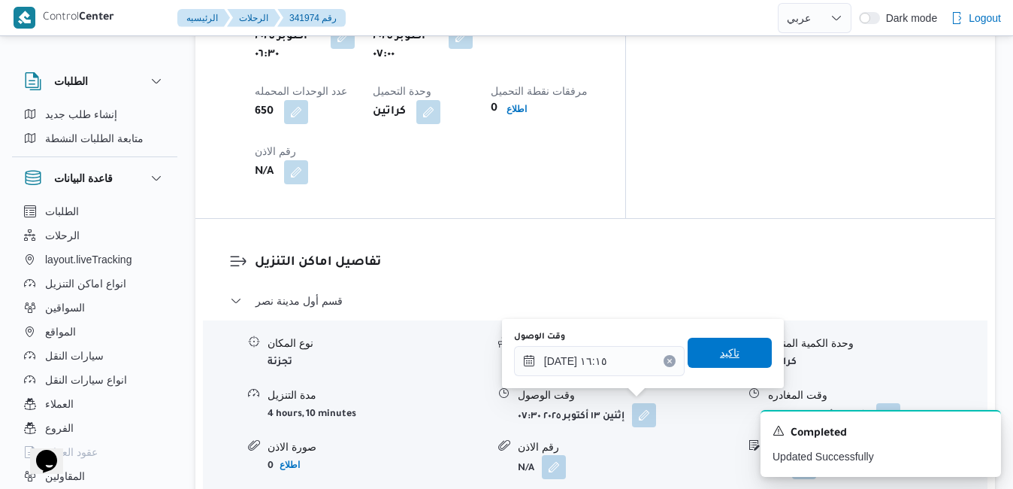
click at [720, 357] on span "تاكيد" at bounding box center [730, 352] width 20 height 18
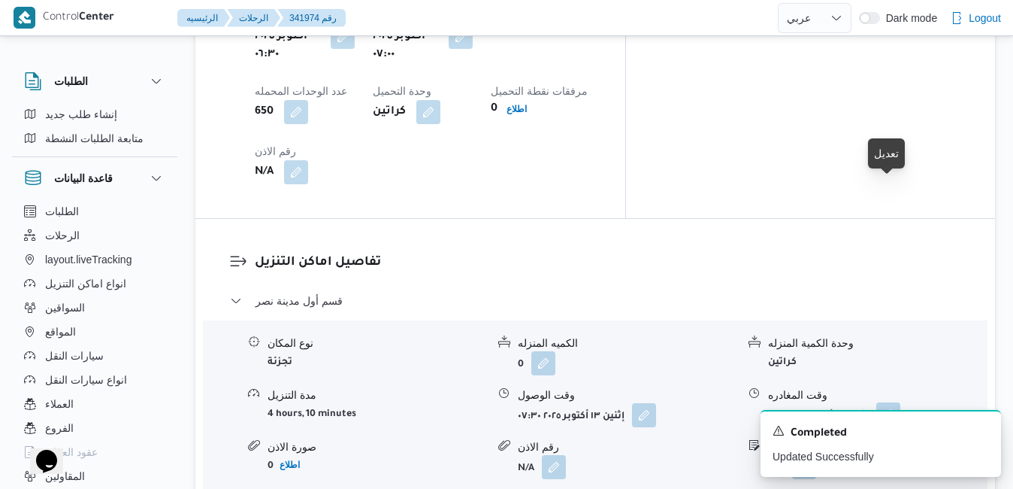
click at [892, 402] on button "button" at bounding box center [888, 414] width 24 height 24
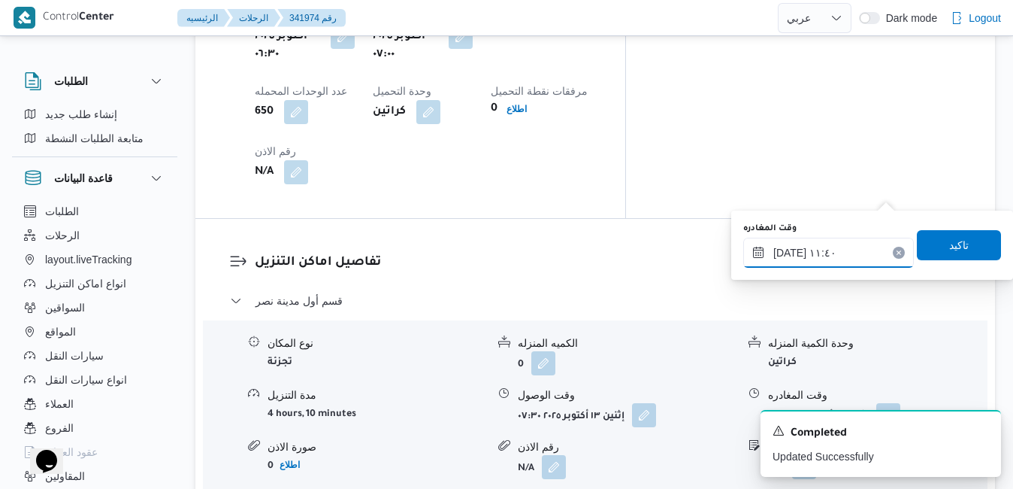
click at [825, 252] on input "١٣/١٠/٢٠٢٥ ١١:٤٠" at bounding box center [828, 252] width 171 height 30
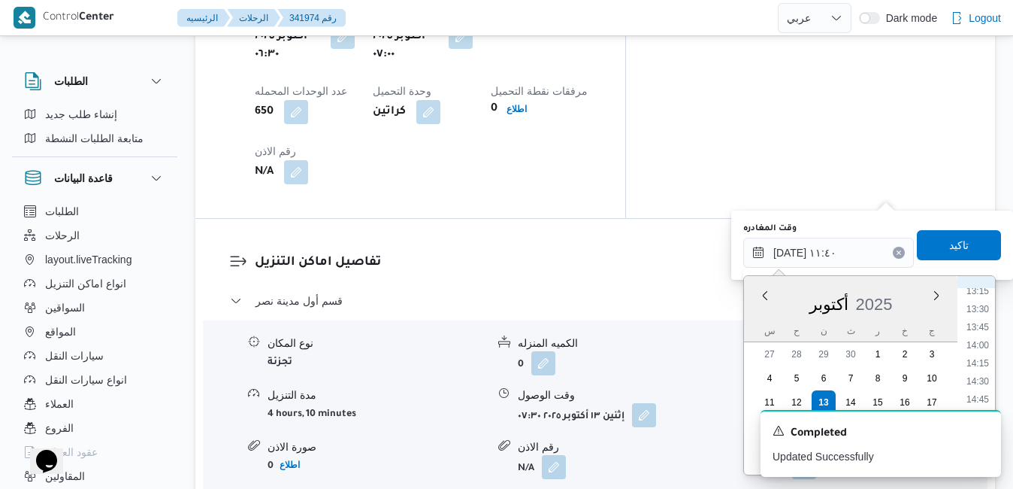
scroll to position [1046, 0]
click at [983, 387] on li "15:45" at bounding box center [977, 385] width 35 height 15
type input "١٣/١٠/٢٠٢٥ ١٥:٤٥"
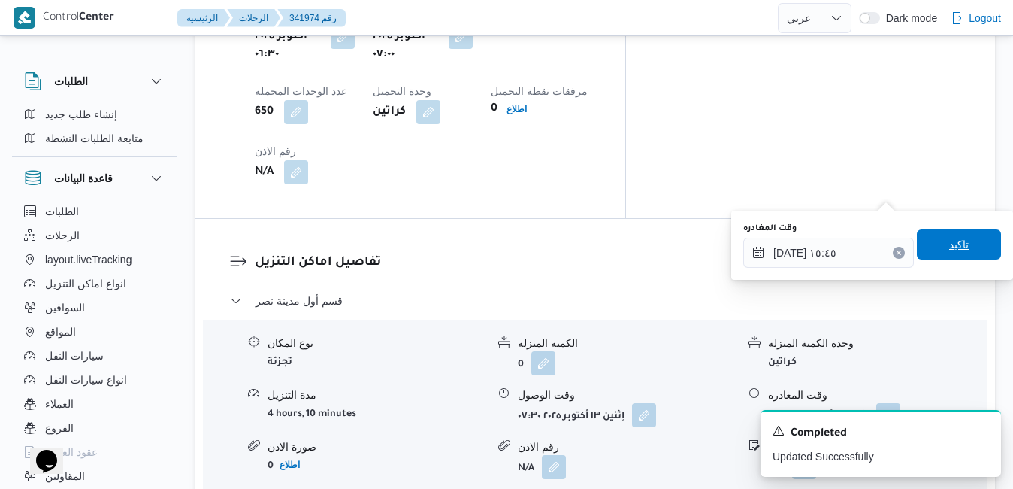
click at [959, 244] on span "تاكيد" at bounding box center [959, 244] width 84 height 30
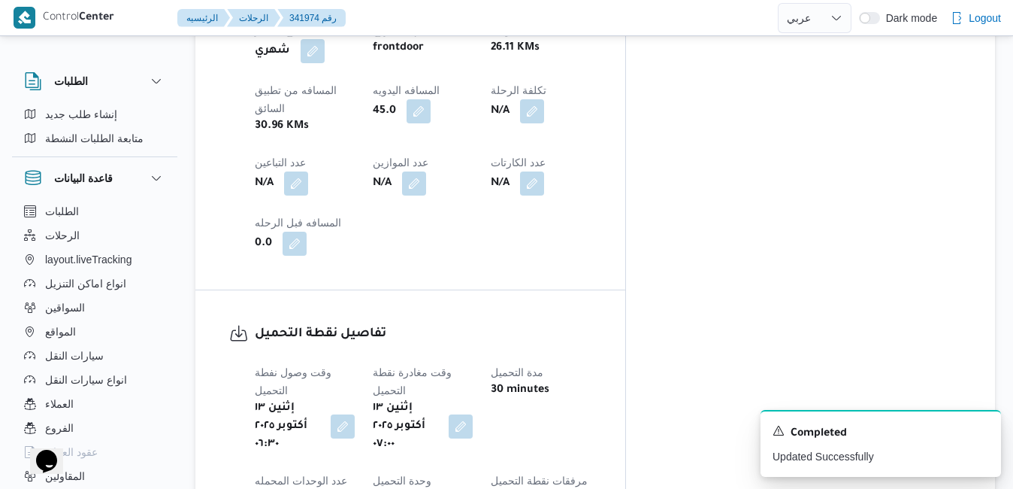
scroll to position [0, 0]
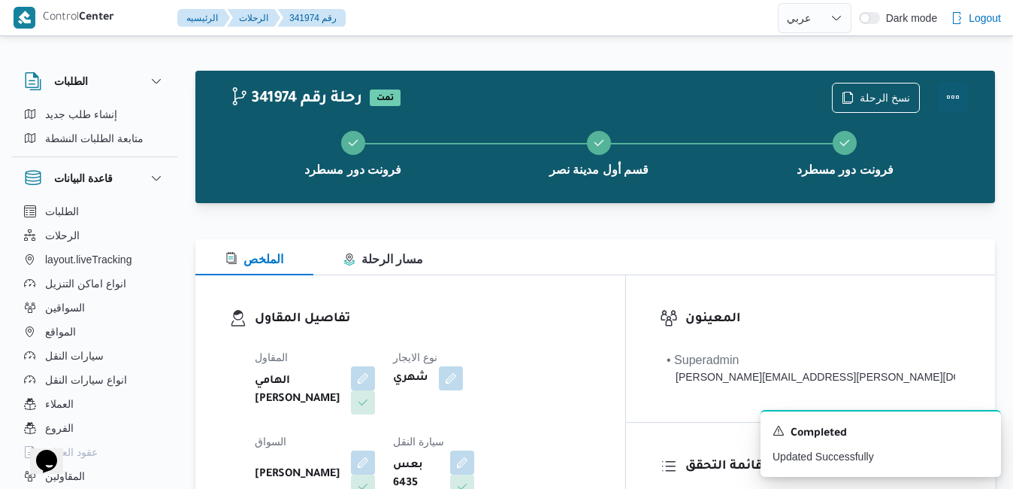
click at [955, 92] on button "Actions" at bounding box center [953, 97] width 30 height 30
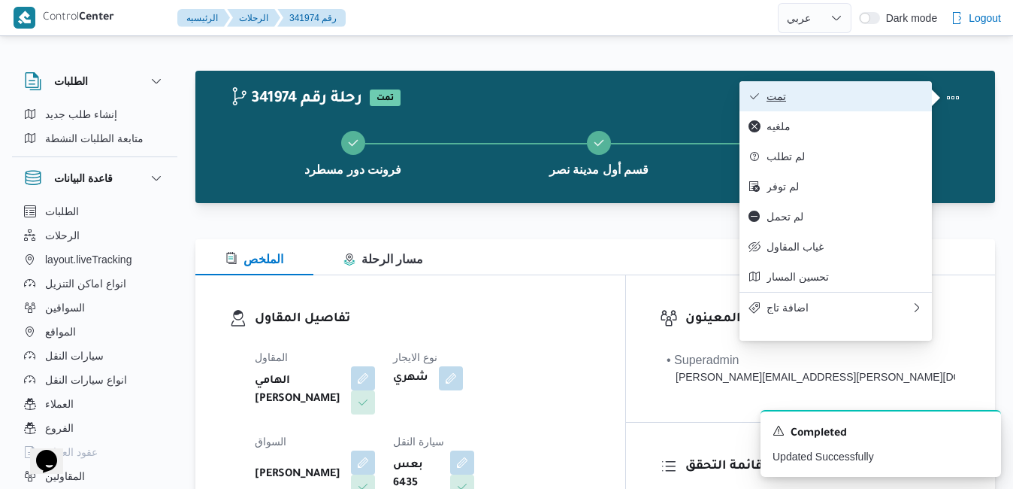
click at [891, 92] on span "تمت" at bounding box center [845, 96] width 156 height 12
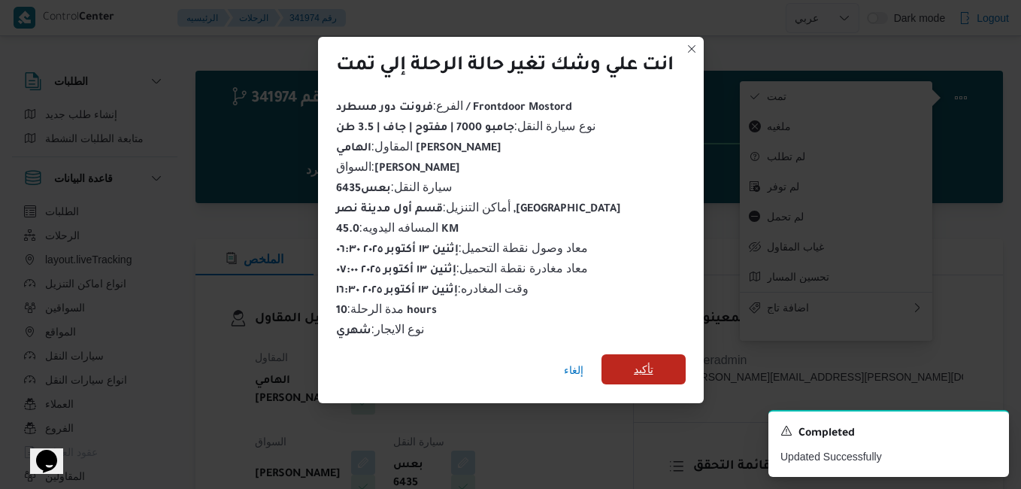
click at [643, 361] on span "تأكيد" at bounding box center [644, 369] width 20 height 18
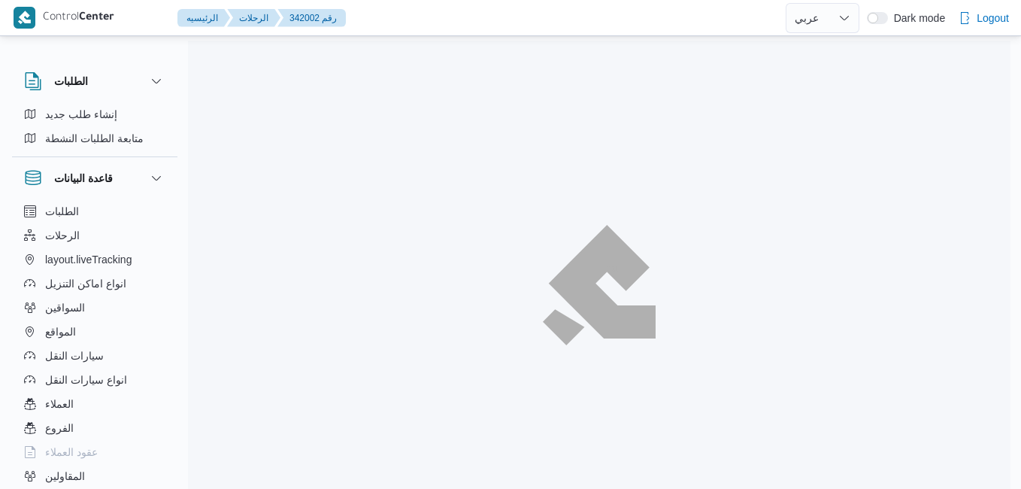
select select "ar"
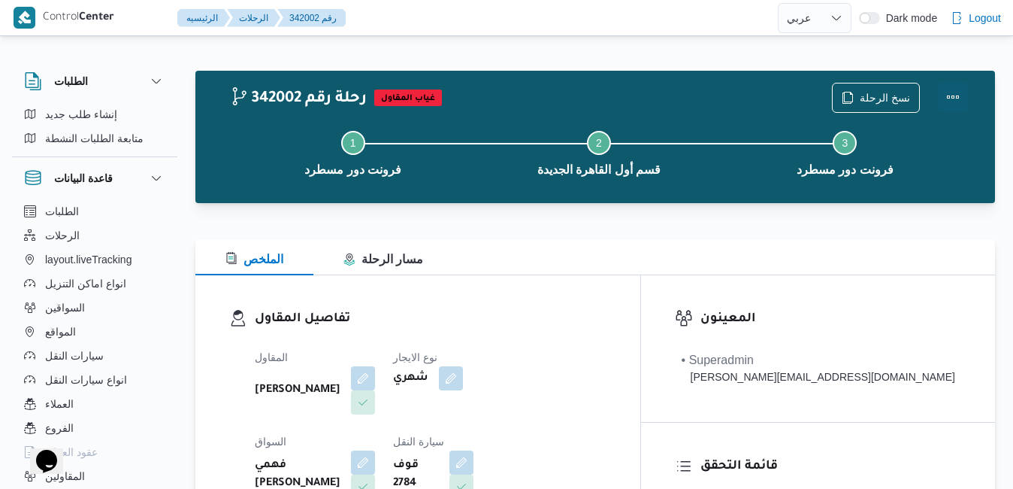
click at [957, 92] on button "Actions" at bounding box center [953, 97] width 30 height 30
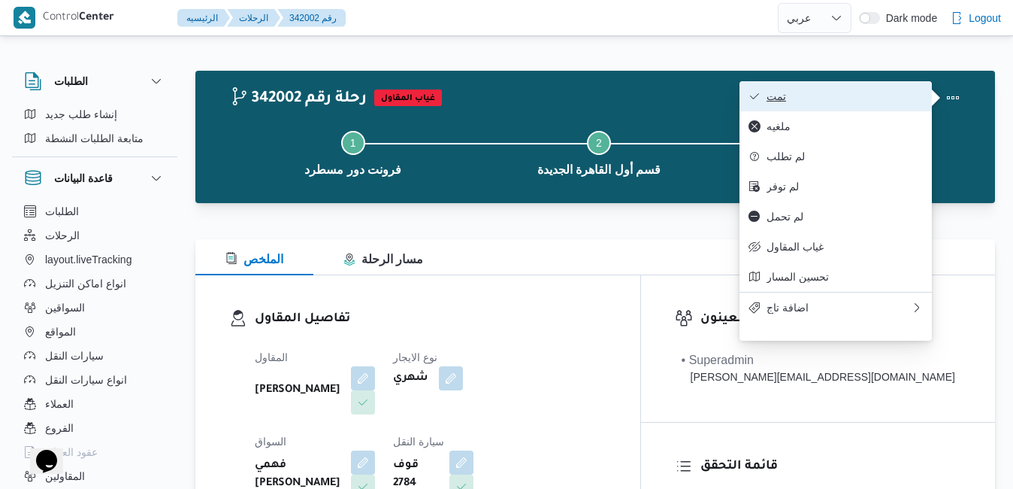
click at [788, 100] on span "تمت" at bounding box center [845, 96] width 156 height 12
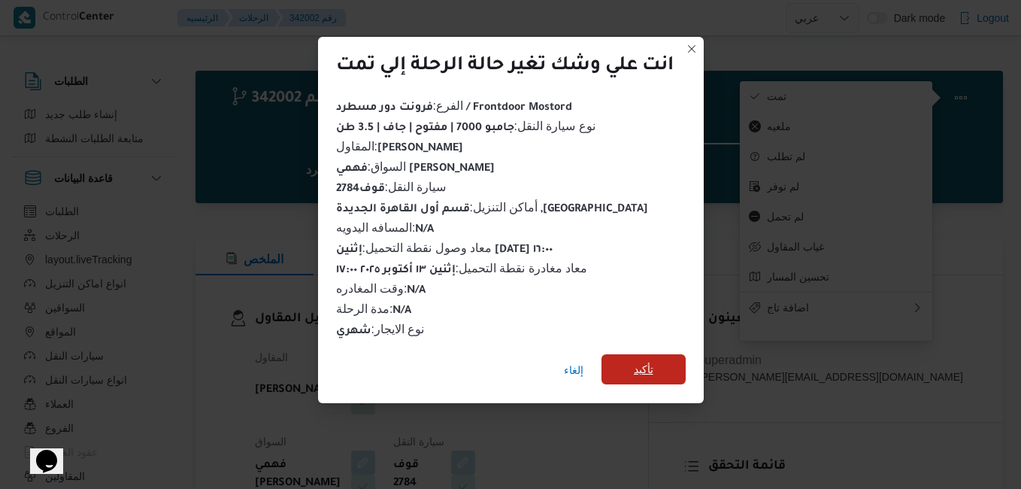
click at [649, 370] on span "تأكيد" at bounding box center [644, 369] width 20 height 18
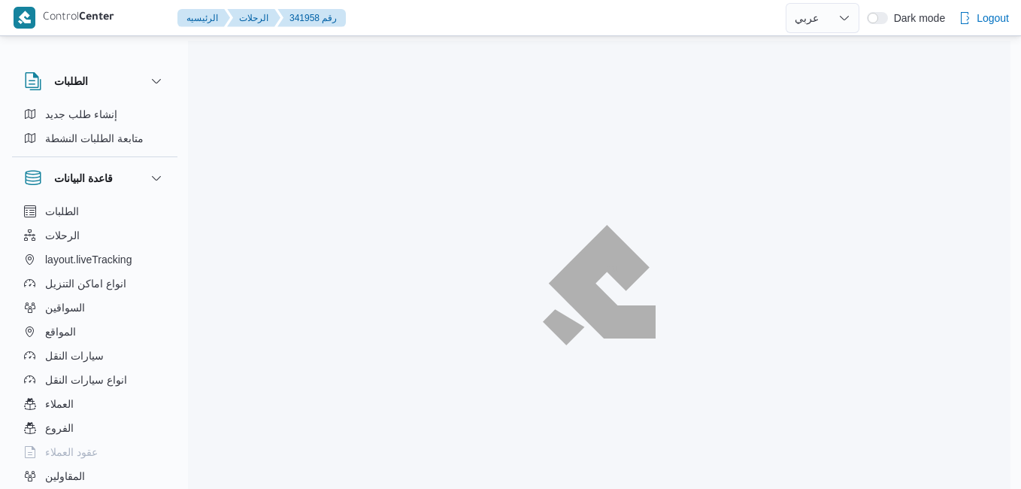
select select "ar"
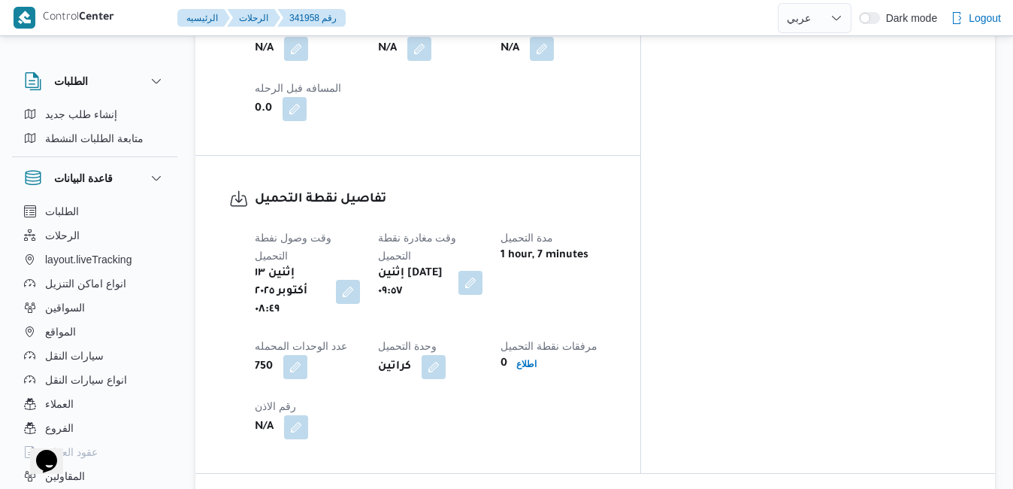
scroll to position [1071, 0]
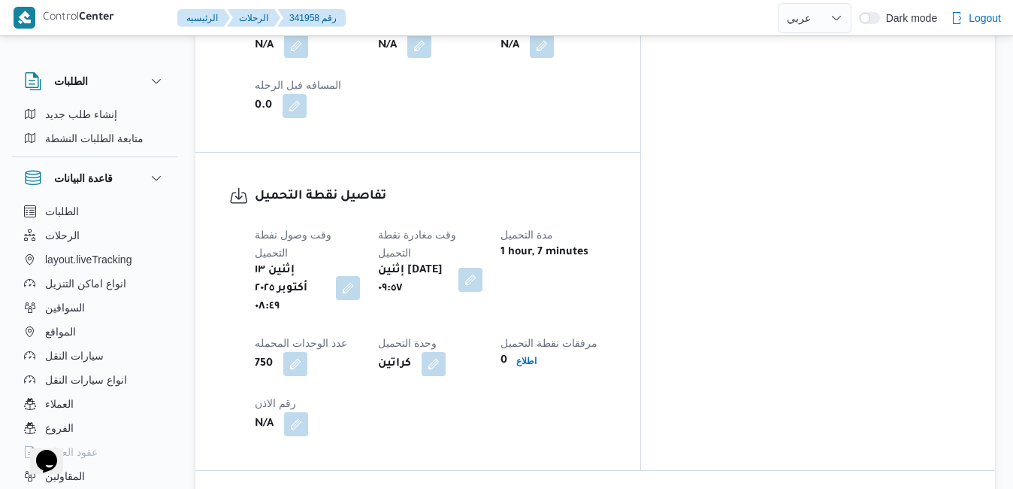
click at [360, 276] on button "button" at bounding box center [348, 288] width 24 height 24
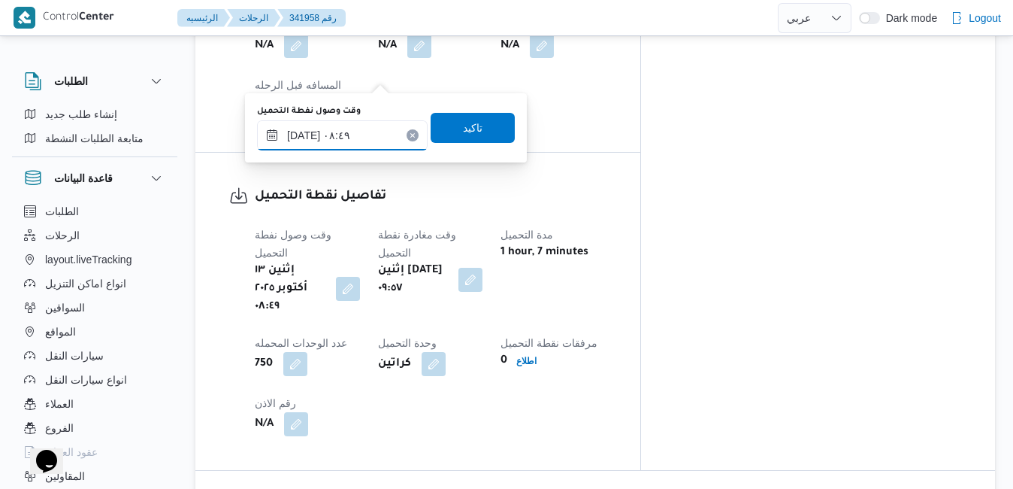
click at [366, 131] on input "[DATE] ٠٨:٤٩" at bounding box center [342, 135] width 171 height 30
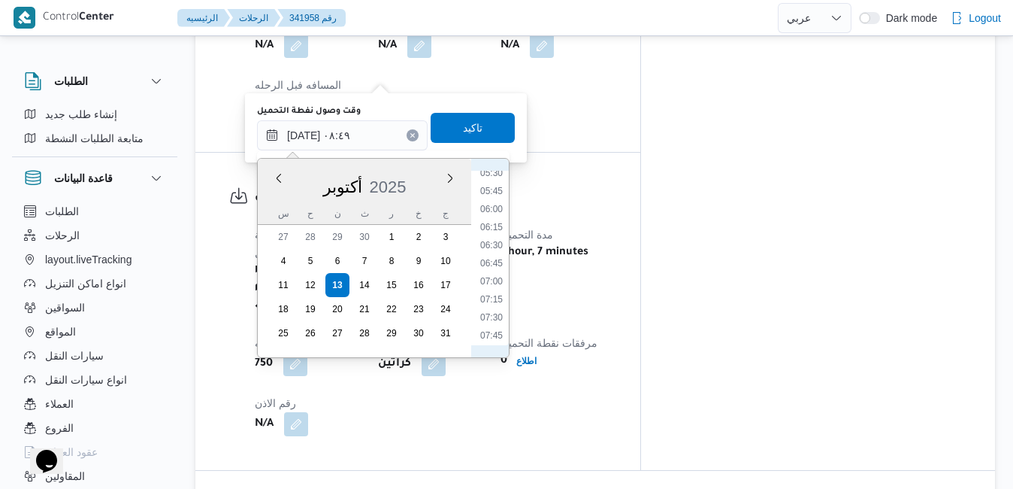
scroll to position [387, 0]
click at [489, 300] on li "07:00" at bounding box center [491, 296] width 35 height 15
type input "١٣/١٠/٢٠٢٥ ٠٧:٠٠"
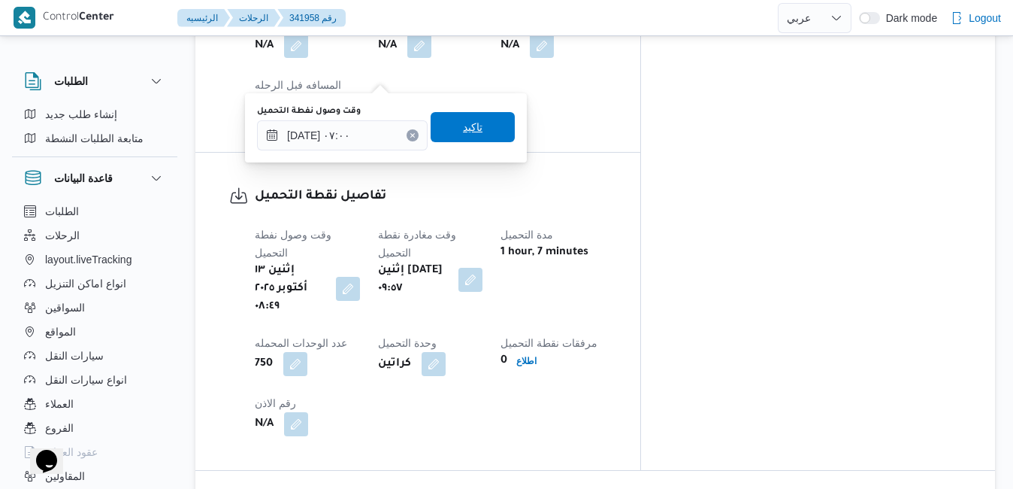
click at [473, 132] on span "تاكيد" at bounding box center [473, 127] width 84 height 30
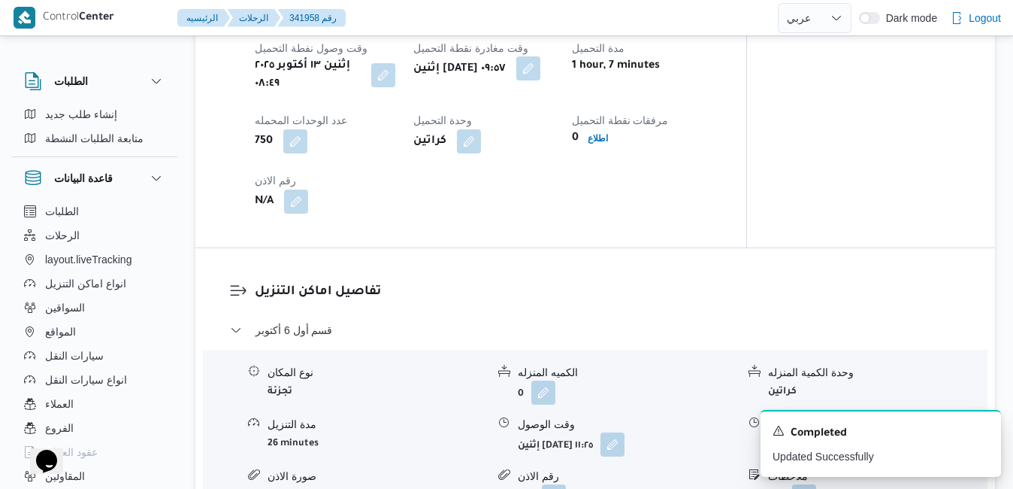
click at [540, 75] on button "button" at bounding box center [528, 68] width 24 height 24
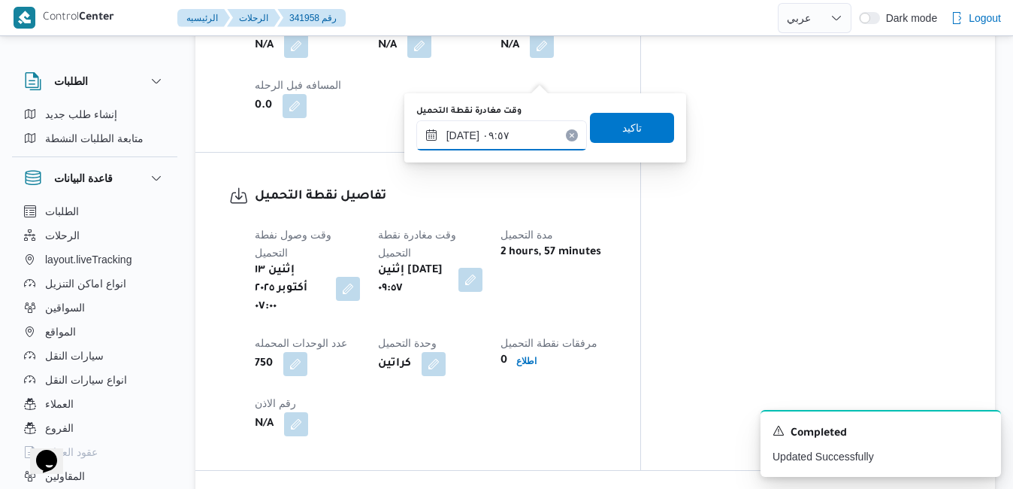
click at [482, 138] on input "١٣/١٠/٢٠٢٥ ٠٩:٥٧" at bounding box center [501, 135] width 171 height 30
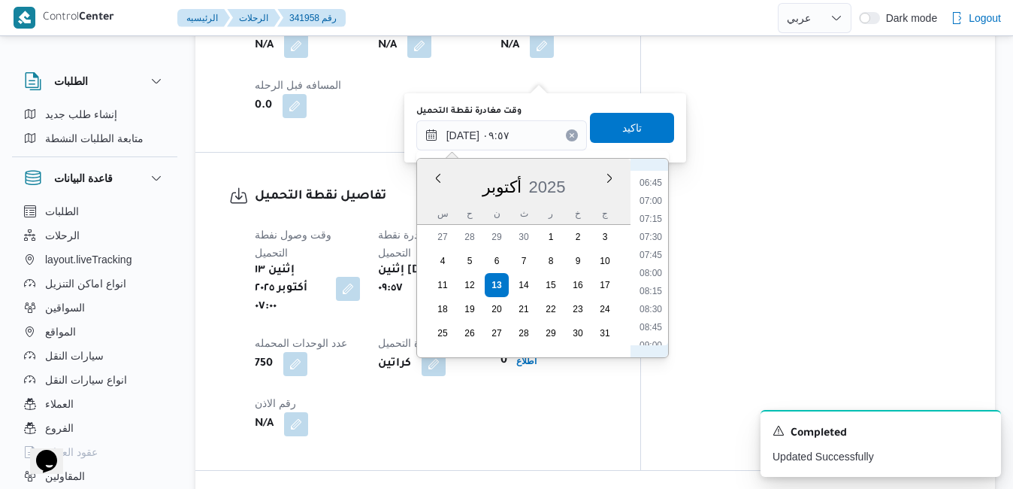
scroll to position [459, 0]
click at [648, 262] on li "07:30" at bounding box center [651, 260] width 35 height 15
type input "١٣/١٠/٢٠٢٥ ٠٧:٣٠"
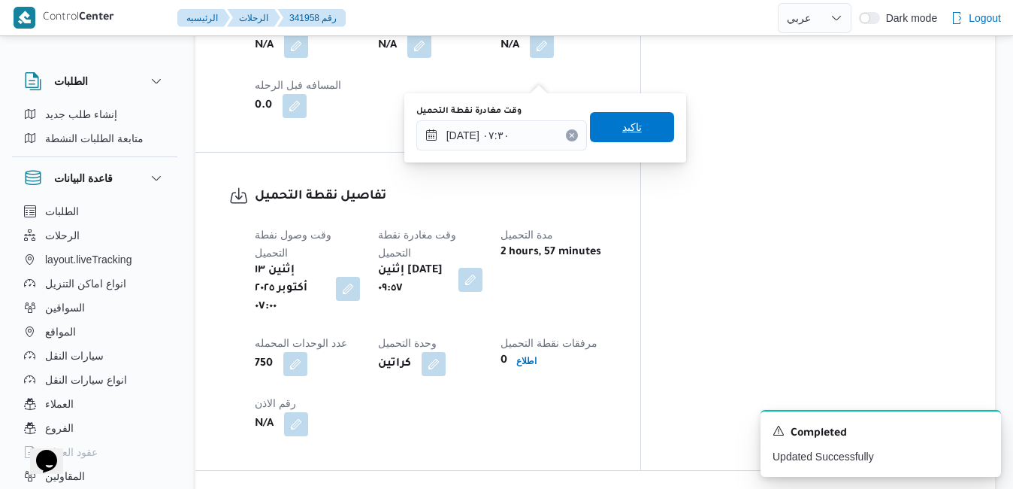
click at [634, 125] on span "تاكيد" at bounding box center [632, 127] width 84 height 30
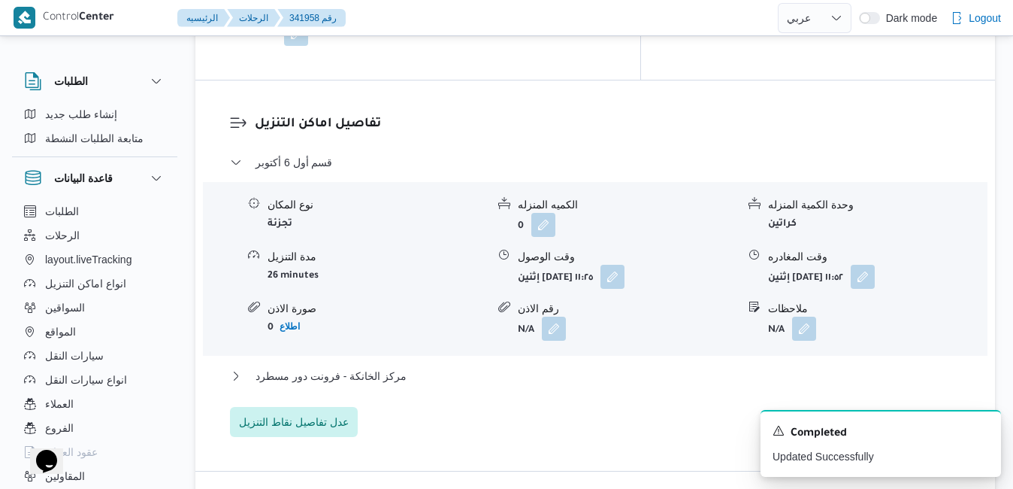
scroll to position [1462, 0]
click at [625, 263] on button "button" at bounding box center [612, 275] width 24 height 24
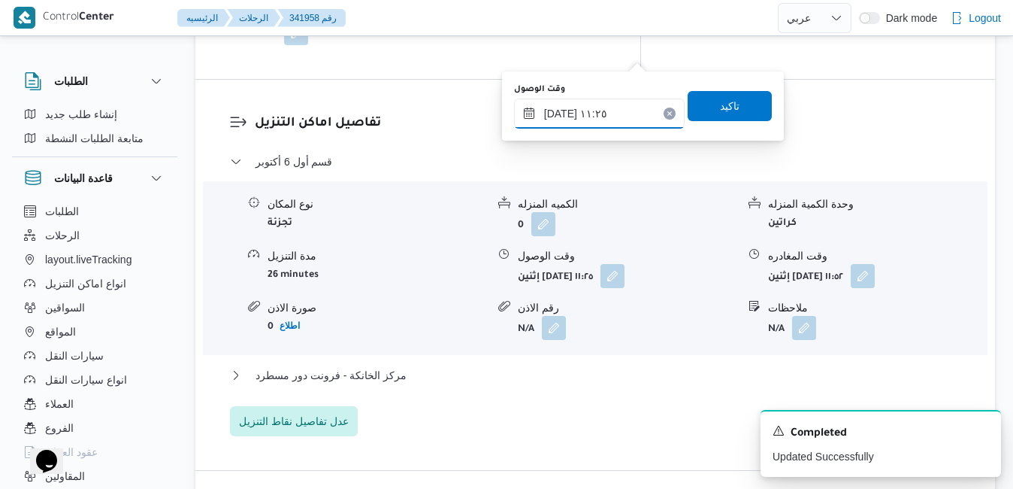
click at [599, 102] on input "١٣/١٠/٢٠٢٥ ١١:٢٥" at bounding box center [599, 113] width 171 height 30
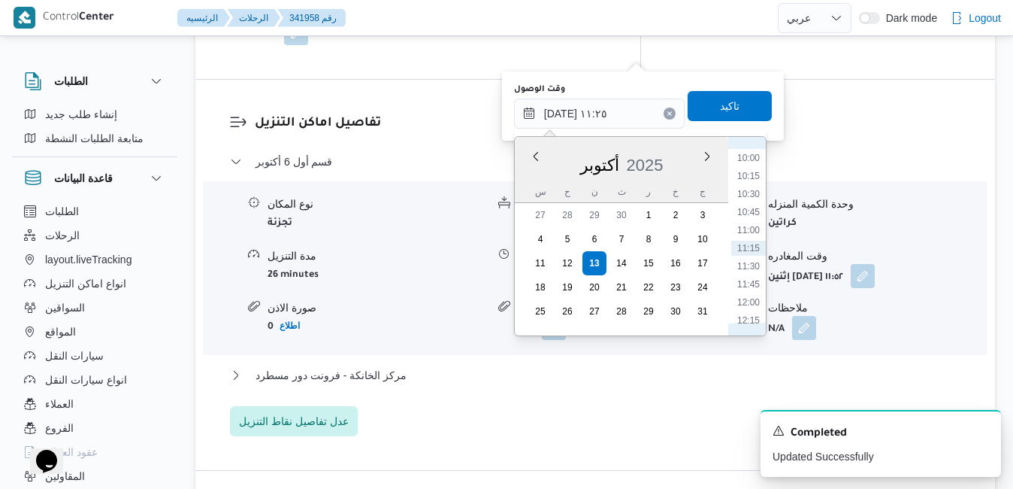
scroll to position [567, 0]
click at [748, 201] on li "08:30" at bounding box center [748, 202] width 35 height 15
type input "١٣/١٠/٢٠٢٥ ٠٨:٣٠"
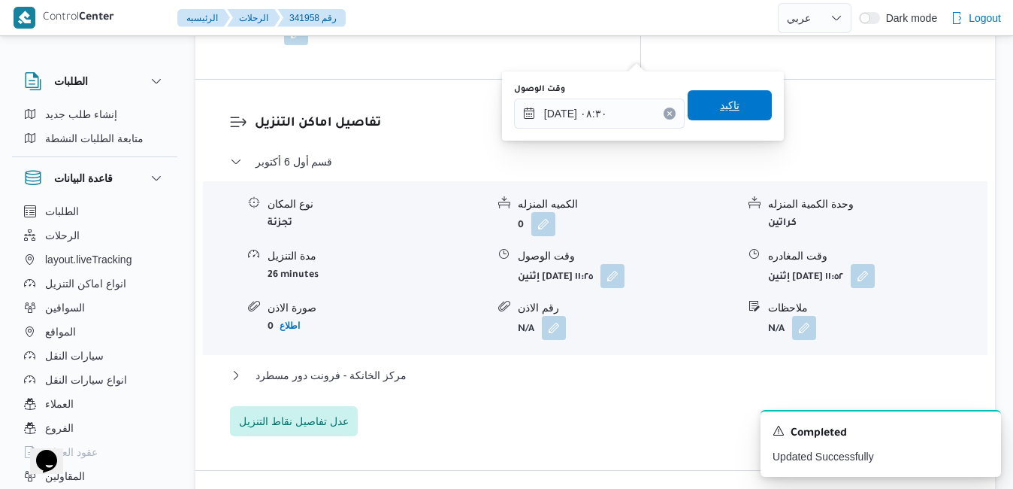
click at [725, 101] on span "تاكيد" at bounding box center [730, 105] width 20 height 18
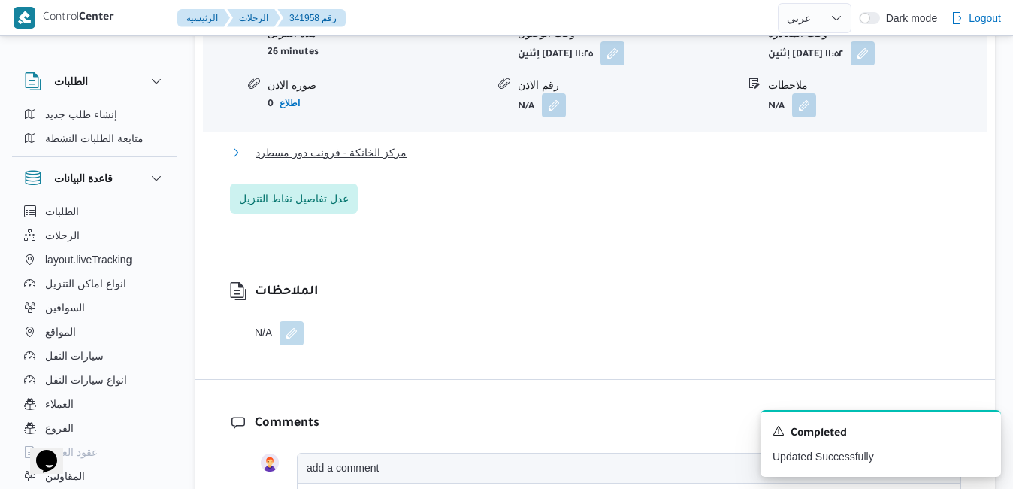
click at [667, 146] on button "مركز الخانكة - فرونت دور مسطرد" at bounding box center [595, 153] width 731 height 18
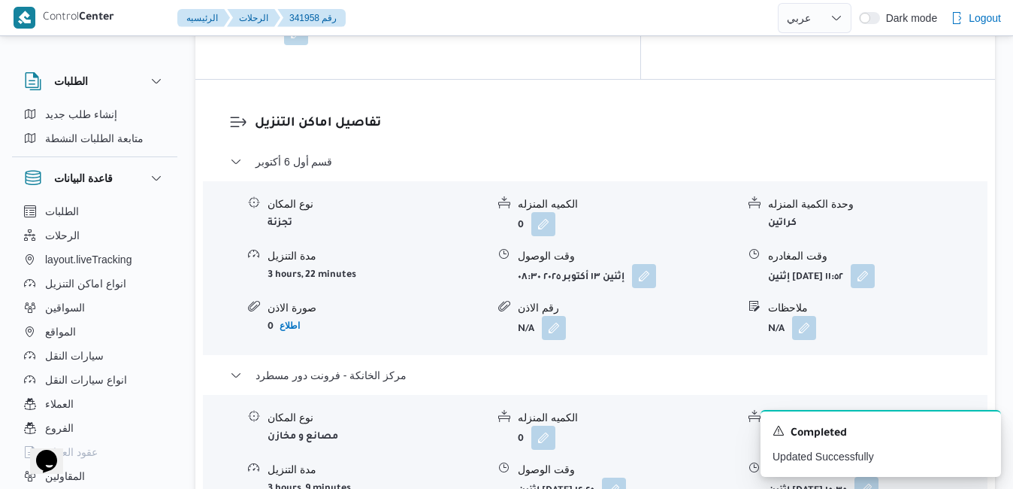
click at [879, 476] on button "button" at bounding box center [867, 488] width 24 height 24
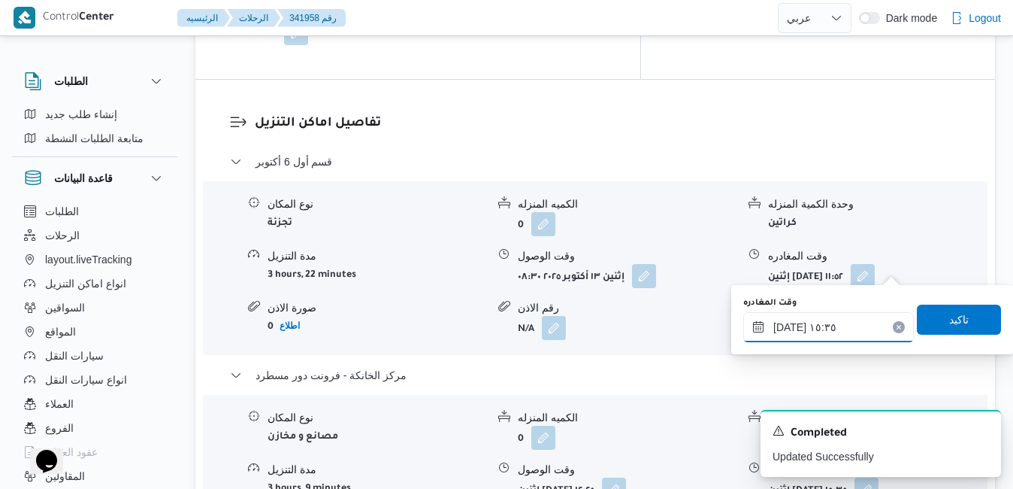
click at [823, 319] on div "١٣/١٠/٢٠٢٥ ١٥:٣٥" at bounding box center [828, 327] width 171 height 30
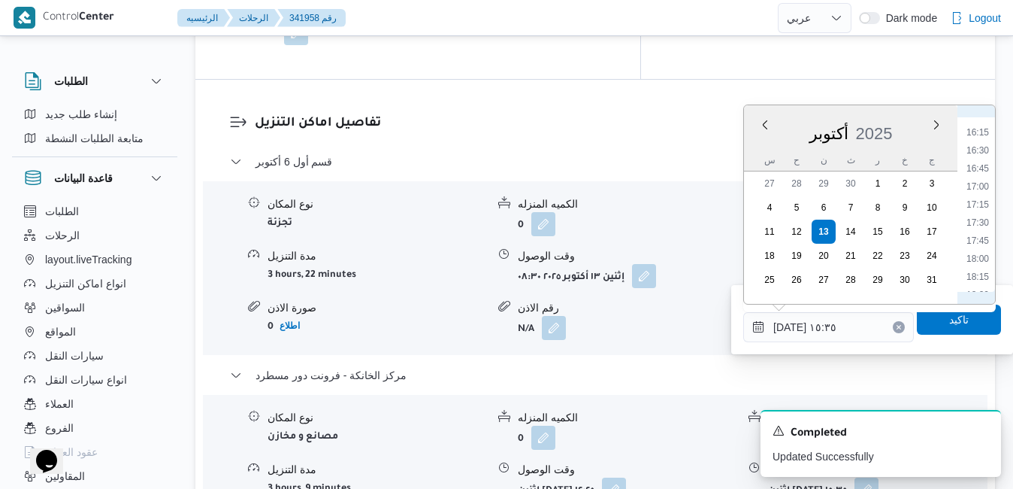
scroll to position [1179, 0]
click at [975, 277] on li "18:30" at bounding box center [977, 280] width 35 height 15
type input "١٣/١٠/٢٠٢٥ ١٨:٣٠"
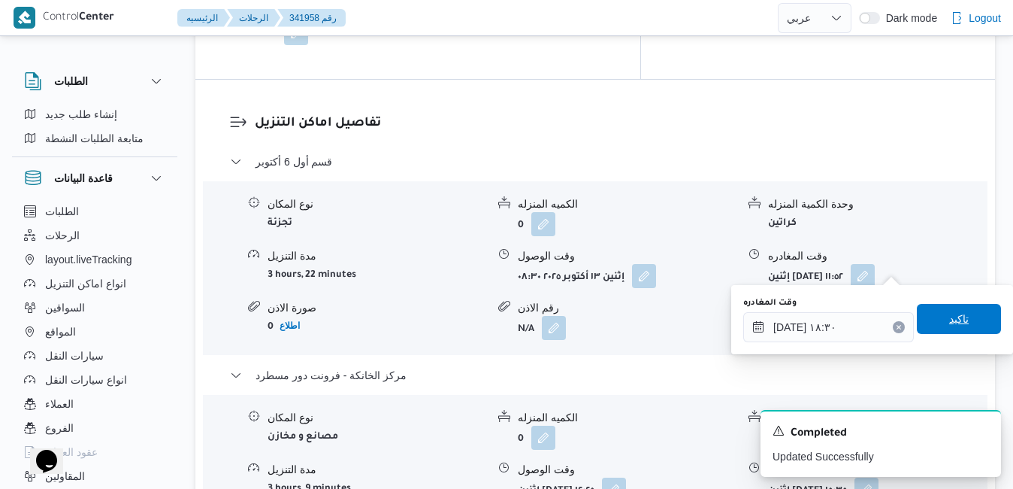
click at [949, 311] on span "تاكيد" at bounding box center [959, 319] width 20 height 18
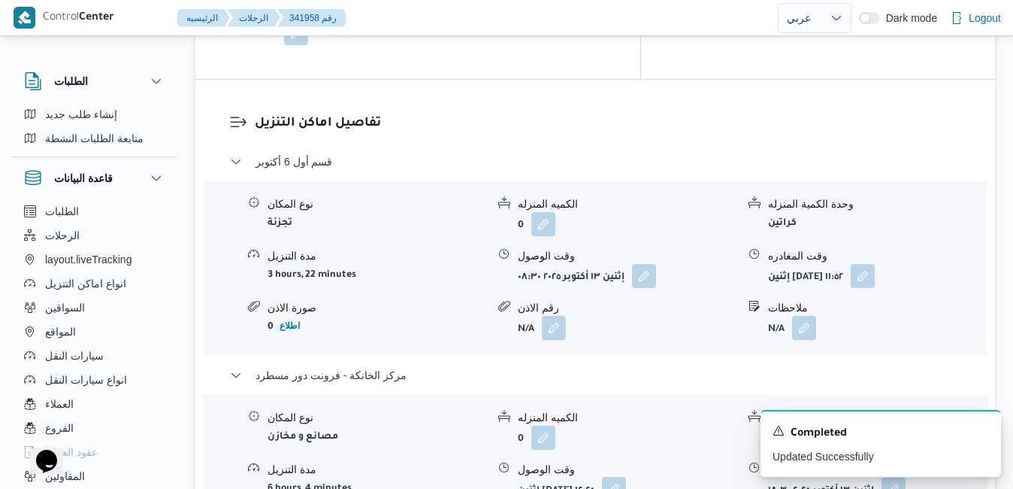
click at [626, 476] on button "button" at bounding box center [614, 488] width 24 height 24
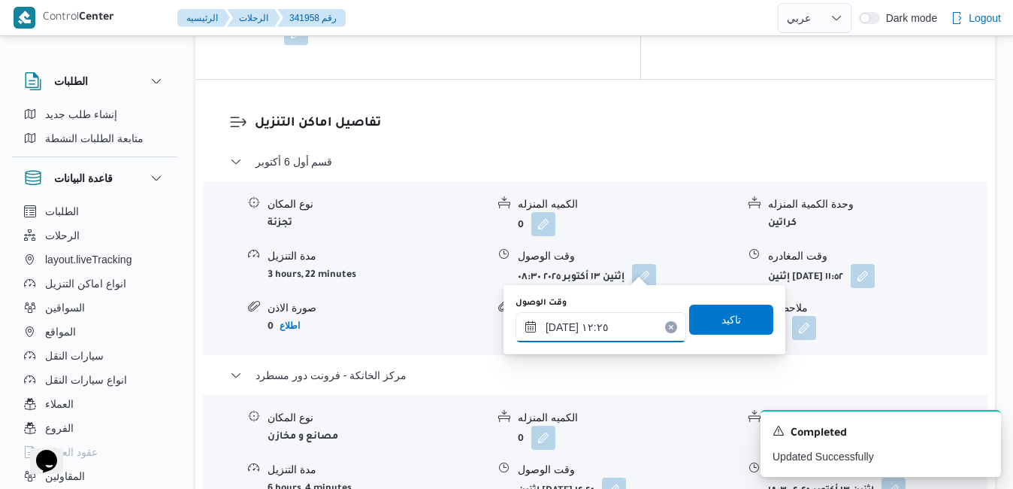
click at [582, 327] on input "١٣/١٠/٢٠٢٥ ١٢:٢٥" at bounding box center [601, 327] width 171 height 30
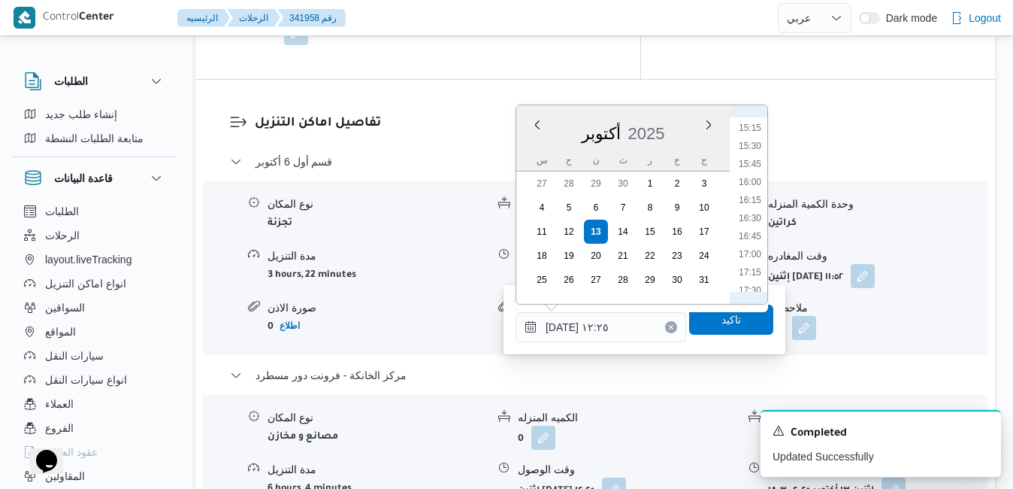
scroll to position [1250, 0]
click at [752, 189] on li "18:15" at bounding box center [750, 191] width 35 height 15
type input "١٣/١٠/٢٠٢٥ ١٨:١٥"
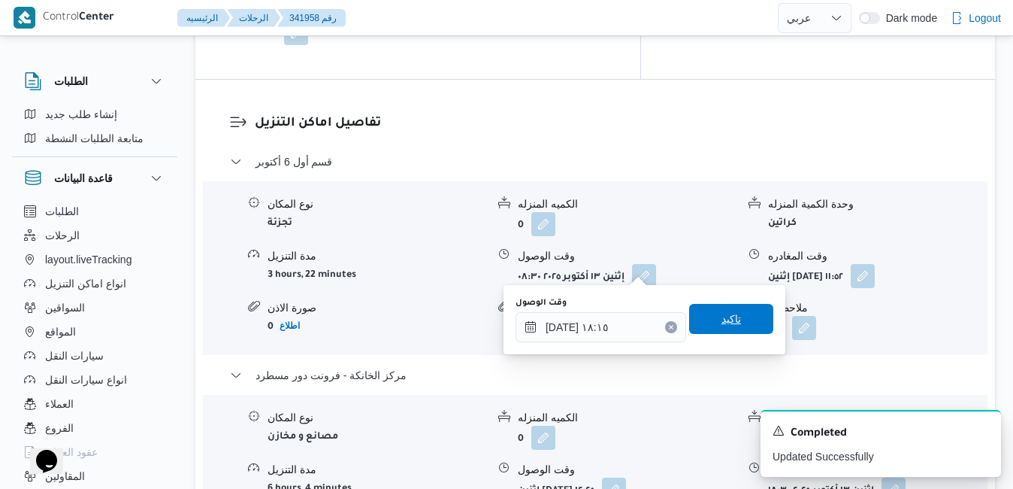
click at [723, 324] on span "تاكيد" at bounding box center [731, 319] width 20 height 18
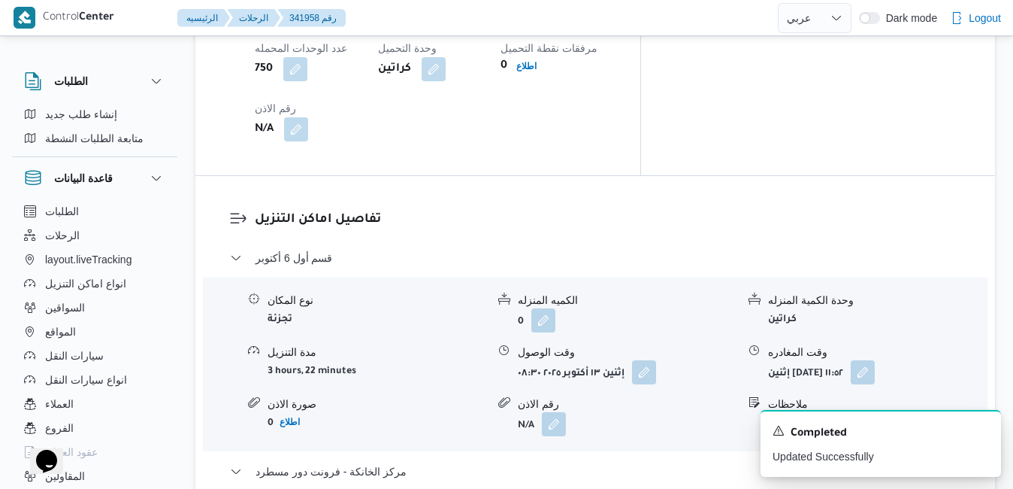
scroll to position [1342, 0]
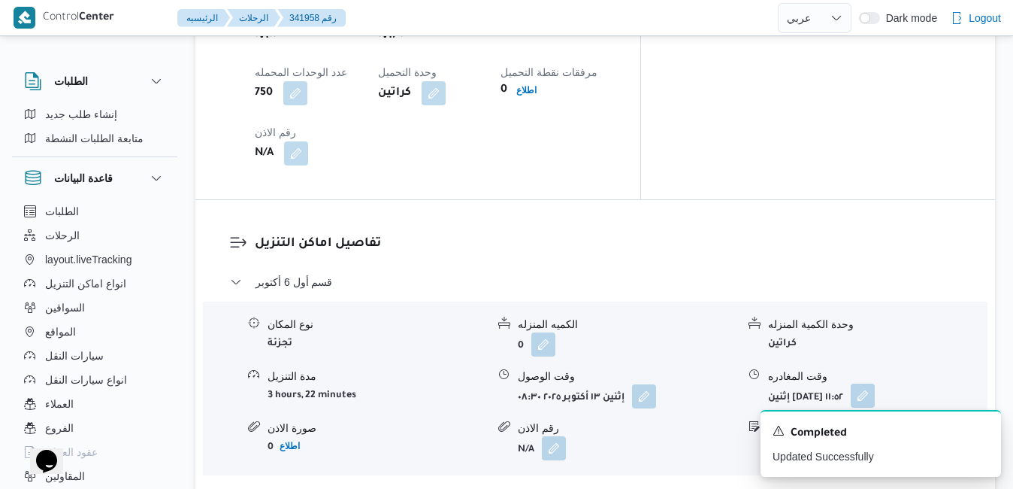
click at [875, 383] on button "button" at bounding box center [863, 395] width 24 height 24
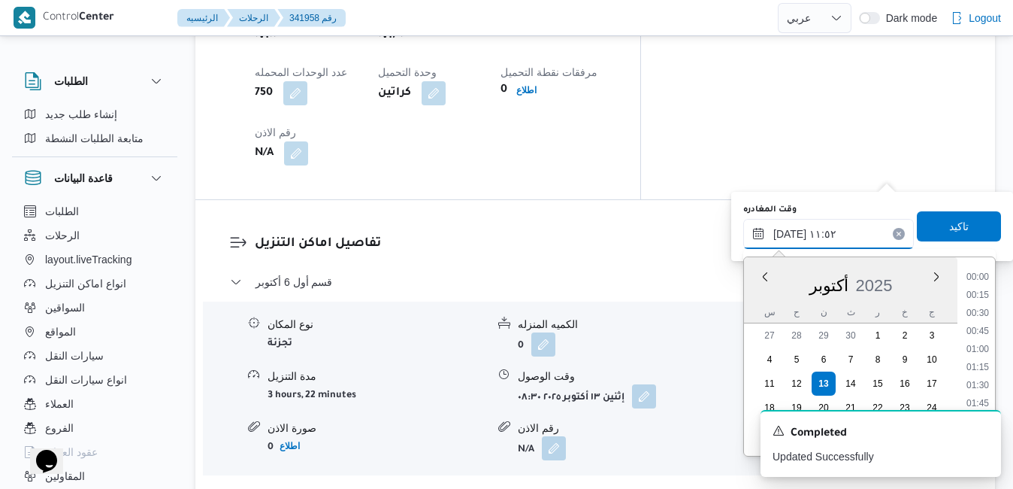
click at [842, 227] on input "١٣/١٠/٢٠٢٥ ١١:٥٢" at bounding box center [828, 234] width 171 height 30
click at [979, 386] on li "17:15" at bounding box center [977, 383] width 35 height 15
type input "١٣/١٠/٢٠٢٥ ١٧:١٥"
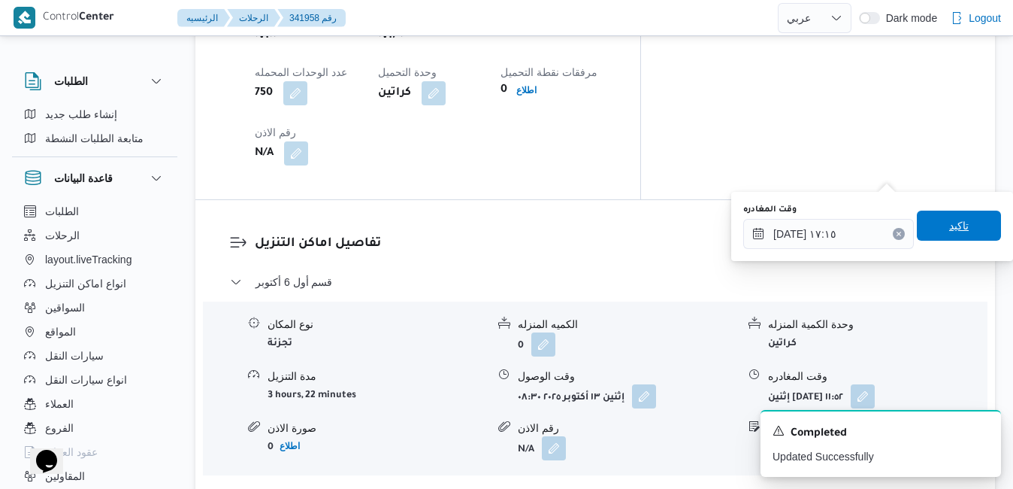
click at [967, 234] on span "تاكيد" at bounding box center [959, 225] width 84 height 30
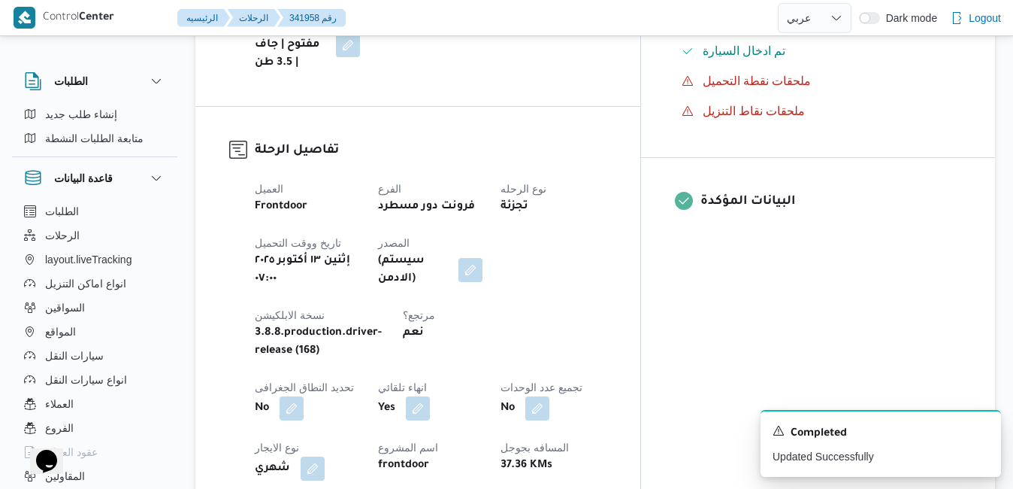
scroll to position [0, 0]
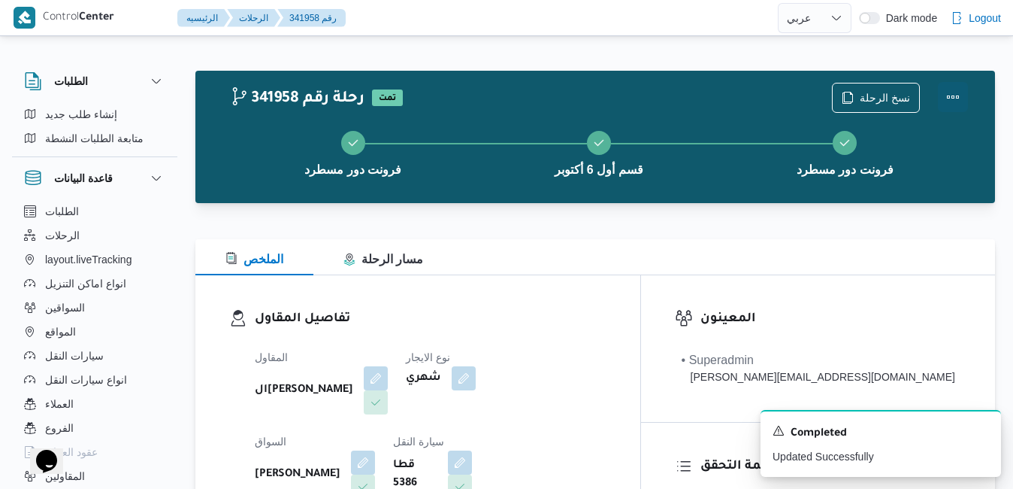
click at [952, 87] on button "Actions" at bounding box center [953, 97] width 30 height 30
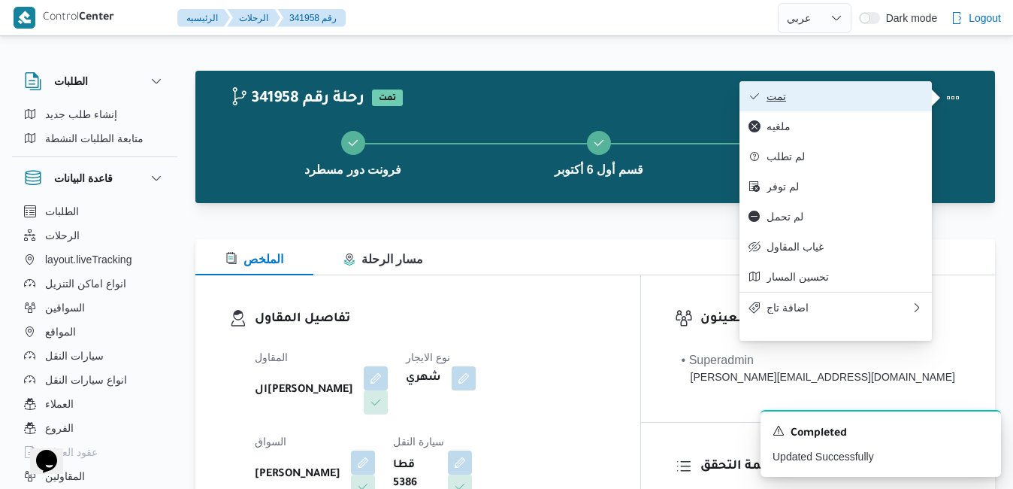
click at [911, 88] on button "تمت" at bounding box center [836, 96] width 192 height 30
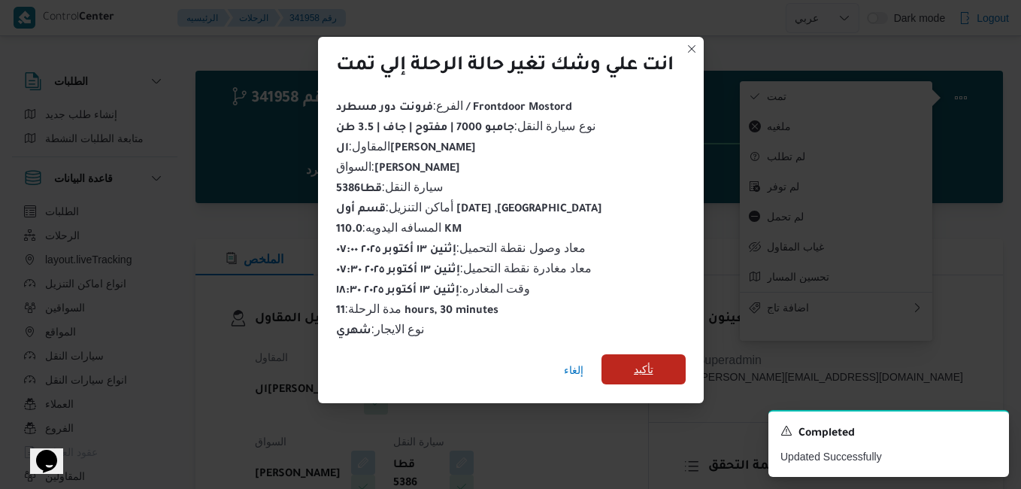
click at [651, 360] on span "تأكيد" at bounding box center [644, 369] width 20 height 18
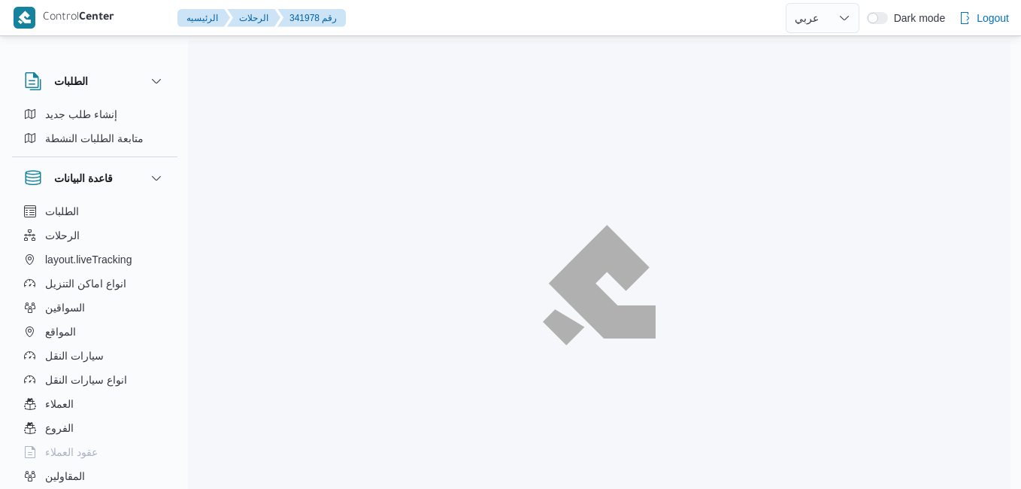
select select "ar"
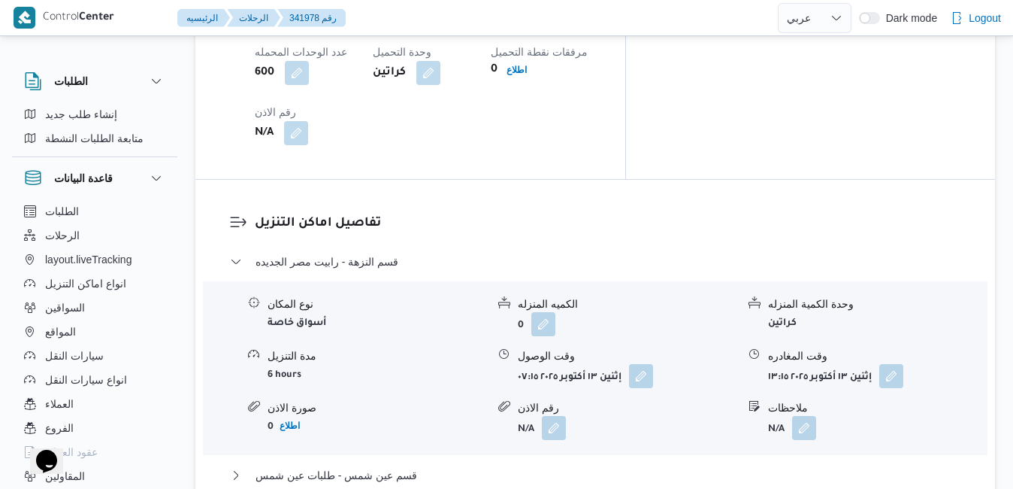
scroll to position [1485, 0]
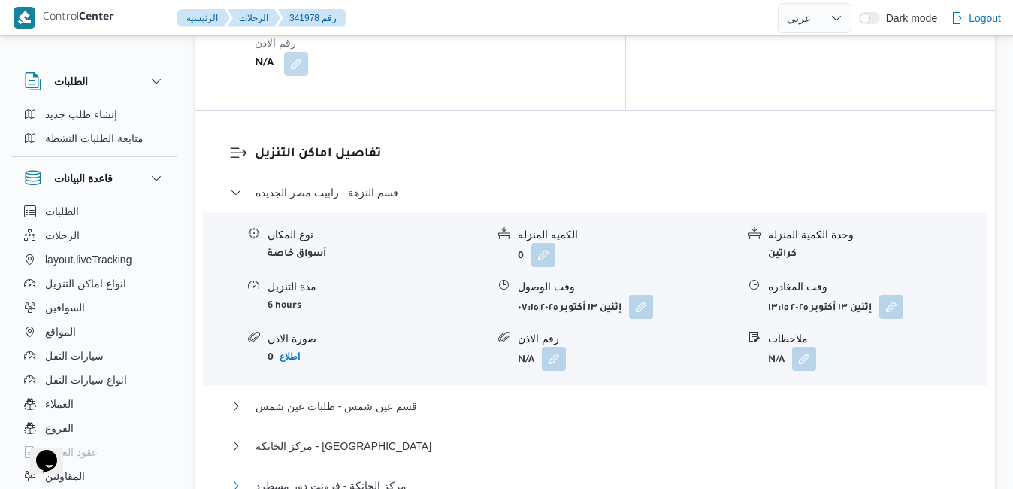
click at [443, 476] on button "مركز الخانكة - فرونت دور مسطرد" at bounding box center [595, 485] width 731 height 18
click at [466, 437] on button "مركز الخانكة - [GEOGRAPHIC_DATA]" at bounding box center [595, 446] width 731 height 18
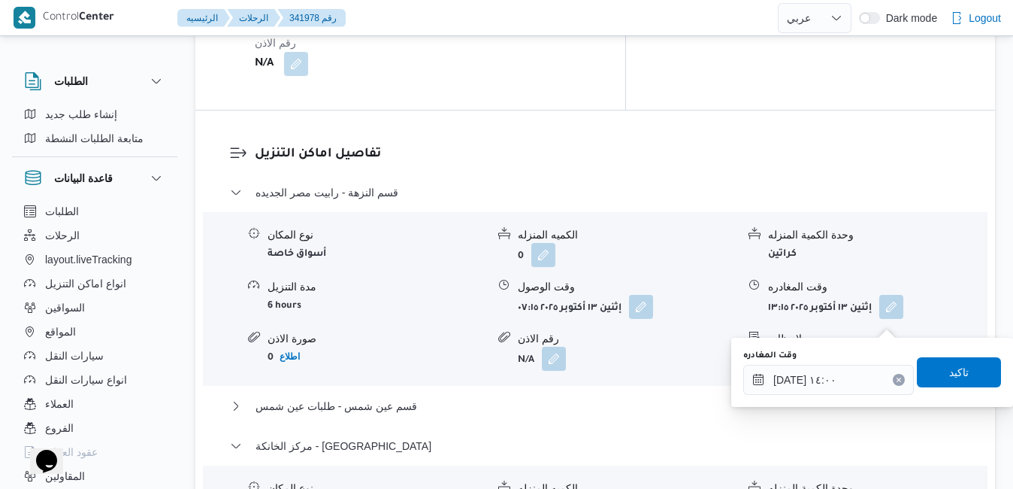
click at [896, 377] on icon "Clear input" at bounding box center [899, 380] width 6 height 6
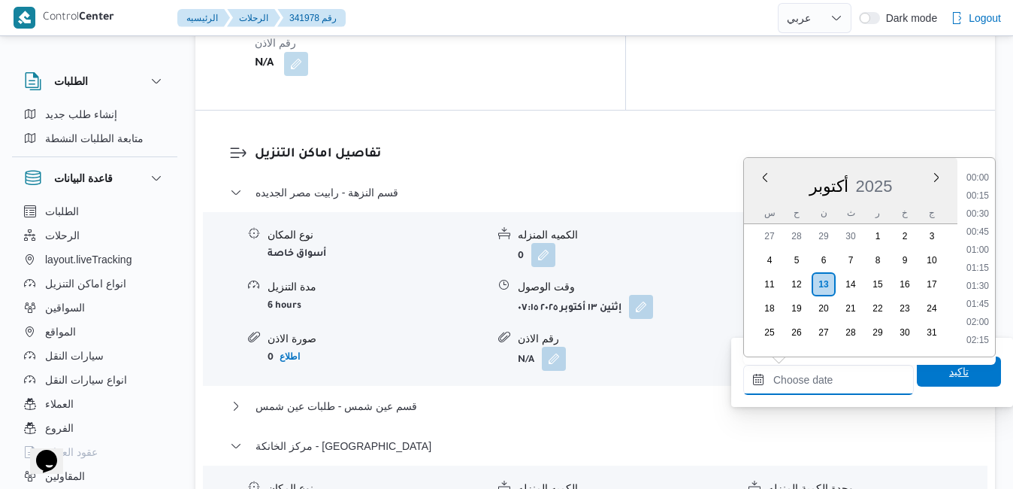
scroll to position [1297, 0]
click at [934, 375] on span "تاكيد" at bounding box center [959, 371] width 84 height 30
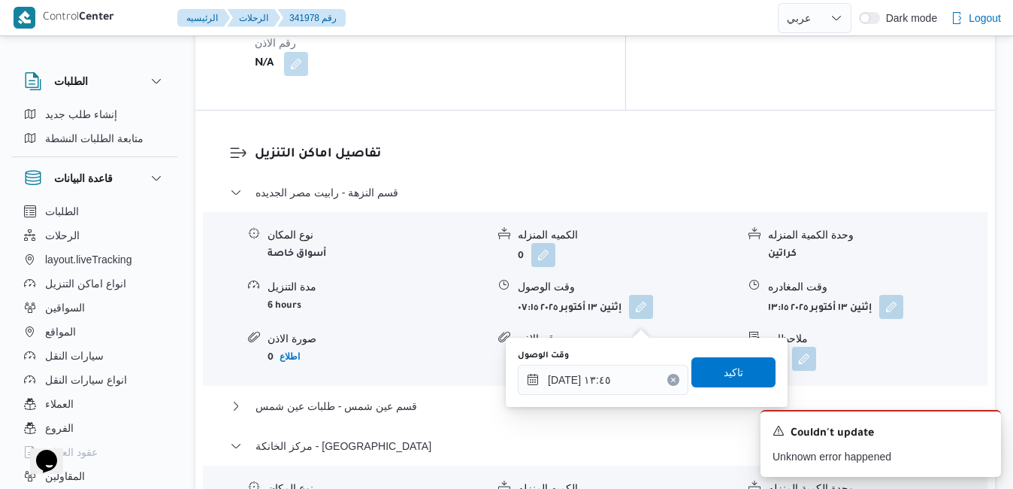
click at [667, 379] on button "Clear input" at bounding box center [673, 380] width 12 height 12
click at [709, 370] on span "تاكيد" at bounding box center [733, 371] width 84 height 30
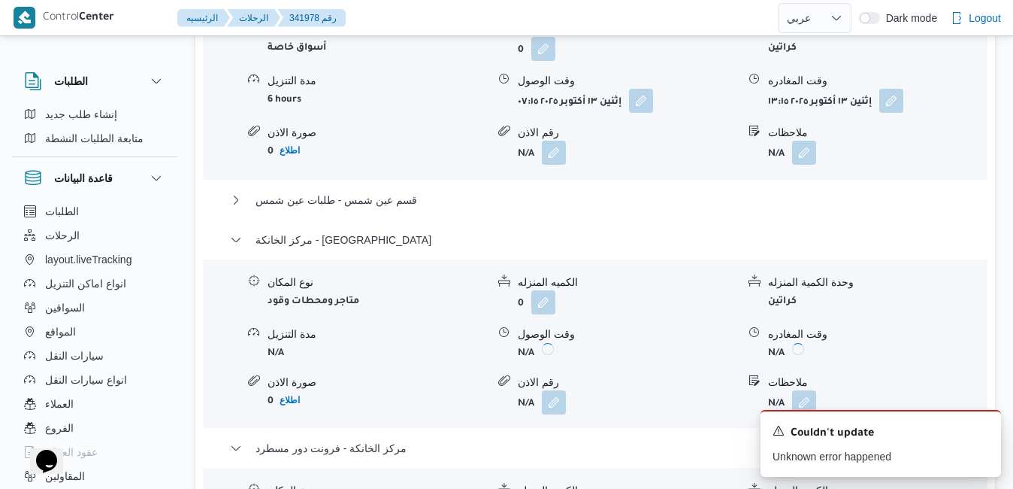
scroll to position [1756, 0]
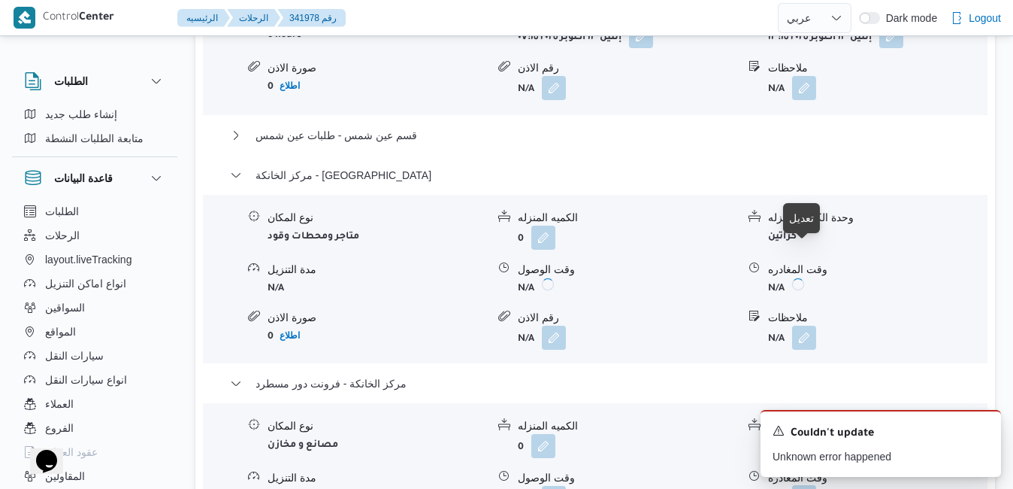
click at [806, 485] on button "button" at bounding box center [804, 497] width 24 height 24
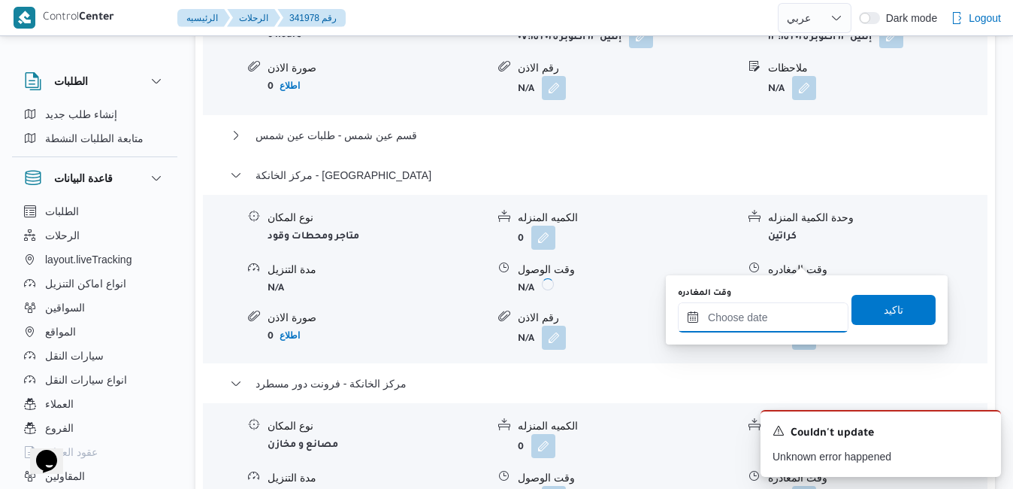
click at [743, 319] on input "وقت المغادره" at bounding box center [763, 317] width 171 height 30
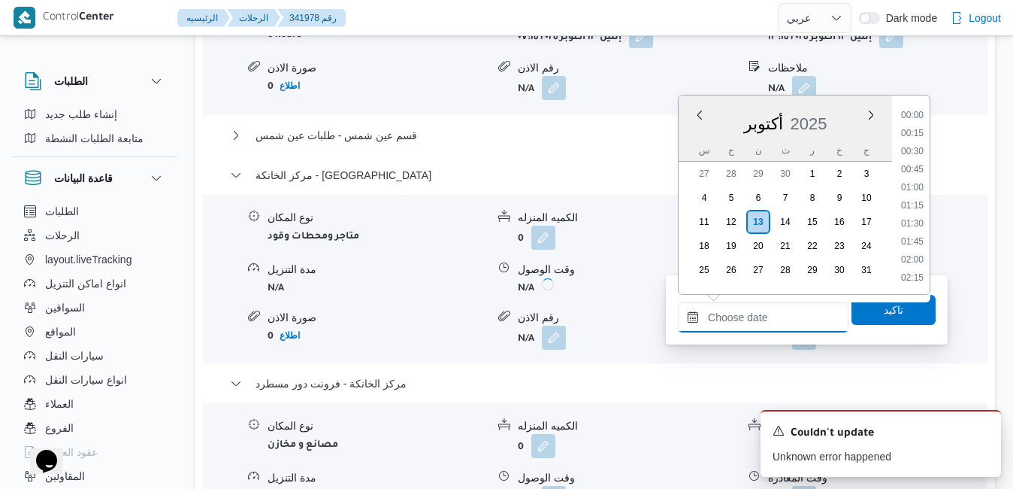
scroll to position [1297, 0]
click at [696, 138] on div "أكتوبر 2025" at bounding box center [785, 120] width 213 height 38
click at [917, 131] on li "14:00" at bounding box center [912, 133] width 35 height 15
type input "١٣/١٠/٢٠٢٥ ١٤:٠٠"
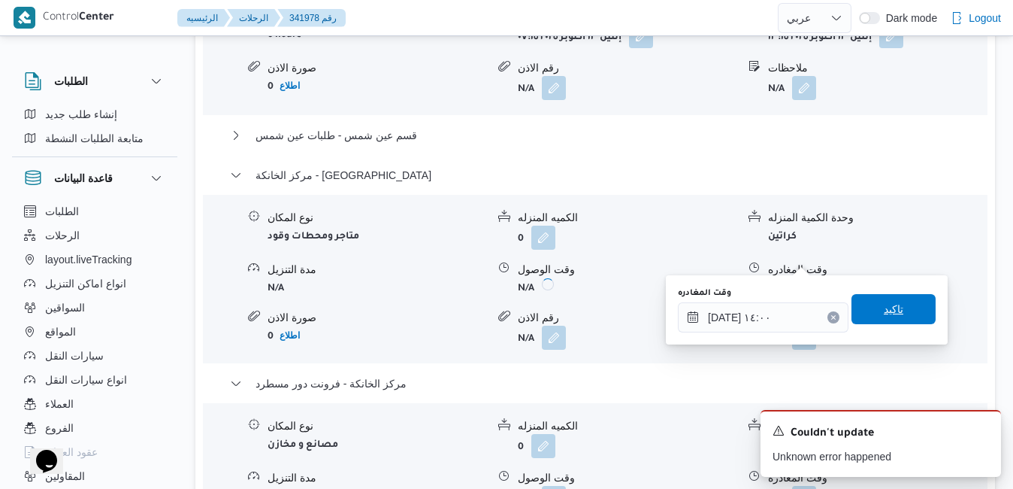
click at [867, 307] on span "تاكيد" at bounding box center [894, 309] width 84 height 30
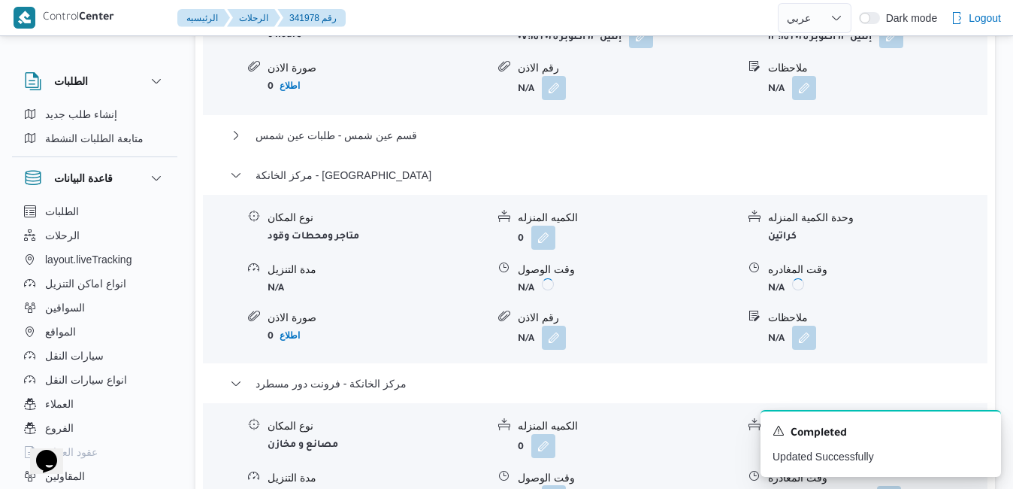
click at [544, 485] on button "button" at bounding box center [554, 497] width 24 height 24
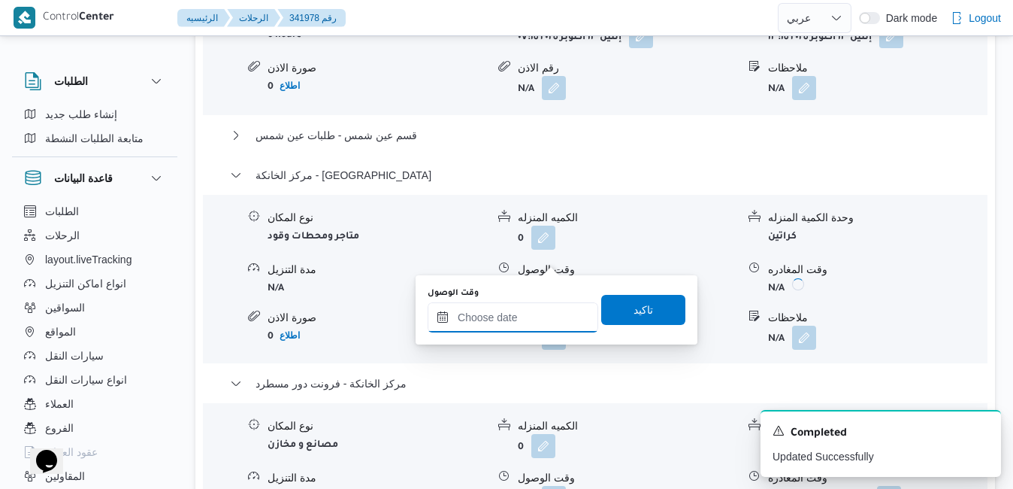
click at [537, 326] on input "وقت الوصول" at bounding box center [513, 317] width 171 height 30
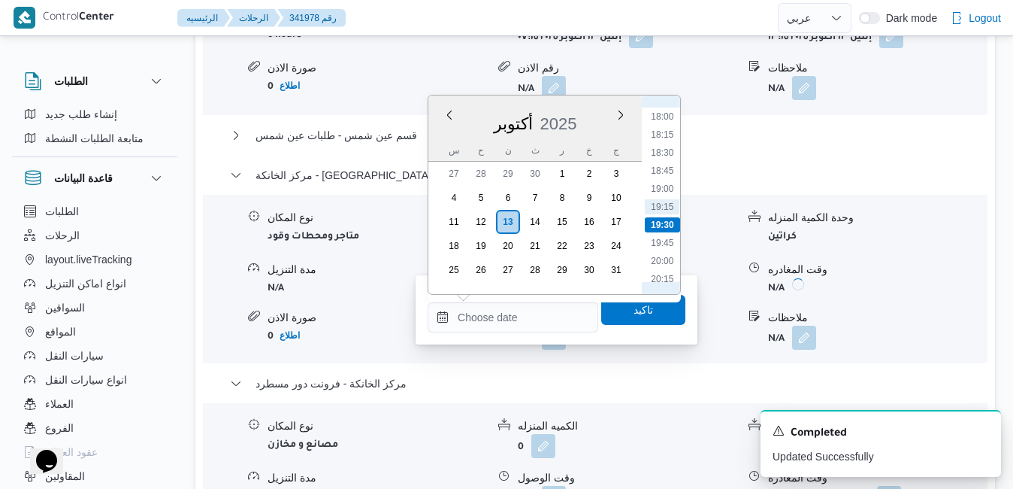
scroll to position [1145, 0]
click at [679, 180] on ul "00:00 00:15 00:30 00:45 01:00 01:15 01:30 01:45 02:00 02:15 02:30 02:45 03:00 0…" at bounding box center [662, 194] width 35 height 174
click at [670, 113] on li "13:45" at bounding box center [662, 114] width 35 height 15
type input "١٣/١٠/٢٠٢٥ ١٣:٤٥"
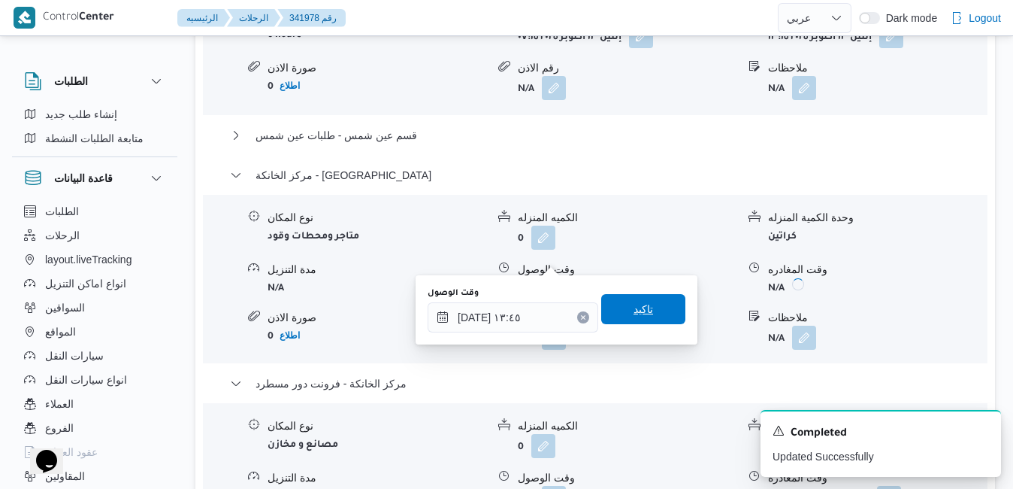
click at [611, 313] on span "تاكيد" at bounding box center [643, 309] width 84 height 30
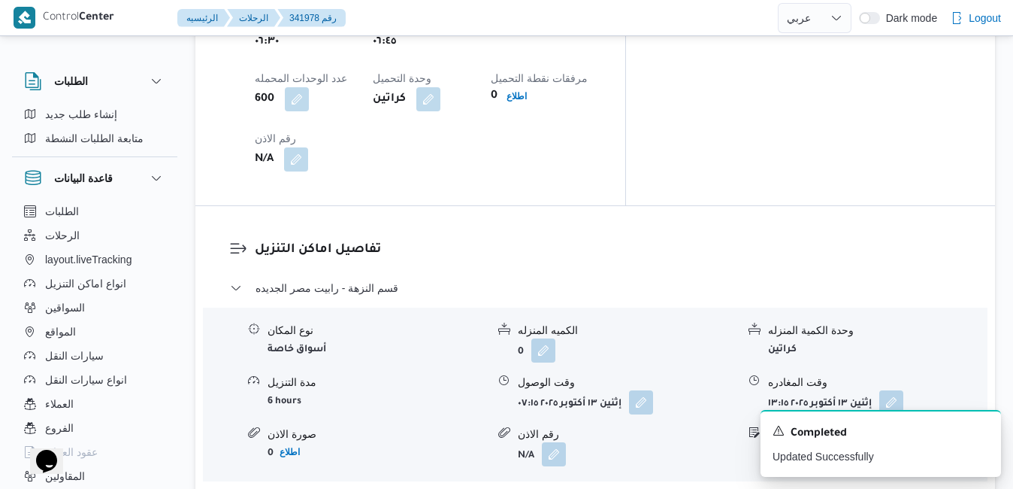
scroll to position [0, 0]
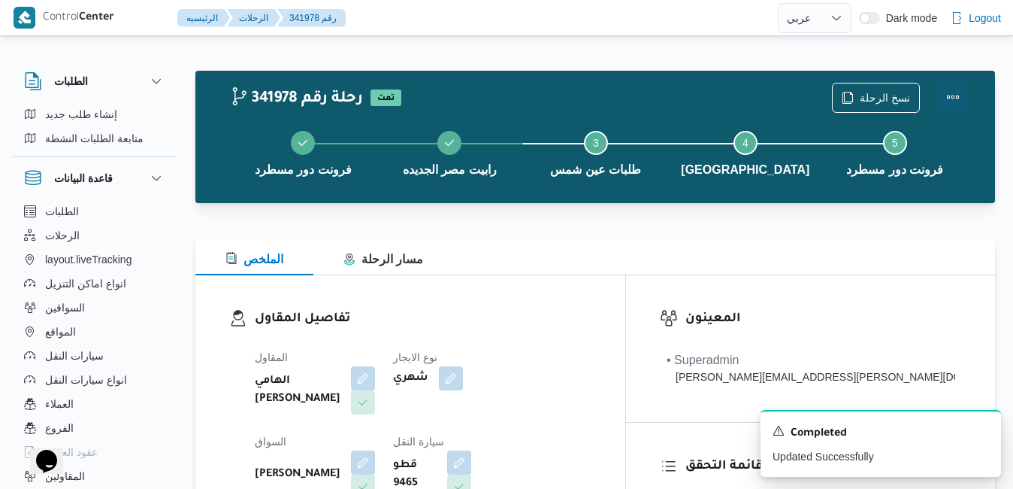
click at [953, 91] on button "Actions" at bounding box center [953, 97] width 30 height 30
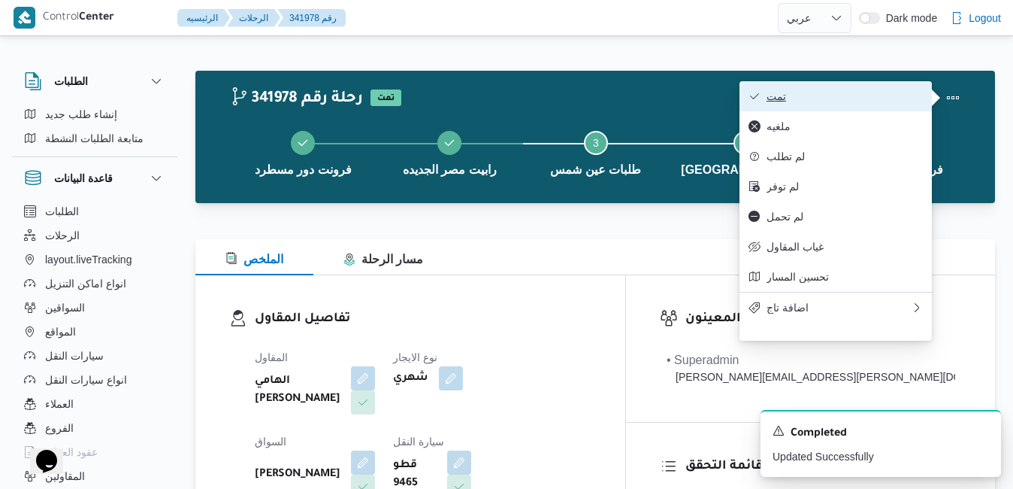
click at [900, 92] on span "تمت" at bounding box center [845, 96] width 156 height 12
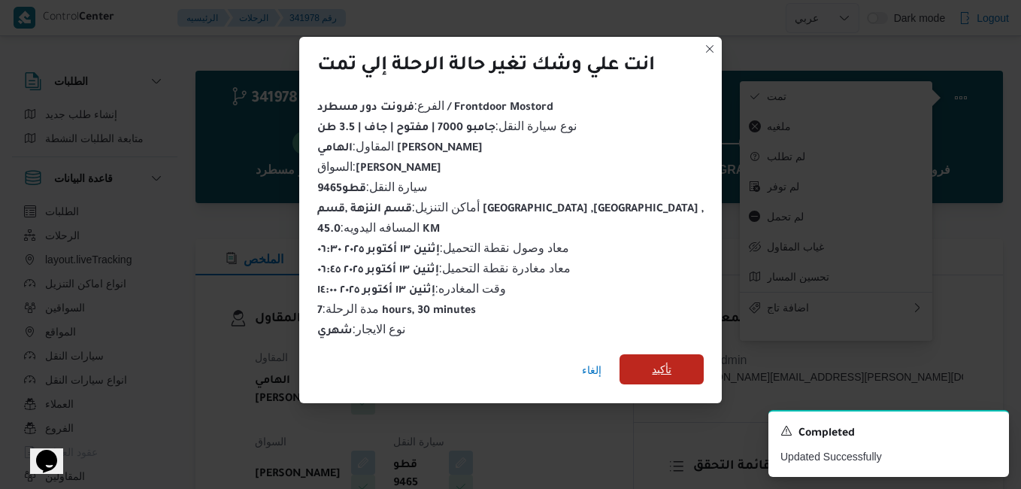
click at [668, 365] on span "تأكيد" at bounding box center [661, 369] width 84 height 30
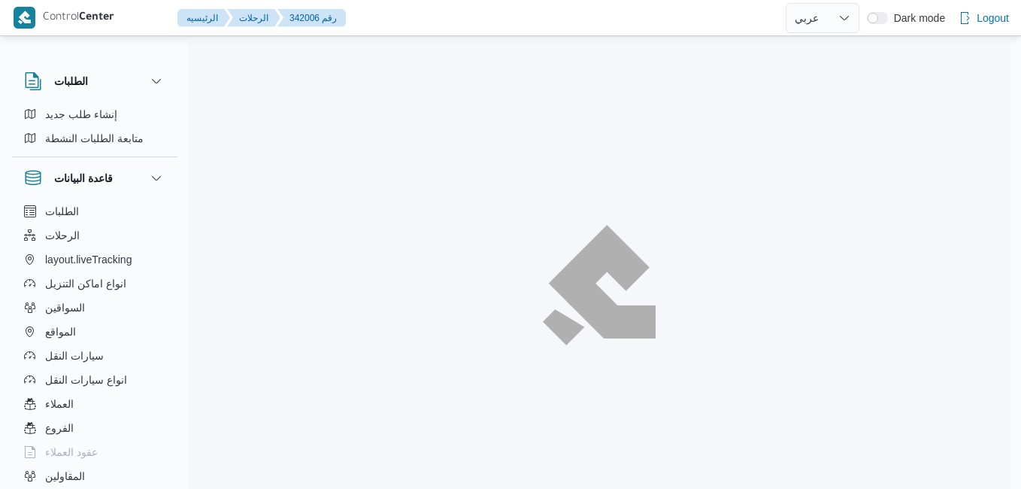
select select "ar"
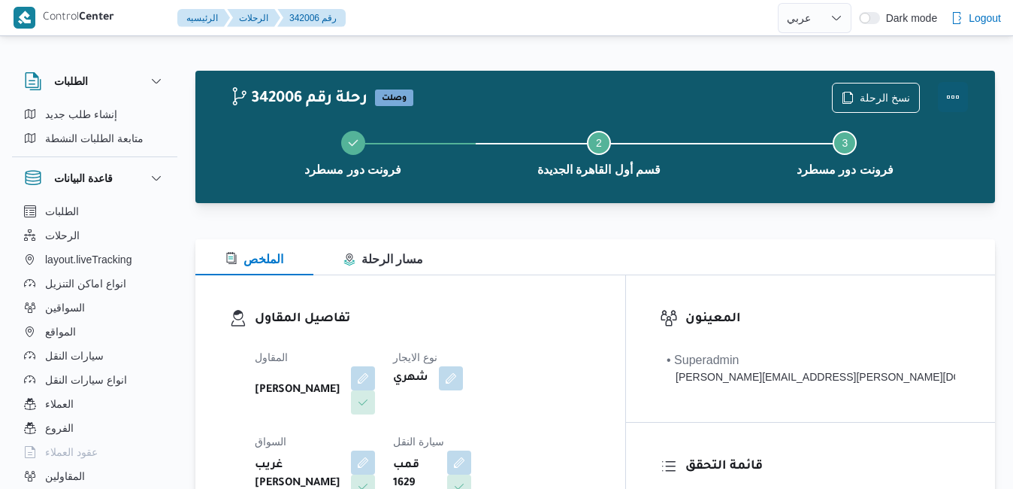
click at [951, 96] on button "Actions" at bounding box center [953, 97] width 30 height 30
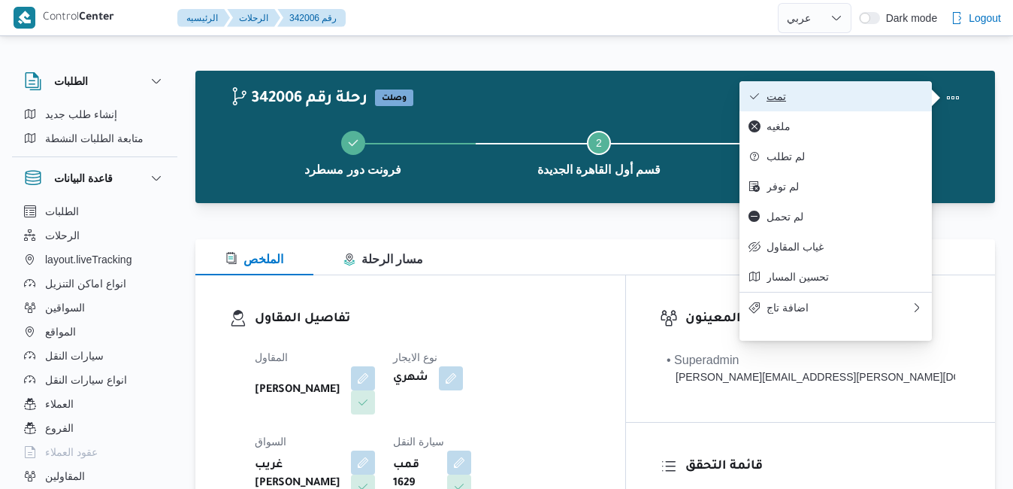
click at [880, 90] on span "تمت" at bounding box center [845, 96] width 156 height 12
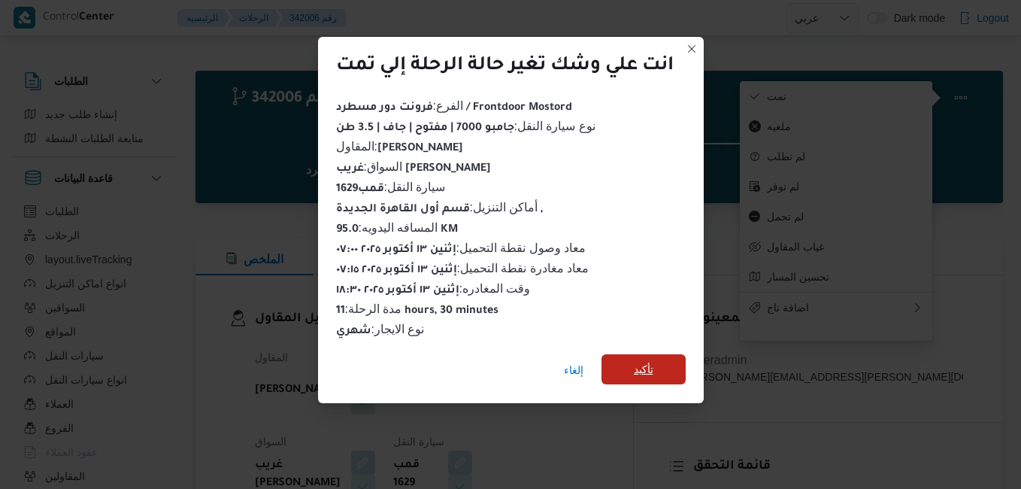
click at [665, 359] on span "تأكيد" at bounding box center [643, 369] width 84 height 30
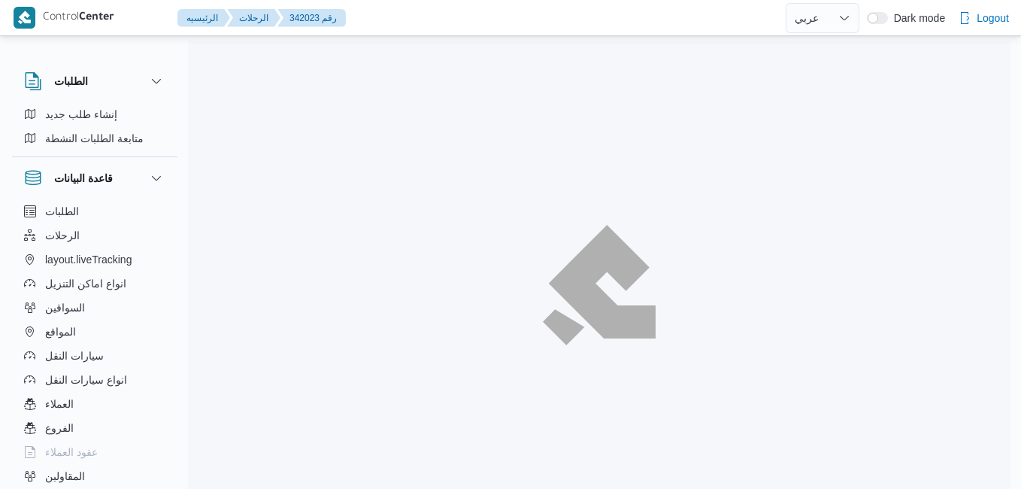
select select "ar"
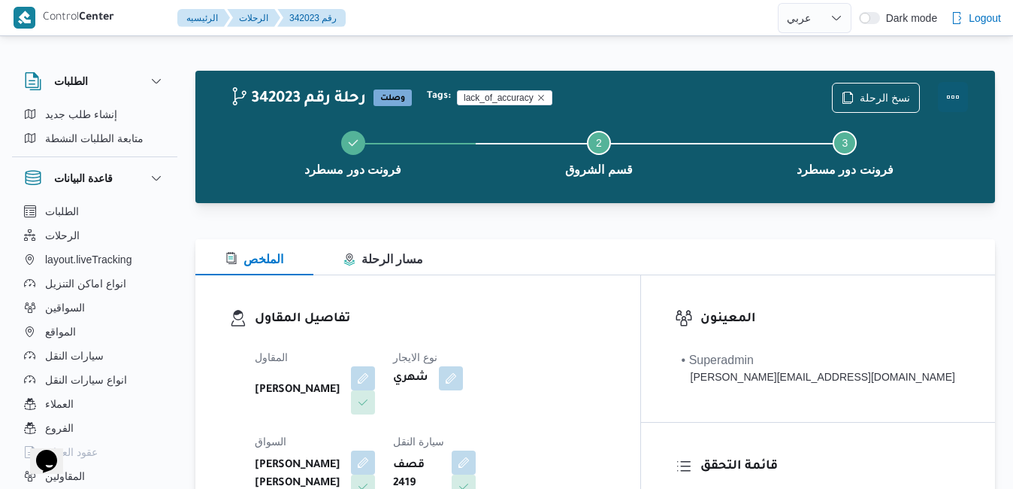
click at [951, 89] on button "Actions" at bounding box center [953, 97] width 30 height 30
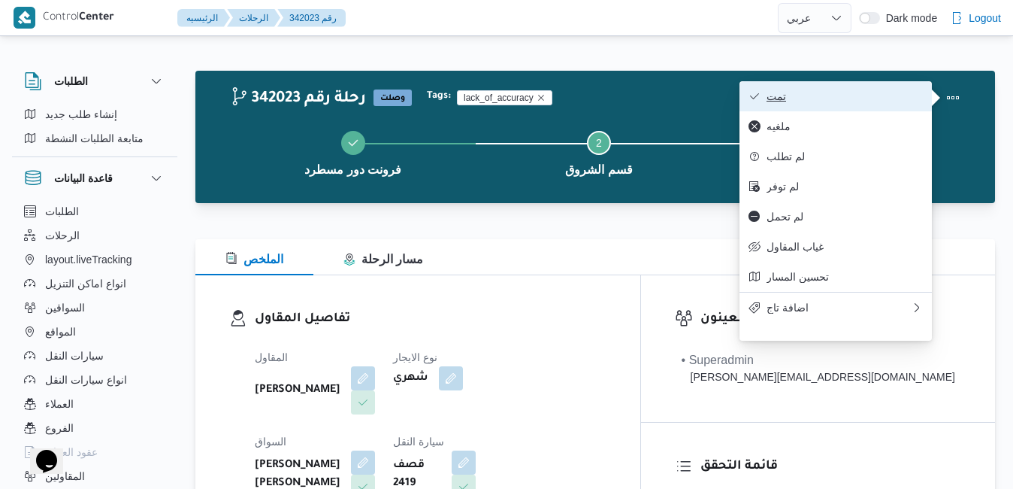
click at [896, 94] on span "تمت" at bounding box center [845, 96] width 156 height 12
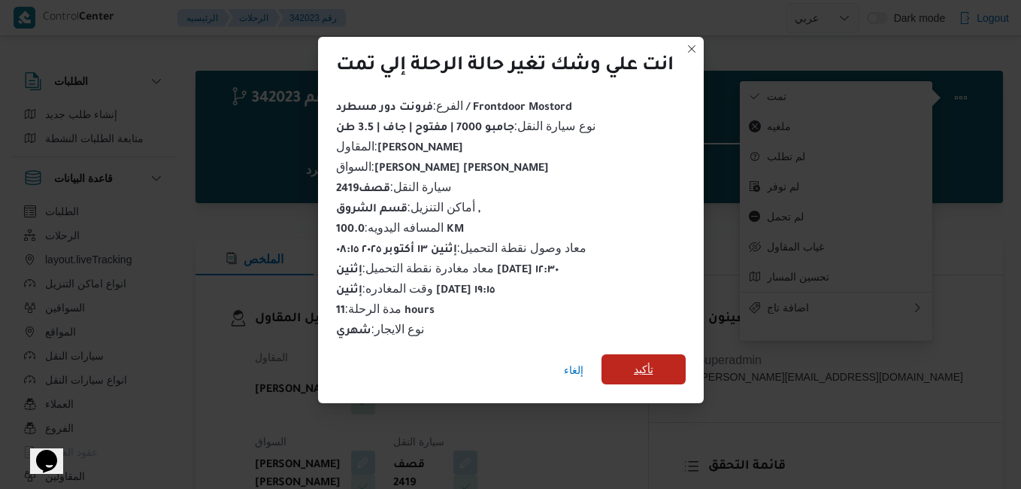
click at [673, 355] on span "تأكيد" at bounding box center [643, 369] width 84 height 30
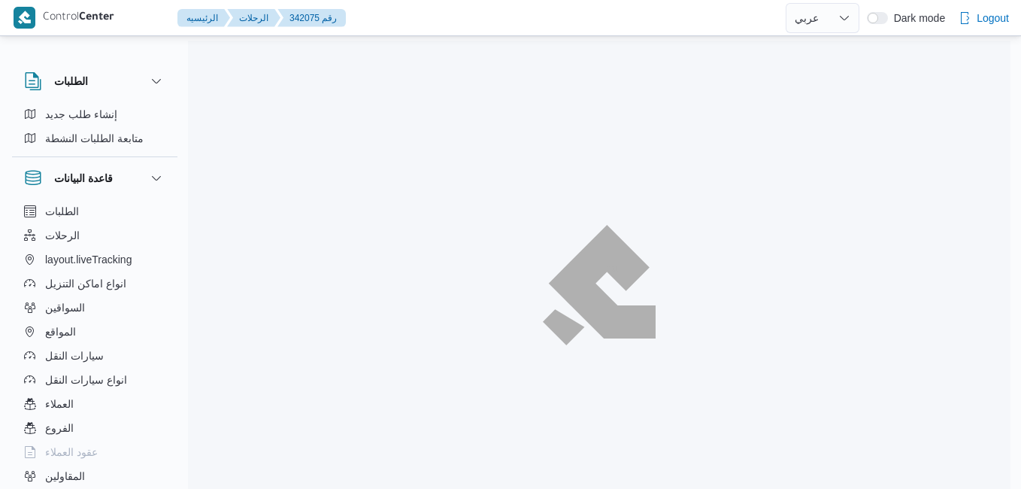
select select "ar"
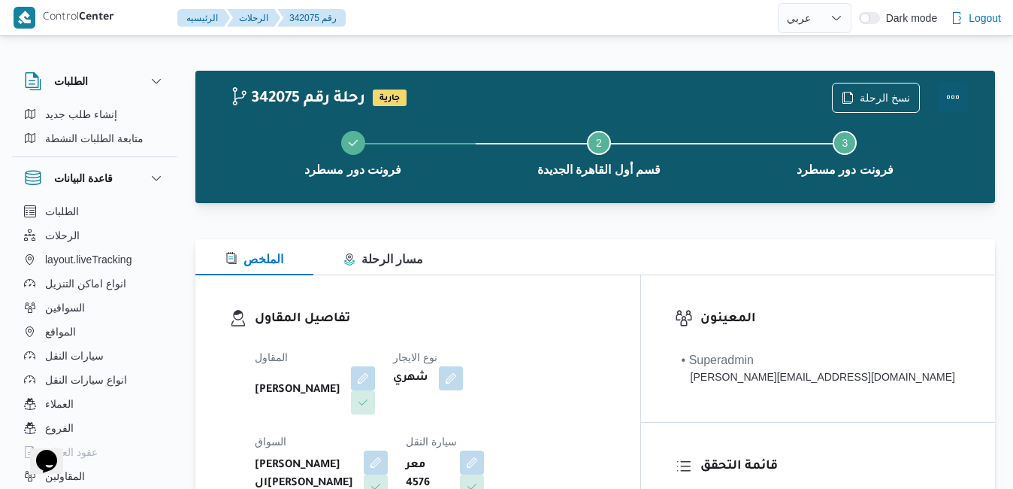
click at [950, 91] on button "Actions" at bounding box center [953, 97] width 30 height 30
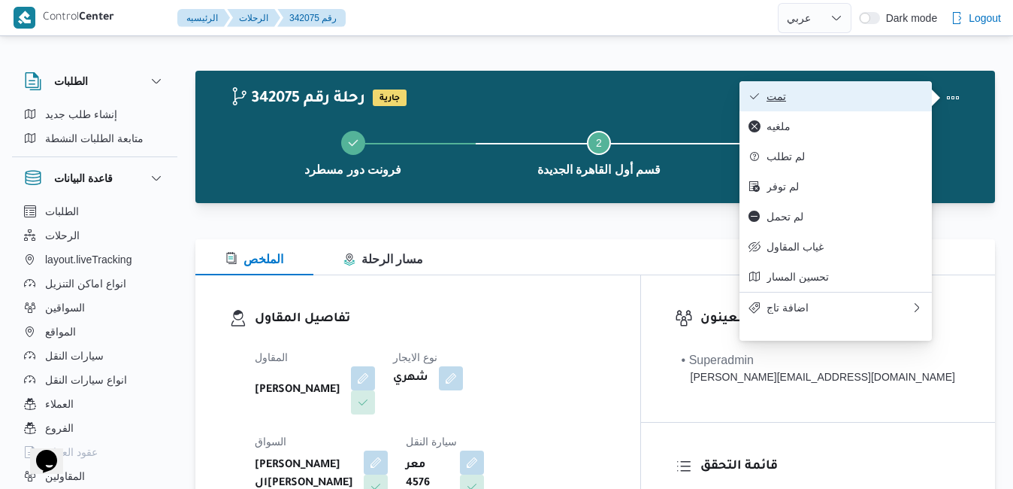
click at [885, 96] on span "تمت" at bounding box center [845, 96] width 156 height 12
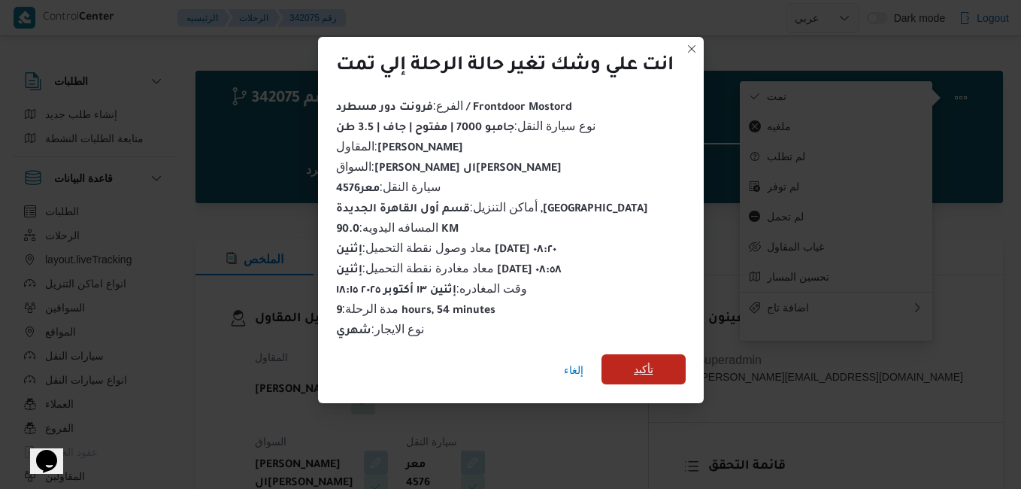
click at [638, 360] on span "تأكيد" at bounding box center [644, 369] width 20 height 18
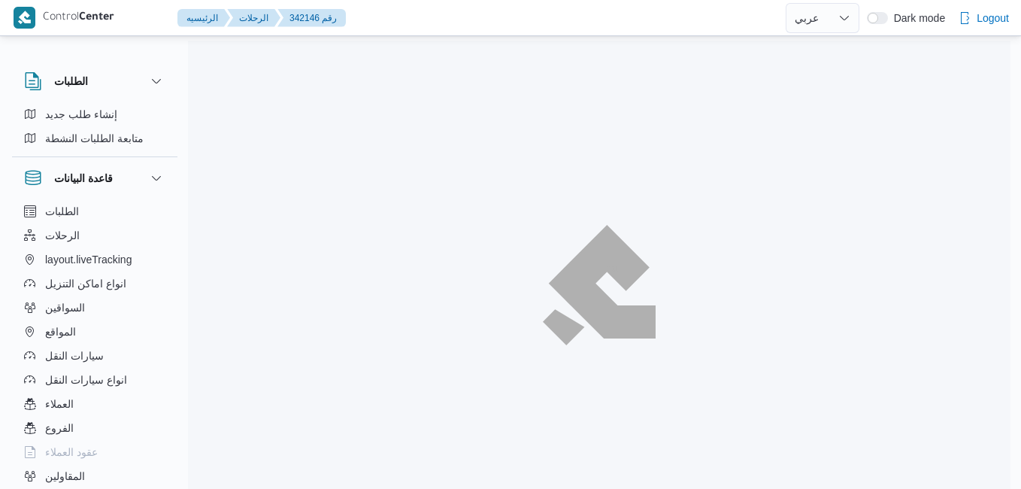
select select "ar"
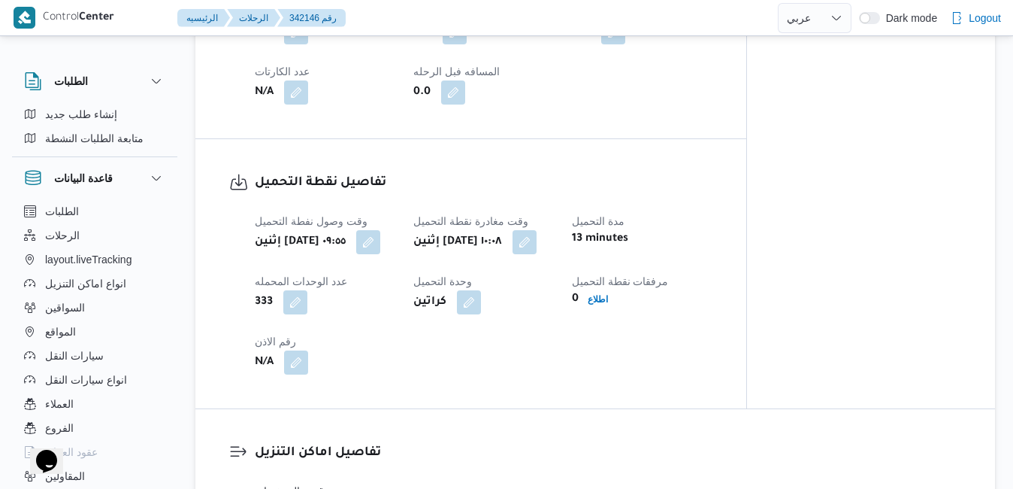
scroll to position [902, 0]
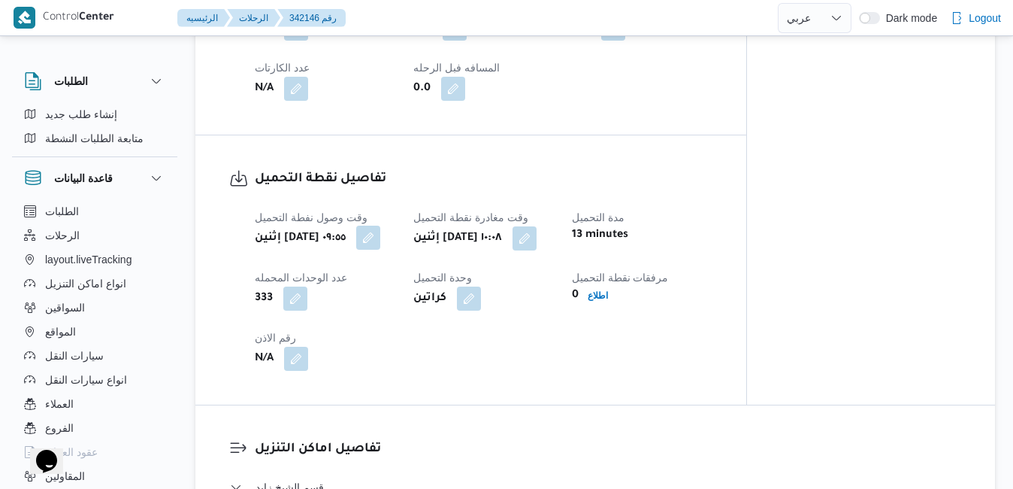
click at [378, 249] on button "button" at bounding box center [368, 237] width 24 height 24
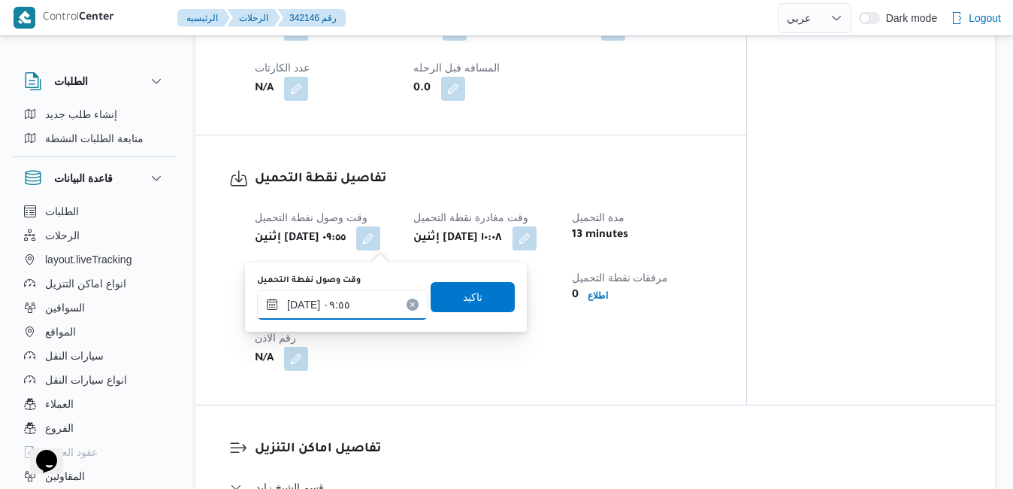
click at [342, 302] on input "١٣/١٠/٢٠٢٥ ٠٩:٥٥" at bounding box center [342, 304] width 171 height 30
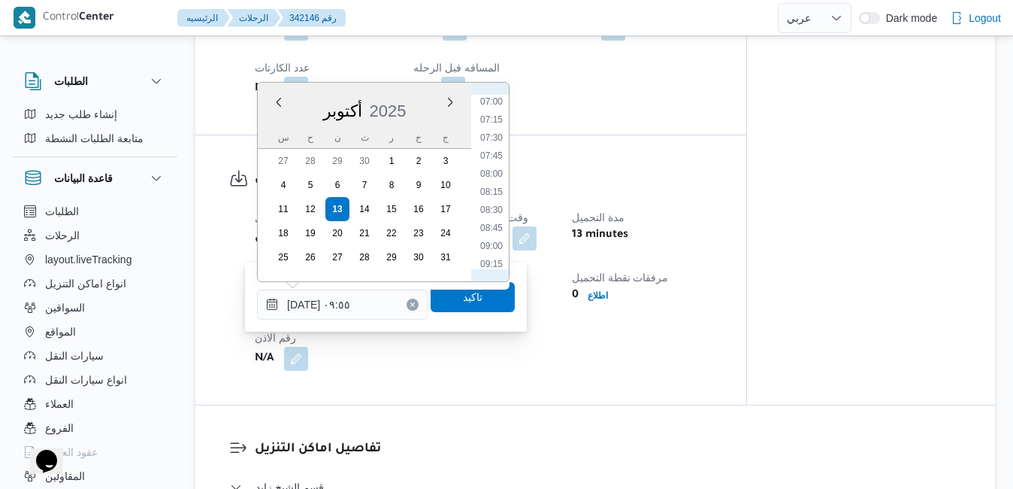
scroll to position [459, 0]
click at [491, 149] on li "07:00" at bounding box center [491, 148] width 35 height 15
type input "[DATE] ٠٧:٠٠"
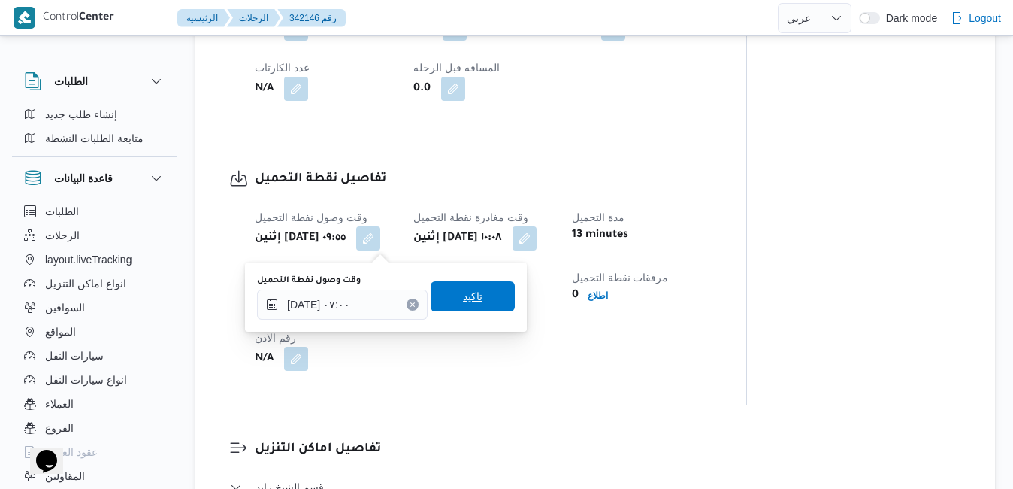
click at [451, 286] on span "تاكيد" at bounding box center [473, 296] width 84 height 30
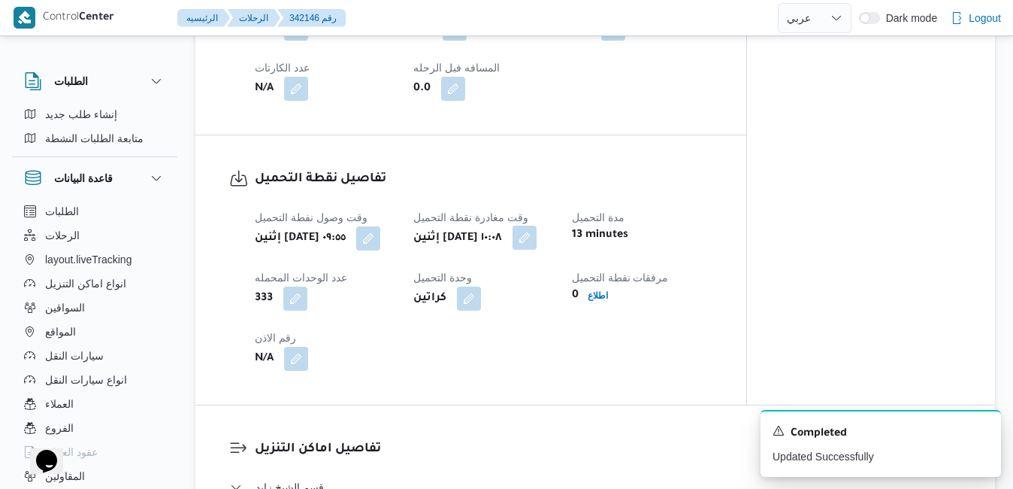
click at [537, 234] on button "button" at bounding box center [525, 237] width 24 height 24
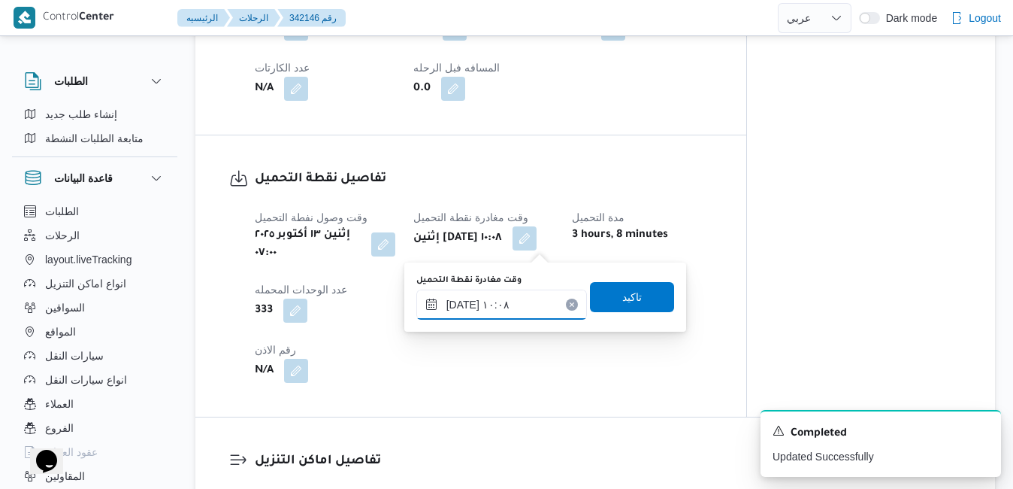
click at [496, 298] on input "١٣/١٠/٢٠٢٥ ١٠:٠٨" at bounding box center [501, 304] width 171 height 30
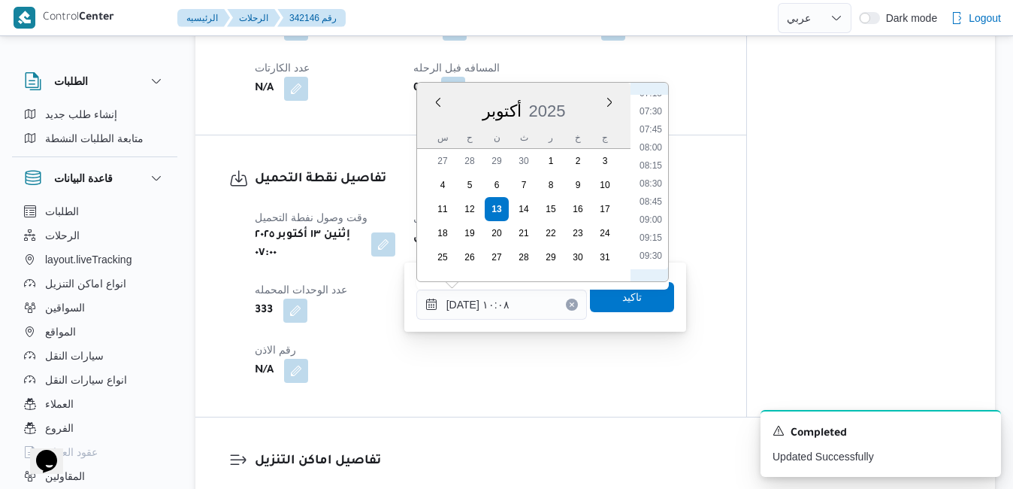
scroll to position [477, 0]
click at [652, 164] on li "07:30" at bounding box center [651, 166] width 35 height 15
type input "[DATE] ٠٧:٣٠"
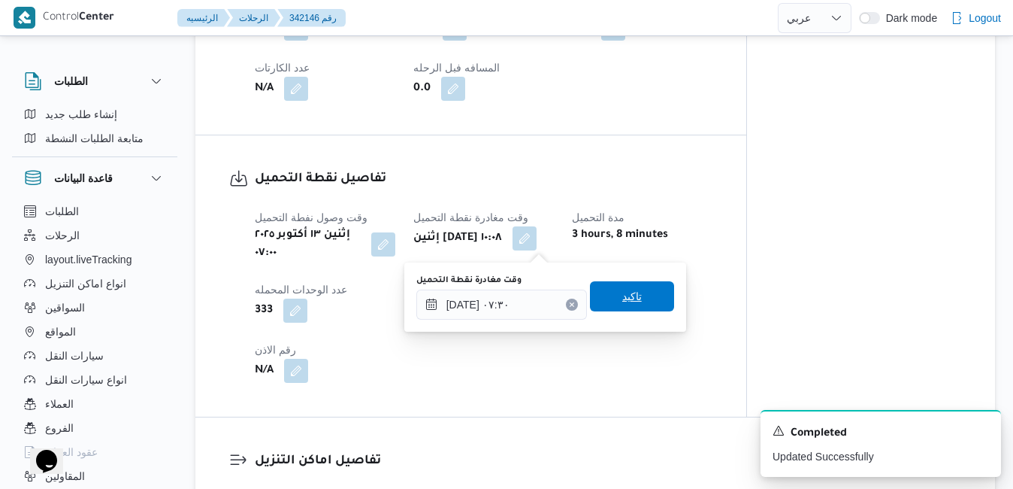
click at [606, 295] on span "تاكيد" at bounding box center [632, 296] width 84 height 30
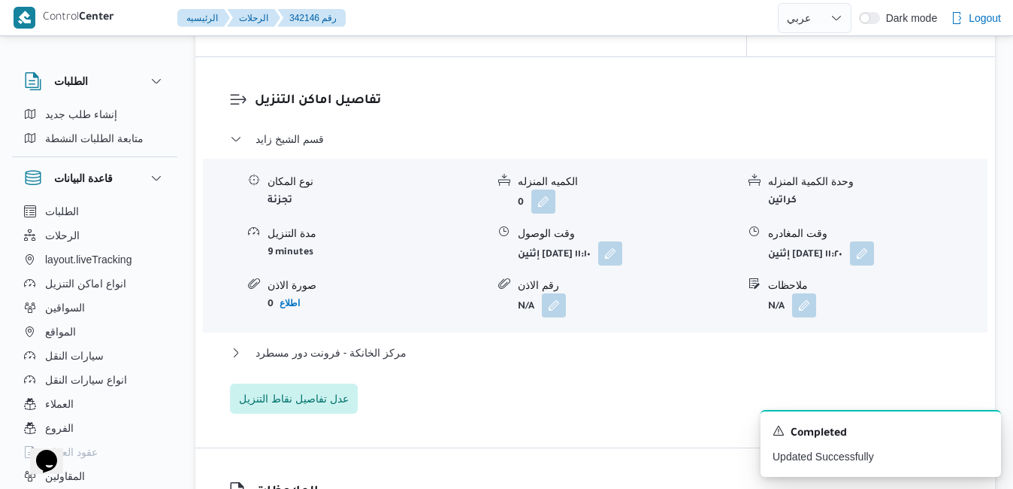
scroll to position [1263, 0]
click at [622, 247] on button "button" at bounding box center [610, 252] width 24 height 24
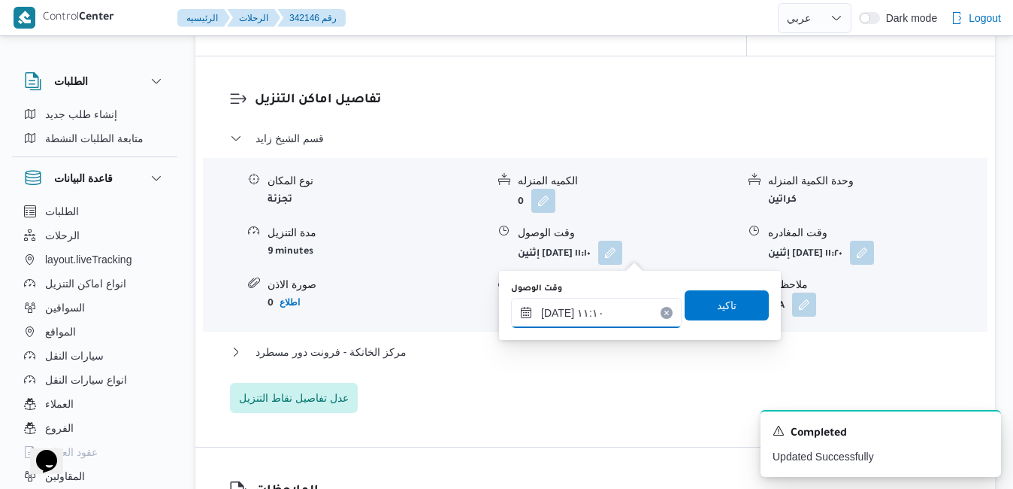
click at [571, 313] on input "١٣/١٠/٢٠٢٥ ١١:١٠" at bounding box center [596, 313] width 171 height 30
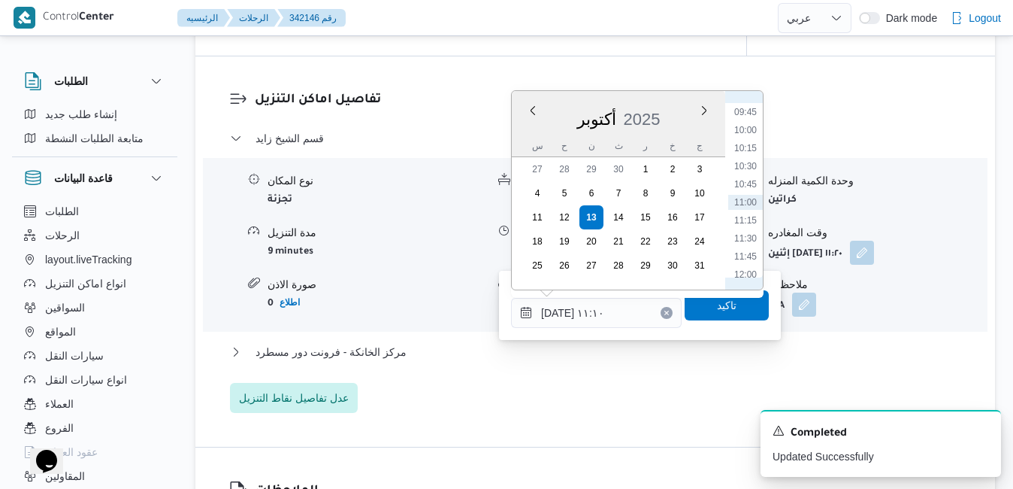
scroll to position [549, 0]
click at [746, 168] on li "08:30" at bounding box center [745, 174] width 35 height 15
type input "١٣/١٠/٢٠٢٥ ٠٨:٣٠"
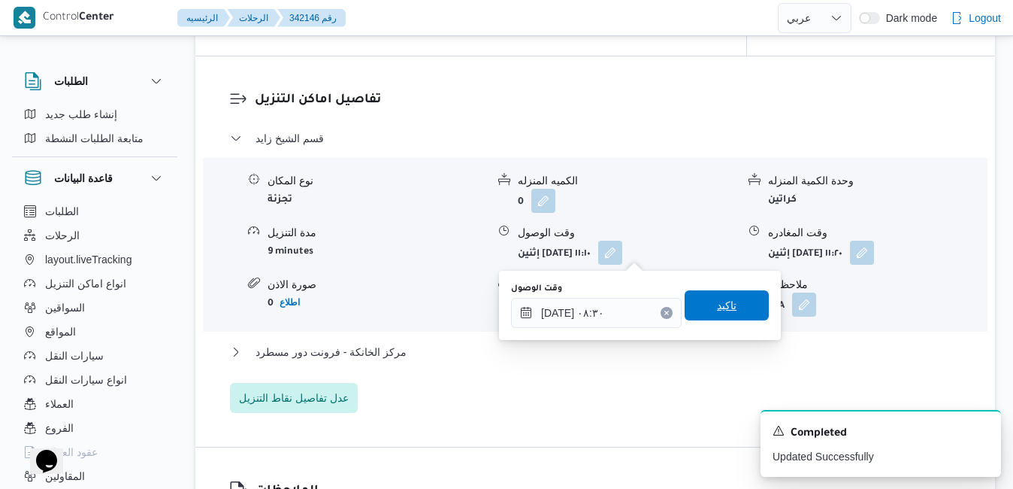
drag, startPoint x: 691, startPoint y: 305, endPoint x: 733, endPoint y: 310, distance: 42.3
click at [733, 309] on span "تاكيد" at bounding box center [727, 305] width 84 height 30
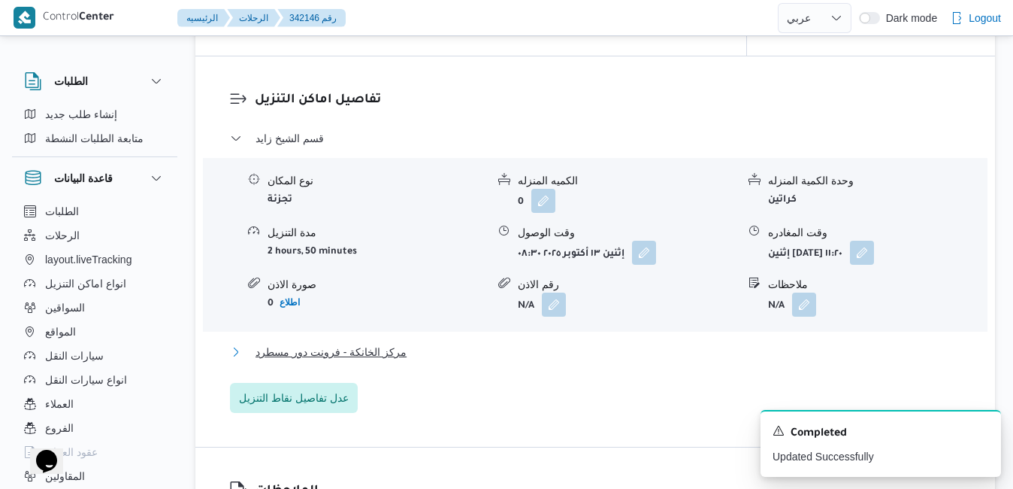
click at [547, 356] on button "مركز الخانكة - فرونت دور مسطرد" at bounding box center [595, 352] width 731 height 18
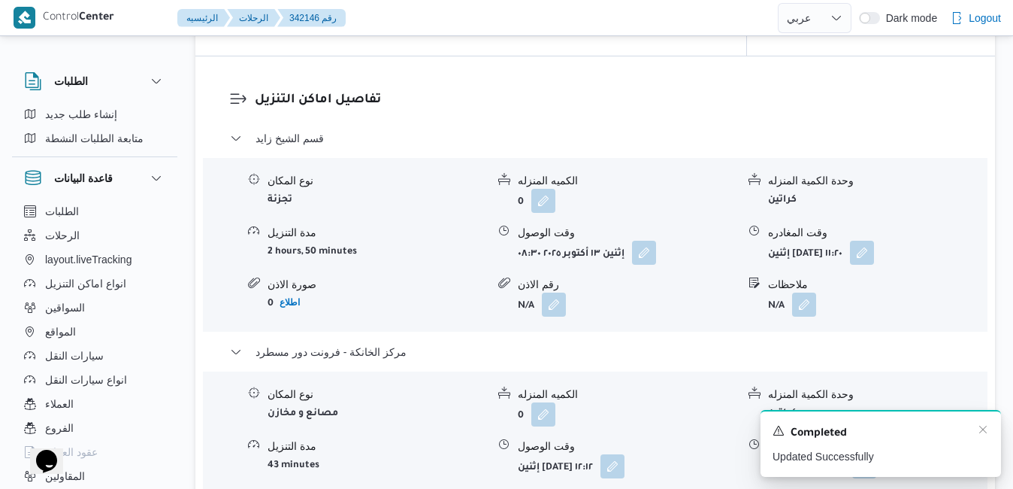
click at [985, 424] on div "A new notification appears Completed Updated Successfully" at bounding box center [881, 443] width 240 height 67
click at [984, 431] on icon "Dismiss toast" at bounding box center [983, 429] width 12 height 12
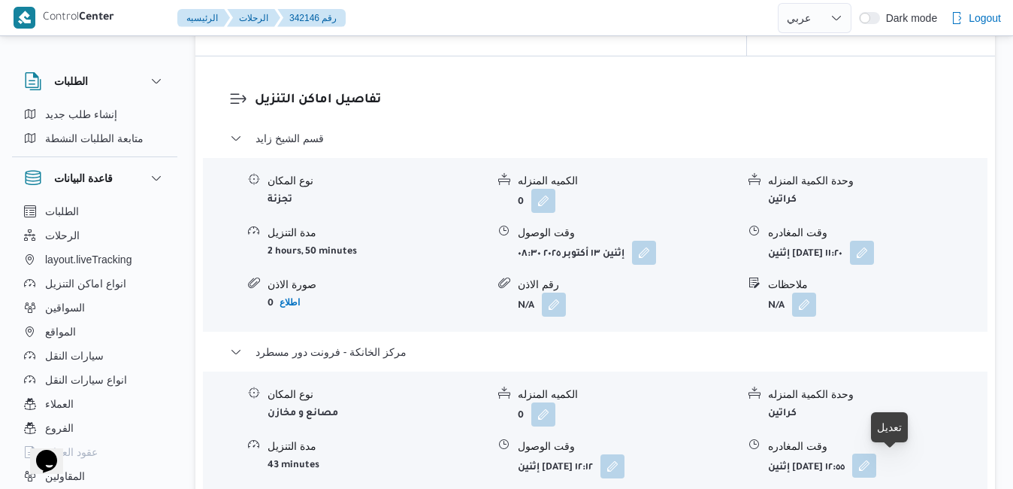
click at [876, 464] on button "button" at bounding box center [864, 465] width 24 height 24
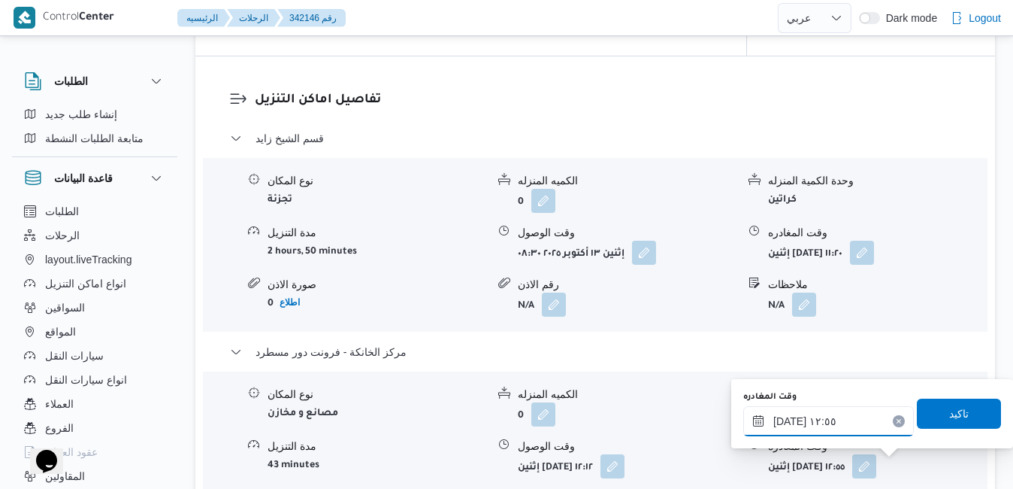
click at [871, 421] on input "١٣/١٠/٢٠٢٥ ١٢:٥٥" at bounding box center [828, 421] width 171 height 30
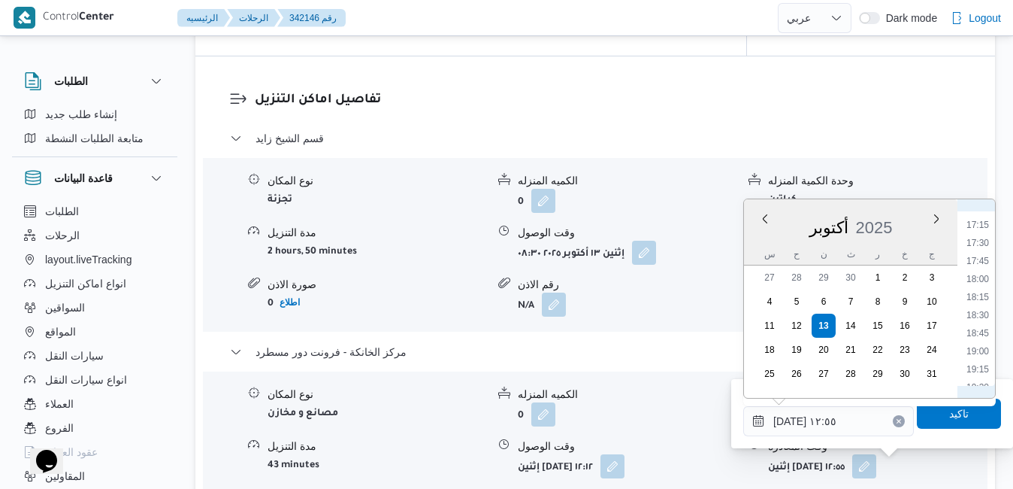
scroll to position [1286, 0]
click at [979, 283] on li "18:45" at bounding box center [977, 285] width 35 height 15
type input "[DATE] ١٨:٤٥"
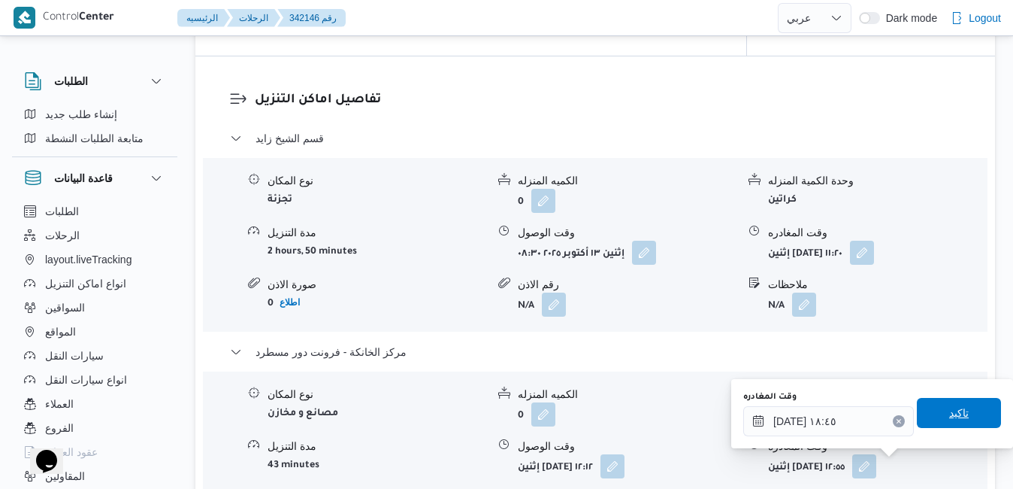
click at [928, 414] on span "تاكيد" at bounding box center [959, 413] width 84 height 30
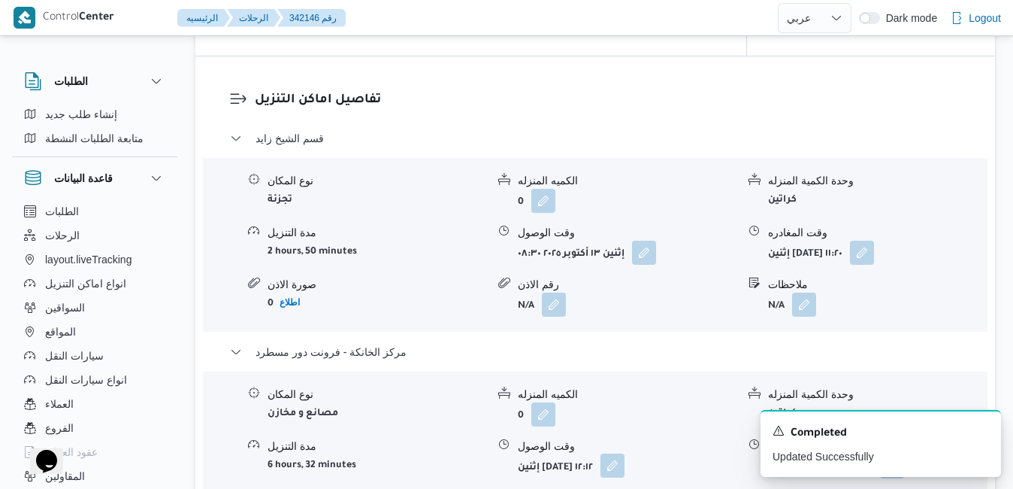
click at [625, 463] on button "button" at bounding box center [612, 465] width 24 height 24
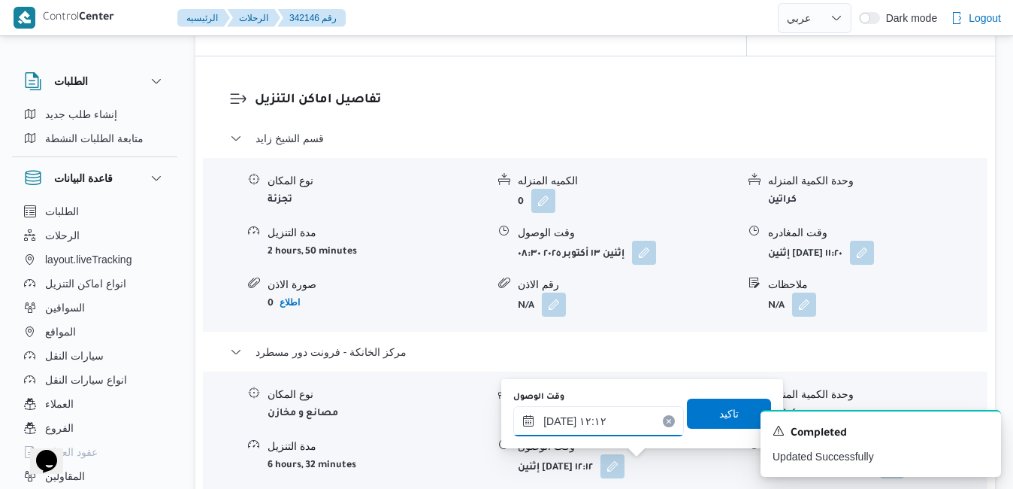
click at [628, 422] on input "١٣/١٠/٢٠٢٥ ١٢:١٢" at bounding box center [598, 421] width 171 height 30
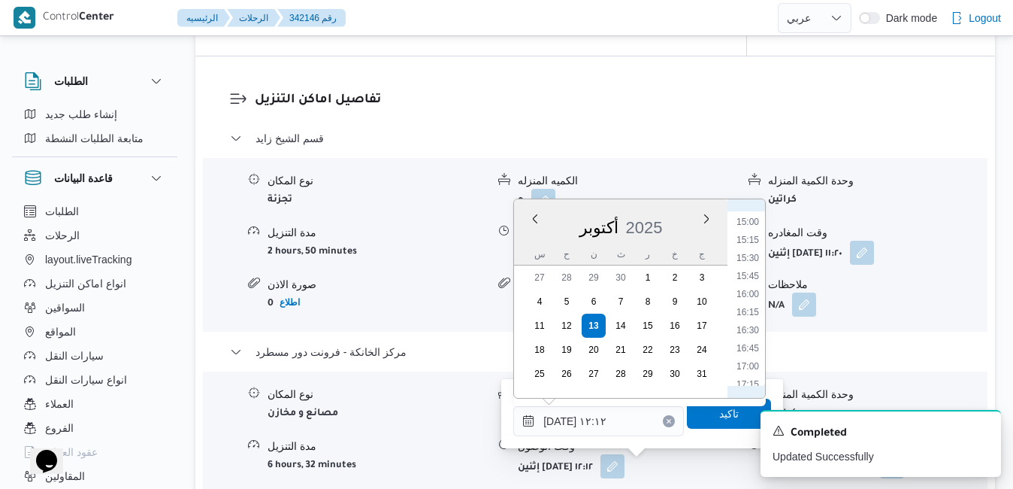
scroll to position [1232, 0]
click at [751, 322] on li "18:30" at bounding box center [748, 321] width 35 height 15
type input "١٣/١٠/٢٠٢٥ ١٨:٣٠"
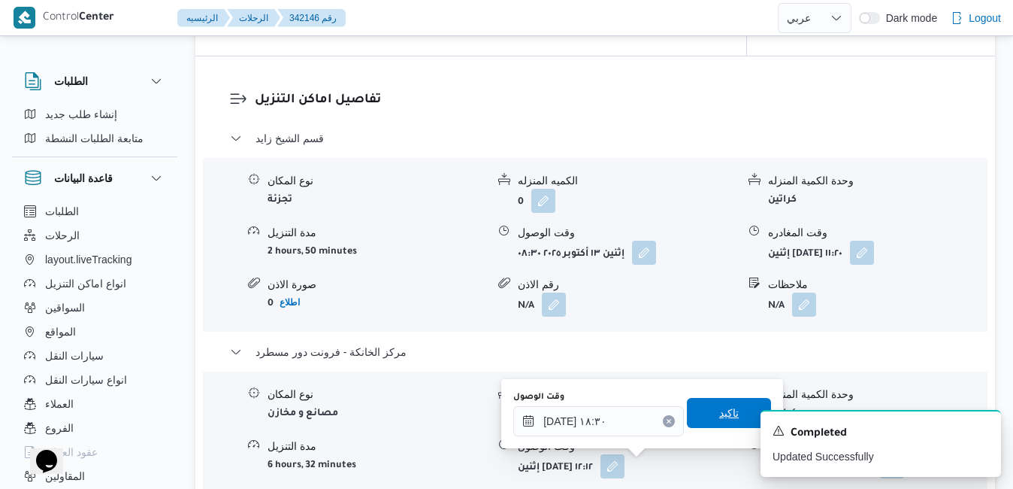
click at [688, 416] on span "تاكيد" at bounding box center [729, 413] width 84 height 30
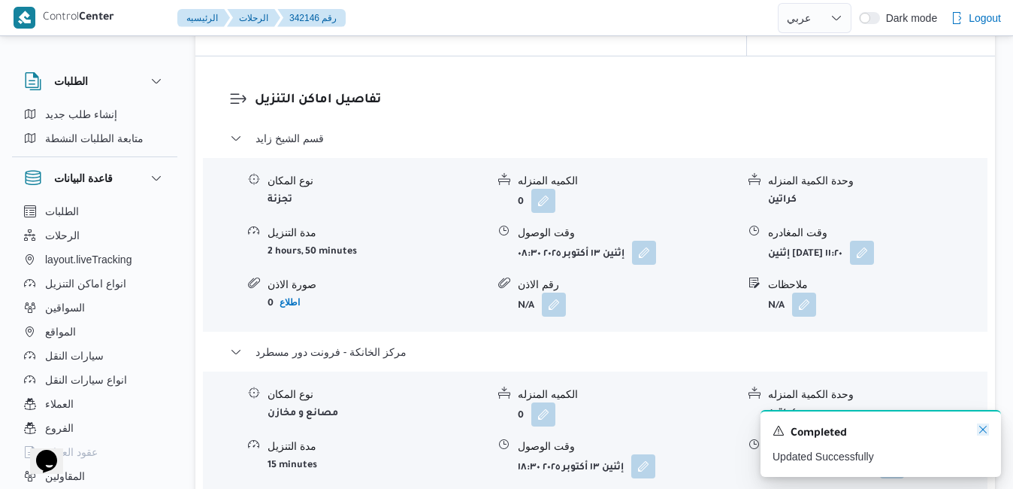
click at [980, 429] on icon "Dismiss toast" at bounding box center [983, 429] width 12 height 12
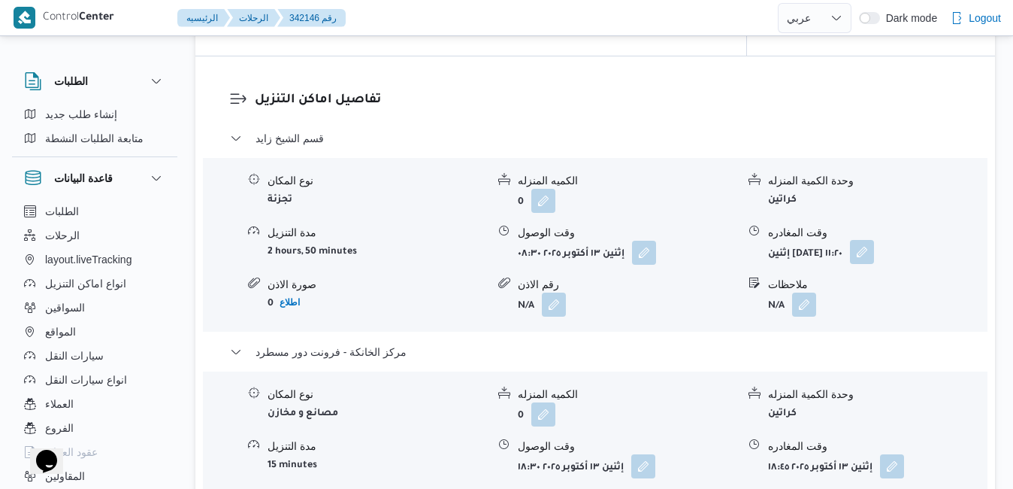
click at [874, 253] on button "button" at bounding box center [862, 252] width 24 height 24
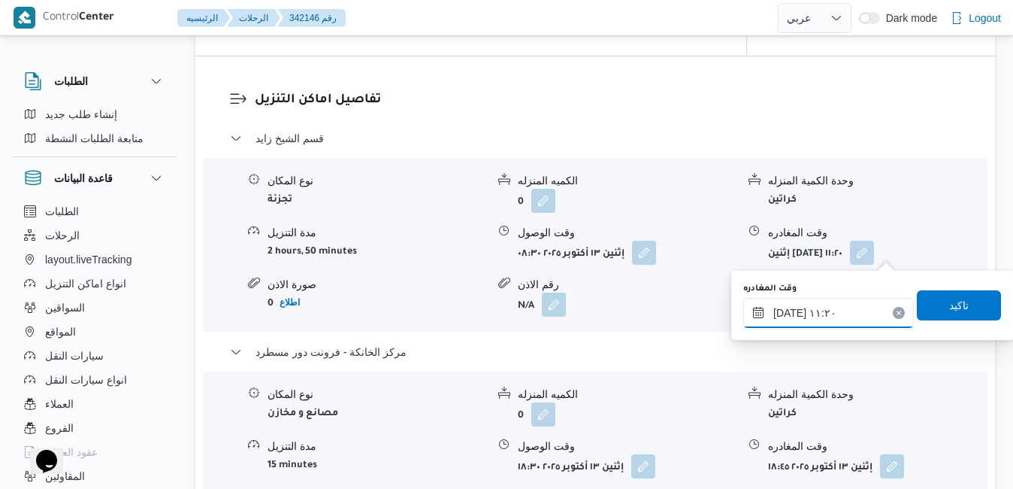
click at [822, 307] on input "١٣/١٠/٢٠٢٥ ١١:٢٠" at bounding box center [828, 313] width 171 height 30
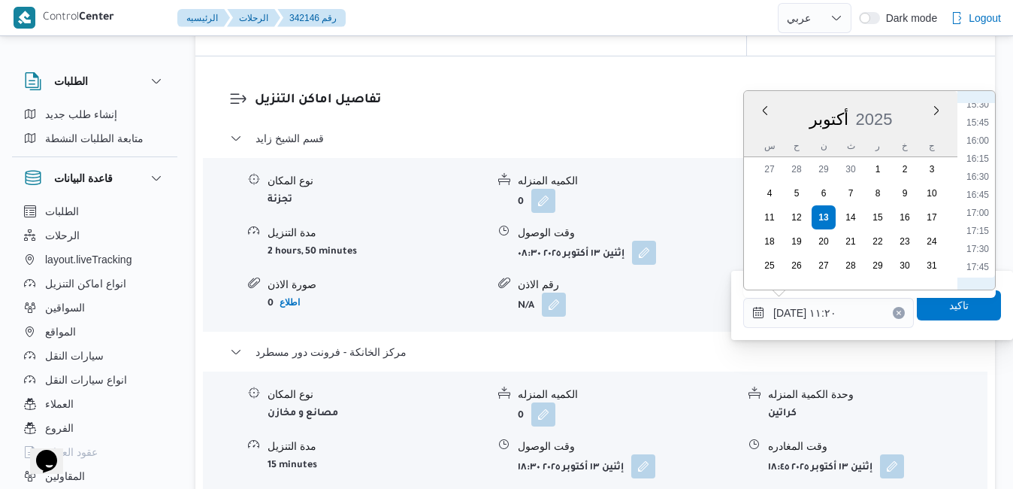
scroll to position [1178, 0]
click at [981, 198] on li "17:30" at bounding box center [977, 195] width 35 height 15
type input "١٣/١٠/٢٠٢٥ ١٧:٣٠"
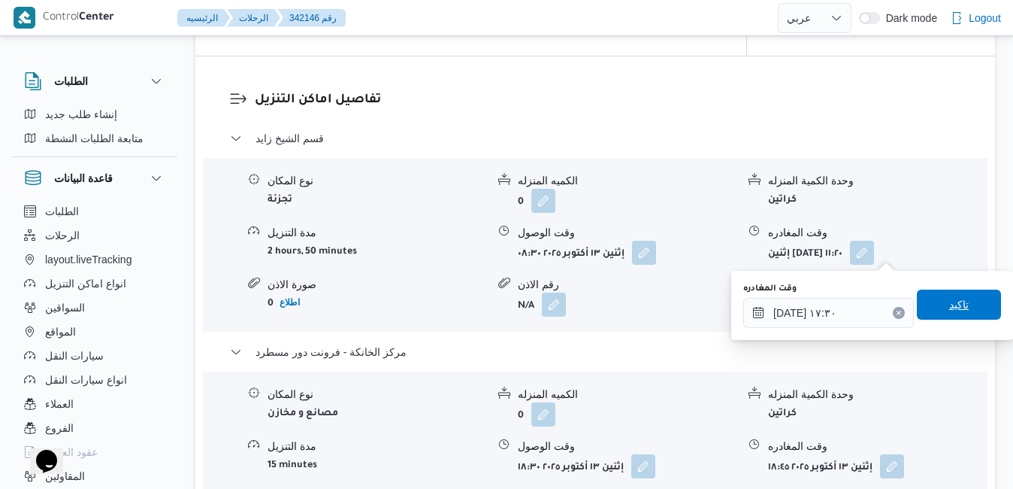
click at [949, 302] on span "تاكيد" at bounding box center [959, 304] width 20 height 18
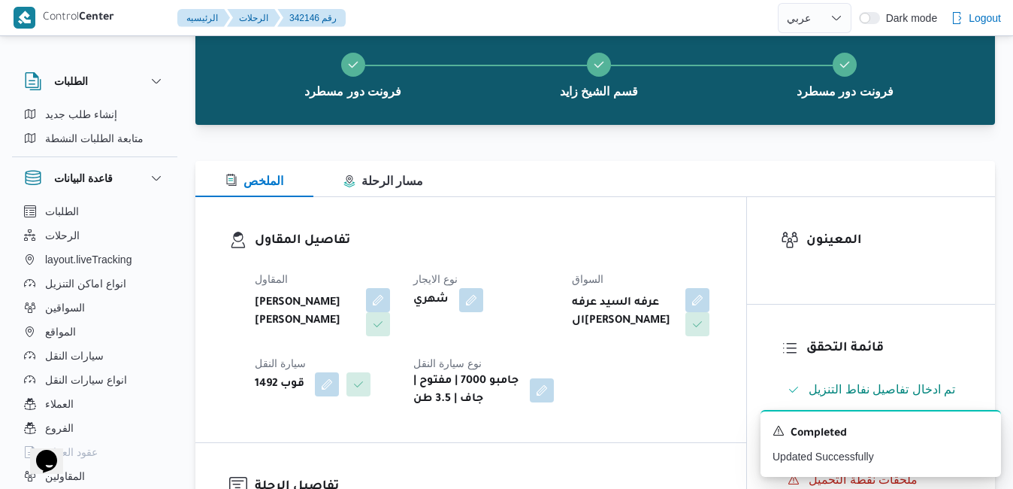
scroll to position [0, 0]
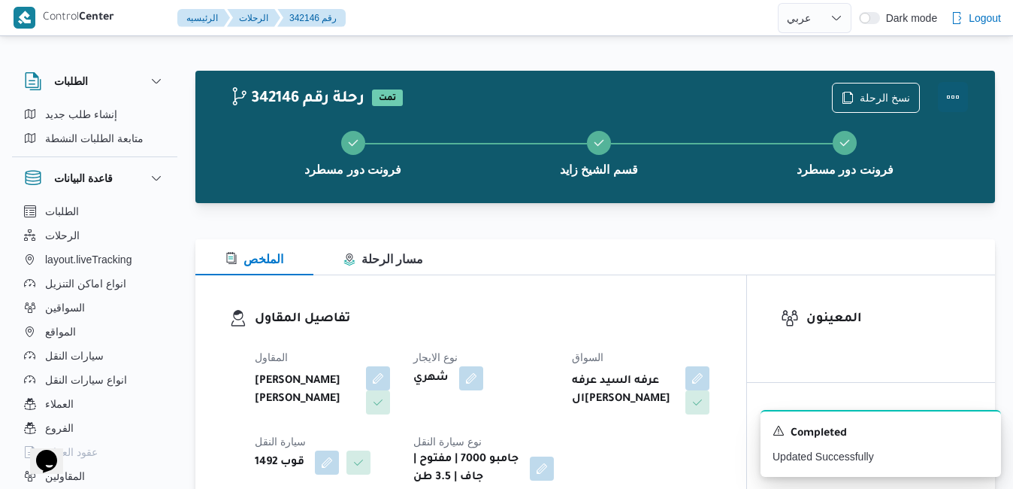
click at [954, 98] on button "Actions" at bounding box center [953, 97] width 30 height 30
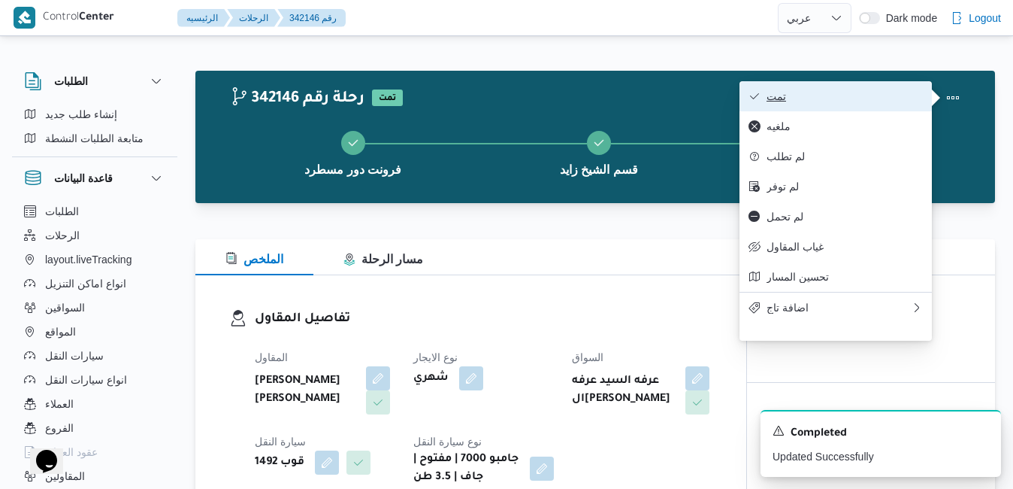
click at [908, 98] on span "تمت" at bounding box center [845, 96] width 156 height 12
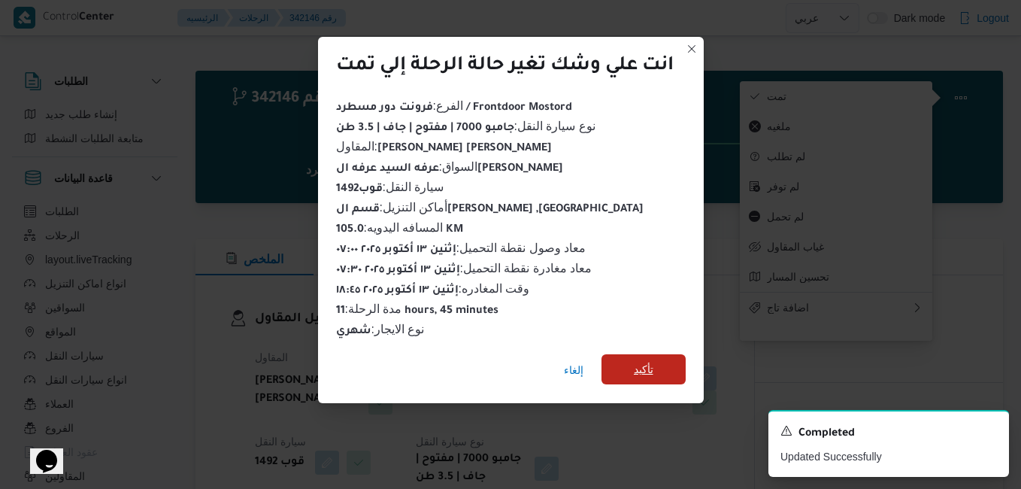
click at [649, 360] on span "تأكيد" at bounding box center [644, 369] width 20 height 18
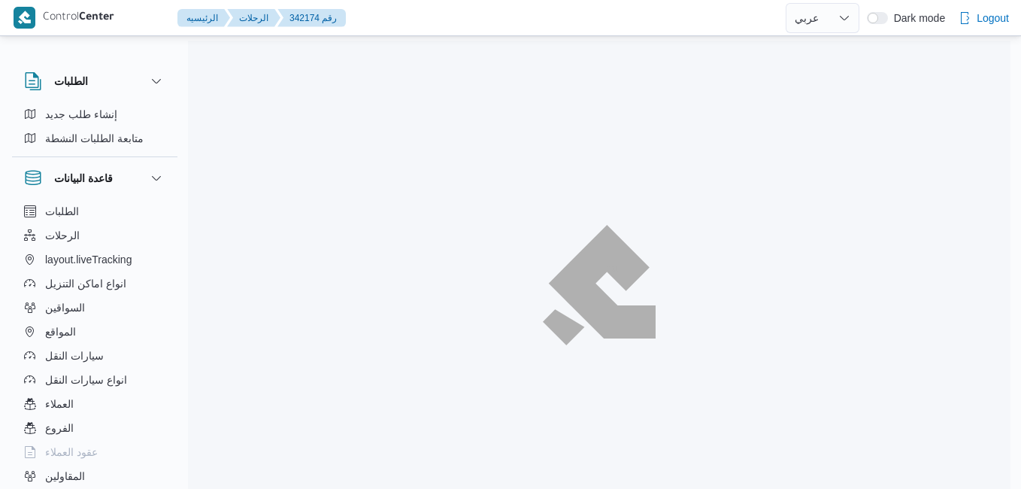
select select "ar"
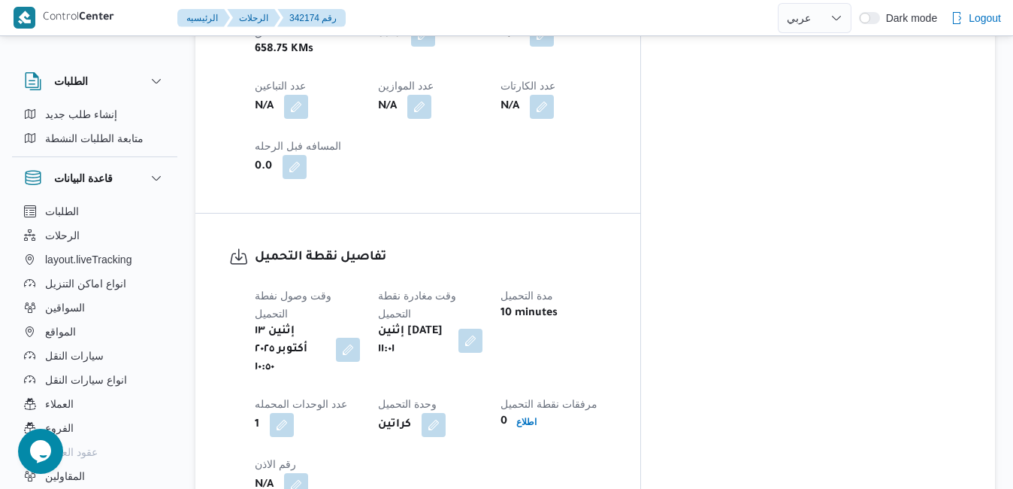
scroll to position [1052, 0]
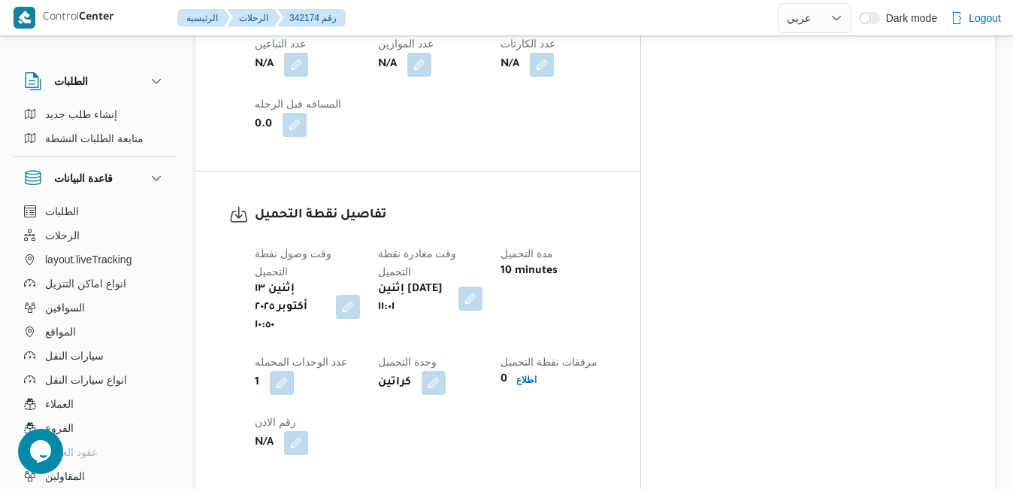
click at [360, 295] on button "button" at bounding box center [348, 307] width 24 height 24
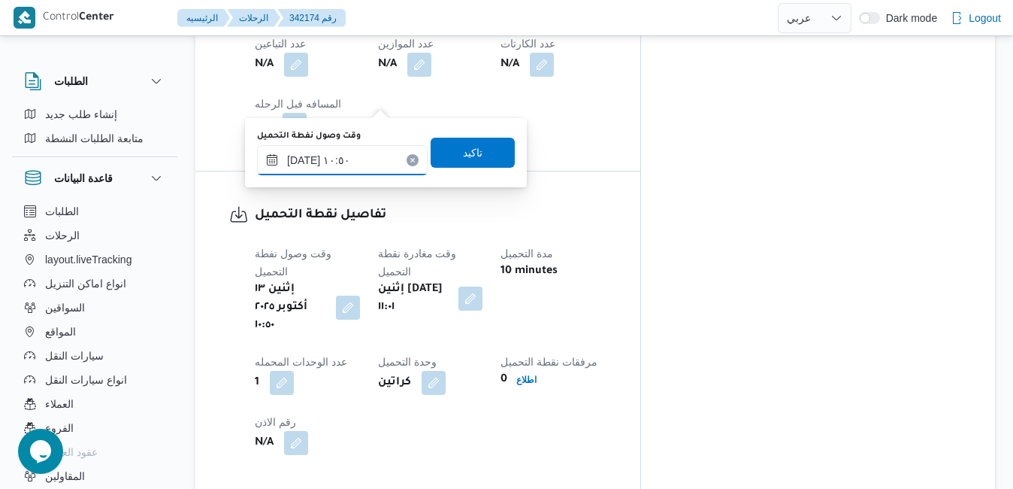
click at [359, 156] on input "[DATE] ١٠:٥٠" at bounding box center [342, 160] width 171 height 30
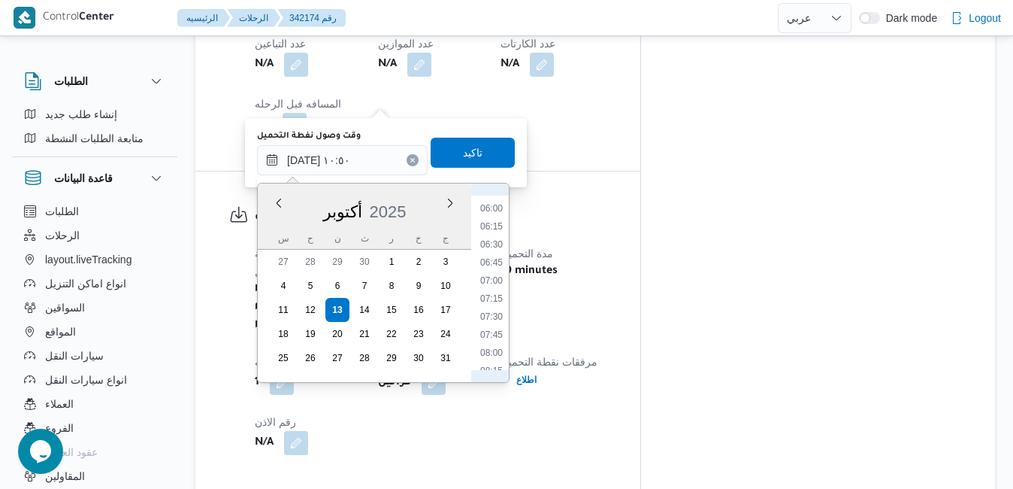
scroll to position [379, 0]
click at [486, 325] on li "07:00" at bounding box center [491, 329] width 35 height 15
type input "[DATE] ٠٧:٠٠"
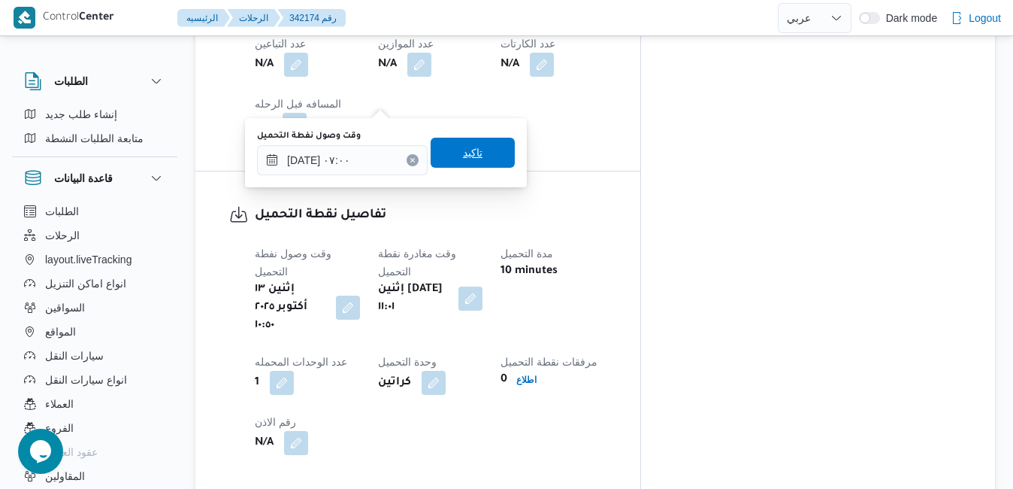
click at [448, 156] on span "تاكيد" at bounding box center [473, 153] width 84 height 30
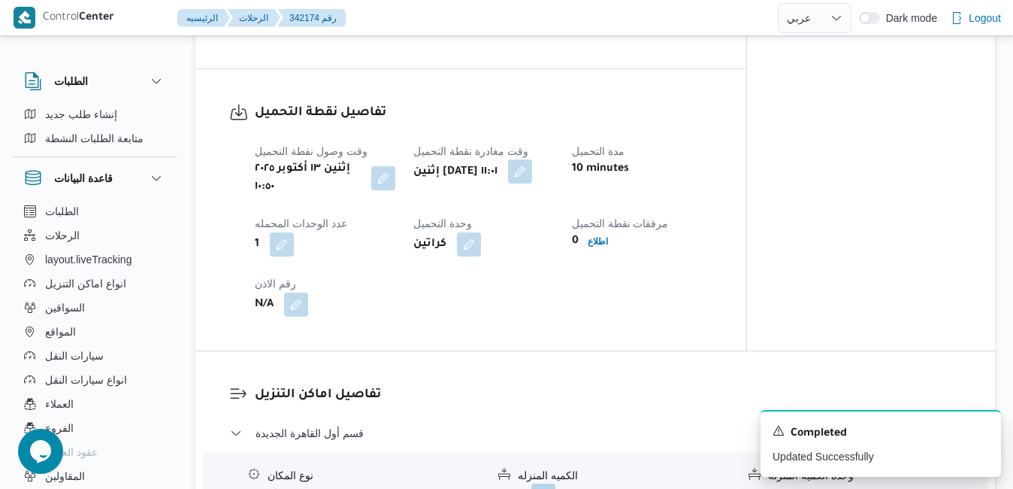
click at [532, 159] on button "button" at bounding box center [520, 171] width 24 height 24
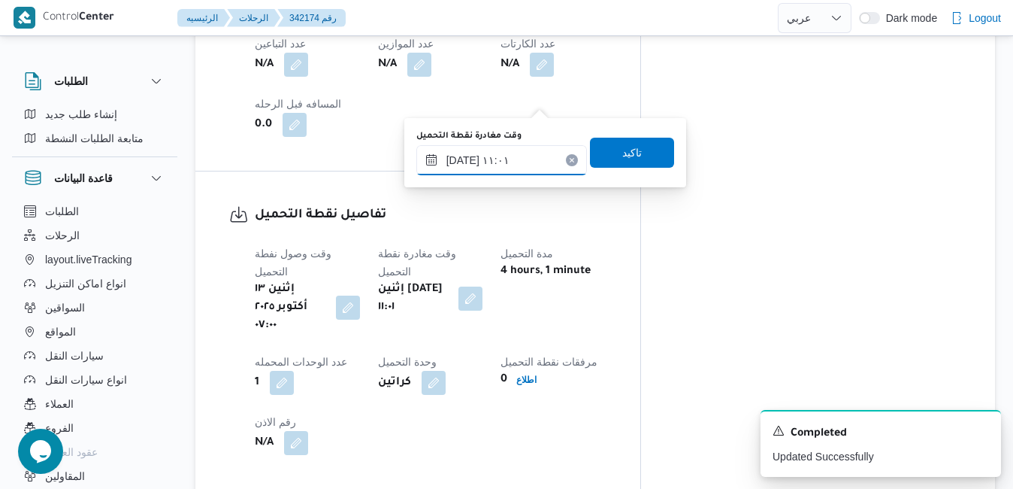
click at [501, 168] on input "[DATE] ١١:٠١" at bounding box center [501, 160] width 171 height 30
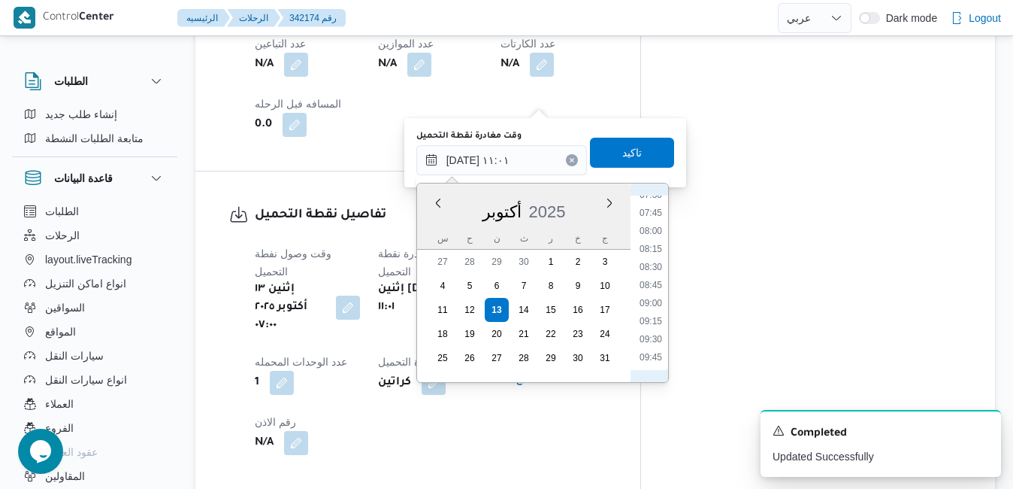
scroll to position [397, 0]
click at [649, 349] on li "07:30" at bounding box center [651, 347] width 35 height 15
type input "[DATE] ٠٧:٣٠"
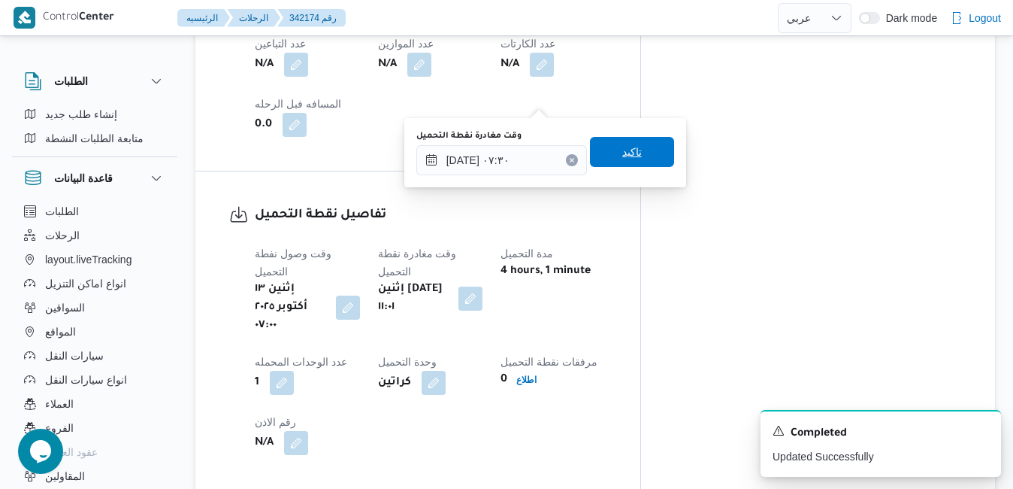
click at [629, 157] on span "تاكيد" at bounding box center [632, 152] width 20 height 18
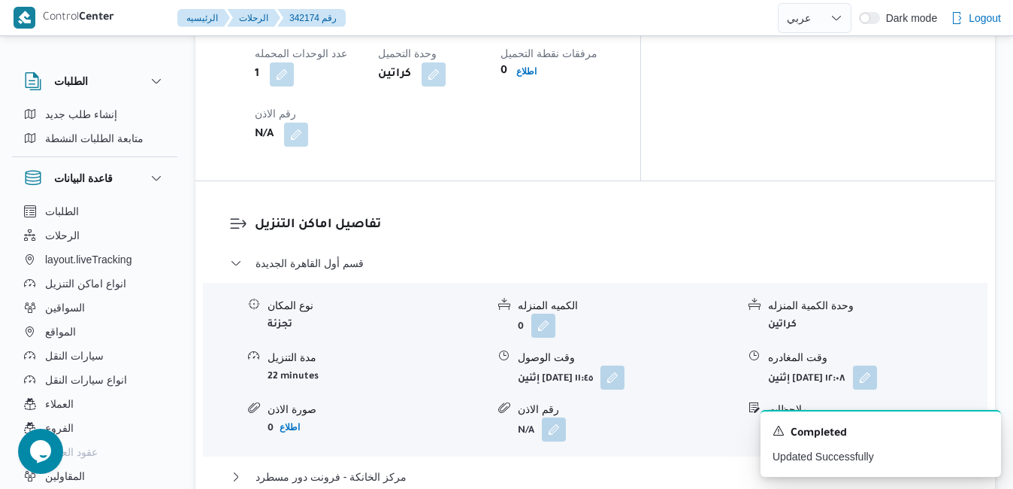
scroll to position [1383, 0]
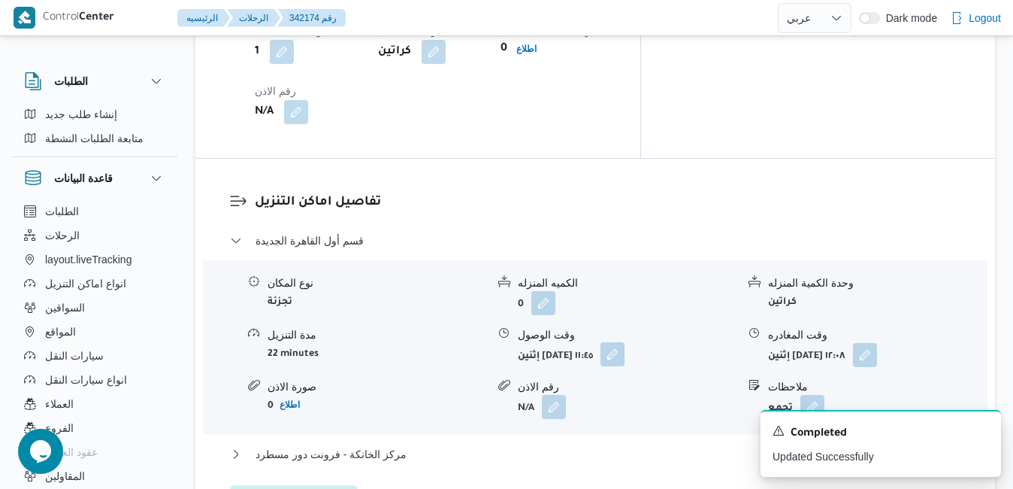
click at [625, 342] on button "button" at bounding box center [612, 354] width 24 height 24
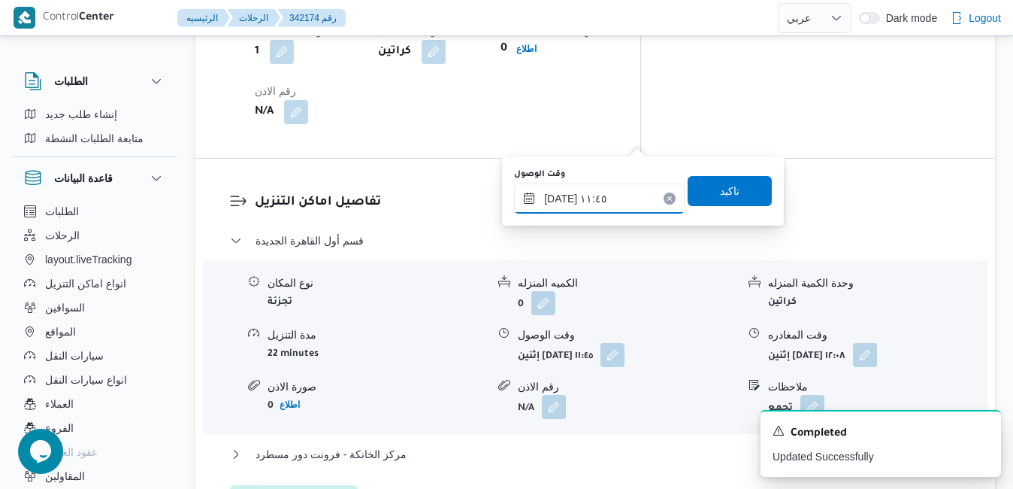
click at [585, 195] on input "[DATE] ١١:٤٥" at bounding box center [599, 198] width 171 height 30
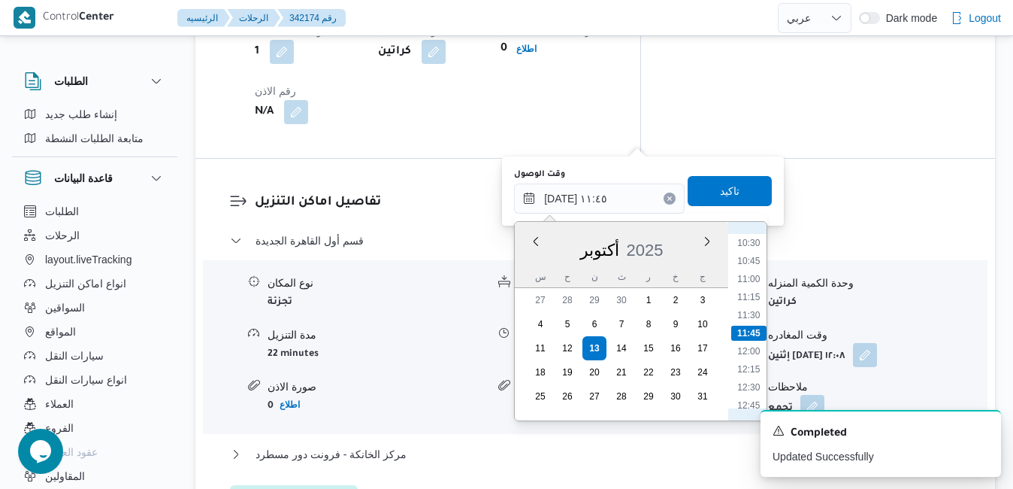
scroll to position [603, 0]
click at [752, 234] on li "08:15" at bounding box center [748, 232] width 35 height 15
type input "[DATE] ٠٨:١٥"
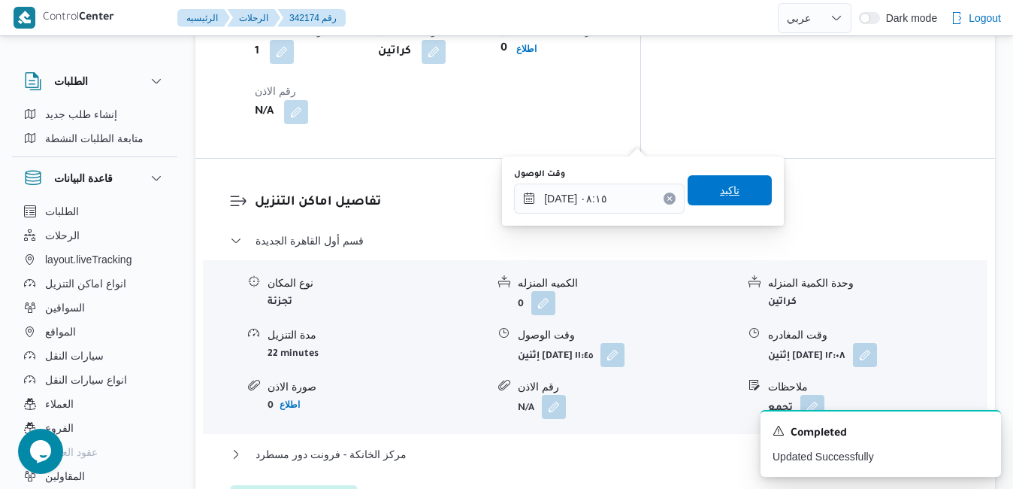
click at [729, 189] on span "تاكيد" at bounding box center [730, 190] width 84 height 30
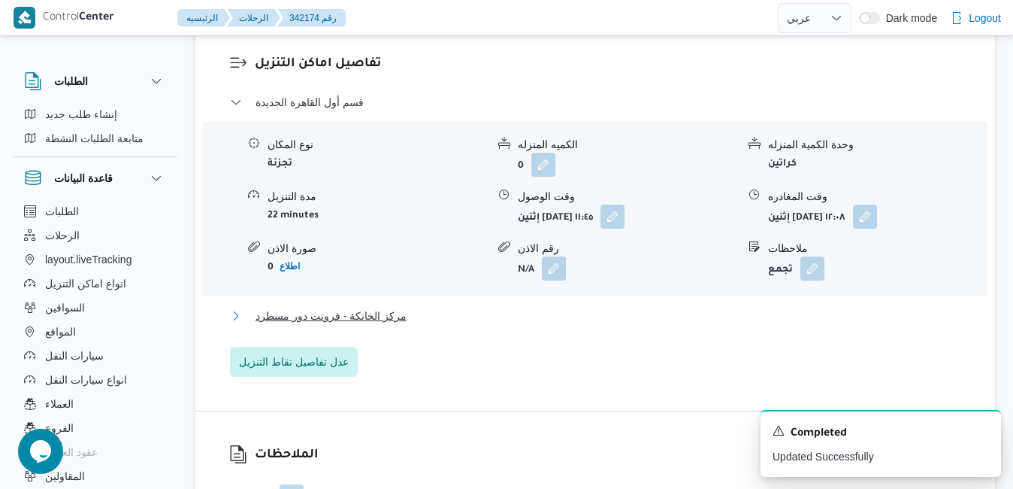
click at [661, 307] on button "مركز الخانكة - فرونت دور مسطرد" at bounding box center [595, 316] width 731 height 18
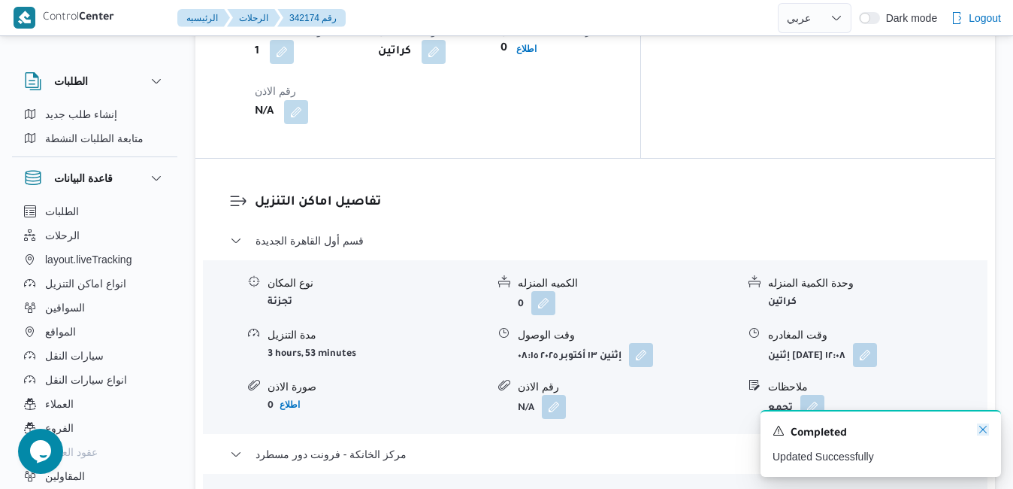
click at [988, 431] on icon "Dismiss toast" at bounding box center [983, 429] width 12 height 12
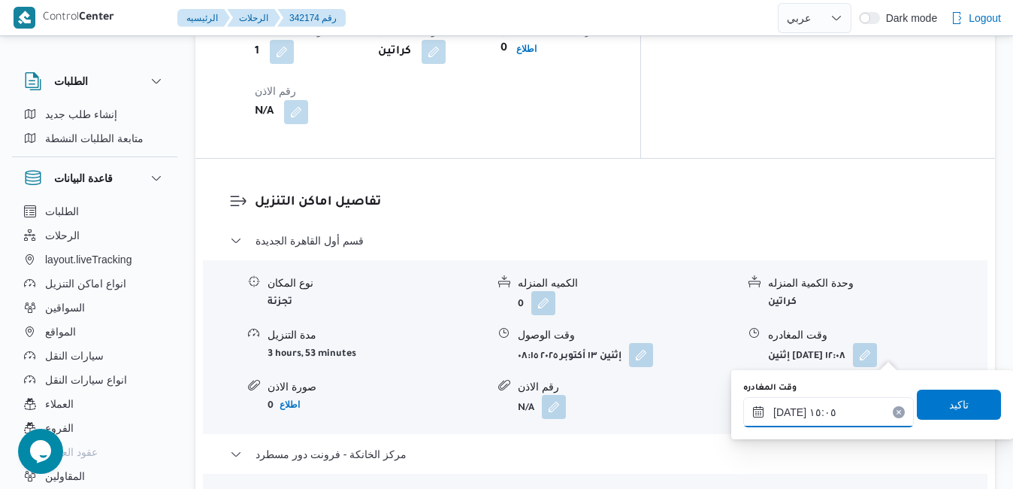
click at [830, 404] on input "[DATE] ١٥:٠٥" at bounding box center [828, 412] width 171 height 30
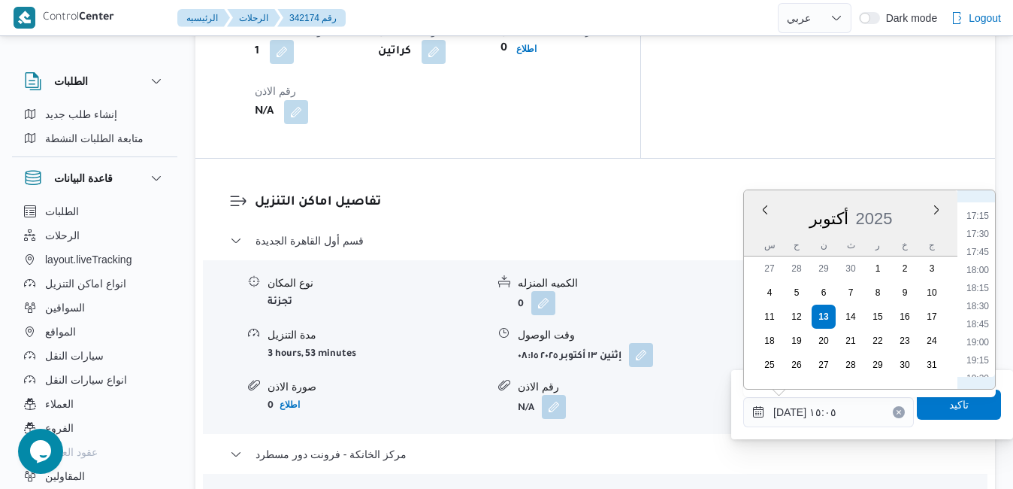
scroll to position [1296, 0]
click at [979, 286] on li "19:00" at bounding box center [977, 284] width 35 height 15
type input "[DATE] ١٩:٠٠"
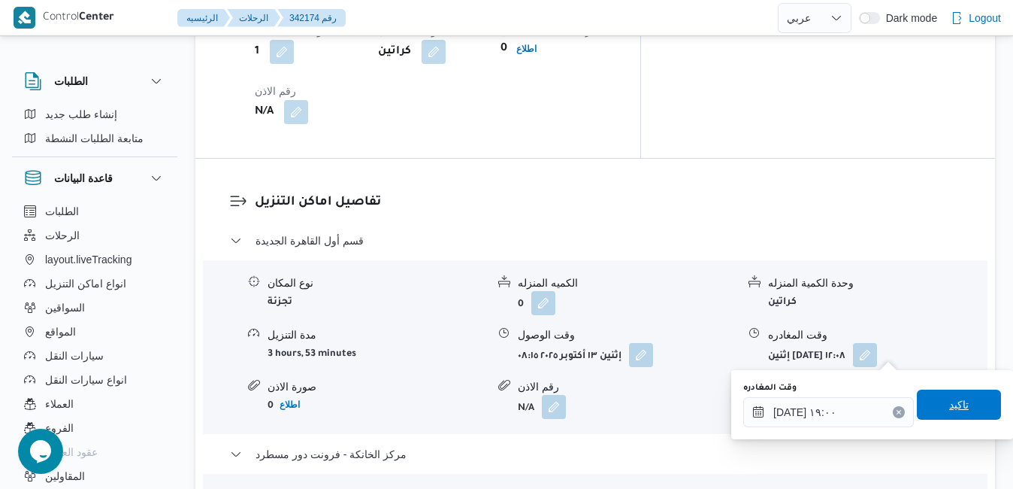
click at [923, 407] on span "تاكيد" at bounding box center [959, 404] width 84 height 30
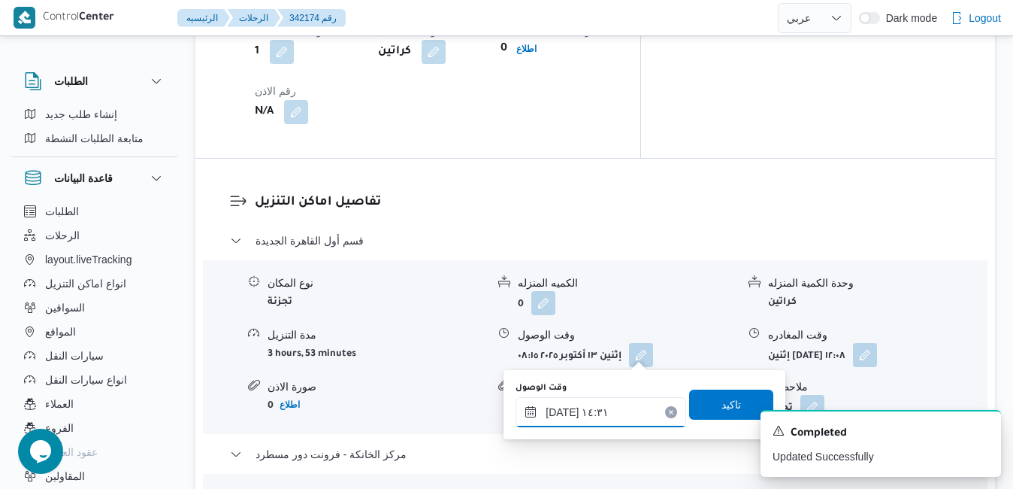
click at [607, 416] on input "[DATE] ١٤:٣١" at bounding box center [601, 412] width 171 height 30
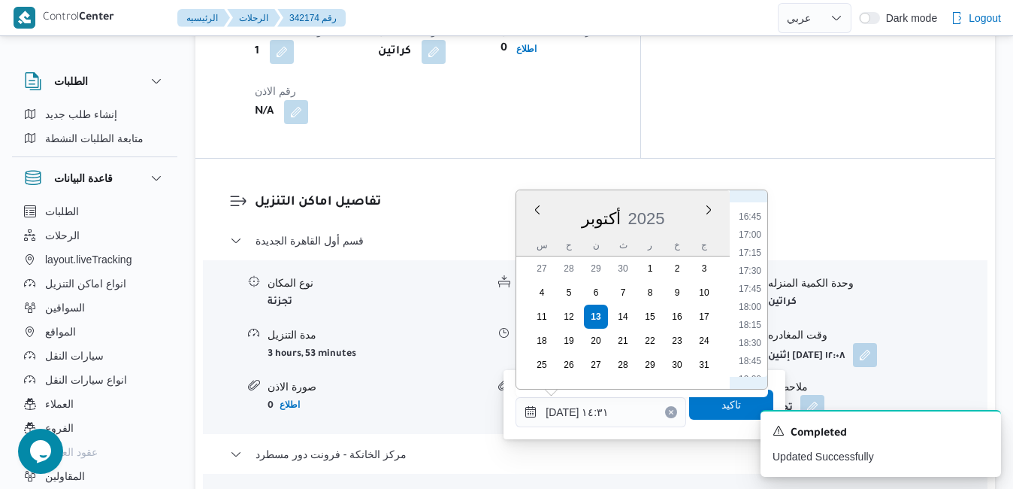
scroll to position [1260, 0]
click at [753, 301] on li "18:45" at bounding box center [750, 302] width 35 height 15
type input "[DATE] ١٨:٤٥"
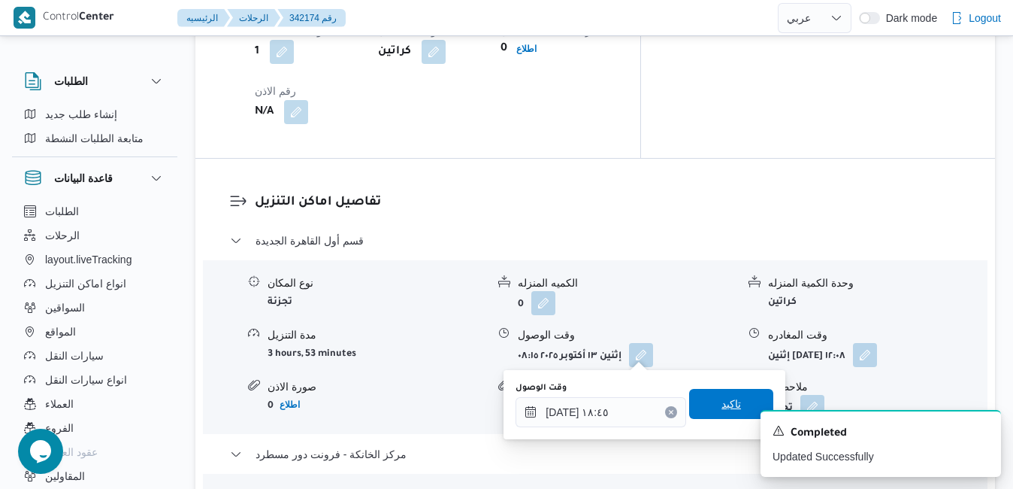
click at [698, 401] on span "تاكيد" at bounding box center [731, 404] width 84 height 30
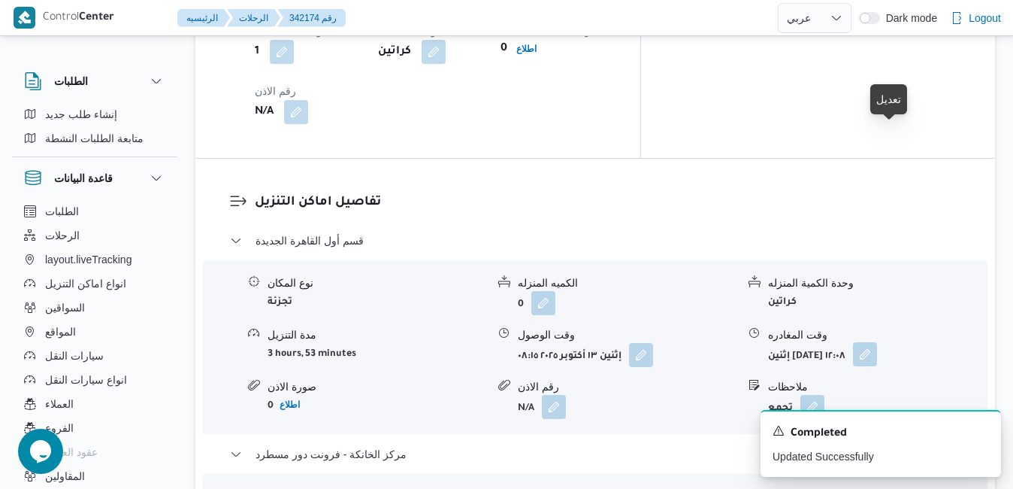
click at [877, 342] on button "button" at bounding box center [865, 354] width 24 height 24
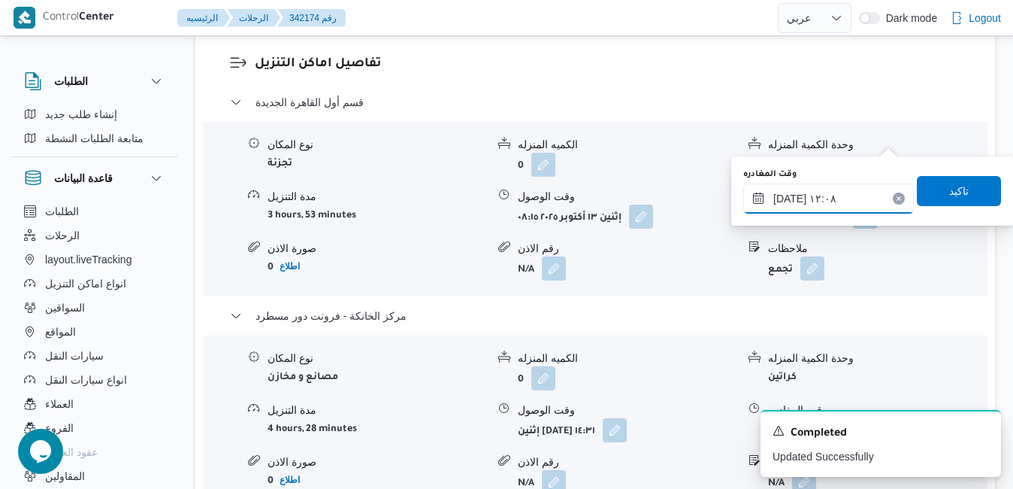
click at [837, 198] on input "[DATE] ١٢:٠٨" at bounding box center [828, 198] width 171 height 30
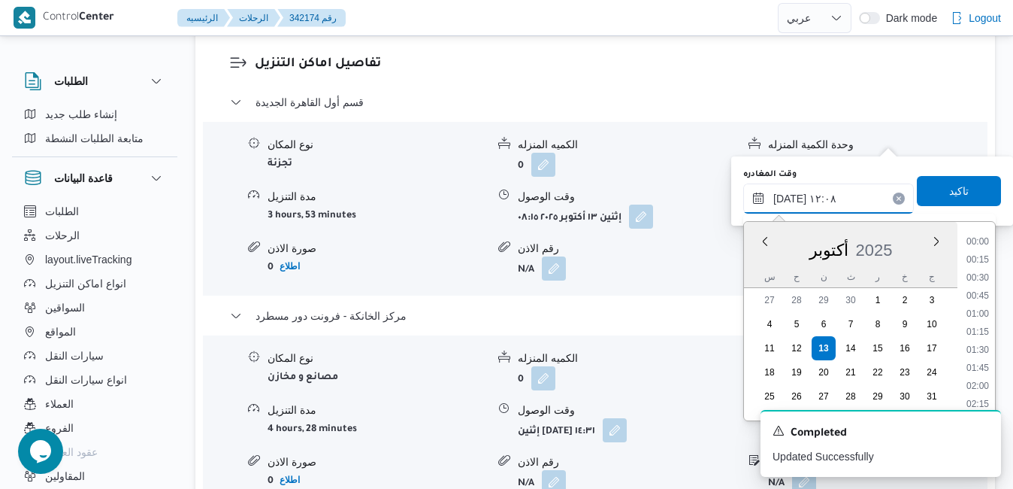
scroll to position [774, 0]
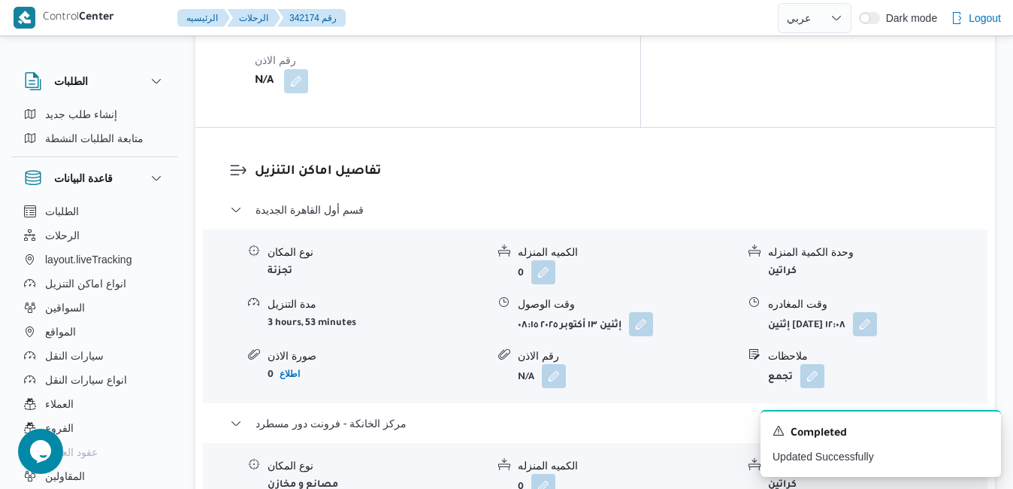
scroll to position [1413, 0]
click at [877, 312] on button "button" at bounding box center [865, 324] width 24 height 24
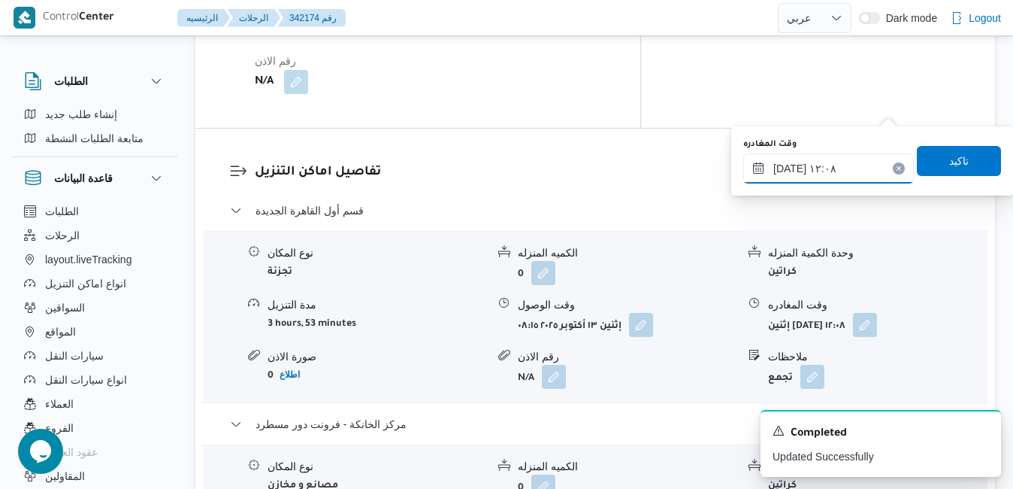
click at [823, 164] on input "[DATE] ١٢:٠٨" at bounding box center [828, 168] width 171 height 30
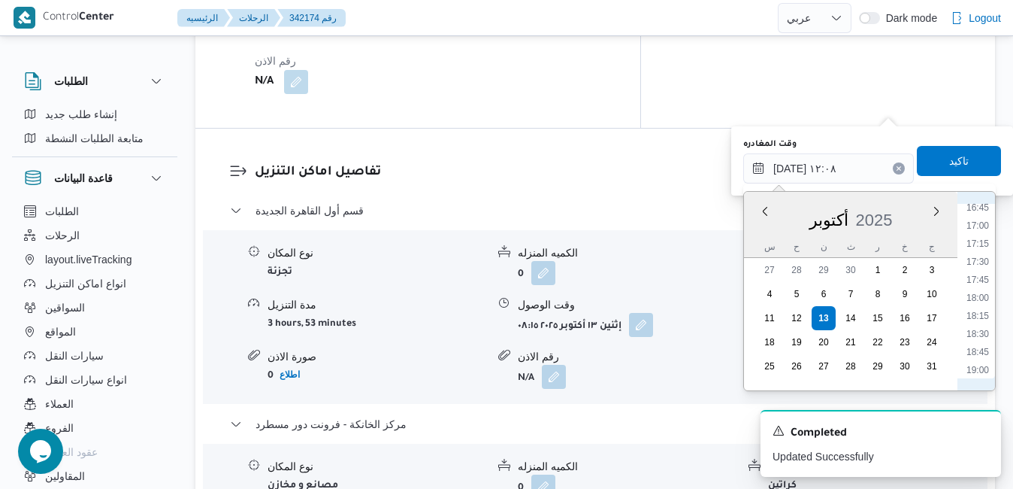
scroll to position [1232, 0]
click at [982, 282] on li "18:00" at bounding box center [977, 278] width 35 height 15
type input "[DATE] ١٨:٠٠"
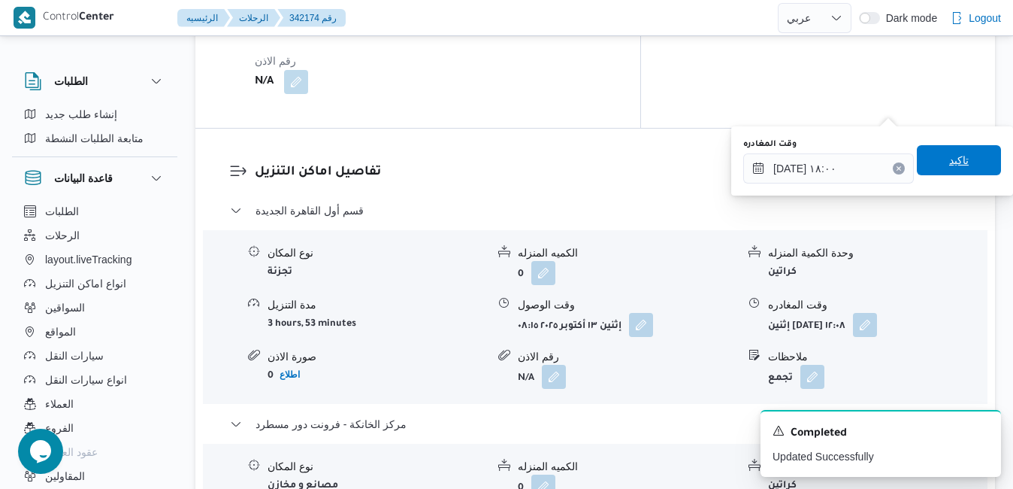
click at [952, 162] on span "تاكيد" at bounding box center [959, 160] width 20 height 18
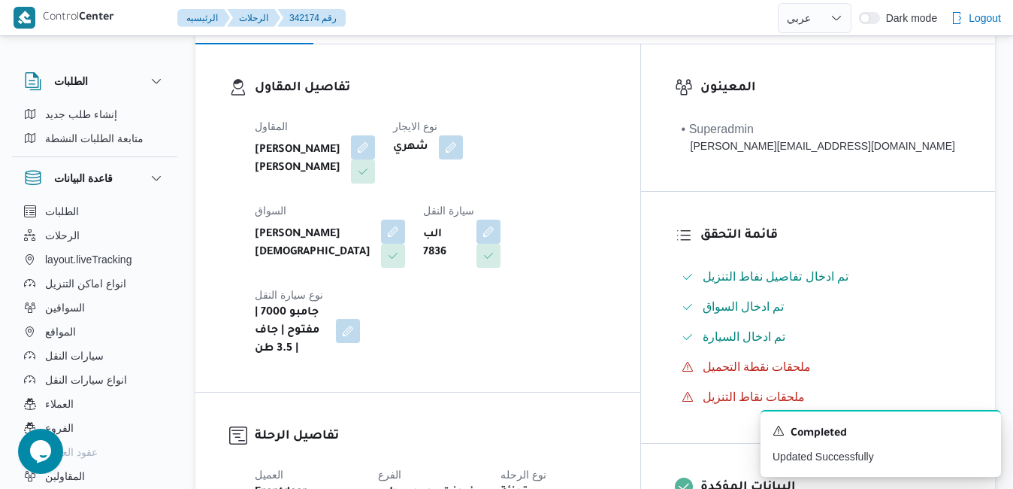
scroll to position [0, 0]
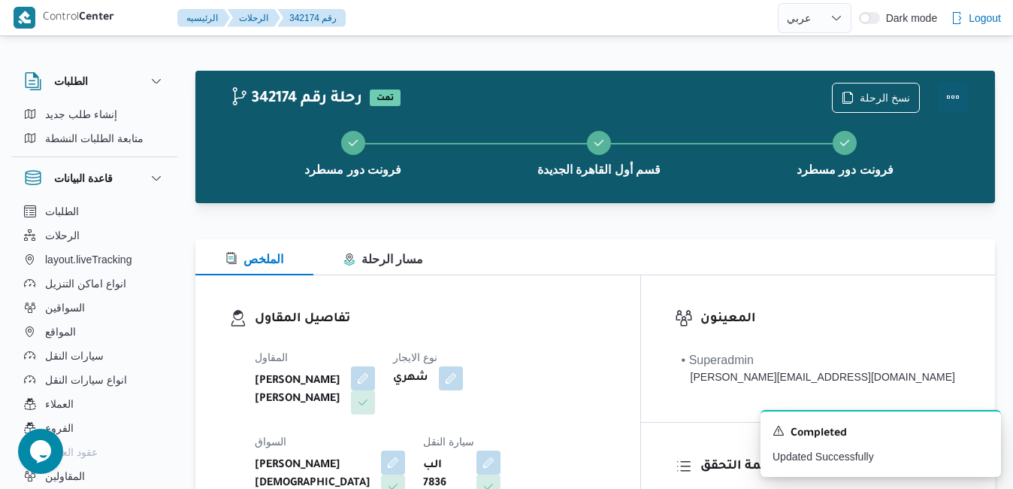
click at [953, 96] on button "Actions" at bounding box center [953, 97] width 30 height 30
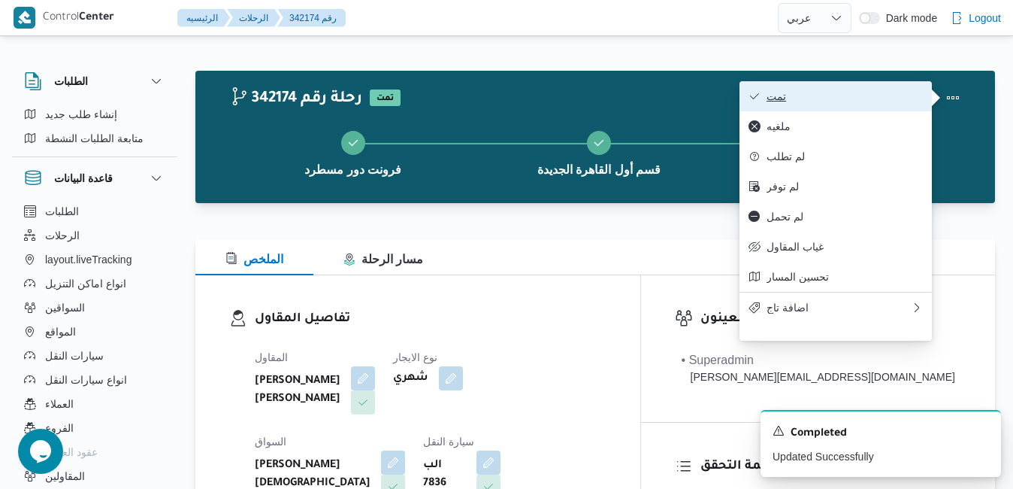
click at [845, 101] on span "تمت" at bounding box center [845, 96] width 156 height 12
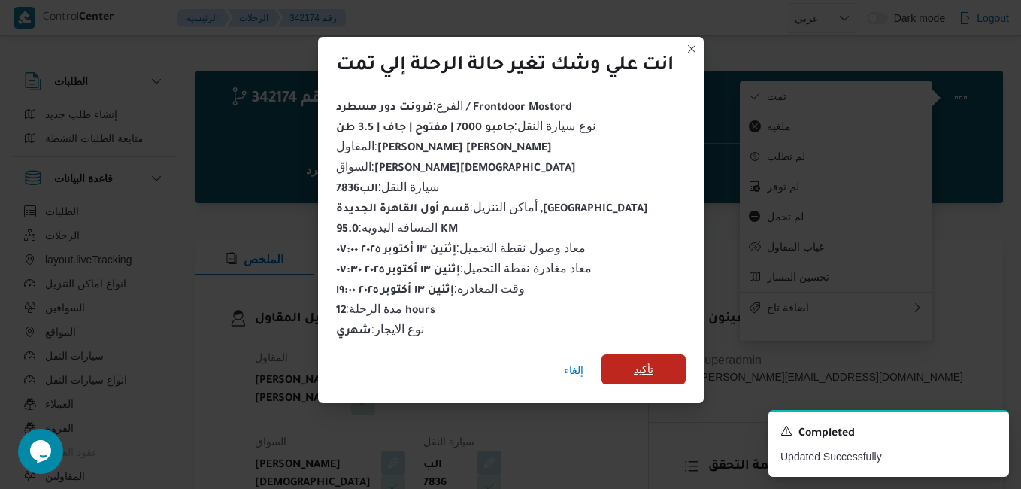
click at [641, 362] on span "تأكيد" at bounding box center [644, 369] width 20 height 18
